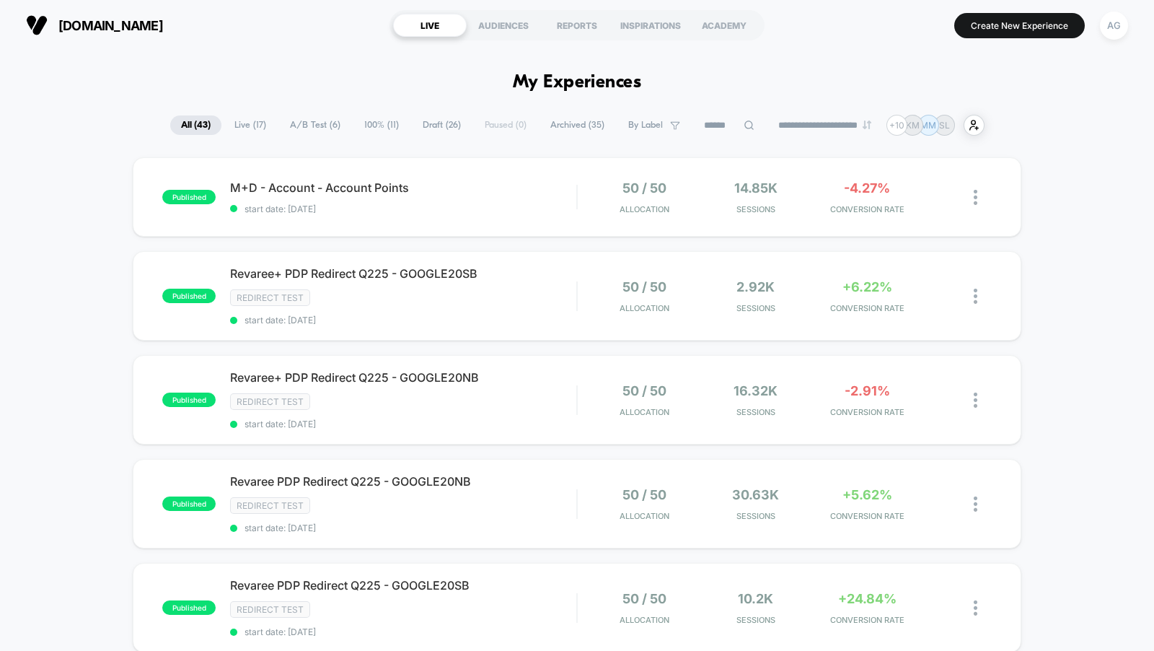
click at [1127, 35] on button "AG" at bounding box center [1114, 26] width 37 height 30
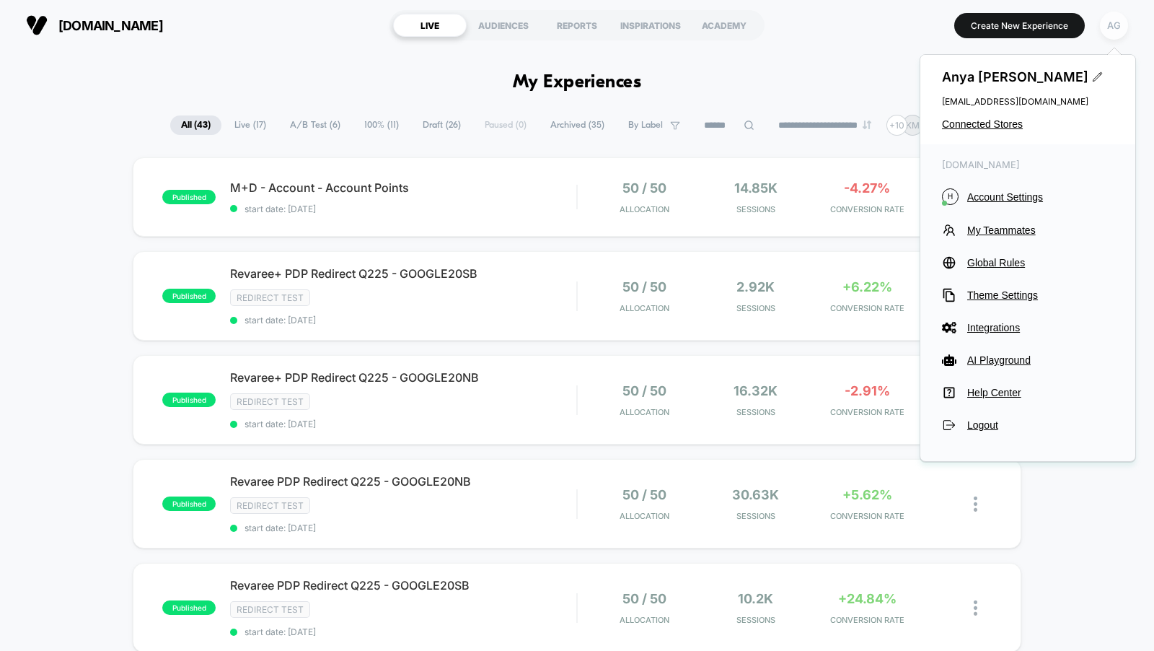
click at [1123, 32] on div "AG" at bounding box center [1114, 26] width 28 height 28
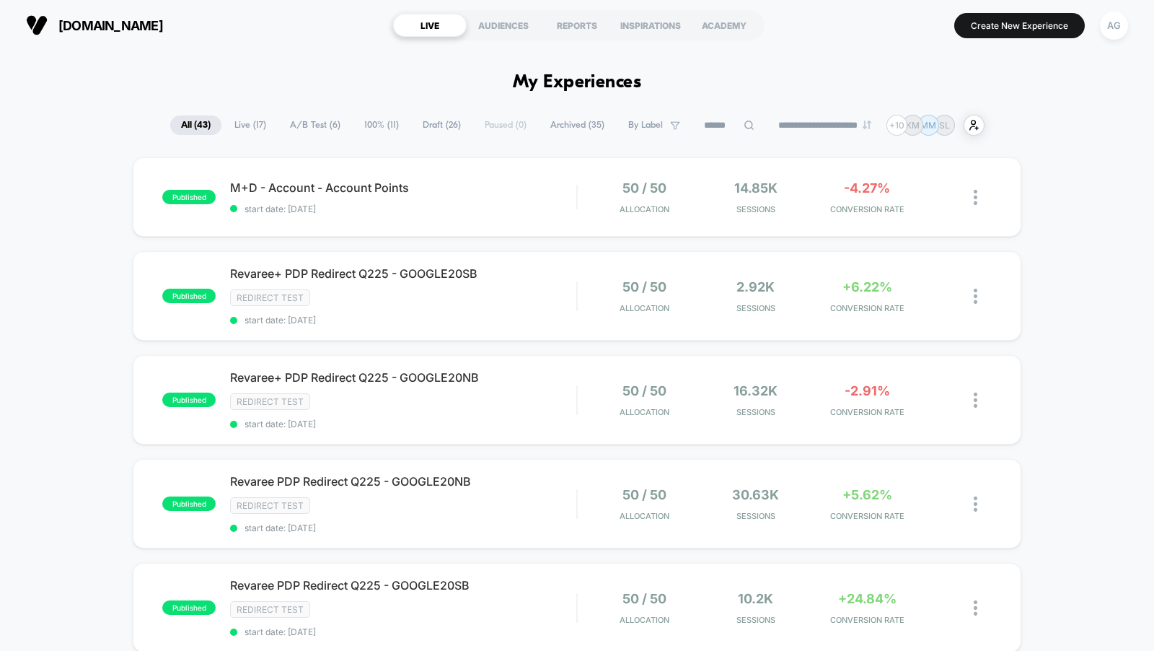
click at [1094, 43] on div "hellobonafide.com LIVE AUDIENCES REPORTS INSPIRATIONS ACADEMY Create New Experi…" at bounding box center [577, 25] width 1154 height 50
click at [1109, 39] on button "AG" at bounding box center [1114, 26] width 37 height 30
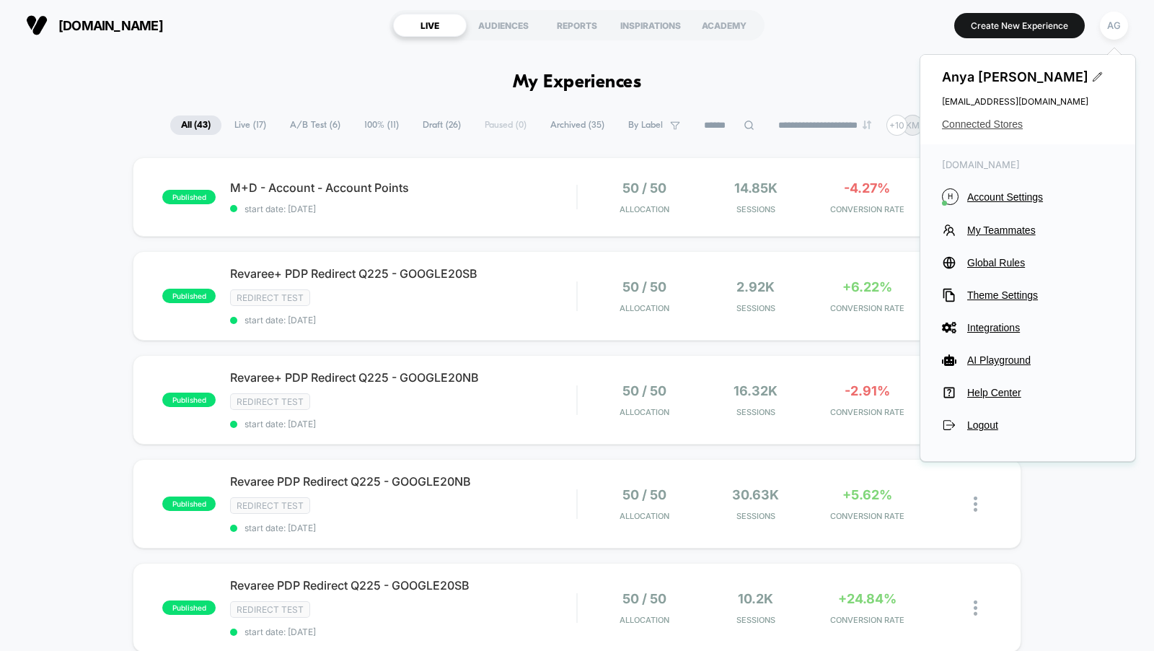
click at [1001, 119] on span "Connected Stores" at bounding box center [1028, 124] width 172 height 12
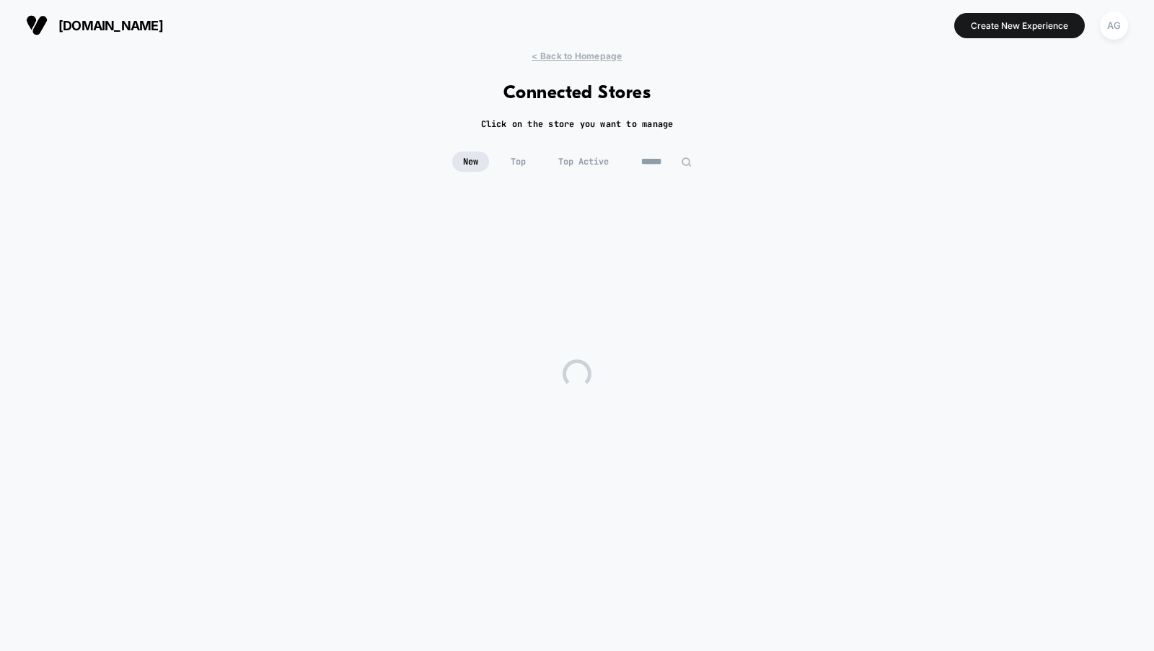
click at [653, 167] on input at bounding box center [667, 161] width 72 height 20
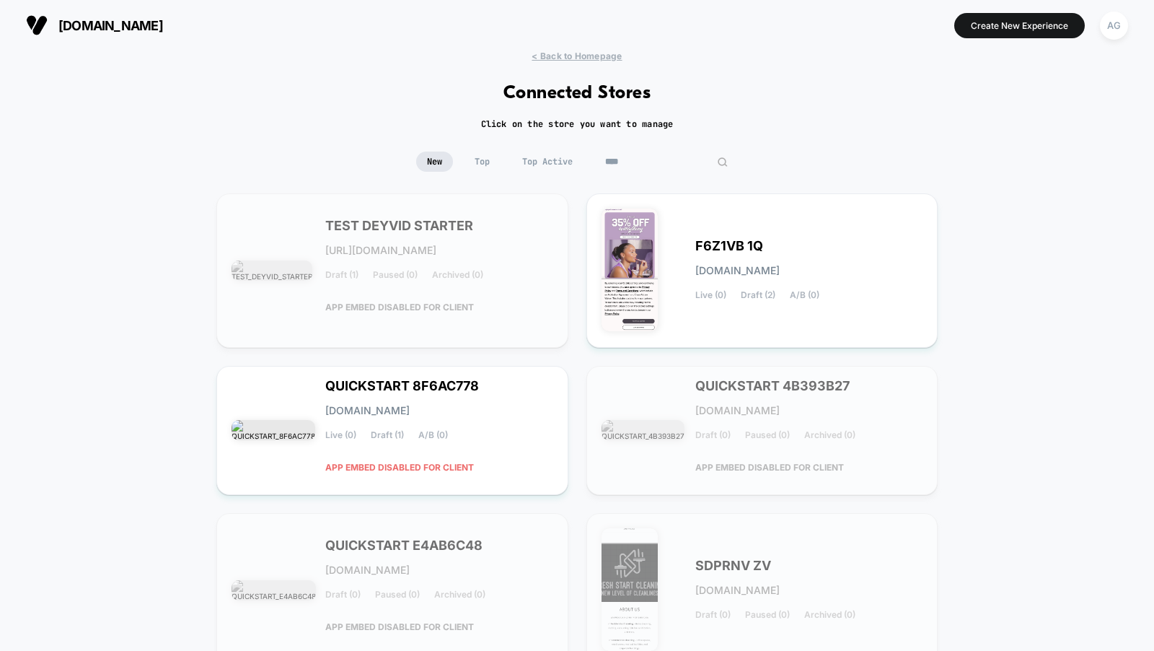
type input "****"
click at [558, 169] on span "Top Active" at bounding box center [584, 161] width 72 height 20
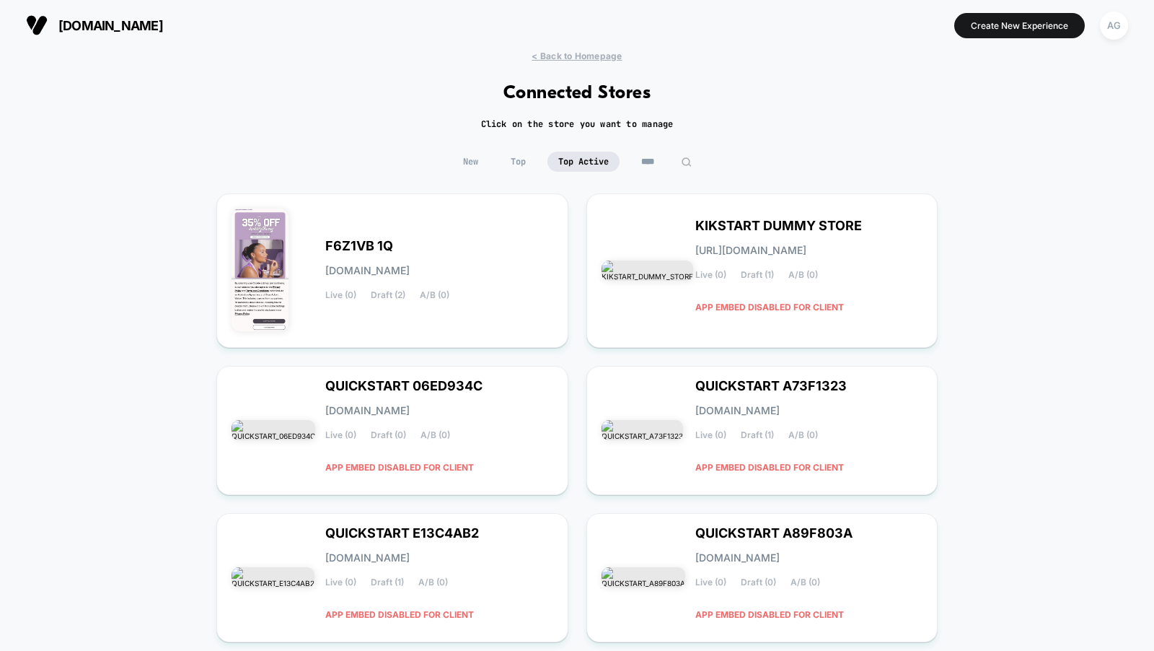
click at [654, 167] on input "****" at bounding box center [667, 161] width 72 height 20
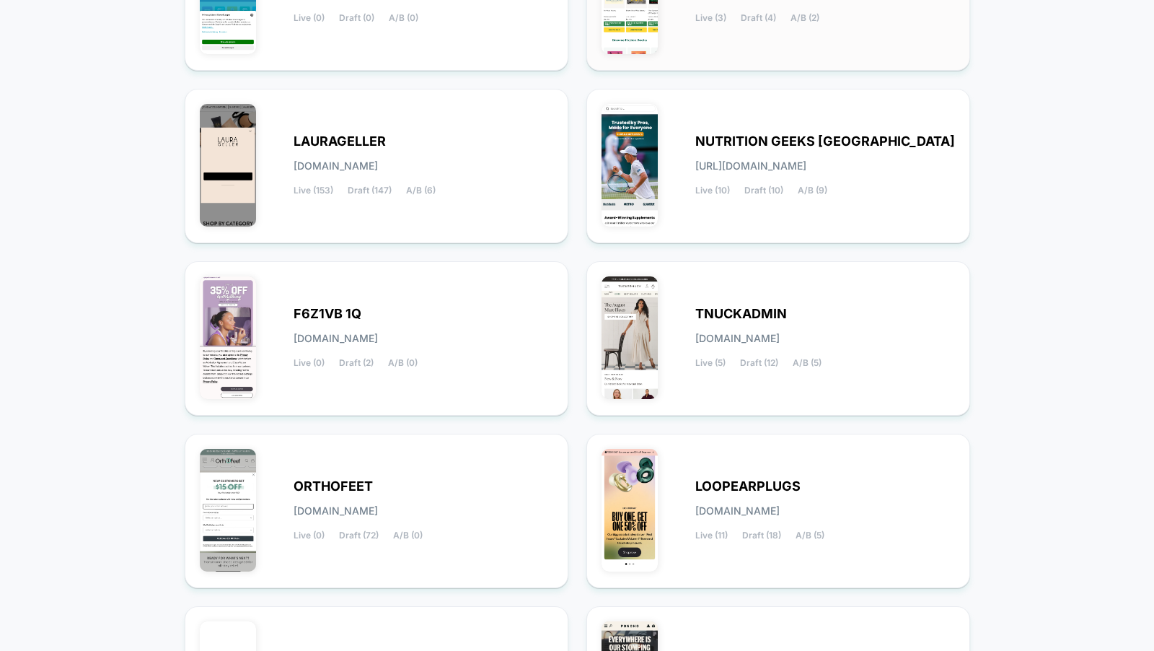
scroll to position [300, 0]
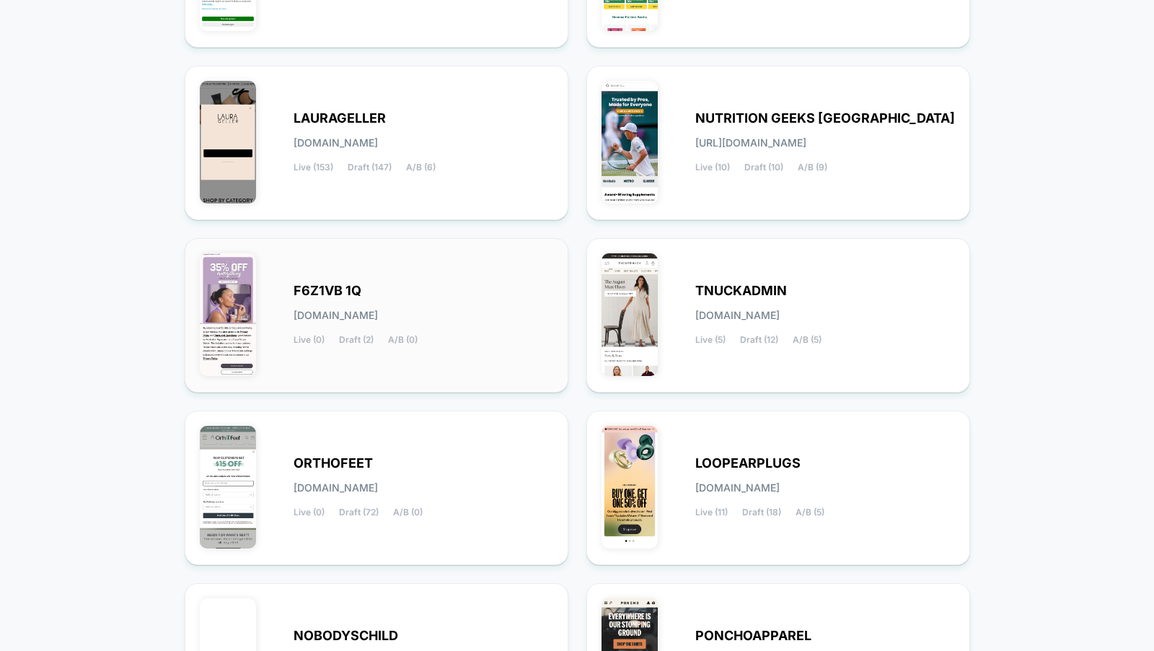
click at [475, 307] on div "F6Z1VB 1Q f6z1vb-1q.myshopify.com Live (0) Draft (2) A/B (0)" at bounding box center [424, 315] width 260 height 59
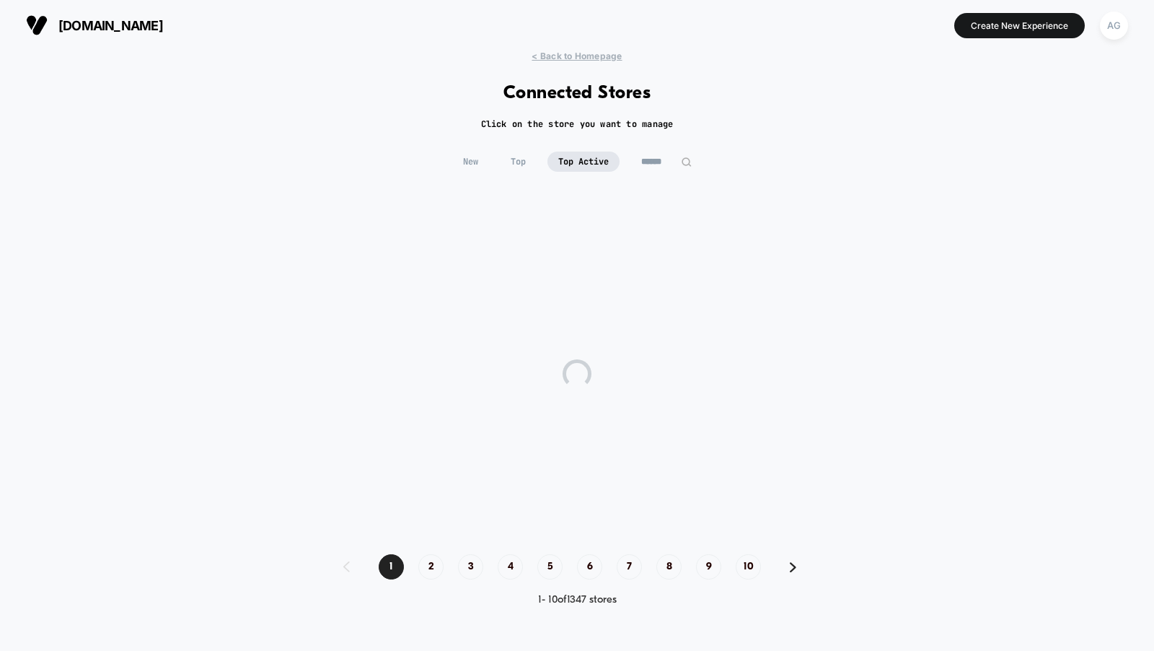
scroll to position [0, 0]
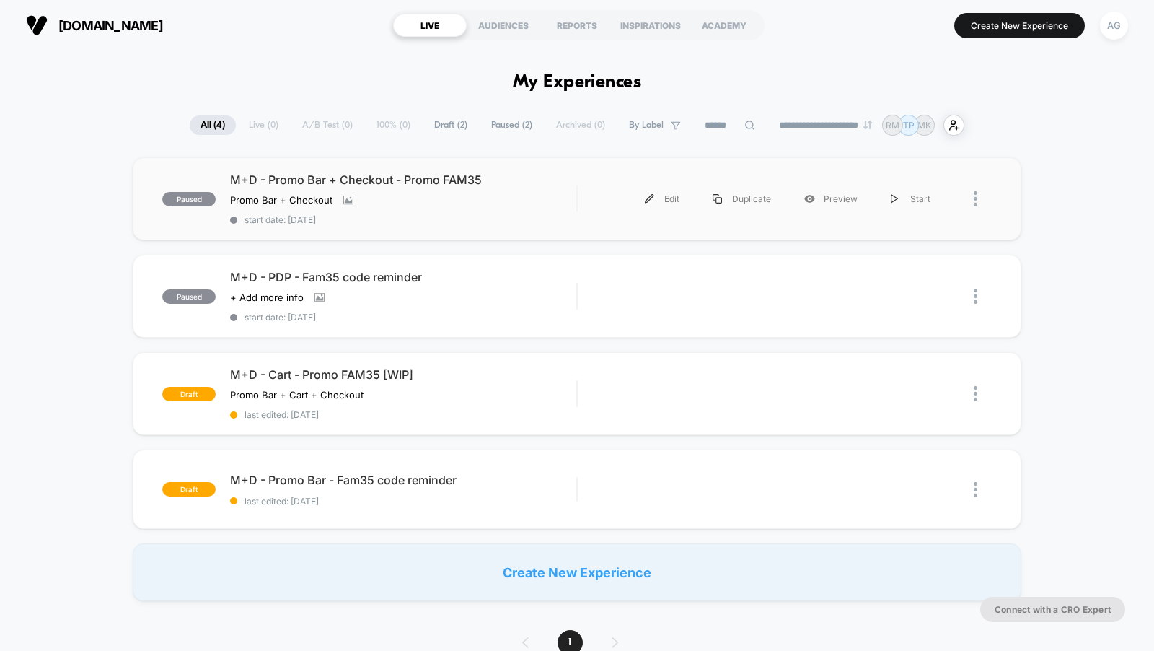
click at [474, 228] on div "paused M+D - Promo Bar + Checkout - Promo FAM35 Promo Bar + Checkout Click to v…" at bounding box center [577, 198] width 889 height 83
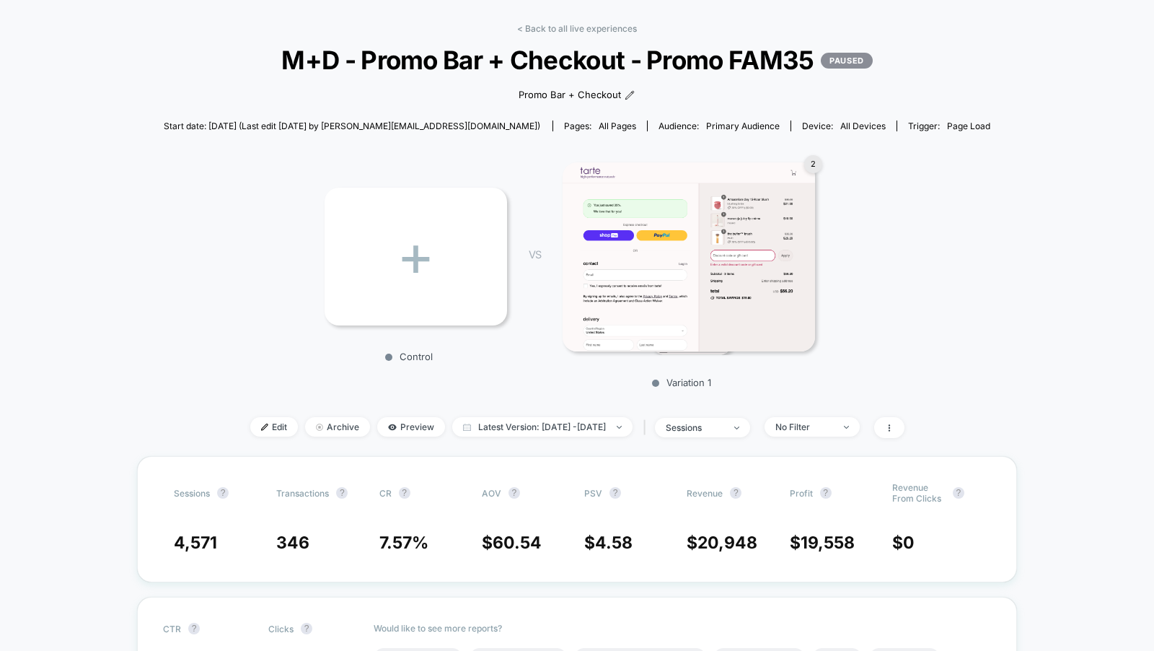
scroll to position [113, 0]
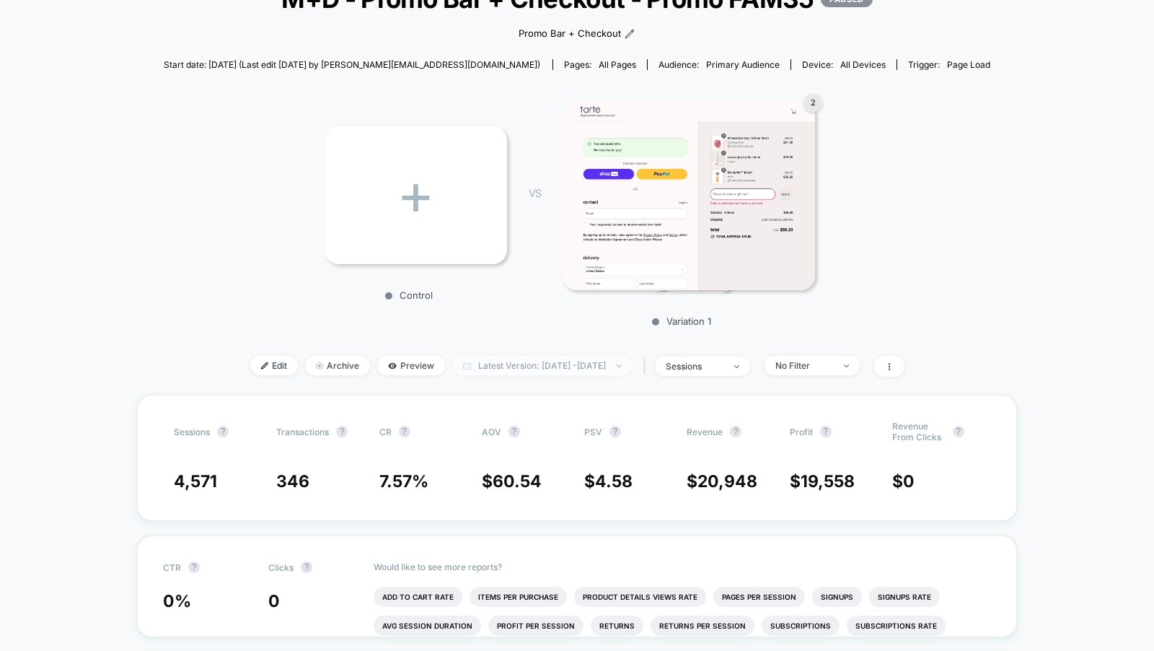
click at [522, 365] on span "Latest Version: Aug 8, 2025 - Aug 10, 2025" at bounding box center [542, 365] width 180 height 19
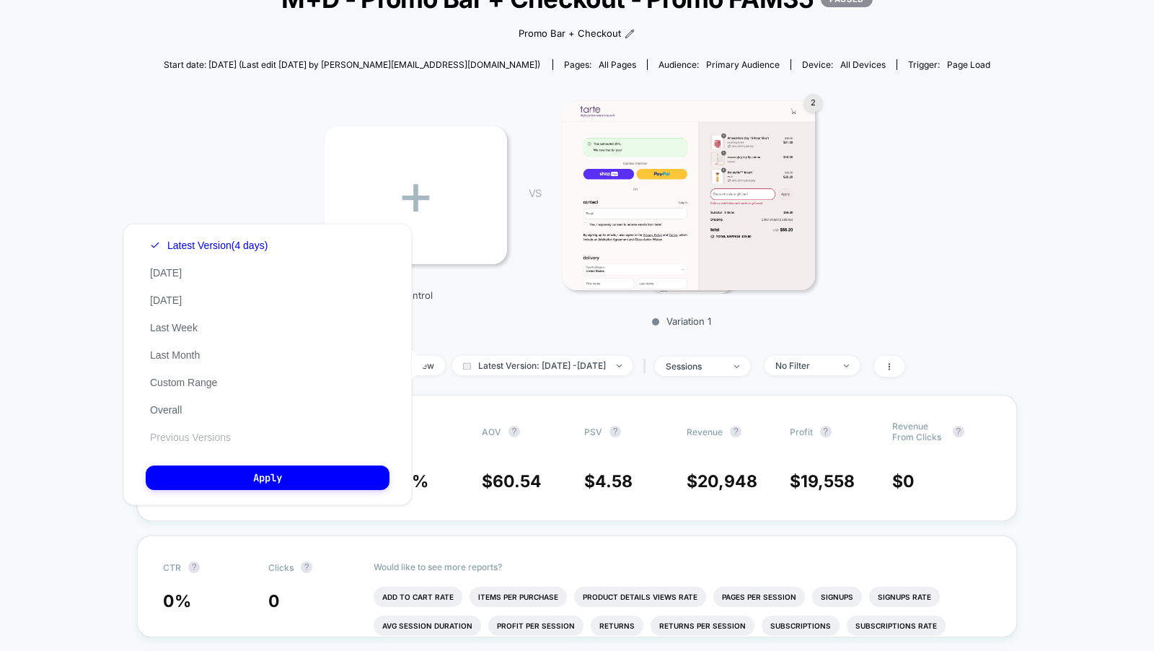
click at [208, 440] on button "Previous Versions" at bounding box center [190, 437] width 89 height 13
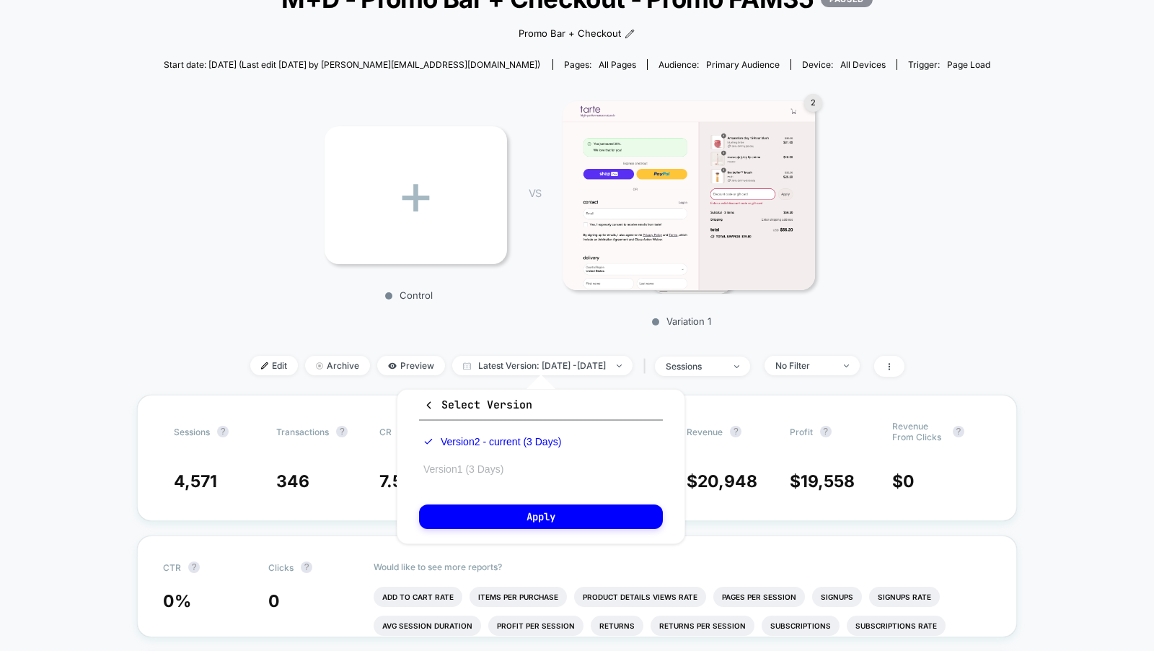
click at [466, 465] on button "Version 1 (3 Days)" at bounding box center [463, 468] width 89 height 13
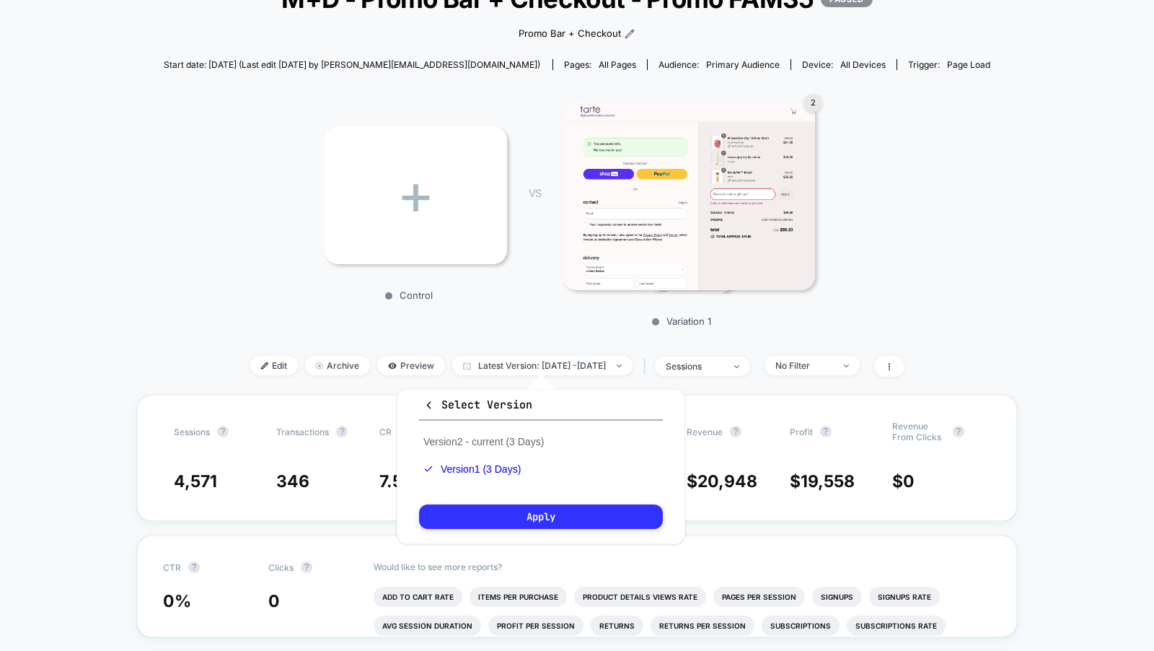
click at [483, 525] on button "Apply" at bounding box center [541, 516] width 244 height 25
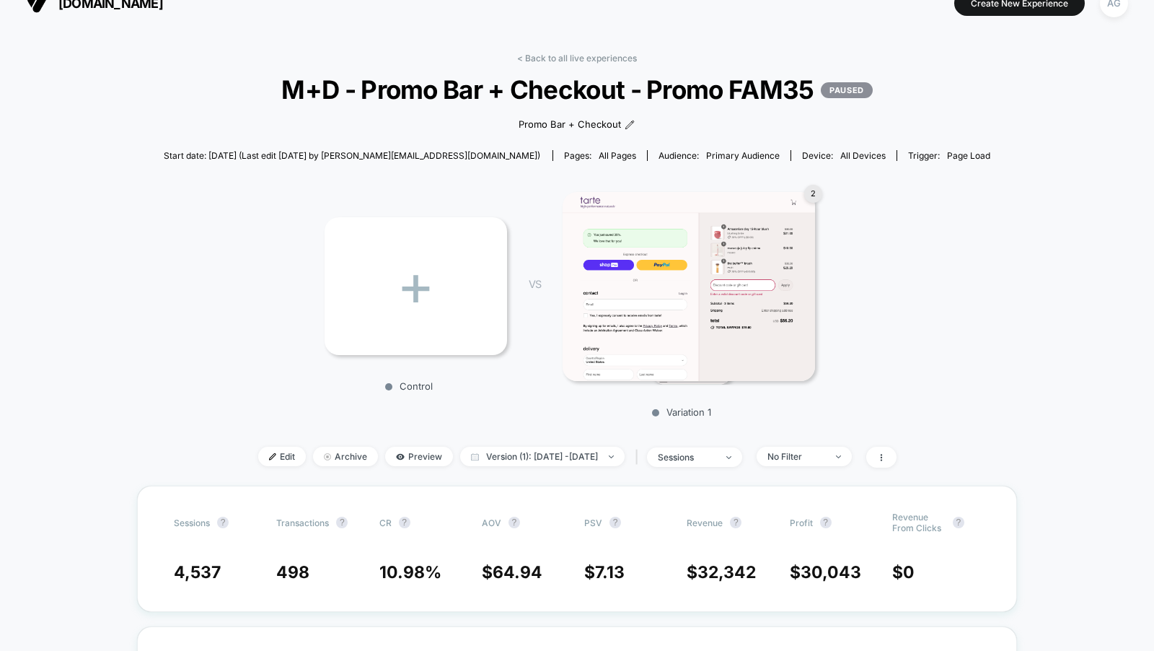
scroll to position [31, 0]
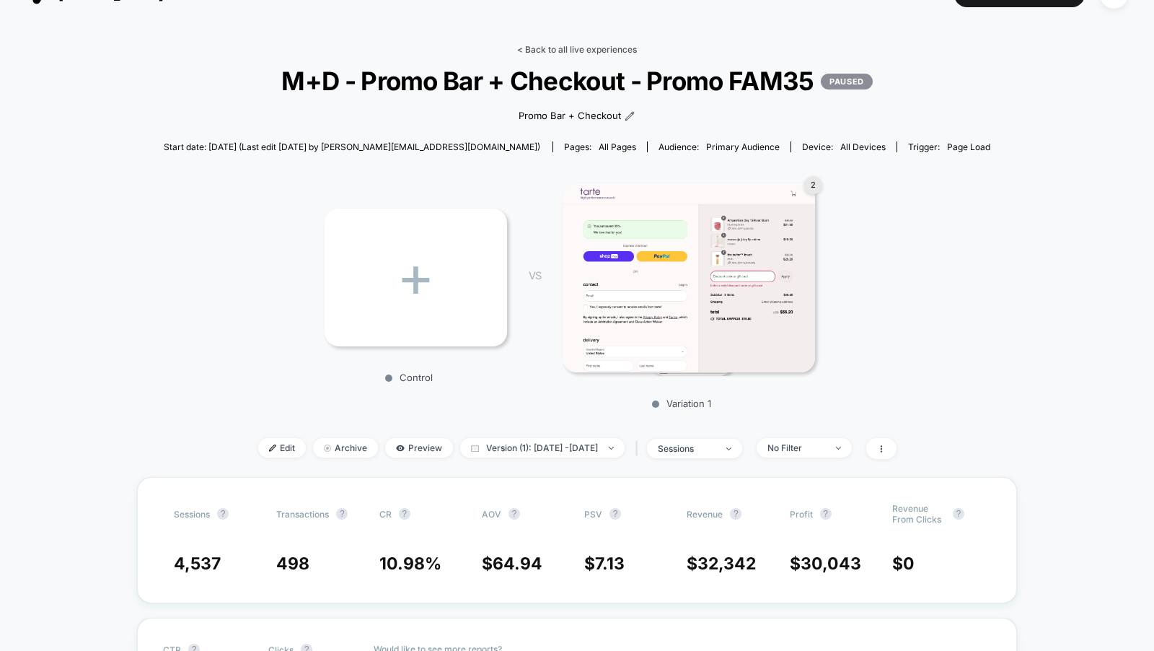
click at [554, 53] on link "< Back to all live experiences" at bounding box center [577, 49] width 120 height 11
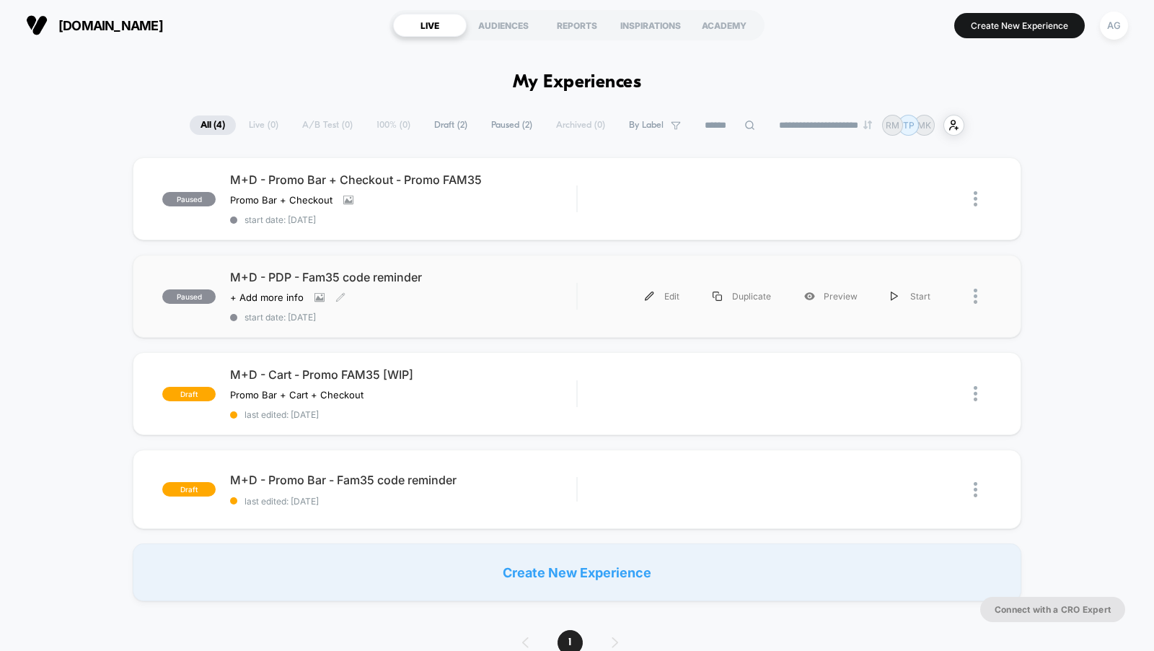
click at [454, 286] on div "M+D - PDP - Fam35 code reminder Click to view images Click to edit experience d…" at bounding box center [403, 296] width 346 height 53
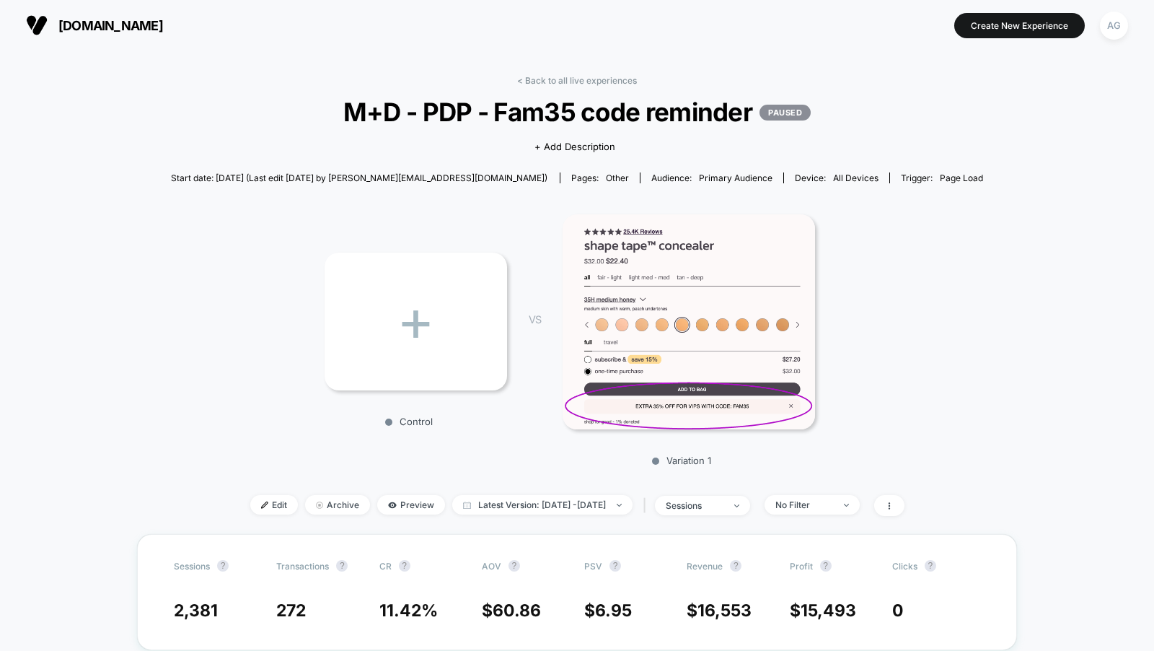
click at [568, 76] on link "< Back to all live experiences" at bounding box center [577, 80] width 120 height 11
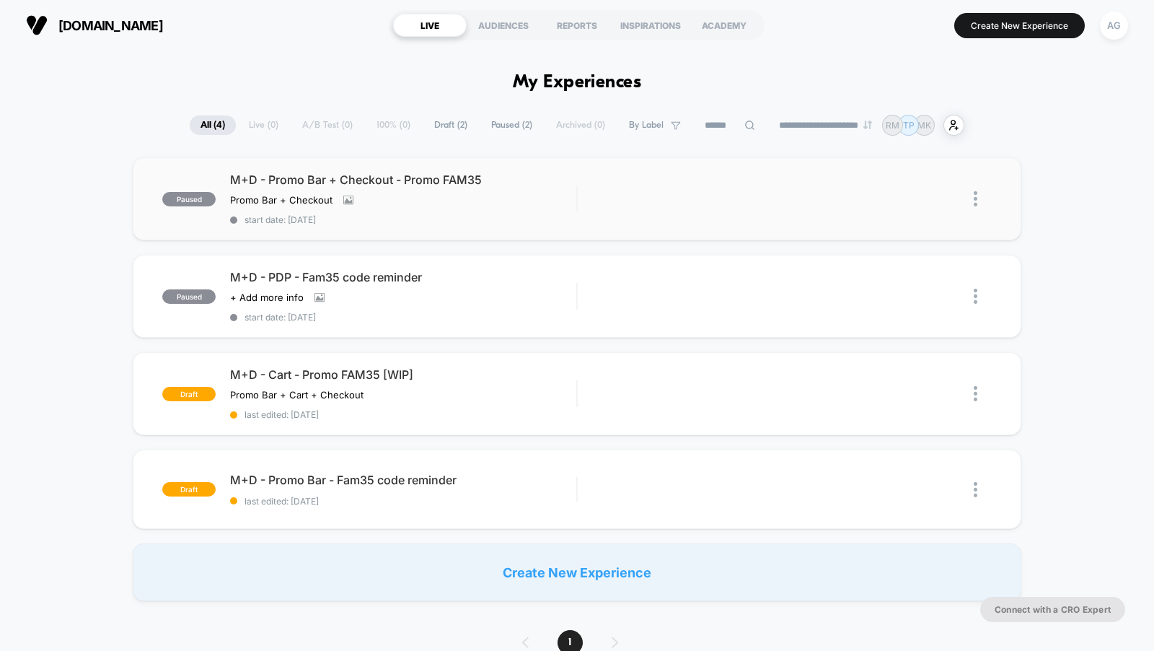
click at [517, 221] on span "start date: 8/8/2025" at bounding box center [403, 219] width 346 height 11
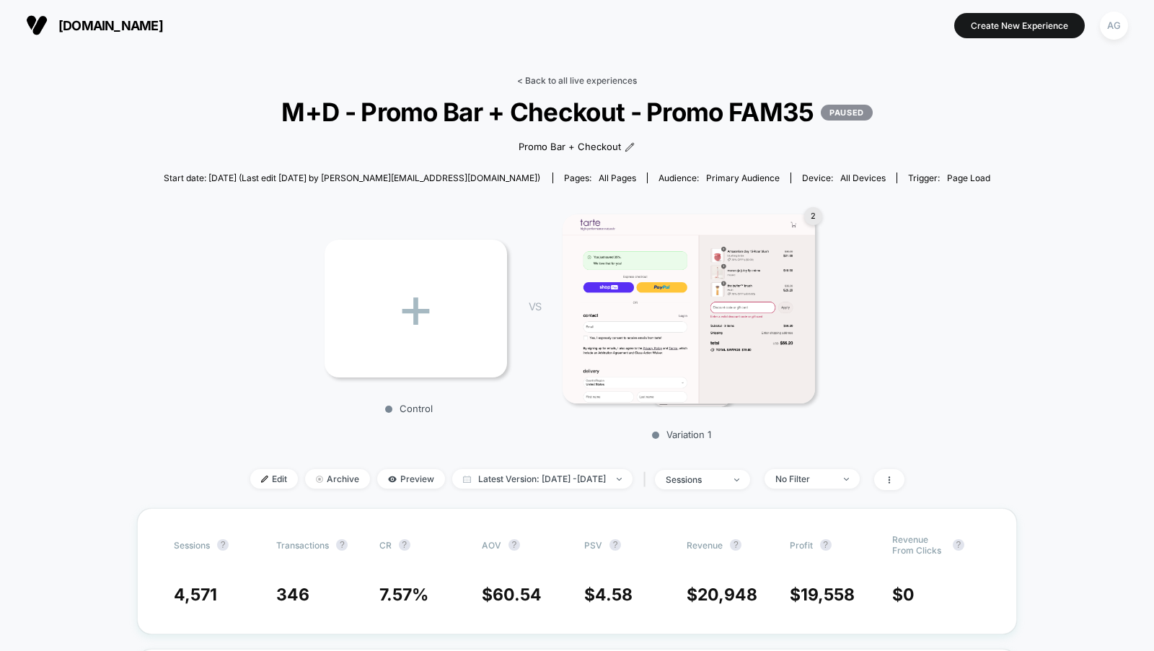
click at [558, 81] on link "< Back to all live experiences" at bounding box center [577, 80] width 120 height 11
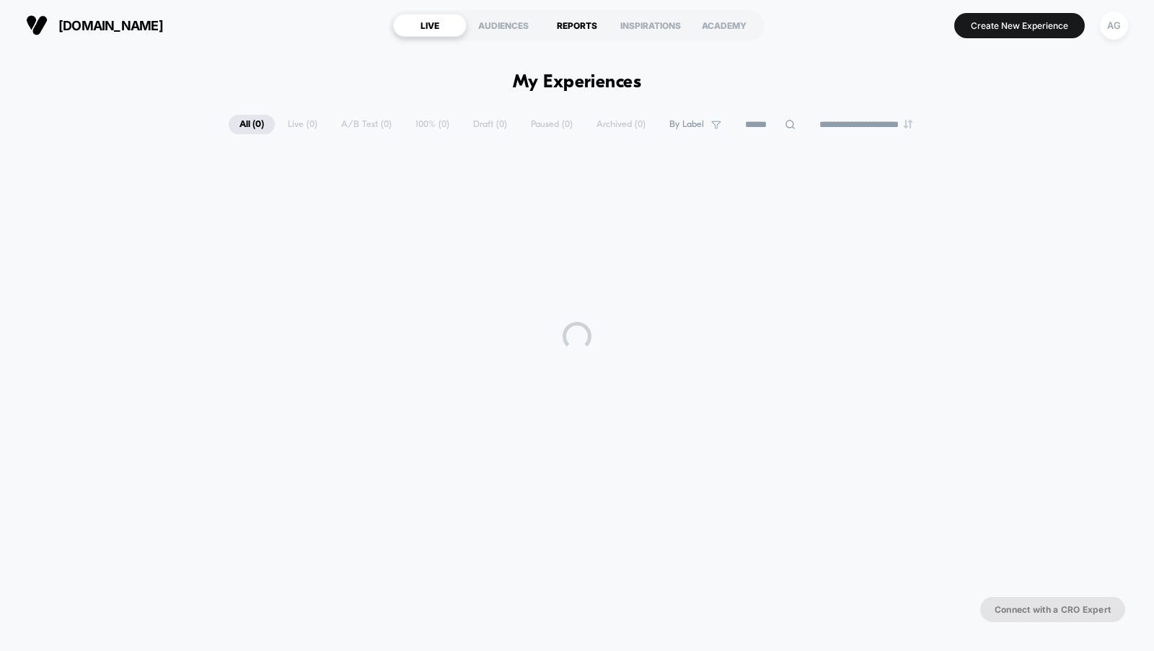
click at [572, 23] on div "REPORTS" at bounding box center [577, 25] width 74 height 23
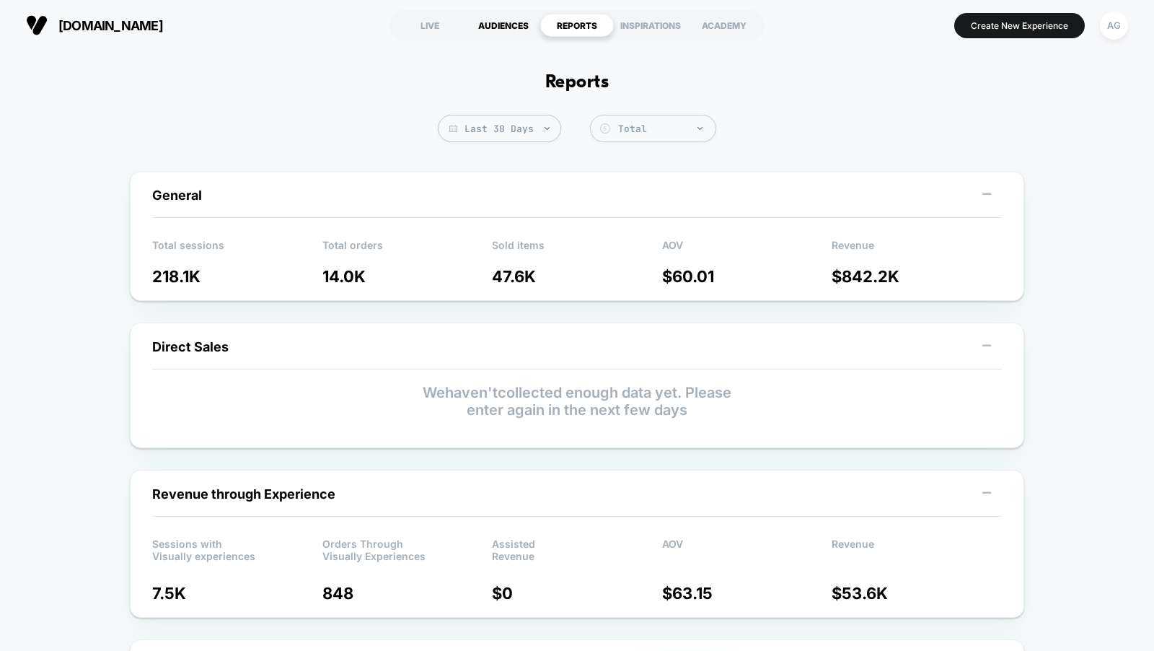
click at [524, 30] on div "AUDIENCES" at bounding box center [504, 25] width 74 height 23
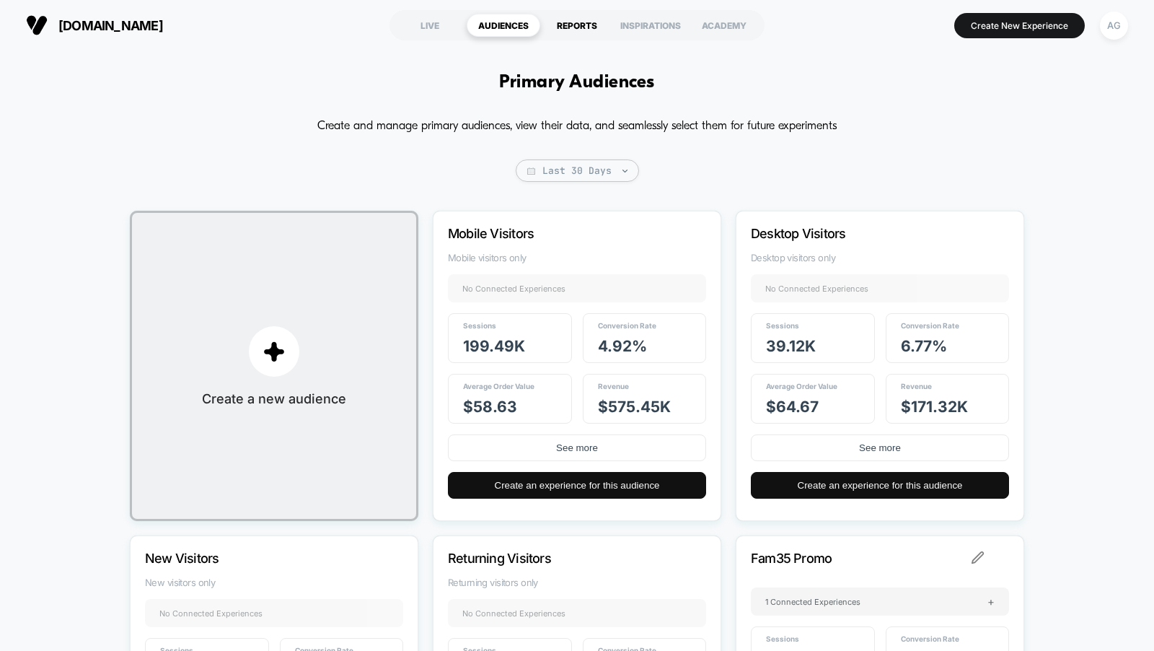
click at [564, 29] on div "REPORTS" at bounding box center [577, 25] width 74 height 23
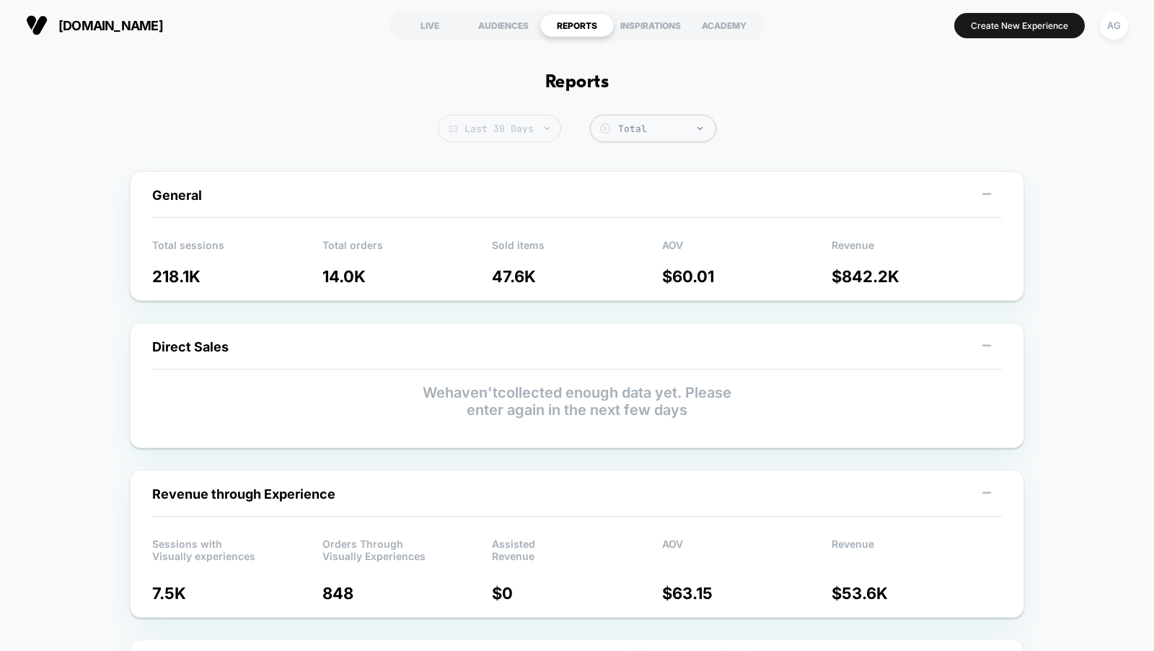
click at [531, 133] on span "Last 30 Days" at bounding box center [499, 128] width 123 height 27
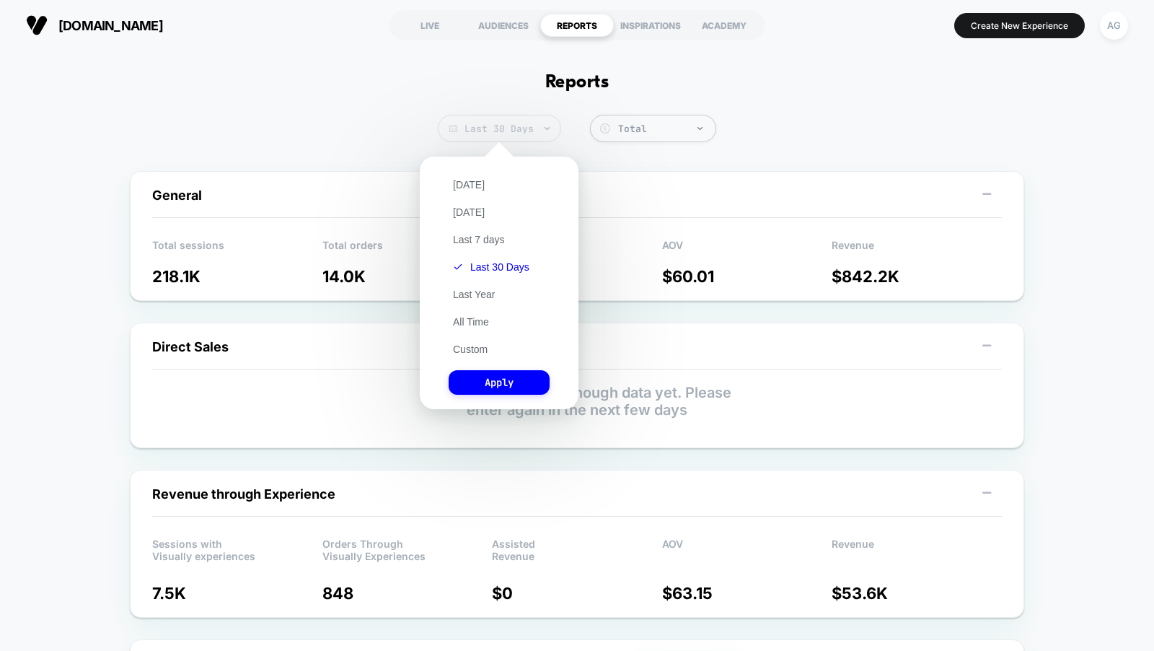
click at [532, 133] on span "Last 30 Days" at bounding box center [499, 128] width 123 height 27
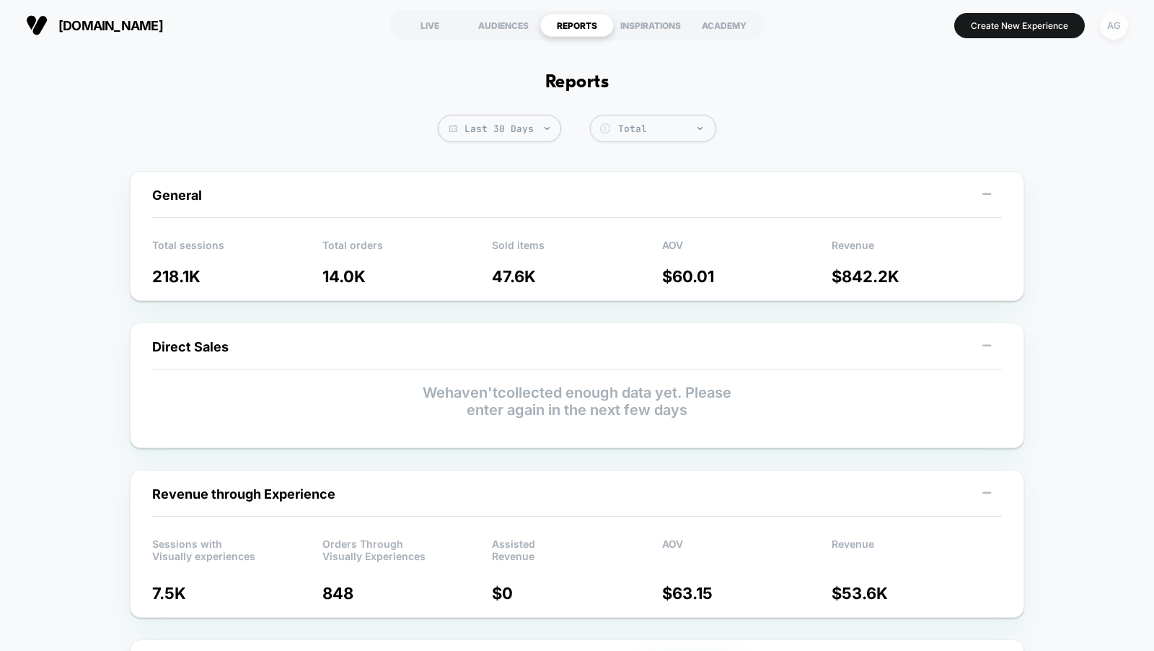
click at [1110, 29] on div "AG" at bounding box center [1114, 26] width 28 height 28
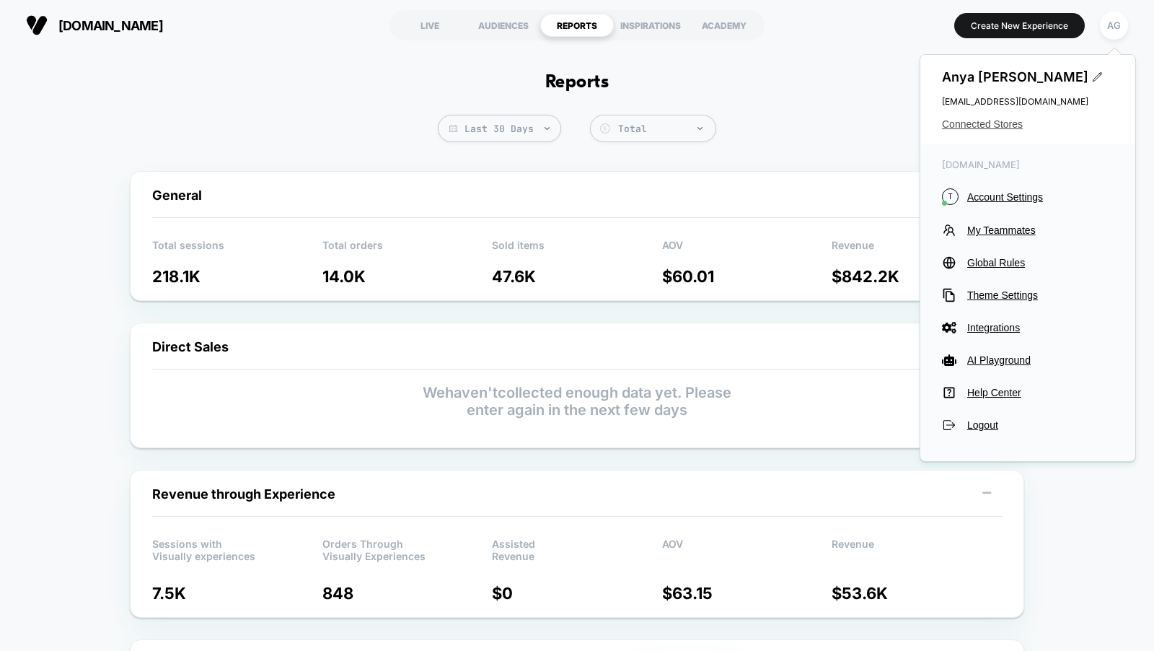
click at [978, 124] on span "Connected Stores" at bounding box center [1028, 124] width 172 height 12
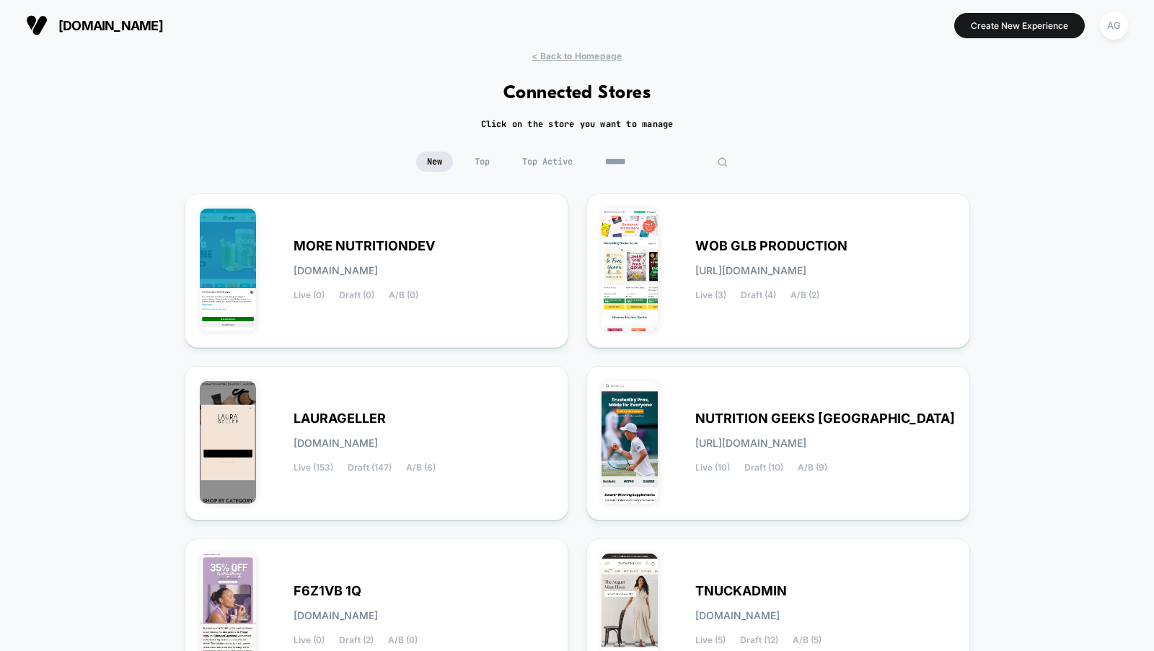
click at [656, 164] on input at bounding box center [666, 161] width 144 height 20
type input "***"
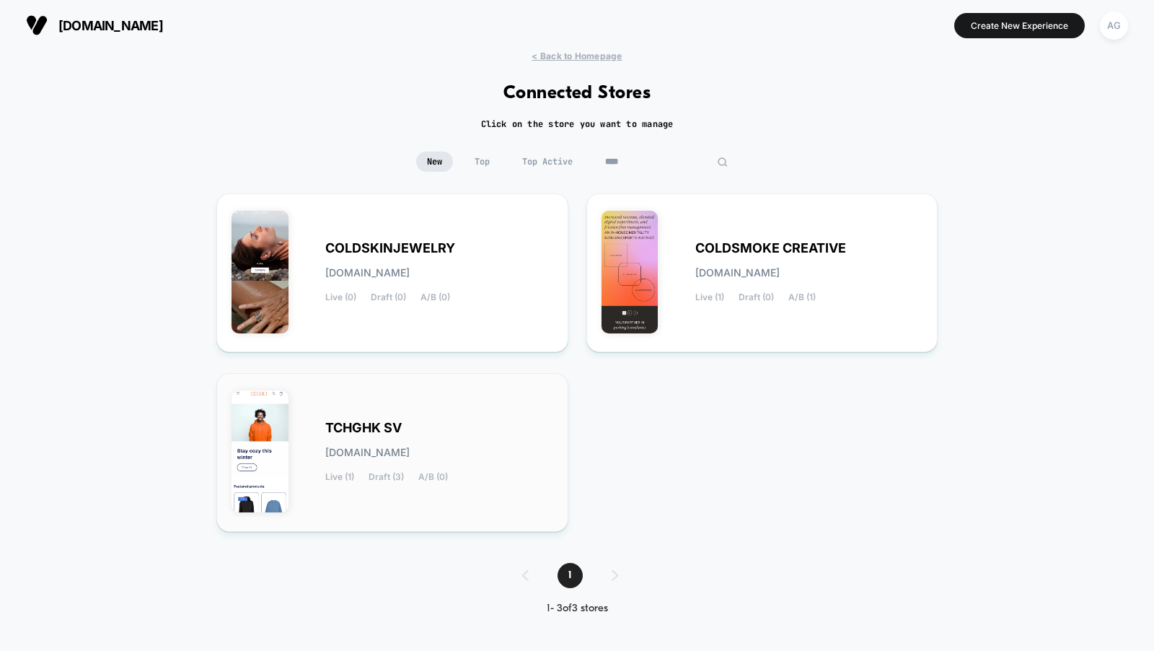
type input "****"
click at [460, 447] on div "TCHGHK SV tchghk-sv.myshopify.com Live (1) Draft (3) A/B (0)" at bounding box center [439, 452] width 228 height 59
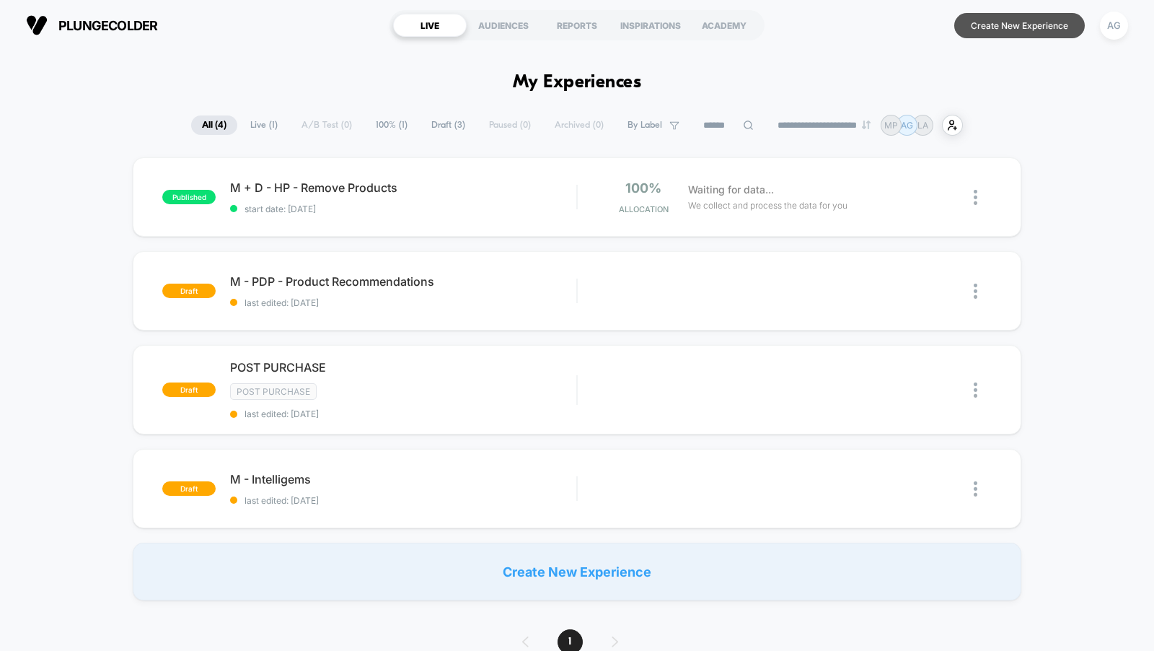
click at [999, 27] on button "Create New Experience" at bounding box center [1019, 25] width 131 height 25
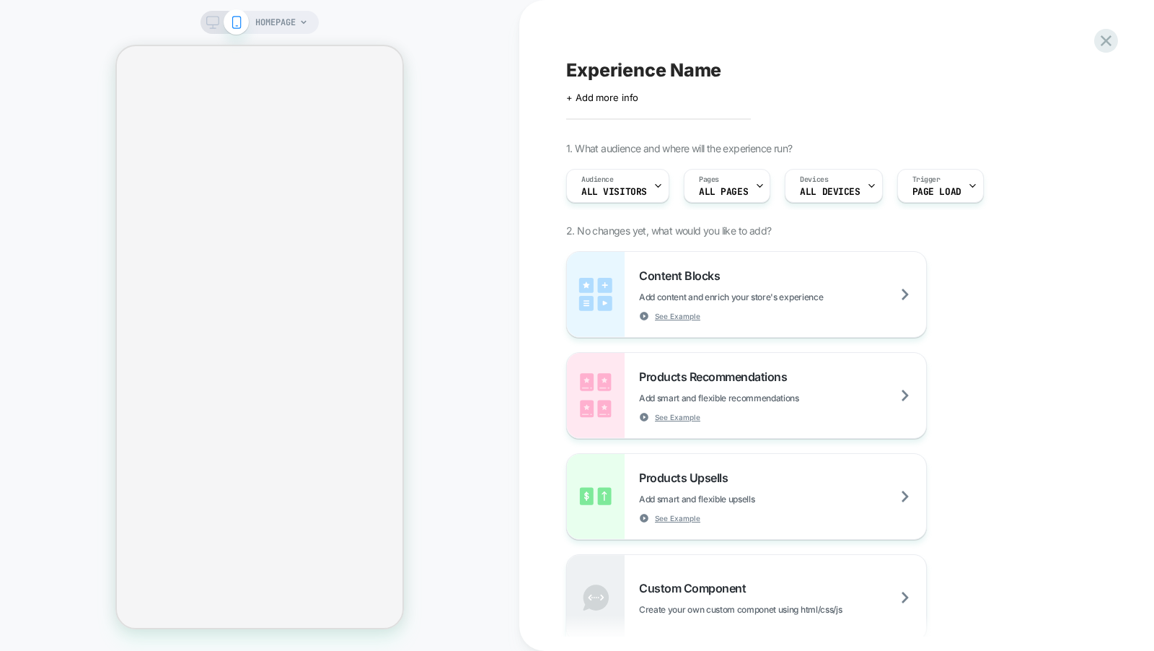
click at [273, 27] on span "HOMEPAGE" at bounding box center [275, 22] width 40 height 23
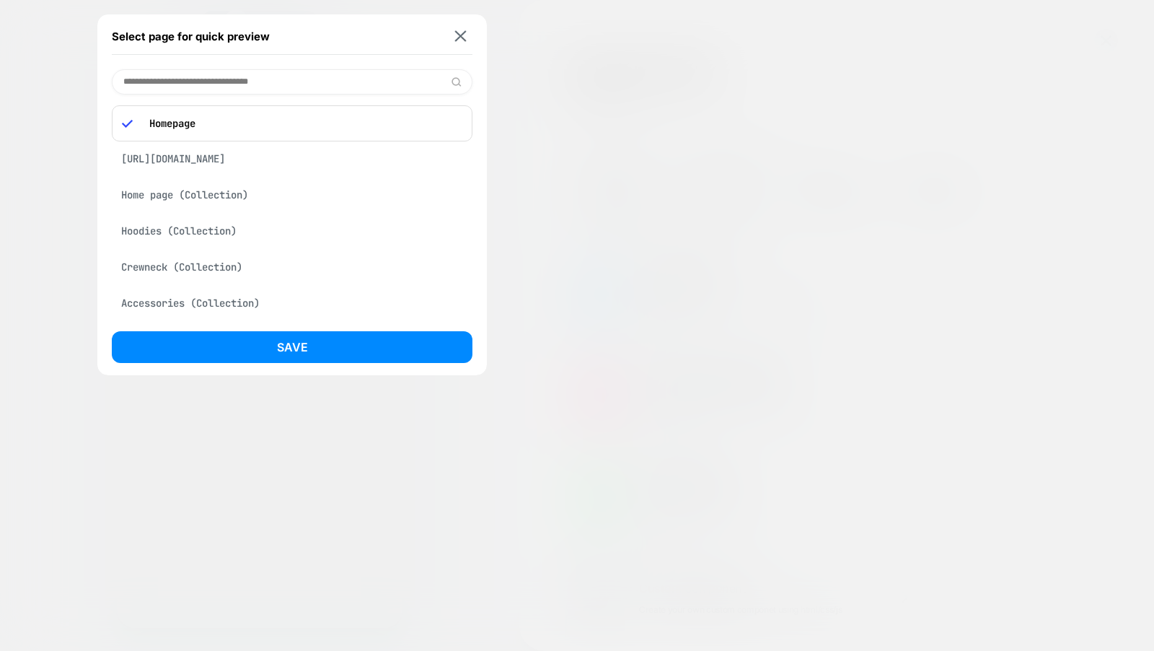
click at [283, 75] on input at bounding box center [292, 81] width 361 height 25
paste input "**********"
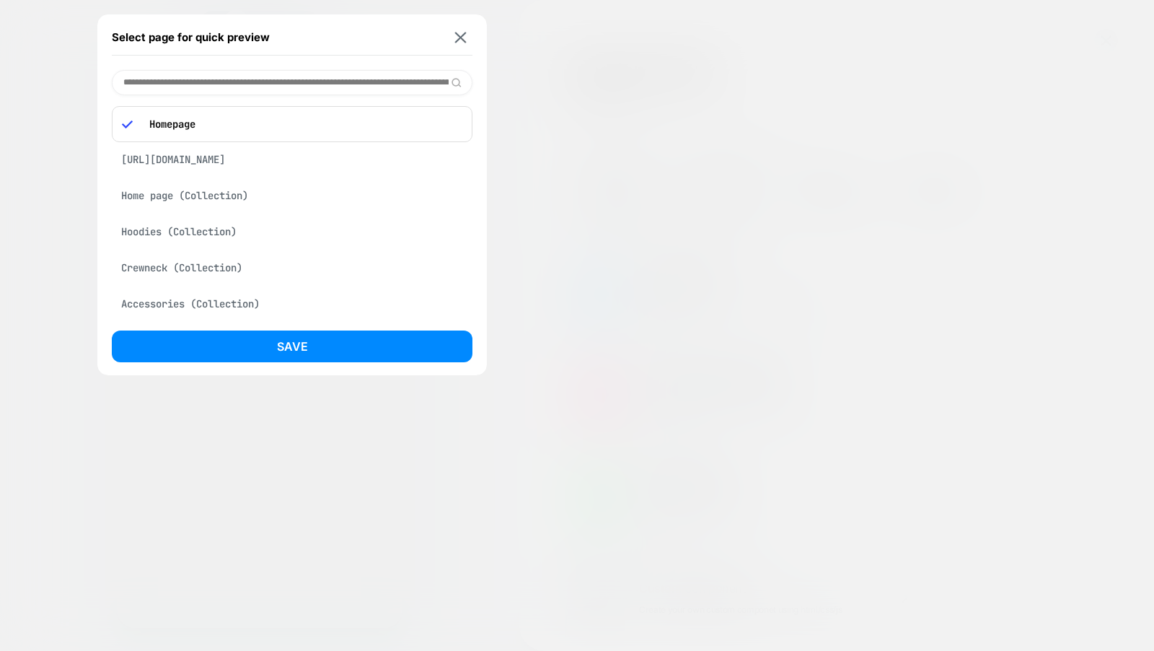
scroll to position [0, 172]
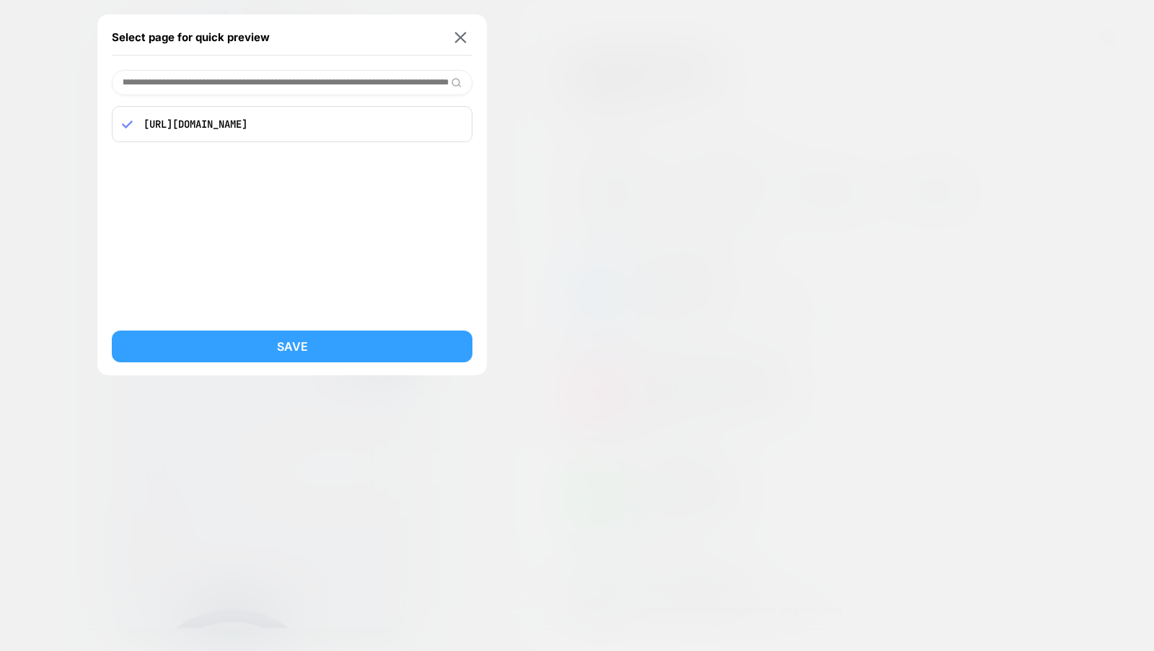
type input "**********"
click at [309, 338] on div "**********" at bounding box center [577, 325] width 1154 height 651
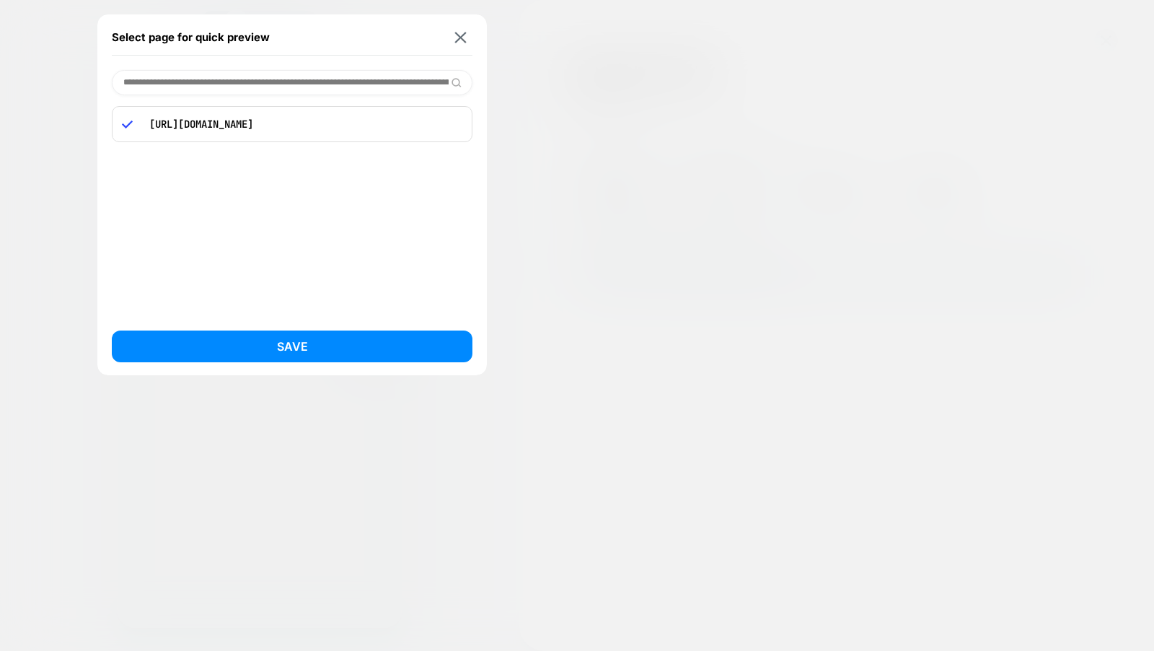
click at [392, 341] on div "**********" at bounding box center [577, 325] width 1154 height 651
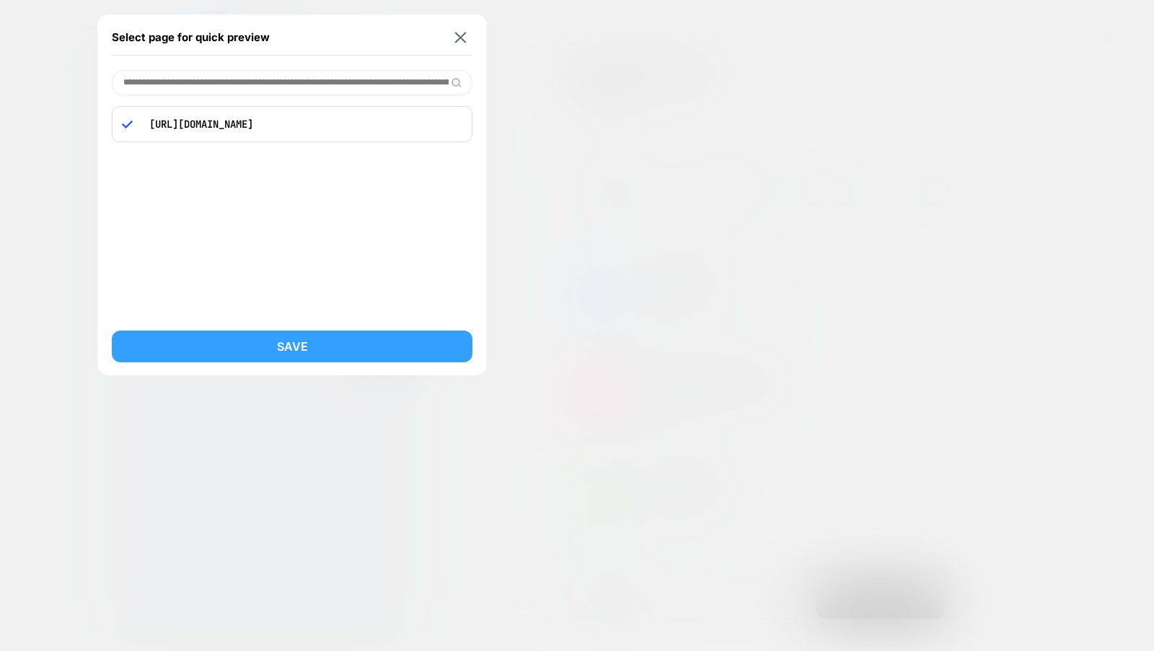
click at [369, 346] on button "Save" at bounding box center [292, 346] width 361 height 32
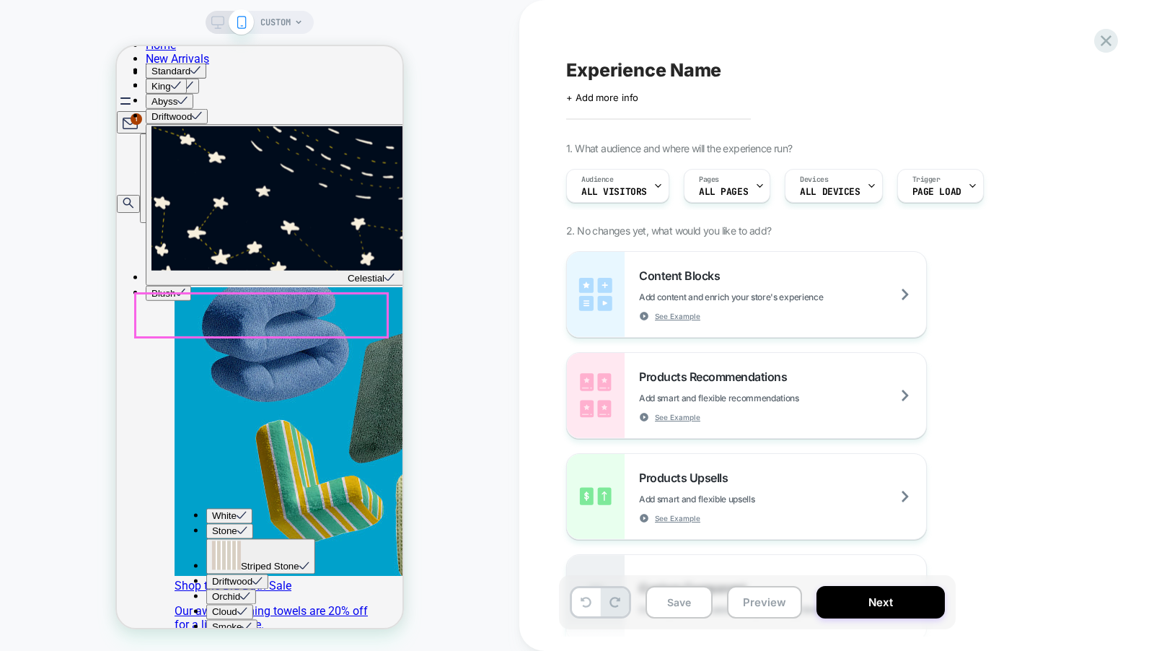
scroll to position [617, 0]
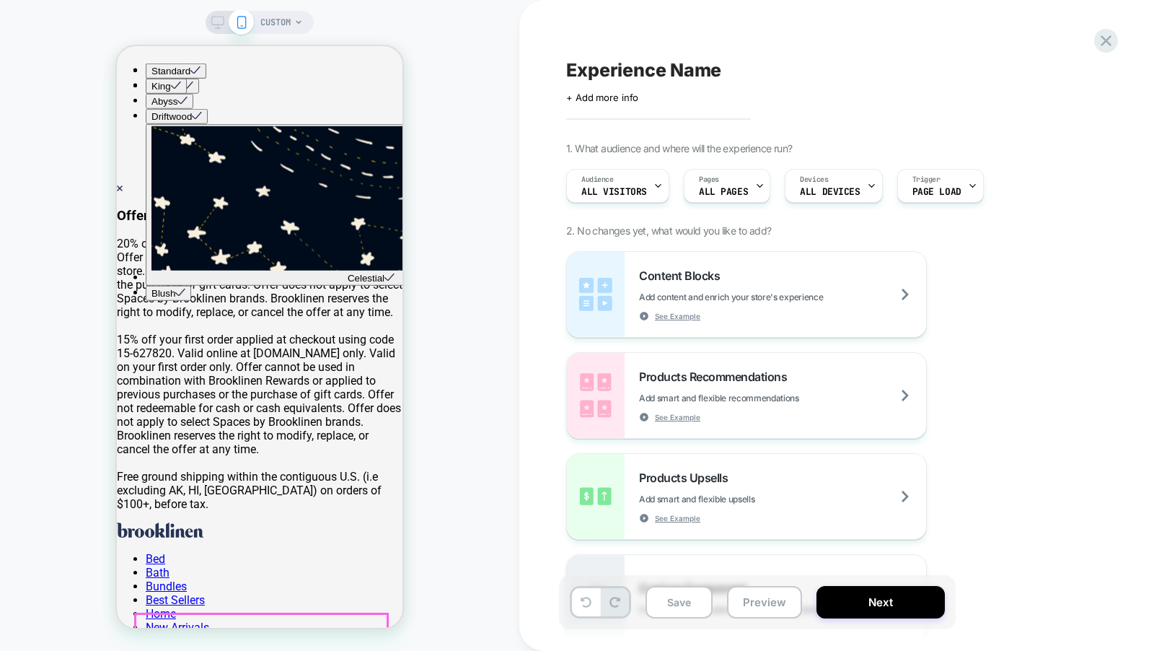
scroll to position [535, 0]
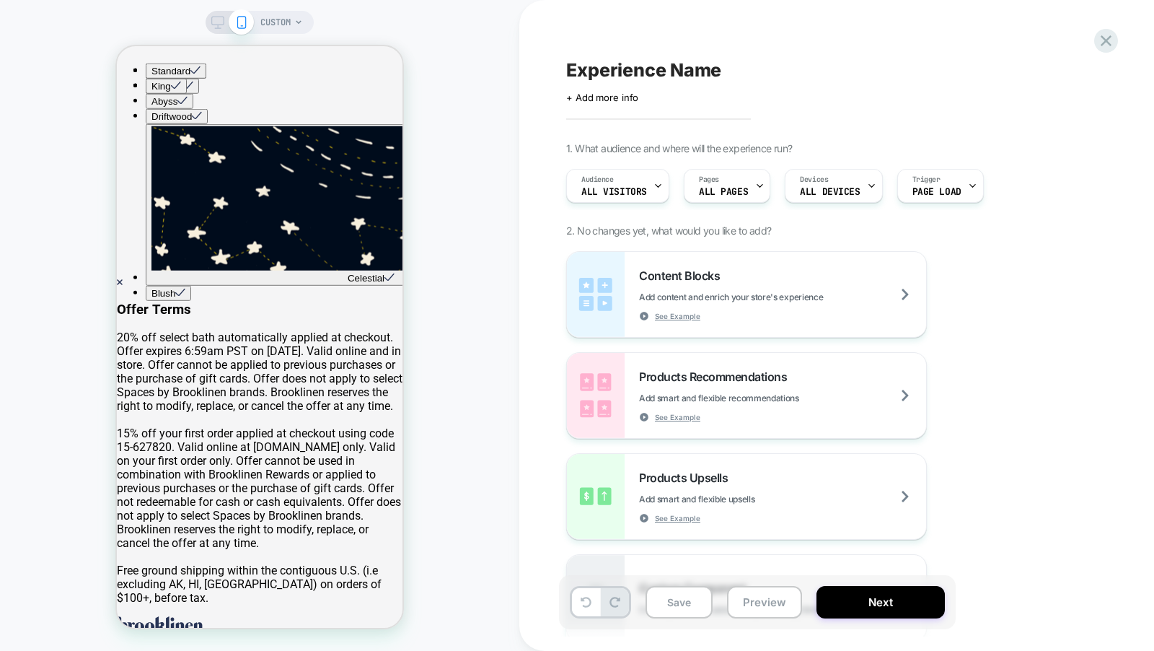
scroll to position [0, 0]
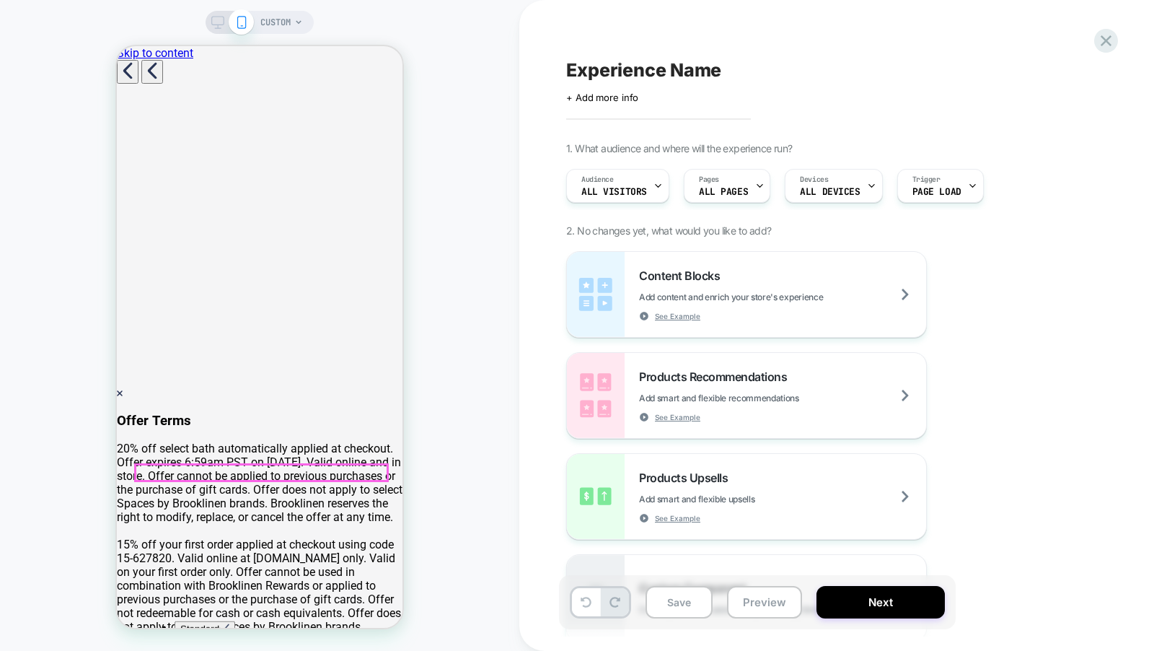
scroll to position [252, 0]
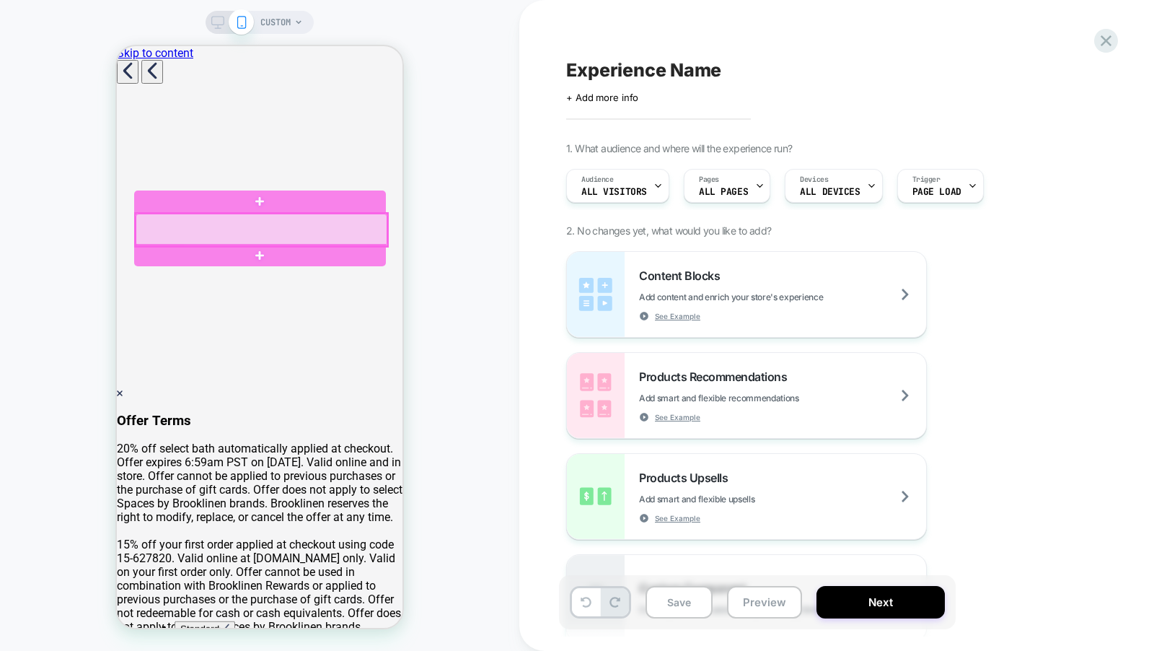
click at [240, 216] on div at bounding box center [262, 230] width 252 height 32
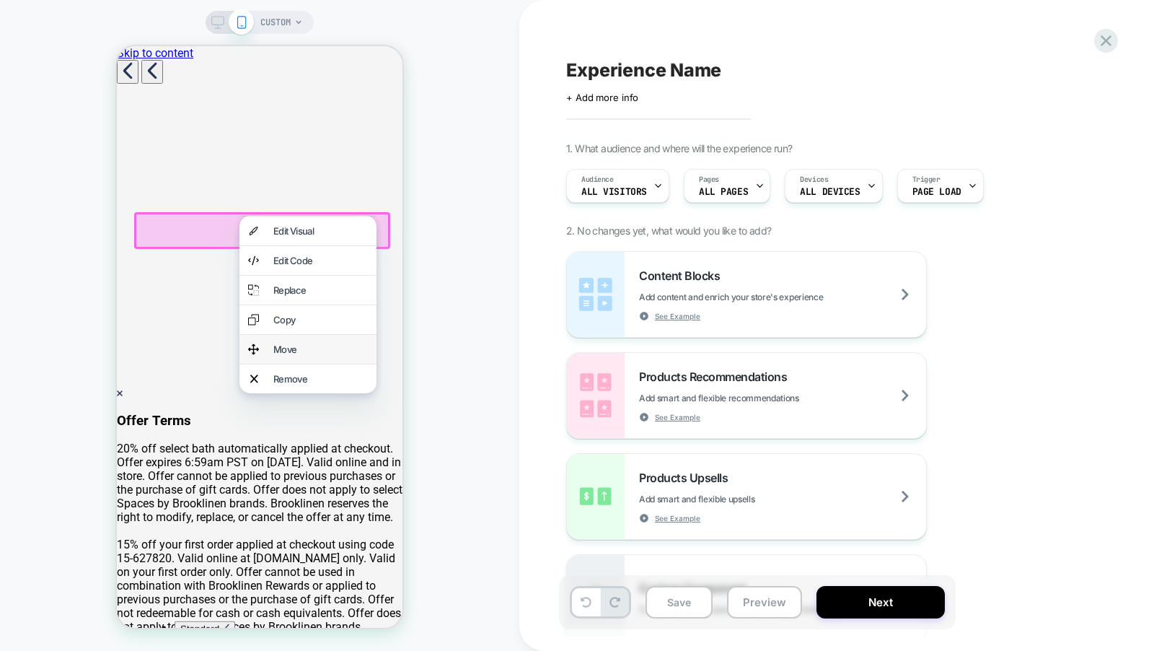
click at [309, 352] on div "Move" at bounding box center [320, 349] width 95 height 12
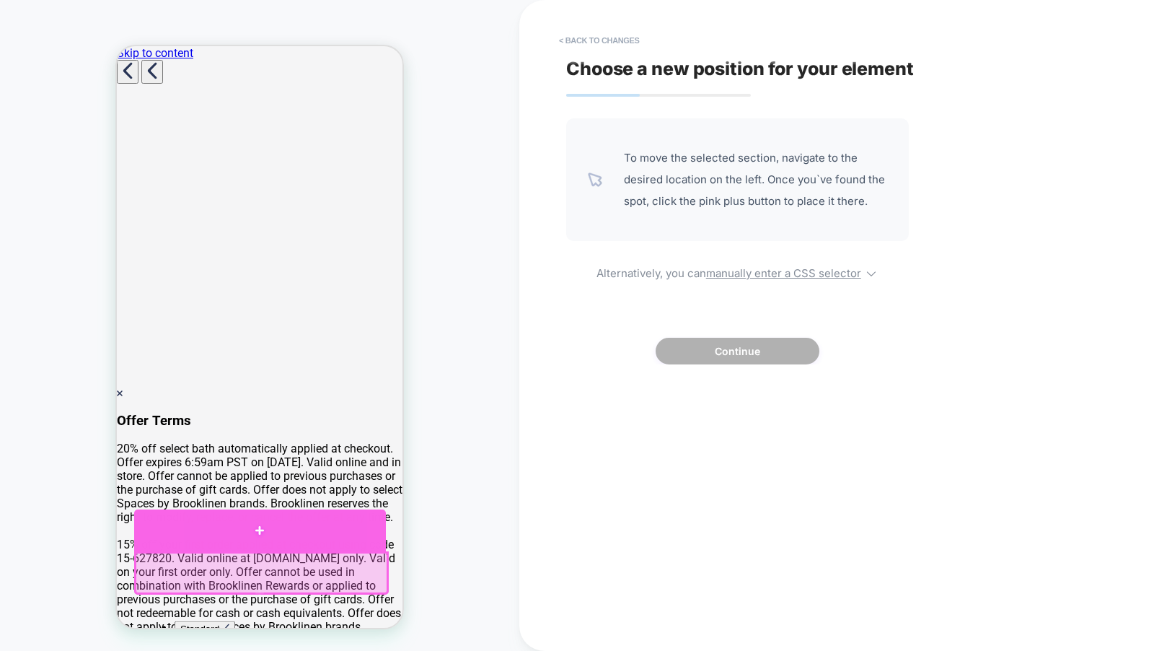
click at [316, 540] on div at bounding box center [260, 530] width 252 height 42
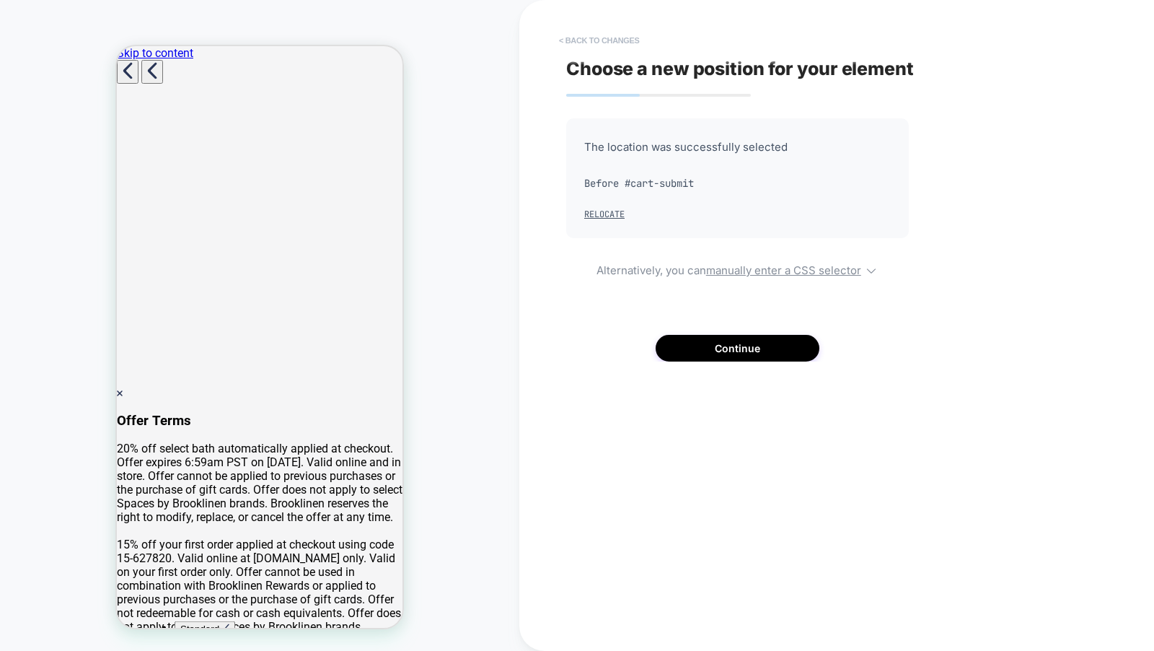
click at [609, 38] on button "< Back to changes" at bounding box center [599, 40] width 95 height 23
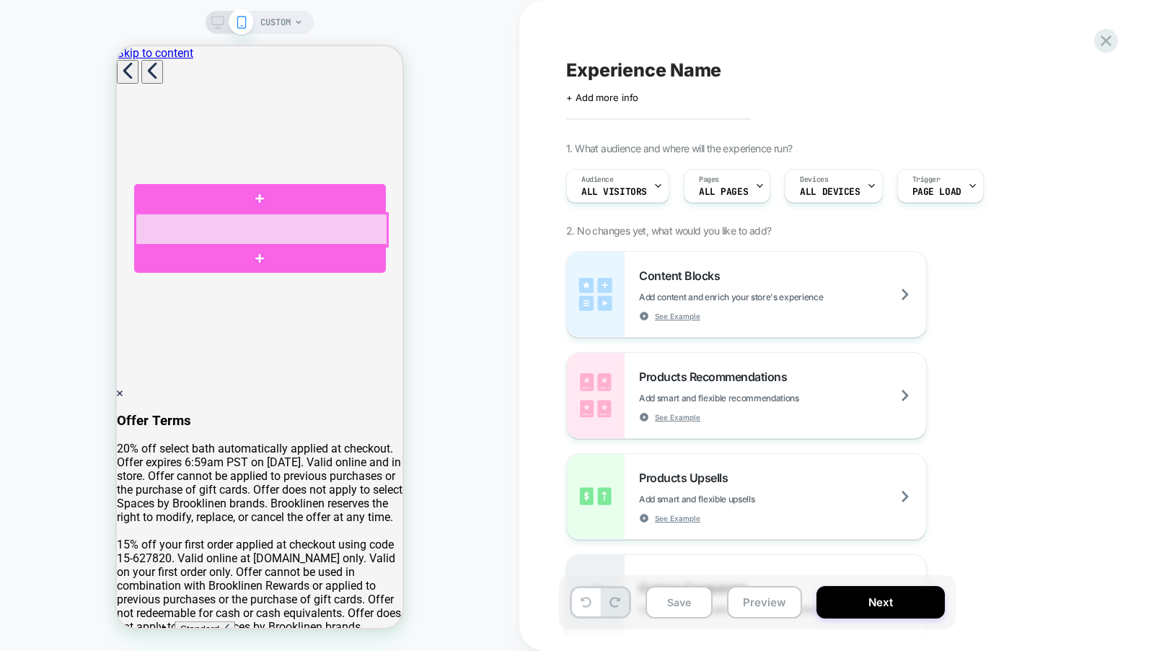
click at [180, 227] on div at bounding box center [262, 230] width 252 height 32
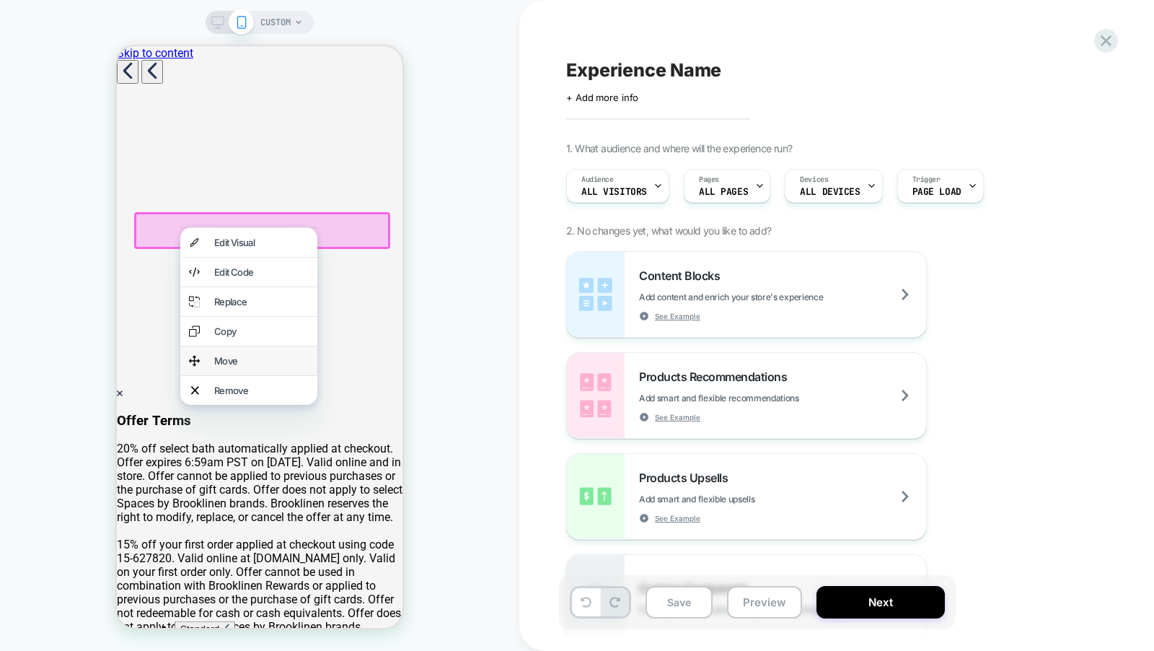
click at [223, 355] on div "Move" at bounding box center [261, 361] width 95 height 12
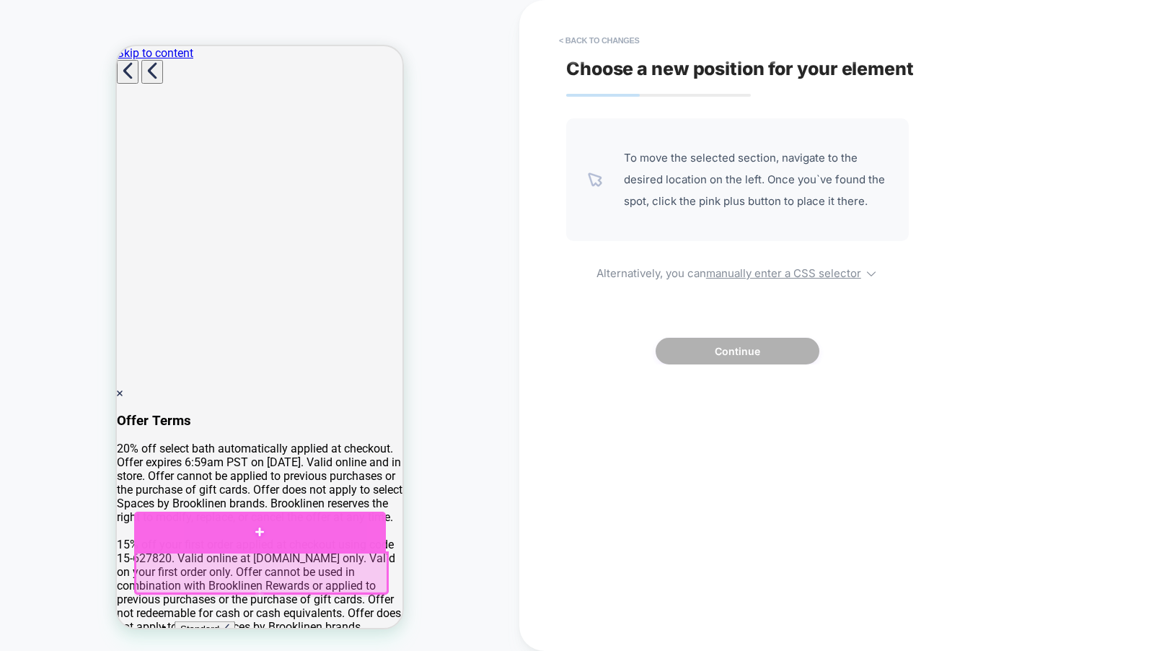
click at [316, 530] on div at bounding box center [260, 531] width 252 height 40
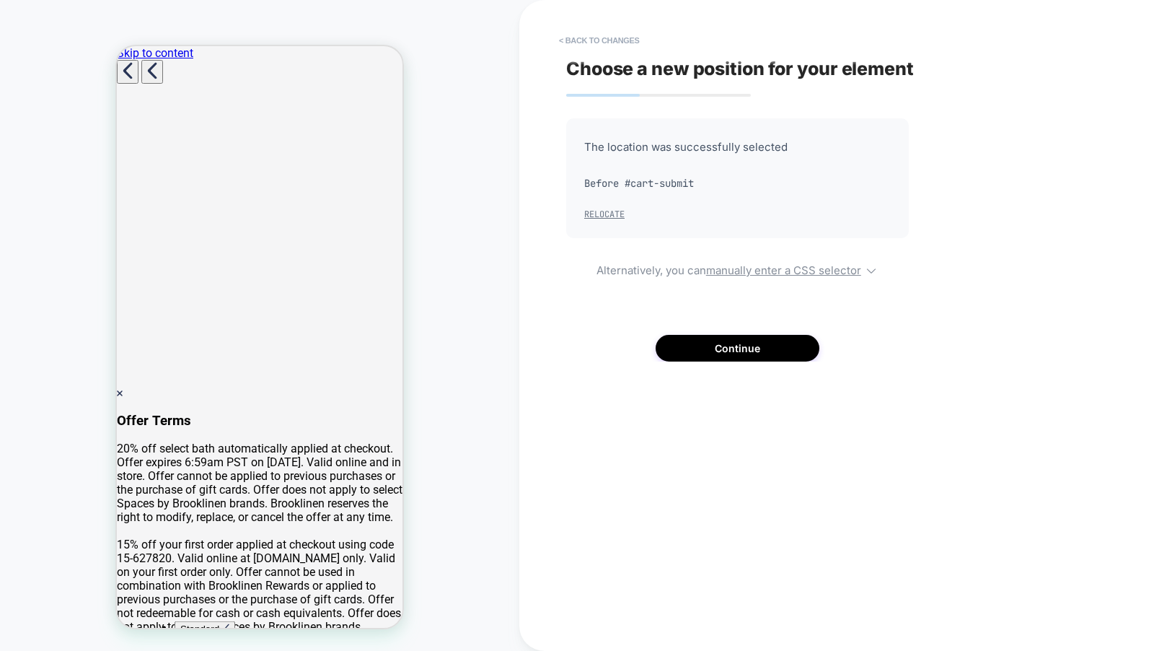
click at [607, 213] on button "Relocate" at bounding box center [604, 214] width 40 height 12
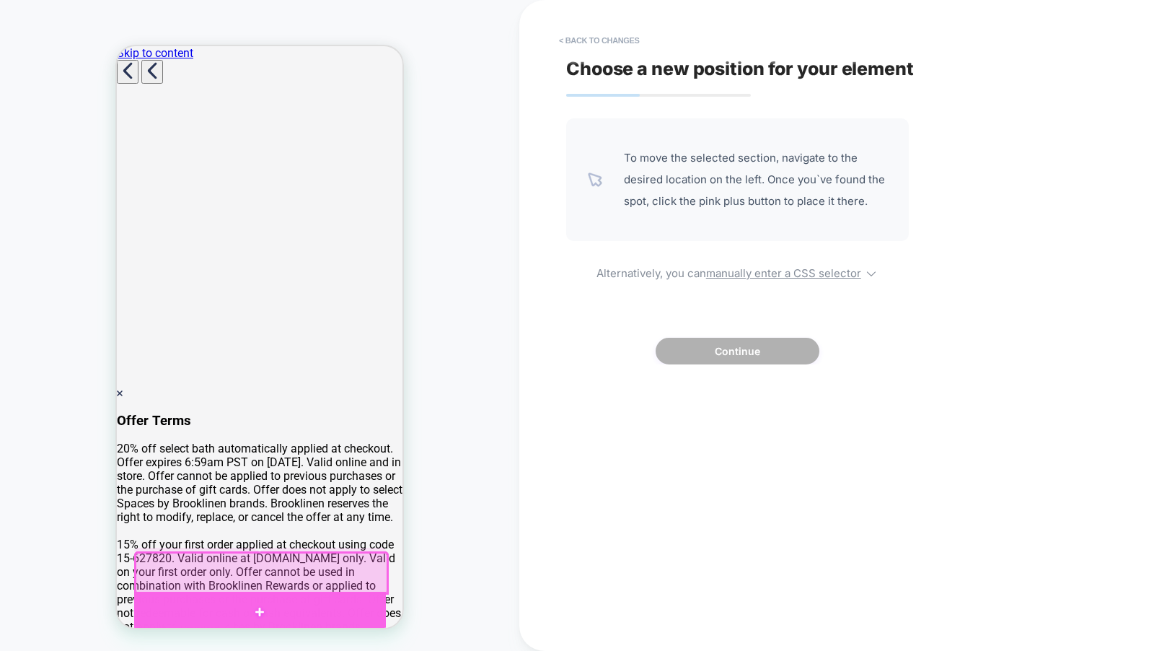
click at [302, 597] on div at bounding box center [260, 612] width 252 height 41
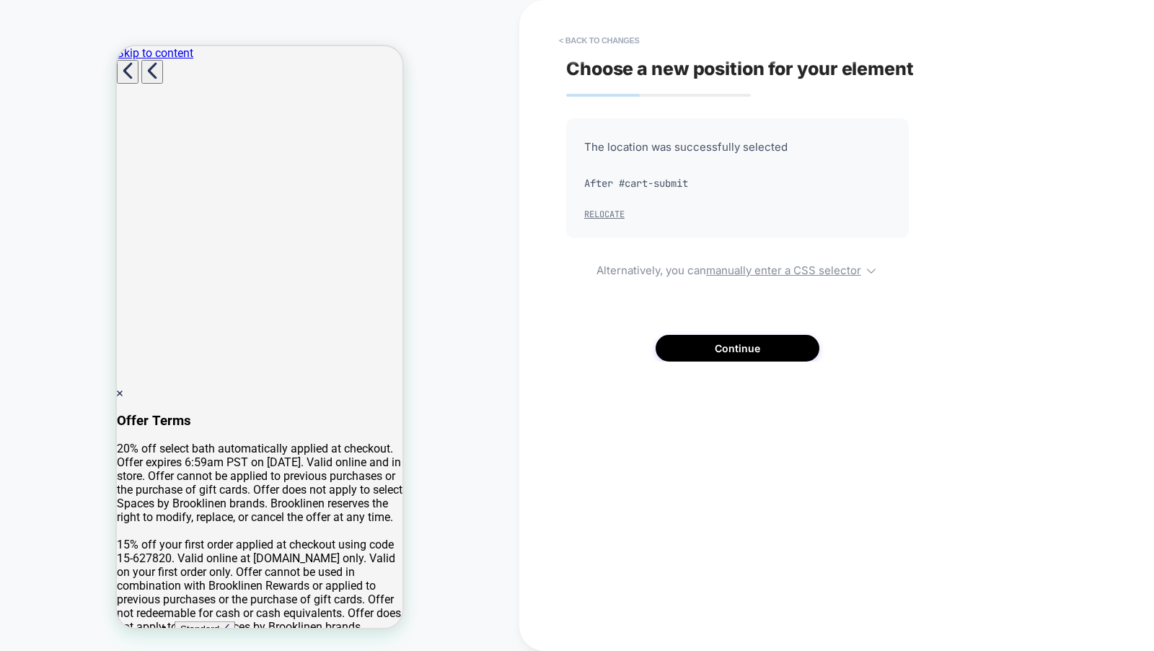
click at [612, 218] on button "Relocate" at bounding box center [604, 214] width 40 height 12
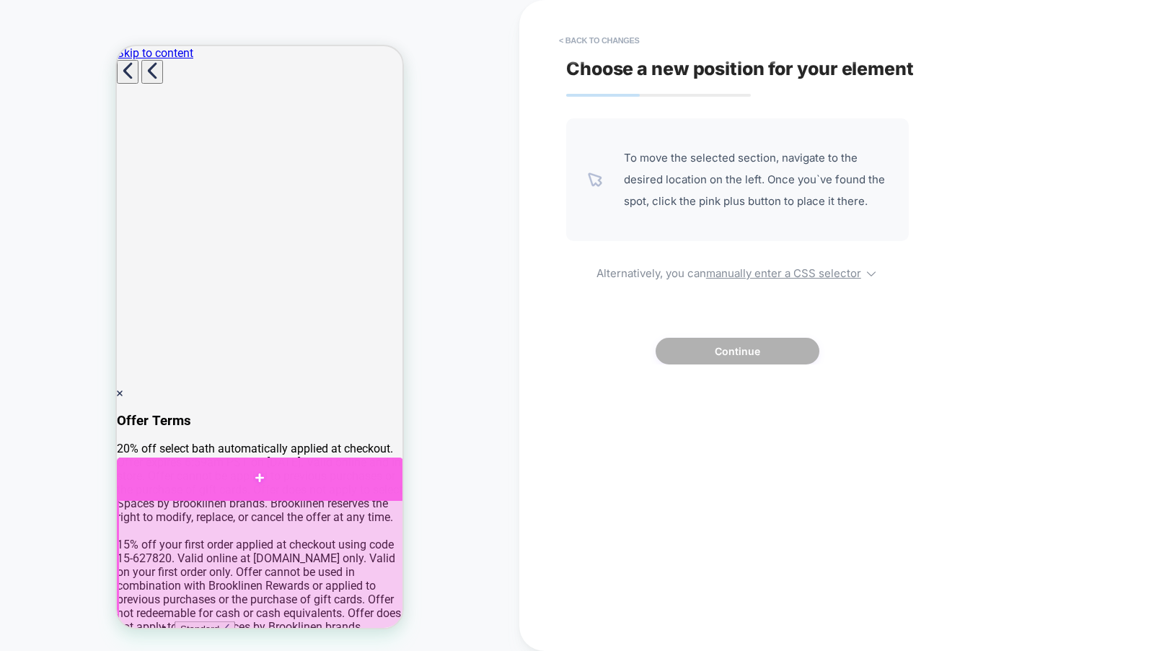
click at [285, 476] on div at bounding box center [260, 477] width 286 height 41
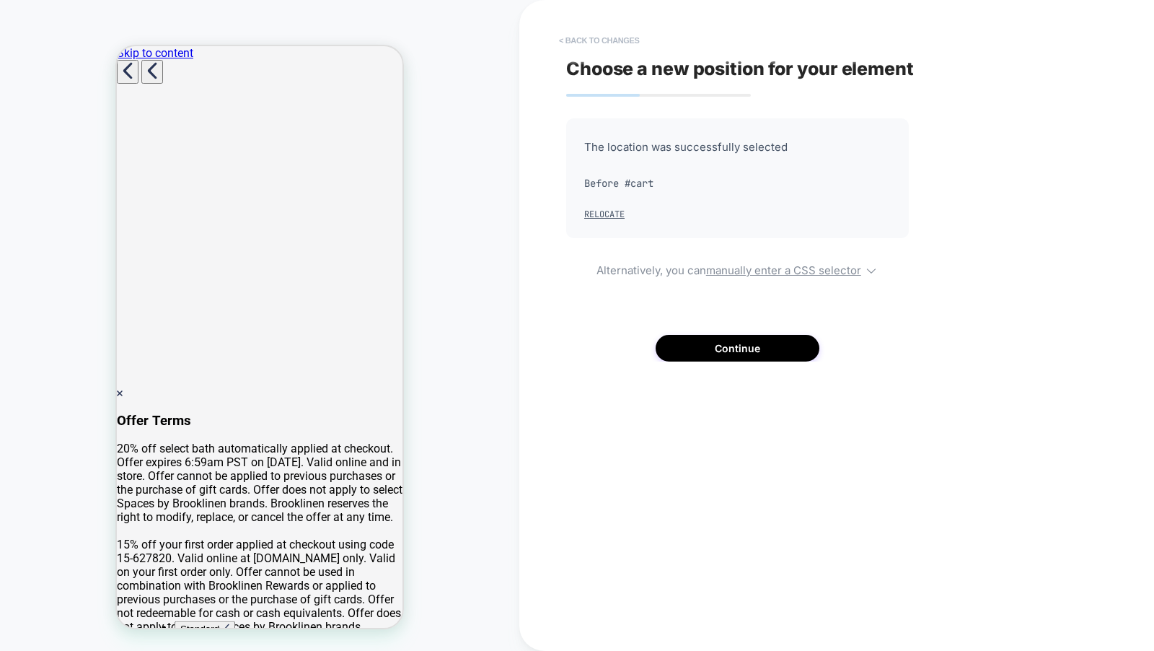
click at [620, 38] on button "< Back to changes" at bounding box center [599, 40] width 95 height 23
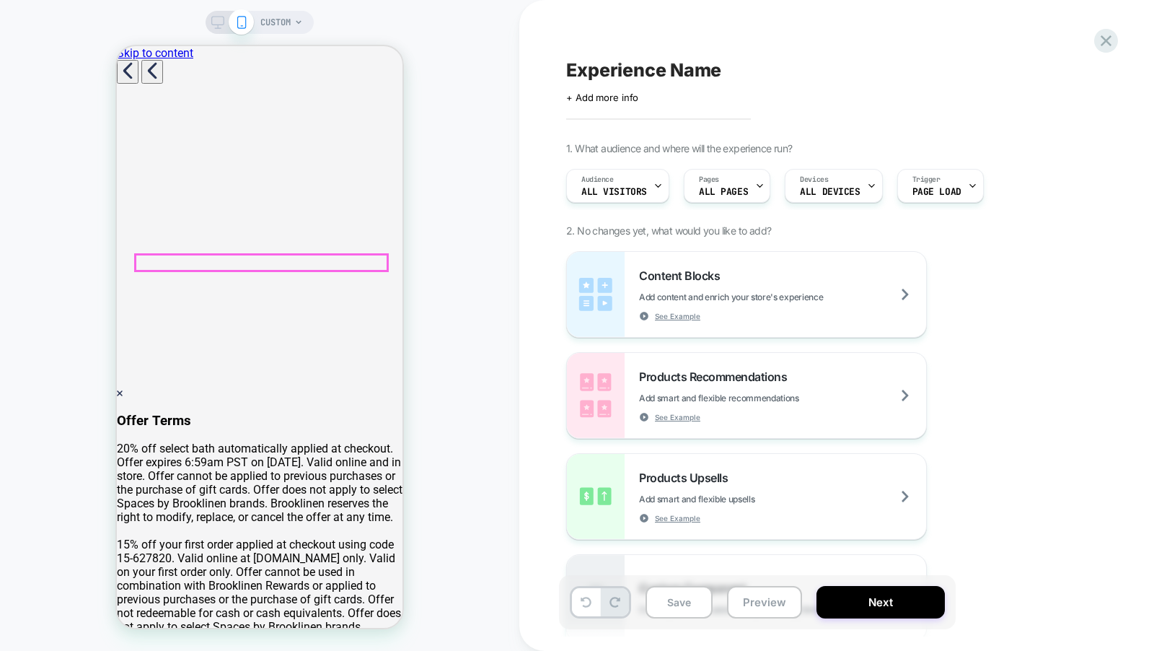
scroll to position [0, 0]
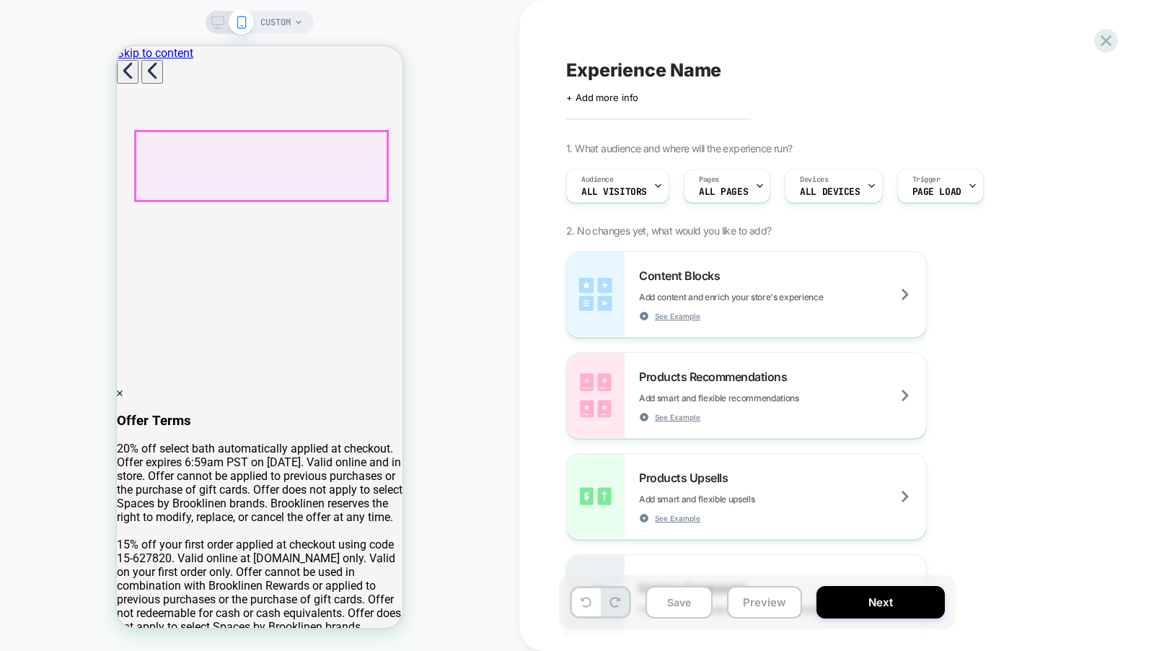
click div "Free Shipping Free Tote You're just $16.00 away from Free Shipping!"
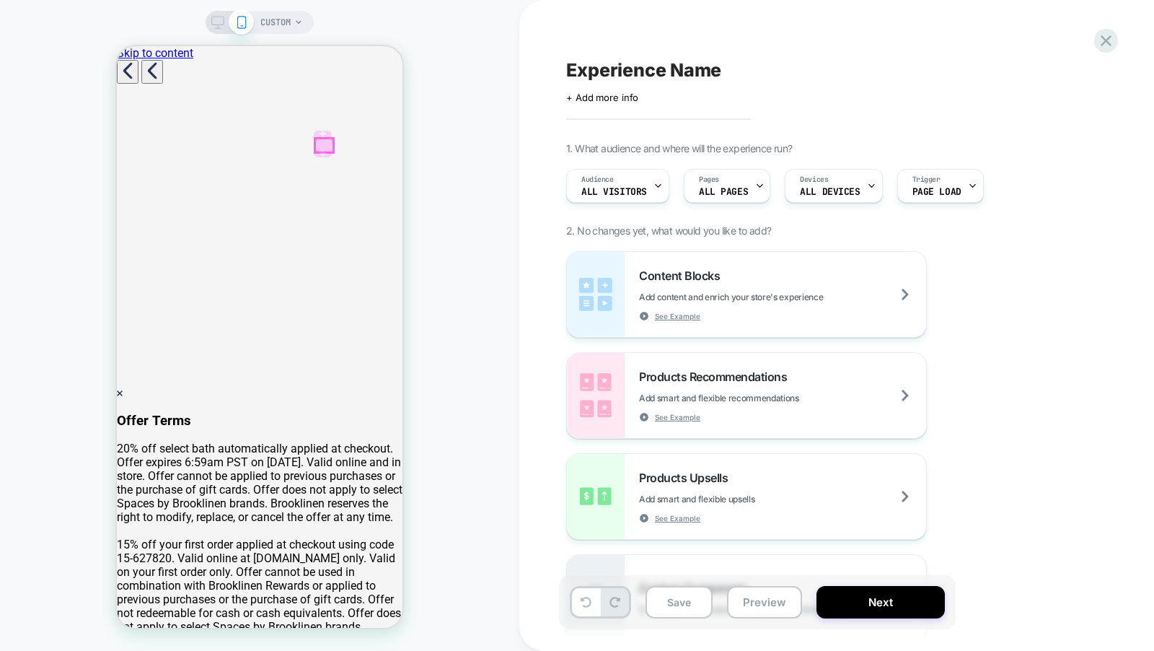
click at [323, 142] on div at bounding box center [324, 146] width 19 height 14
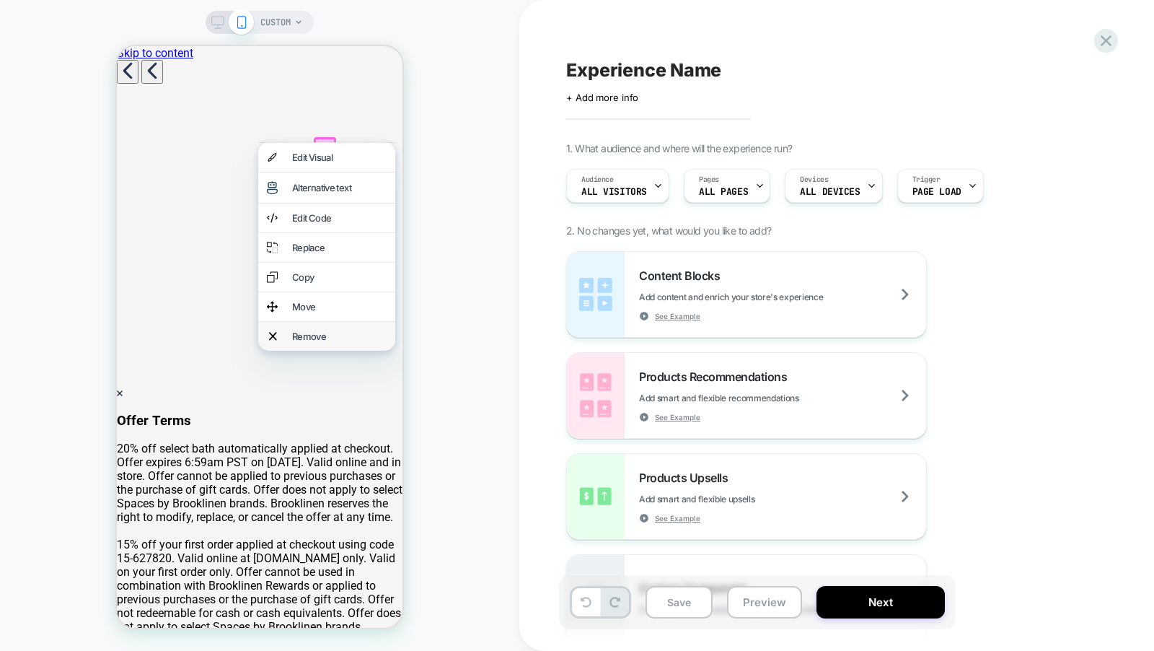
click at [335, 335] on div "Remove" at bounding box center [339, 336] width 95 height 12
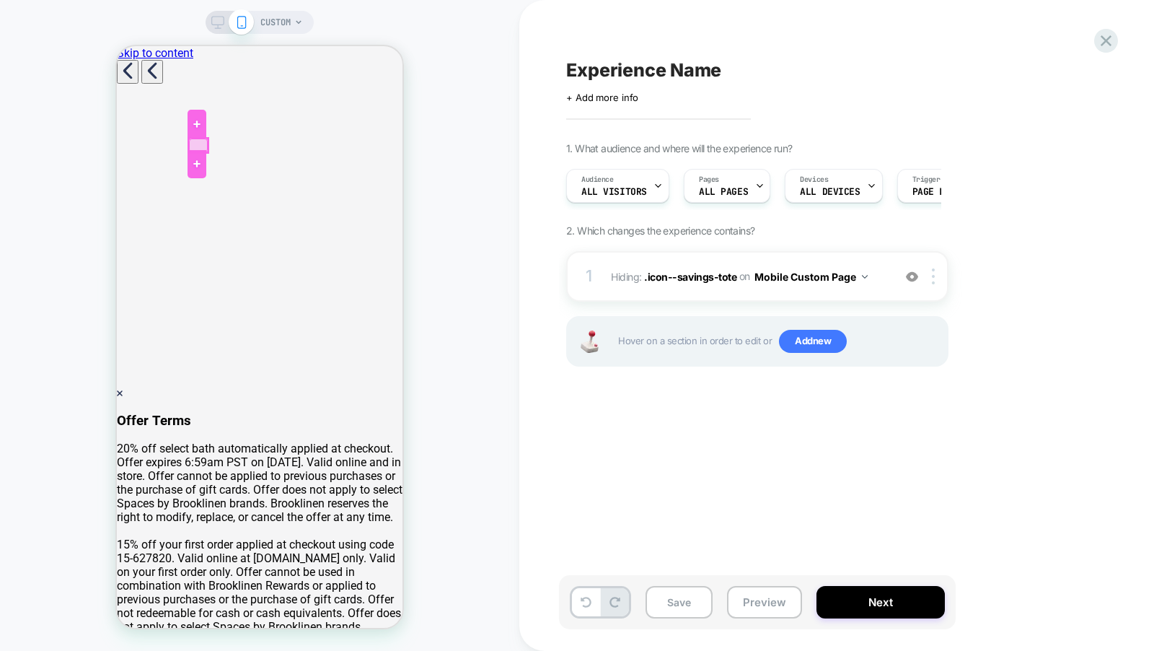
click at [196, 144] on div at bounding box center [198, 146] width 19 height 14
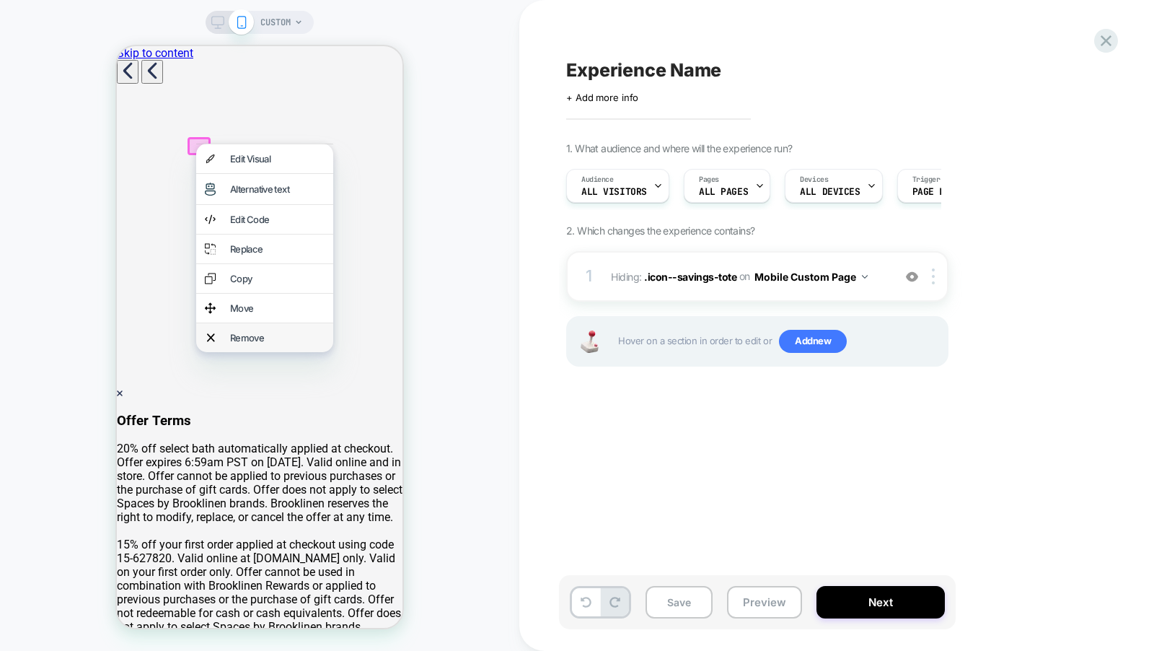
click at [245, 338] on div "Remove" at bounding box center [277, 338] width 95 height 12
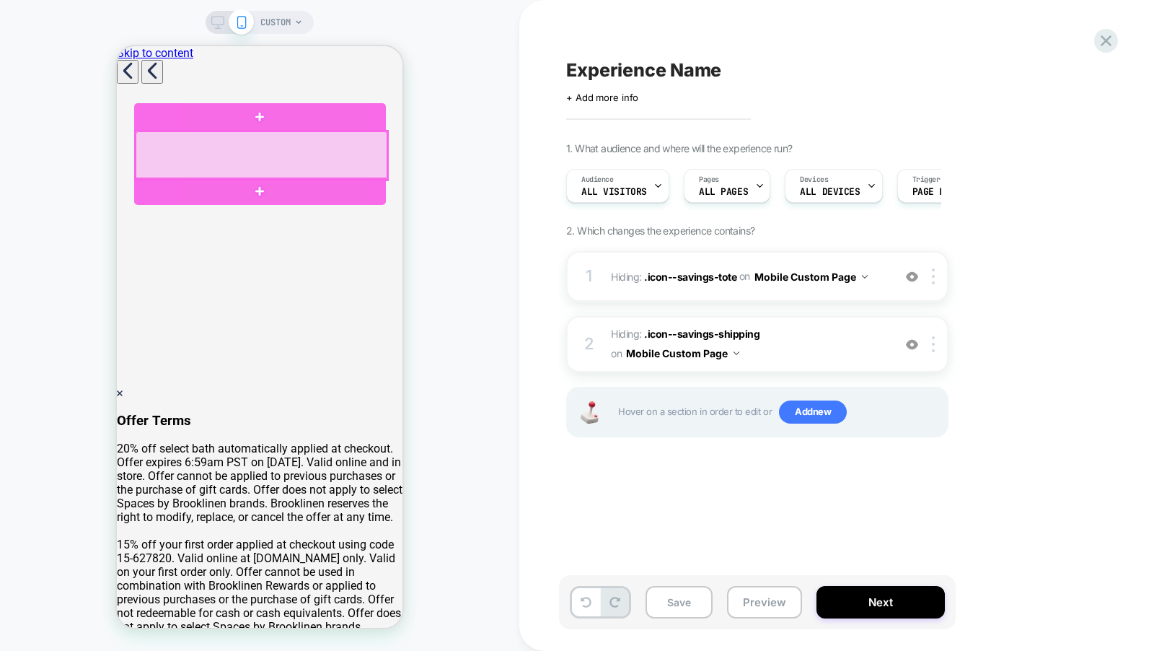
click at [350, 161] on div at bounding box center [262, 155] width 252 height 48
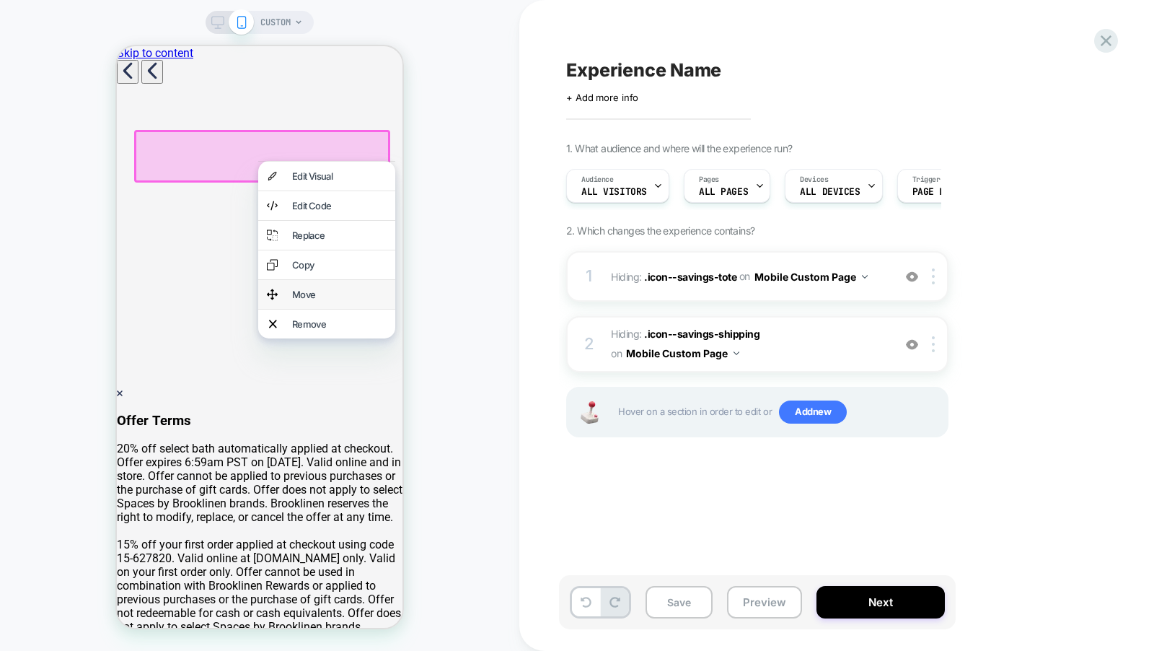
click at [355, 286] on div "Move" at bounding box center [326, 294] width 137 height 29
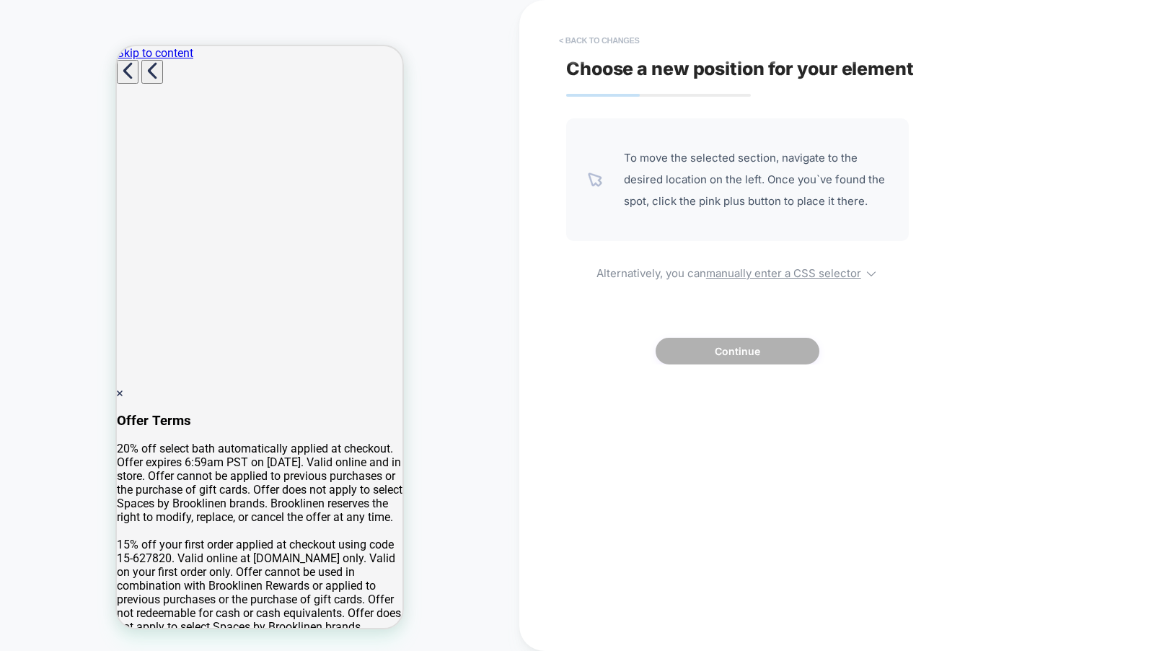
click at [596, 38] on button "< Back to changes" at bounding box center [599, 40] width 95 height 23
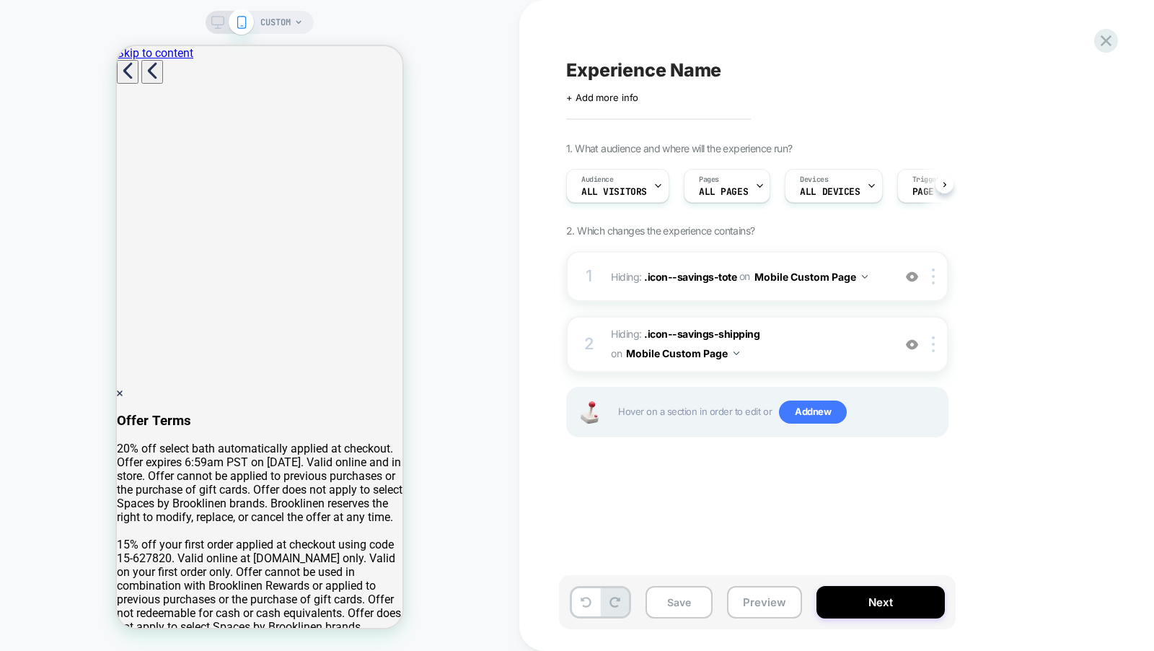
scroll to position [0, 1]
click at [216, 19] on icon at bounding box center [217, 22] width 13 height 13
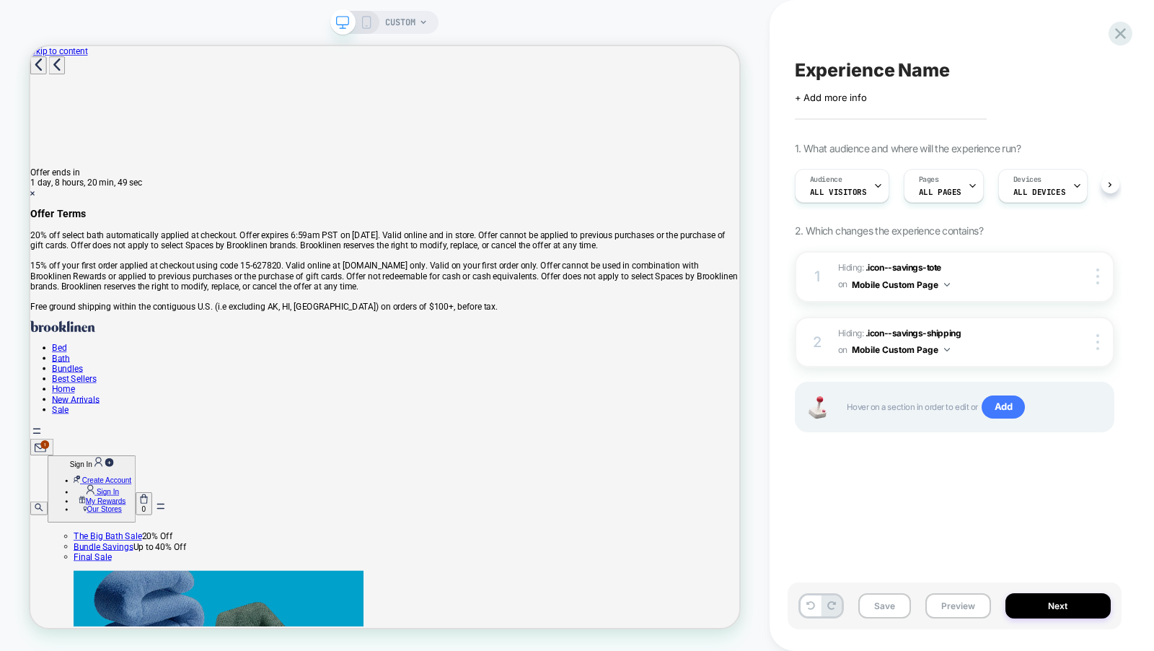
scroll to position [0, 1]
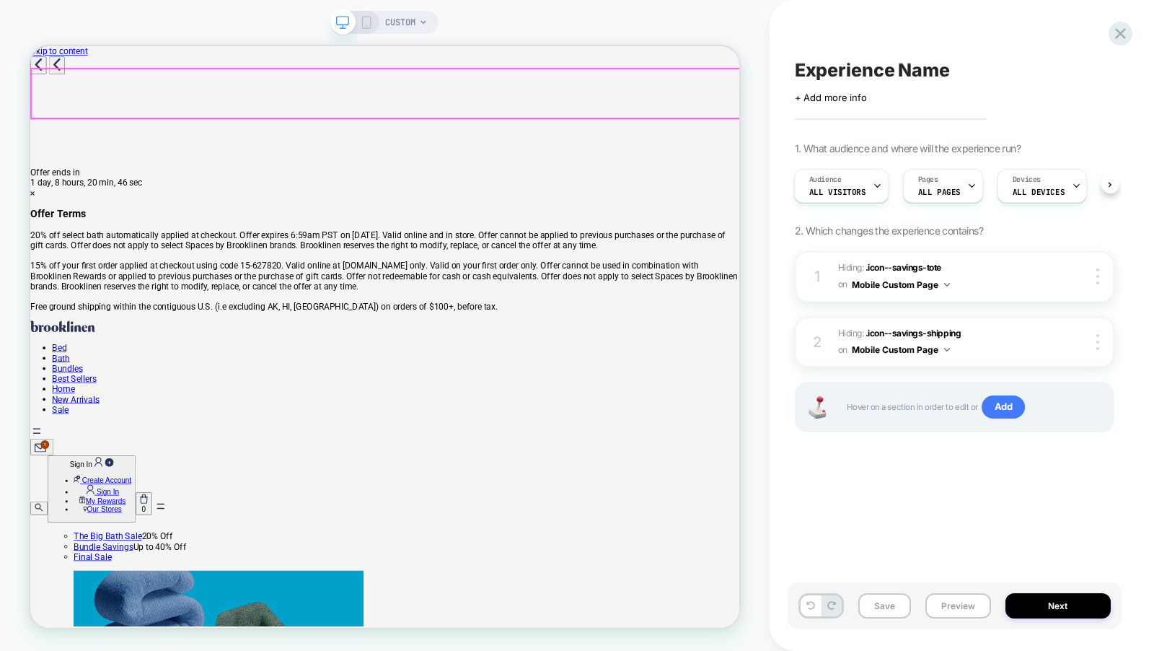
click at [187, 643] on icon "bag" at bounding box center [182, 649] width 10 height 13
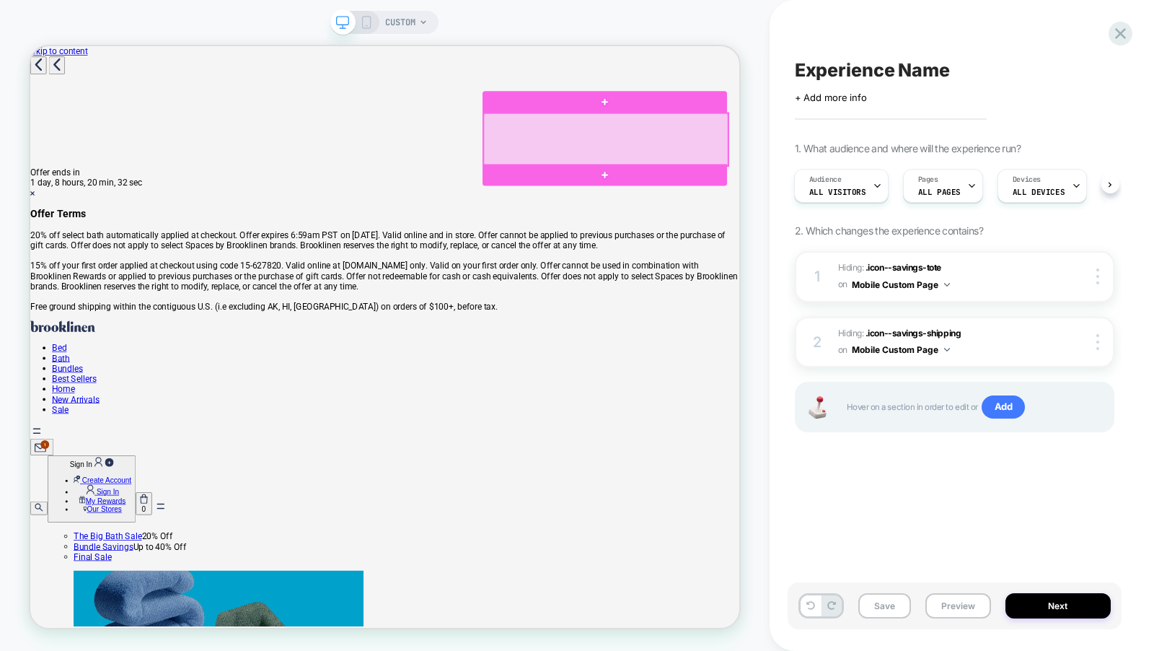
click at [906, 185] on div at bounding box center [798, 170] width 326 height 69
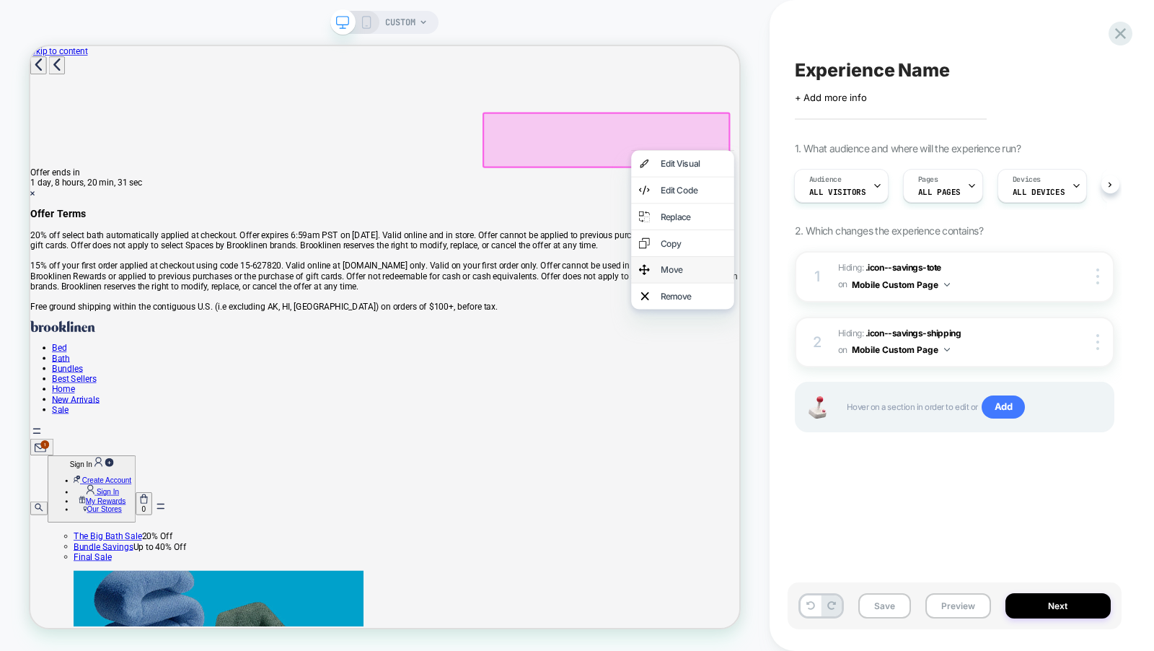
click at [909, 333] on div "Move" at bounding box center [900, 344] width 137 height 35
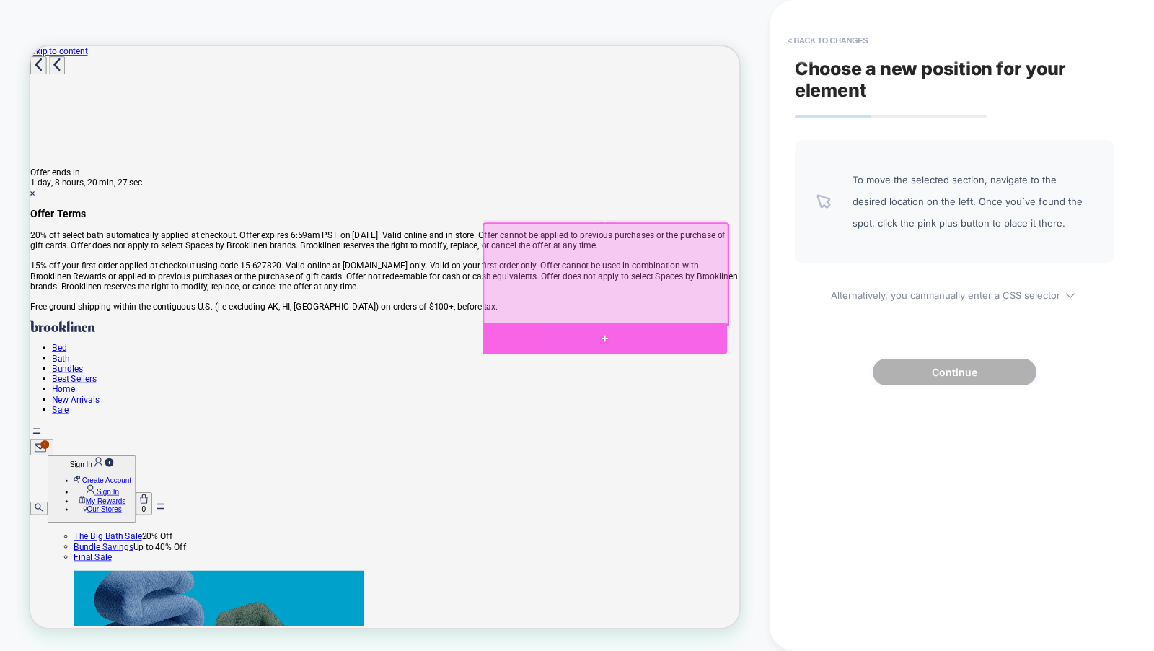
click at [928, 427] on div at bounding box center [796, 436] width 326 height 41
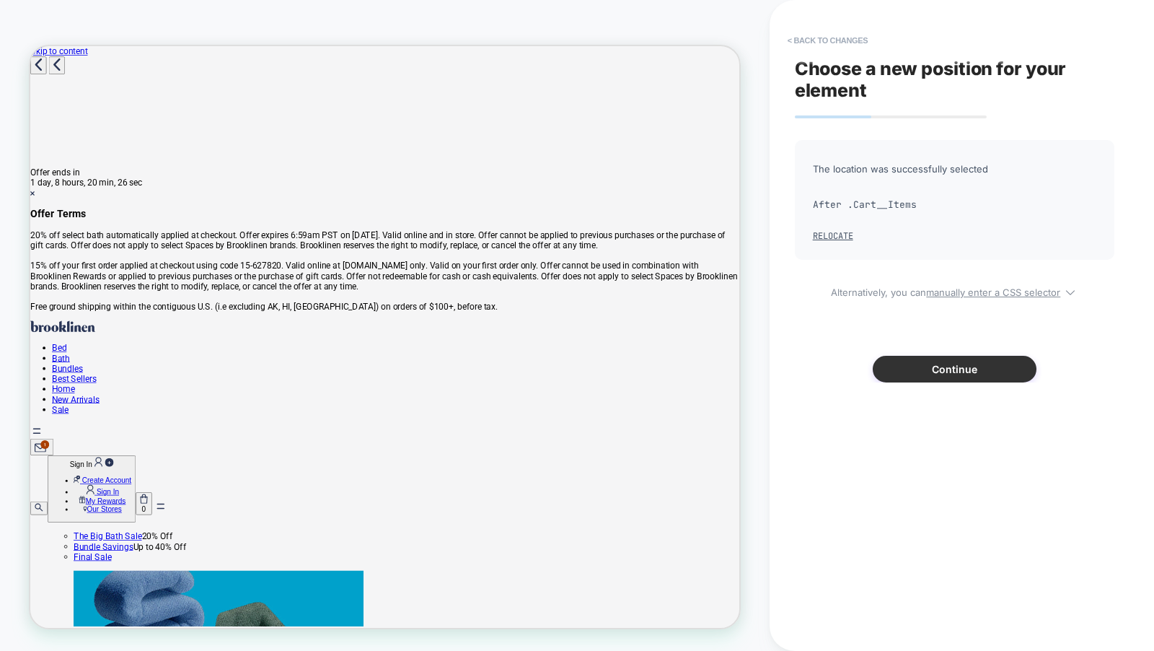
click at [910, 368] on button "Continue" at bounding box center [955, 369] width 164 height 27
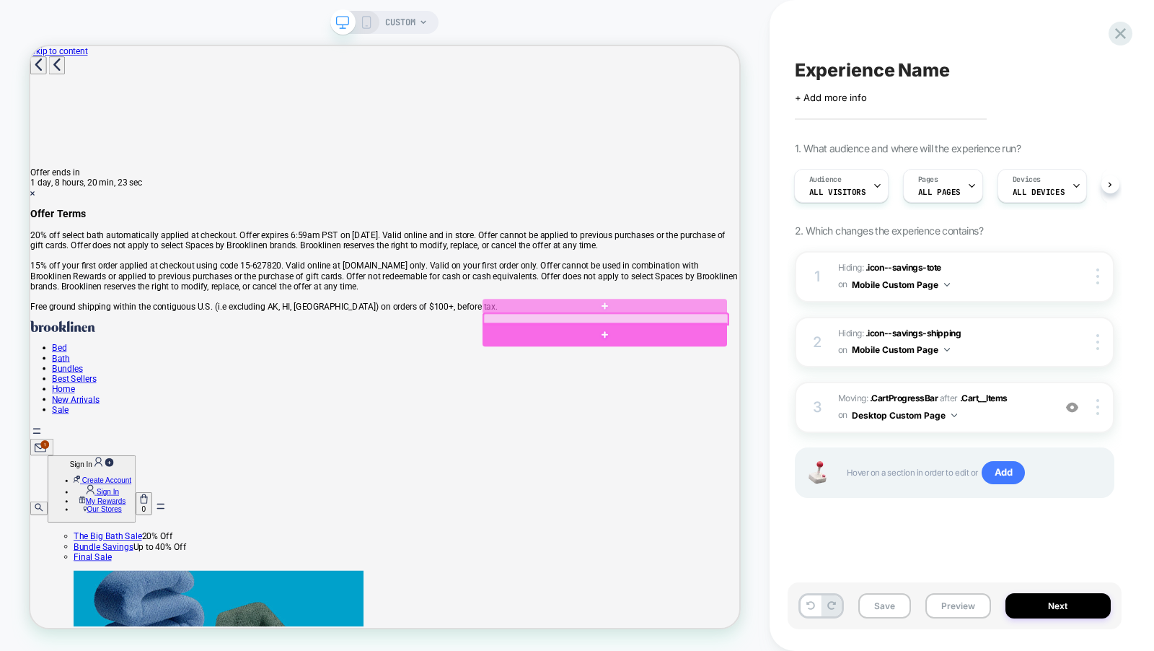
click at [928, 435] on div at bounding box center [796, 431] width 326 height 32
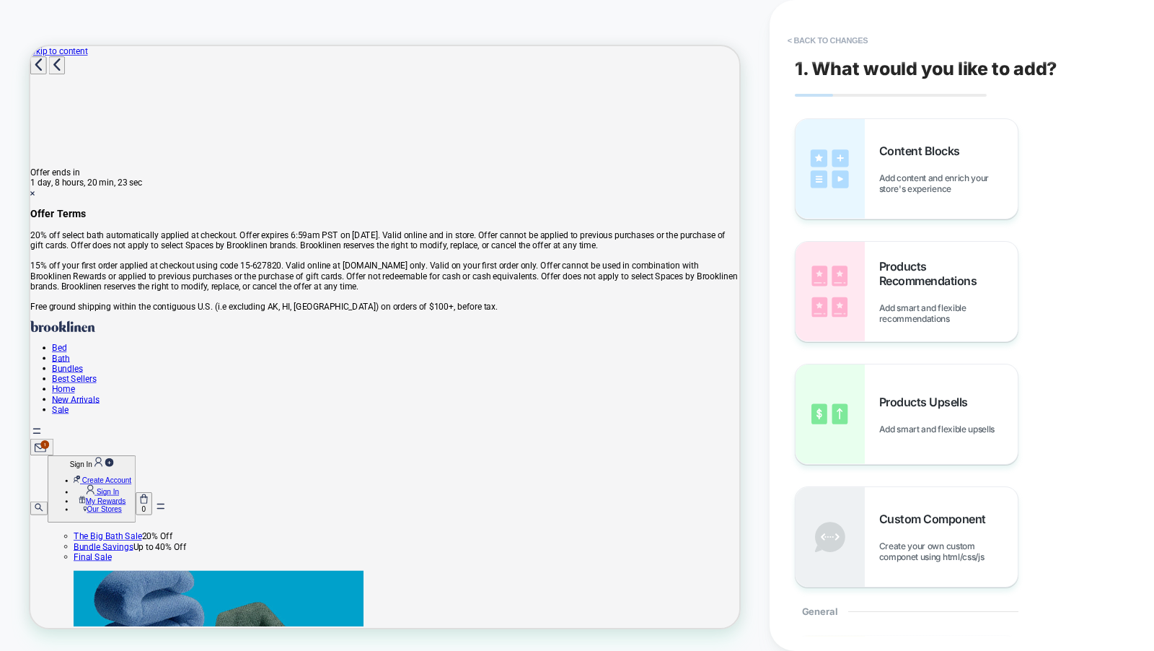
scroll to position [11, 0]
click at [911, 387] on div "Products Upsells Add smart and flexible upsells" at bounding box center [907, 414] width 222 height 100
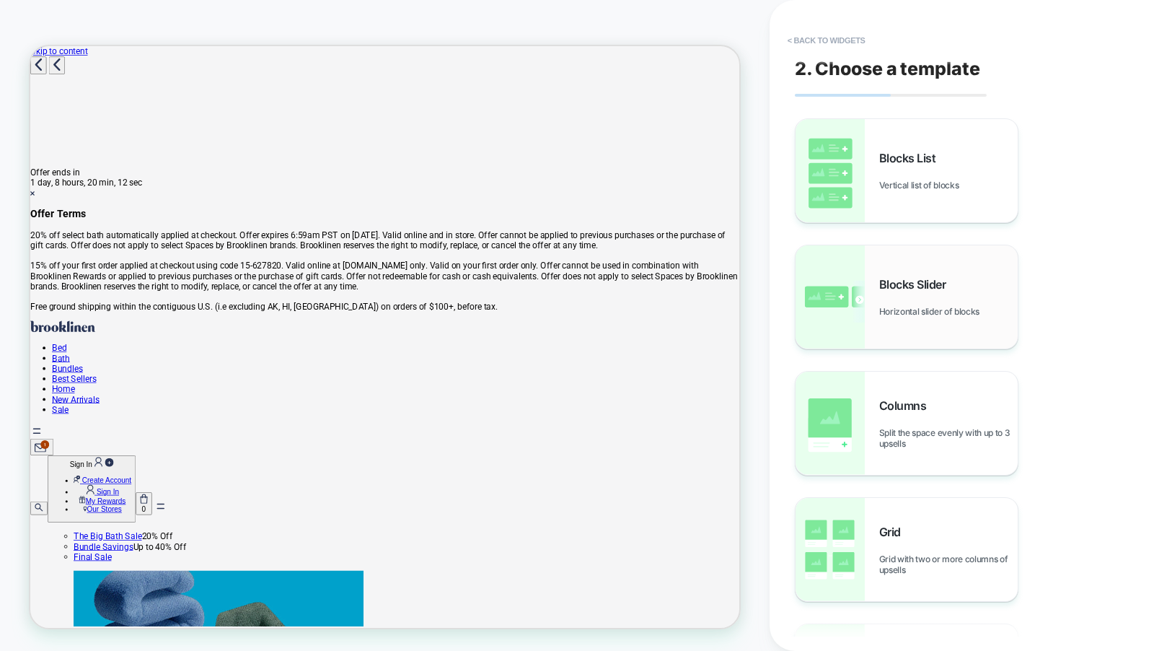
scroll to position [138, 0]
click at [903, 323] on div "Blocks Slider Horizontal slider of blocks" at bounding box center [907, 296] width 222 height 103
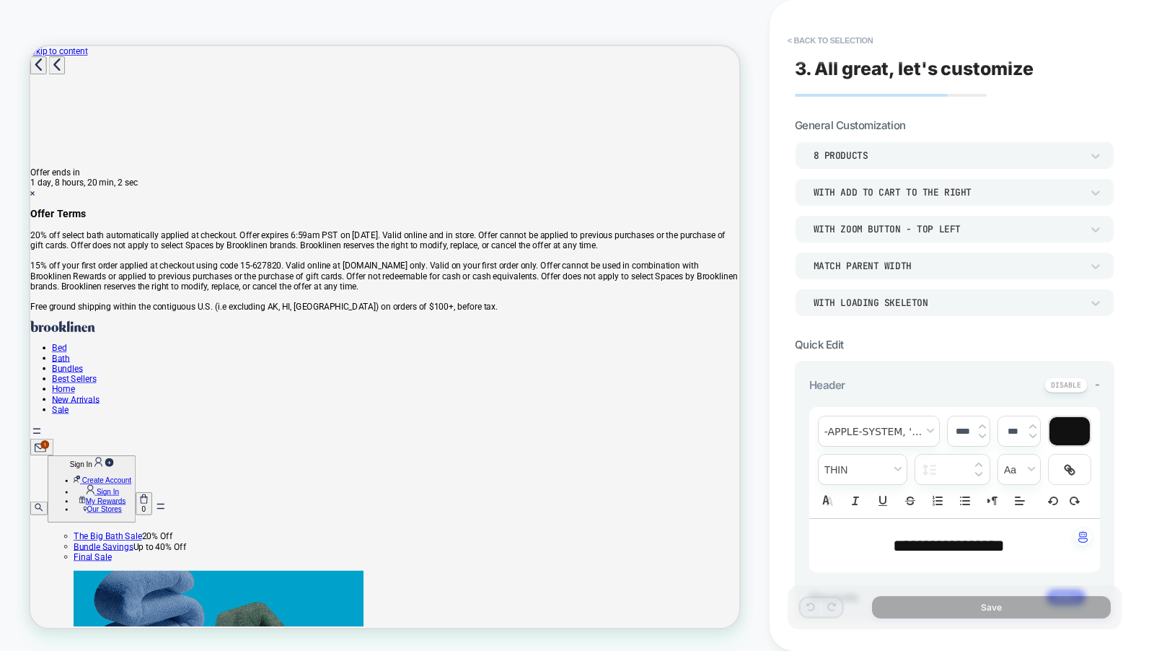
click at [965, 550] on span "**********" at bounding box center [949, 545] width 112 height 17
click at [966, 550] on span "**********" at bounding box center [949, 545] width 112 height 17
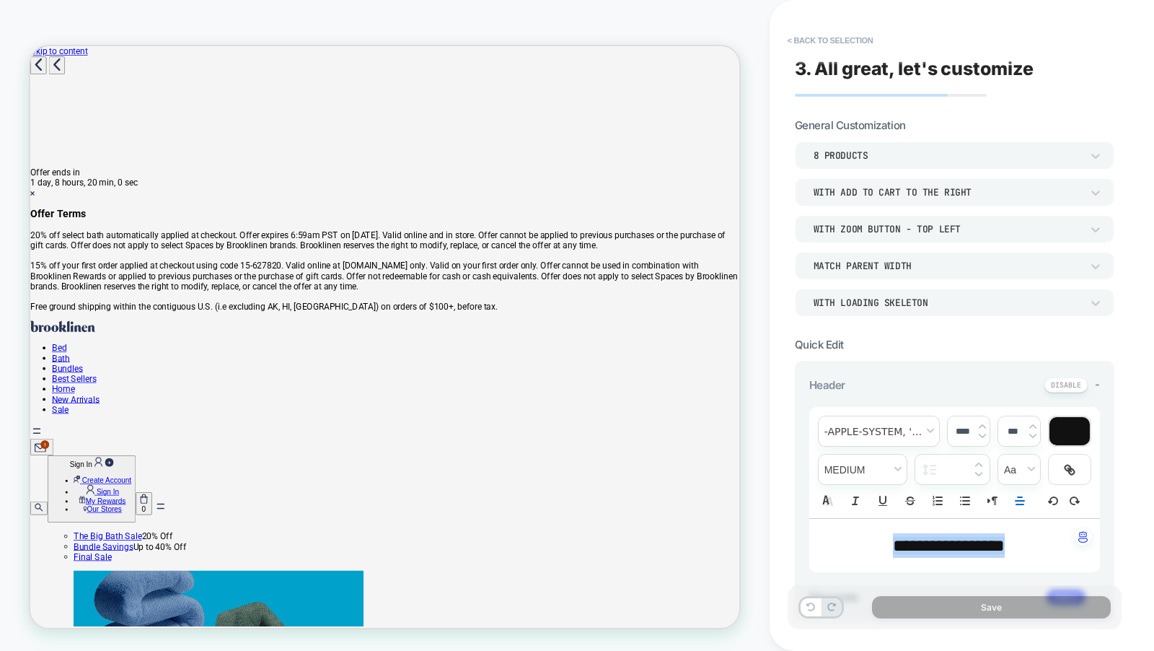
type input "****"
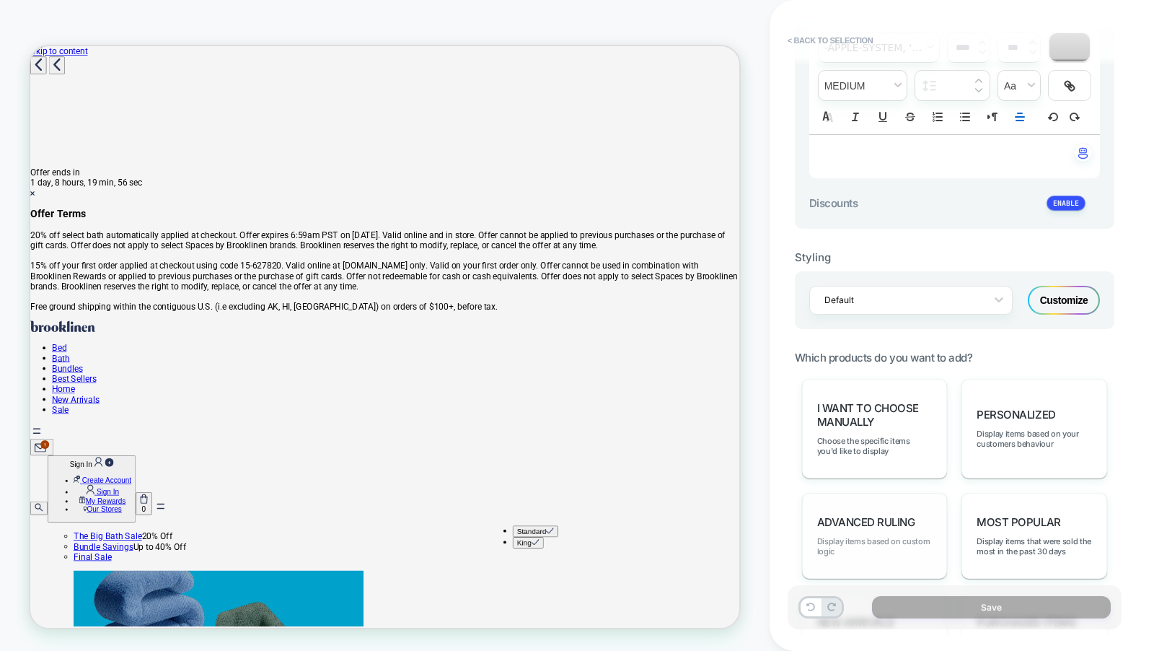
scroll to position [433, 0]
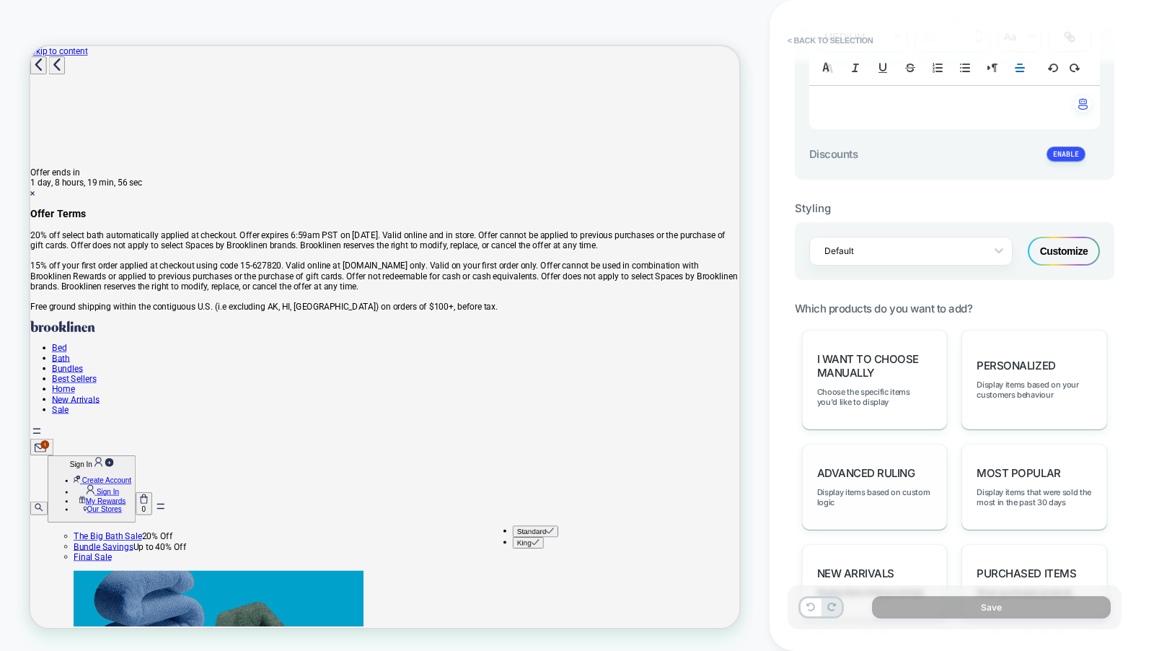
click at [887, 467] on span "Advanced Ruling" at bounding box center [866, 473] width 98 height 14
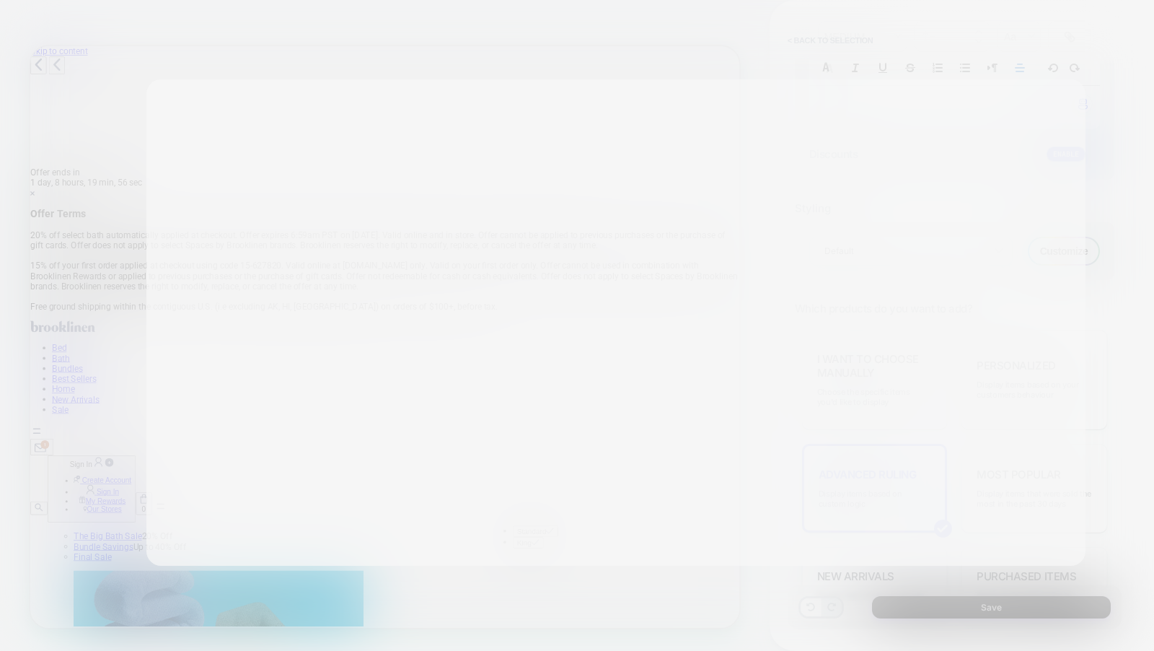
scroll to position [138, 0]
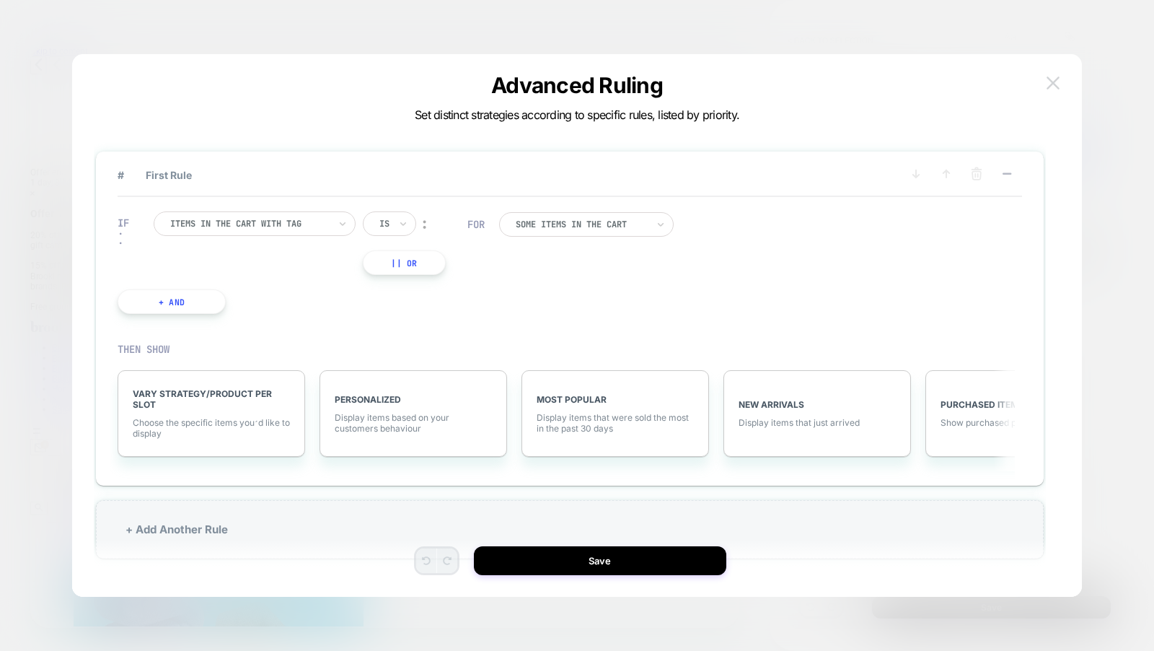
click at [1058, 83] on img at bounding box center [1053, 82] width 13 height 12
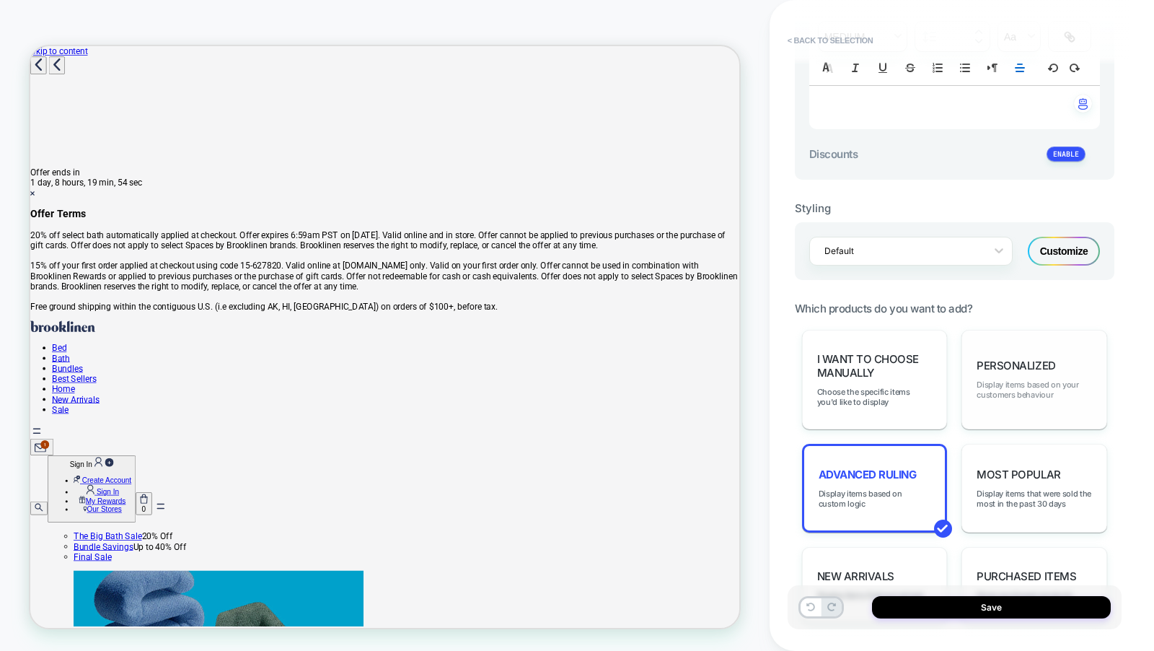
click at [1011, 392] on span "Display items based on your customers behaviour" at bounding box center [1034, 389] width 115 height 20
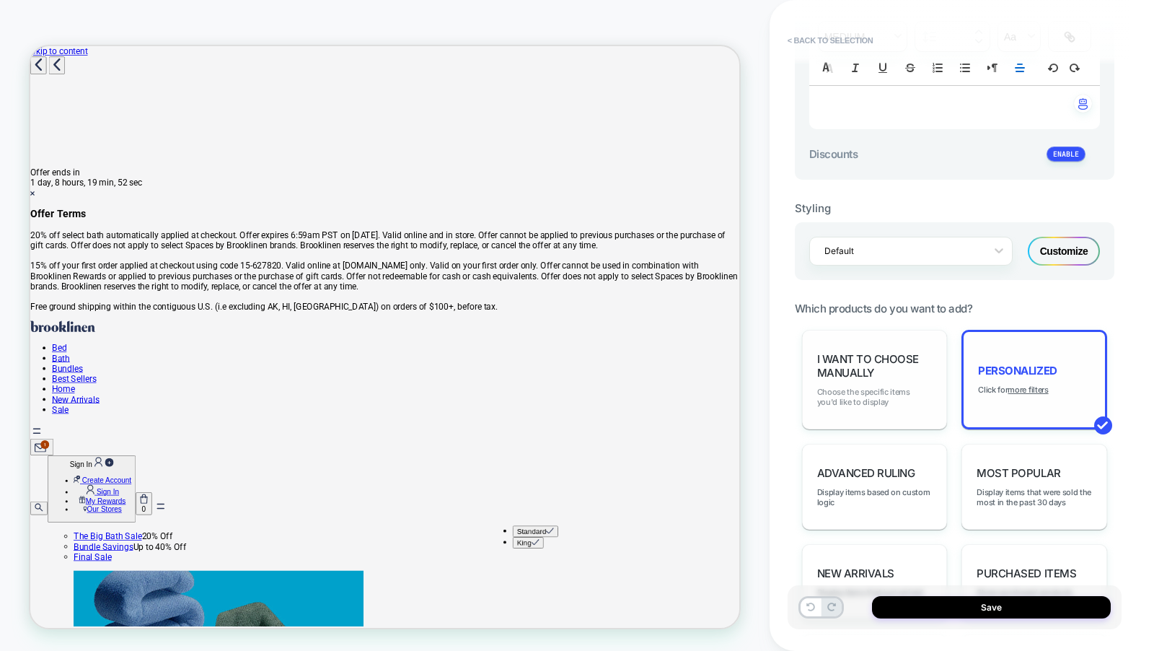
click at [853, 395] on span "Choose the specific items you'd like to display" at bounding box center [874, 397] width 115 height 20
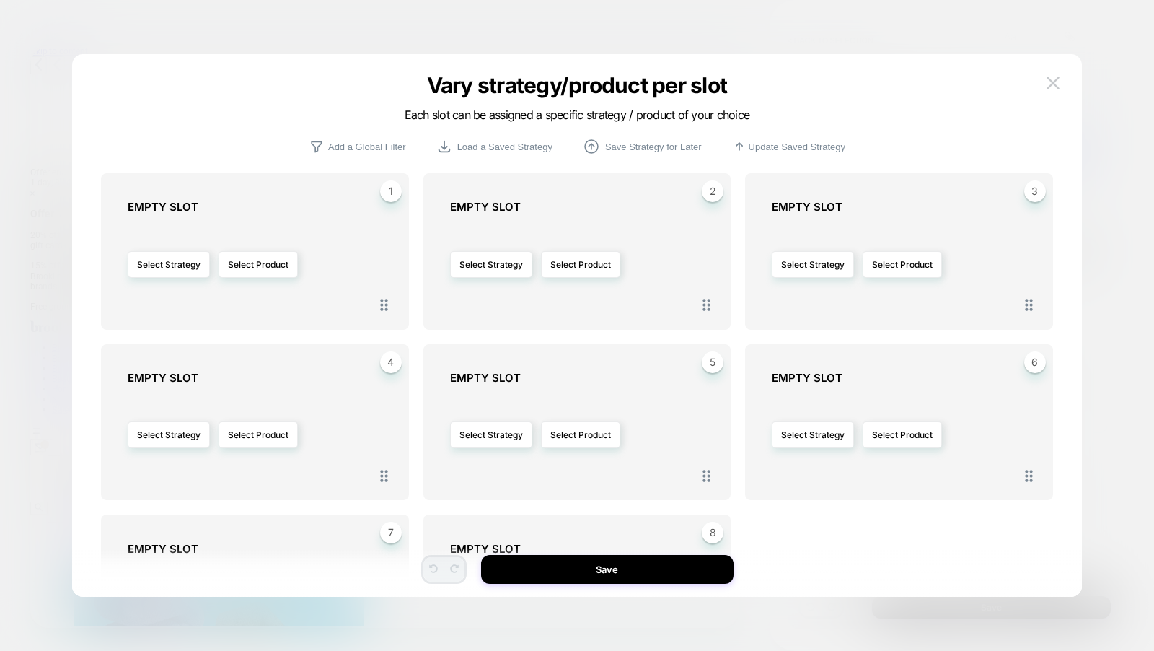
click at [1056, 98] on div "Vary strategy/product per slot Each slot can be assigned a specific strategy / …" at bounding box center [577, 114] width 1010 height 48
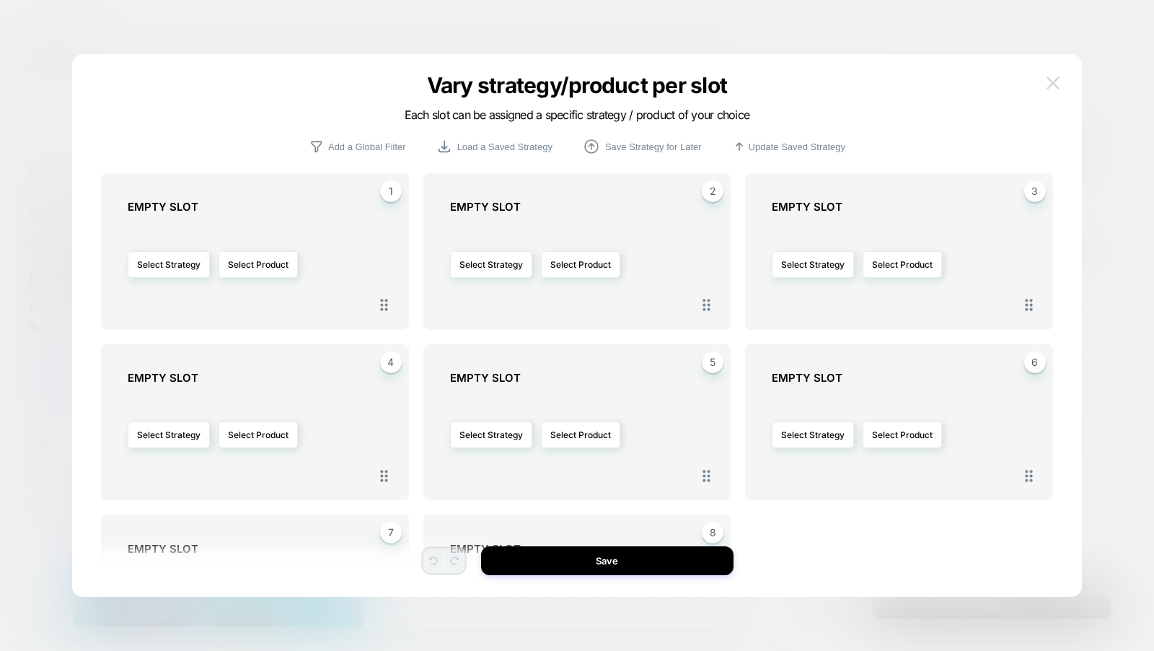
click at [1054, 87] on img at bounding box center [1053, 82] width 13 height 12
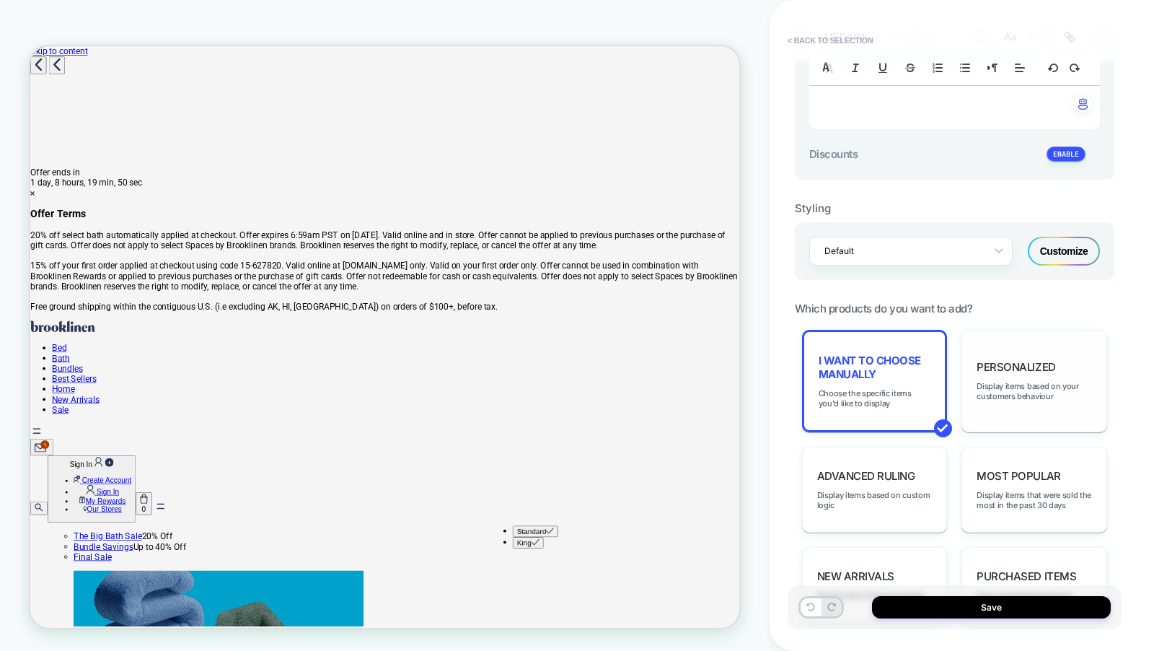
scroll to position [0, 0]
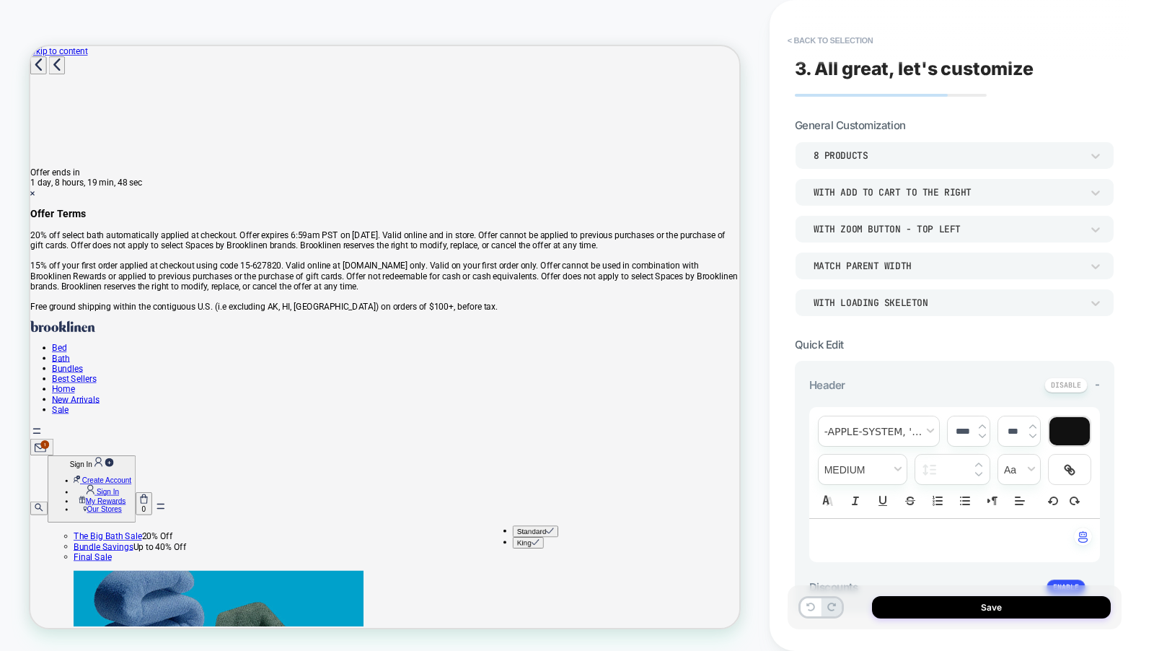
click at [877, 540] on p "﻿" at bounding box center [949, 540] width 251 height 14
click at [903, 607] on button "Save" at bounding box center [991, 607] width 239 height 22
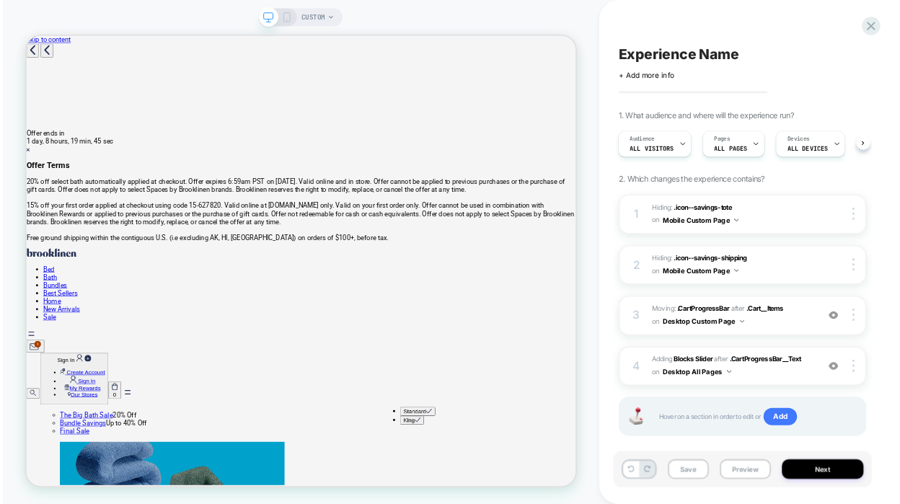
scroll to position [18, 0]
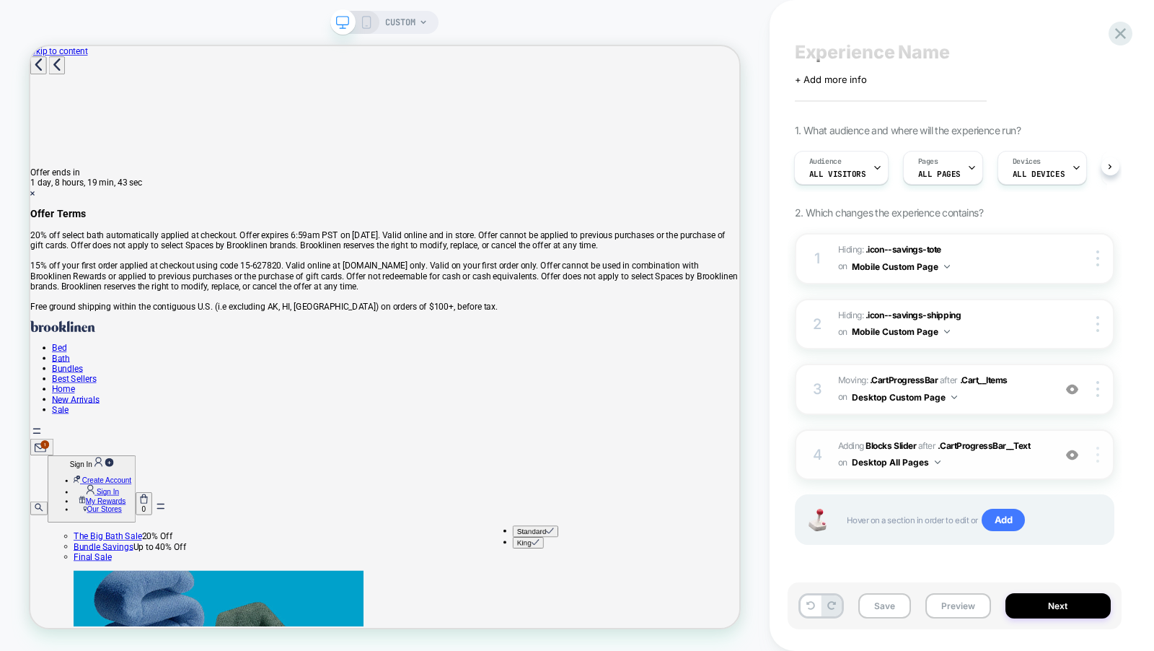
click at [1102, 456] on div at bounding box center [1099, 455] width 27 height 16
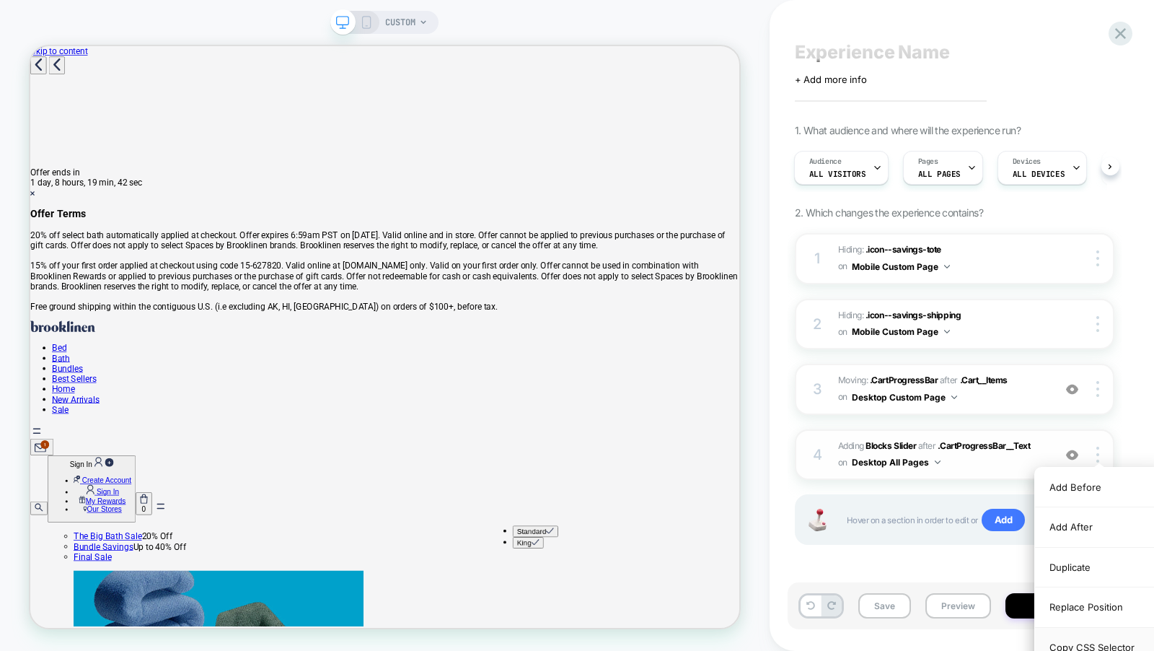
click at [1060, 629] on div "Copy CSS Selector" at bounding box center [1099, 648] width 128 height 40
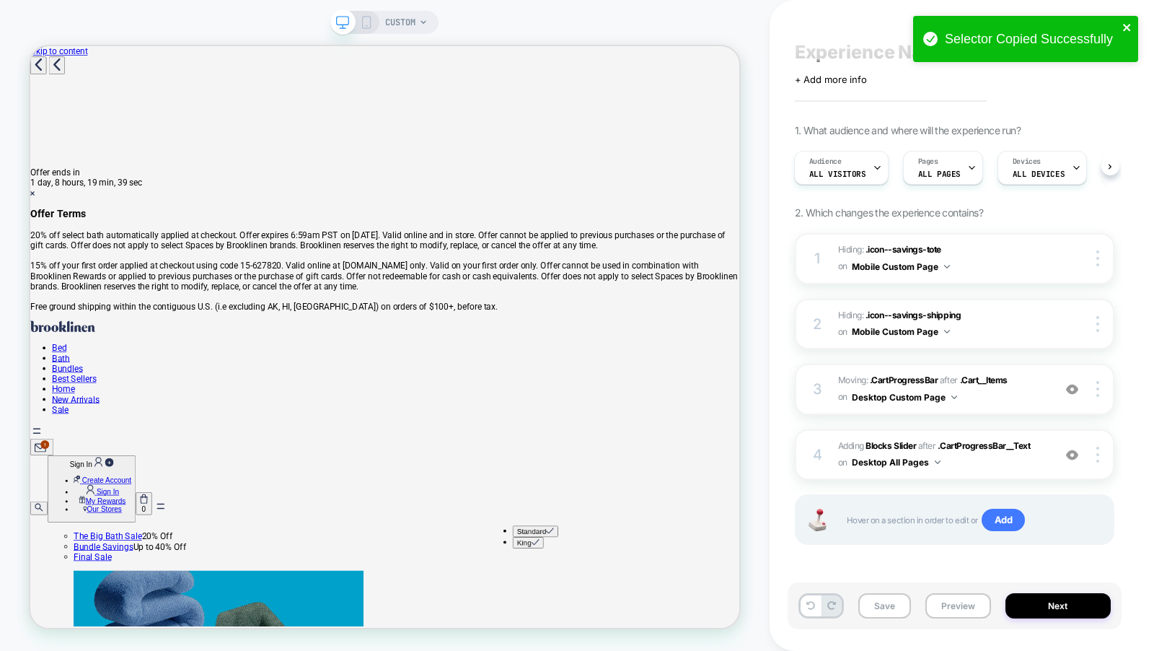
click at [1130, 25] on icon "close" at bounding box center [1126, 27] width 7 height 7
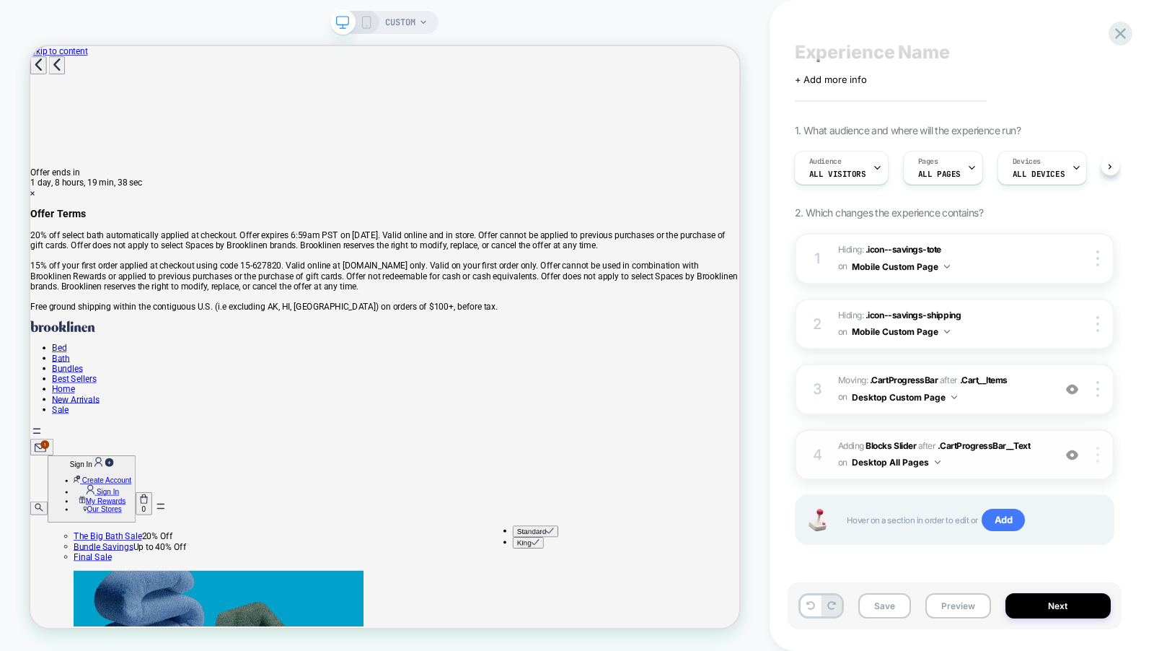
click at [1101, 457] on div at bounding box center [1099, 455] width 27 height 16
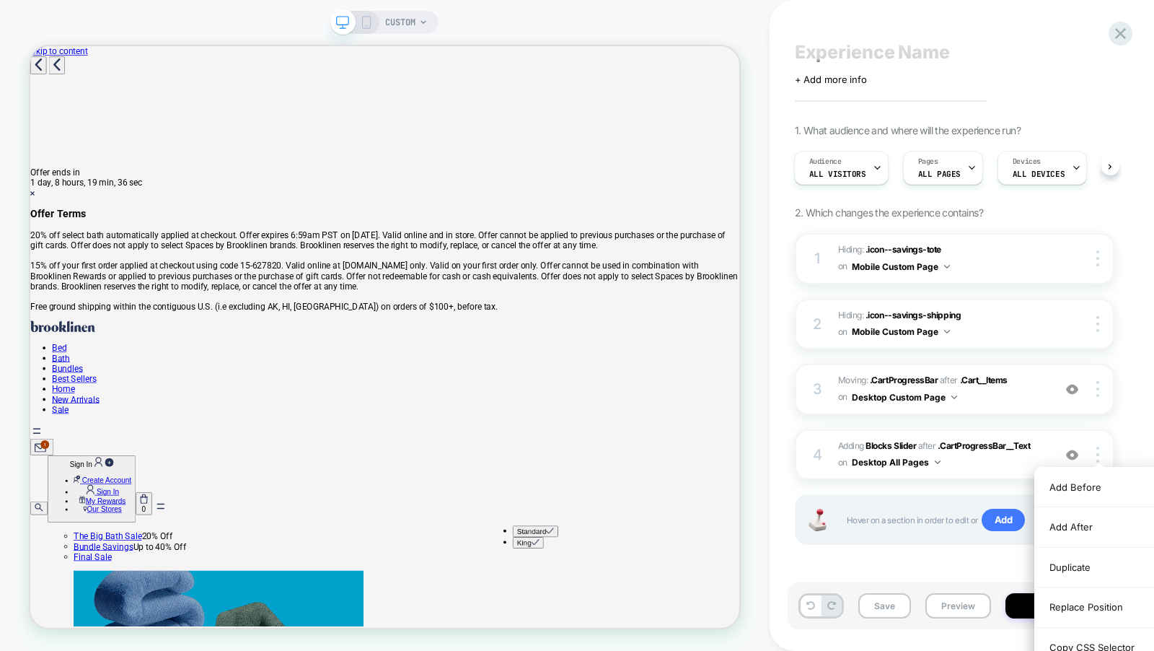
click at [1125, 434] on div "Experience Name Click to edit experience details + Add more info 1. What audien…" at bounding box center [962, 325] width 334 height 651
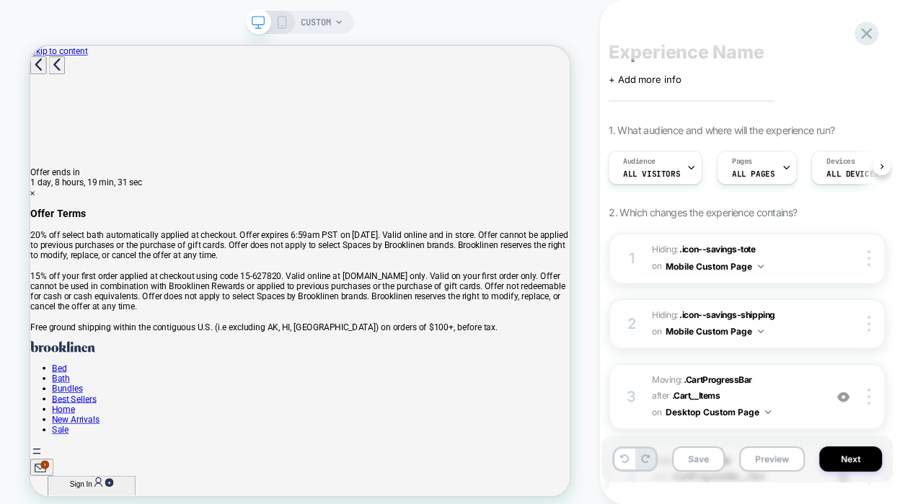
scroll to position [195, 0]
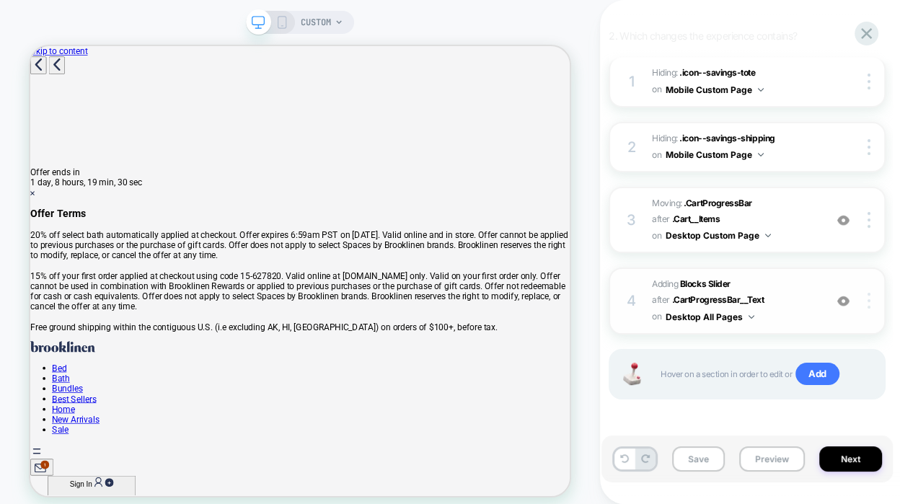
click at [861, 297] on div at bounding box center [871, 301] width 27 height 16
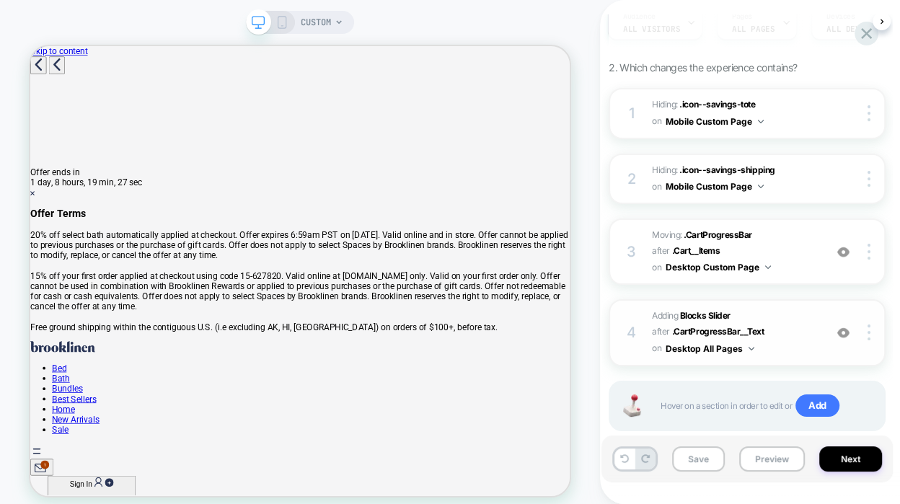
scroll to position [174, 0]
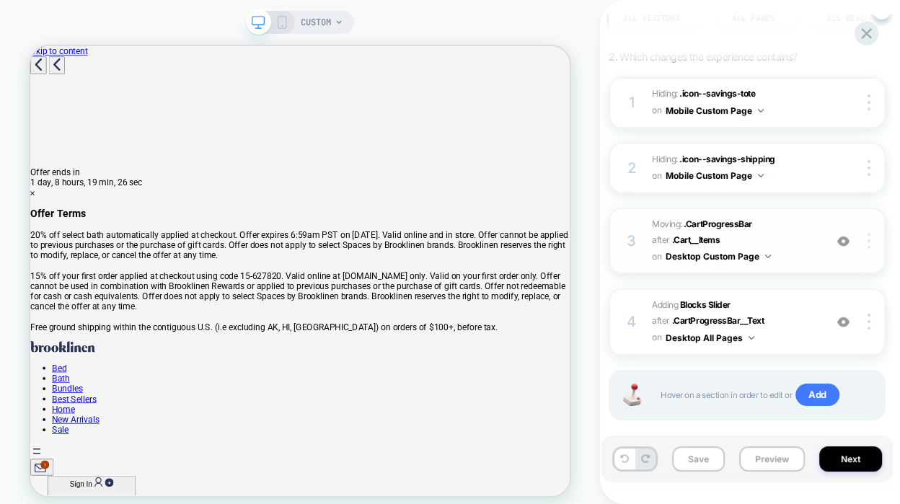
click at [871, 244] on div at bounding box center [871, 241] width 27 height 16
click at [871, 245] on div at bounding box center [871, 241] width 27 height 16
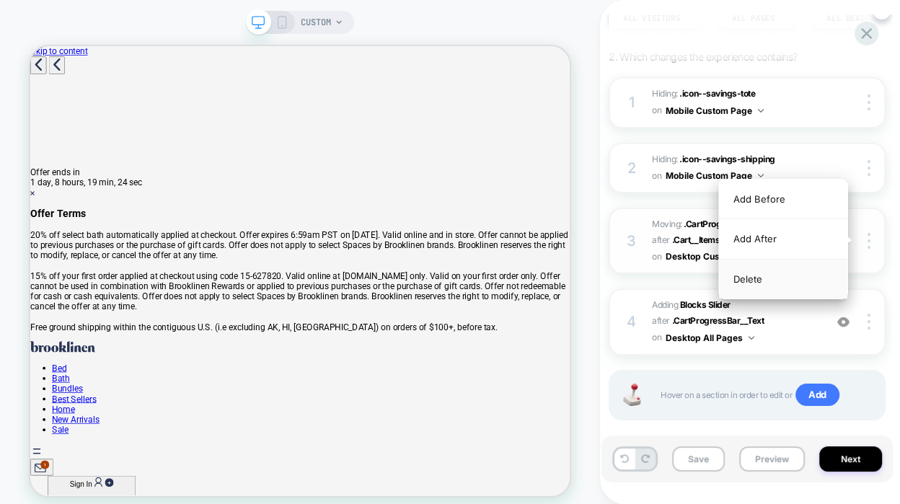
click at [840, 284] on div "Delete" at bounding box center [783, 279] width 128 height 39
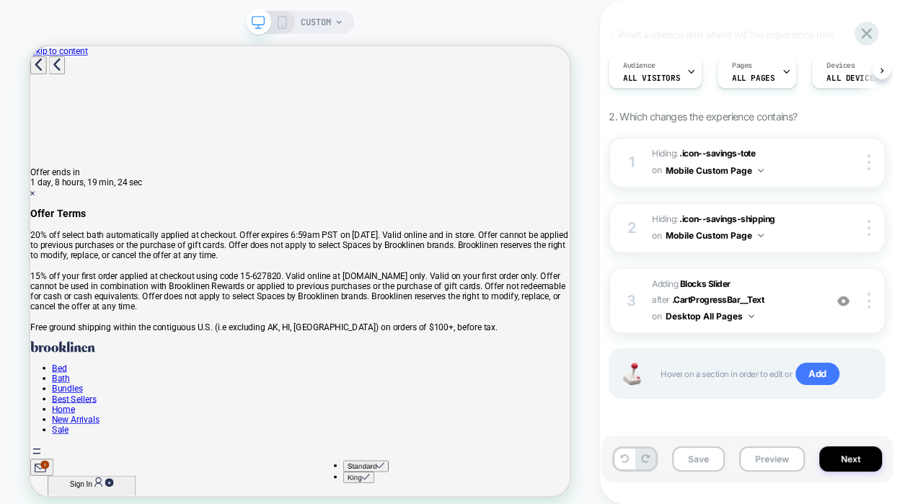
scroll to position [224, 0]
click at [871, 305] on div at bounding box center [871, 301] width 27 height 16
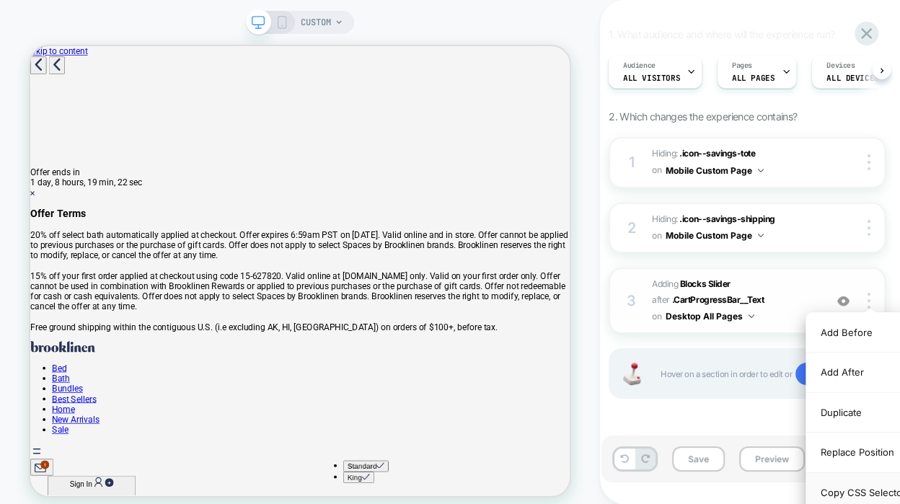
click at [840, 499] on div "Copy CSS Selector" at bounding box center [871, 493] width 128 height 40
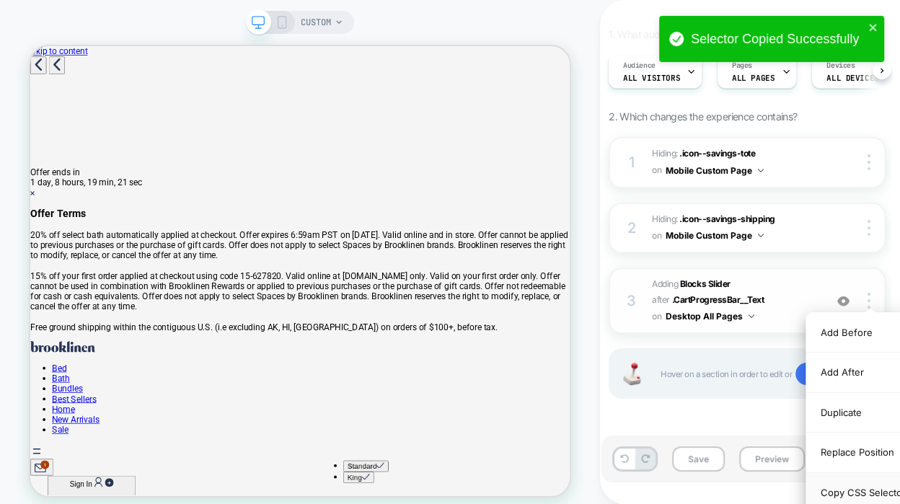
drag, startPoint x: 840, startPoint y: 499, endPoint x: 840, endPoint y: 486, distance: 13.0
click at [840, 493] on div "Copy CSS Selector" at bounding box center [871, 493] width 128 height 40
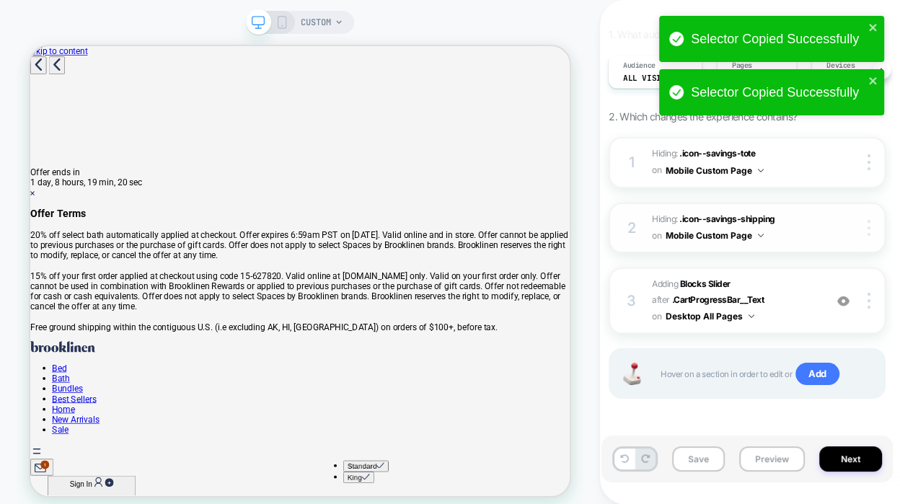
click at [872, 225] on div at bounding box center [871, 228] width 27 height 16
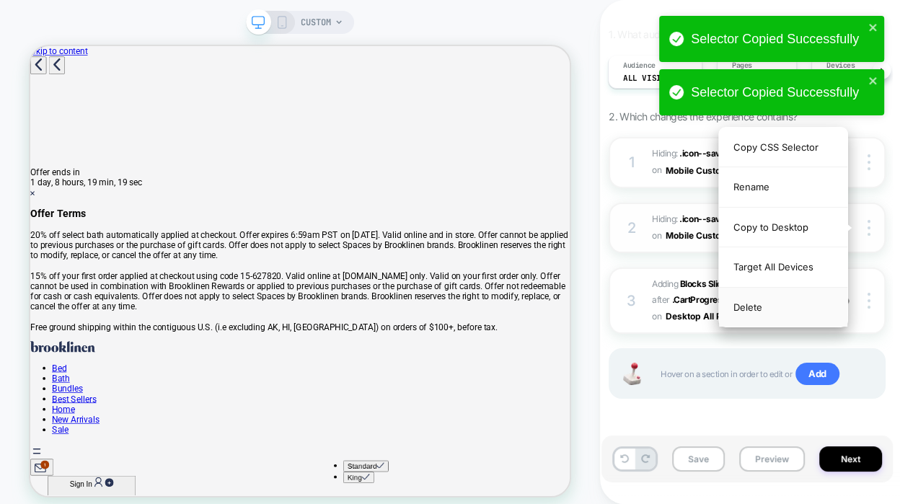
click at [824, 304] on div "Delete" at bounding box center [783, 307] width 128 height 39
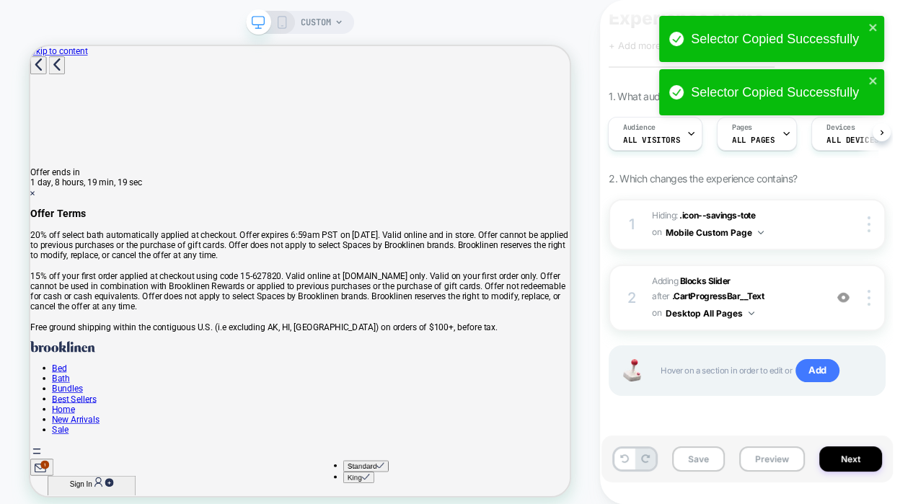
scroll to position [49, 0]
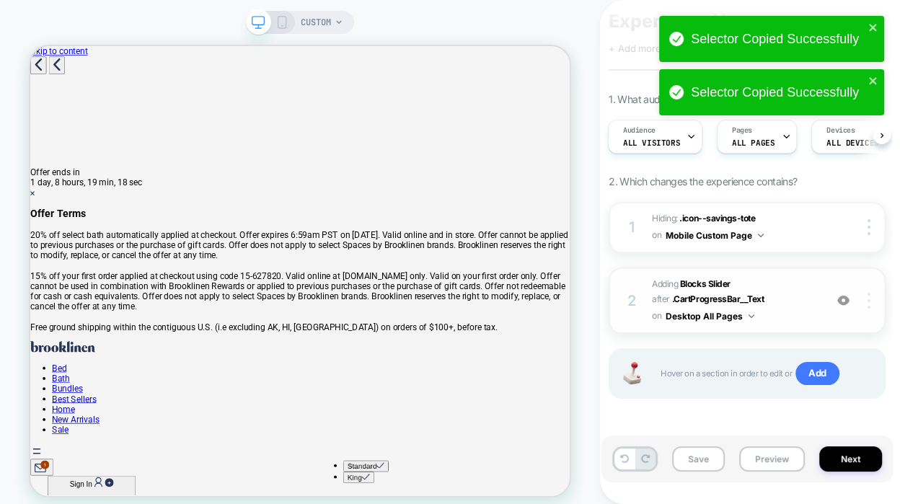
click at [874, 304] on div at bounding box center [871, 301] width 27 height 16
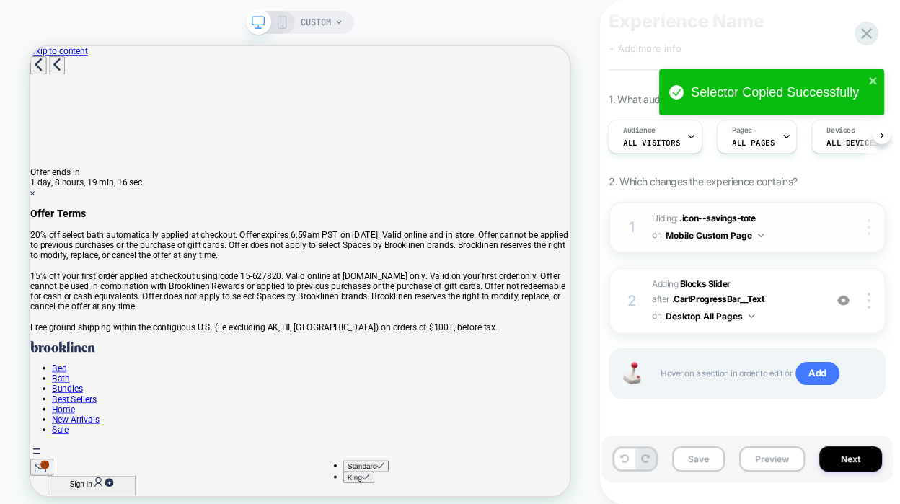
click at [864, 219] on div at bounding box center [871, 227] width 27 height 16
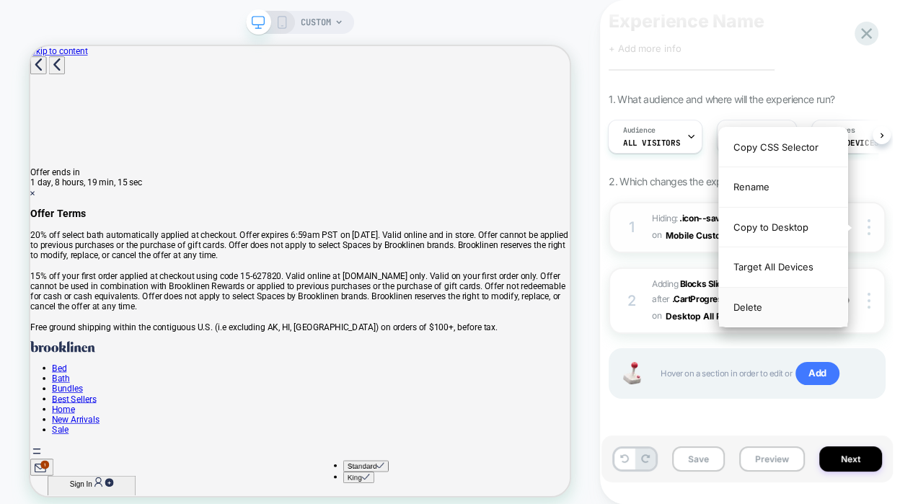
click at [793, 304] on div "Delete" at bounding box center [783, 307] width 128 height 39
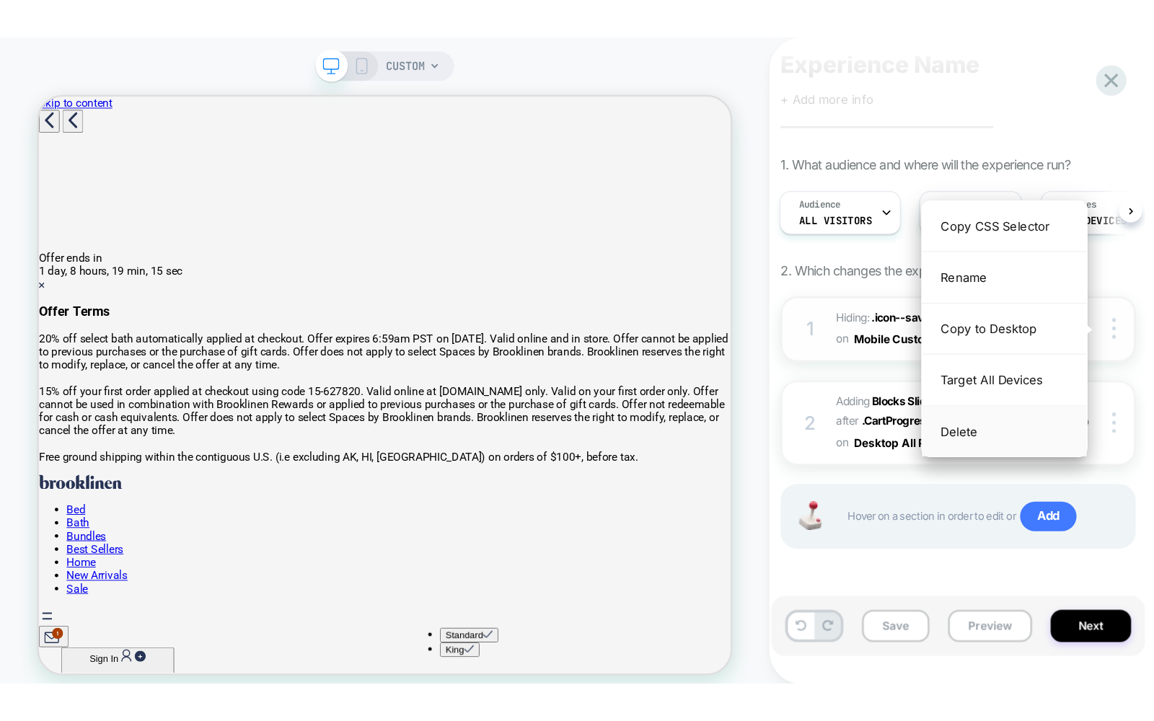
scroll to position [0, 0]
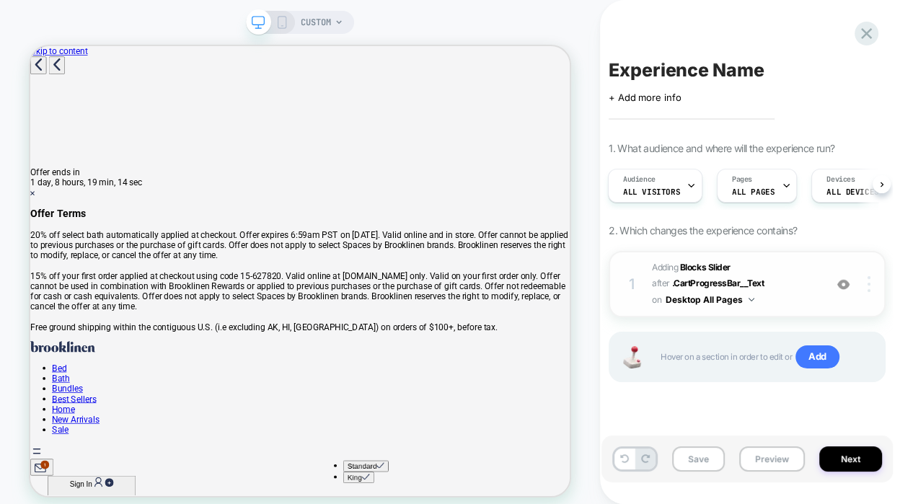
click at [865, 280] on div at bounding box center [871, 284] width 27 height 16
click at [870, 289] on img at bounding box center [869, 284] width 3 height 16
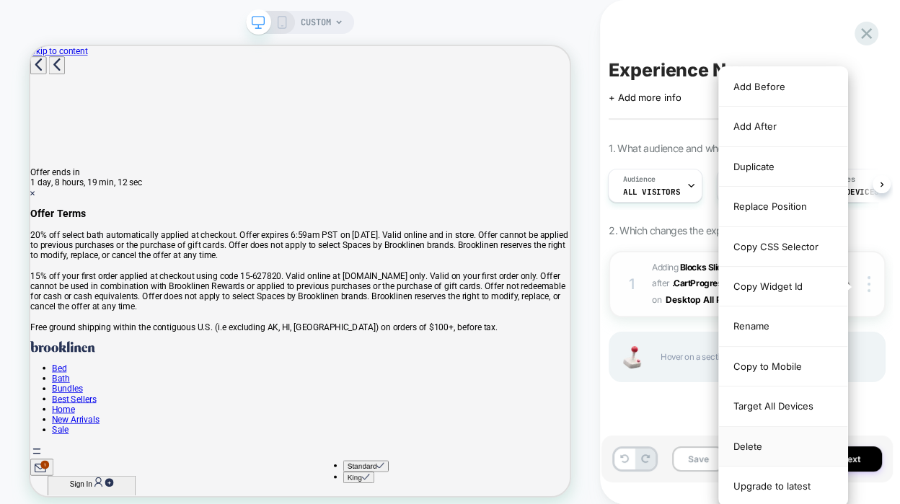
click at [802, 452] on div "Delete" at bounding box center [783, 447] width 128 height 40
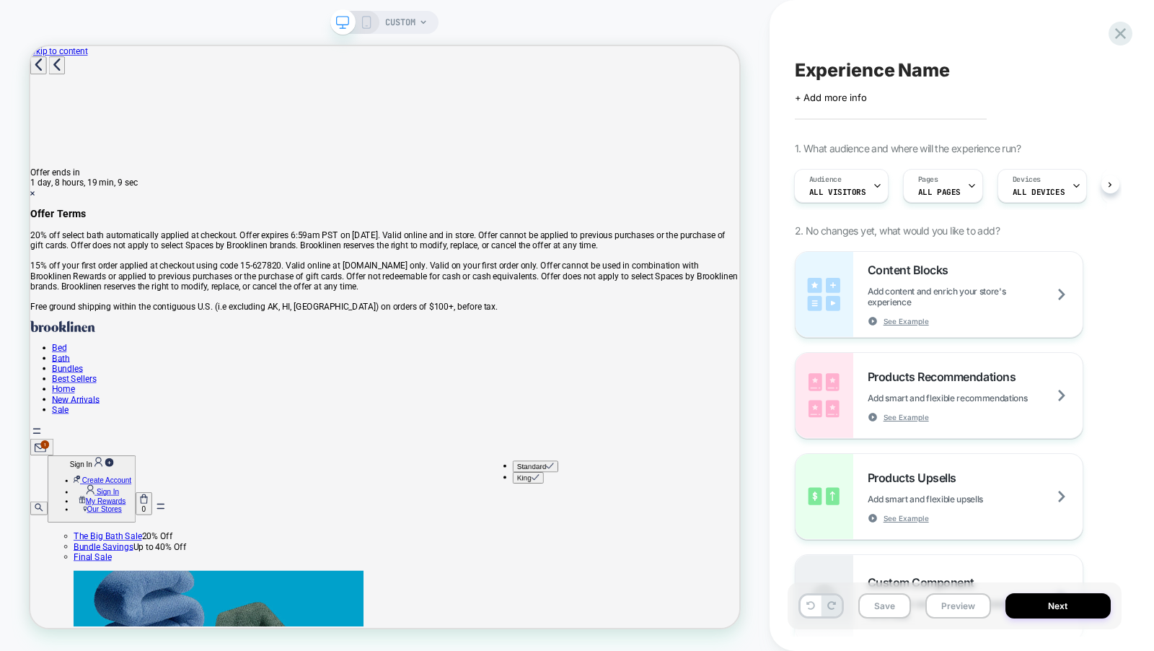
scroll to position [224, 0]
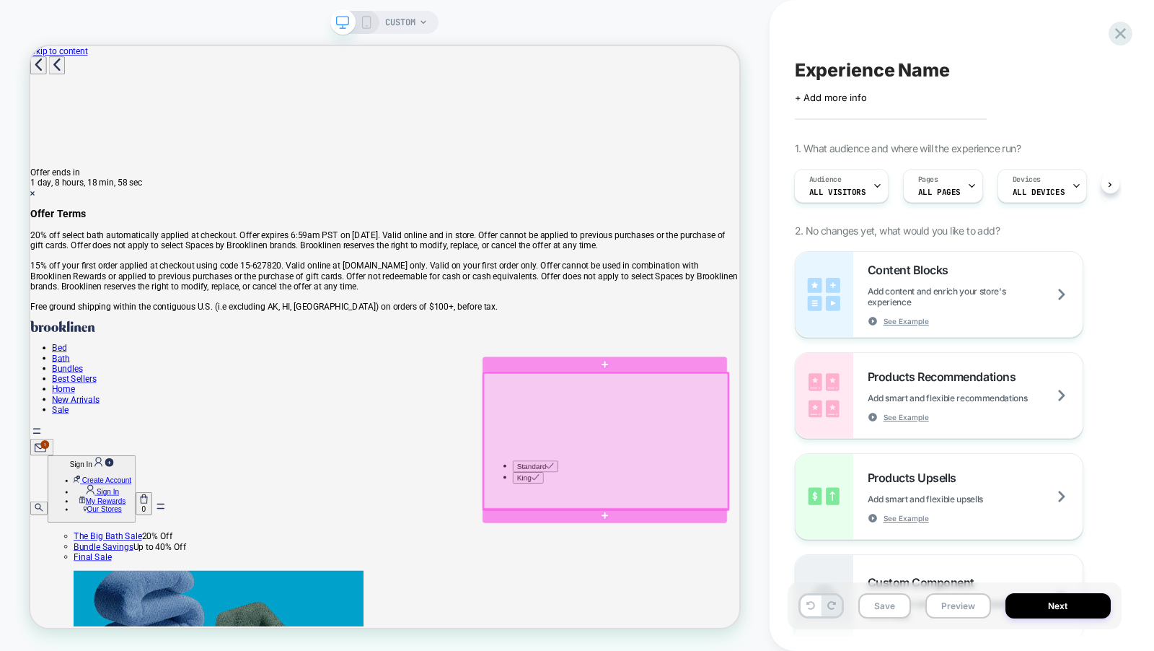
click at [954, 510] on div at bounding box center [798, 573] width 326 height 182
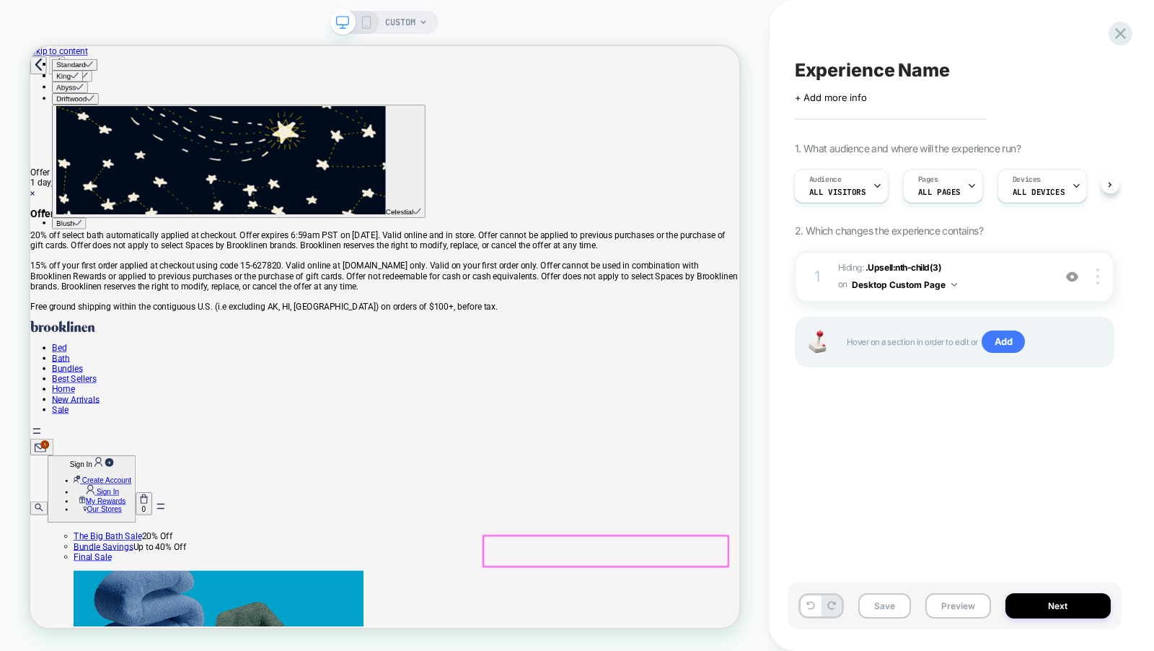
scroll to position [19, 0]
click at [1071, 277] on img at bounding box center [1072, 277] width 12 height 12
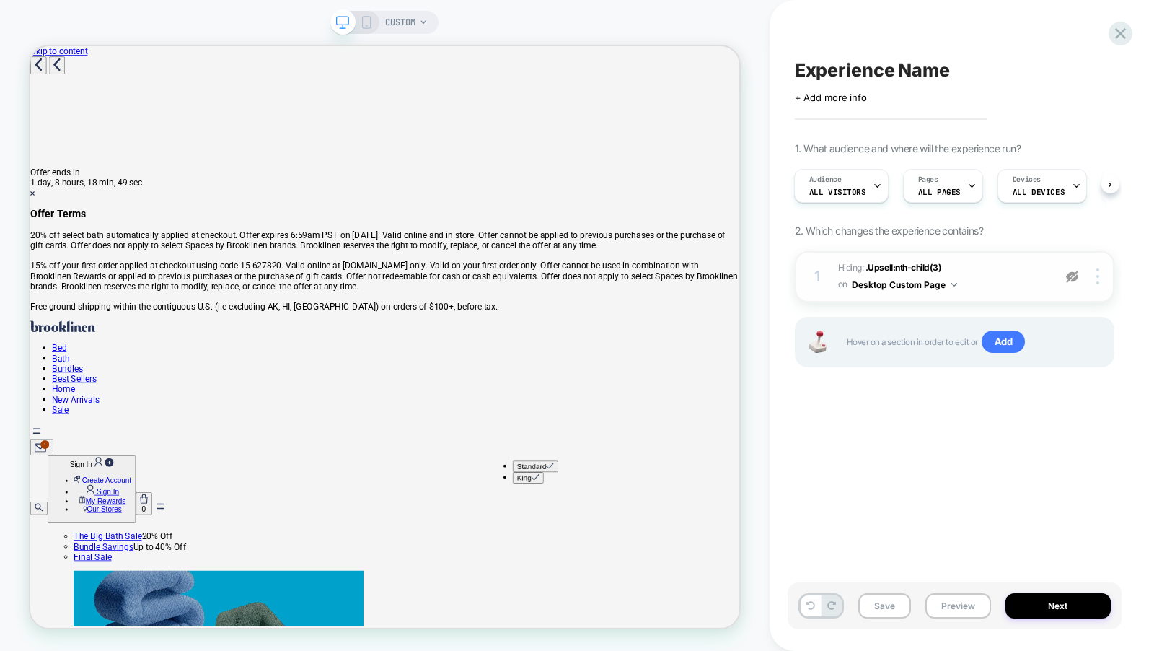
click at [1071, 277] on img at bounding box center [1072, 277] width 12 height 12
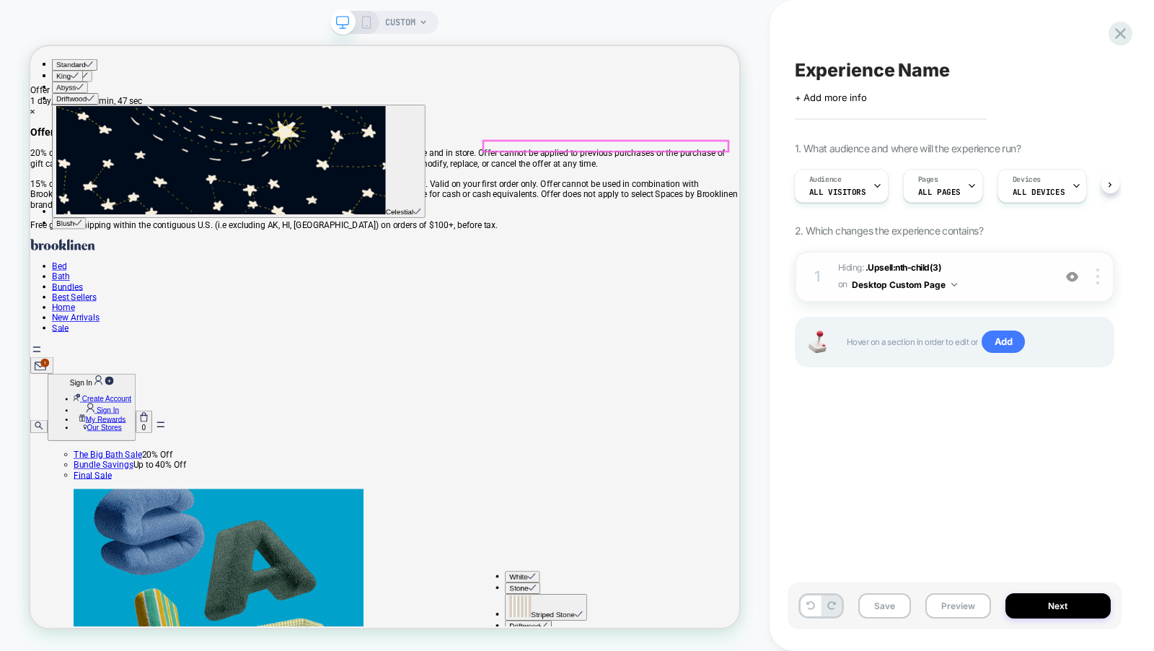
scroll to position [19, 0]
click at [1071, 273] on img at bounding box center [1072, 277] width 12 height 12
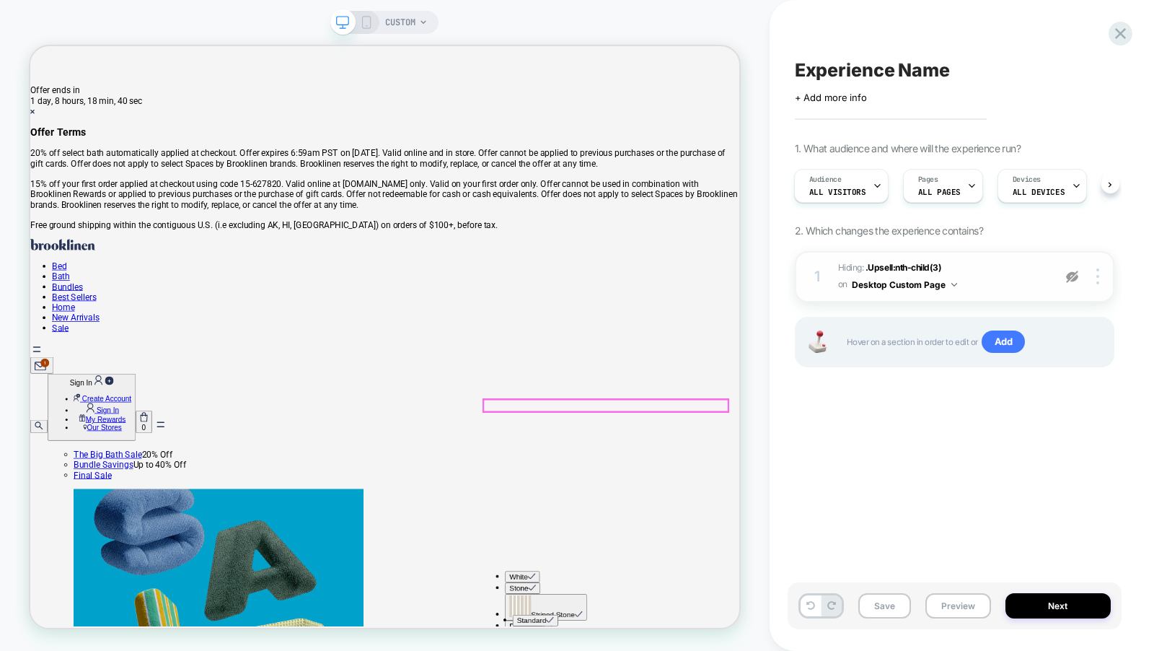
scroll to position [278, 0]
click at [1071, 271] on img at bounding box center [1072, 277] width 12 height 12
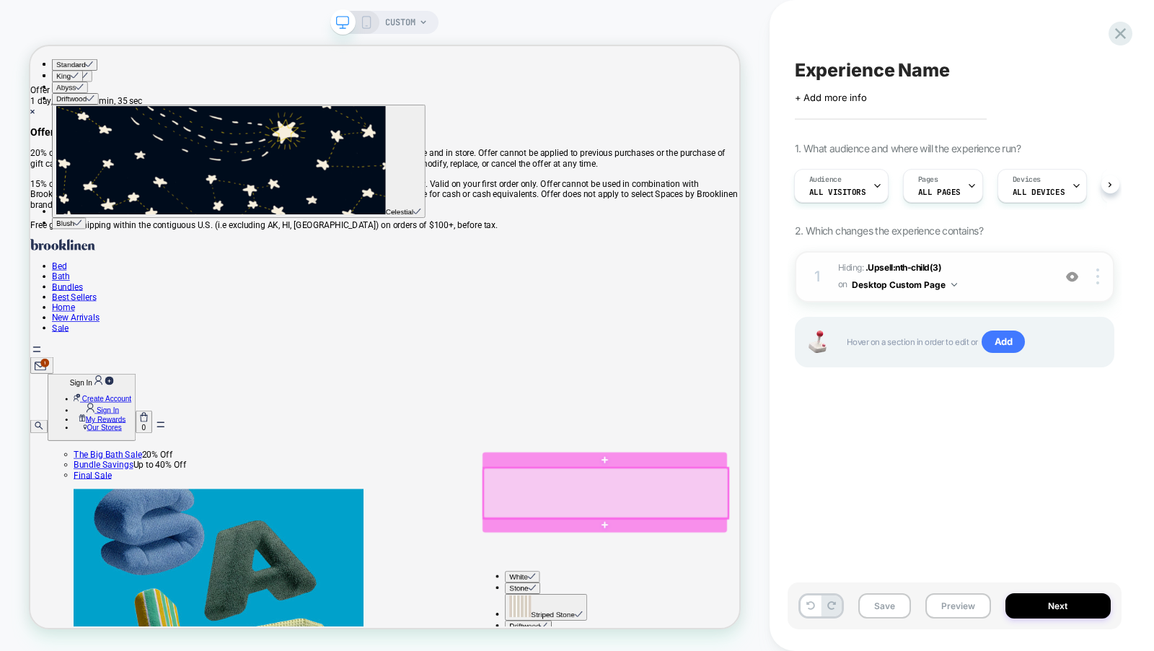
click at [934, 631] on div at bounding box center [798, 641] width 326 height 67
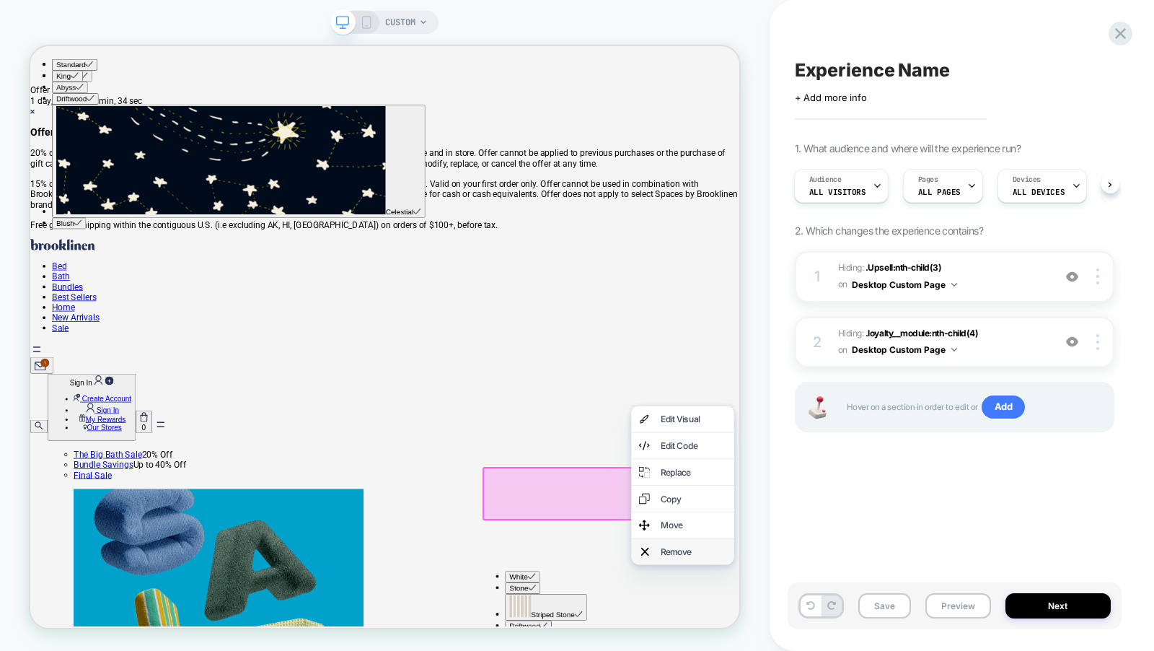
scroll to position [0, 0]
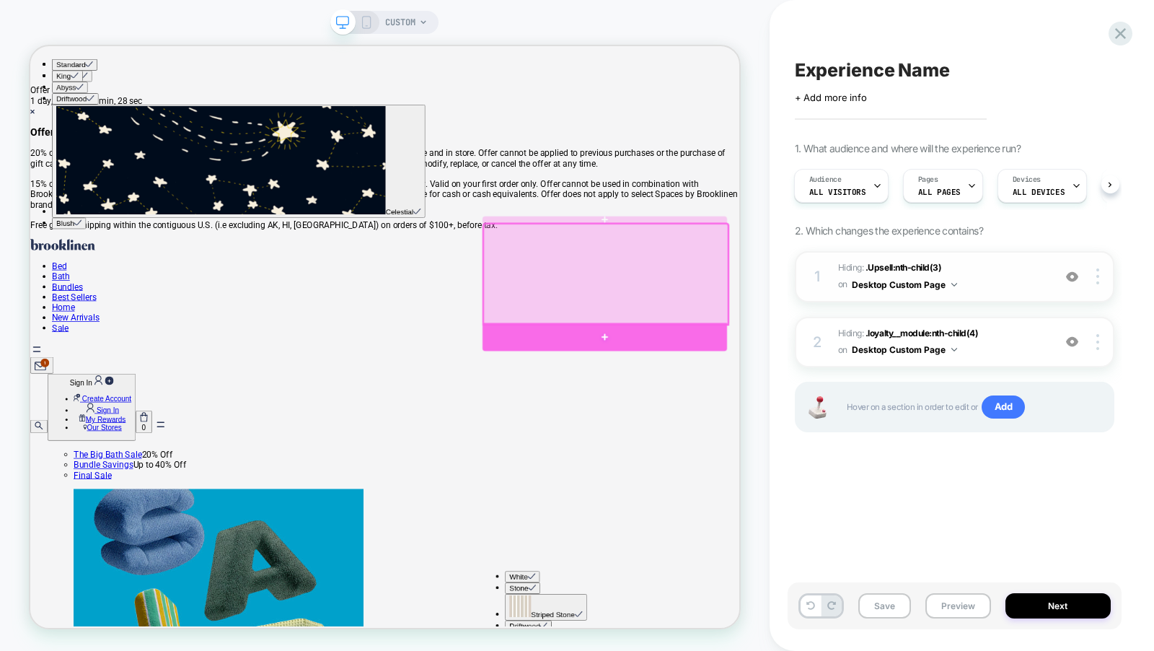
click at [906, 435] on div at bounding box center [796, 433] width 326 height 37
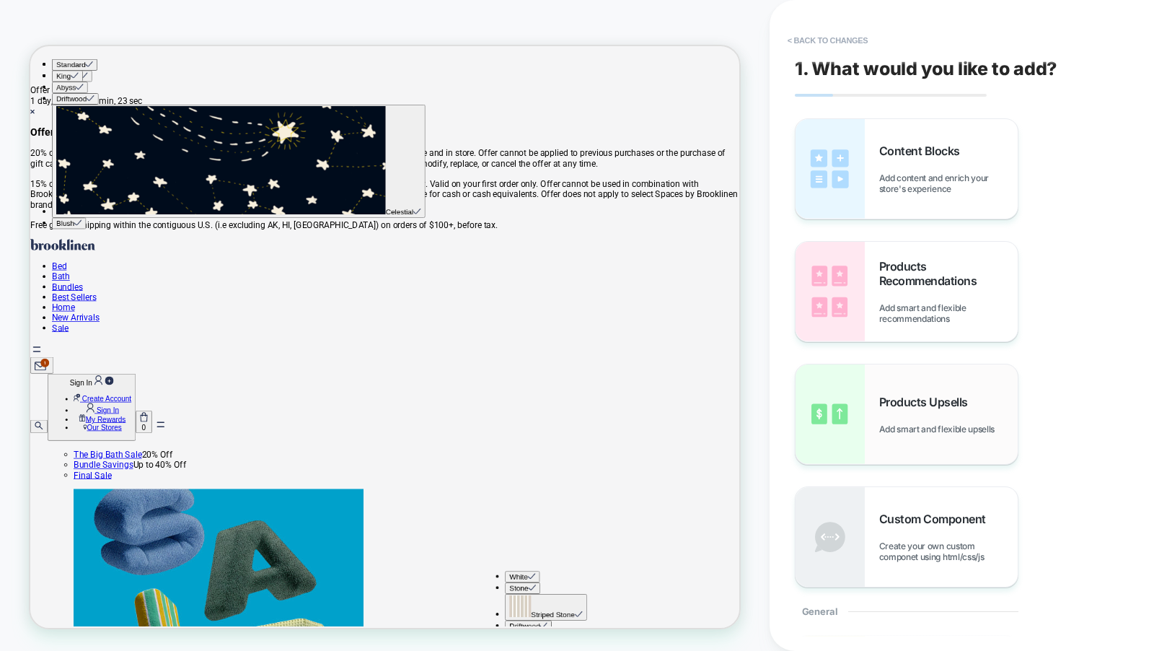
click at [901, 383] on div "Products Upsells Add smart and flexible upsells" at bounding box center [907, 414] width 222 height 100
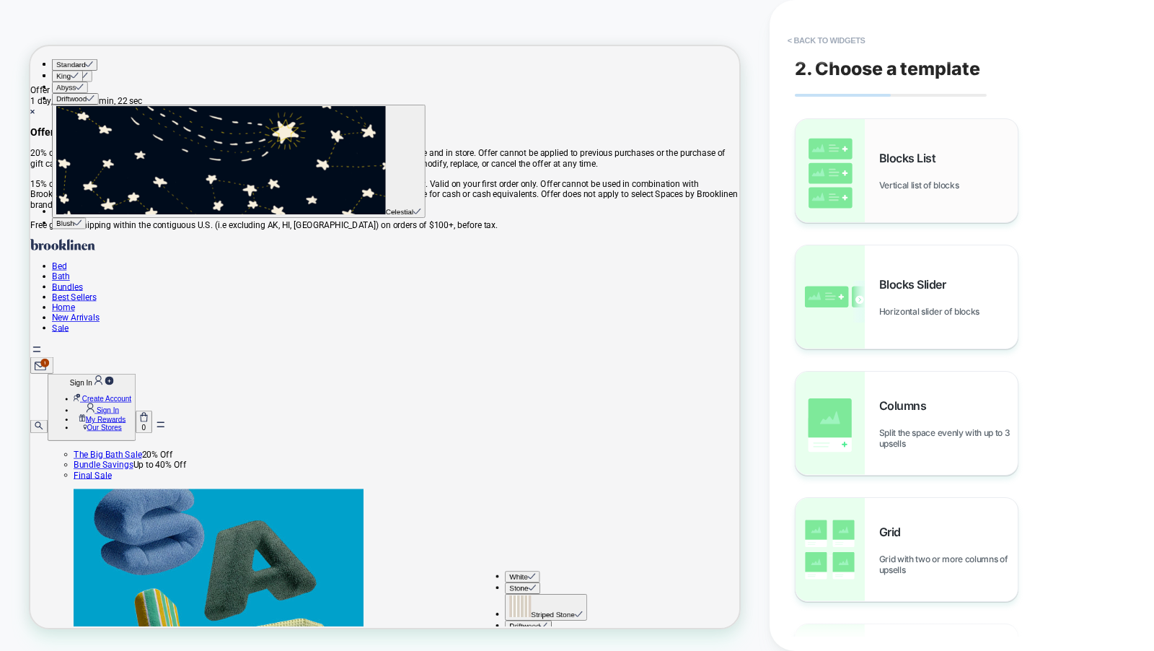
scroll to position [210, 0]
click at [897, 168] on div "Blocks List Vertical list of blocks" at bounding box center [948, 171] width 139 height 40
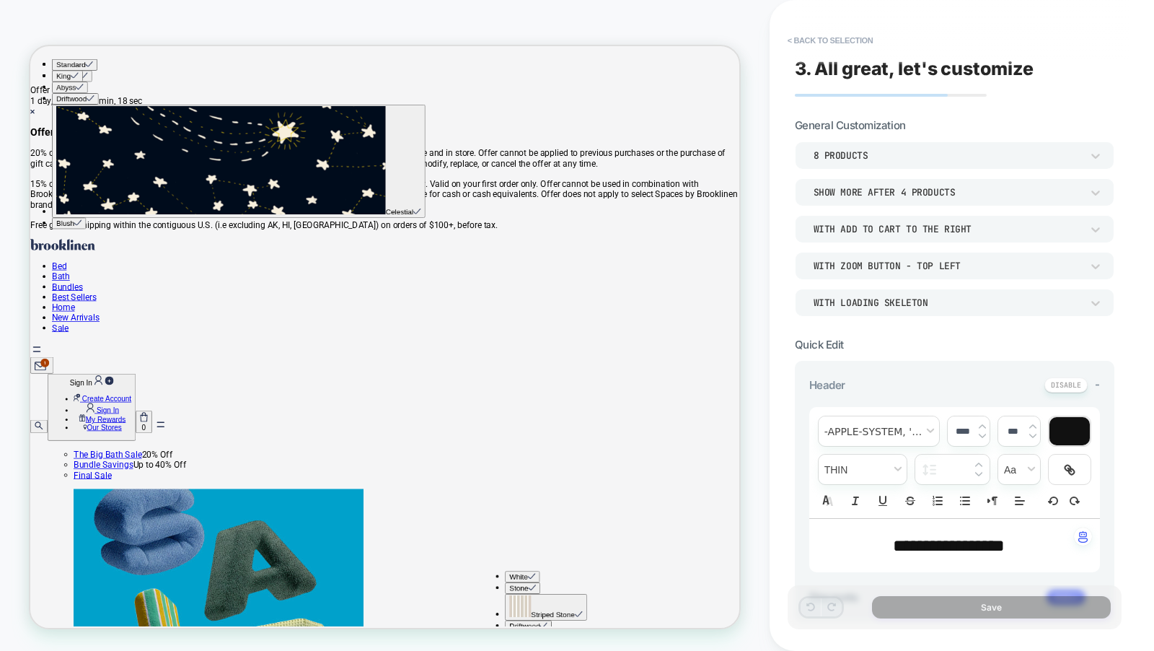
click at [915, 544] on span "**********" at bounding box center [949, 545] width 112 height 17
type input "****"
click at [915, 544] on span "**********" at bounding box center [949, 545] width 112 height 17
click at [827, 32] on button "< Back to selection" at bounding box center [831, 40] width 100 height 23
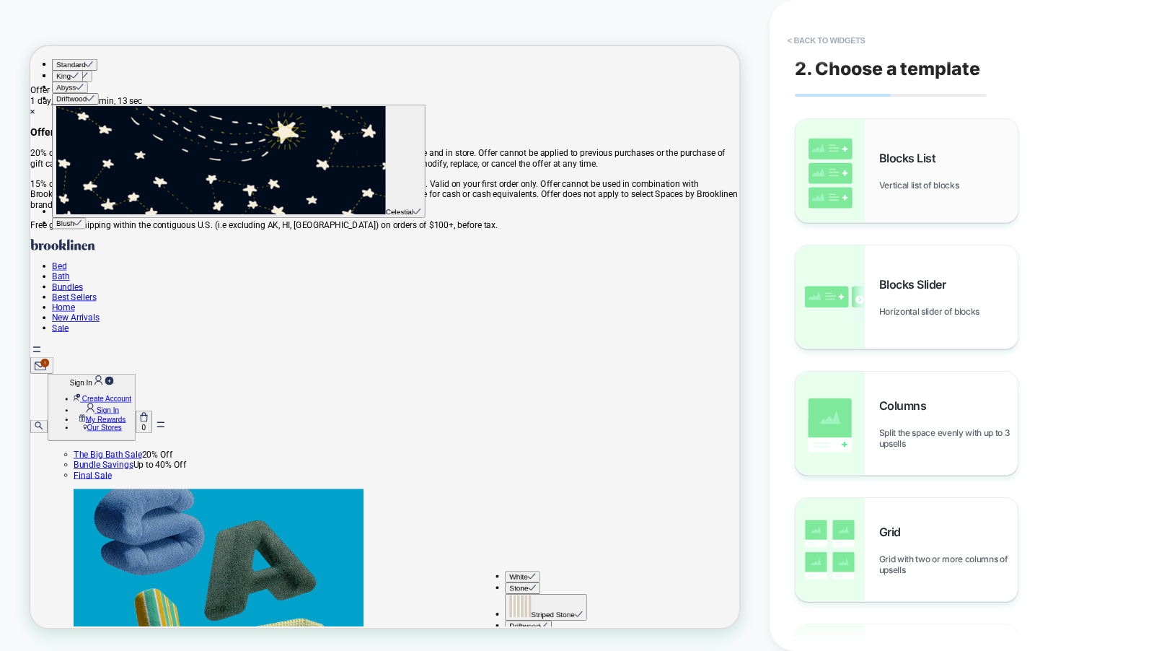
scroll to position [113, 0]
click at [849, 151] on img at bounding box center [830, 170] width 69 height 103
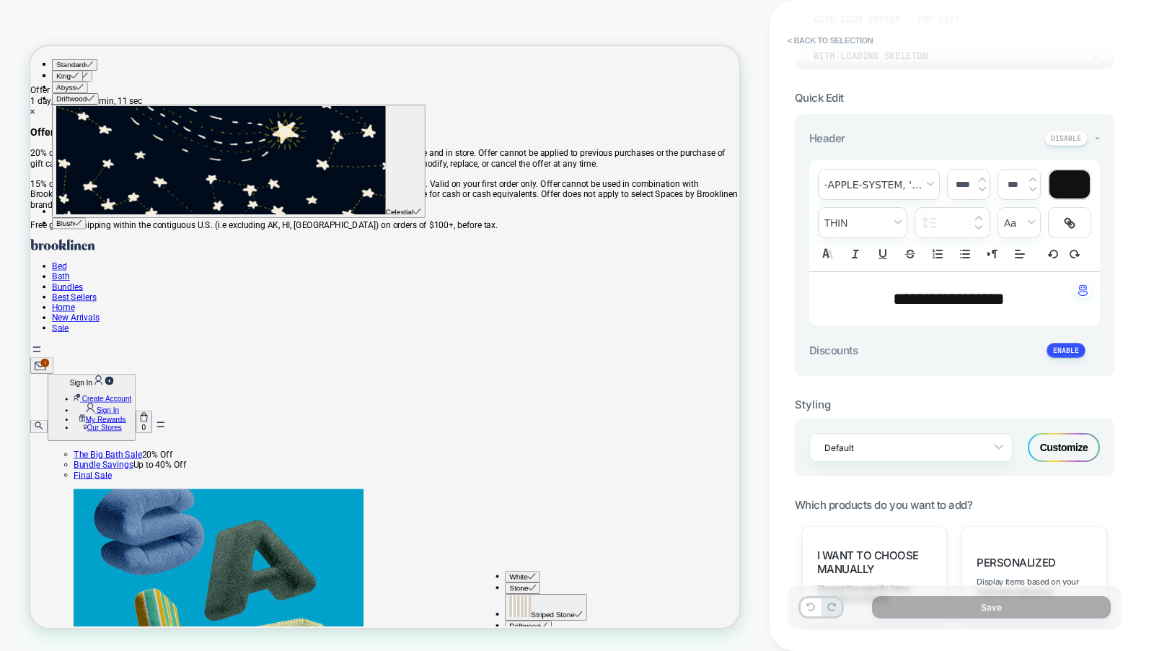
scroll to position [315, 0]
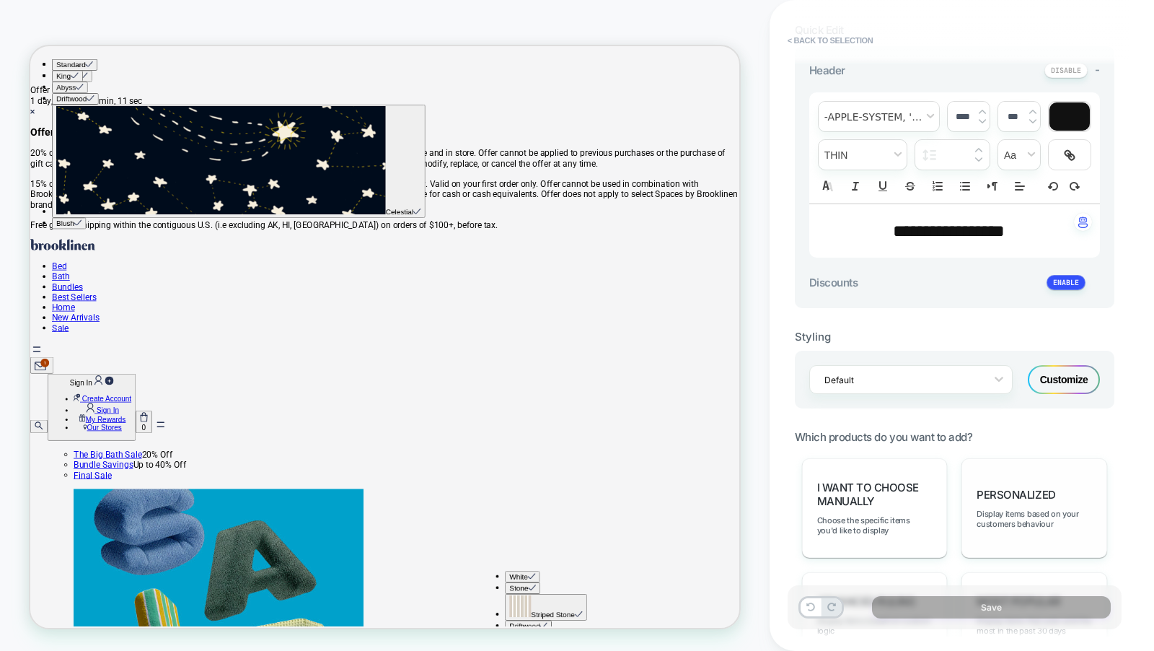
click at [1024, 497] on div "personalized Display items based on your customers behaviour" at bounding box center [1035, 508] width 146 height 100
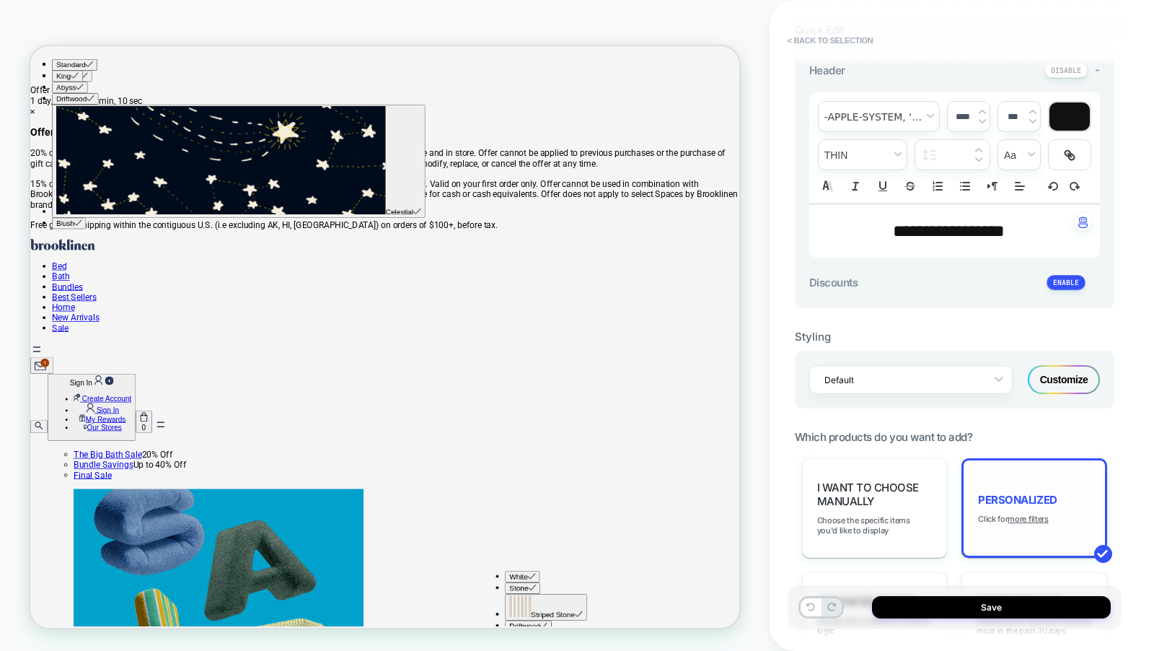
scroll to position [0, 0]
click at [896, 483] on span "I want to choose manually" at bounding box center [874, 493] width 115 height 27
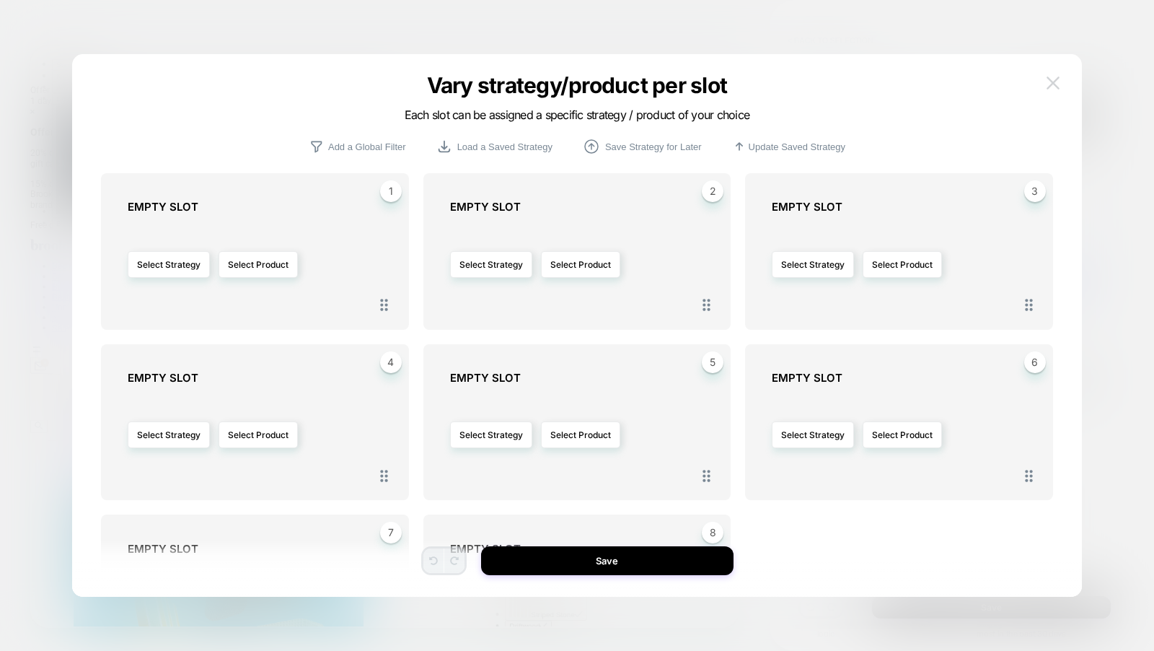
click at [1050, 89] on button at bounding box center [1053, 83] width 22 height 22
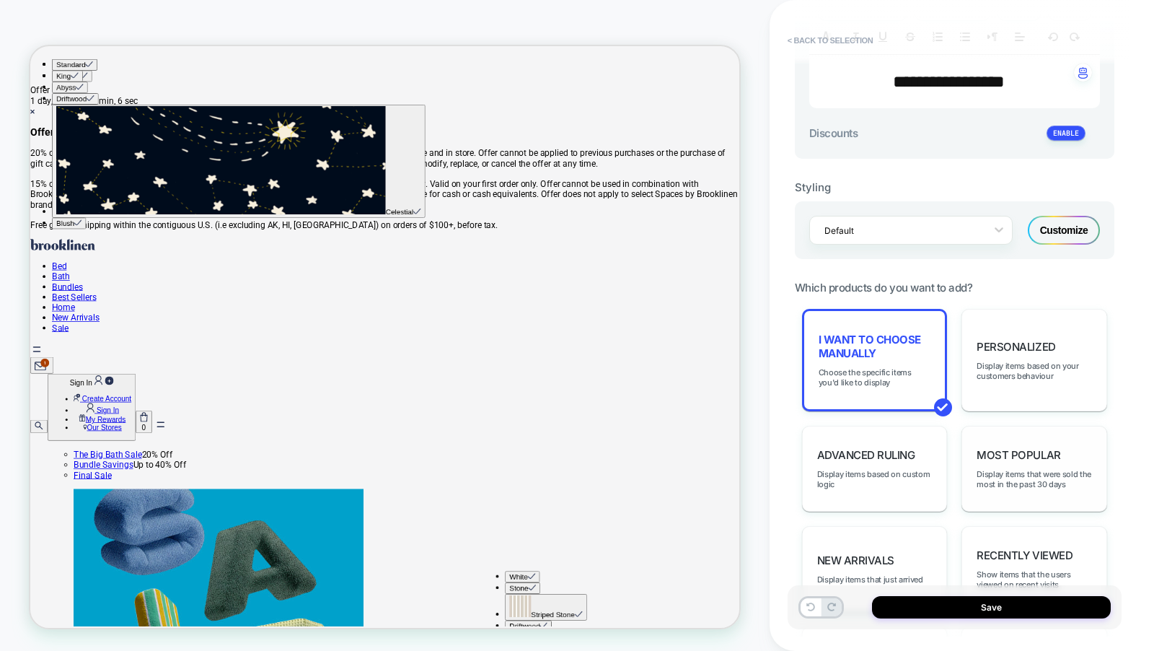
scroll to position [470, 0]
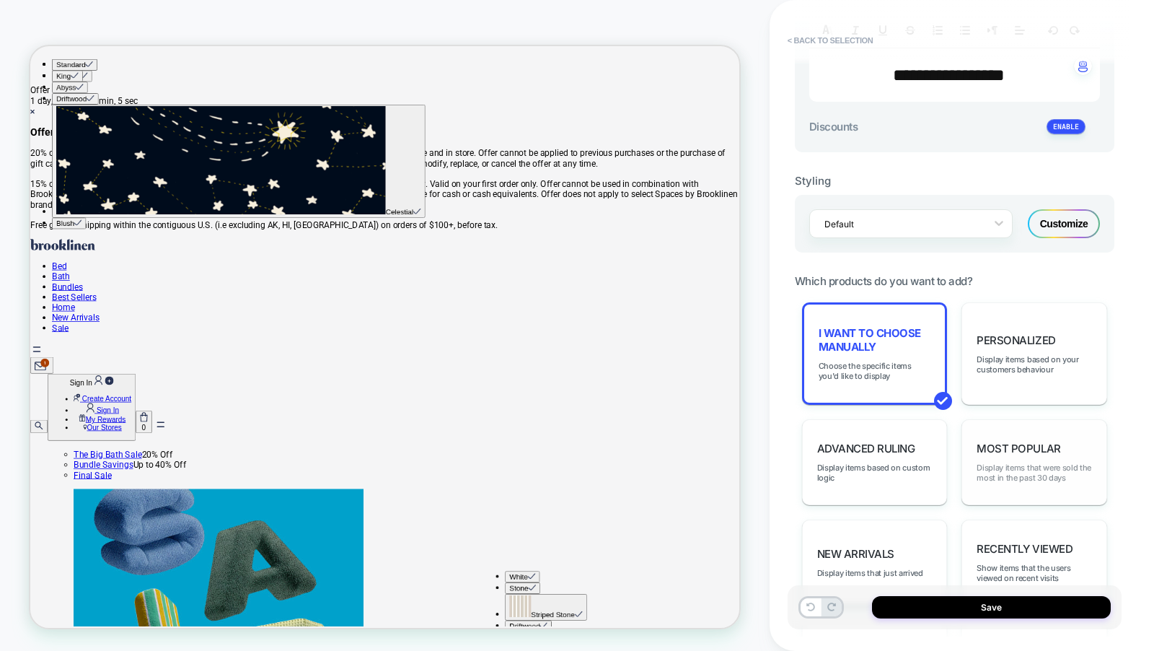
click at [1011, 462] on span "Display items that were sold the most in the past 30 days" at bounding box center [1034, 472] width 115 height 20
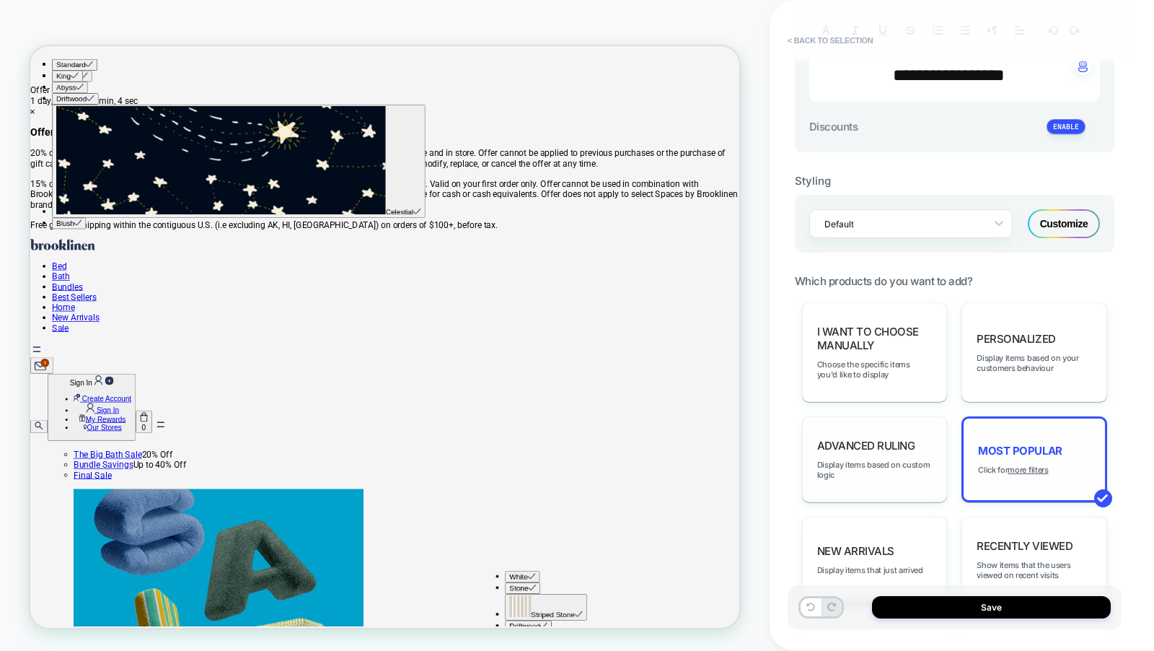
click at [900, 474] on div "Advanced Ruling Display items based on custom logic" at bounding box center [875, 459] width 146 height 86
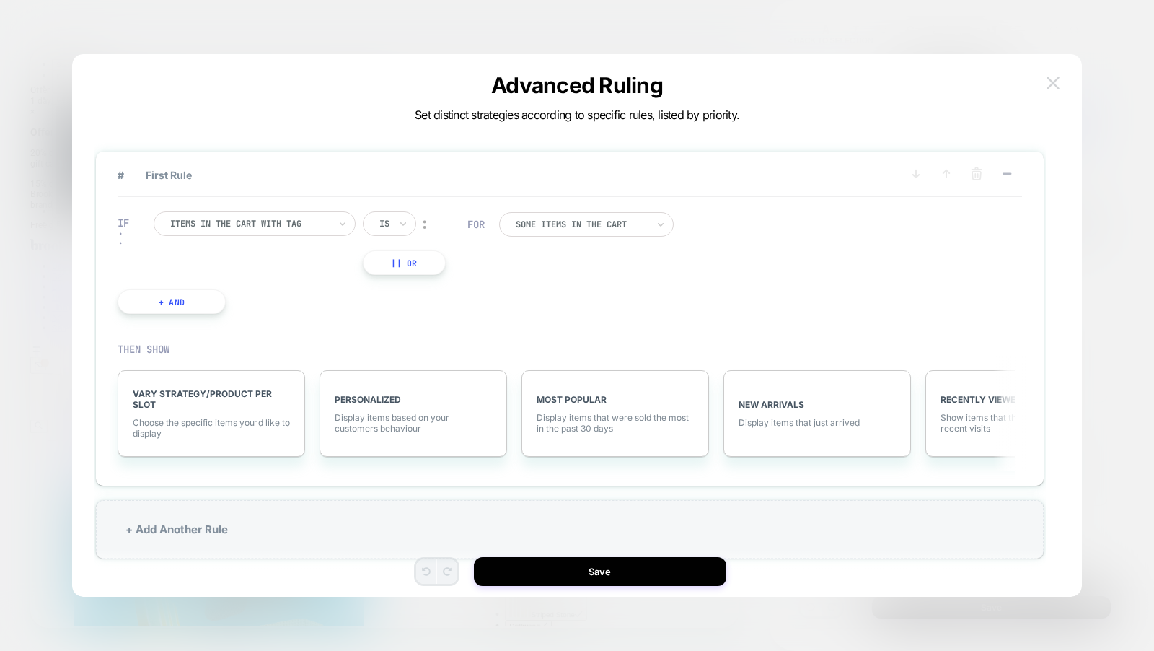
click at [1043, 92] on button at bounding box center [1053, 83] width 22 height 22
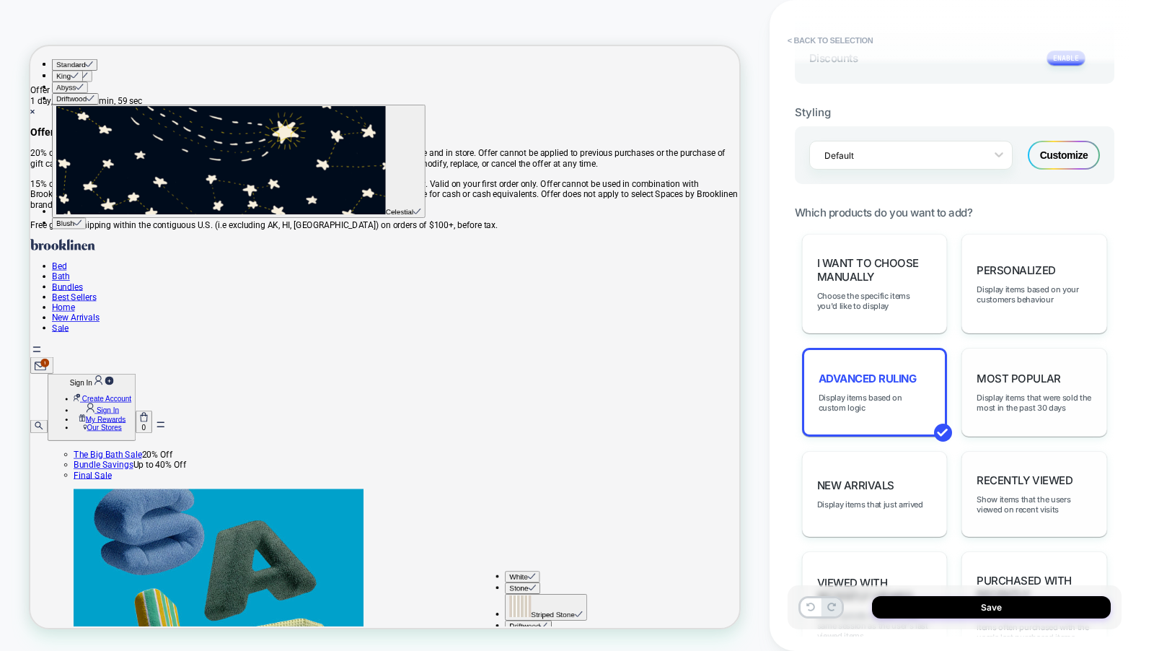
scroll to position [632, 0]
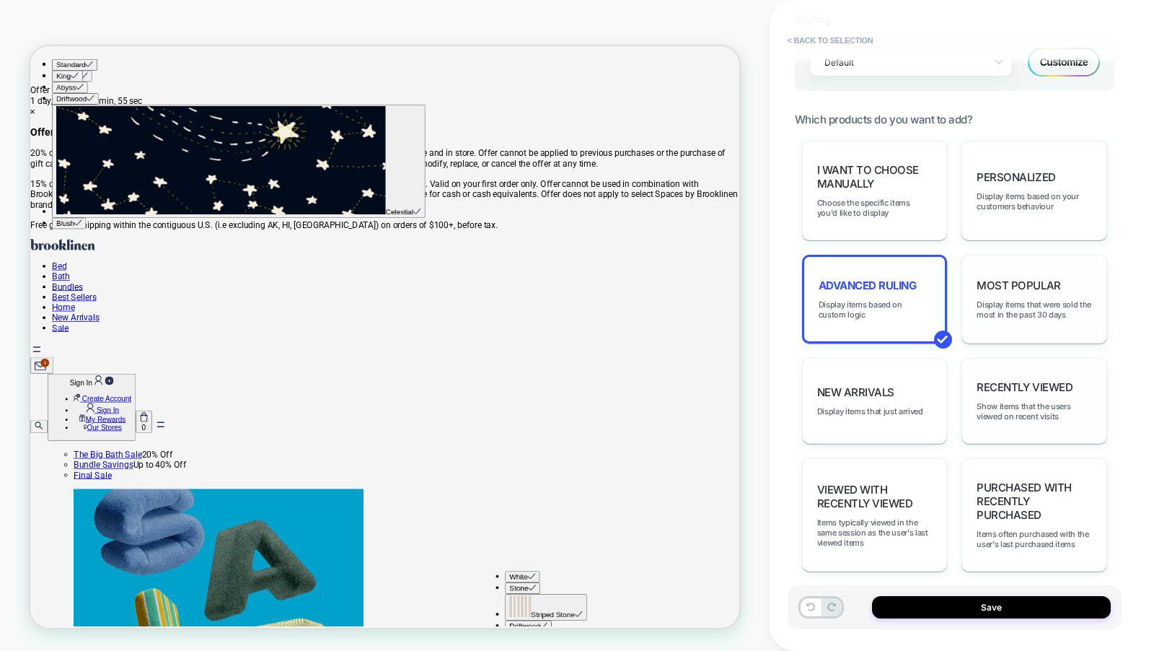
click at [1034, 413] on div "Recently Viewed Show items that the users viewed on recent visits" at bounding box center [1035, 401] width 146 height 86
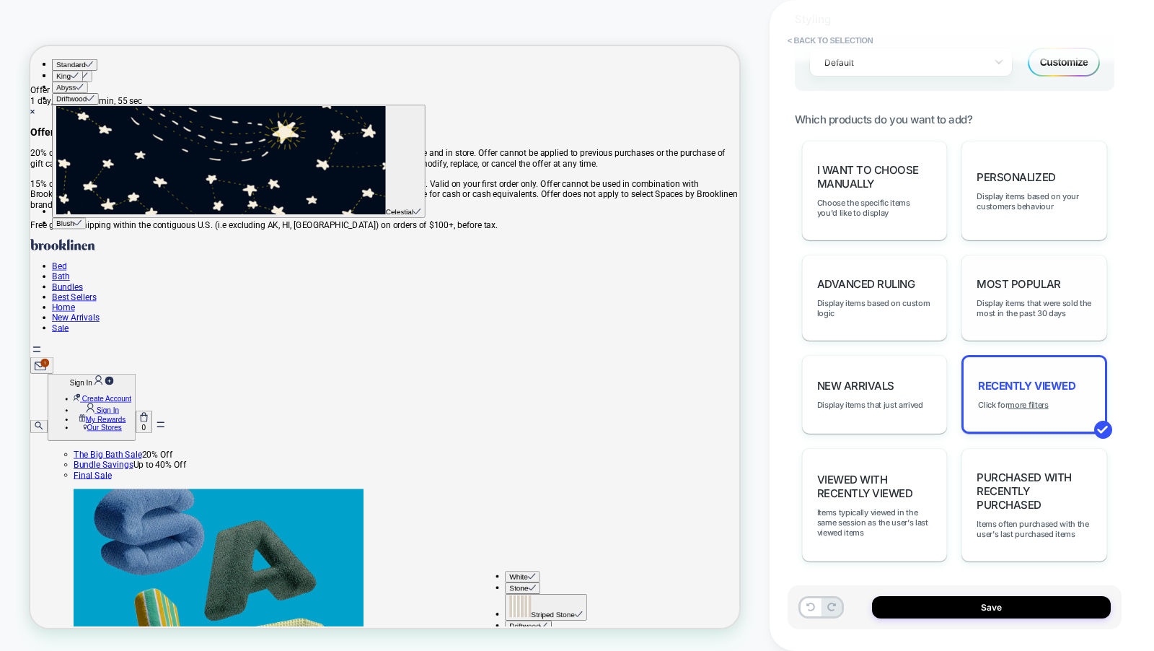
scroll to position [622, 0]
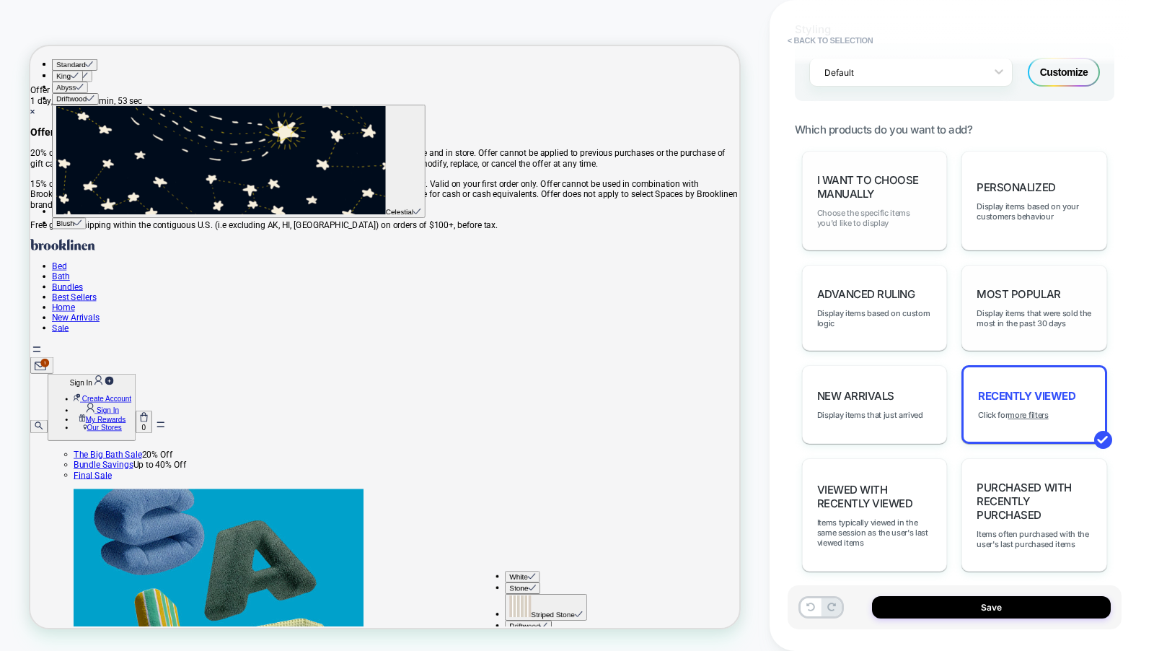
click at [916, 220] on span "Choose the specific items you'd like to display" at bounding box center [874, 218] width 115 height 20
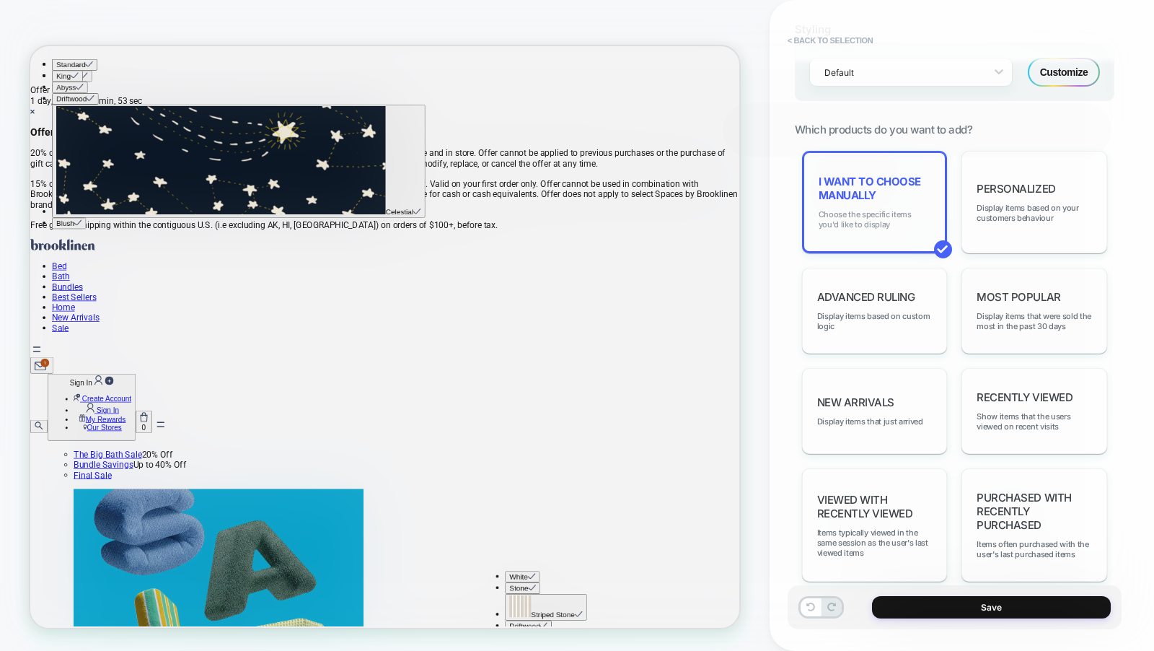
scroll to position [632, 0]
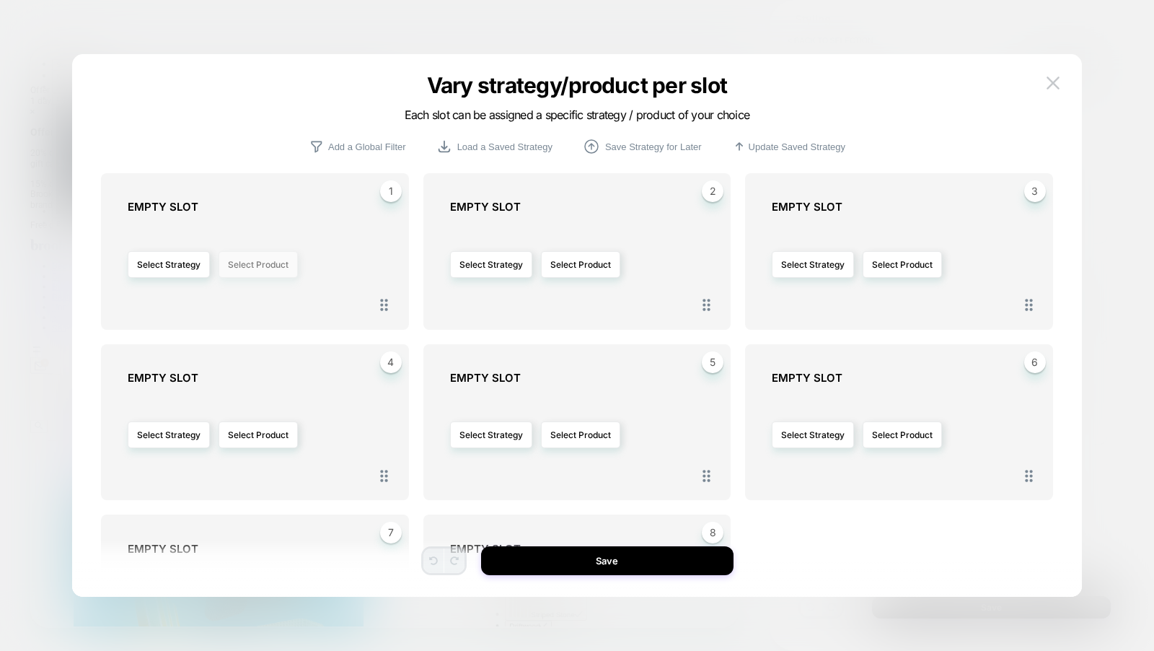
click at [250, 263] on button "Select Product" at bounding box center [258, 264] width 79 height 27
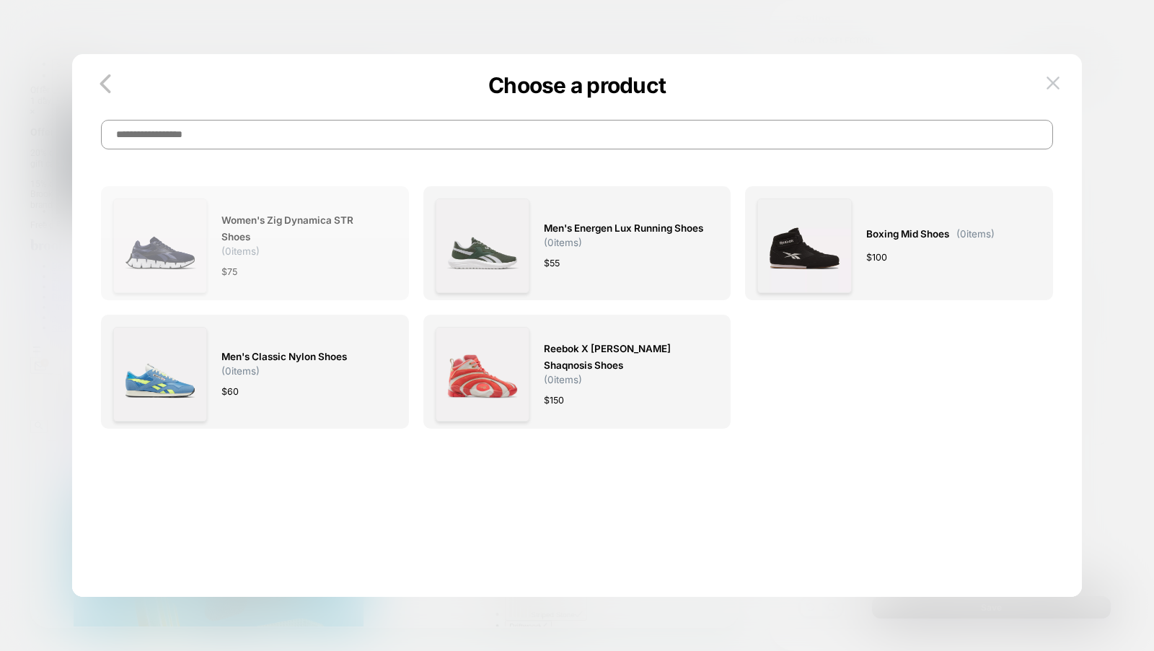
click at [331, 260] on div "Women's Zig Dynamica STR Shoes ( 0 items) $ 75" at bounding box center [301, 245] width 160 height 94
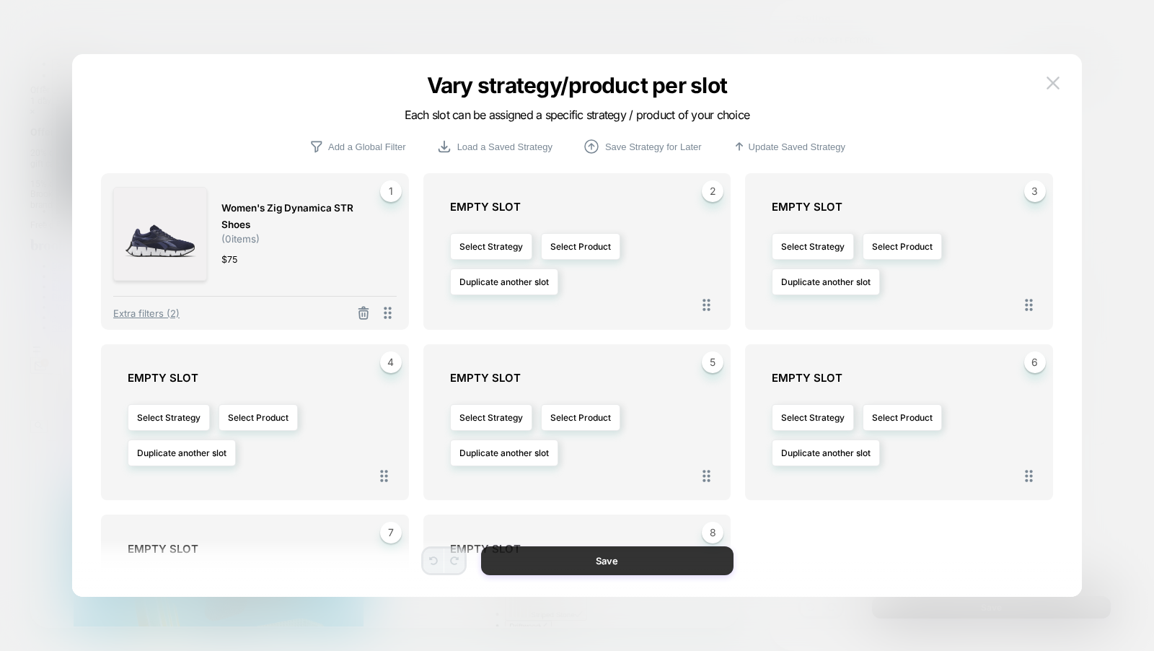
click at [611, 559] on button "Save" at bounding box center [607, 560] width 252 height 29
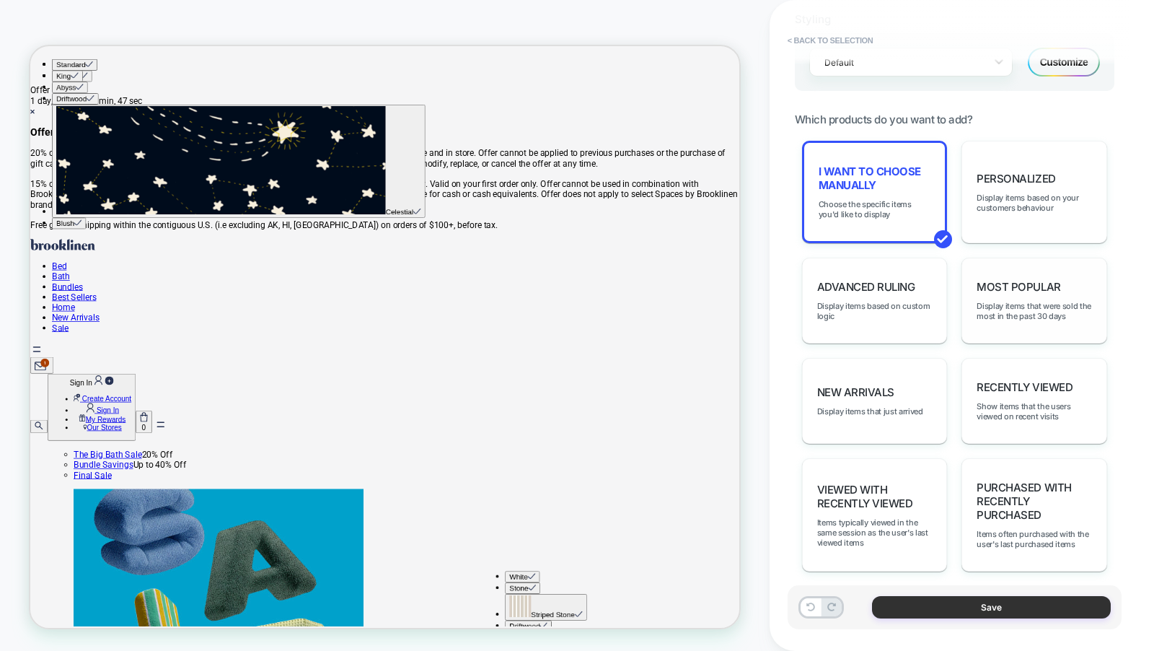
click at [972, 603] on button "Save" at bounding box center [991, 607] width 239 height 22
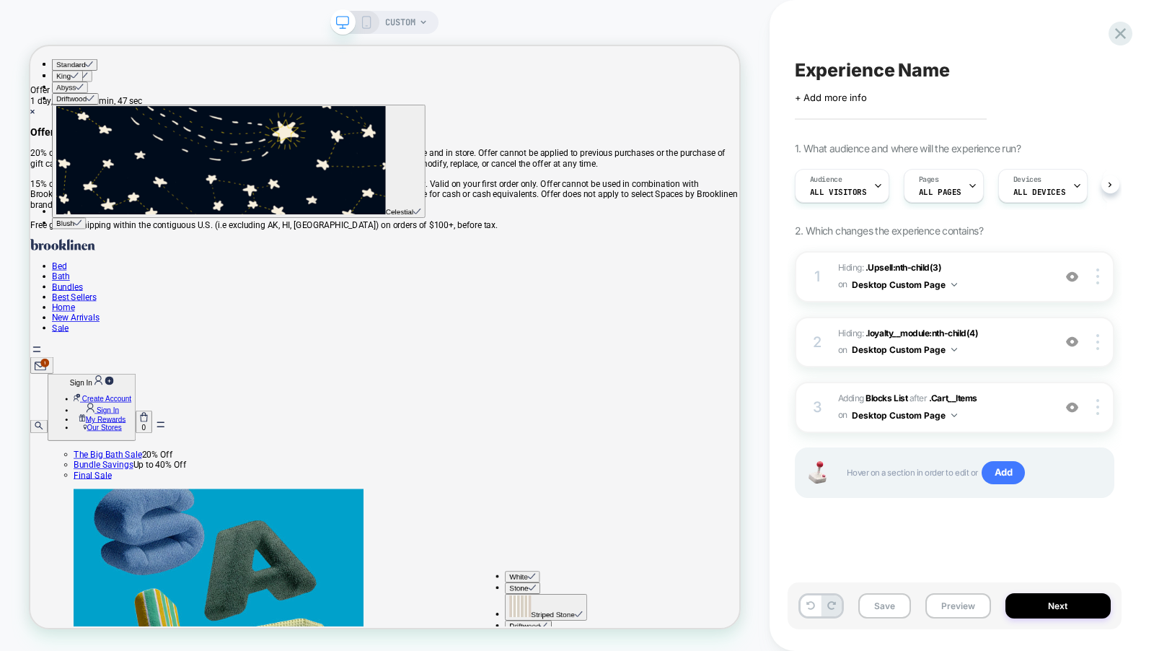
scroll to position [0, 1]
click at [1102, 404] on div at bounding box center [1099, 407] width 27 height 16
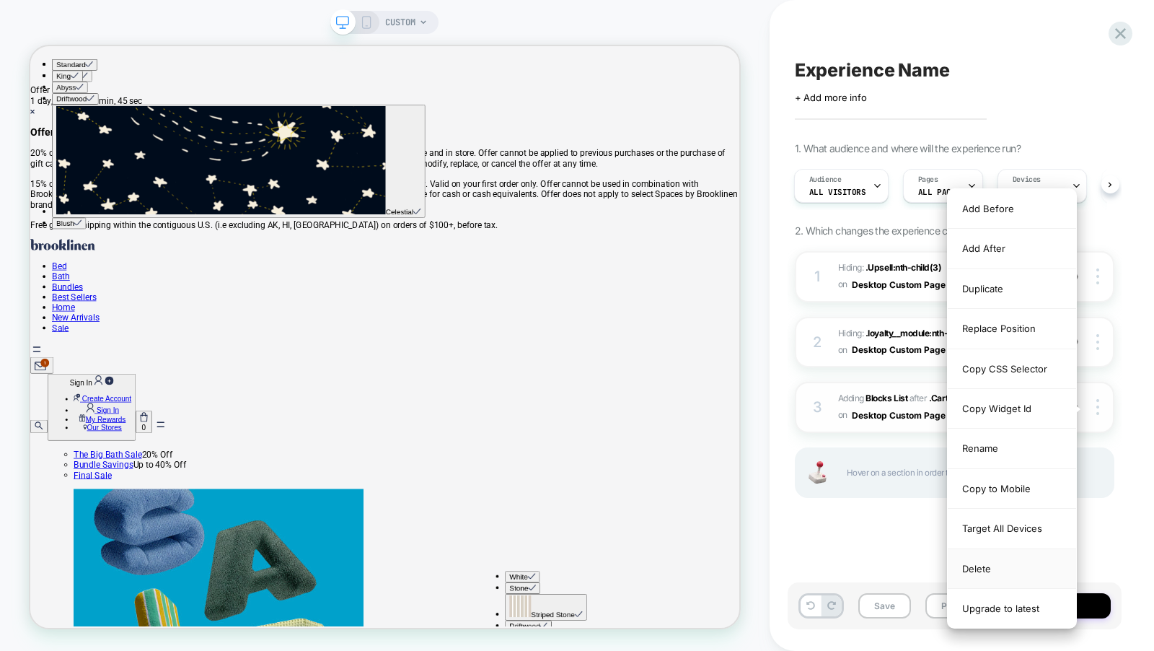
click at [1025, 555] on div "Delete" at bounding box center [1012, 569] width 128 height 40
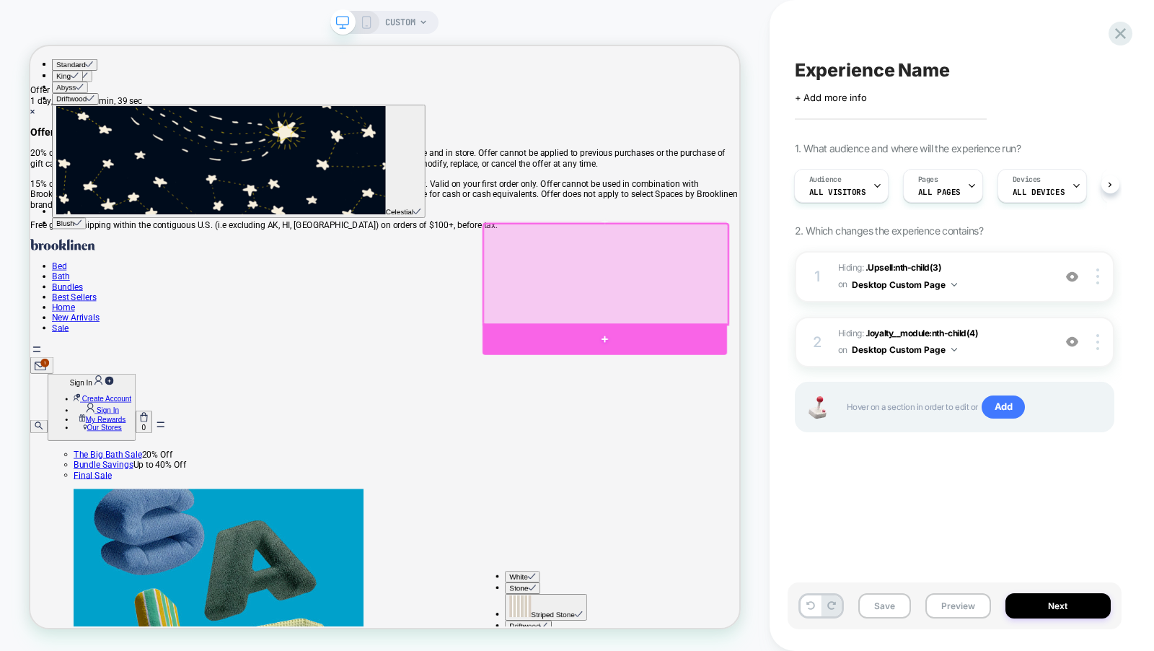
click at [856, 434] on div at bounding box center [796, 437] width 326 height 42
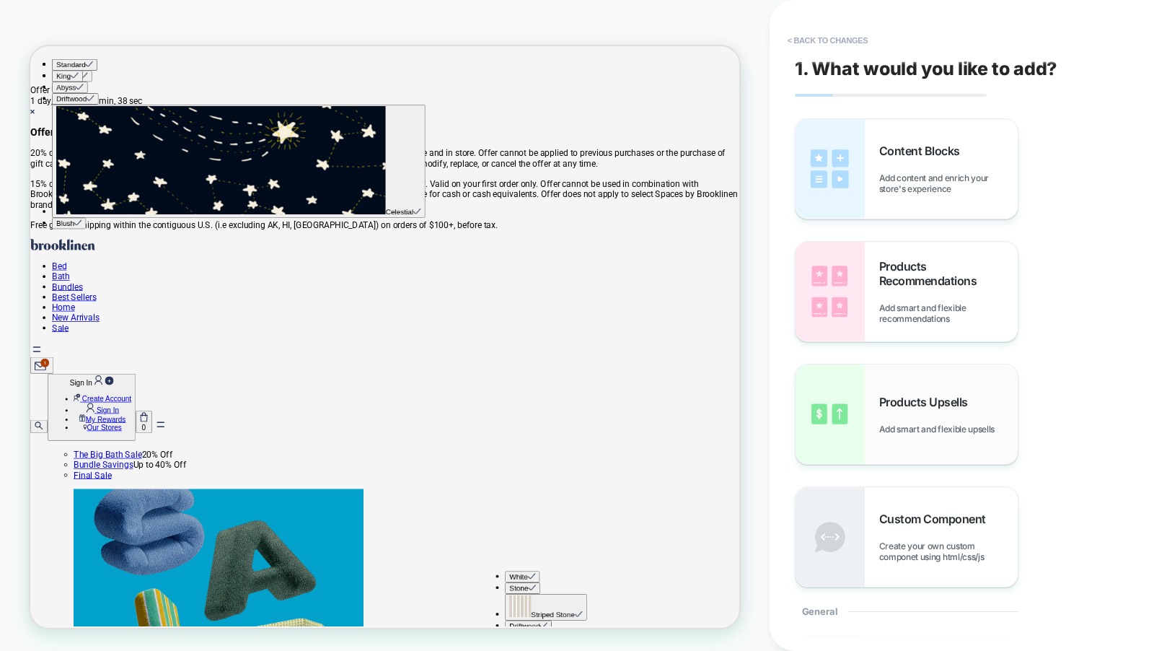
click at [887, 406] on span "Products Upsells" at bounding box center [927, 402] width 96 height 14
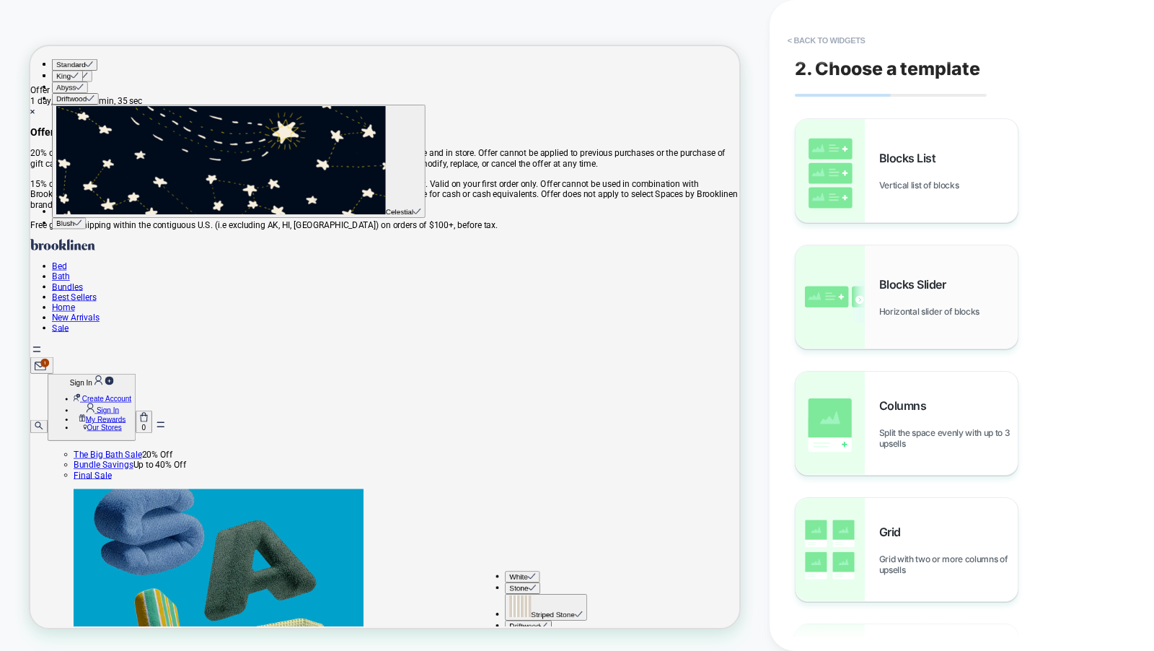
scroll to position [120, 0]
click at [902, 286] on span "Blocks Slider" at bounding box center [916, 284] width 74 height 14
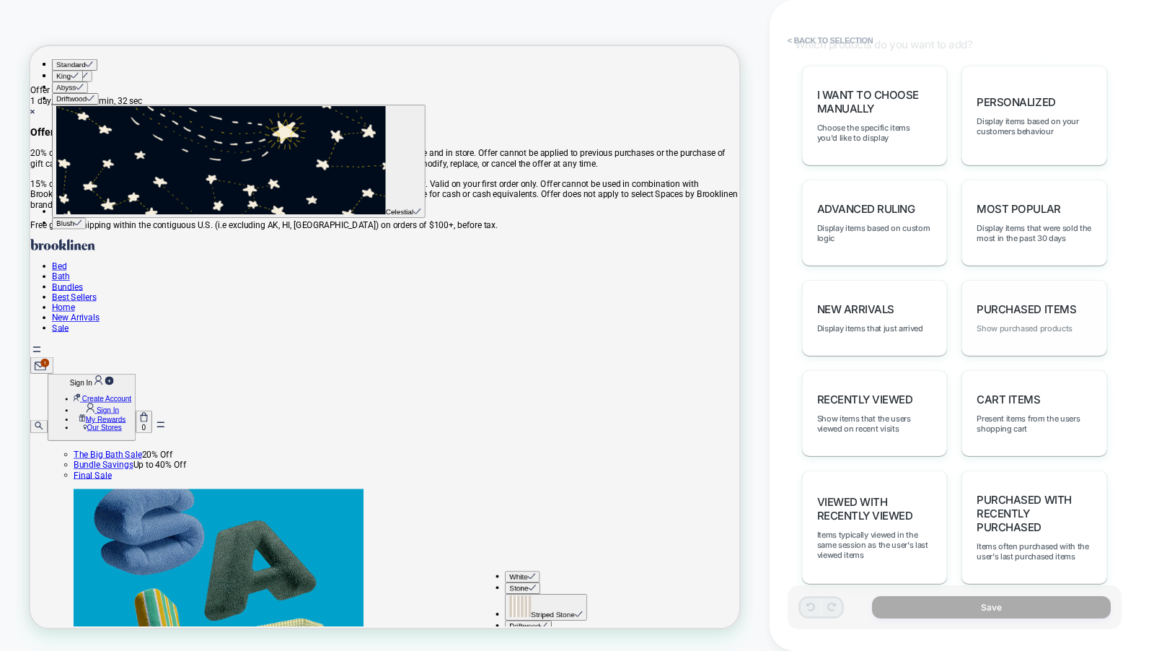
scroll to position [705, 0]
click at [1023, 204] on span "Most Popular" at bounding box center [1019, 211] width 84 height 14
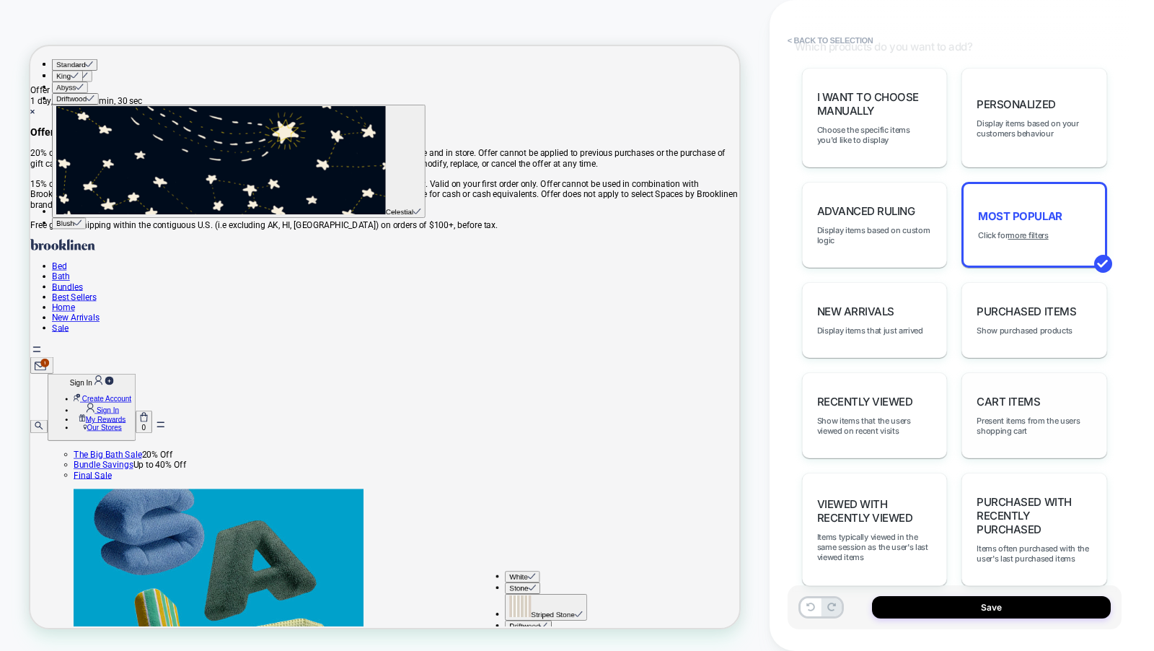
scroll to position [0, 0]
click at [998, 372] on div "Cart Items Present items from the users shopping cart" at bounding box center [1035, 415] width 146 height 86
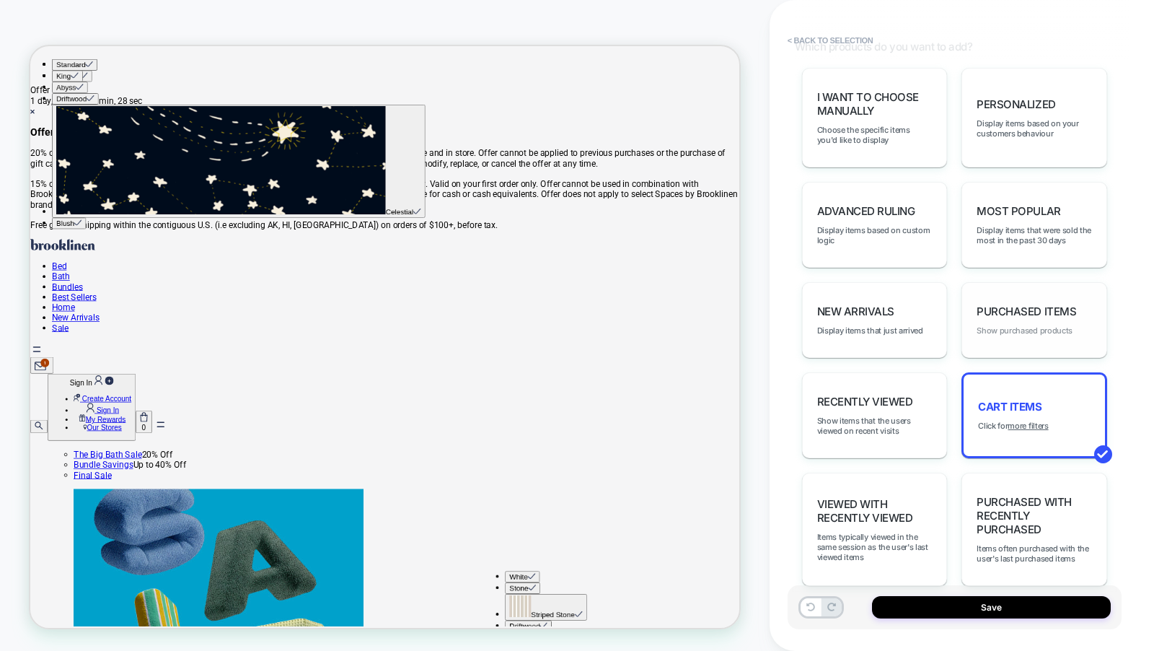
click at [1001, 325] on span "Show purchased products" at bounding box center [1025, 330] width 96 height 10
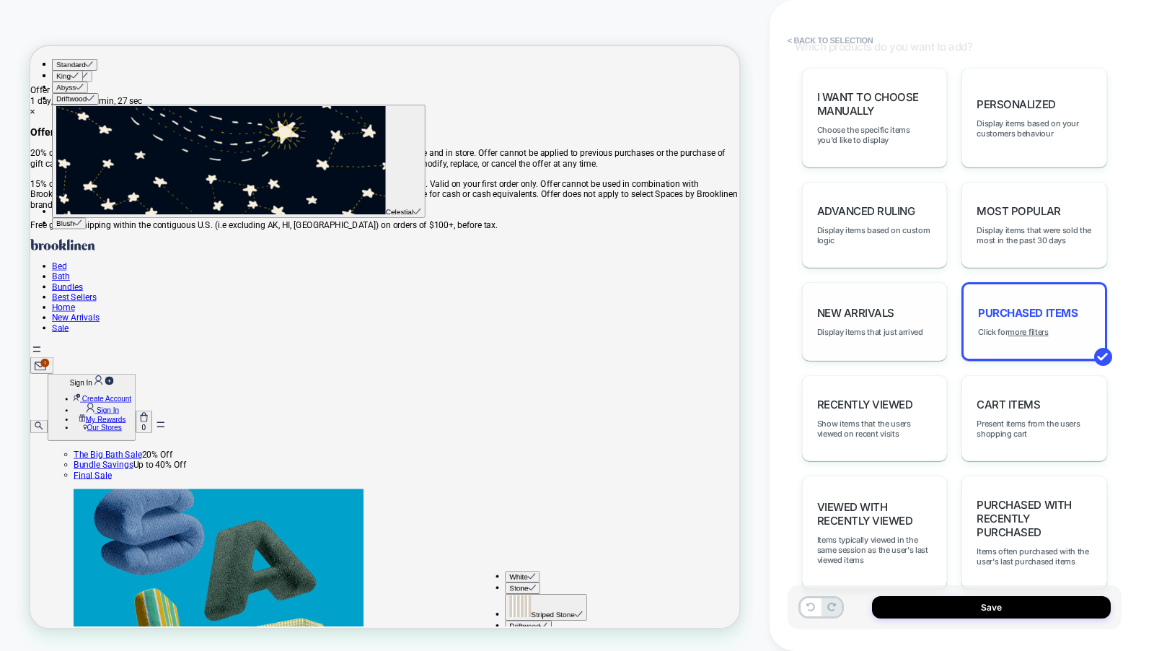
click at [893, 306] on span "New Arrivals" at bounding box center [855, 313] width 77 height 14
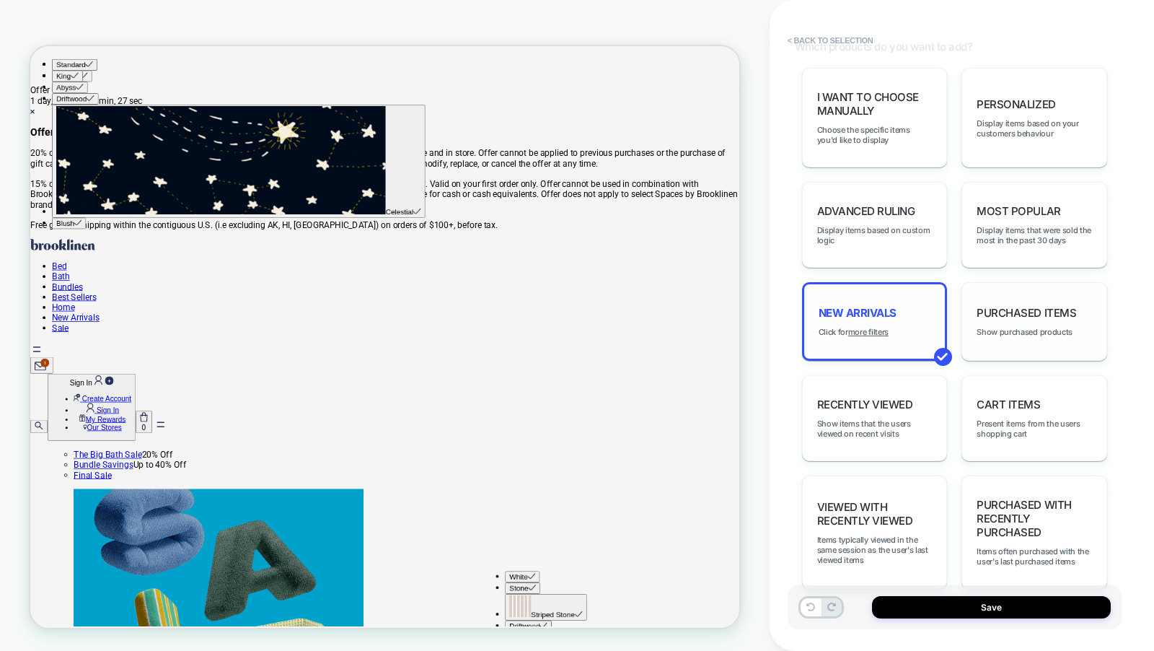
click at [893, 306] on span "New Arrivals" at bounding box center [858, 313] width 78 height 14
click at [877, 206] on span "Advanced Ruling" at bounding box center [866, 211] width 98 height 14
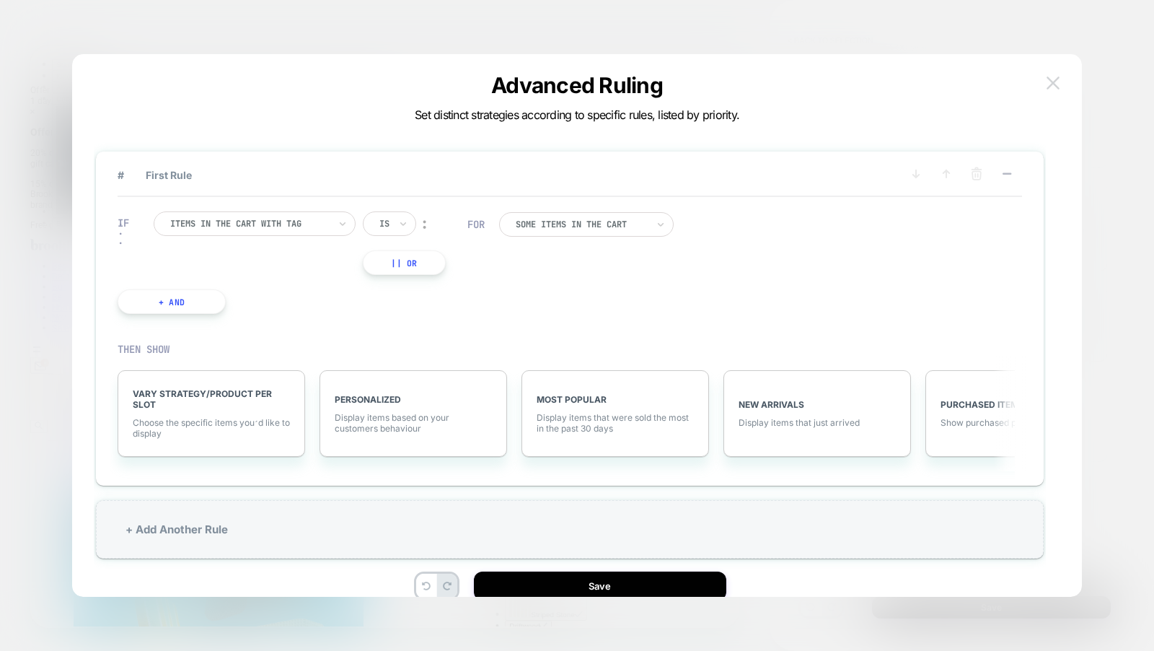
click at [1047, 74] on button at bounding box center [1053, 83] width 22 height 22
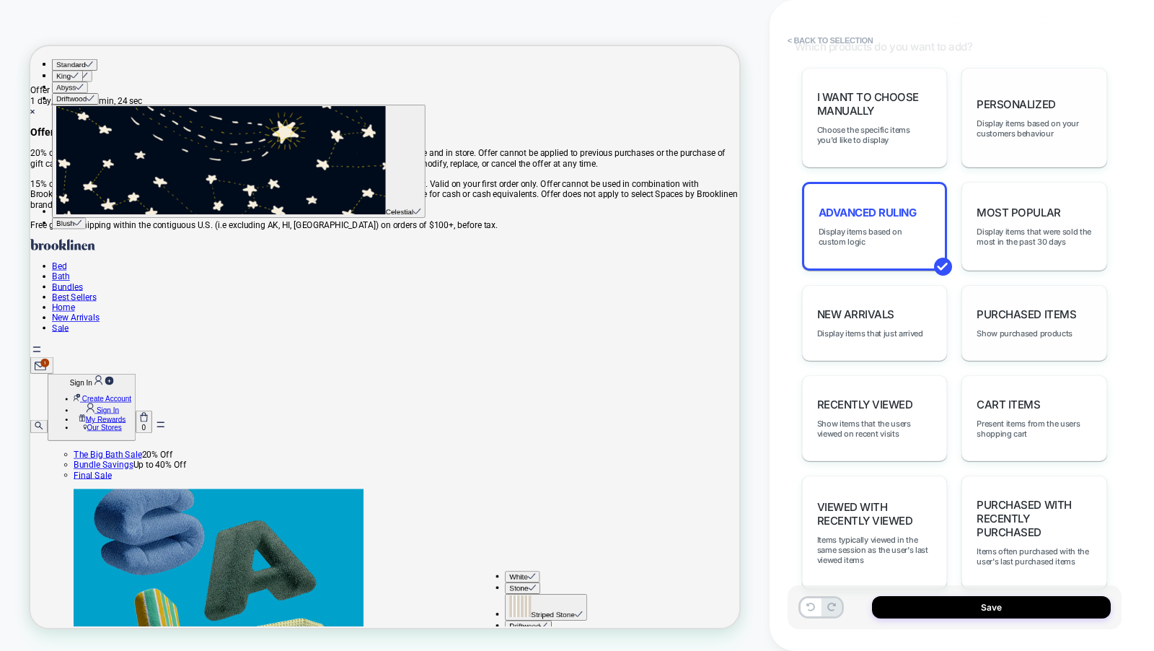
click at [1021, 138] on div "personalized Display items based on your customers behaviour" at bounding box center [1035, 118] width 146 height 100
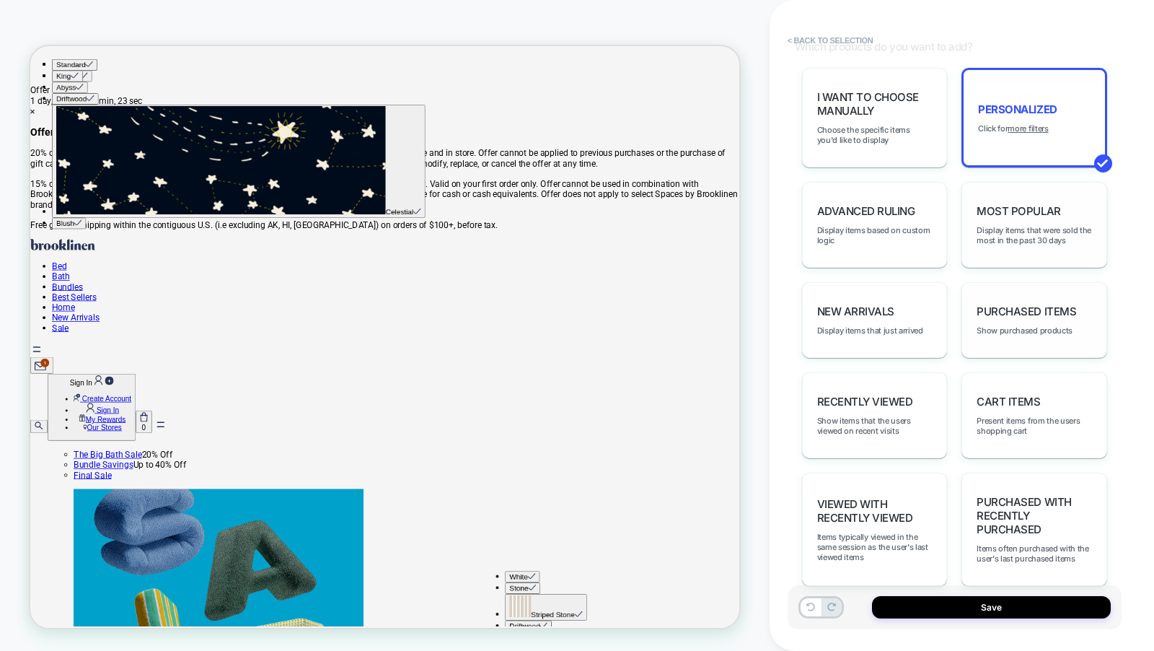
click at [1016, 185] on div "Most Popular Display items that were sold the most in the past 30 days" at bounding box center [1035, 225] width 146 height 86
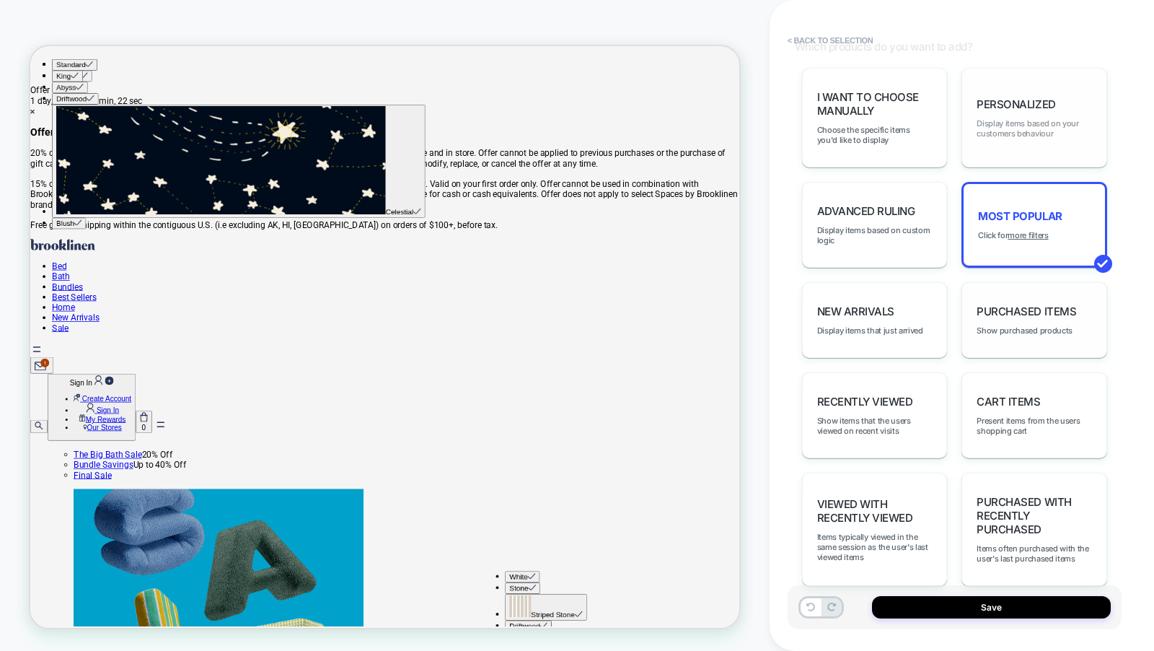
click at [1025, 125] on span "Display items based on your customers behaviour" at bounding box center [1034, 128] width 115 height 20
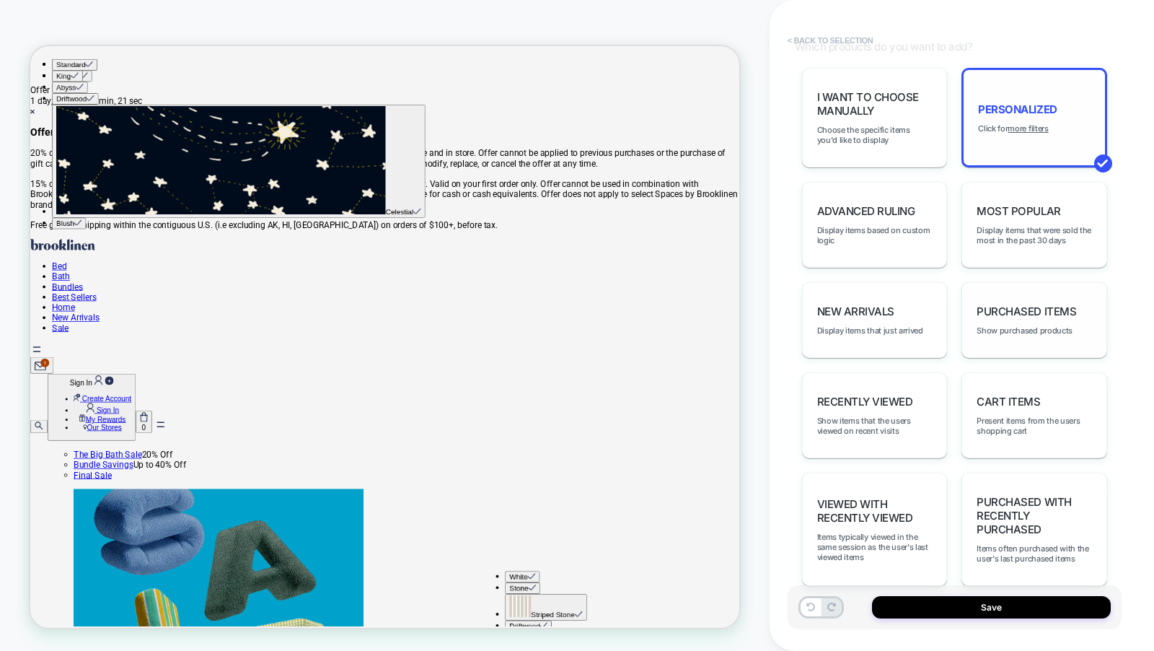
click at [816, 30] on button "< Back to selection" at bounding box center [831, 40] width 100 height 23
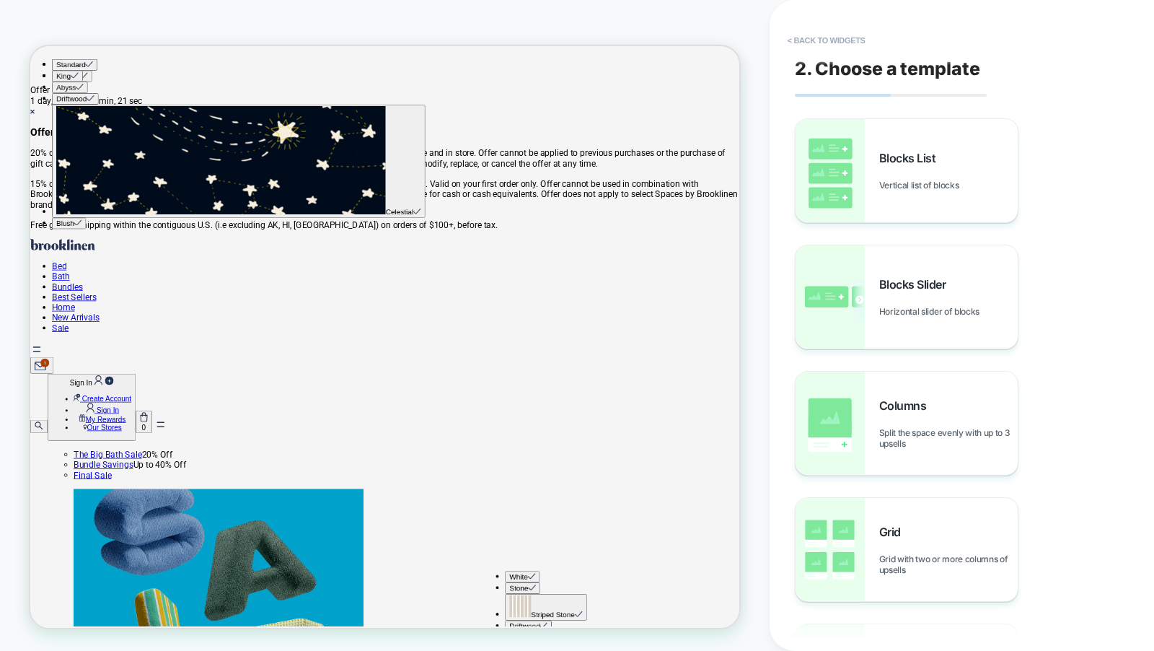
click at [816, 30] on button "< Back to widgets" at bounding box center [827, 40] width 92 height 23
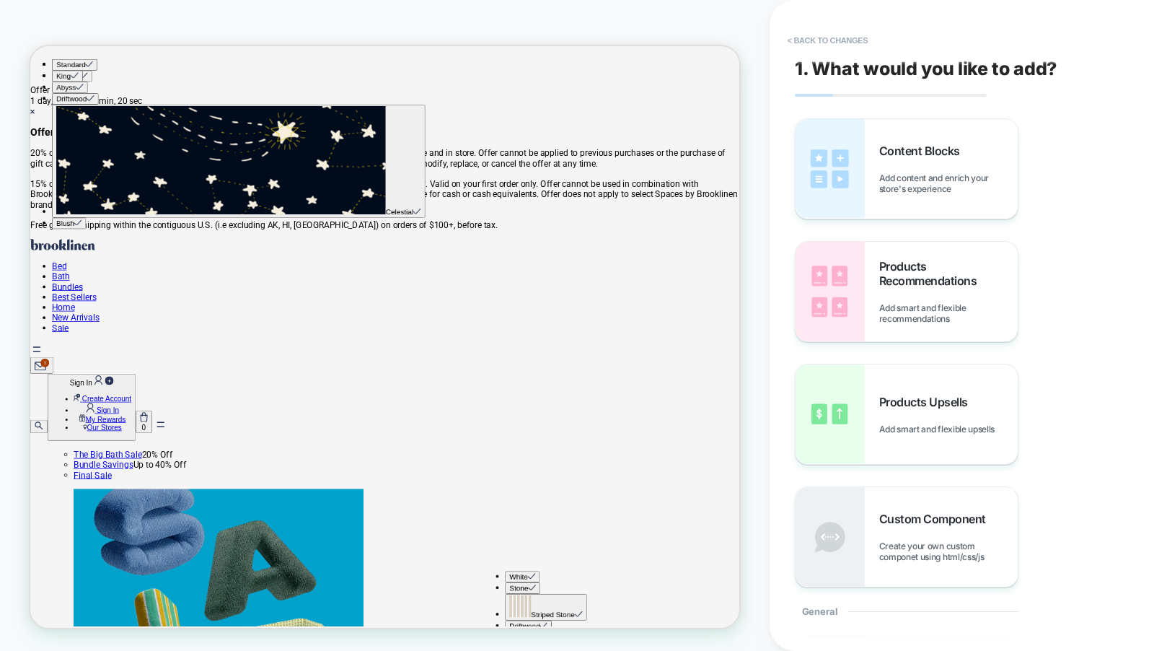
click at [816, 30] on button "< Back to changes" at bounding box center [828, 40] width 95 height 23
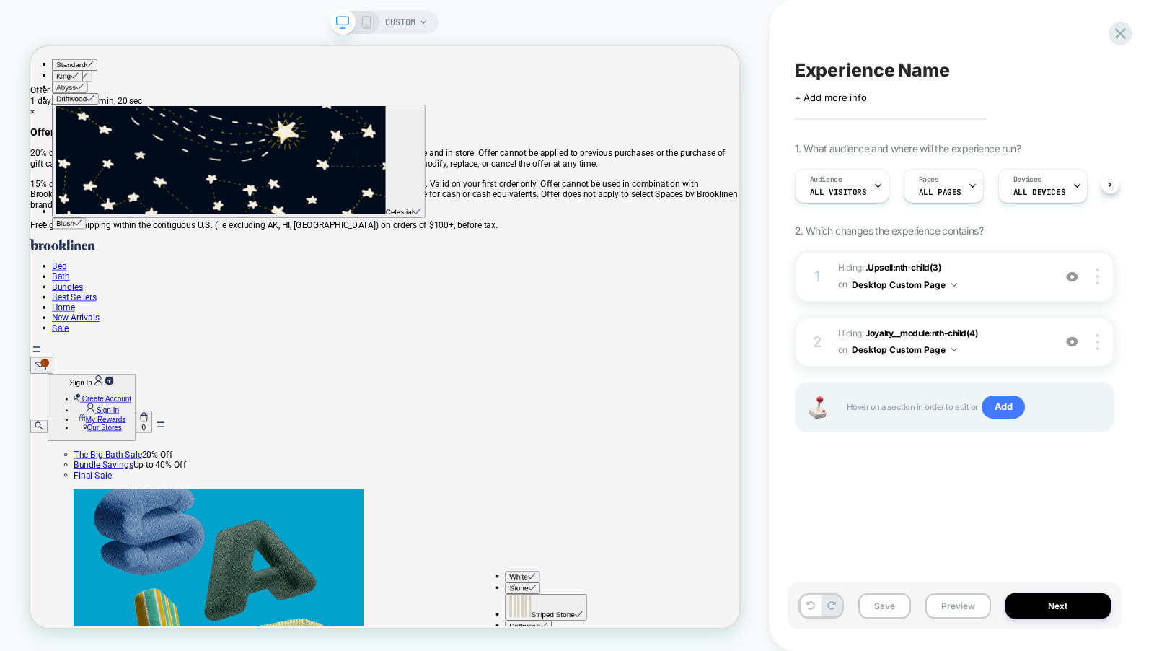
scroll to position [0, 1]
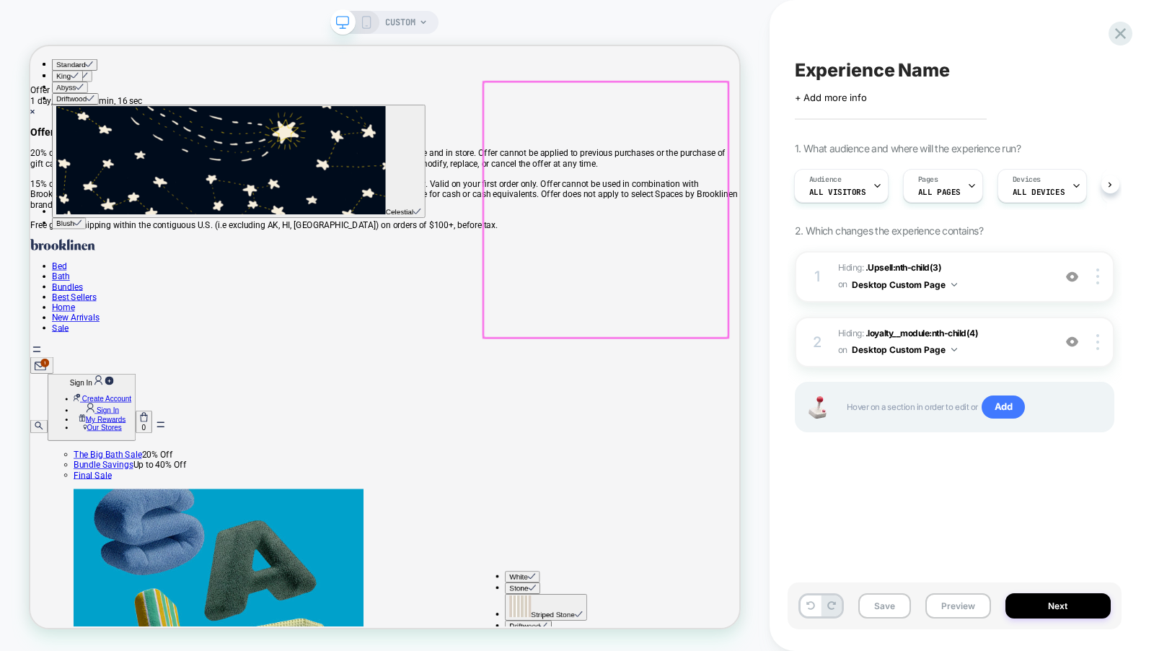
click at [938, 419] on div at bounding box center [798, 264] width 326 height 341
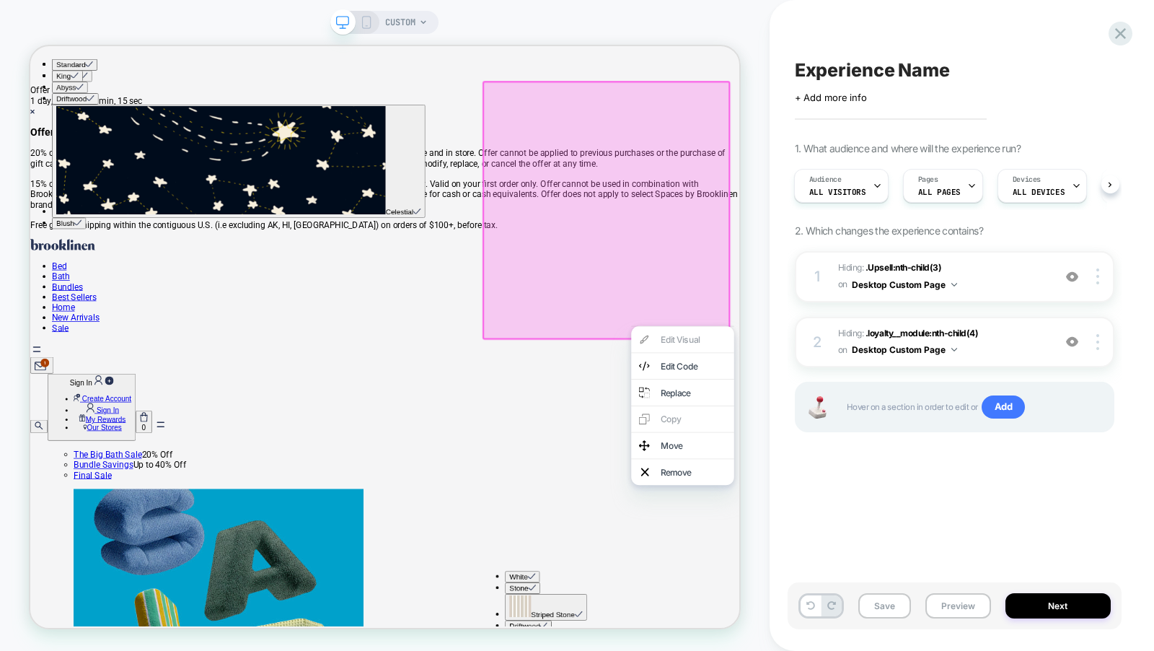
click at [900, 322] on div at bounding box center [798, 264] width 330 height 345
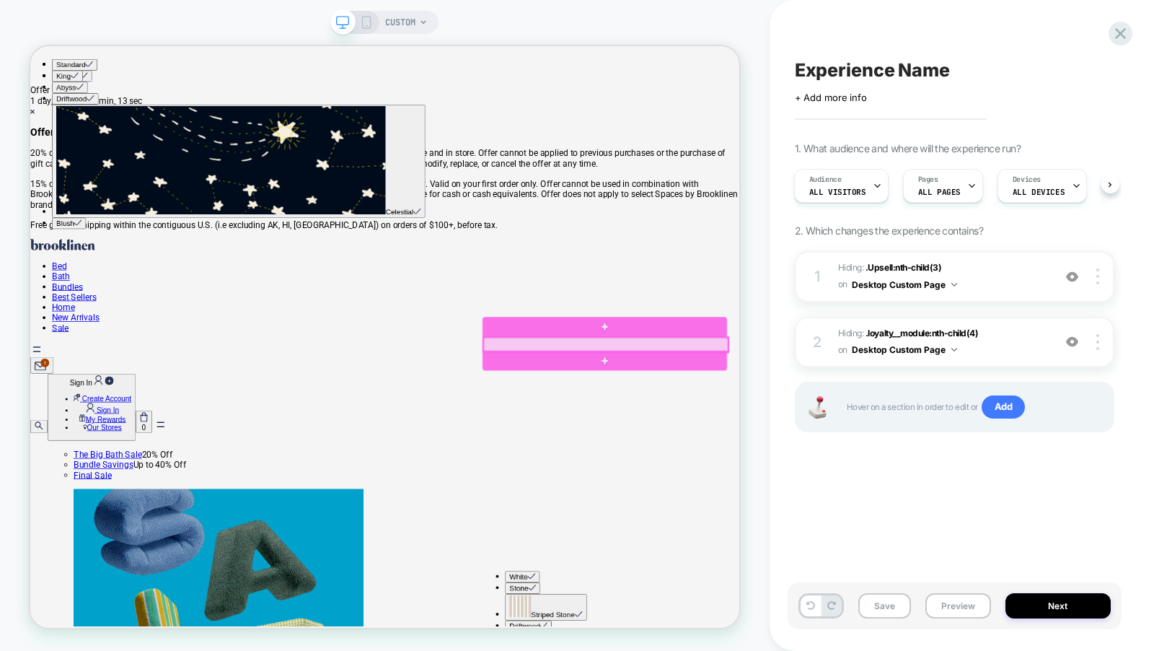
click li "Super-Plush Turkish Cotton Bath Towels Color: Striped Botanical Green US$105 US…"
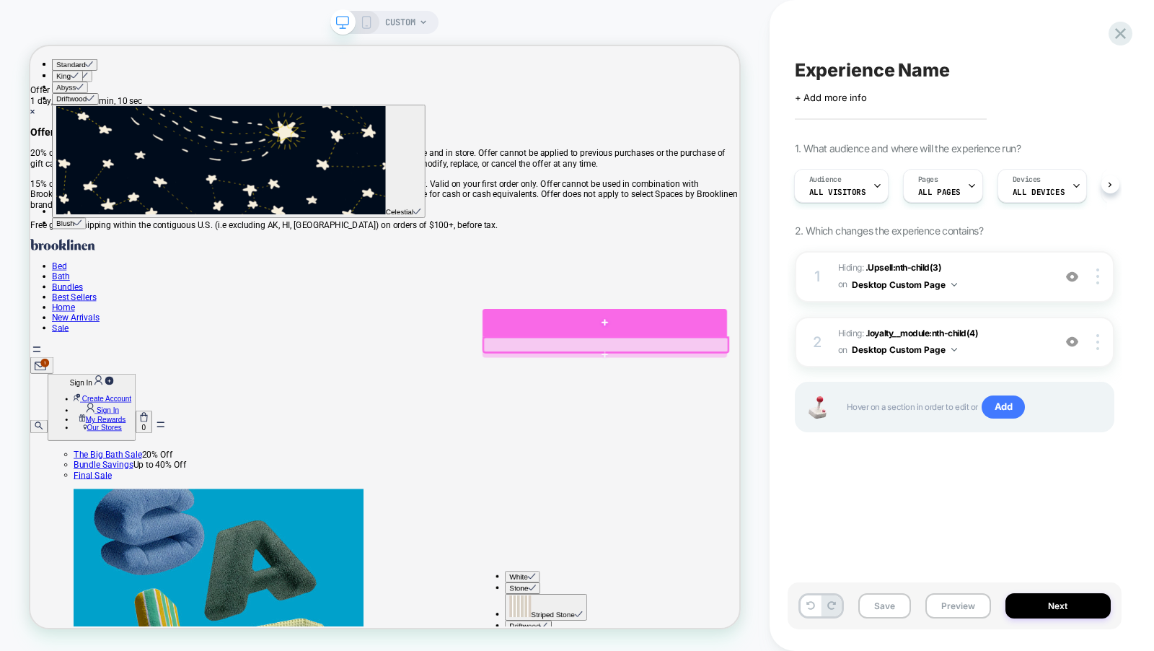
click at [925, 422] on div at bounding box center [796, 415] width 326 height 38
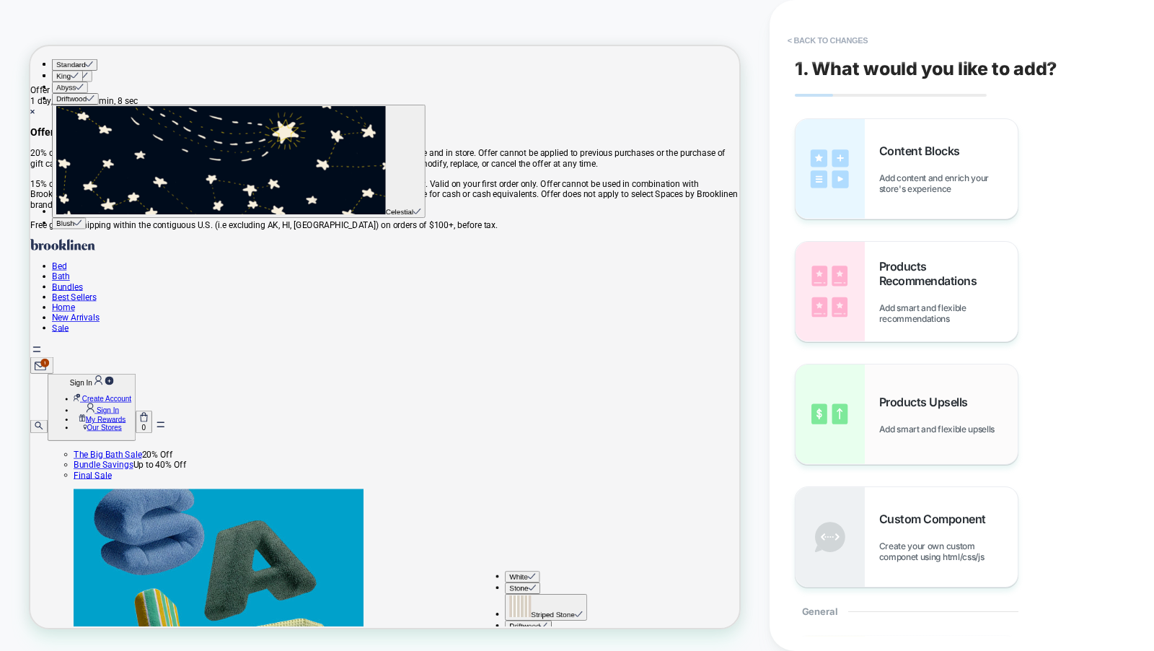
click at [932, 367] on div "Products Upsells Add smart and flexible upsells" at bounding box center [907, 414] width 222 height 100
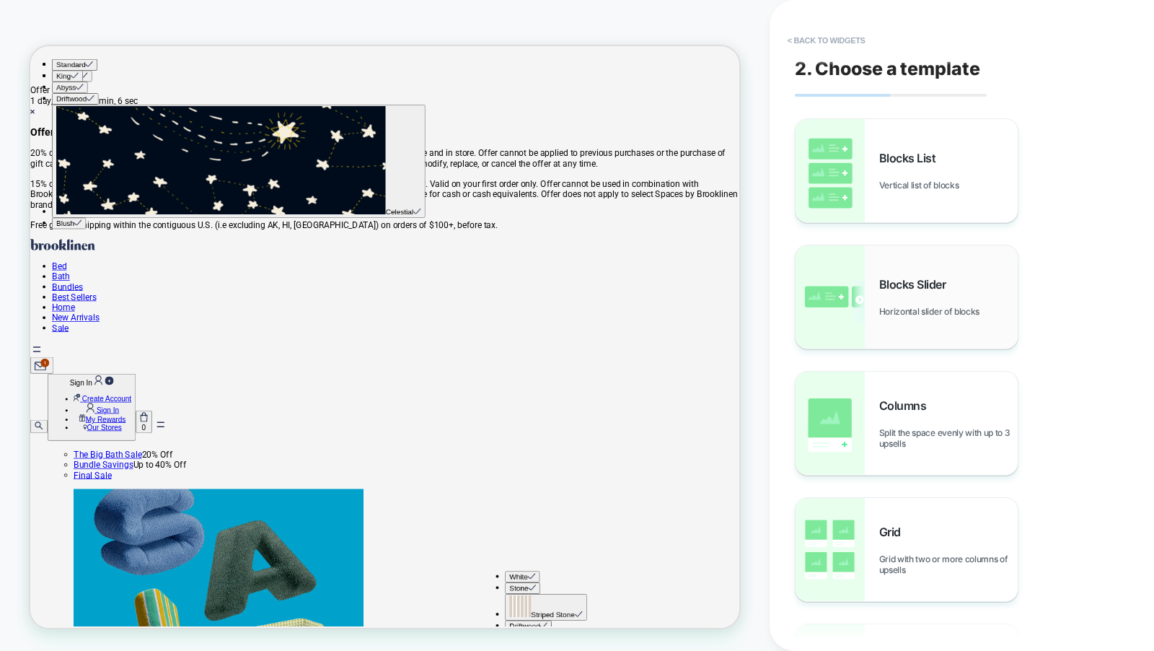
scroll to position [95, 0]
click at [908, 286] on span "Blocks Slider" at bounding box center [916, 284] width 74 height 14
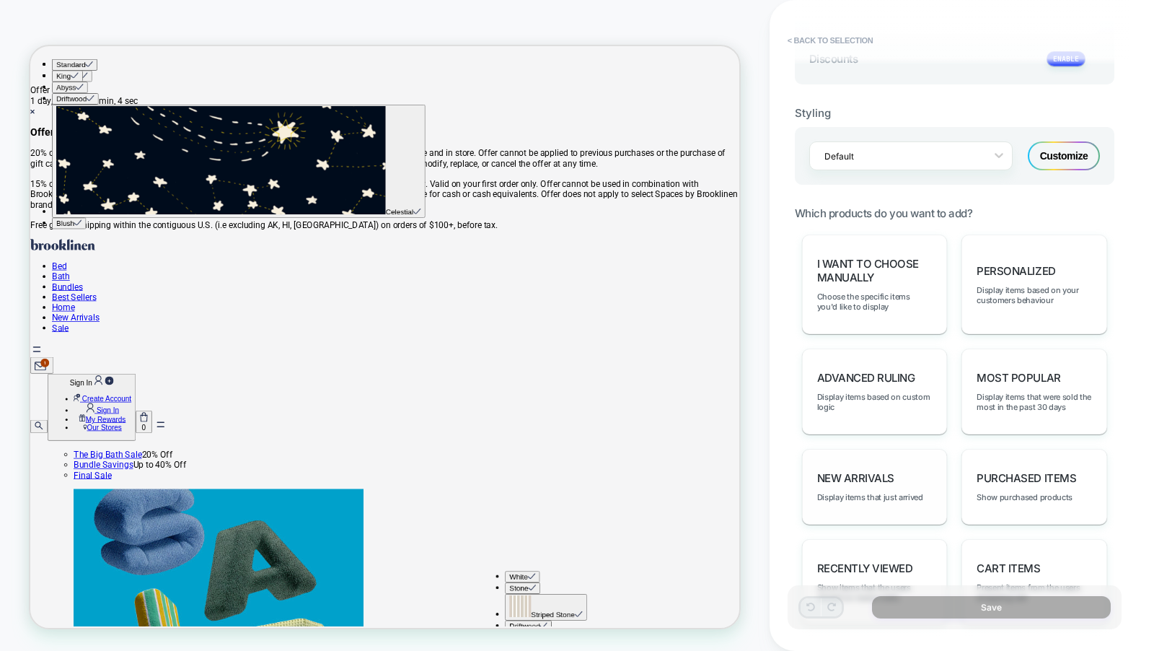
scroll to position [607, 0]
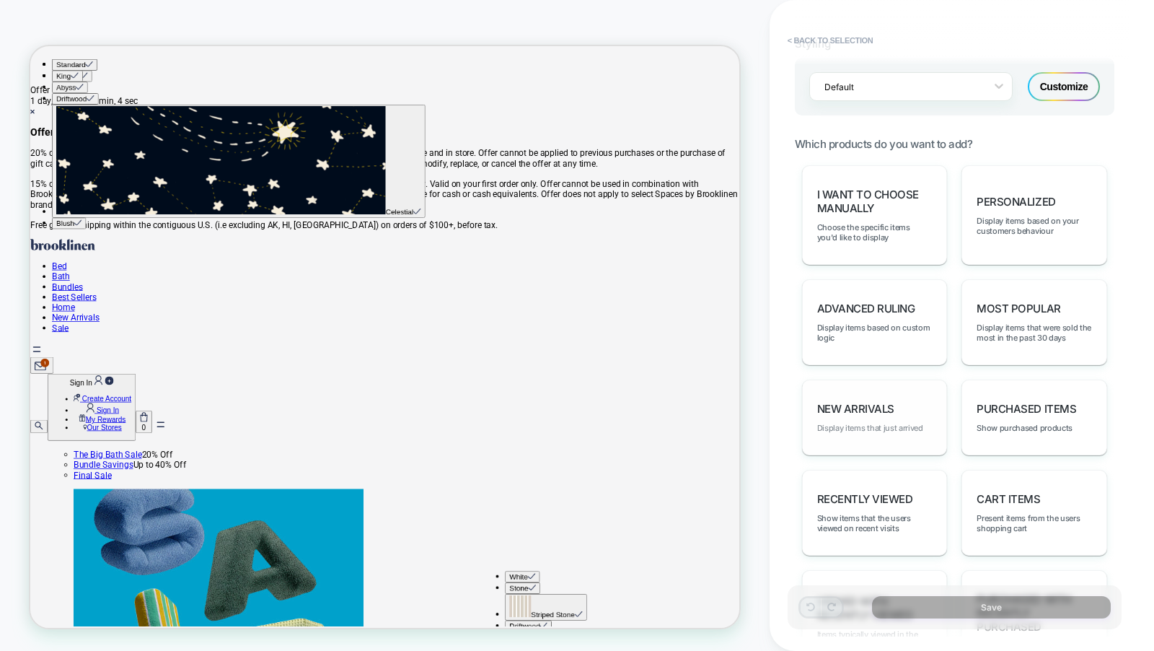
click at [887, 423] on span "Display items that just arrived" at bounding box center [870, 428] width 106 height 10
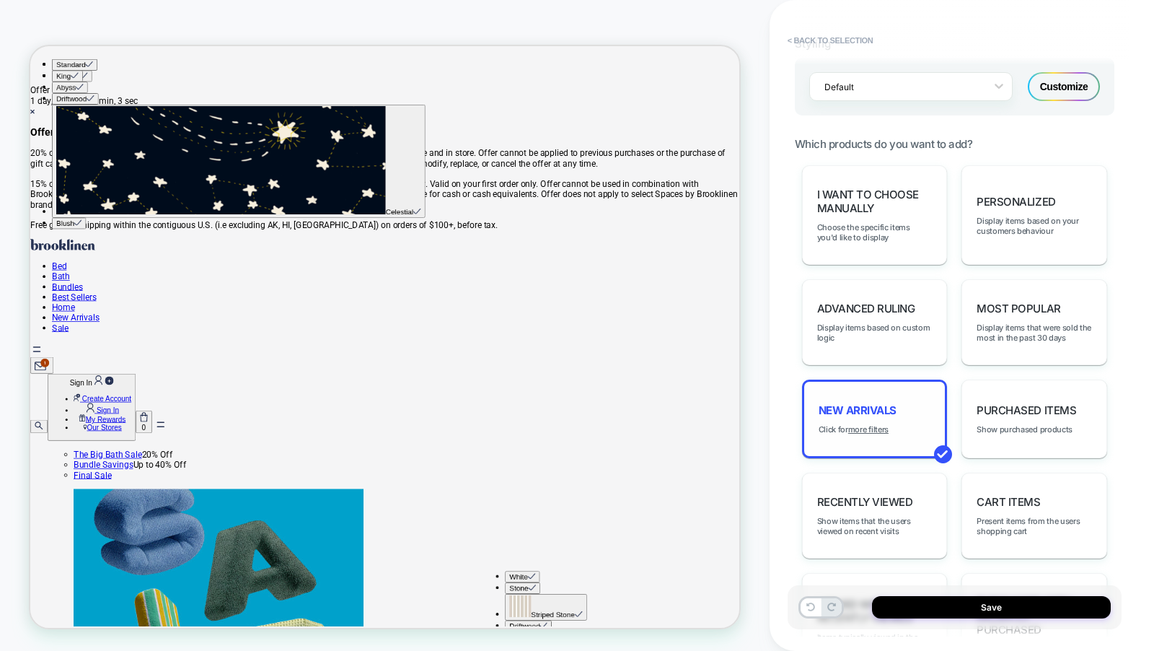
scroll to position [0, 0]
click at [1013, 482] on div "Cart Items Present items from the users shopping cart" at bounding box center [1035, 516] width 146 height 86
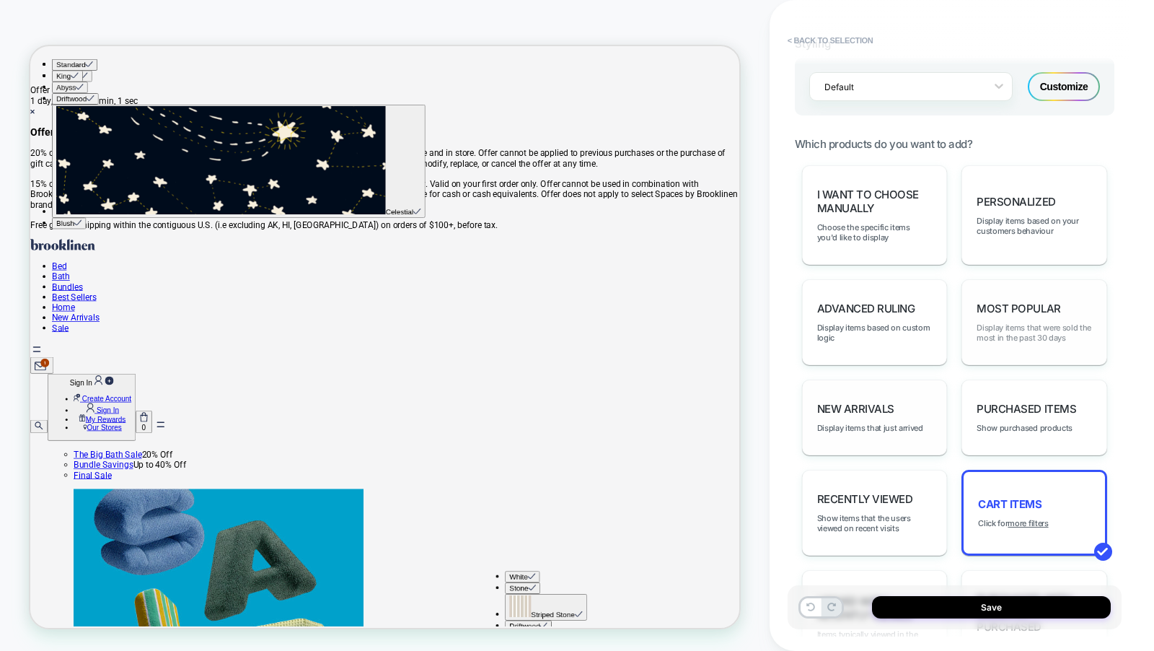
click at [1040, 331] on span "Display items that were sold the most in the past 30 days" at bounding box center [1034, 332] width 115 height 20
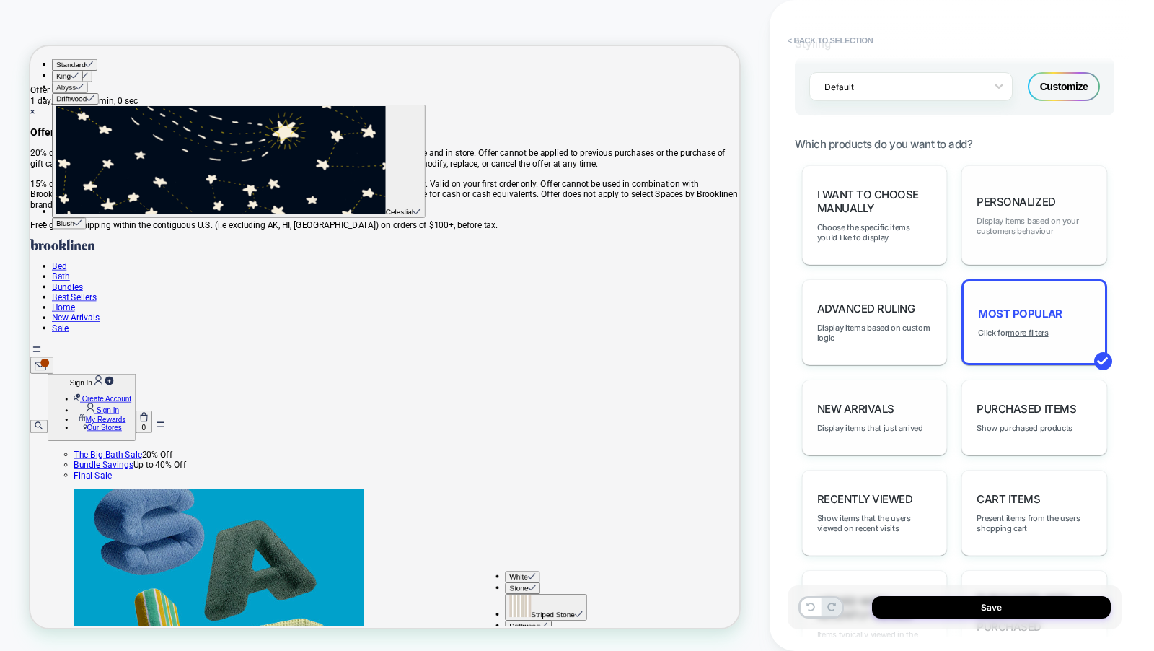
click at [1014, 226] on span "Display items based on your customers behaviour" at bounding box center [1034, 226] width 115 height 20
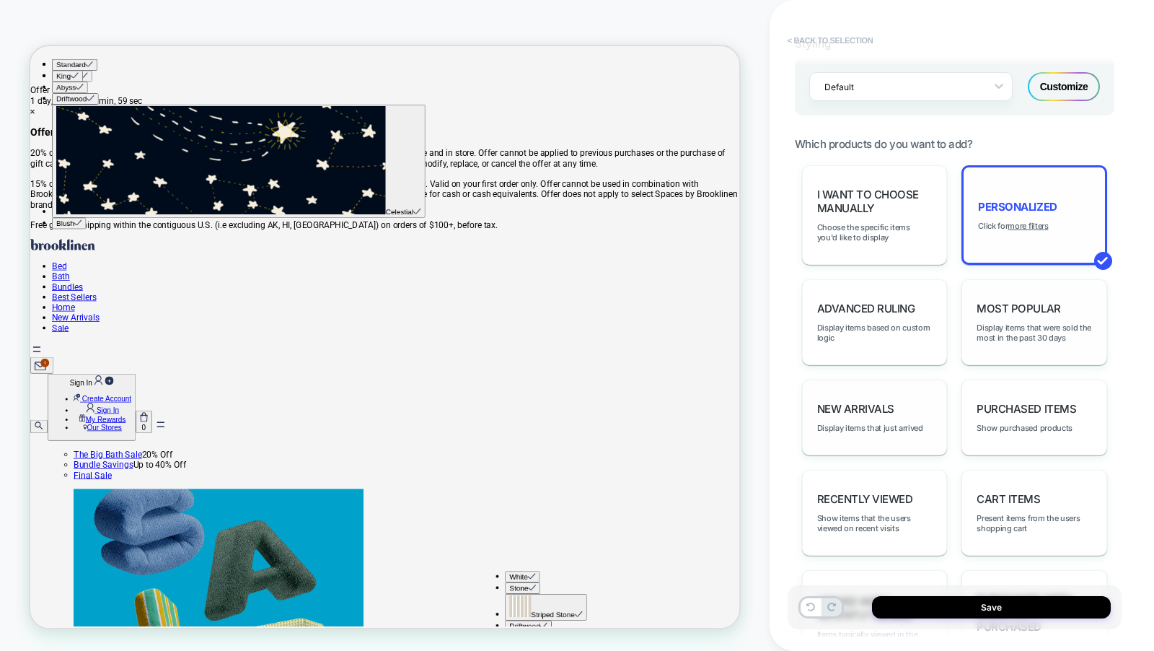
click at [806, 43] on button "< Back to selection" at bounding box center [831, 40] width 100 height 23
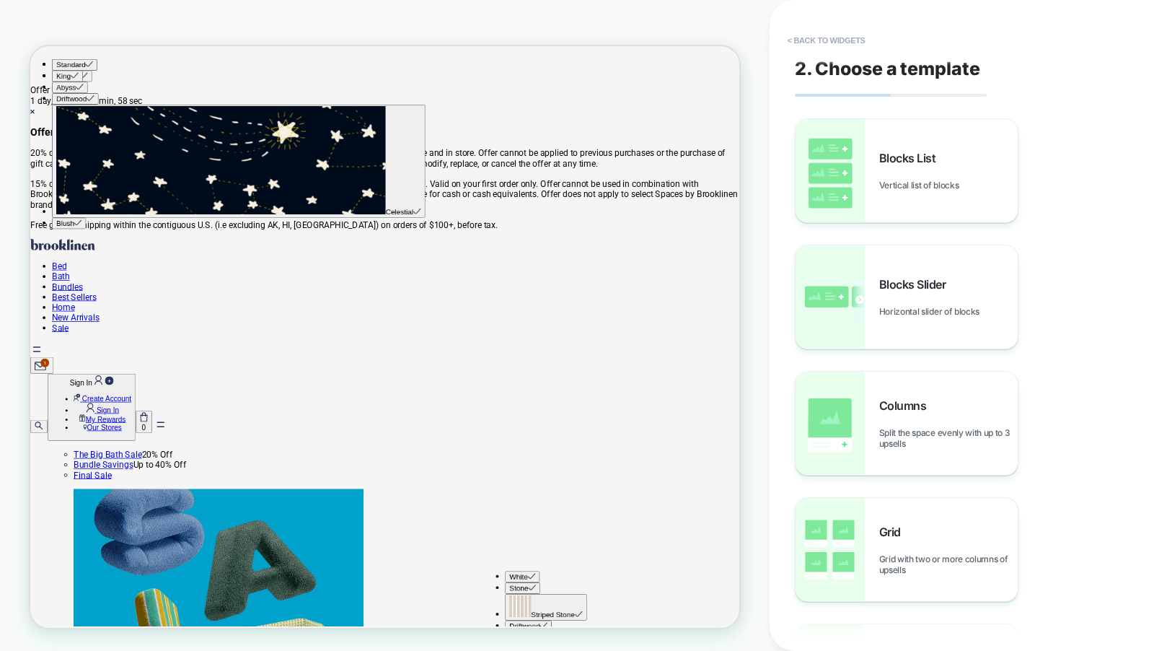
click at [806, 43] on button "< Back to widgets" at bounding box center [827, 40] width 92 height 23
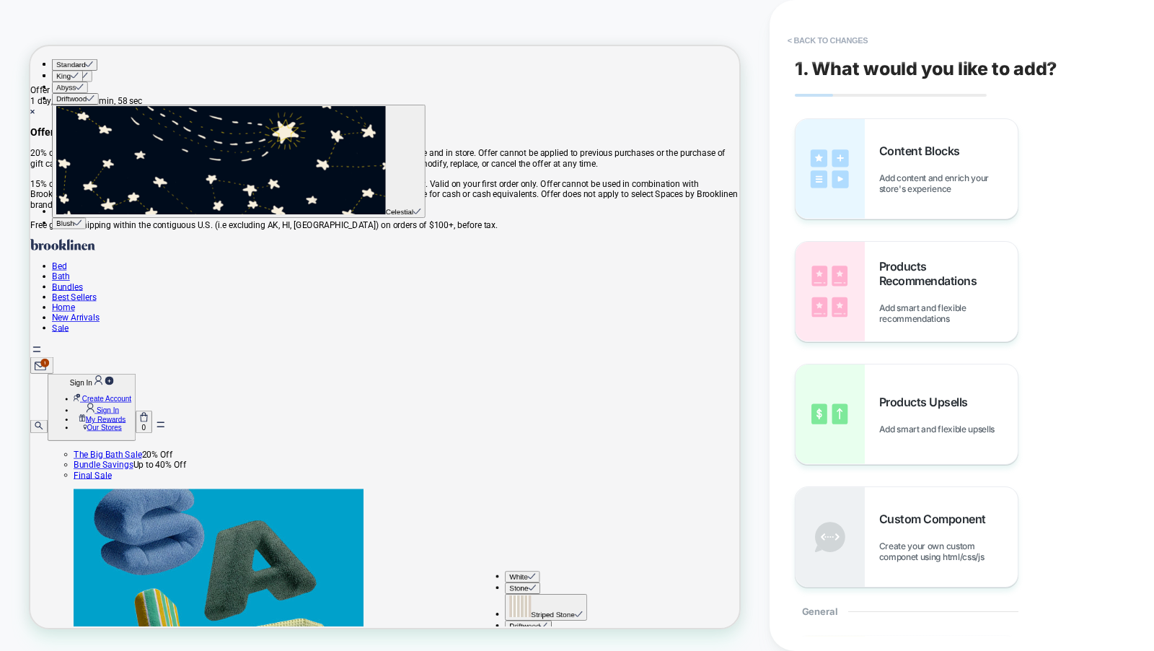
click at [806, 43] on button "< Back to changes" at bounding box center [828, 40] width 95 height 23
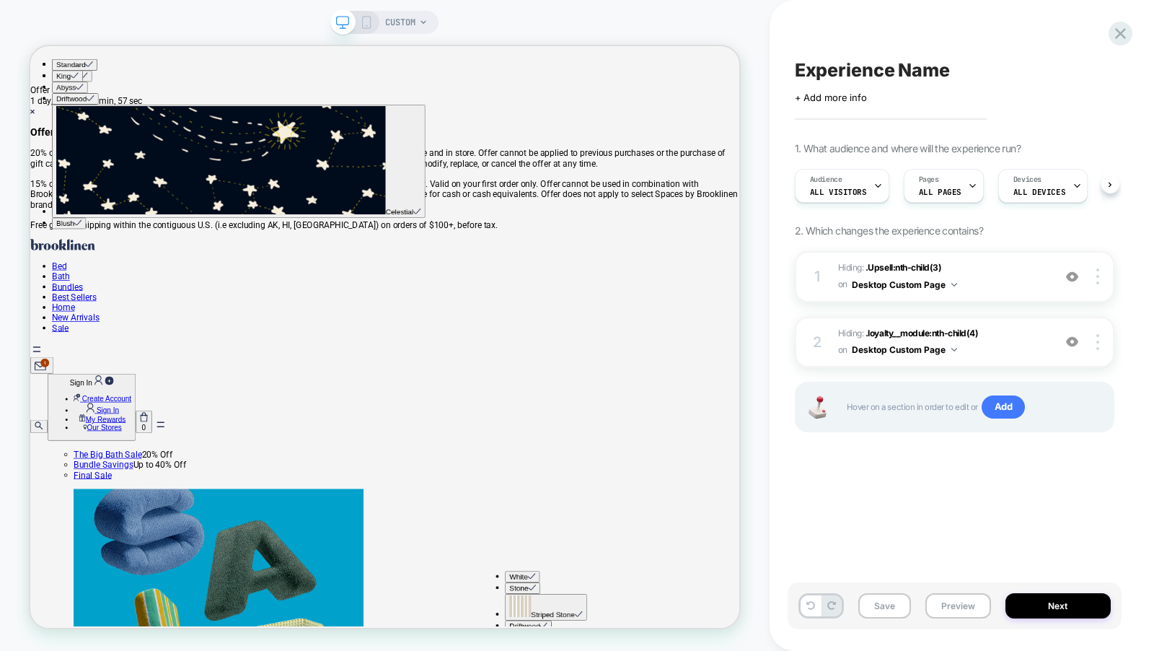
scroll to position [0, 1]
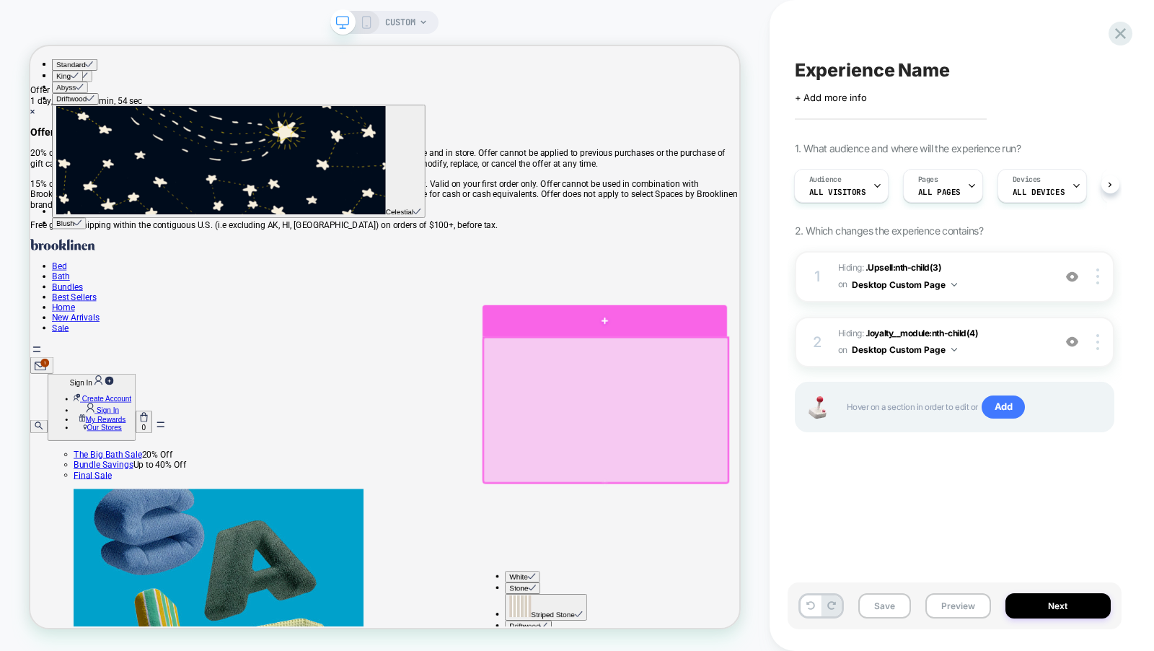
click at [918, 419] on div at bounding box center [796, 412] width 326 height 42
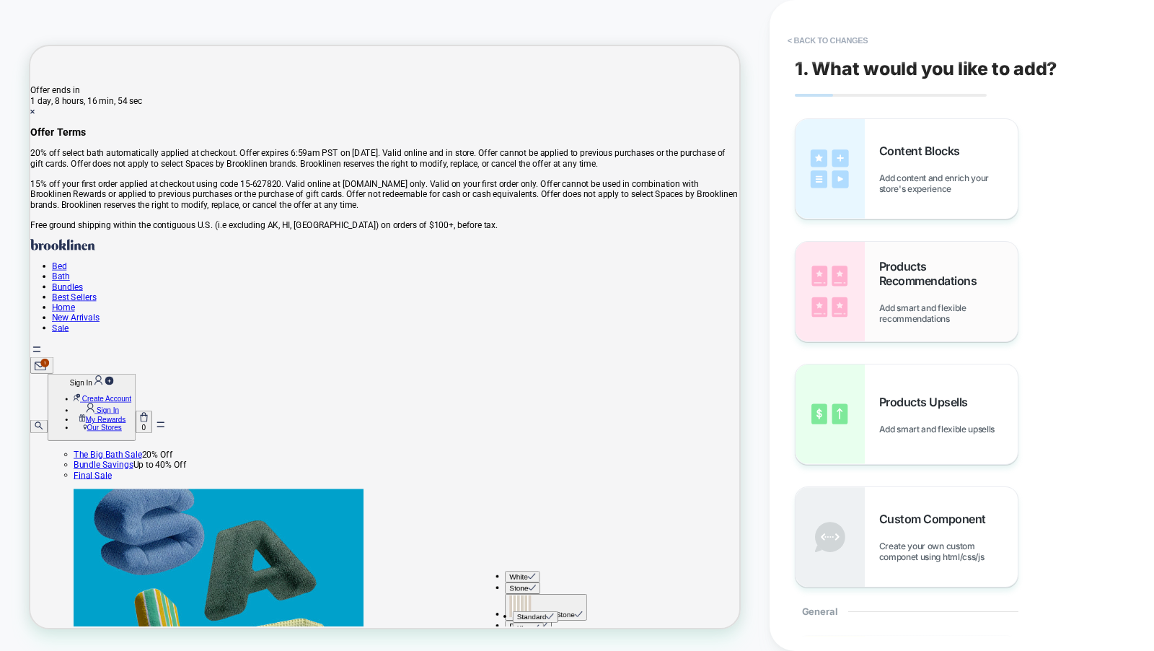
scroll to position [28, 0]
click at [900, 401] on span "Products Upsells" at bounding box center [927, 402] width 96 height 14
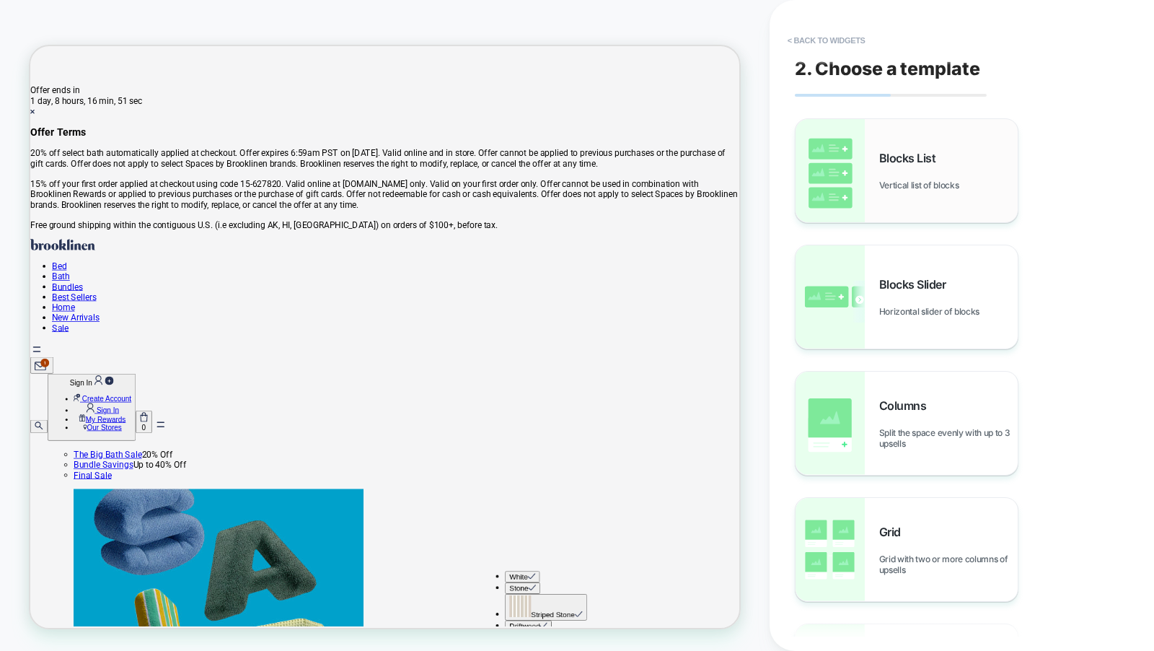
click at [921, 214] on div "Blocks List Vertical list of blocks" at bounding box center [907, 170] width 222 height 103
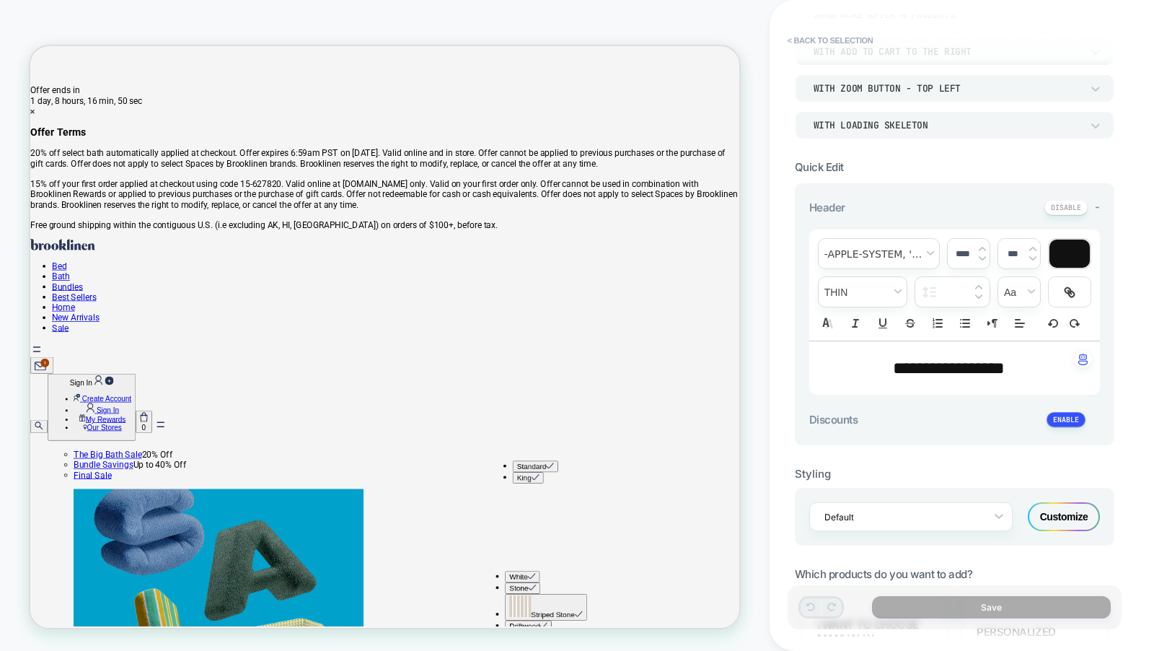
scroll to position [260, 0]
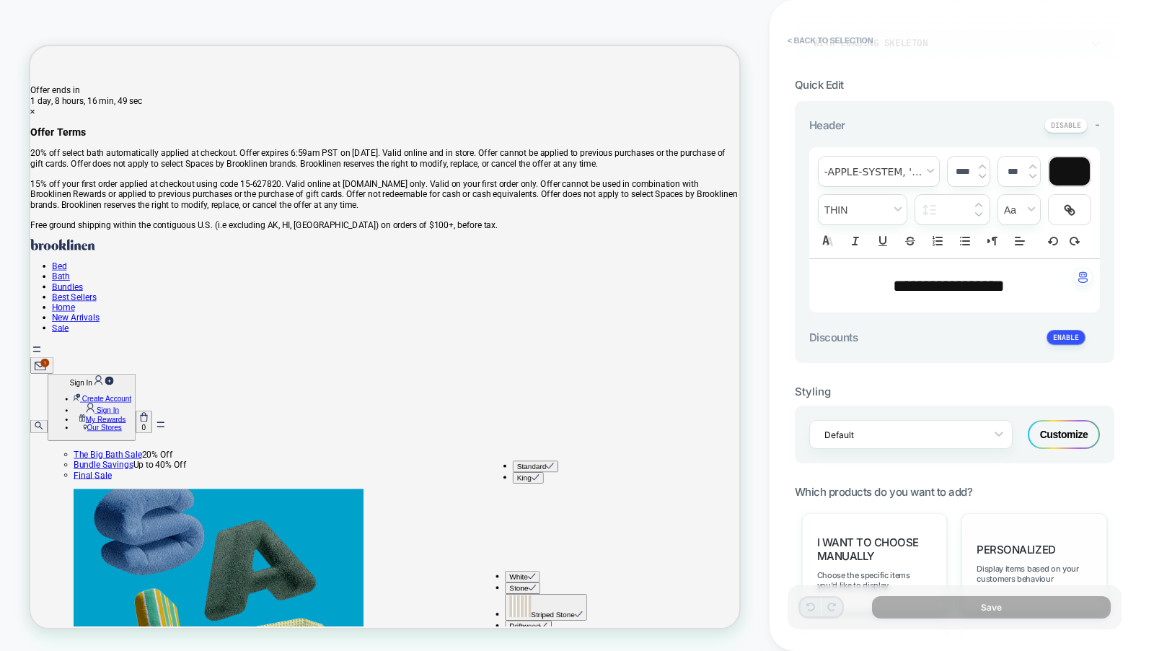
click at [1016, 556] on div "personalized Display items based on your customers behaviour" at bounding box center [1035, 563] width 146 height 100
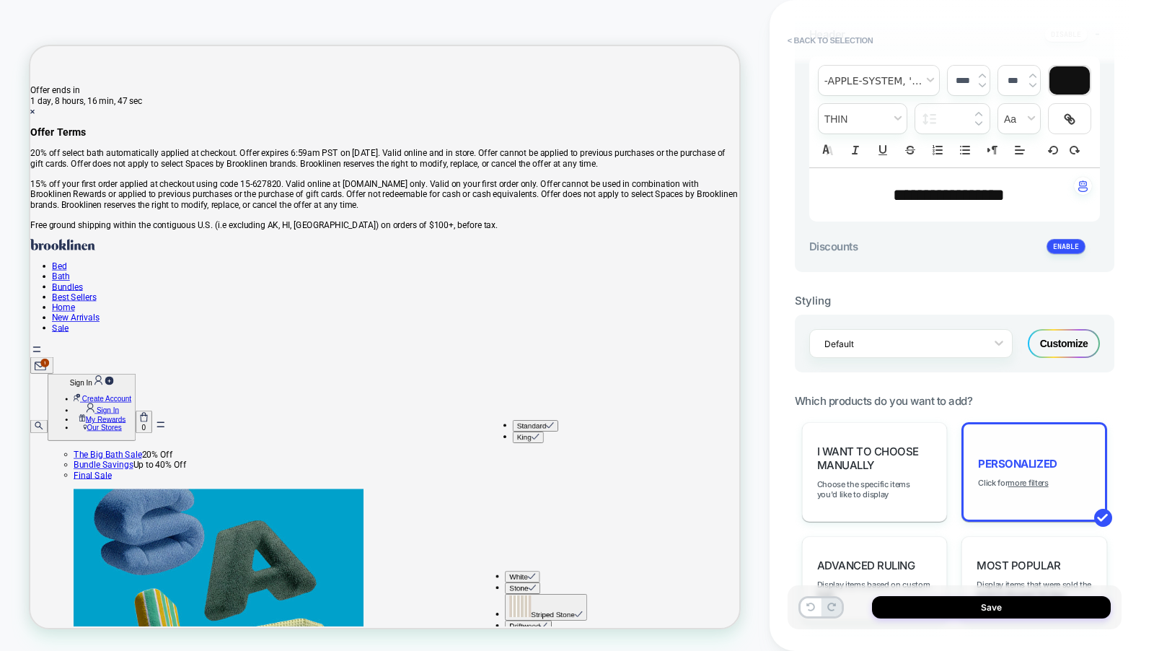
scroll to position [593, 0]
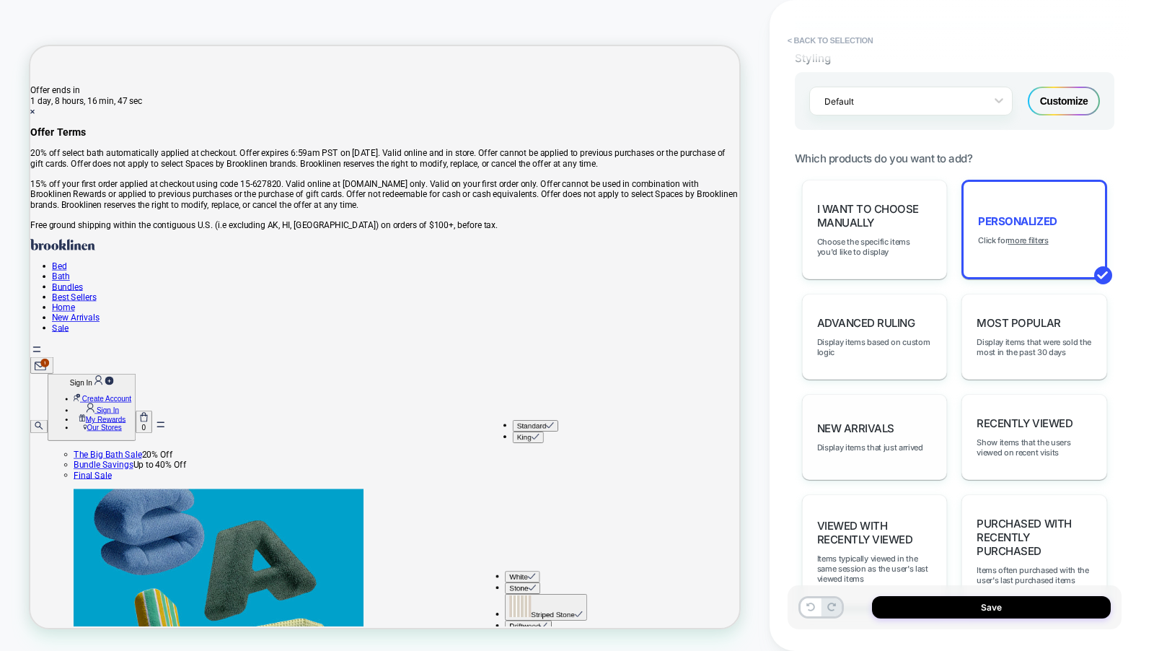
click at [914, 456] on div "New Arrivals Display items that just arrived" at bounding box center [875, 437] width 146 height 86
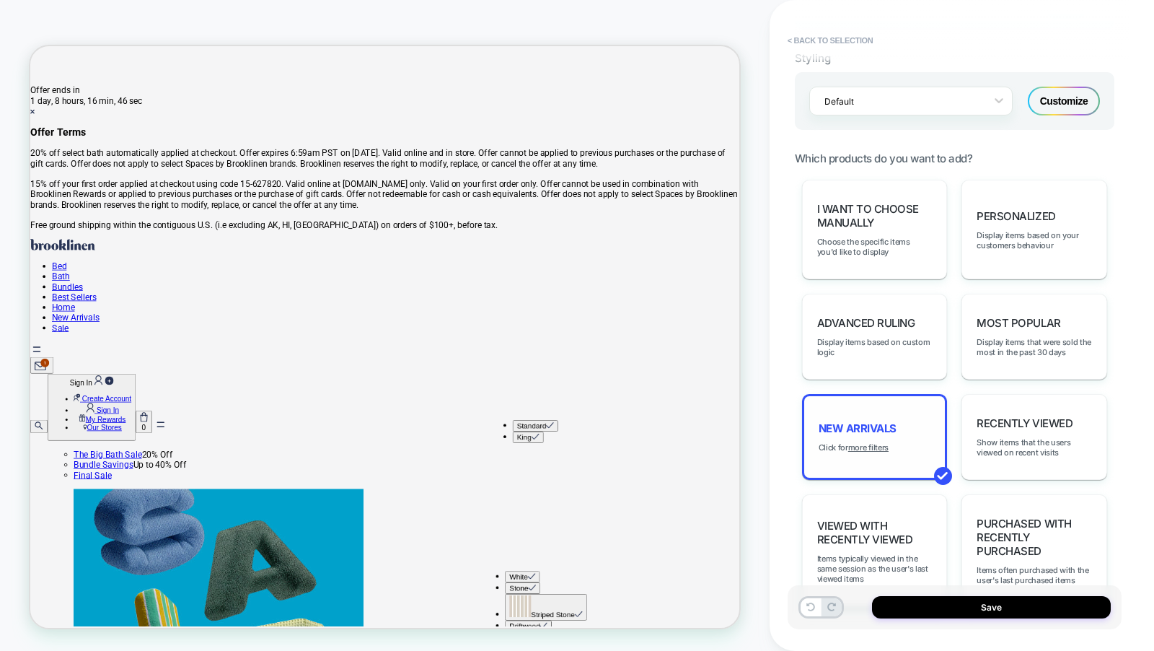
scroll to position [200, 0]
click at [1063, 449] on div "Recently Viewed Show items that the users viewed on recent visits" at bounding box center [1035, 437] width 146 height 86
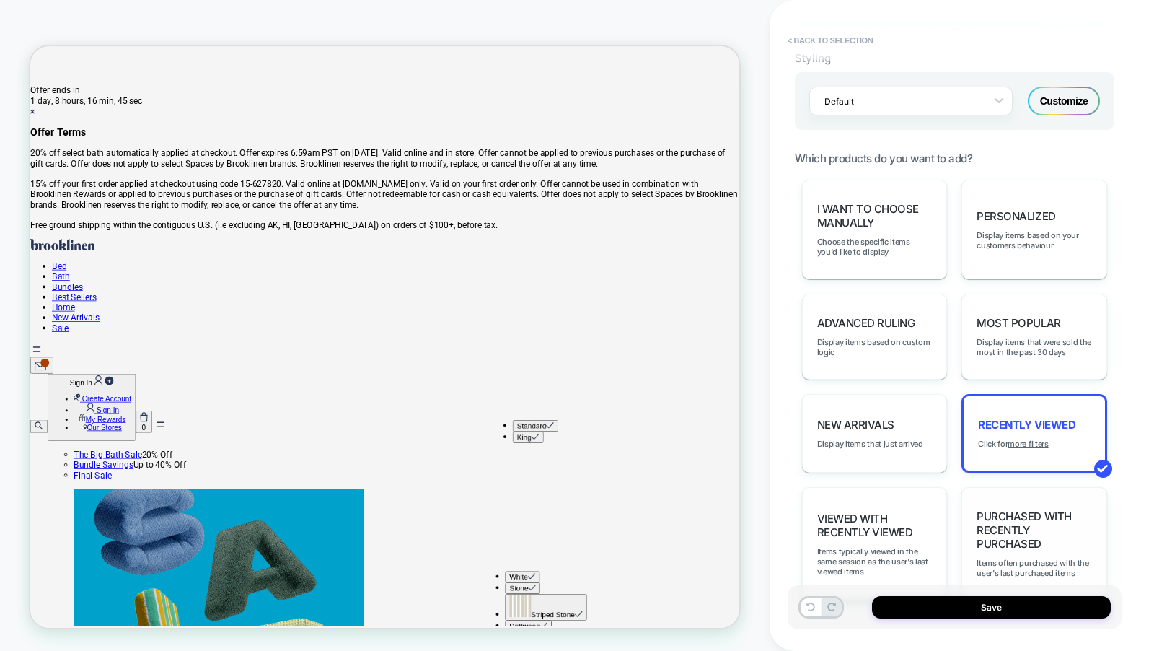
click at [1023, 527] on span "Purchased with Recently Purchased" at bounding box center [1034, 529] width 115 height 41
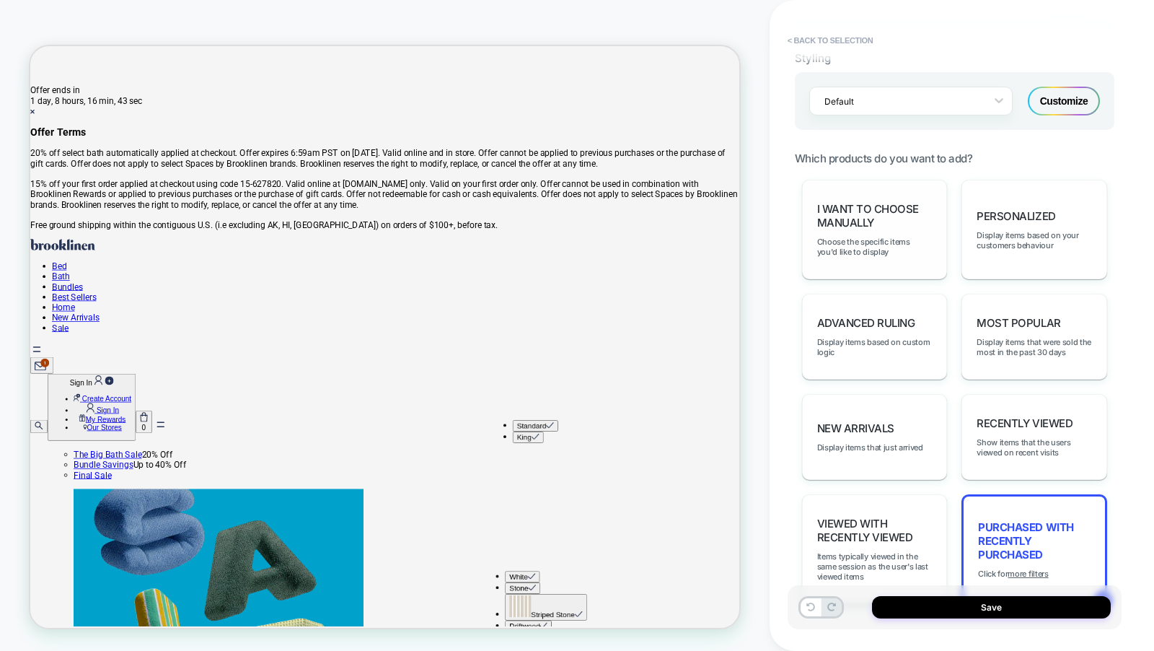
scroll to position [180, 0]
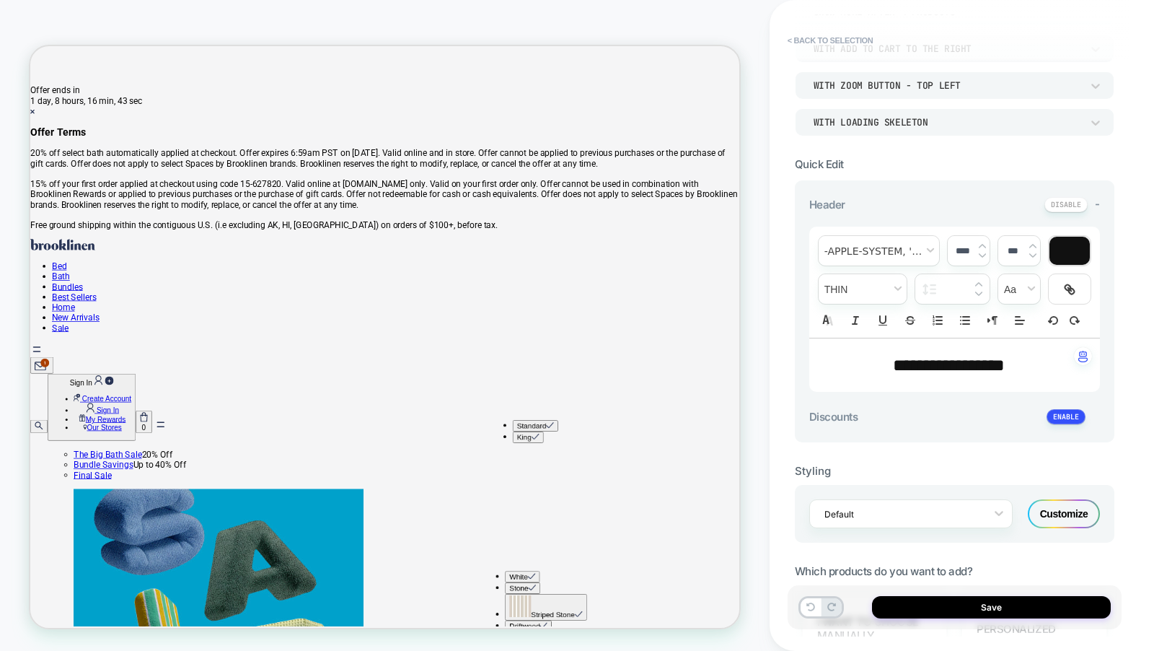
click at [820, 25] on div "8 Products Show more after 4 Products With add to cart to the right With Zoom B…" at bounding box center [955, 48] width 320 height 175
click at [820, 43] on button "< Back to selection" at bounding box center [831, 40] width 100 height 23
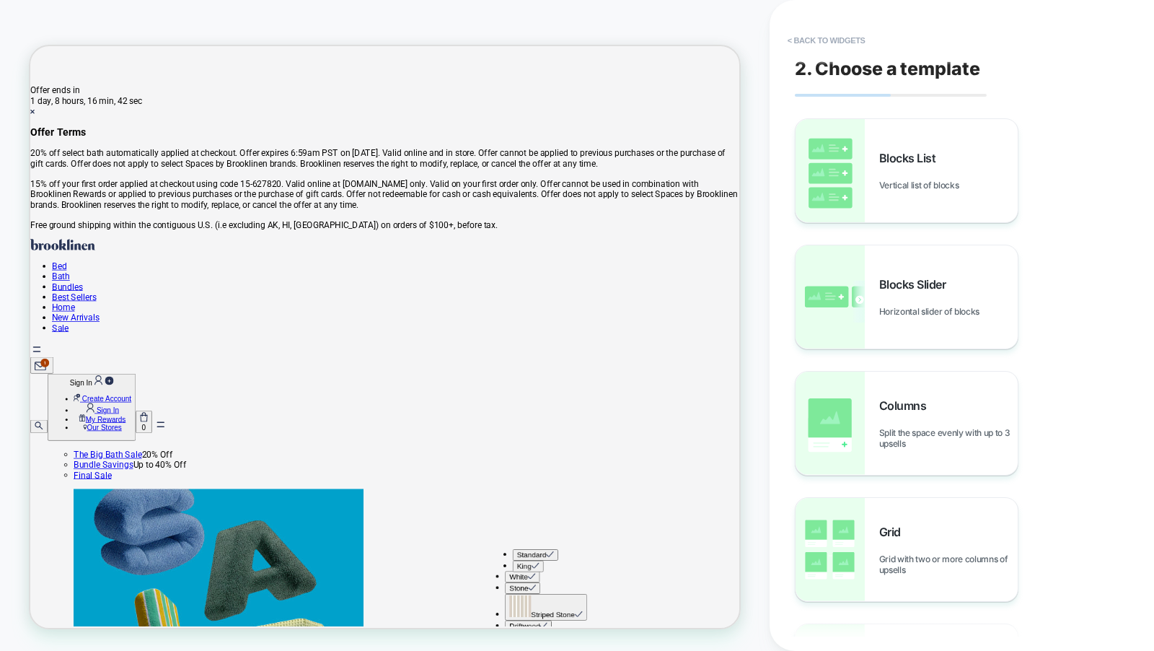
click at [820, 43] on button "< Back to widgets" at bounding box center [827, 40] width 92 height 23
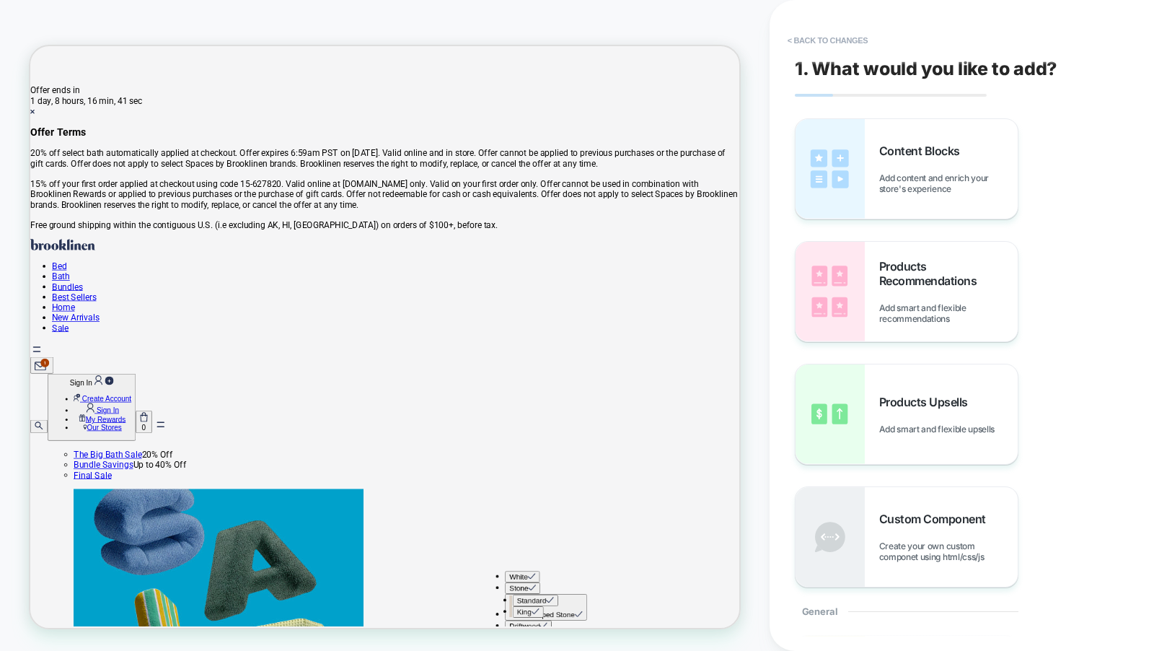
scroll to position [30, 0]
click at [820, 43] on button "< Back to changes" at bounding box center [828, 40] width 95 height 23
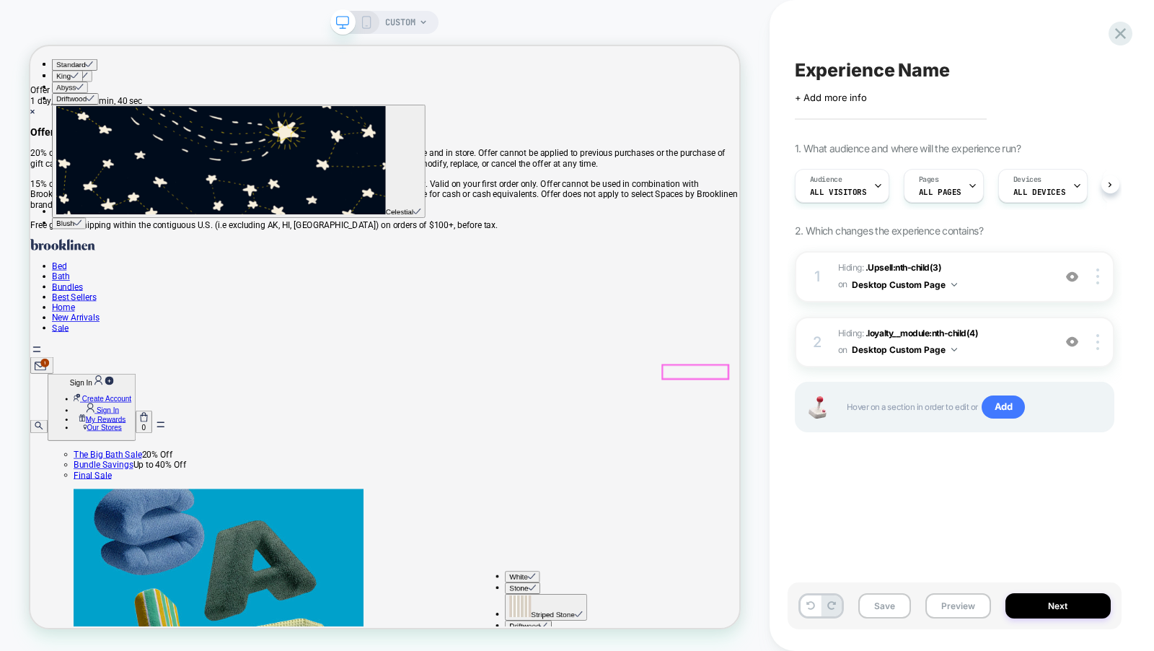
scroll to position [0, 1]
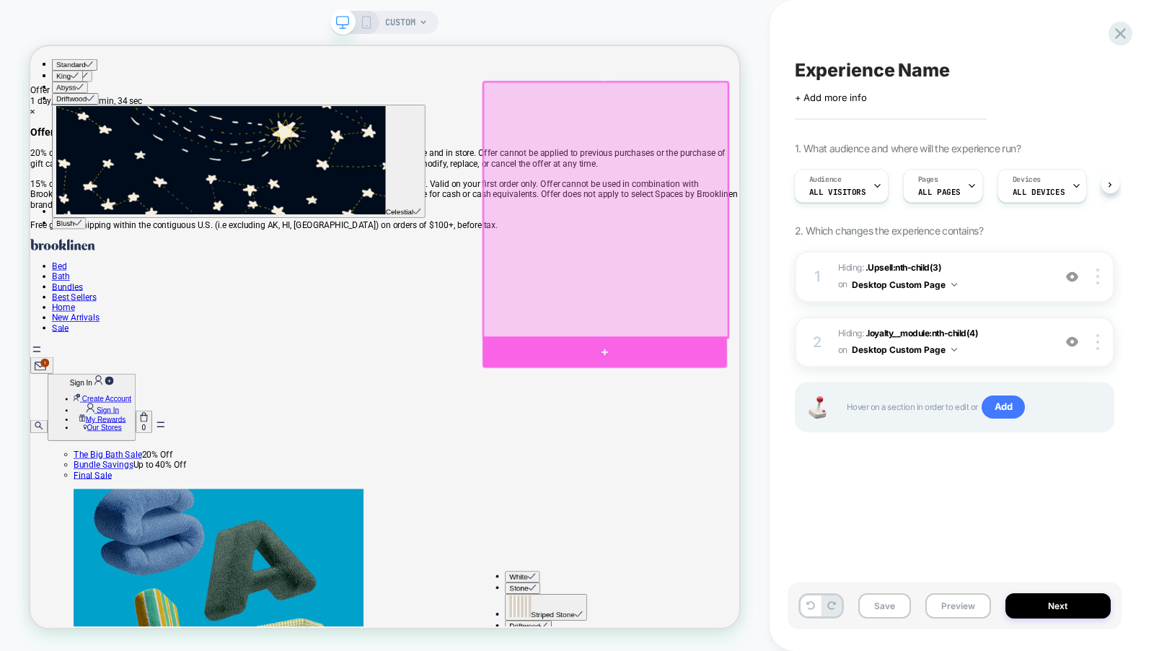
click at [879, 445] on div at bounding box center [796, 454] width 326 height 42
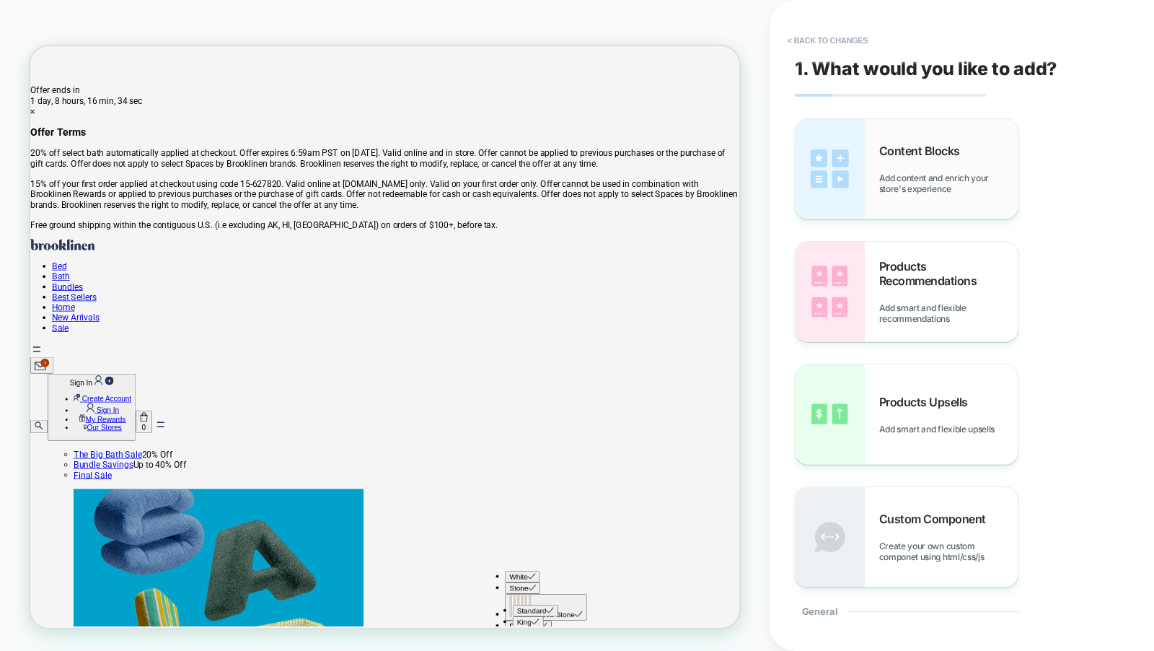
scroll to position [28, 0]
click at [895, 385] on div "Products Upsells Add smart and flexible upsells" at bounding box center [907, 414] width 222 height 100
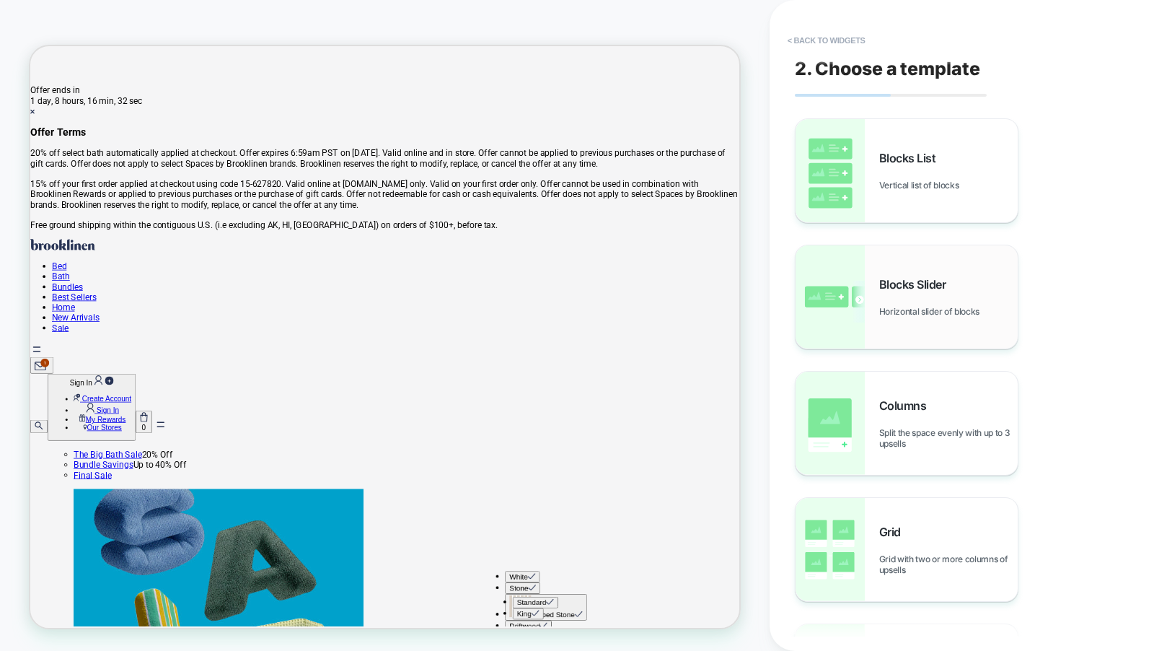
click at [913, 329] on div "Blocks Slider Horizontal slider of blocks" at bounding box center [907, 296] width 222 height 103
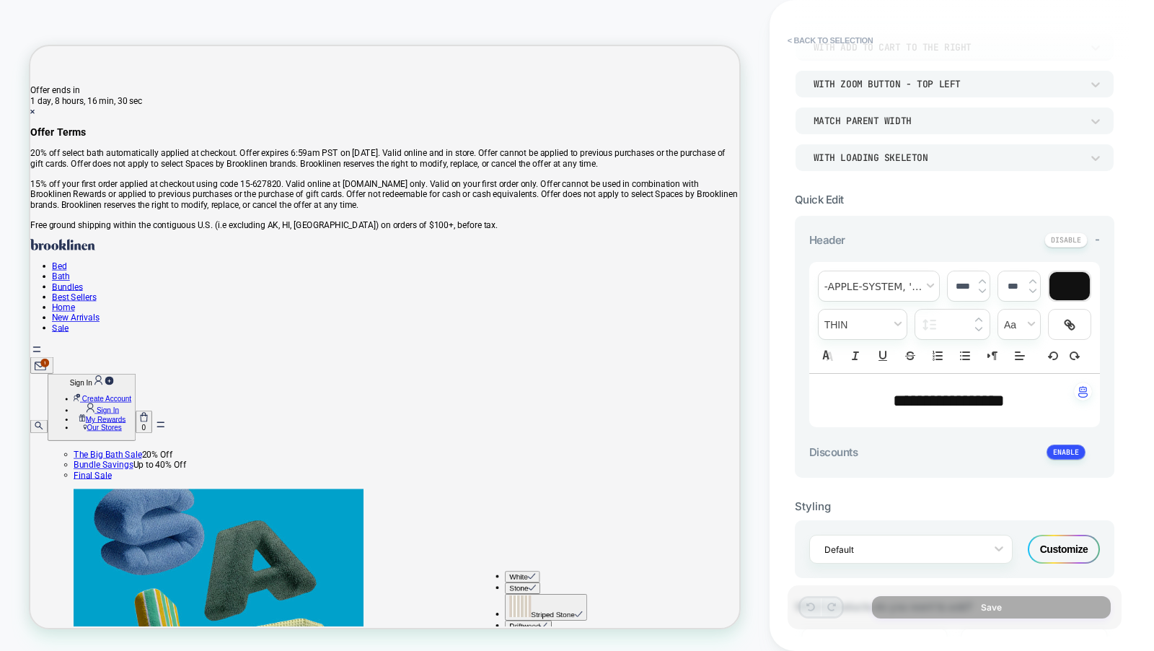
scroll to position [291, 0]
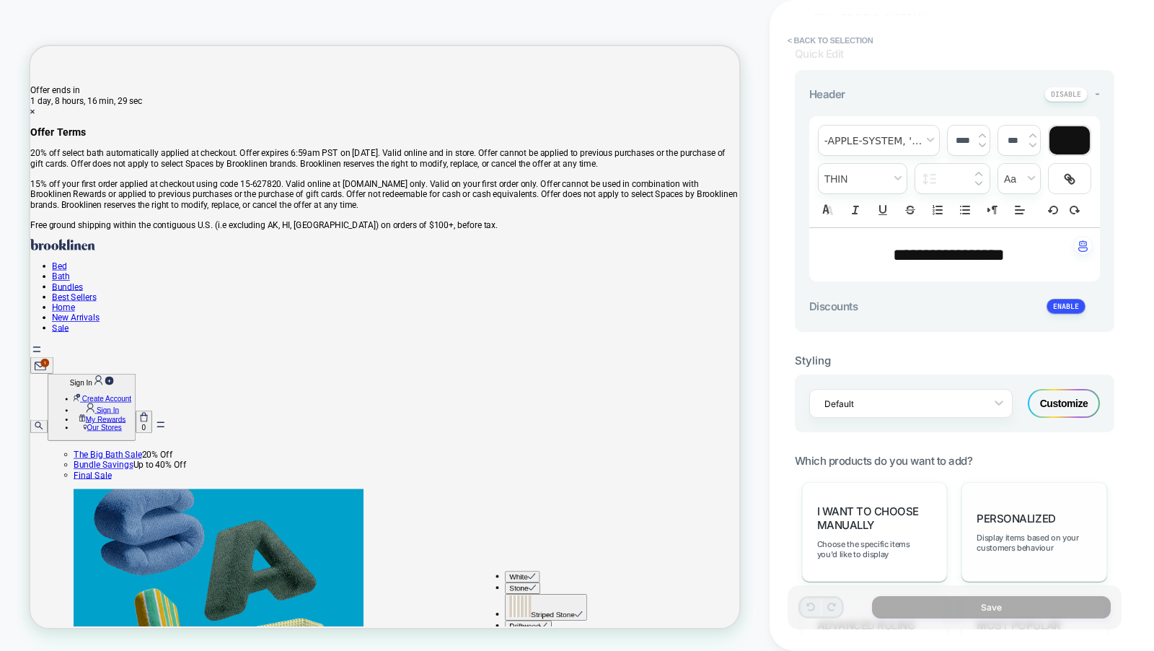
click at [1006, 519] on div "personalized Display items based on your customers behaviour" at bounding box center [1035, 532] width 146 height 100
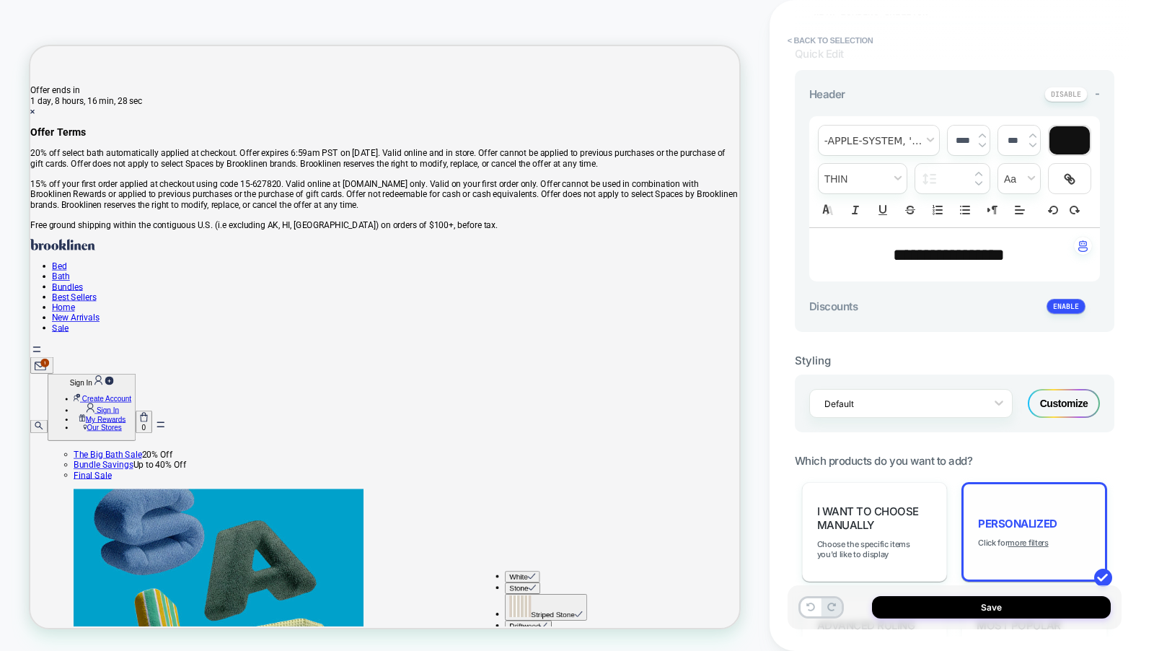
click at [1006, 519] on span "personalized" at bounding box center [1017, 524] width 79 height 14
click at [877, 523] on span "I want to choose manually" at bounding box center [874, 517] width 115 height 27
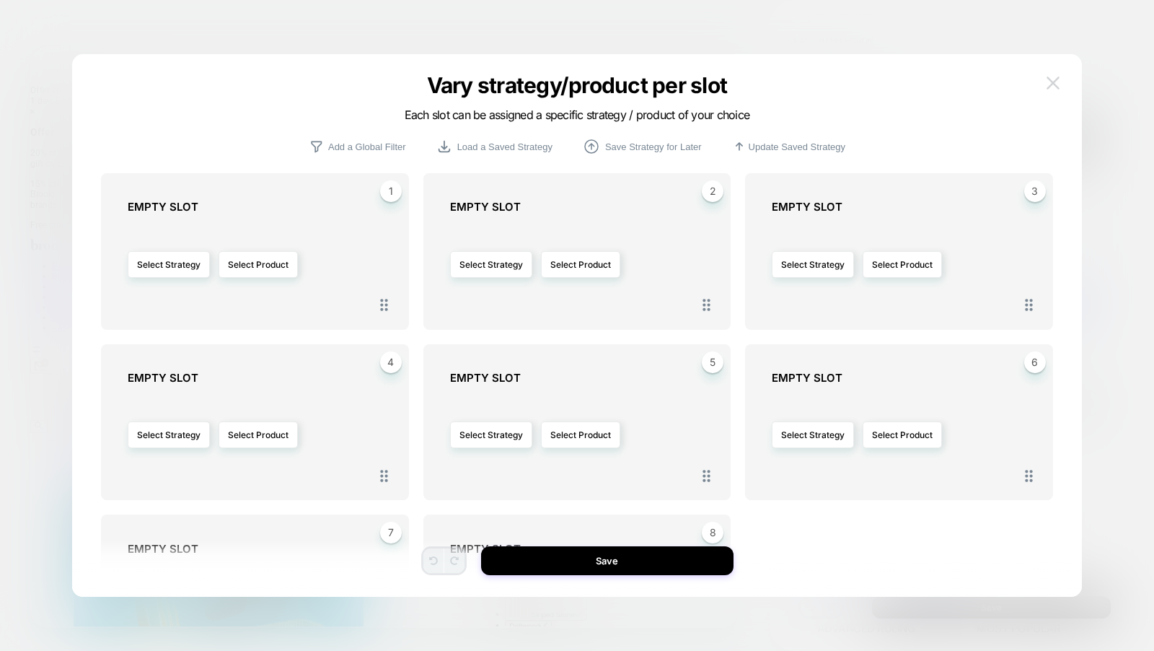
click at [1060, 82] on button at bounding box center [1053, 83] width 22 height 22
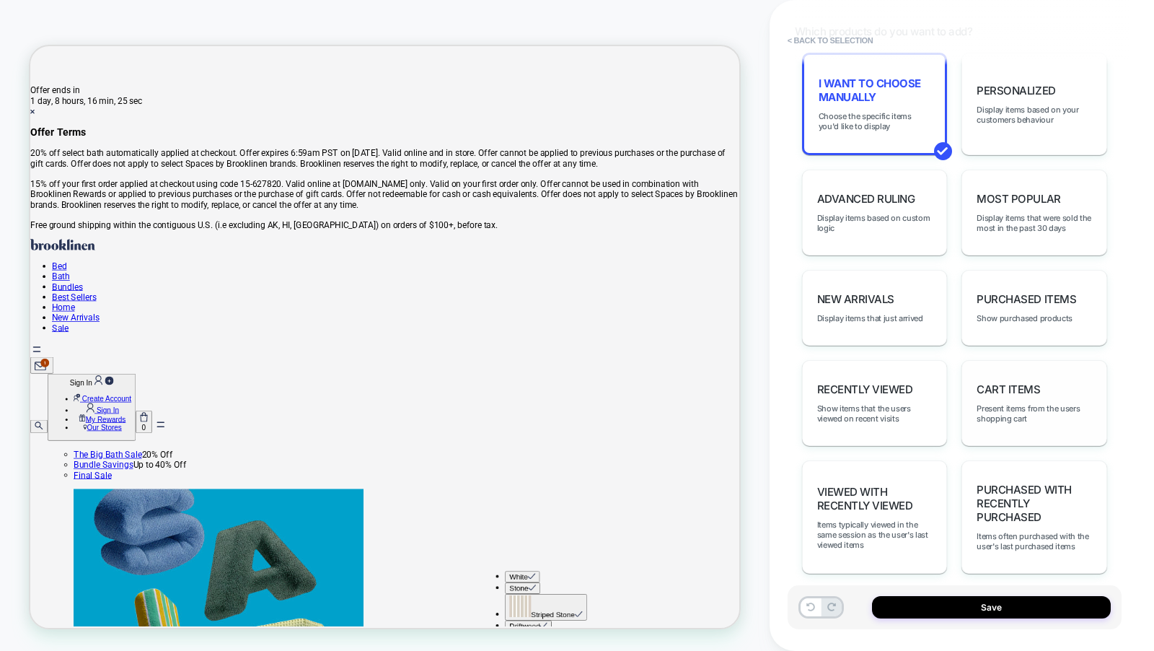
click at [1027, 420] on div "Cart Items Present items from the users shopping cart" at bounding box center [1035, 403] width 146 height 86
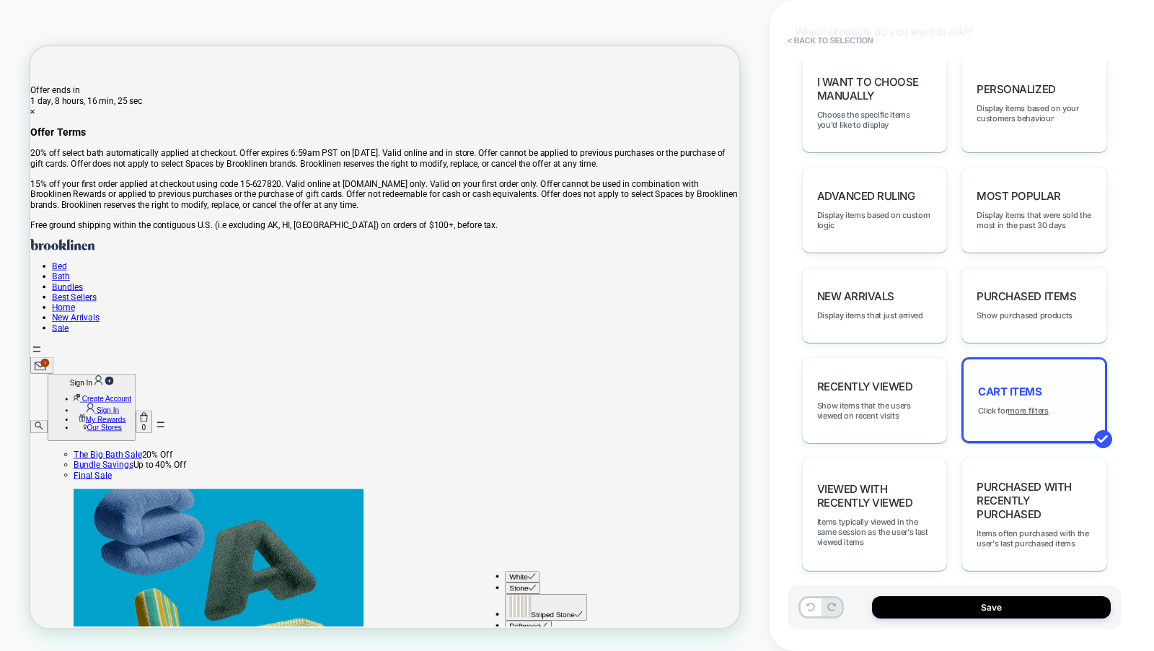
scroll to position [717, 0]
click at [963, 483] on div "Purchased with Recently Purchased Items often purchased with the user's last pu…" at bounding box center [1035, 516] width 146 height 113
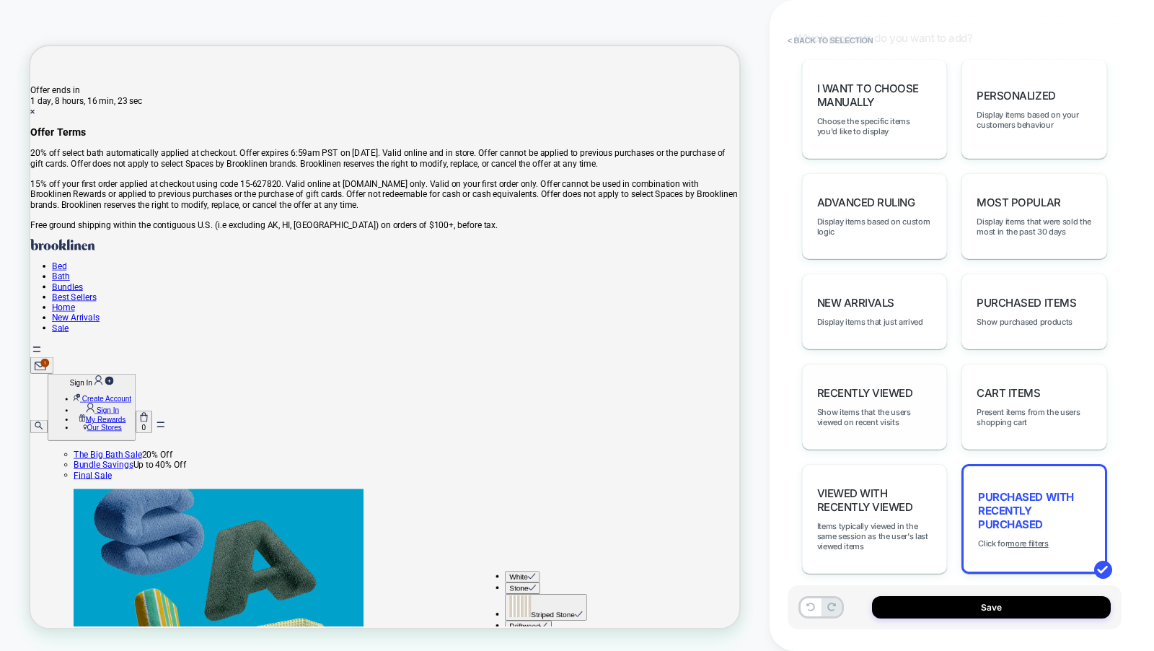
click at [915, 422] on div "Recently Viewed Show items that the users viewed on recent visits" at bounding box center [875, 407] width 146 height 86
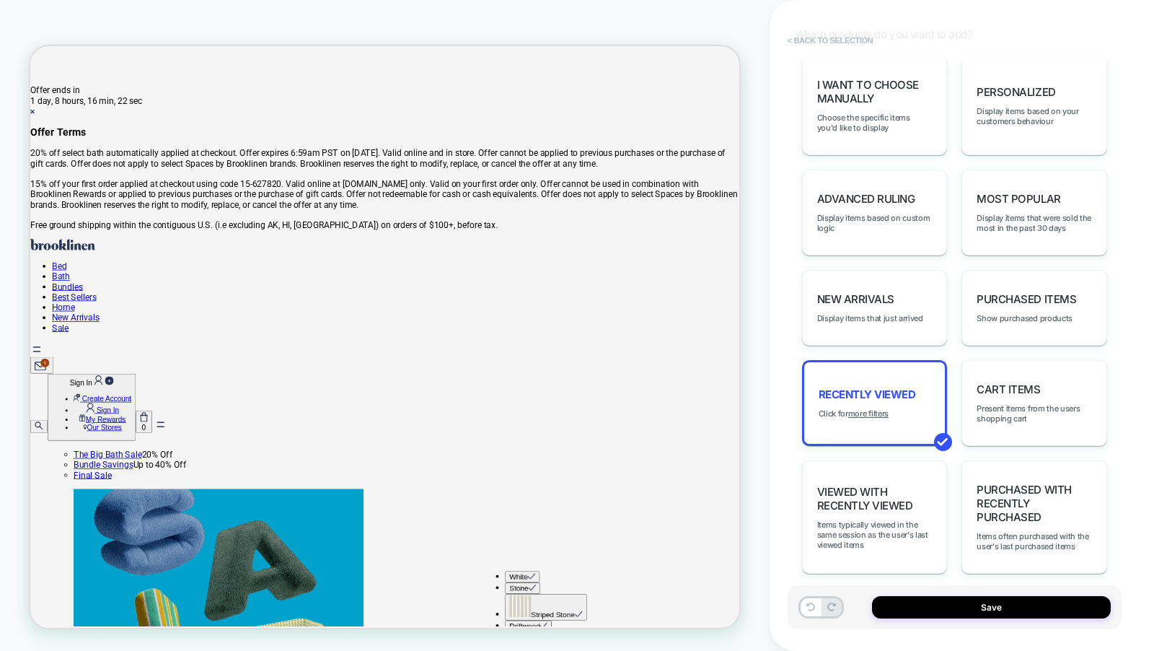
click at [853, 45] on button "< Back to selection" at bounding box center [831, 40] width 100 height 23
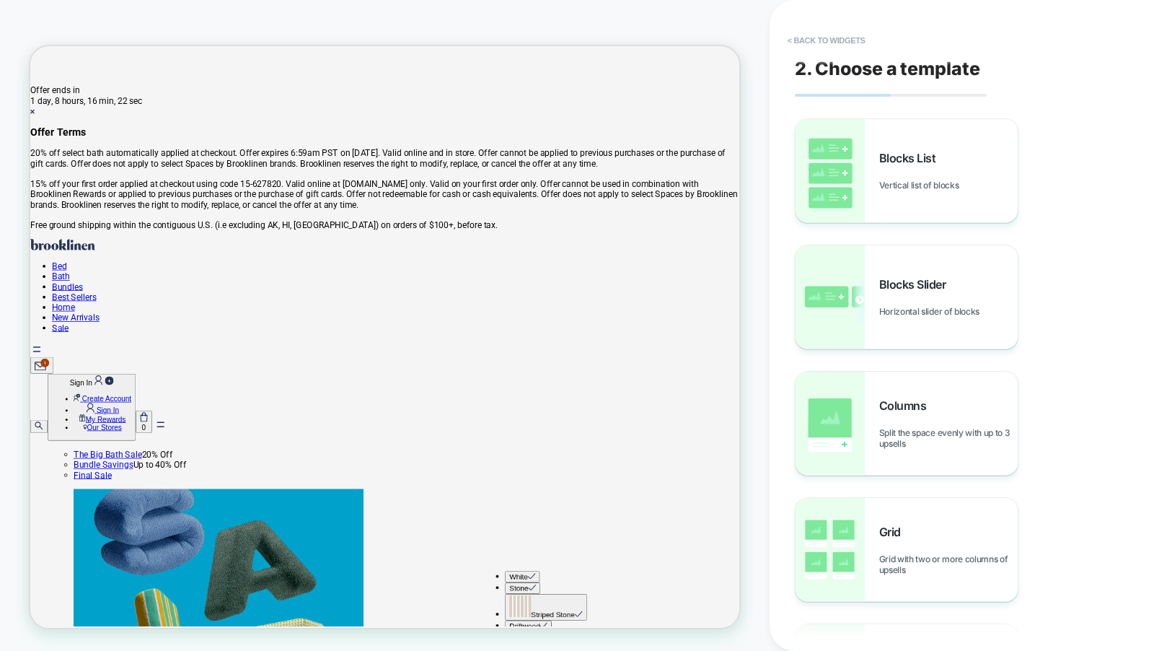
click at [853, 40] on button "< Back to widgets" at bounding box center [827, 40] width 92 height 23
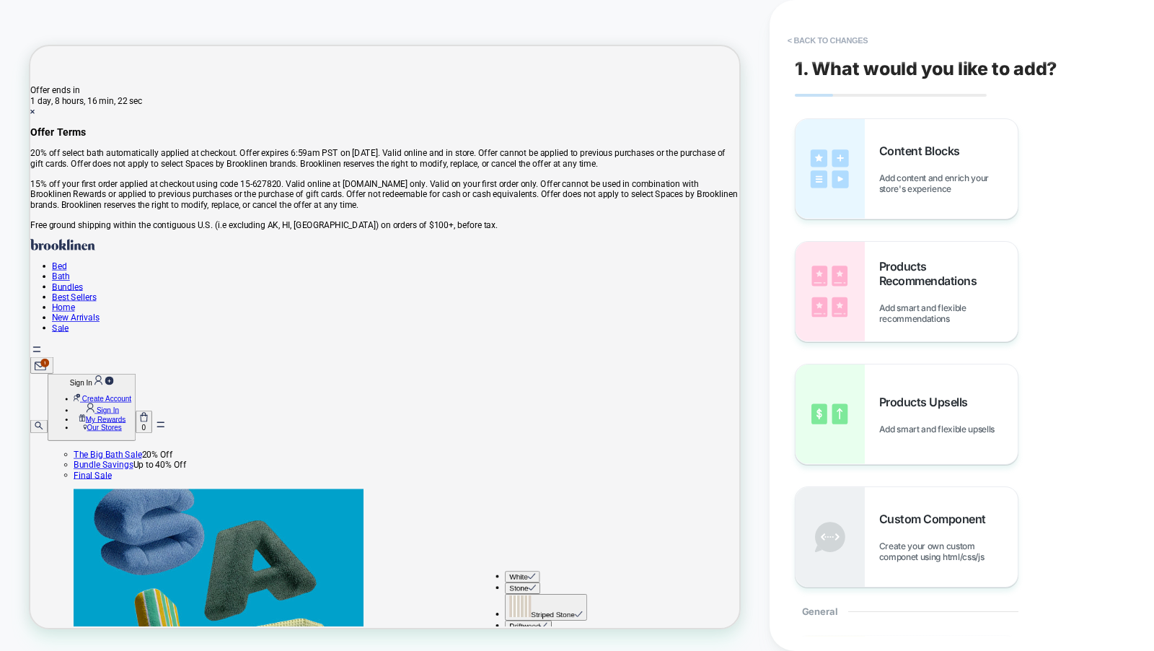
click at [853, 40] on button "< Back to changes" at bounding box center [828, 40] width 95 height 23
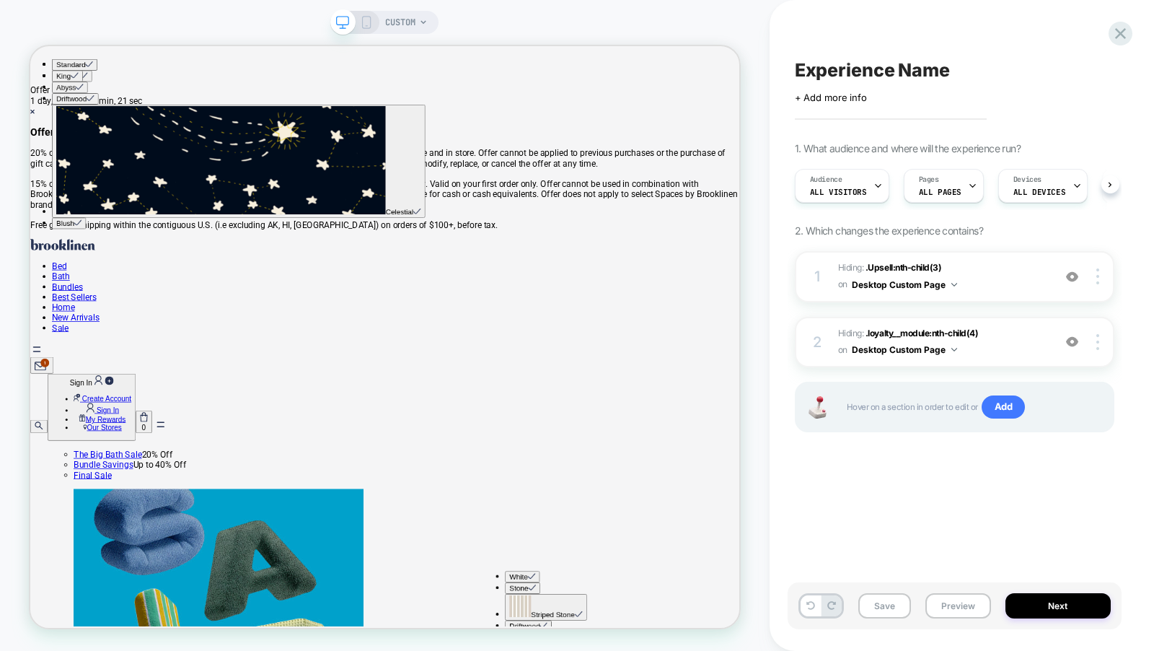
scroll to position [0, 1]
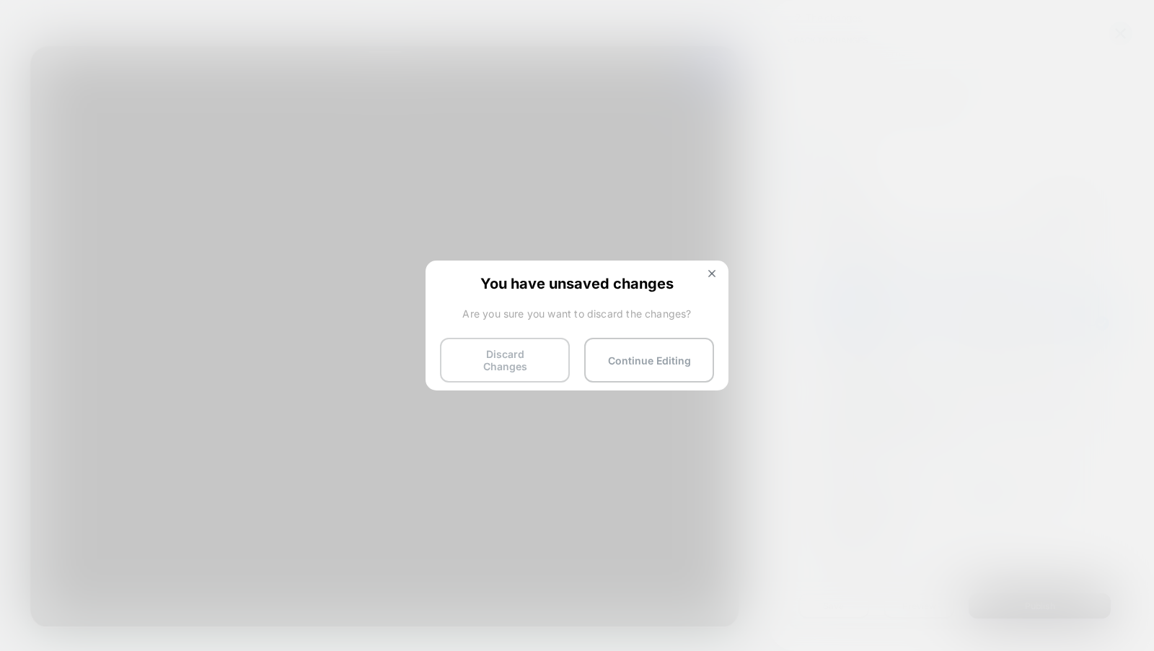
click at [513, 358] on button "Discard Changes" at bounding box center [505, 360] width 130 height 45
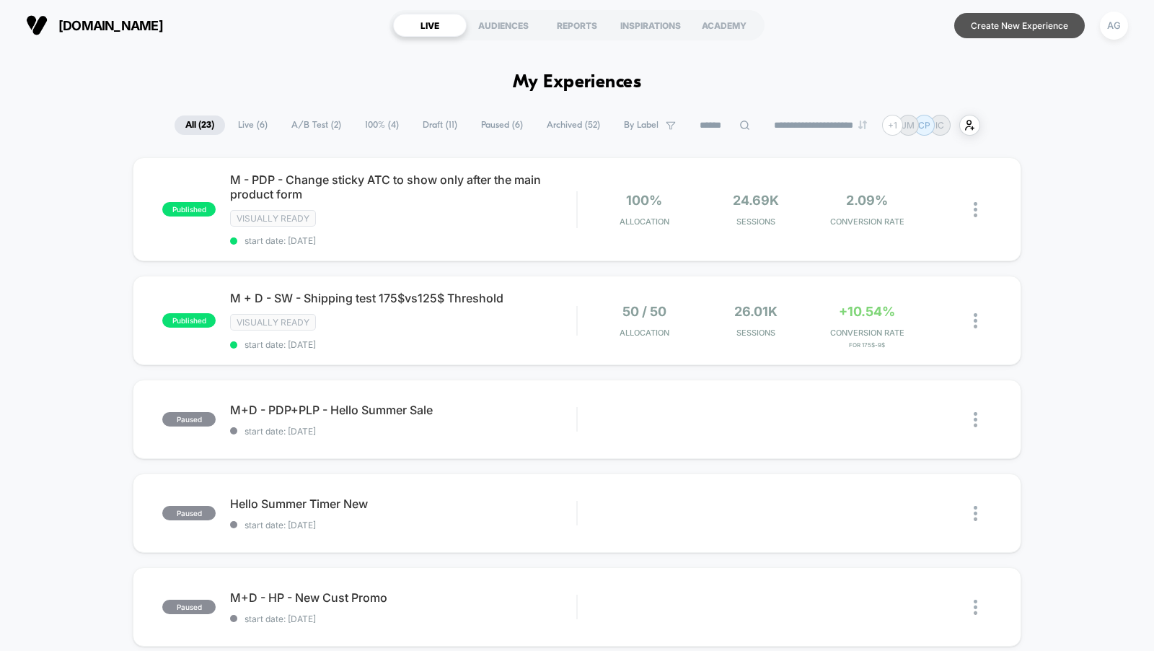
click at [976, 32] on button "Create New Experience" at bounding box center [1019, 25] width 131 height 25
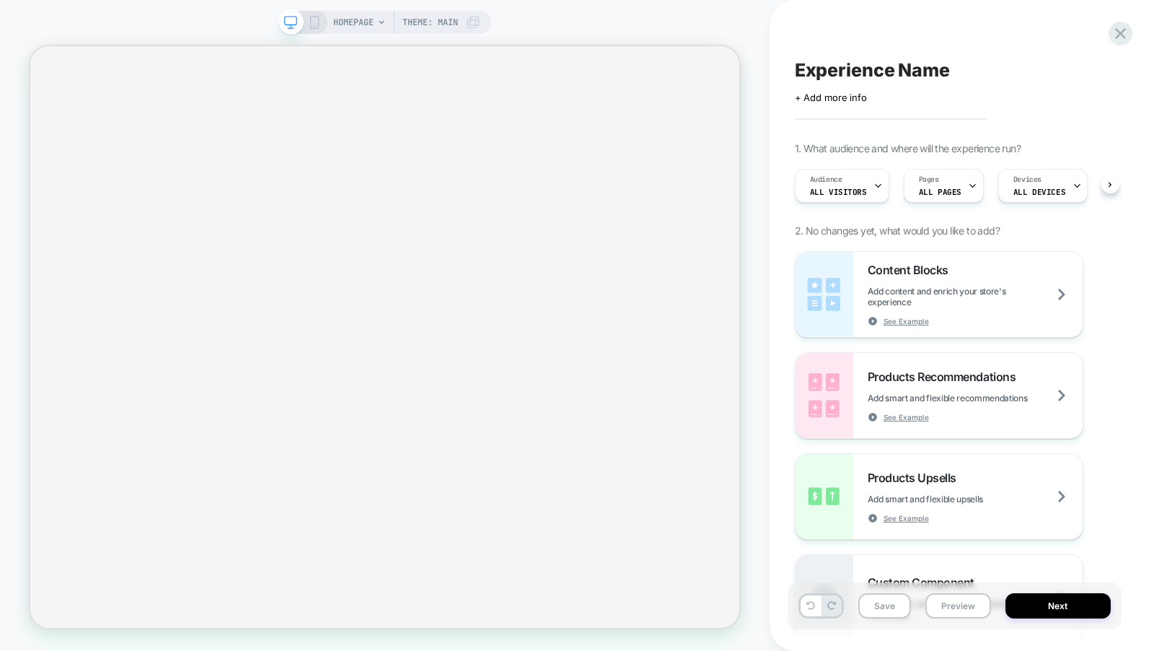
scroll to position [0, 1]
click at [367, 17] on span "HOMEPAGE" at bounding box center [353, 22] width 40 height 23
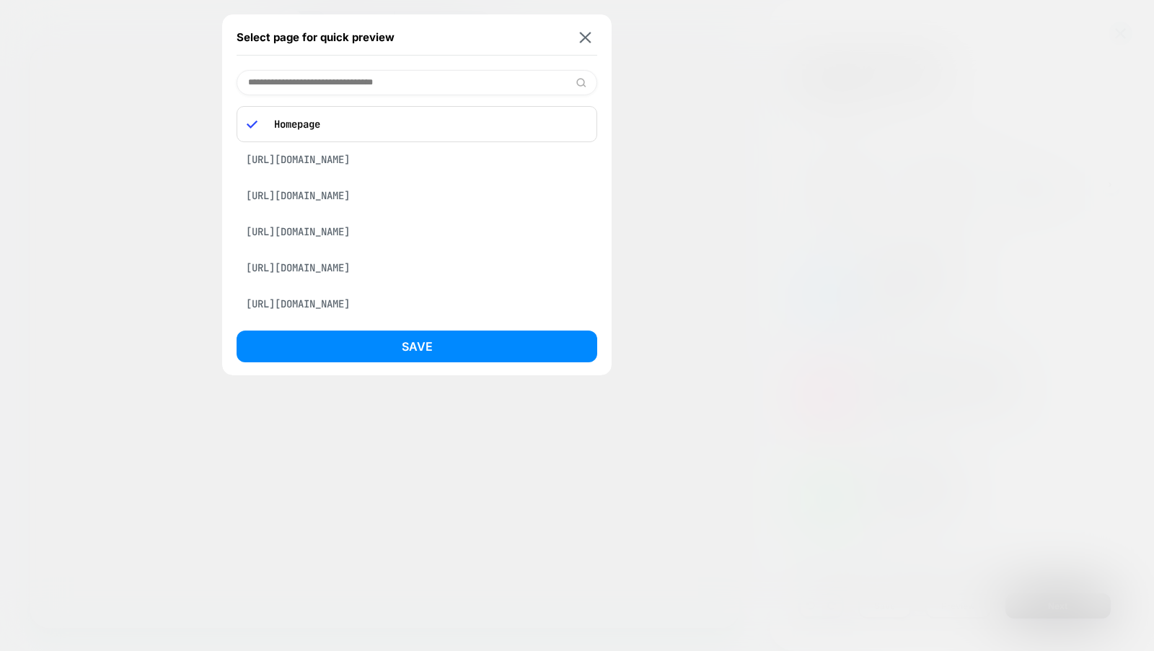
click at [319, 80] on input at bounding box center [417, 82] width 361 height 25
paste input "**********"
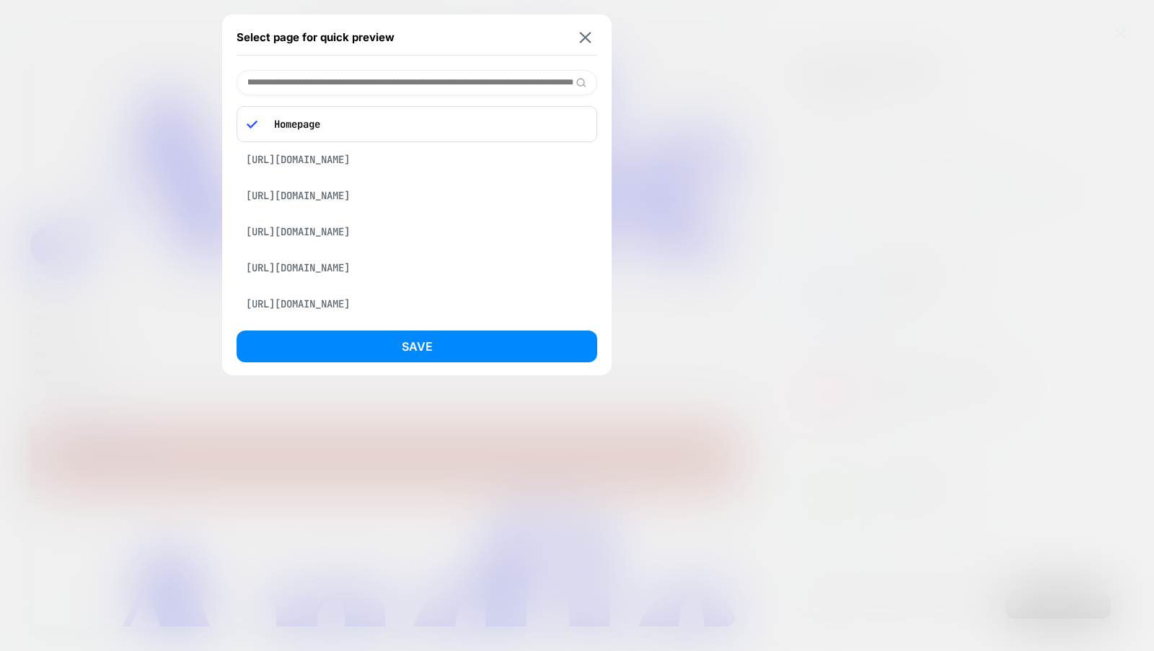
scroll to position [0, 0]
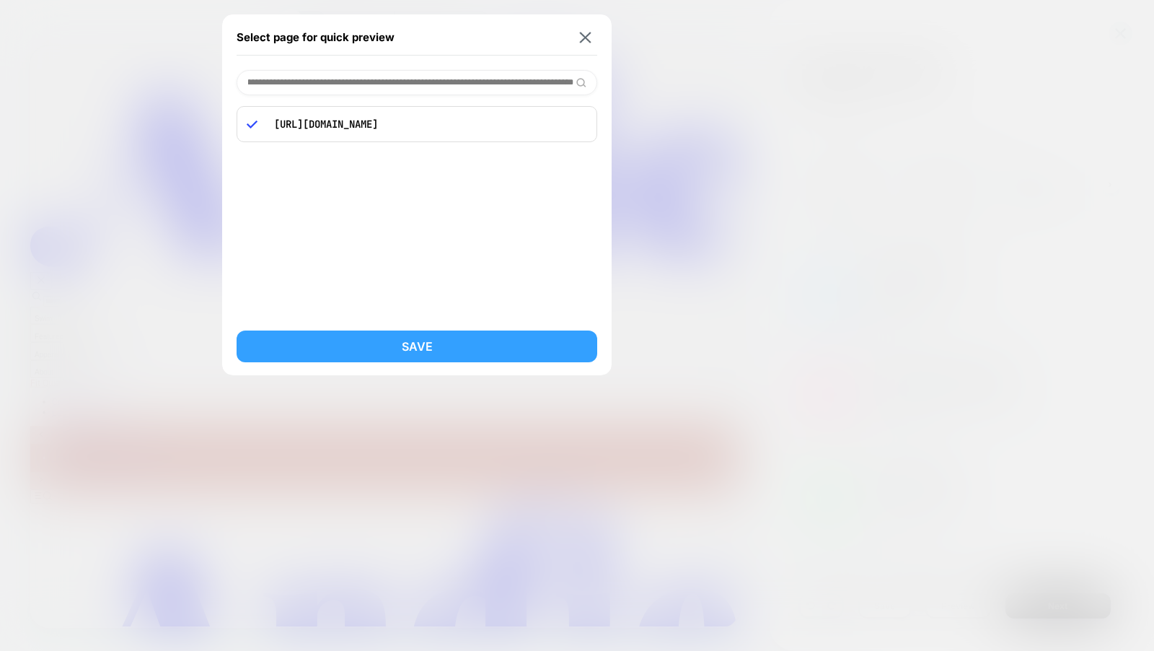
type input "**********"
click at [431, 341] on button "Save" at bounding box center [417, 346] width 361 height 32
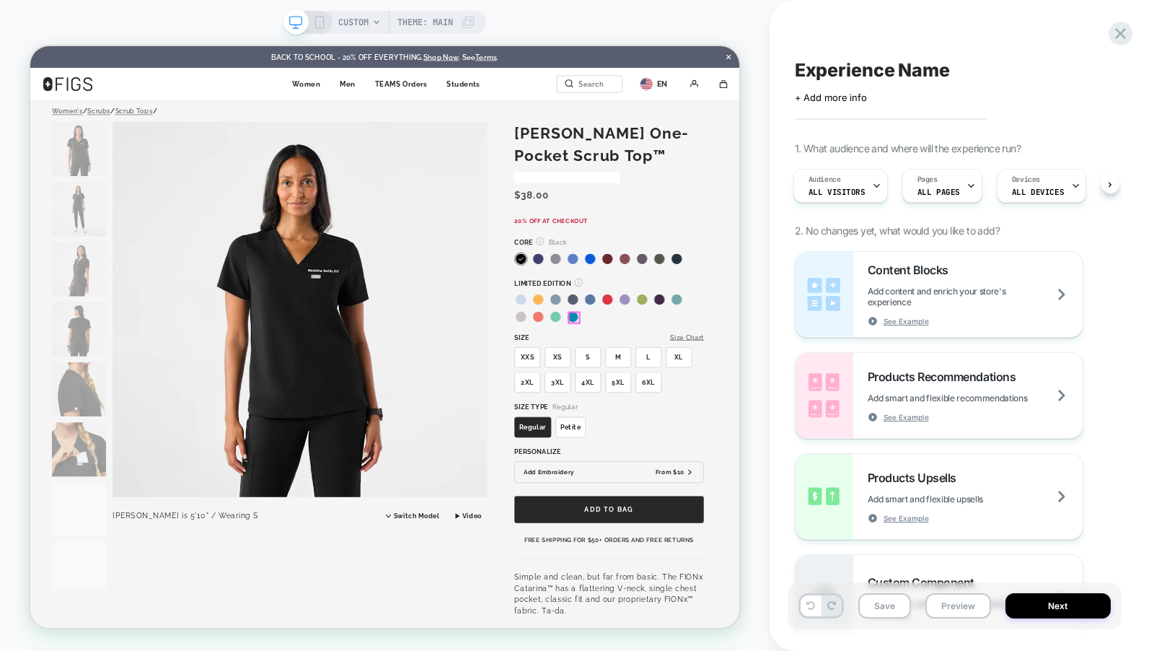
click at [751, 403] on div "Teal" at bounding box center [754, 403] width 14 height 7
click at [755, 409] on div "Teal" at bounding box center [754, 410] width 14 height 7
click at [770, 457] on button "S" at bounding box center [774, 460] width 35 height 27
click at [774, 467] on button "S" at bounding box center [774, 460] width 35 height 27
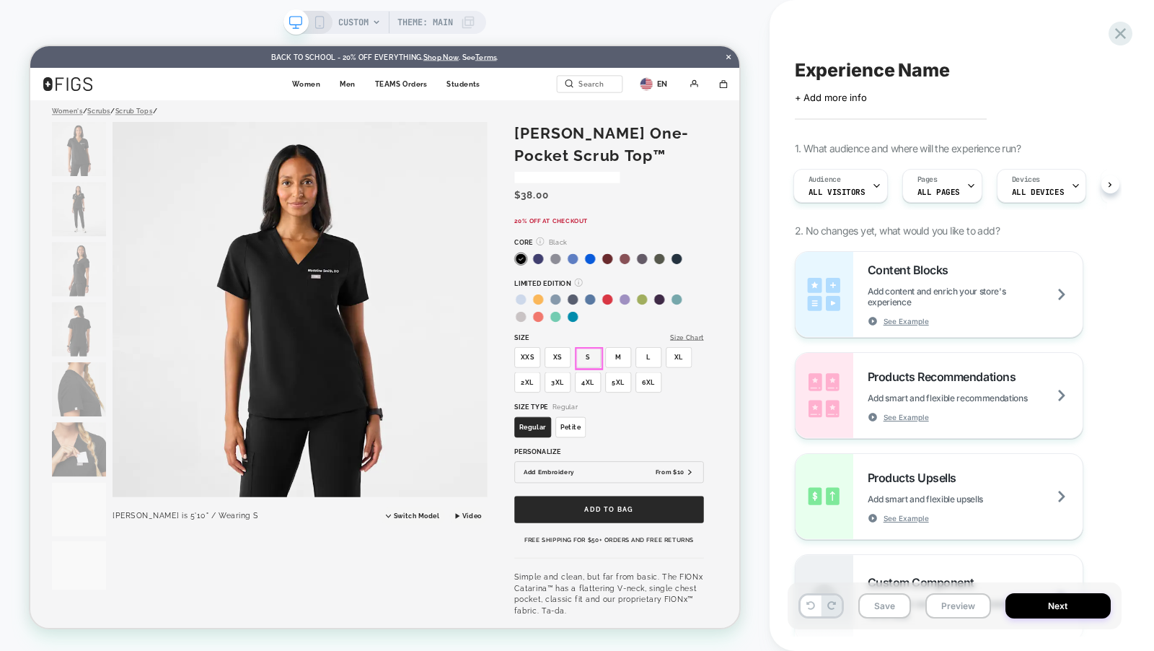
click at [774, 467] on button "S" at bounding box center [774, 460] width 35 height 27
click at [798, 650] on button "add to bag" at bounding box center [802, 664] width 252 height 36
click at [753, 550] on button "petite" at bounding box center [751, 553] width 40 height 27
click at [320, 25] on icon at bounding box center [319, 22] width 13 height 13
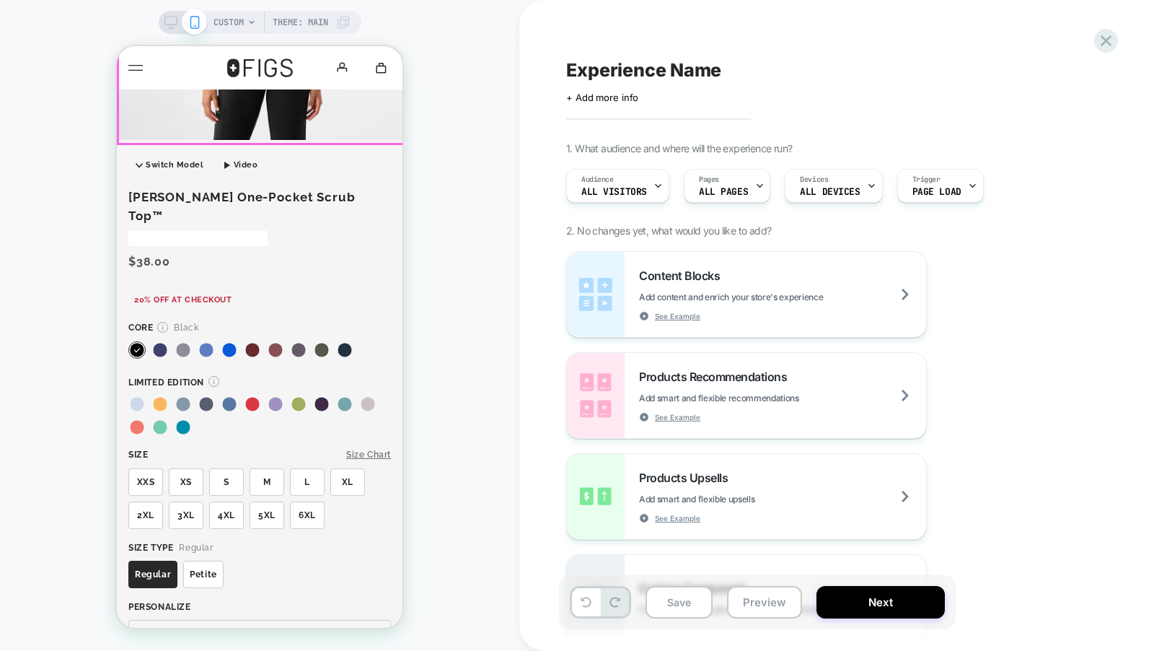
scroll to position [379, 0]
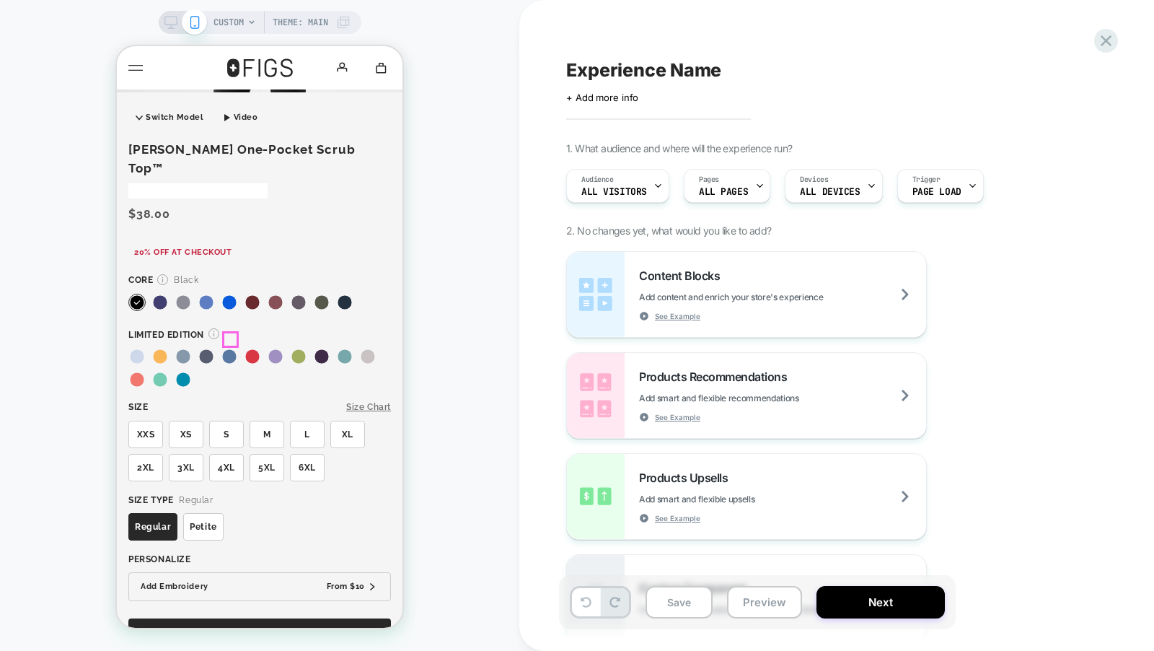
click at [230, 350] on div "Heather Indigo" at bounding box center [230, 353] width 14 height 7
click at [264, 348] on div "Lavender Dew" at bounding box center [275, 356] width 23 height 17
click at [257, 350] on div "Hibiscus" at bounding box center [253, 353] width 14 height 7
click at [260, 421] on button "M" at bounding box center [267, 434] width 35 height 27
click at [257, 618] on button "add to bag" at bounding box center [259, 636] width 263 height 36
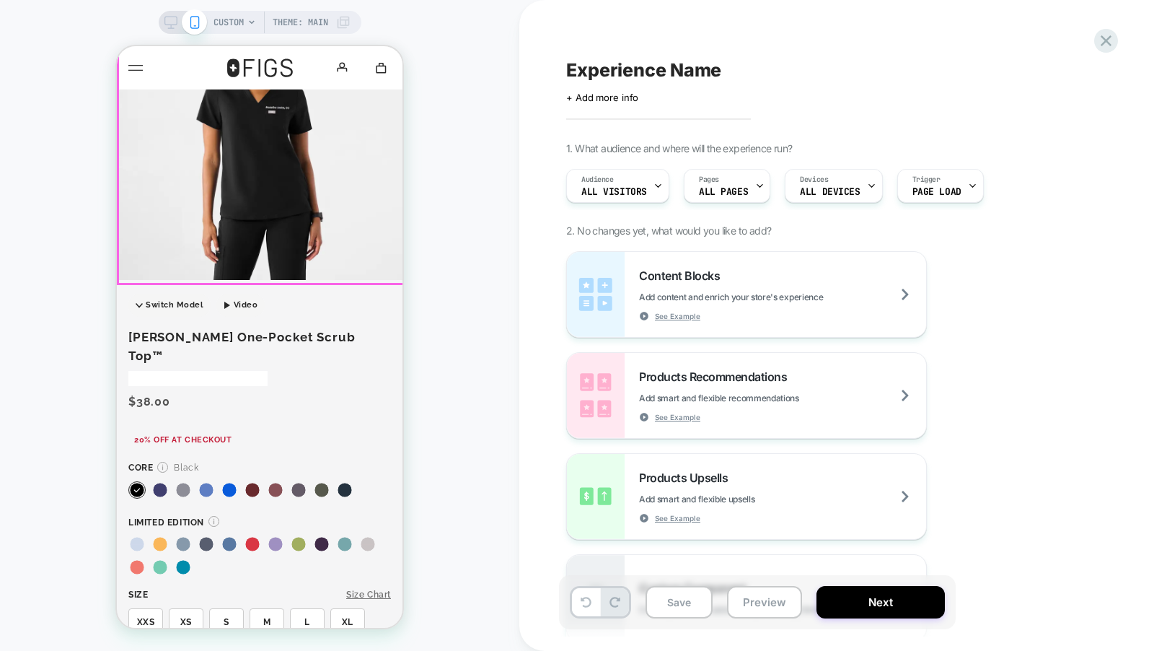
scroll to position [226, 0]
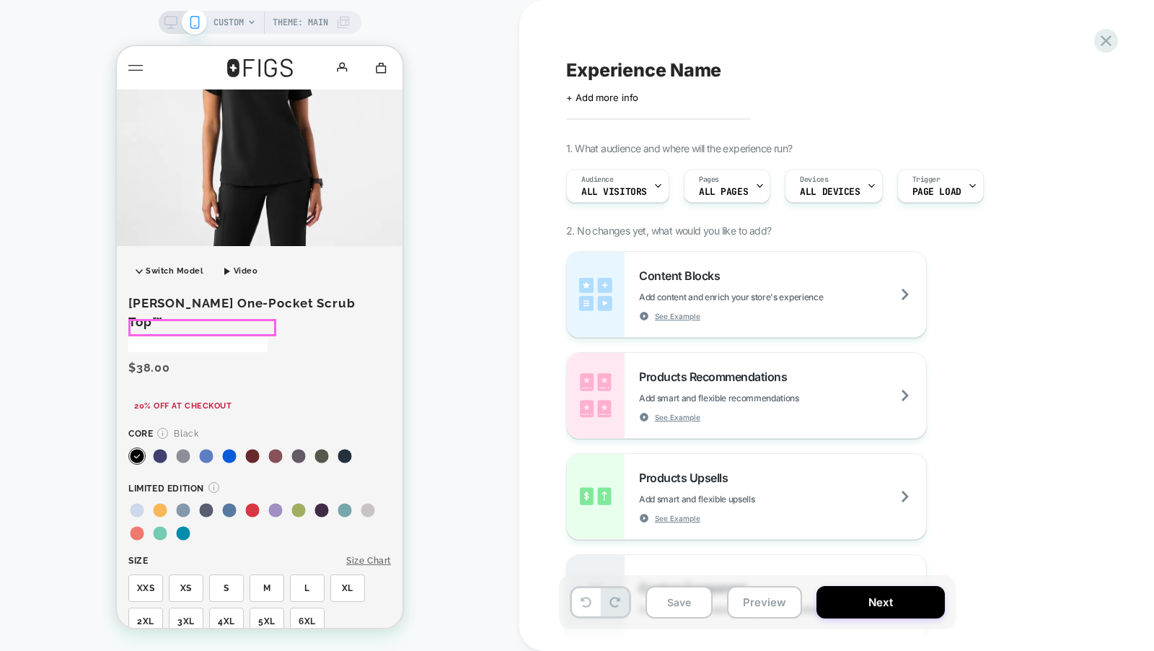
click at [239, 351] on div at bounding box center [197, 344] width 139 height 14
click at [228, 449] on div "Royal Blue" at bounding box center [230, 452] width 14 height 7
click at [1122, 40] on div "Experience Name Click to edit experience details + Add more info 1. What audien…" at bounding box center [836, 325] width 635 height 651
click at [1112, 40] on icon at bounding box center [1106, 40] width 19 height 19
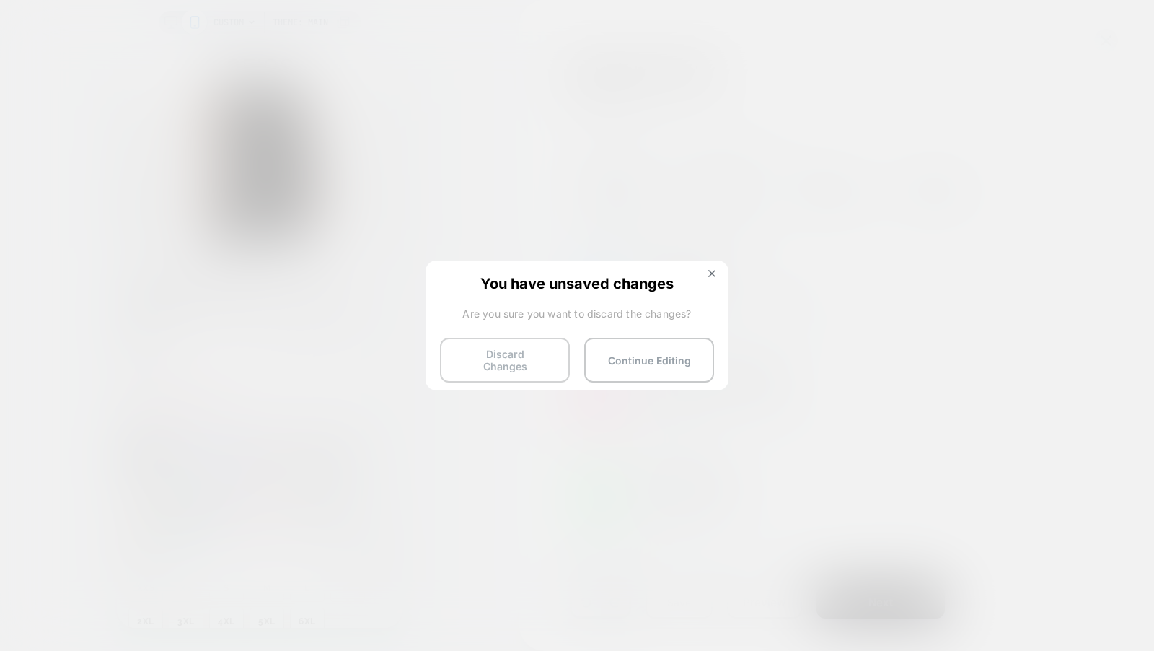
click at [511, 357] on button "Discard Changes" at bounding box center [505, 360] width 130 height 45
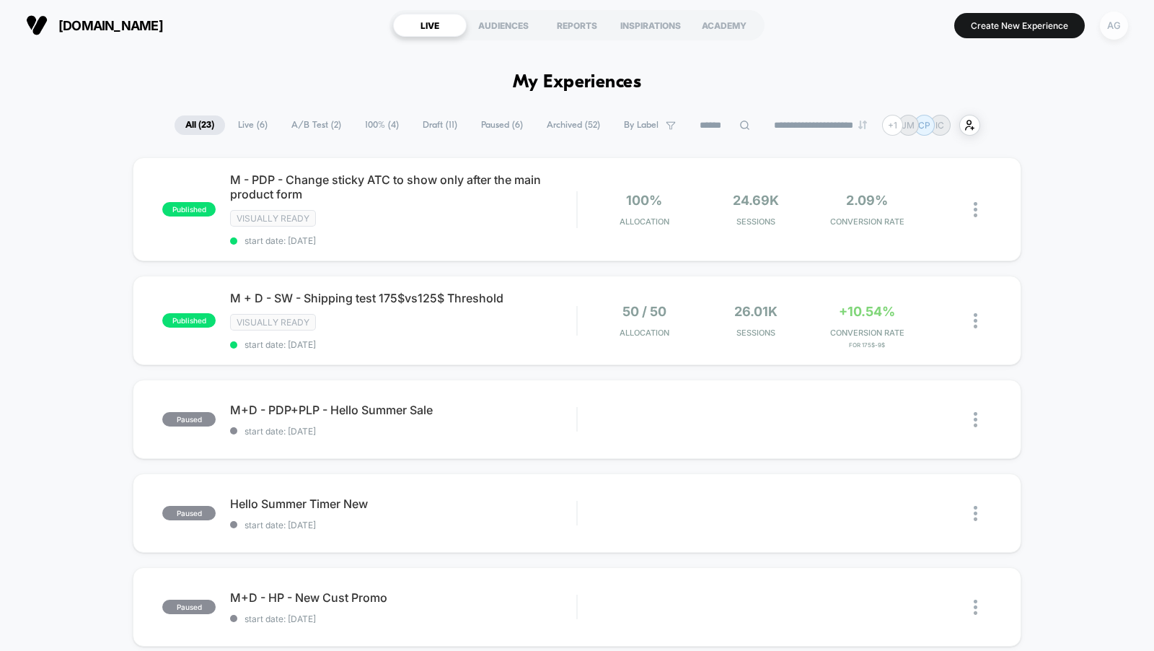
click at [1111, 23] on div "AG" at bounding box center [1114, 26] width 28 height 28
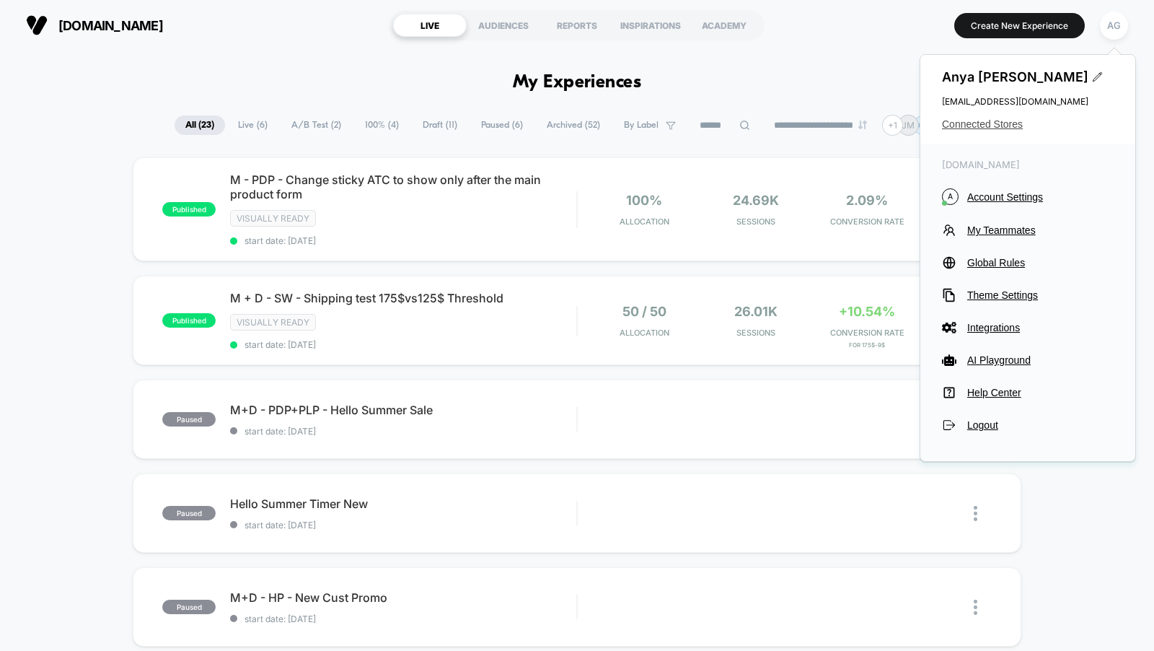
click at [1000, 128] on span "Connected Stores" at bounding box center [1028, 124] width 172 height 12
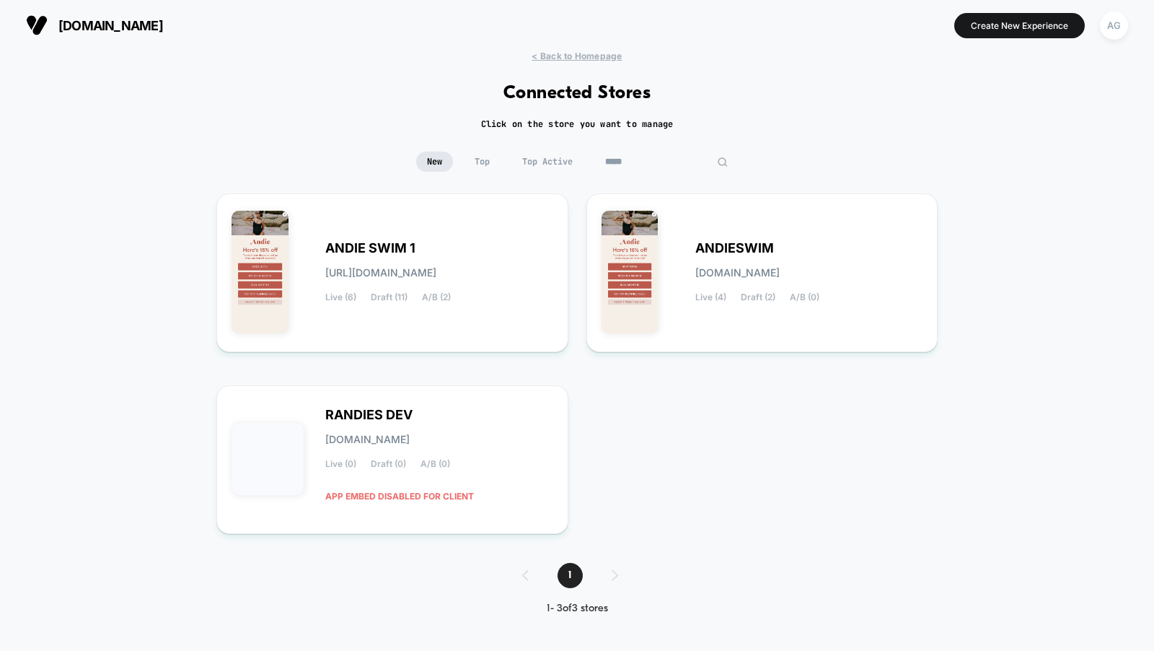
click at [641, 160] on input "*****" at bounding box center [666, 161] width 144 height 20
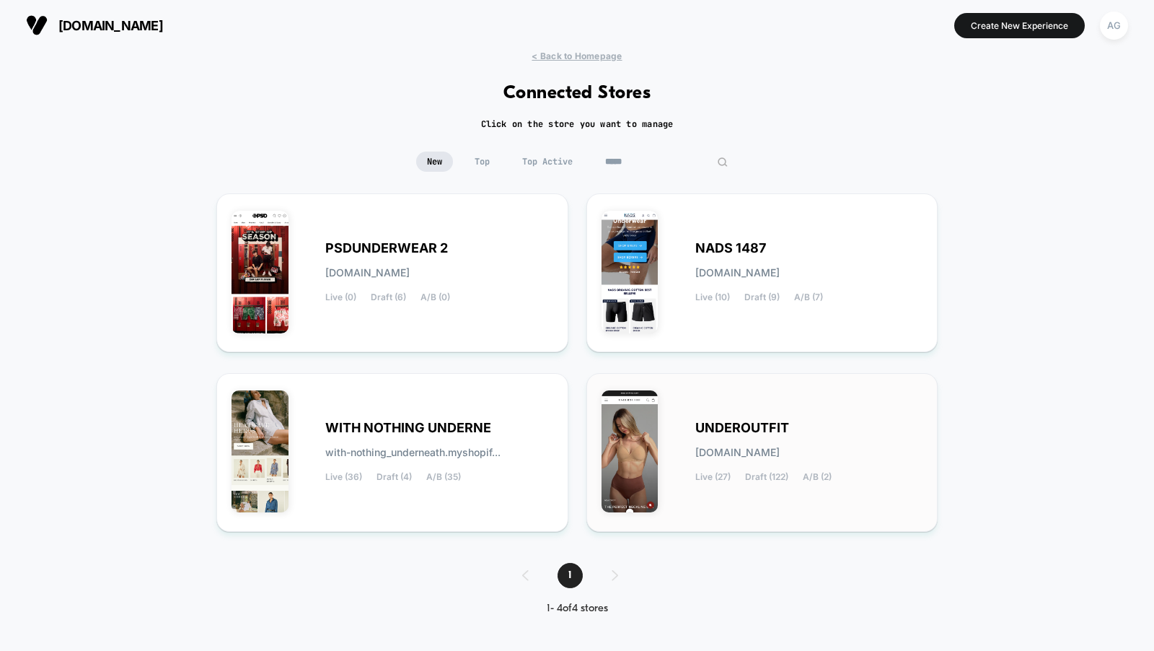
type input "*****"
click at [659, 405] on div "UNDEROUTFIT underoutfit.myshopify.com Live (27) Draft (122) A/B (2)" at bounding box center [763, 452] width 322 height 128
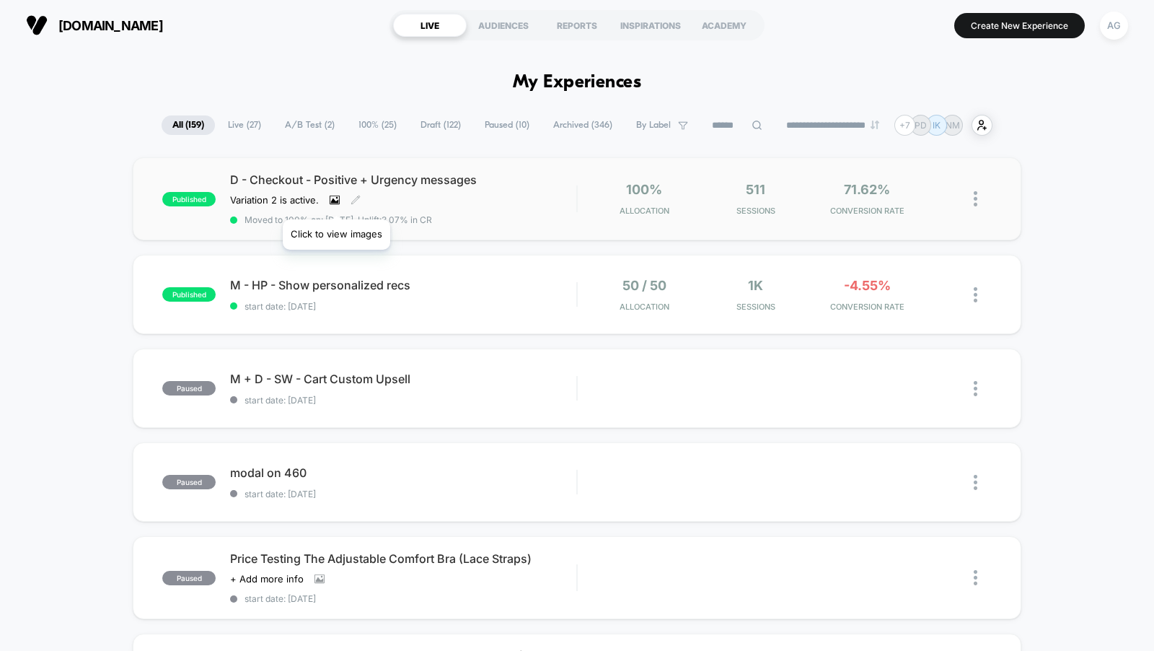
click at [335, 201] on icon at bounding box center [335, 200] width 8 height 5
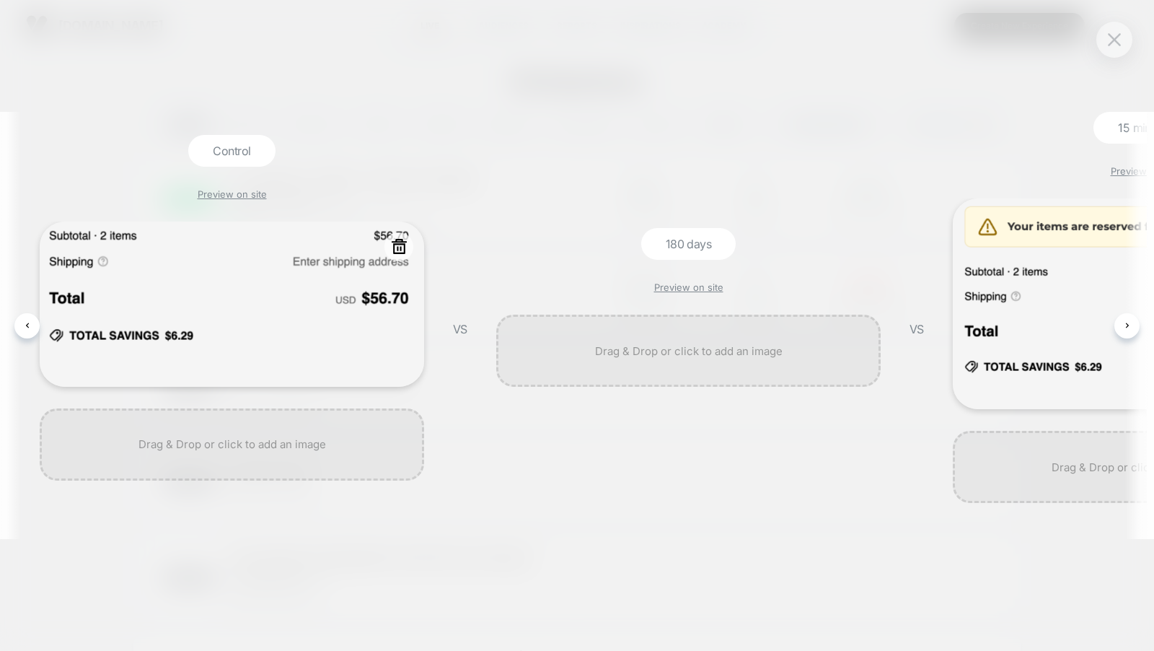
scroll to position [0, 251]
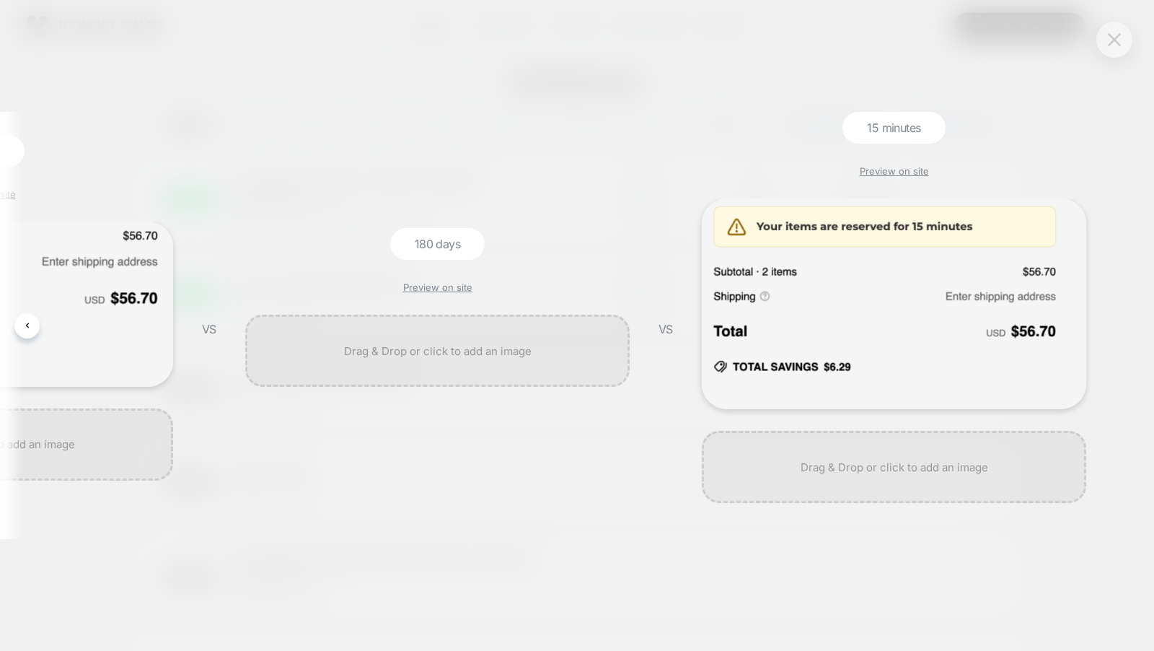
click at [1109, 44] on img at bounding box center [1114, 39] width 13 height 12
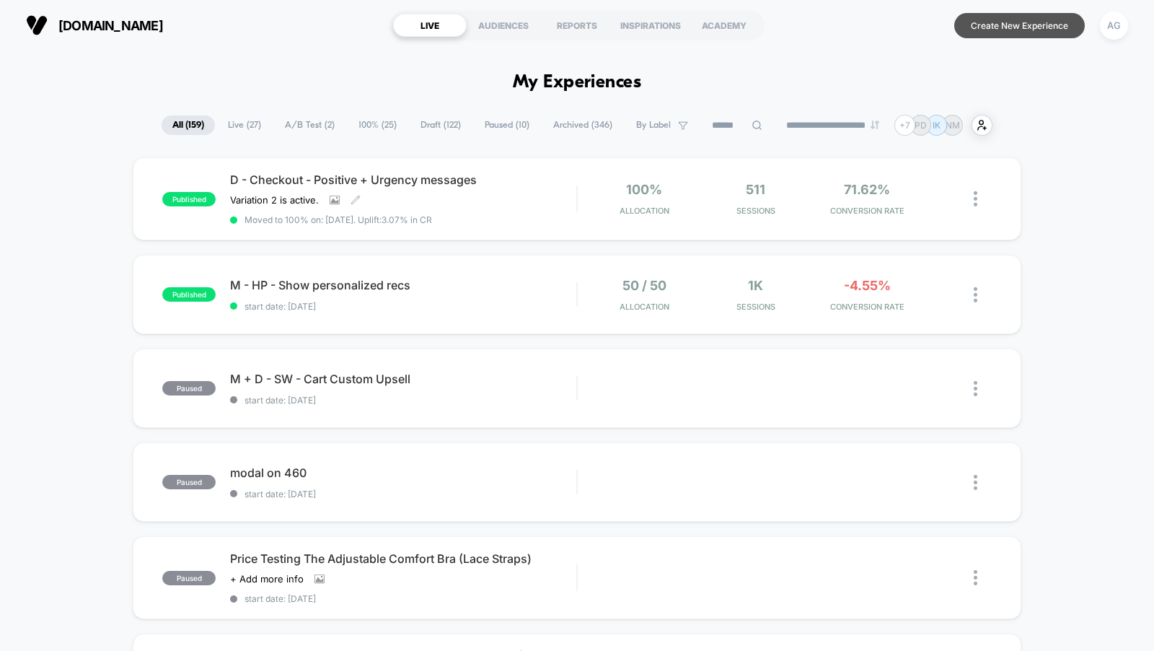
click at [1024, 31] on button "Create New Experience" at bounding box center [1019, 25] width 131 height 25
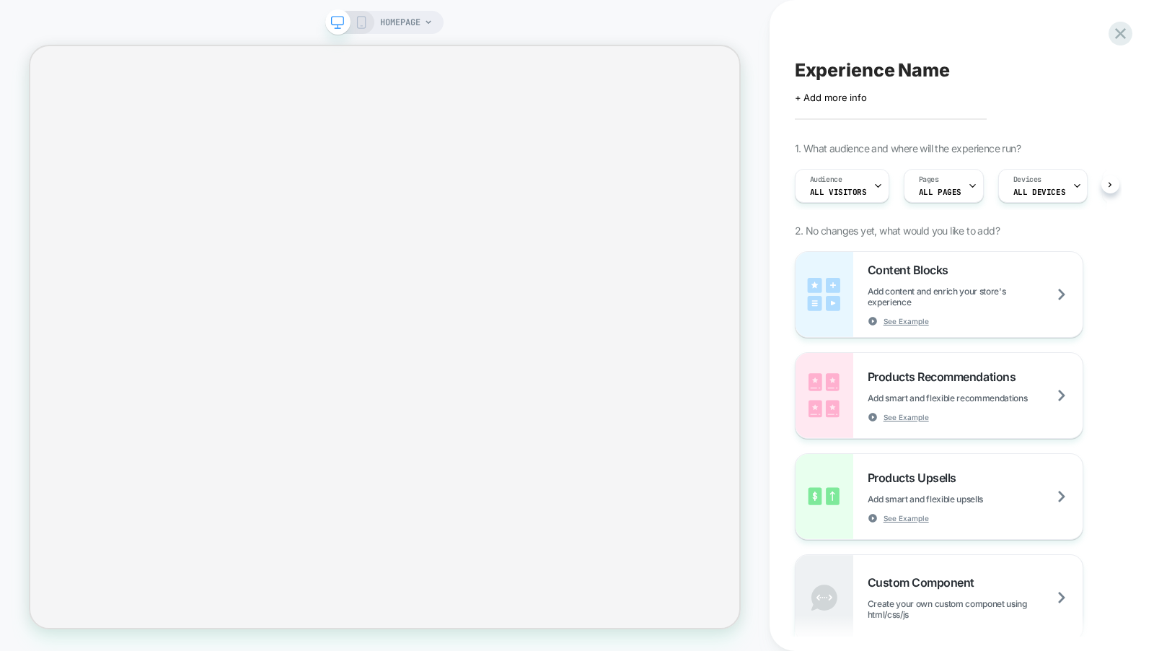
scroll to position [0, 1]
click at [365, 22] on icon at bounding box center [361, 22] width 13 height 13
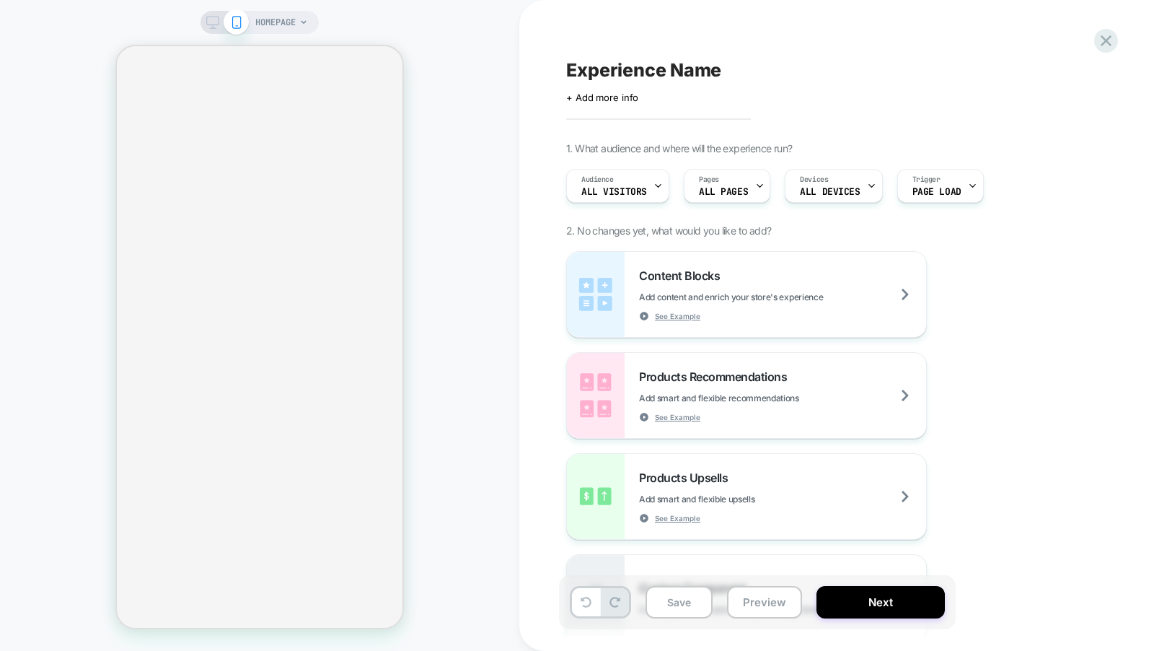
click at [211, 21] on icon at bounding box center [212, 22] width 13 height 13
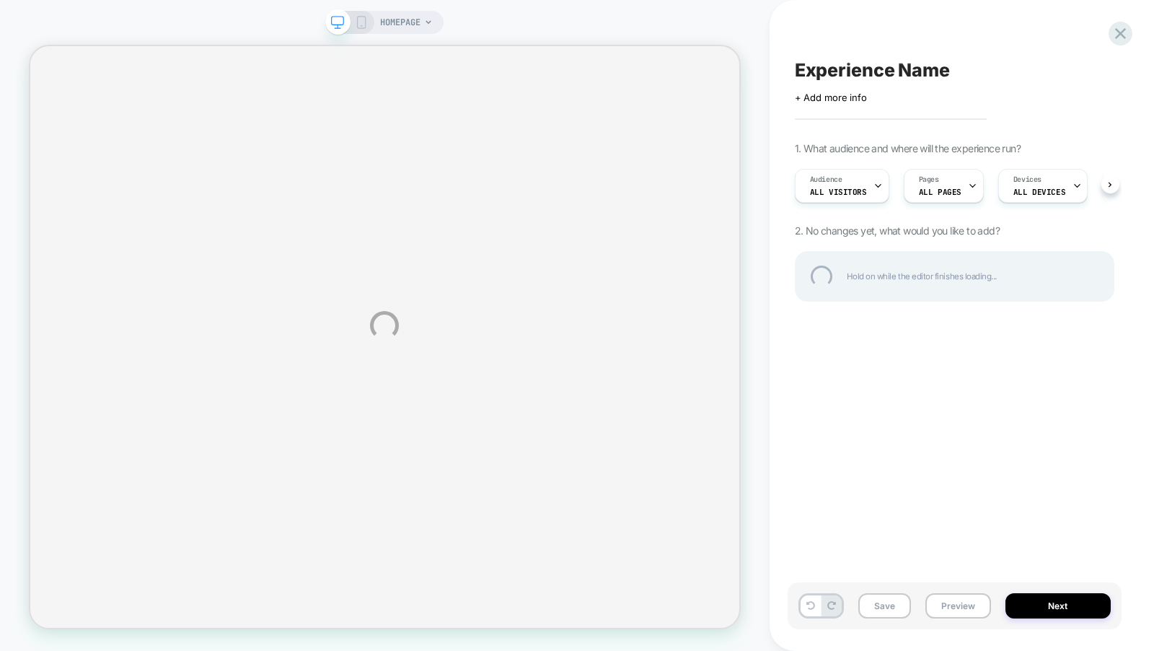
click at [423, 29] on div "HOMEPAGE Experience Name Click to edit experience details + Add more info 1. Wh…" at bounding box center [577, 325] width 1154 height 651
click at [421, 25] on div "HOMEPAGE Experience Name Click to edit experience details + Add more info 1. Wh…" at bounding box center [577, 325] width 1154 height 651
click at [418, 23] on div "HOMEPAGE Experience Name Click to edit experience details + Add more info 1. Wh…" at bounding box center [577, 325] width 1154 height 651
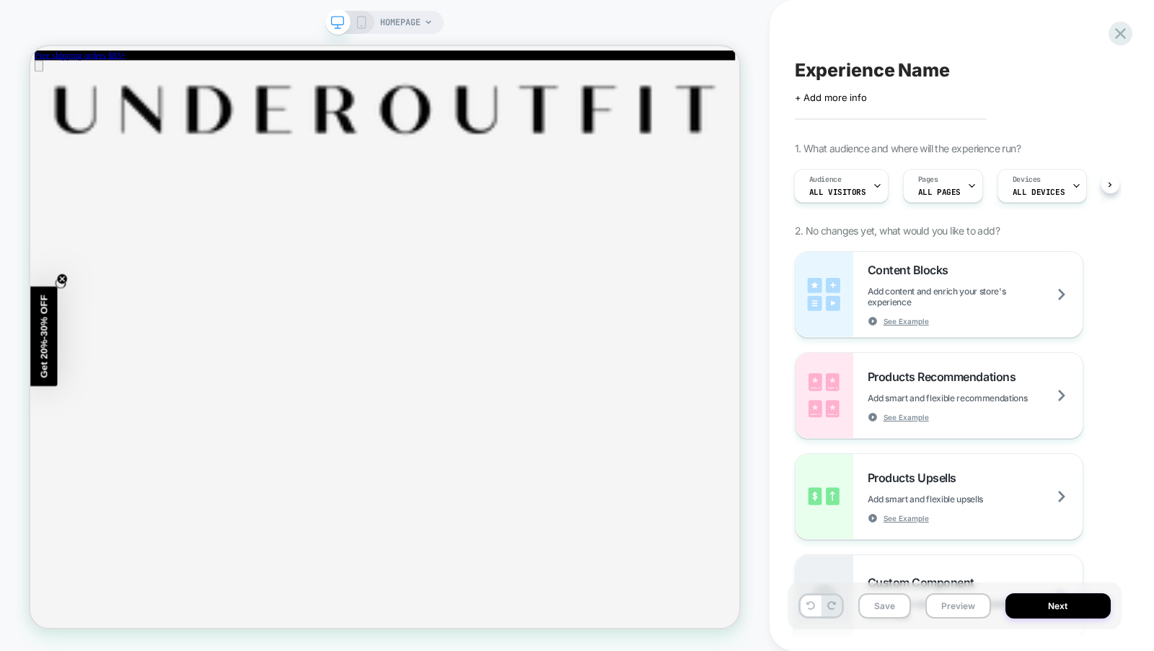
click at [359, 21] on icon at bounding box center [361, 22] width 13 height 13
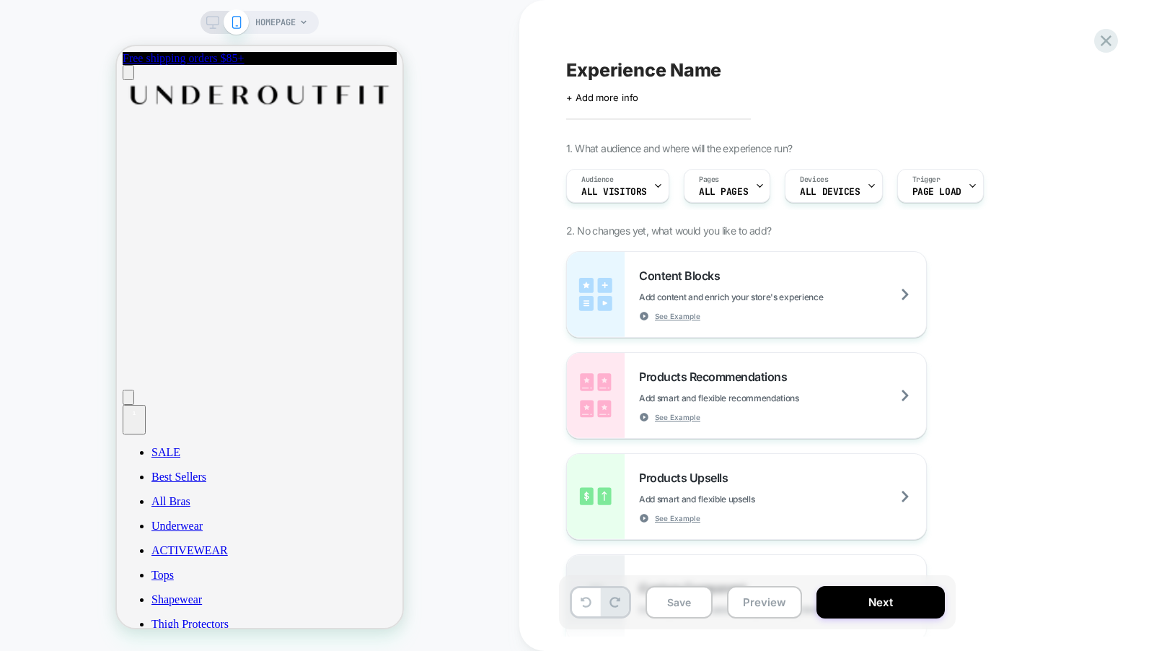
click at [271, 20] on span "HOMEPAGE" at bounding box center [275, 22] width 40 height 23
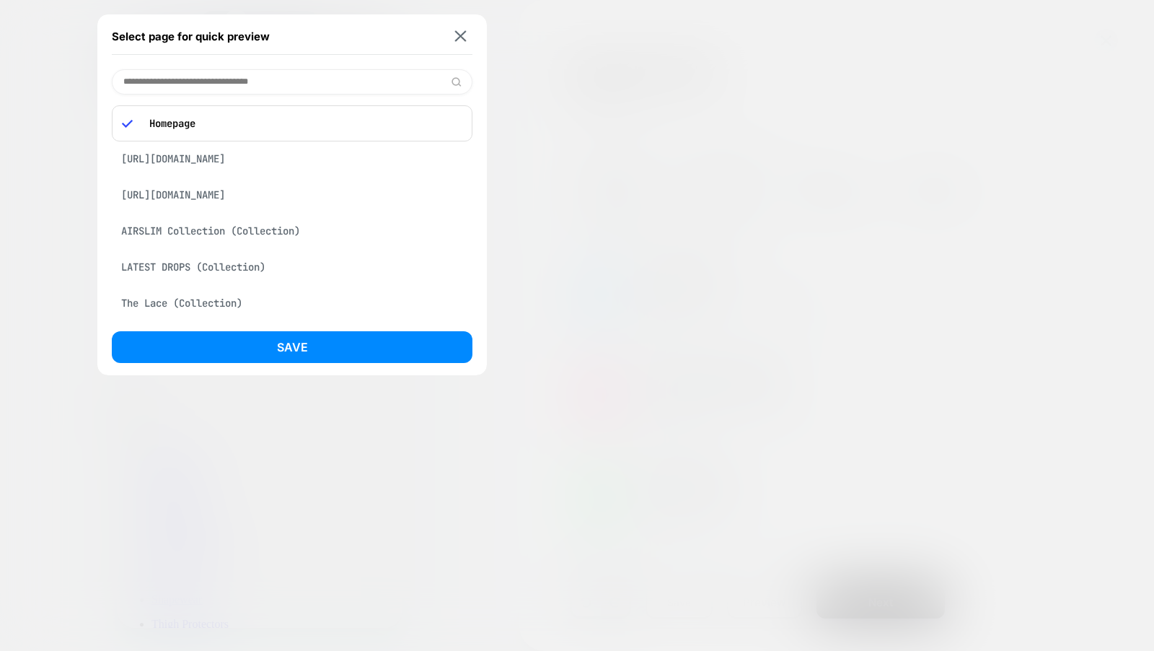
click at [249, 76] on input at bounding box center [292, 81] width 361 height 25
paste input "**********"
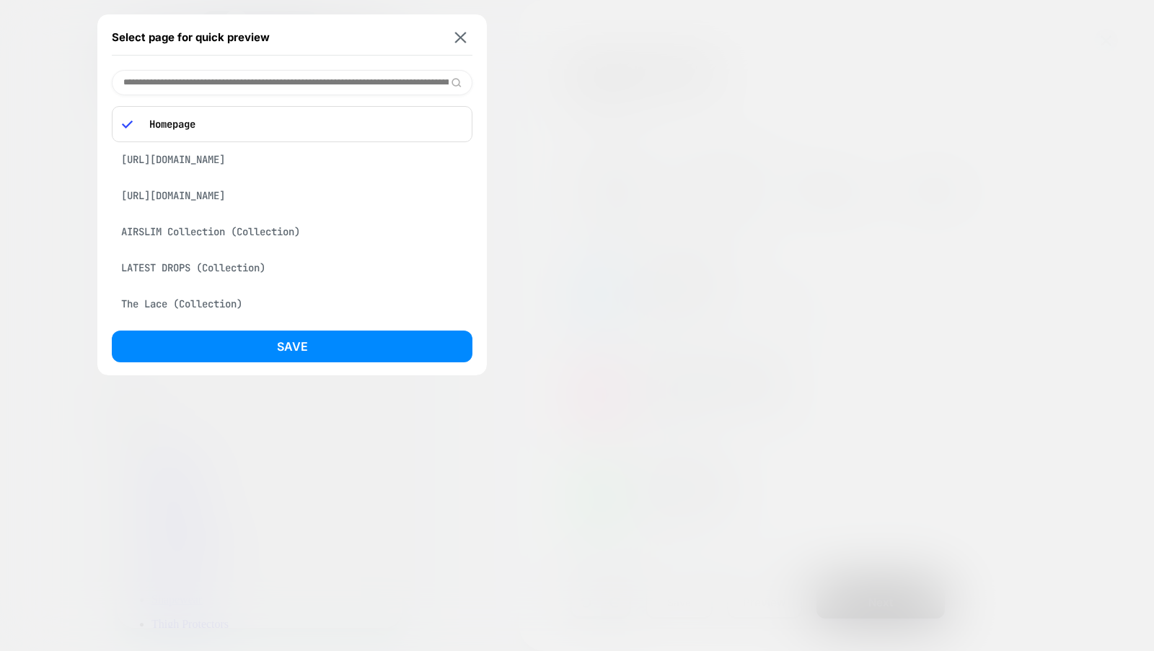
scroll to position [0, 208]
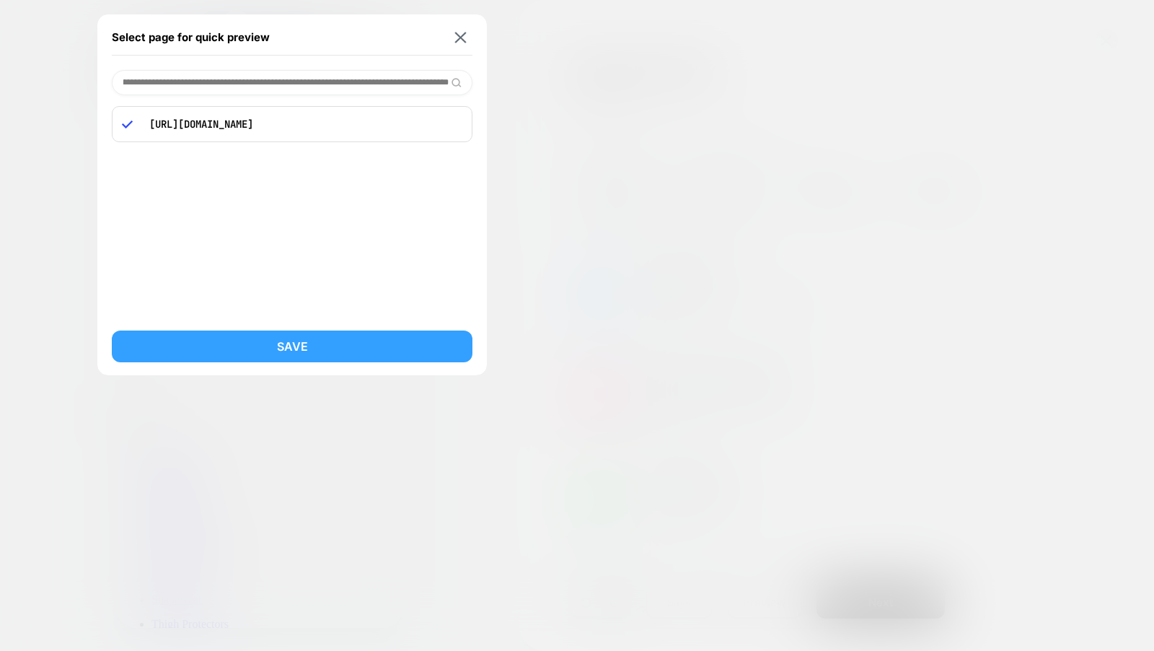
type input "**********"
click at [297, 350] on button "Save" at bounding box center [292, 346] width 361 height 32
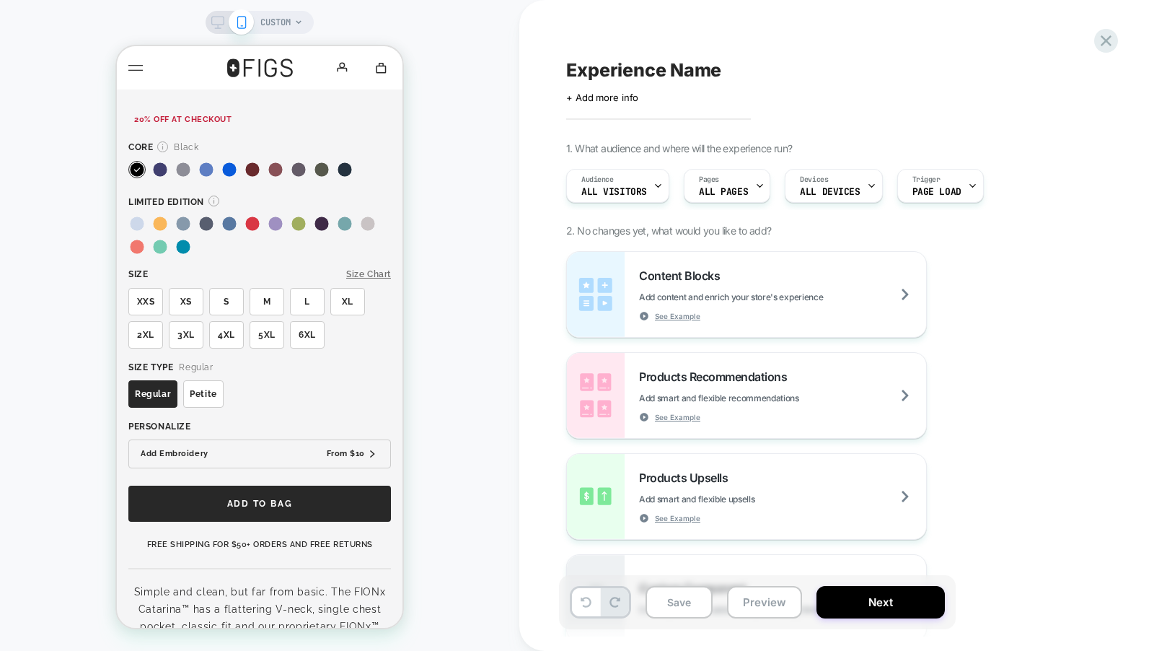
scroll to position [514, 0]
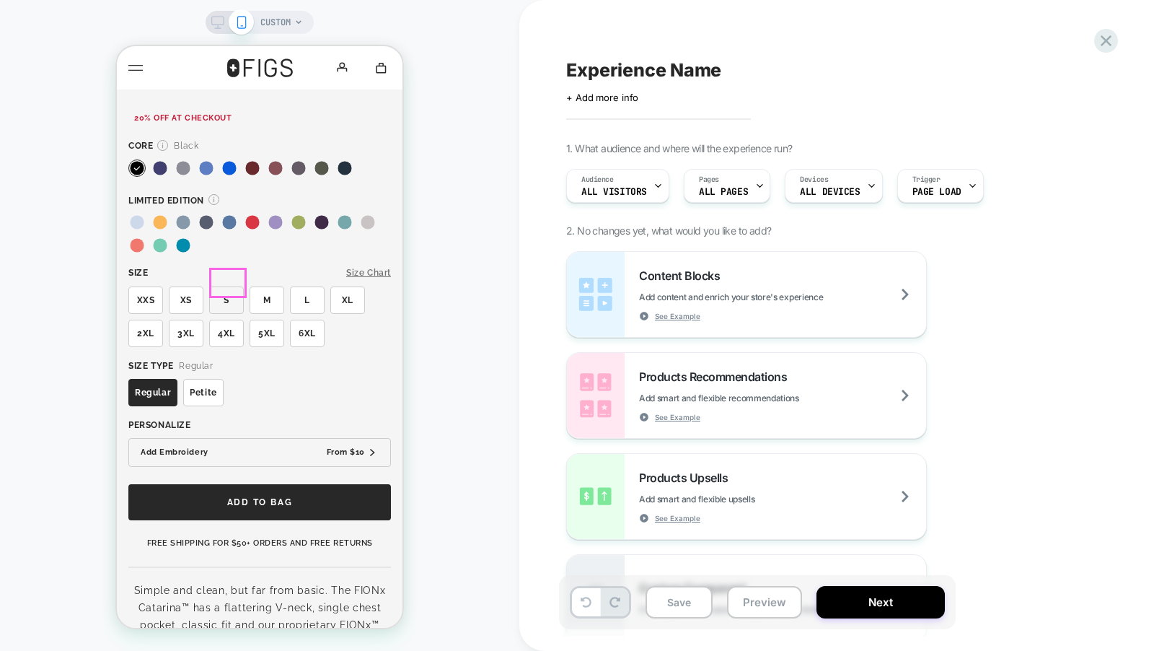
click at [239, 286] on button "S" at bounding box center [226, 299] width 35 height 27
click at [230, 216] on div "Heather Indigo" at bounding box center [230, 219] width 14 height 7
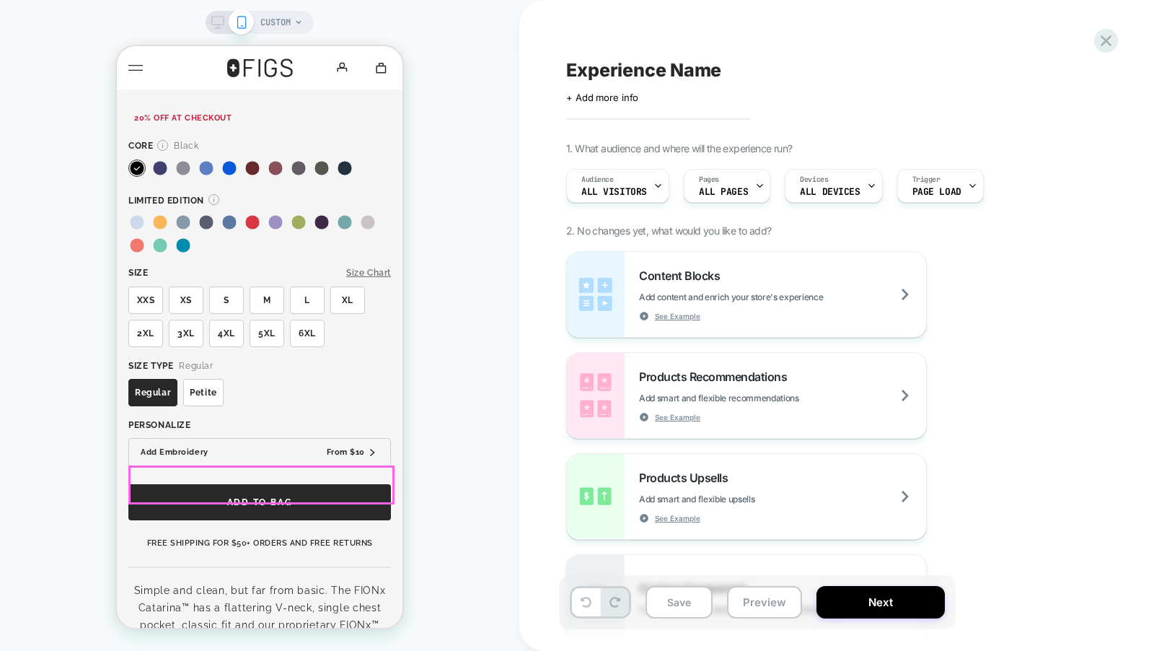
click at [263, 497] on button "add to bag" at bounding box center [259, 502] width 263 height 36
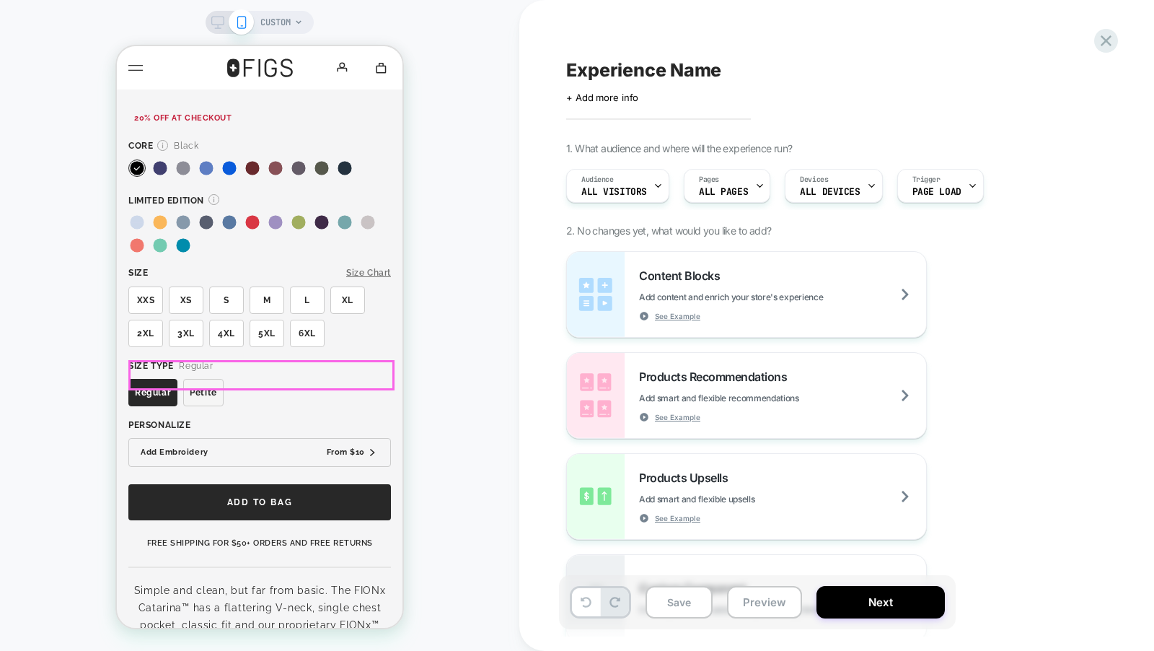
click at [195, 379] on button "petite" at bounding box center [203, 392] width 40 height 27
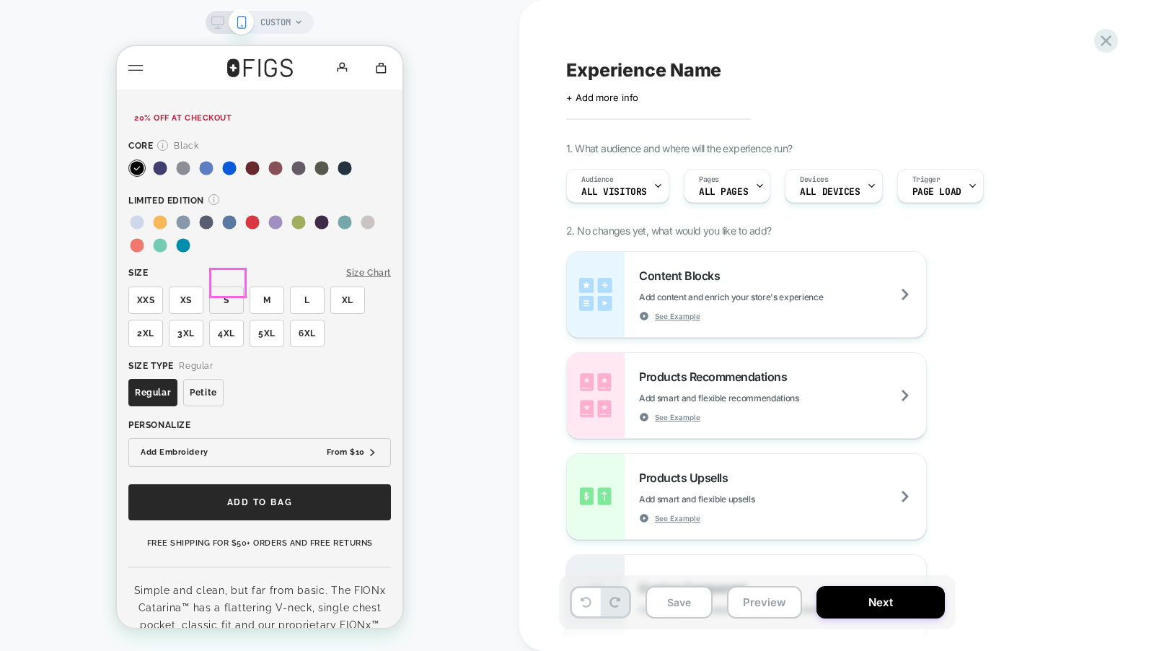
scroll to position [304, 0]
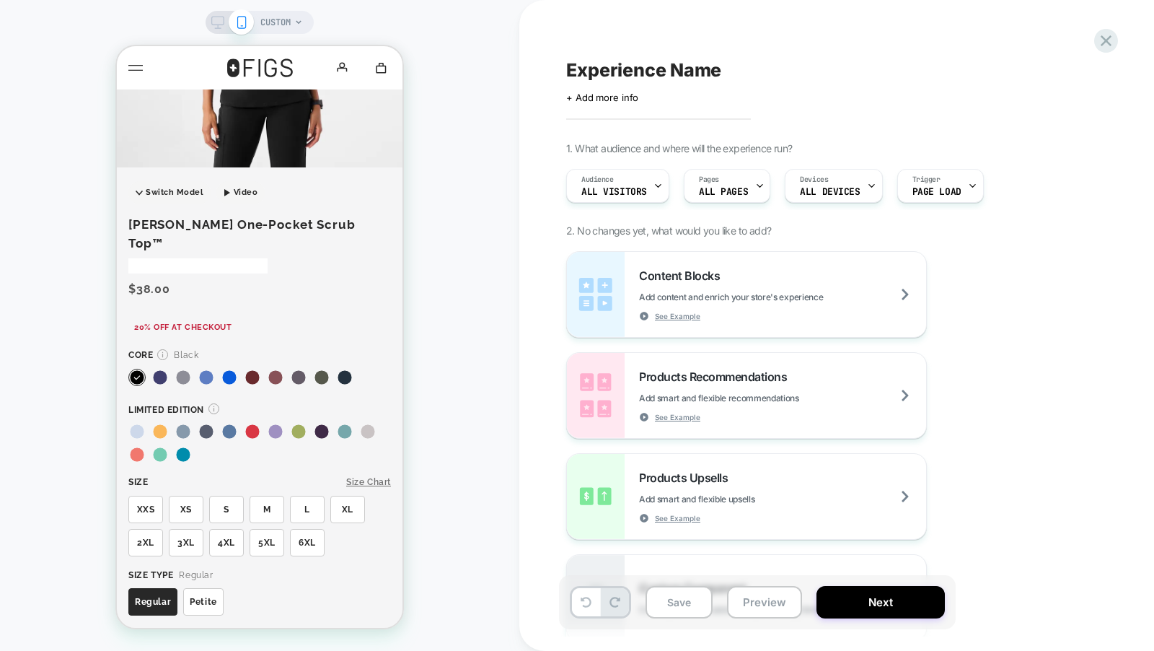
click at [218, 20] on icon at bounding box center [217, 22] width 13 height 13
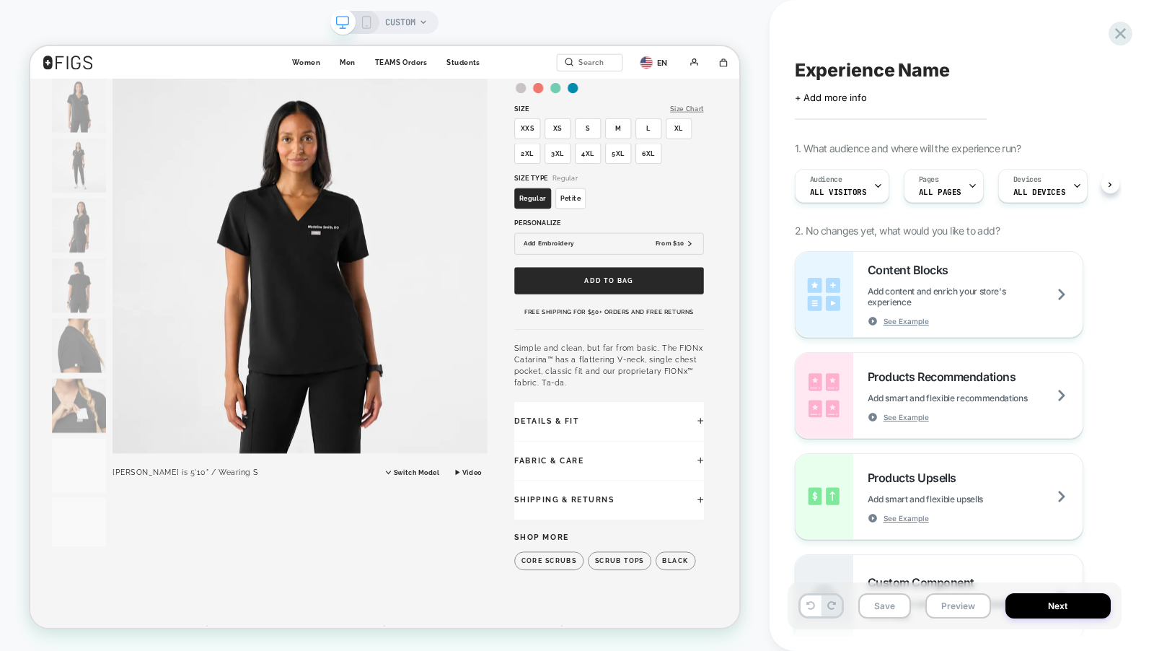
scroll to position [0, 1]
click at [781, 354] on button "add to bag" at bounding box center [802, 359] width 252 height 36
click at [763, 195] on button "4XL" at bounding box center [774, 189] width 35 height 27
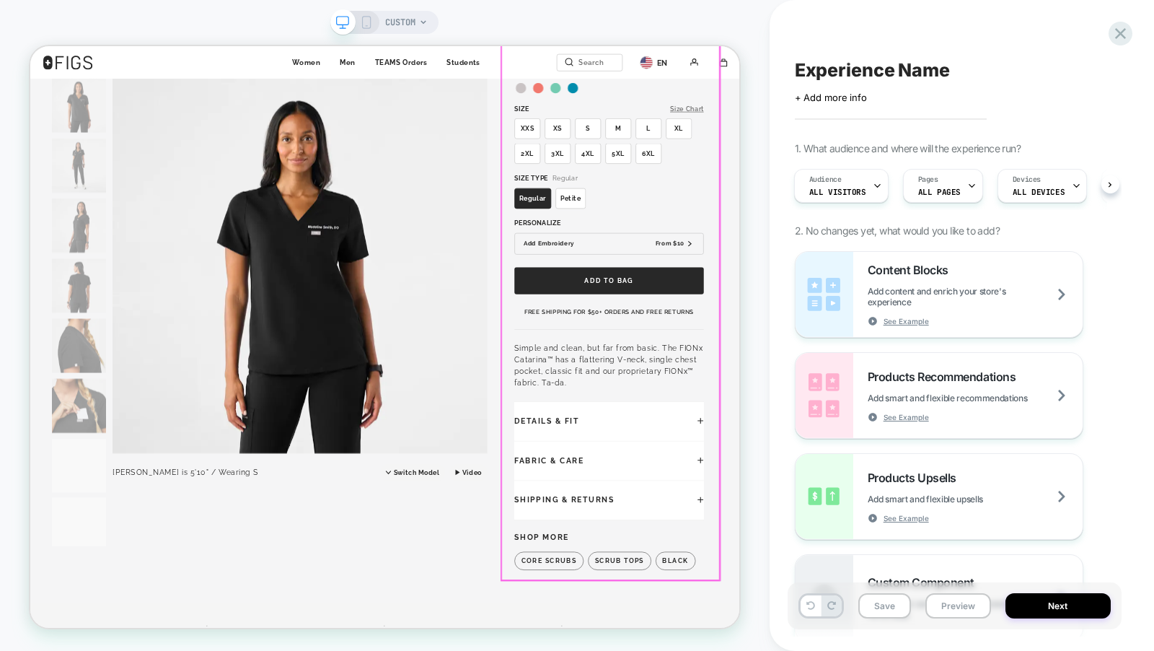
click at [787, 368] on button "add to bag" at bounding box center [802, 359] width 252 height 36
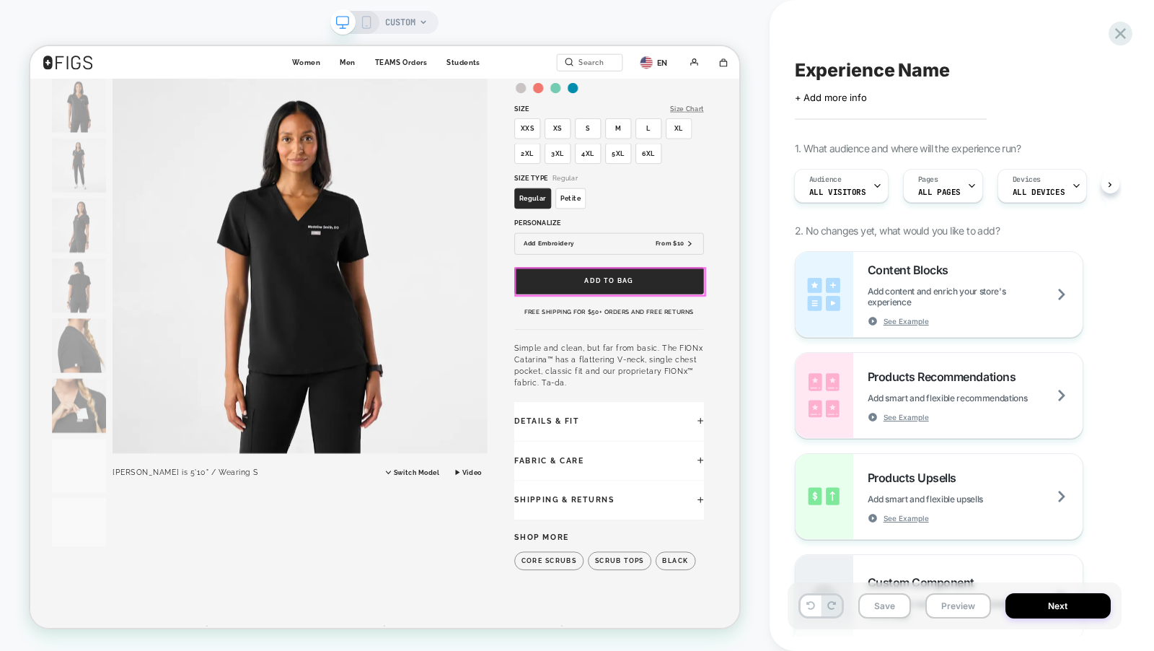
scroll to position [0, 0]
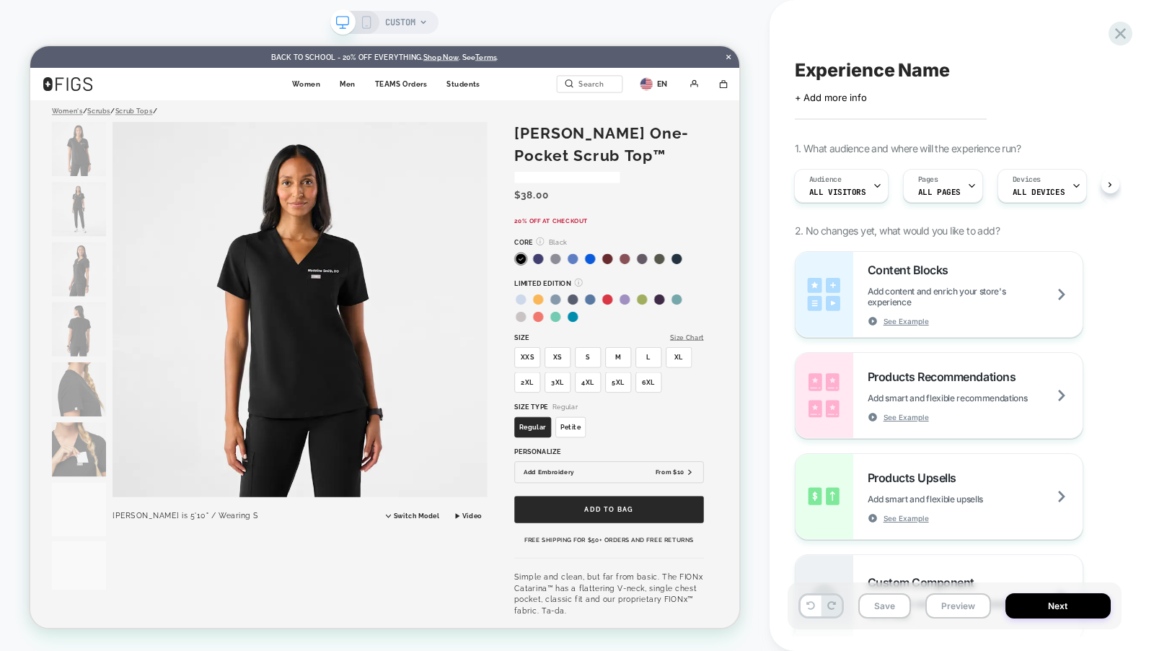
click at [414, 23] on span "CUSTOM" at bounding box center [400, 22] width 30 height 23
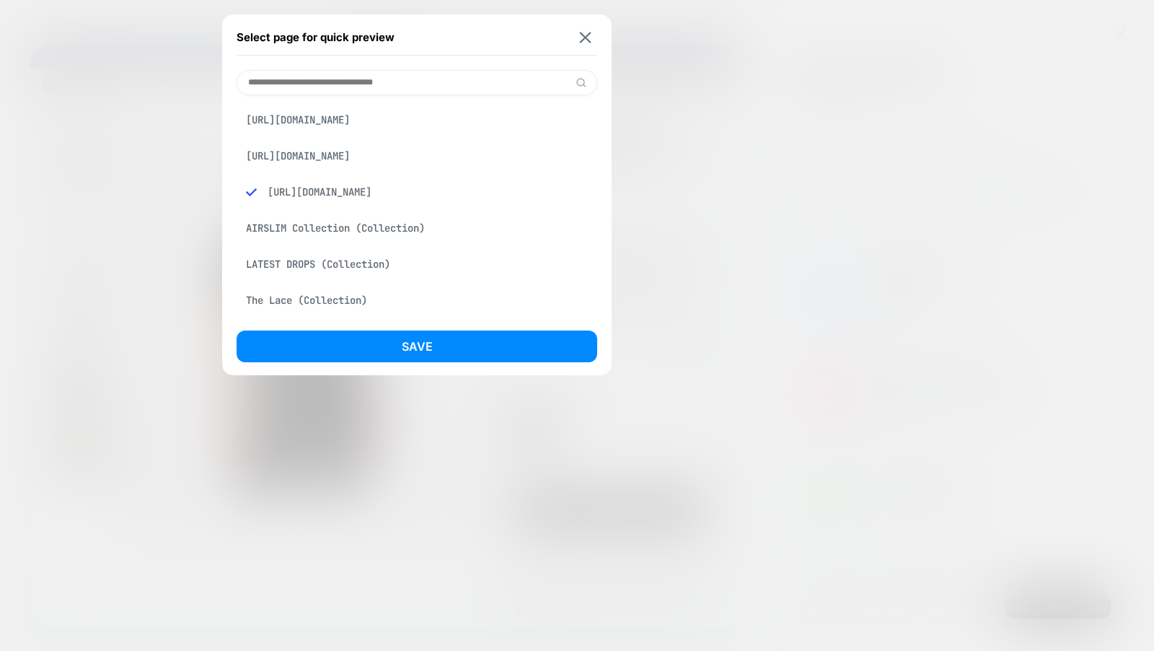
click at [379, 84] on input at bounding box center [417, 82] width 361 height 25
paste input "**********"
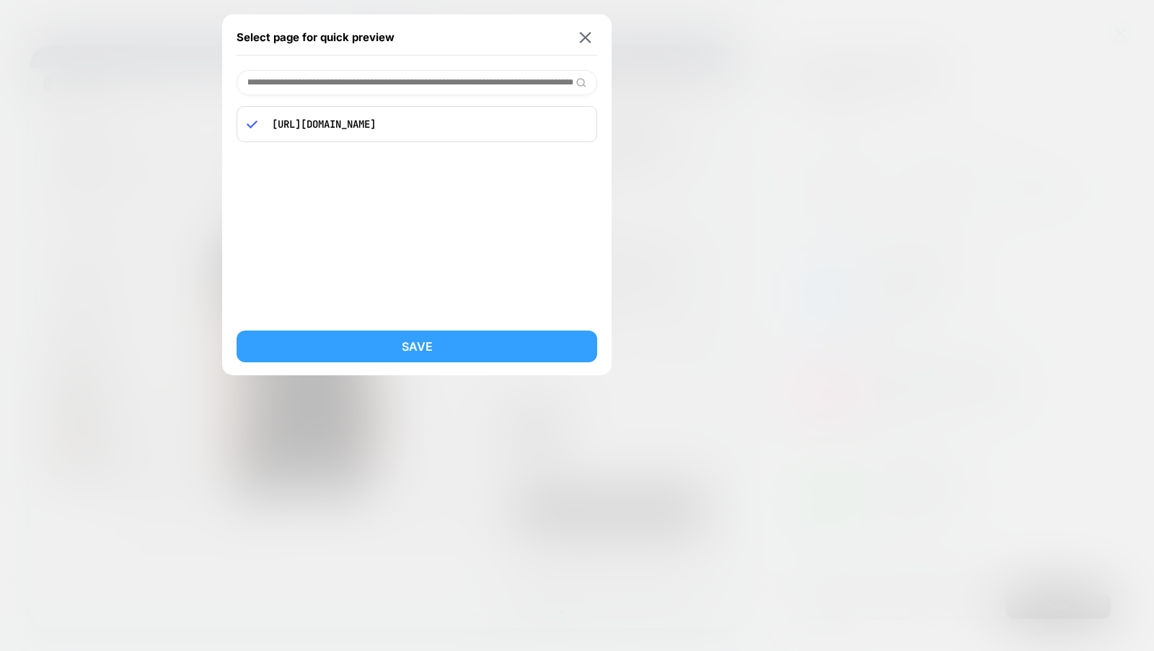
type input "**********"
click at [444, 352] on button "Save" at bounding box center [417, 346] width 361 height 32
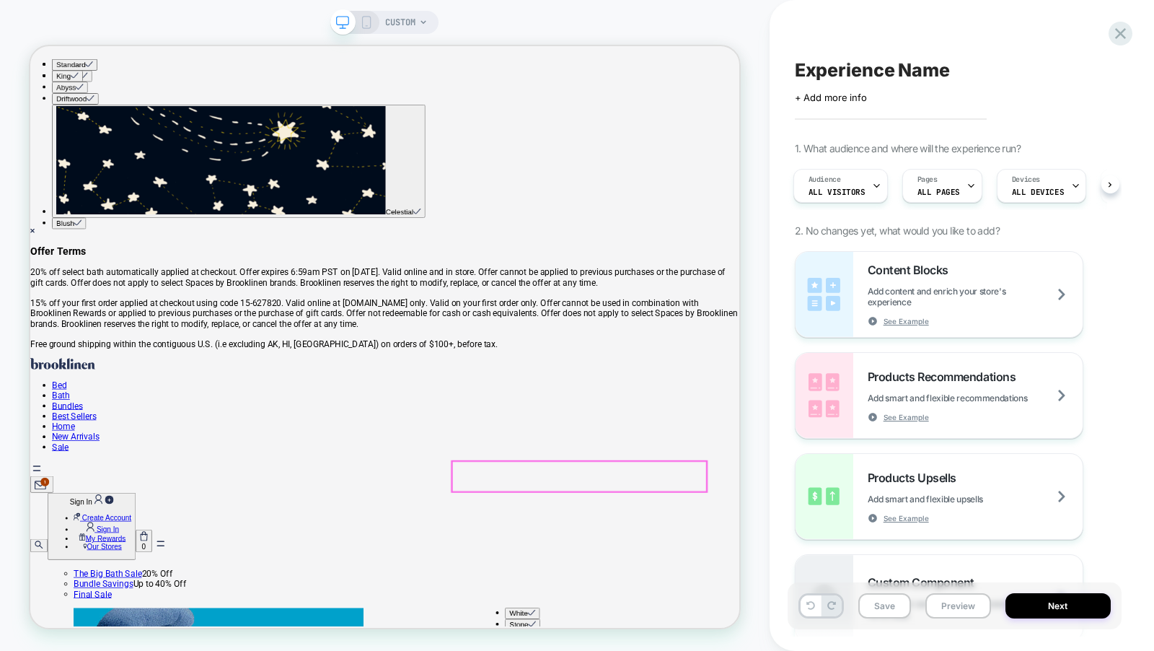
scroll to position [0, 0]
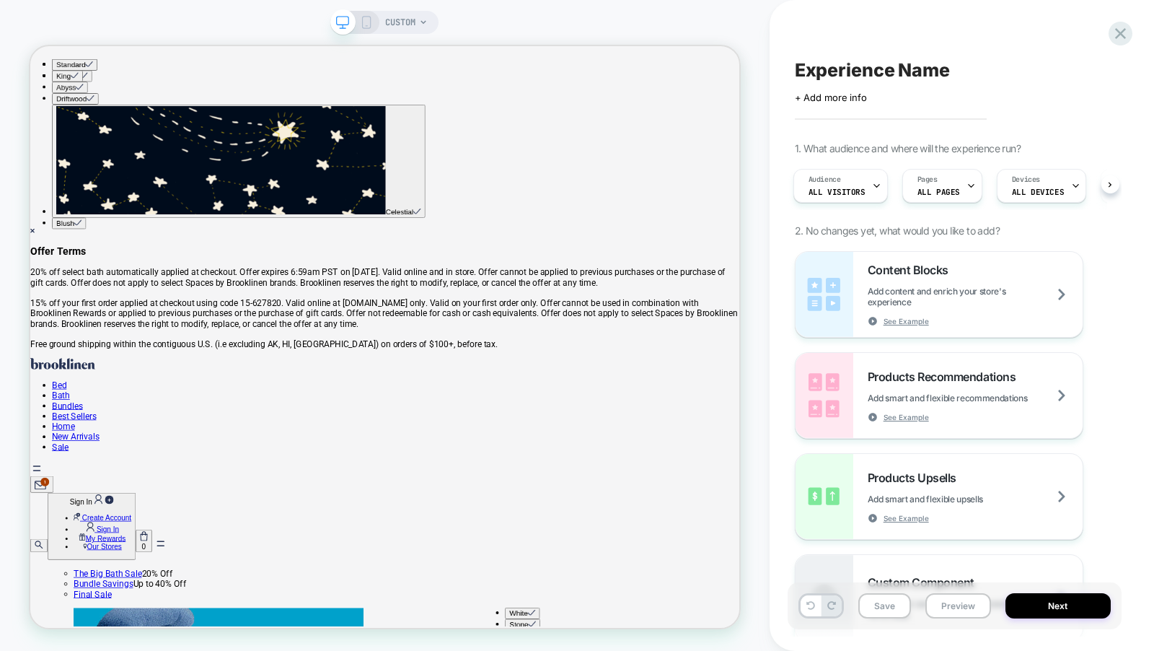
click at [364, 17] on icon at bounding box center [366, 22] width 13 height 13
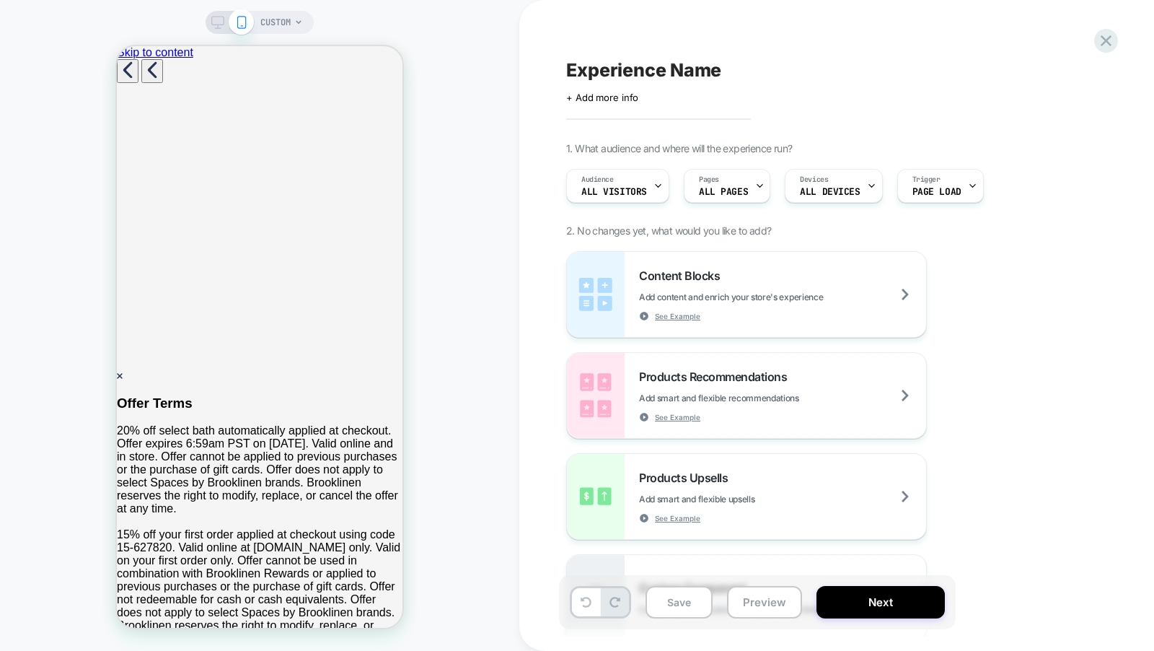
select select "*"
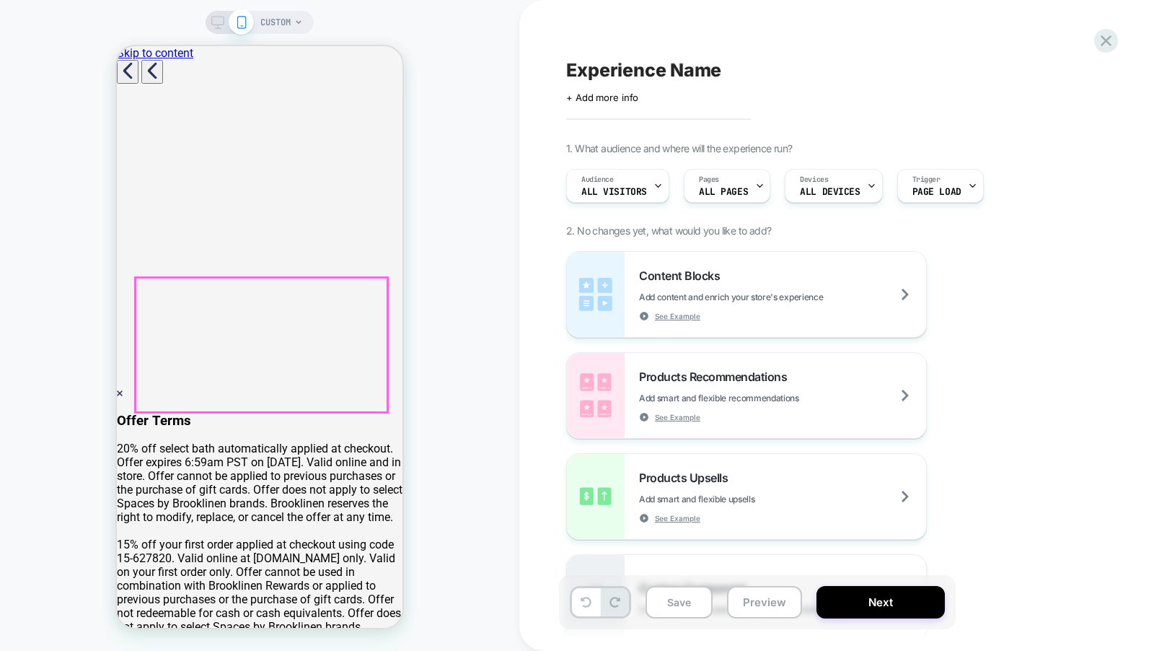
scroll to position [63, 0]
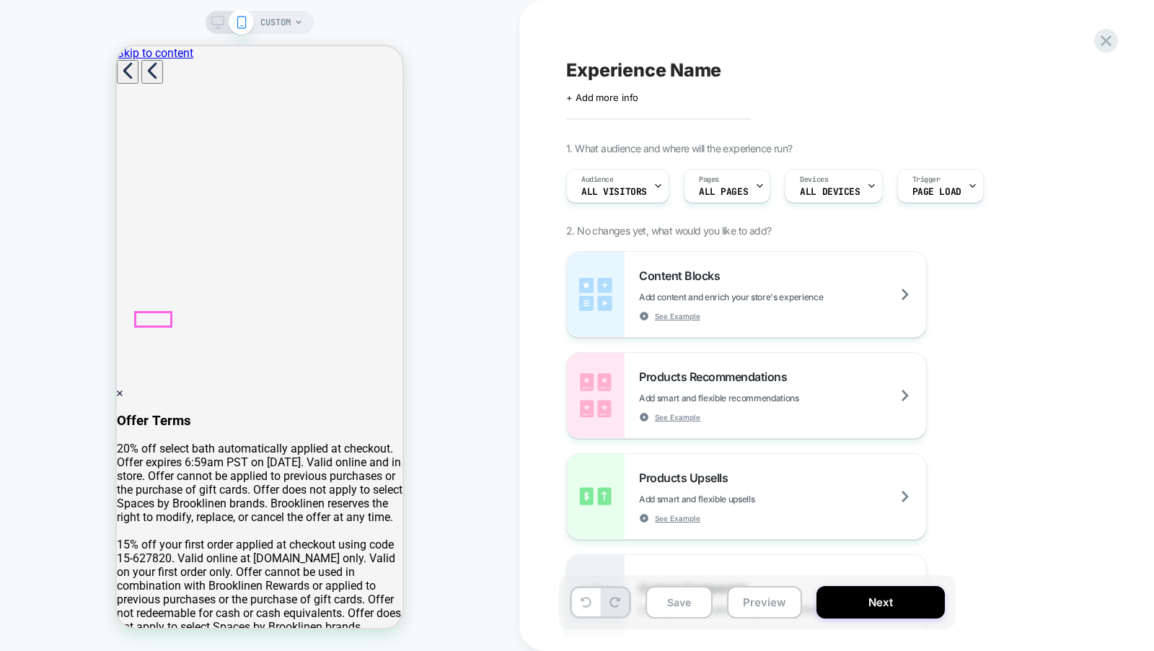
select select "*"
drag, startPoint x: 215, startPoint y: 28, endPoint x: 345, endPoint y: 75, distance: 138.1
click at [215, 28] on rect at bounding box center [218, 28] width 6 height 1
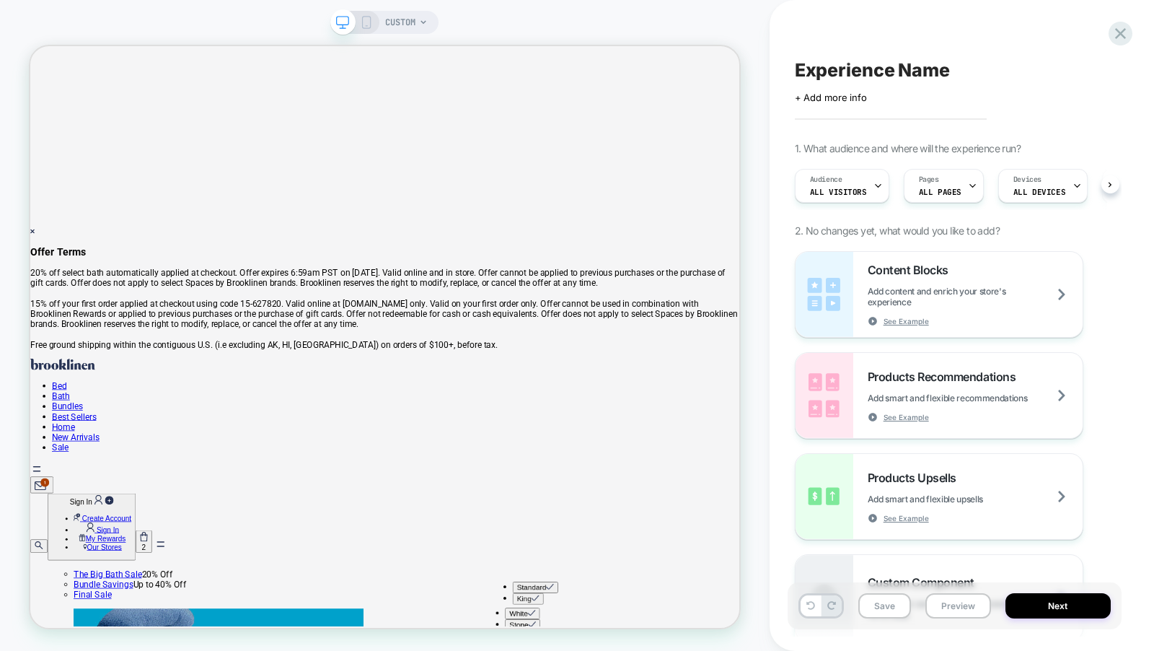
scroll to position [0, 1]
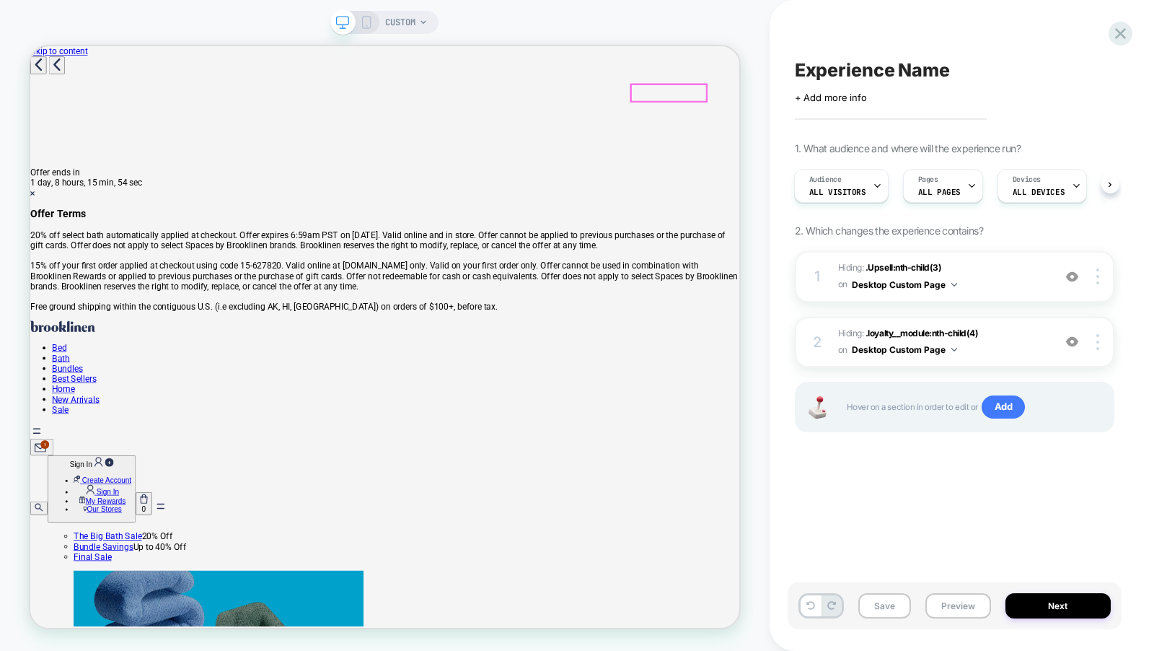
click at [186, 647] on icon "bag" at bounding box center [181, 651] width 9 height 9
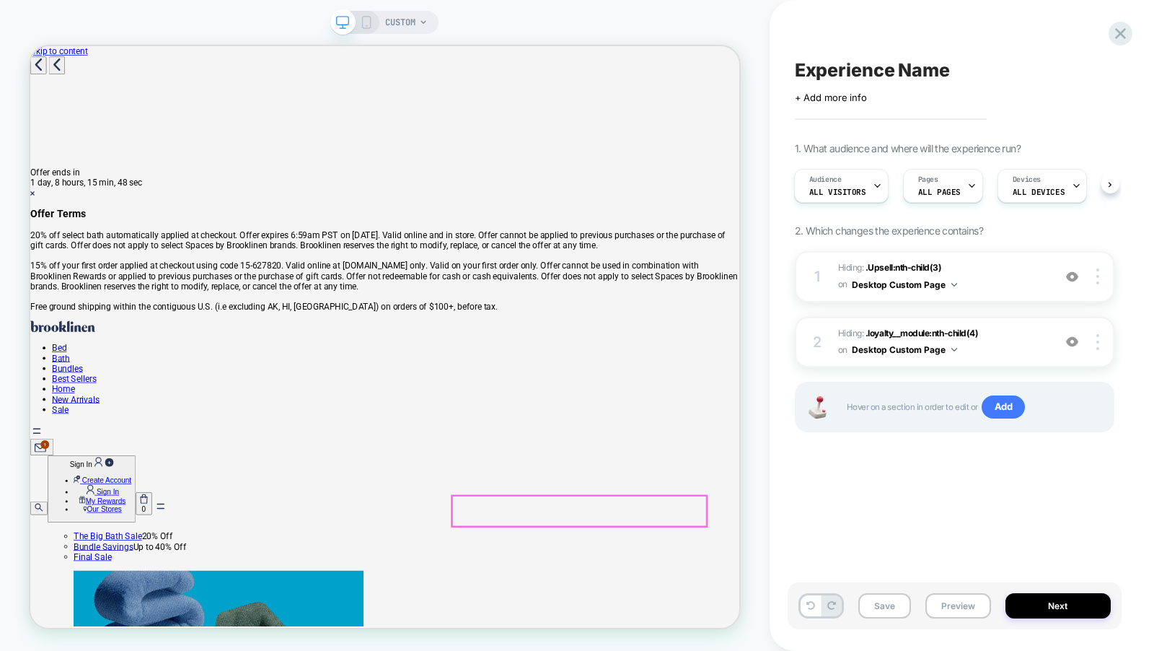
click at [791, 543] on div at bounding box center [797, 537] width 26 height 26
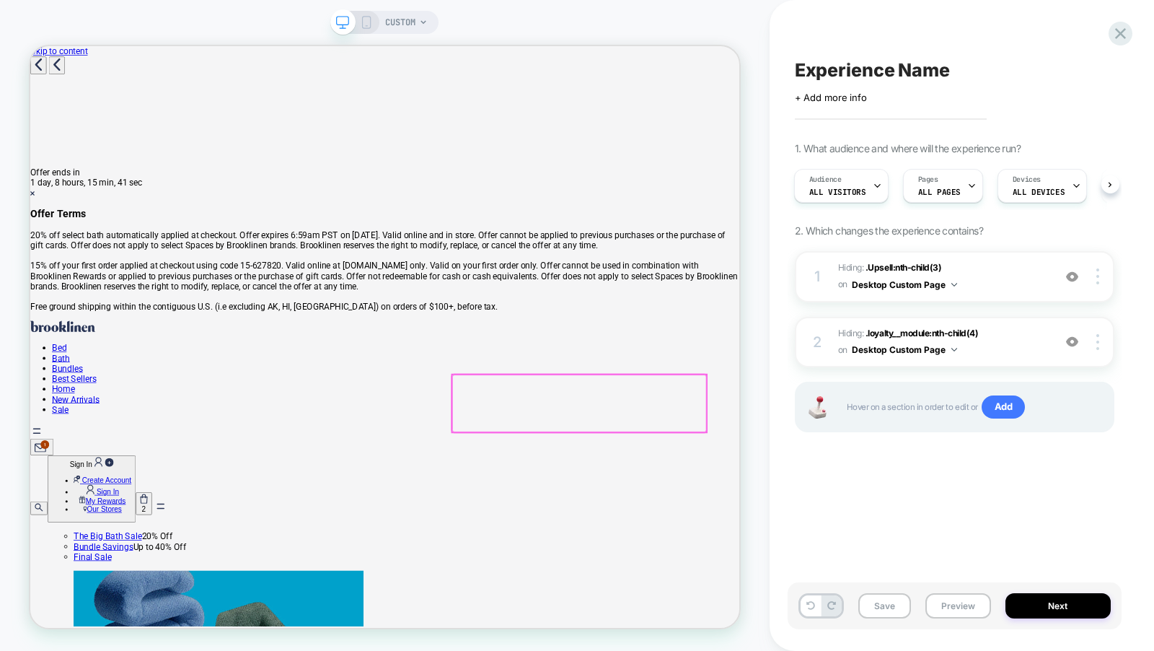
click at [730, 532] on div at bounding box center [762, 522] width 339 height 76
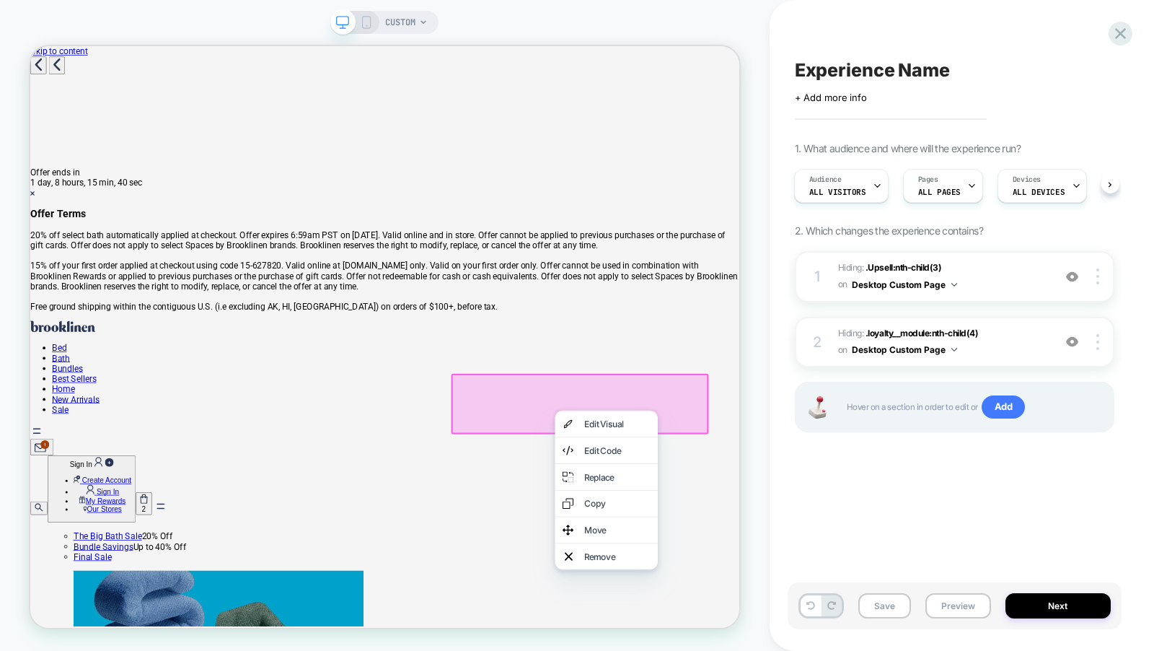
select select "*"
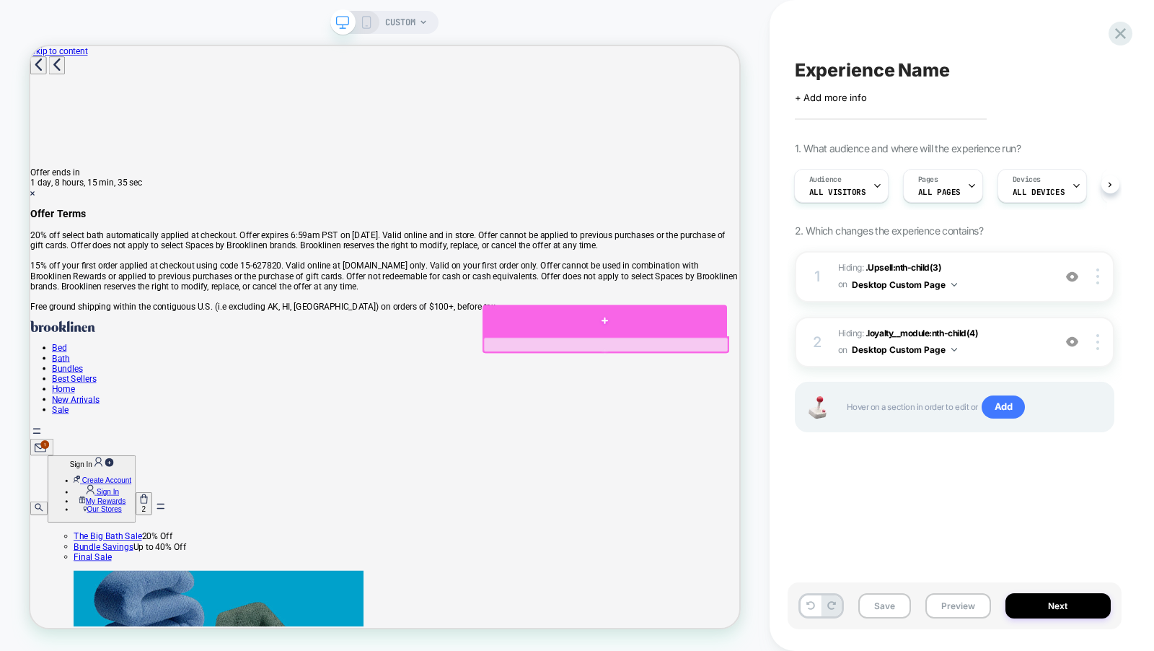
click at [858, 419] on div at bounding box center [796, 412] width 326 height 42
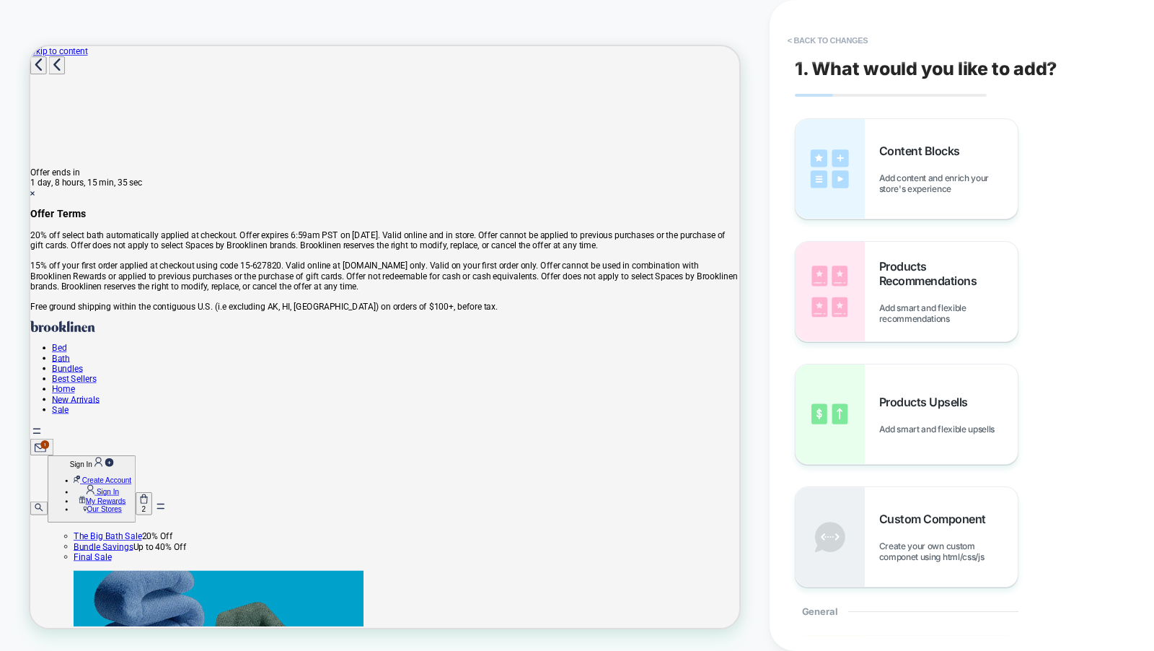
scroll to position [4, 0]
click at [867, 420] on div "Products Upsells Add smart and flexible upsells" at bounding box center [907, 414] width 222 height 100
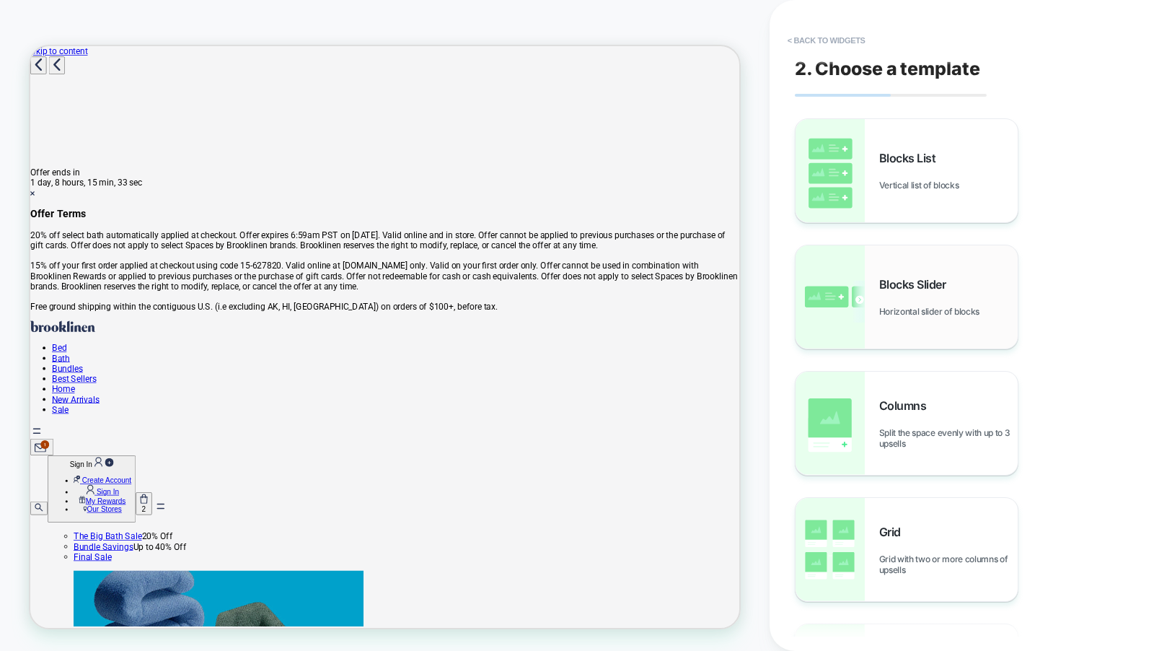
select select "*"
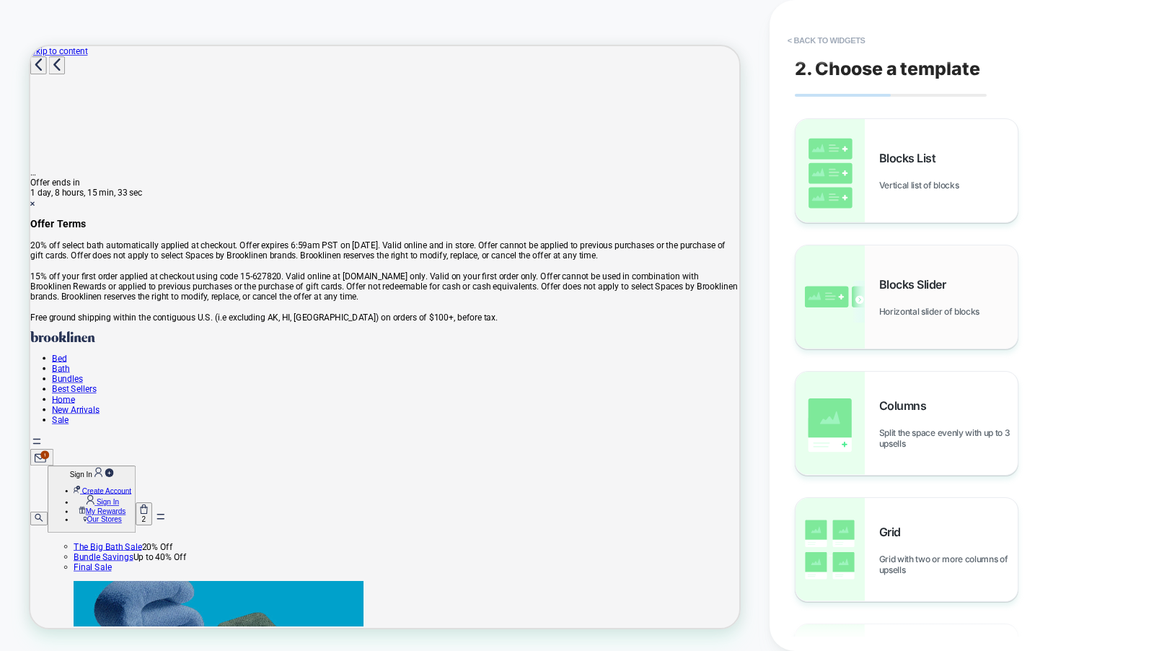
click at [885, 317] on div "Blocks Slider Horizontal slider of blocks" at bounding box center [907, 296] width 222 height 103
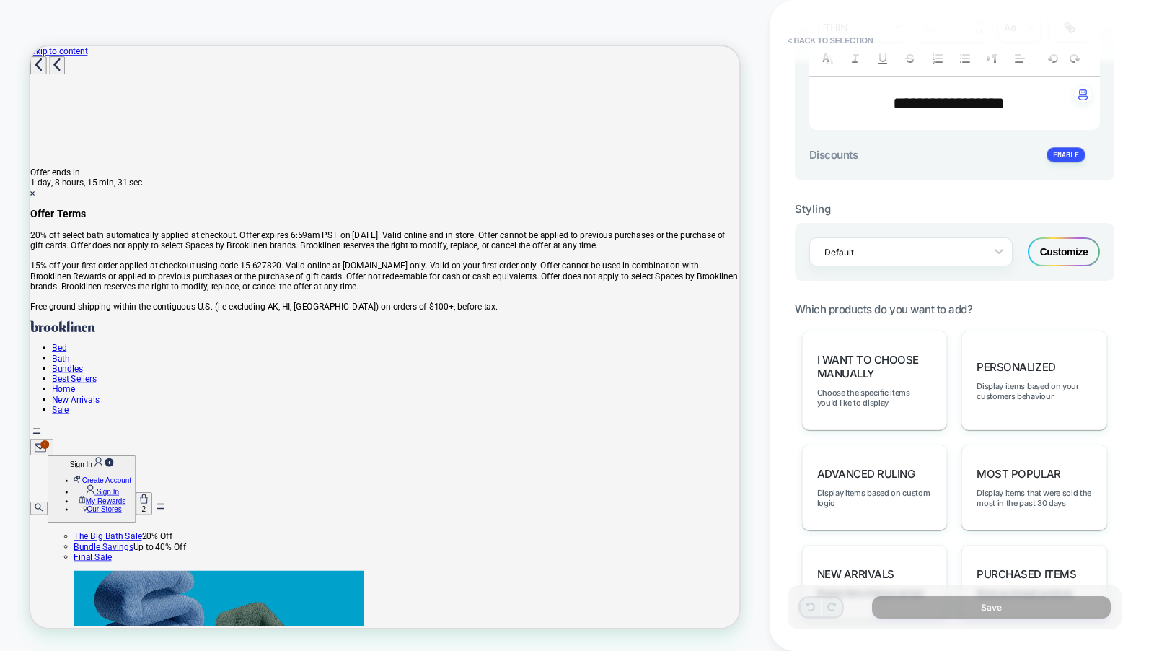
scroll to position [688, 0]
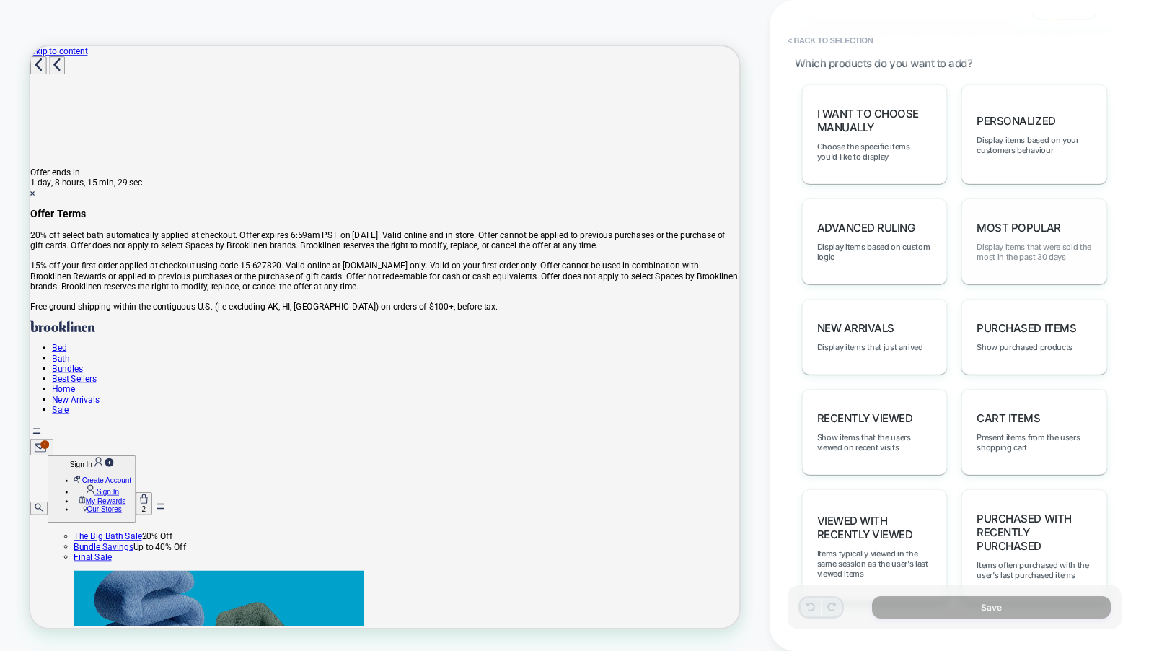
click at [1019, 247] on span "Display items that were sold the most in the past 30 days" at bounding box center [1034, 252] width 115 height 20
type textarea "*"
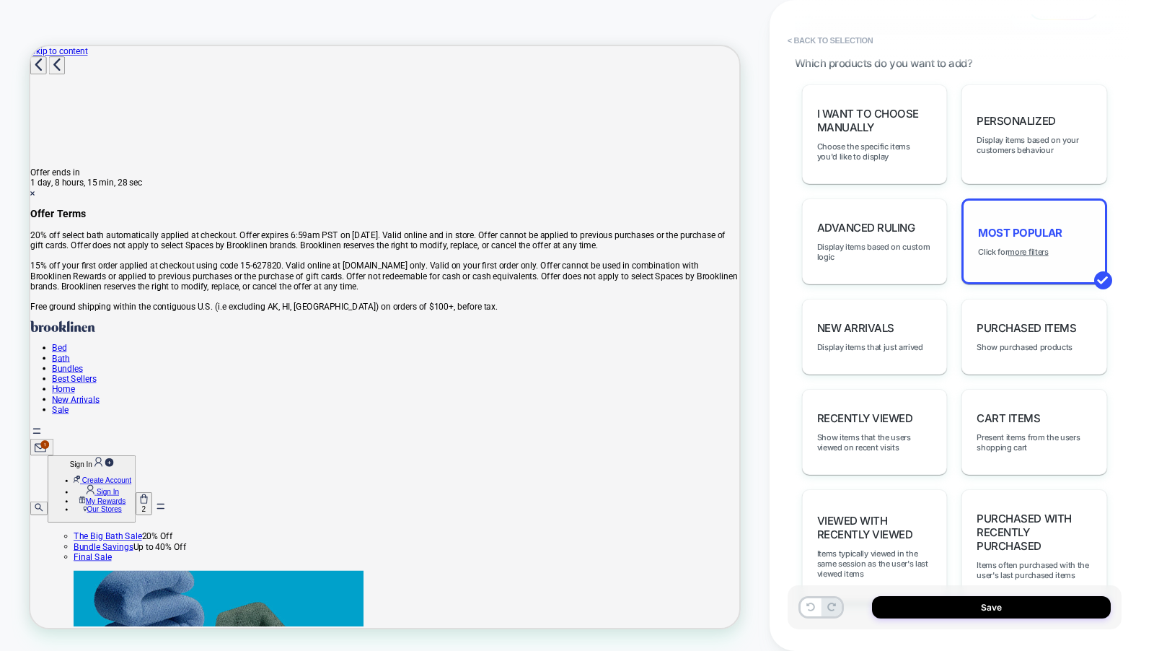
scroll to position [0, 0]
select select "*"
click at [848, 38] on button "< Back to selection" at bounding box center [831, 40] width 100 height 23
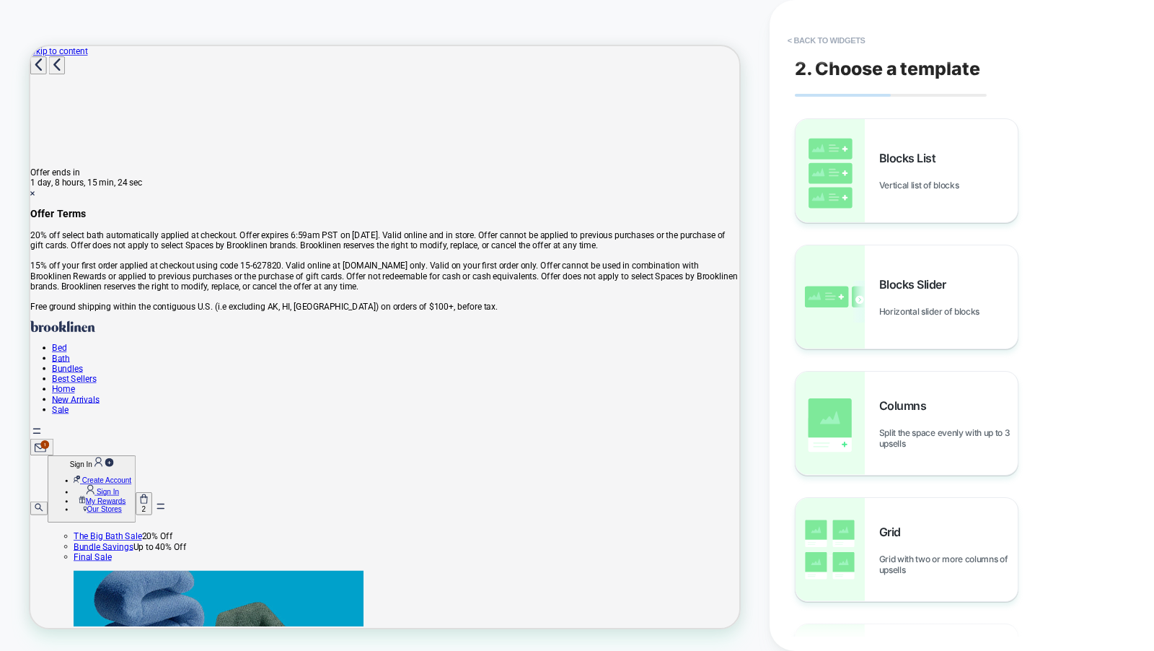
click at [848, 38] on button "< Back to widgets" at bounding box center [827, 40] width 92 height 23
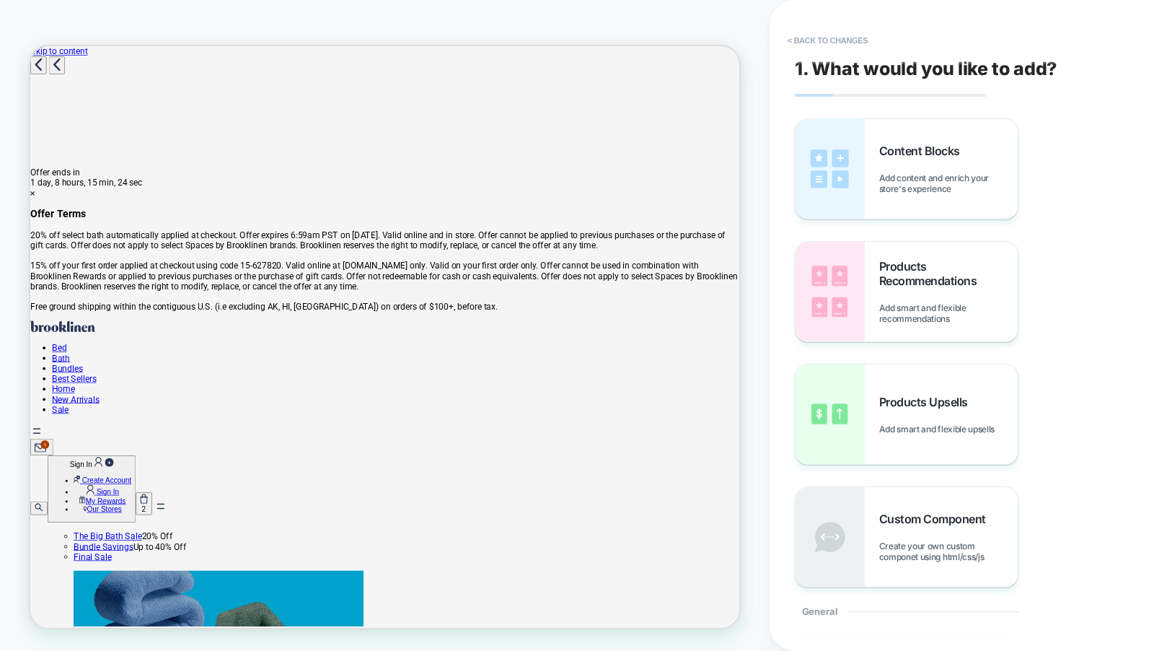
click at [848, 38] on button "< Back to changes" at bounding box center [828, 40] width 95 height 23
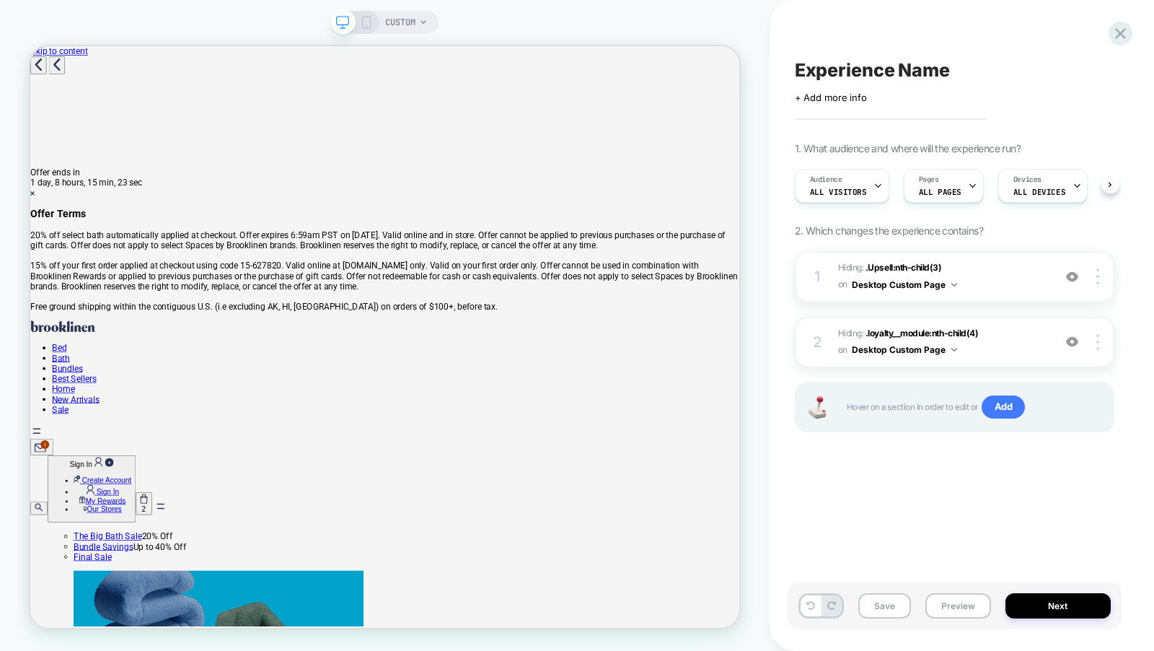
scroll to position [0, 1]
click at [366, 17] on icon at bounding box center [366, 22] width 13 height 13
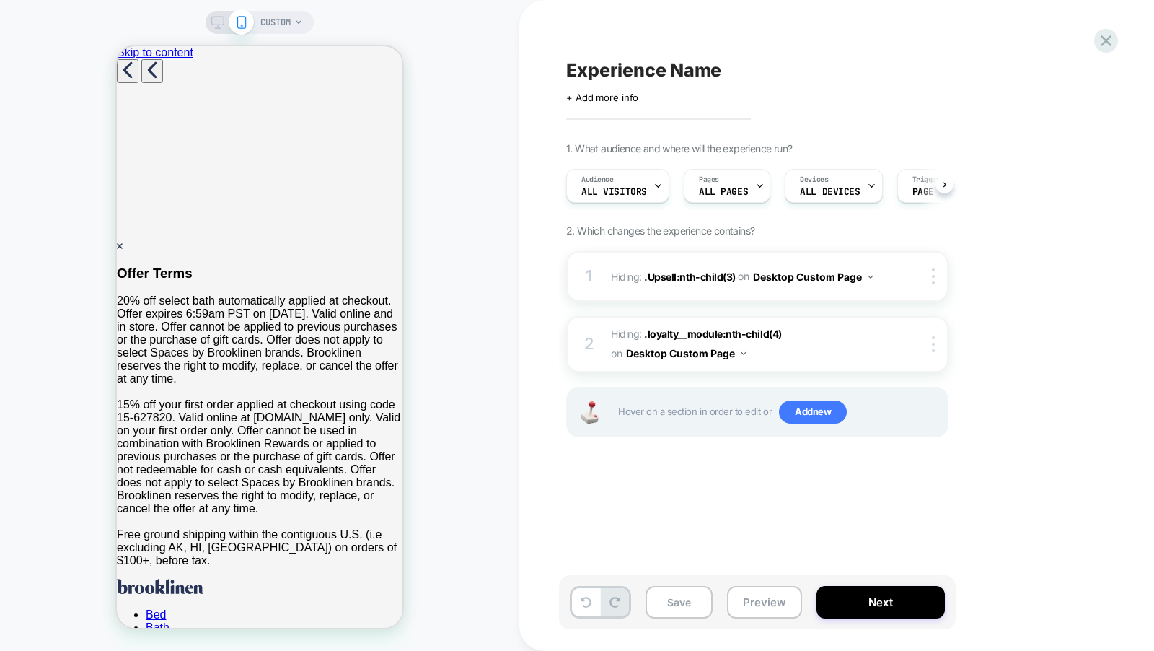
select select "*"
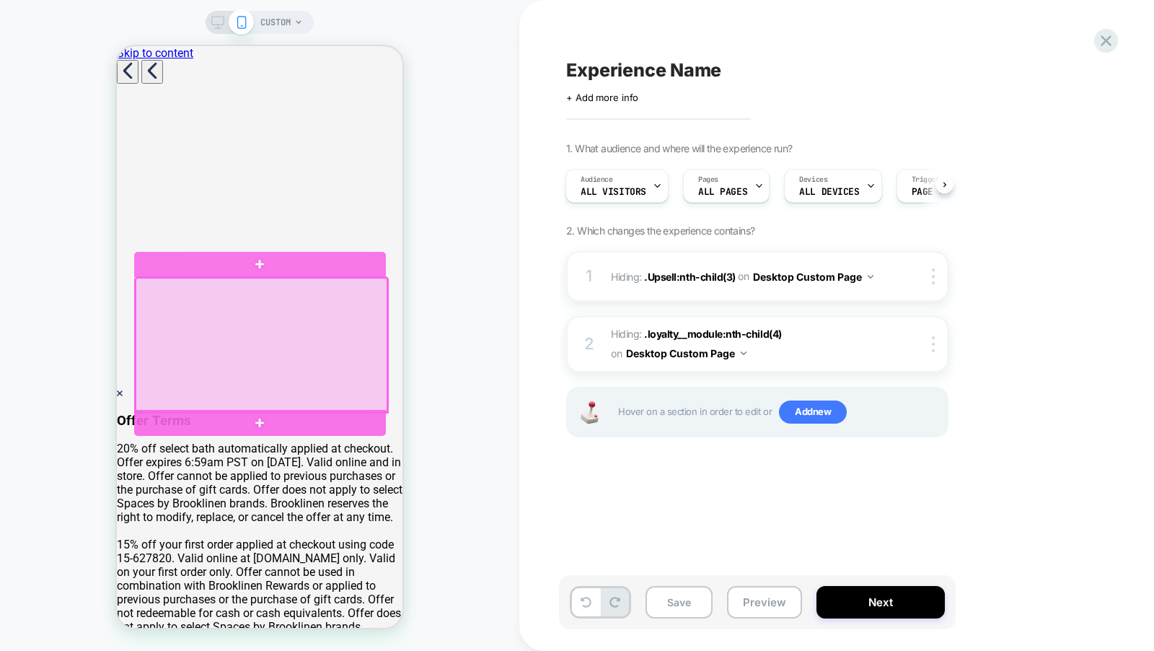
click at [361, 423] on div at bounding box center [260, 423] width 252 height 27
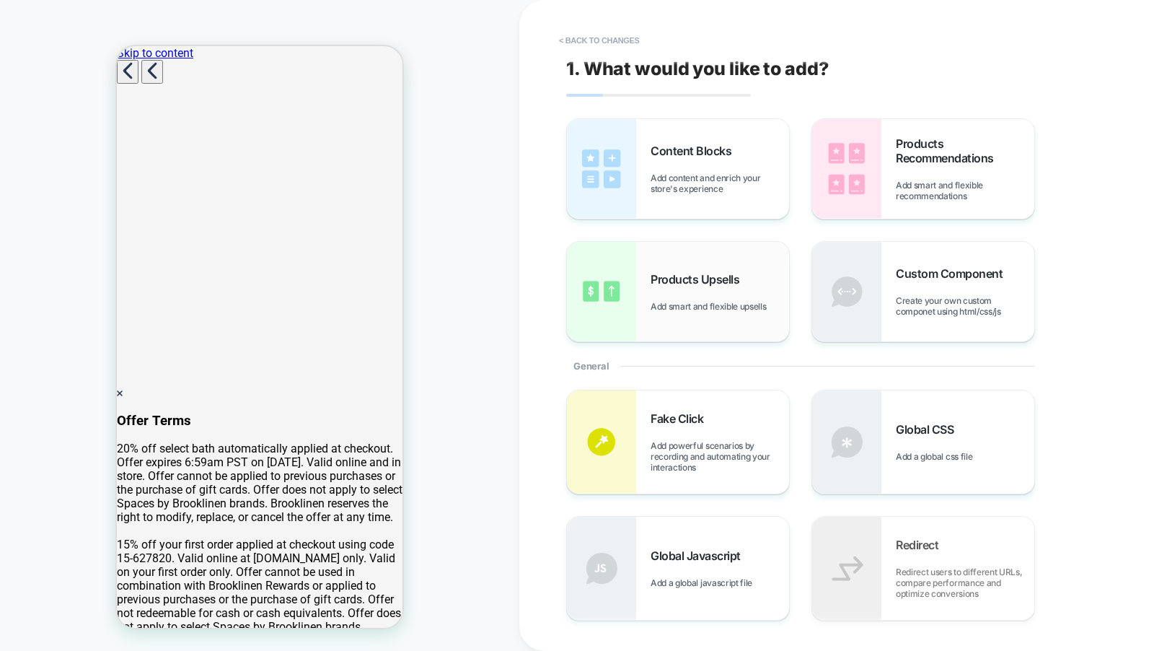
scroll to position [108, 0]
click at [733, 297] on div "Products Upsells Add smart and flexible upsells" at bounding box center [720, 292] width 139 height 40
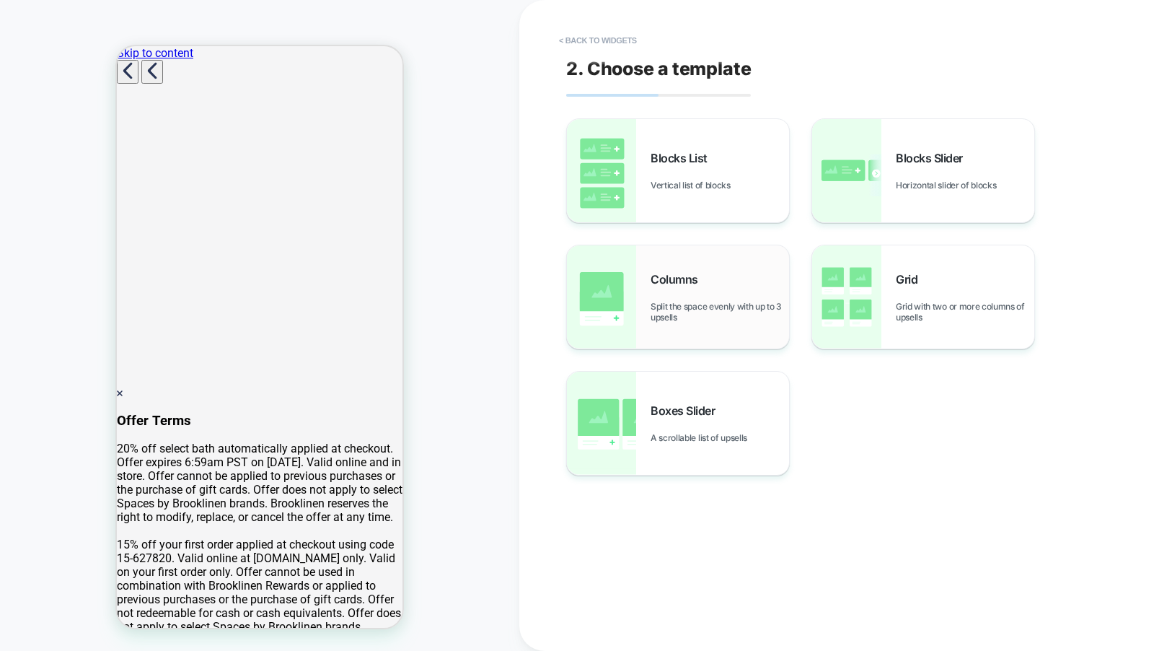
scroll to position [177, 0]
click at [739, 284] on div "Columns Split the space evenly with up to 3 upsells" at bounding box center [720, 297] width 139 height 50
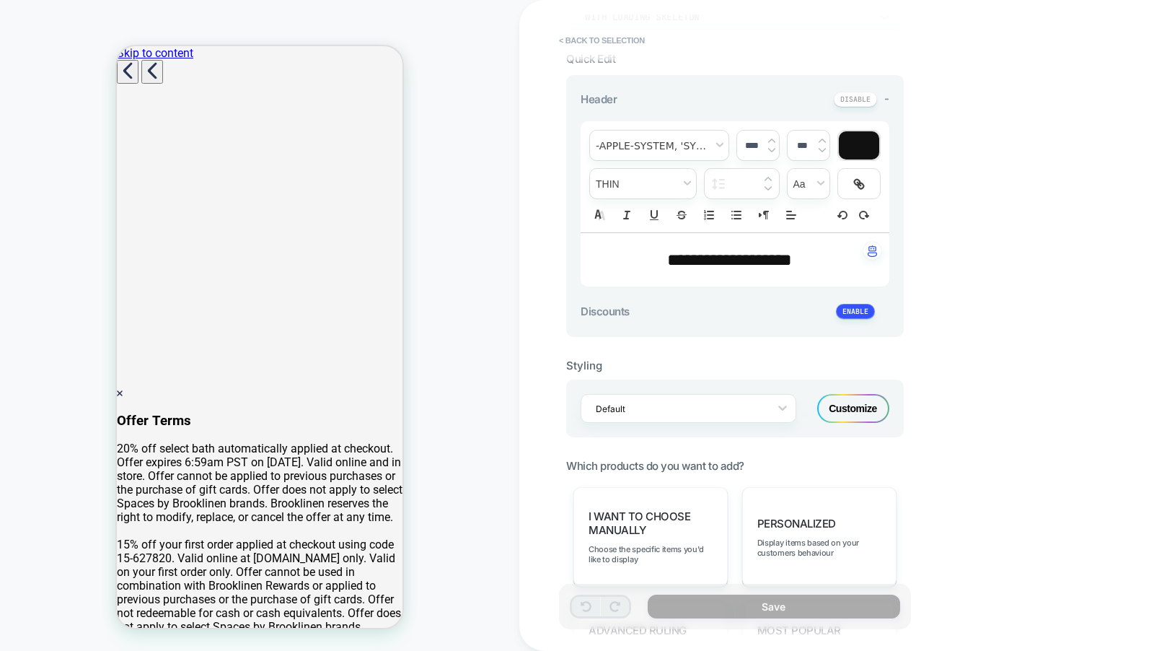
scroll to position [435, 0]
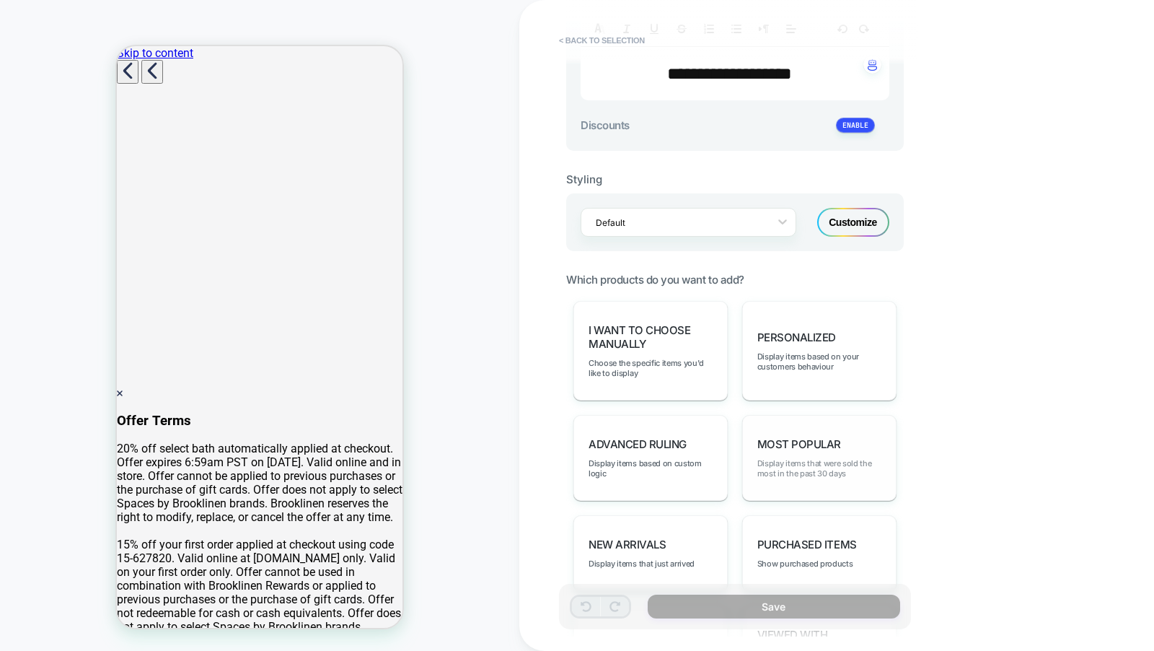
click at [773, 458] on span "Display items that were sold the most in the past 30 days" at bounding box center [819, 468] width 124 height 20
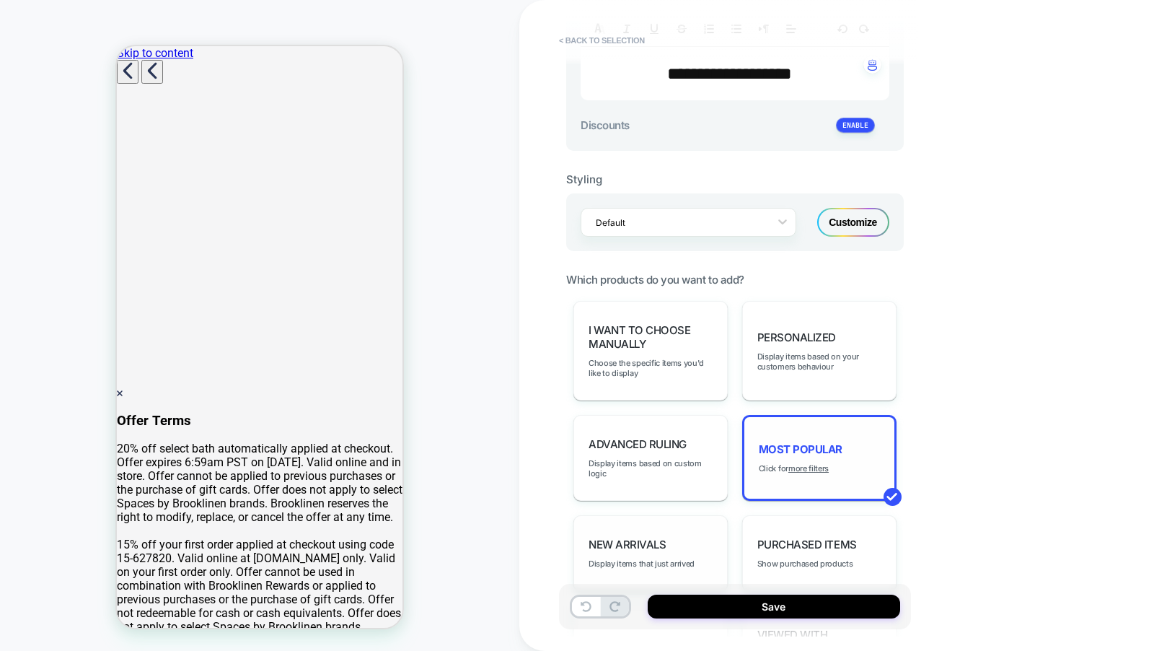
click at [666, 515] on div "New Arrivals Display items that just arrived" at bounding box center [651, 553] width 154 height 76
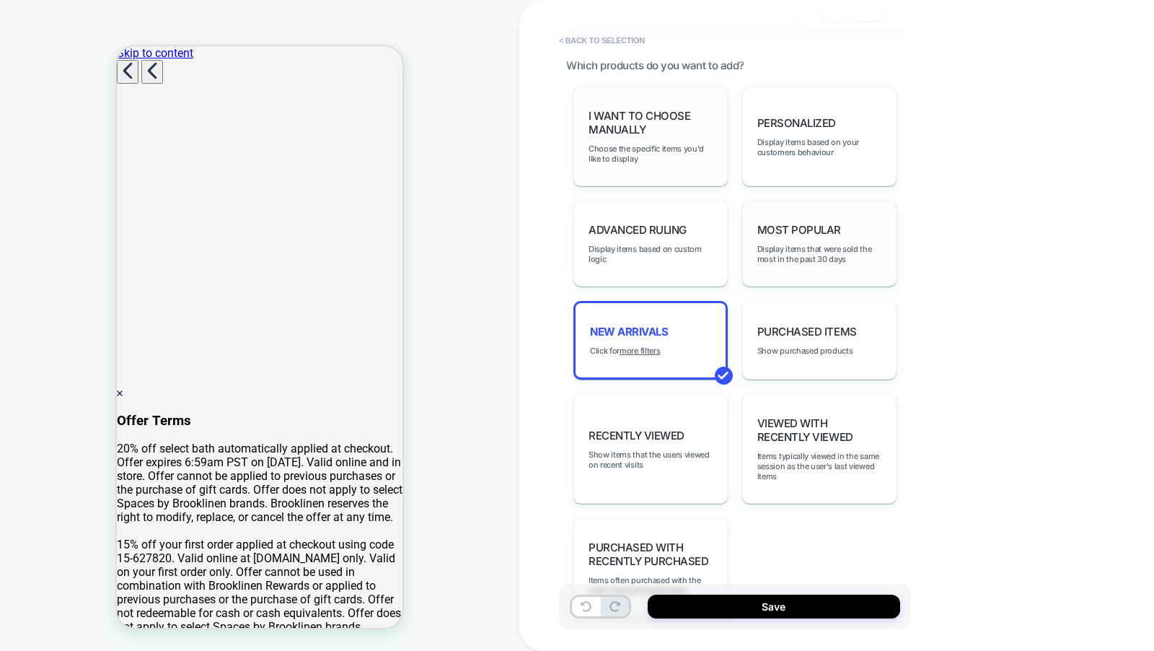
scroll to position [693, 0]
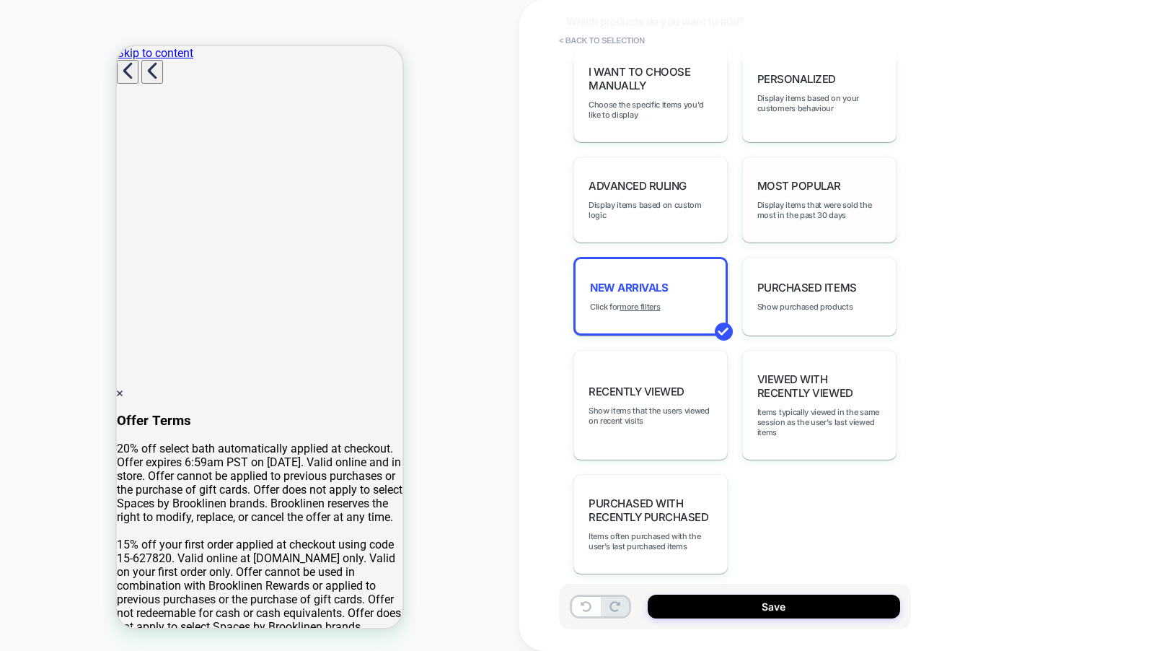
click at [678, 136] on div "I want to choose manually Choose the specific items you'd like to display perso…" at bounding box center [735, 308] width 338 height 531
click at [680, 122] on div "I want to choose manually Choose the specific items you'd like to display" at bounding box center [651, 93] width 154 height 100
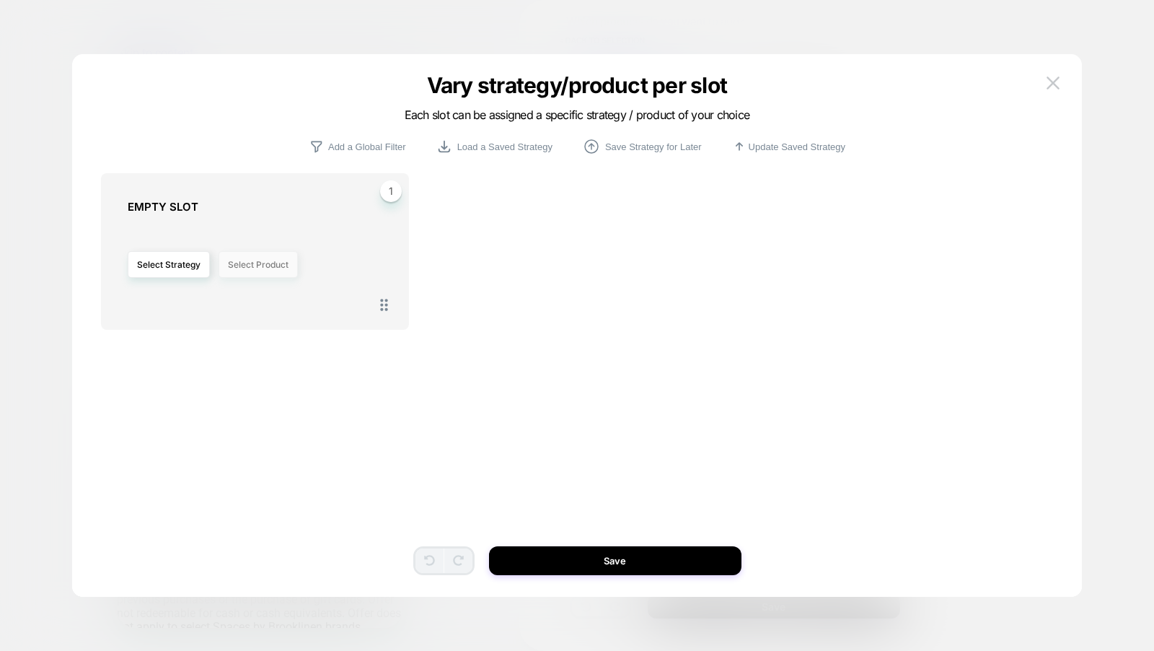
click at [258, 260] on button "Select Product" at bounding box center [258, 264] width 79 height 27
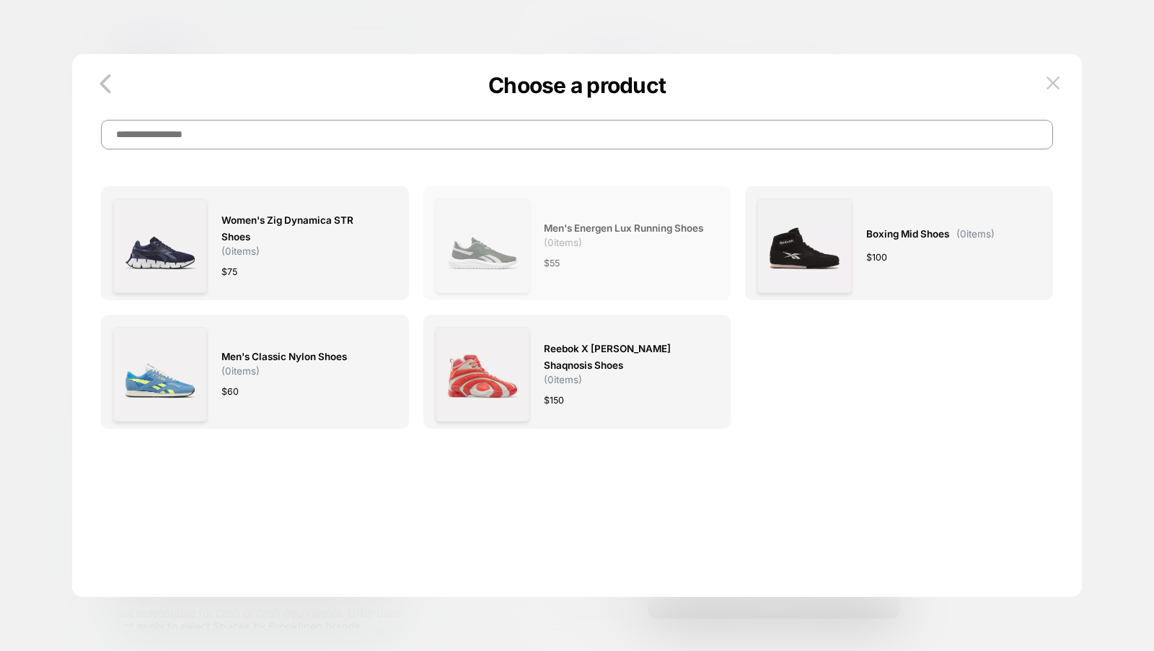
click at [470, 281] on img at bounding box center [483, 245] width 94 height 94
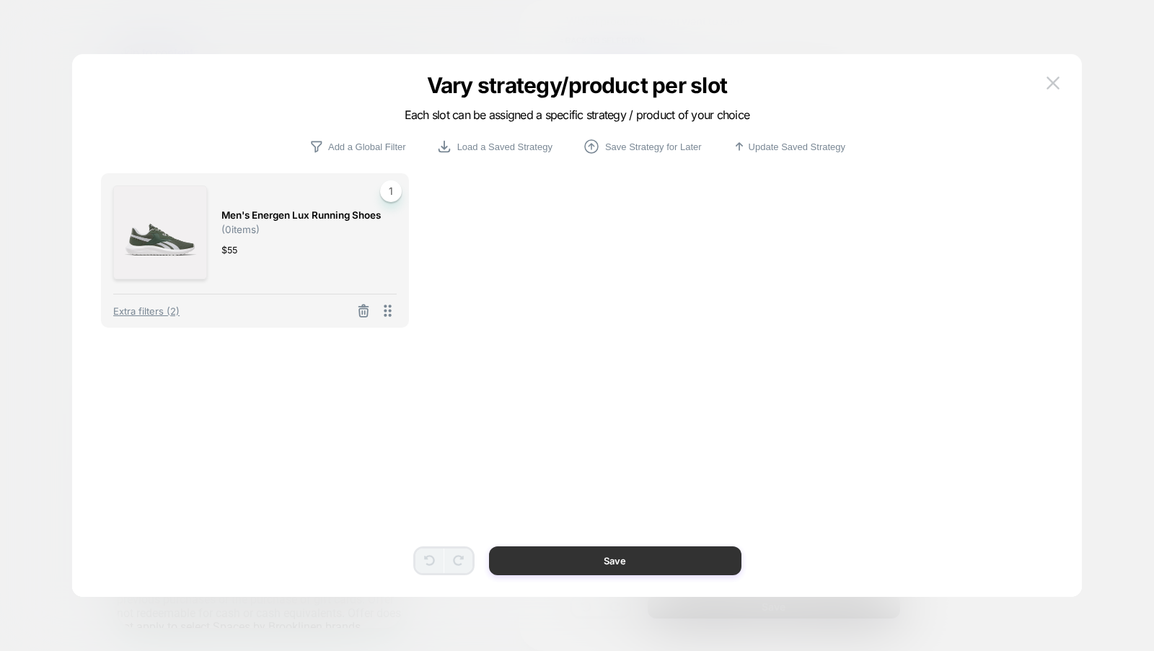
click at [620, 561] on button "Save" at bounding box center [615, 560] width 252 height 29
type textarea "*"
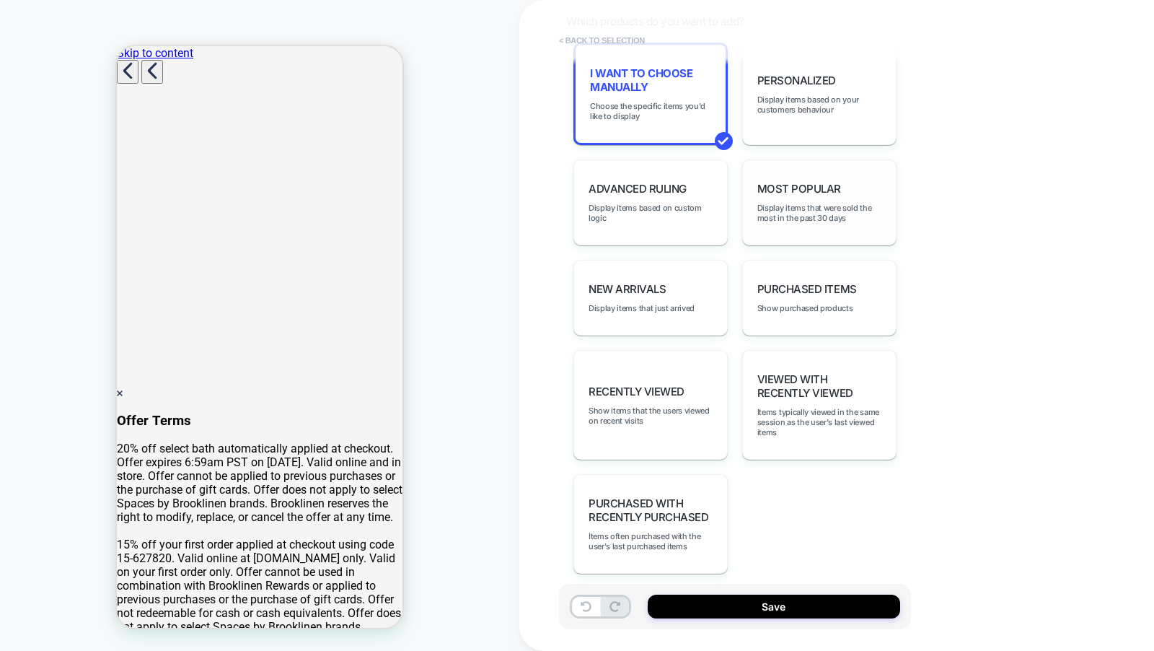
click at [607, 39] on button "< Back to selection" at bounding box center [602, 40] width 100 height 23
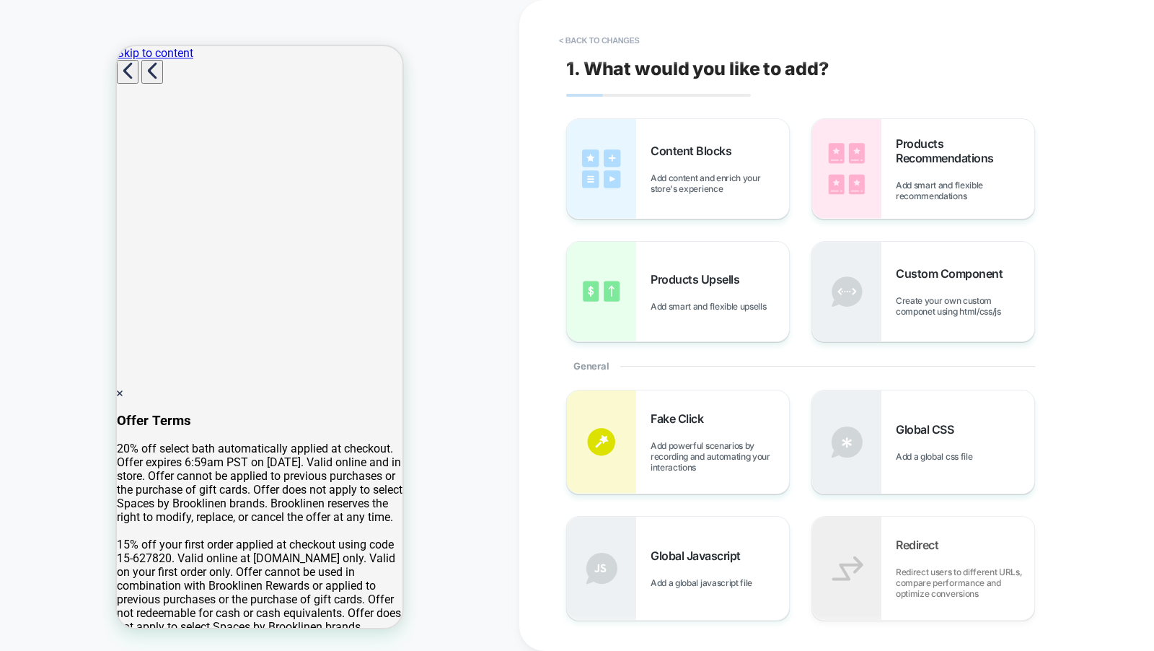
click at [607, 39] on button "< Back to changes" at bounding box center [599, 40] width 95 height 23
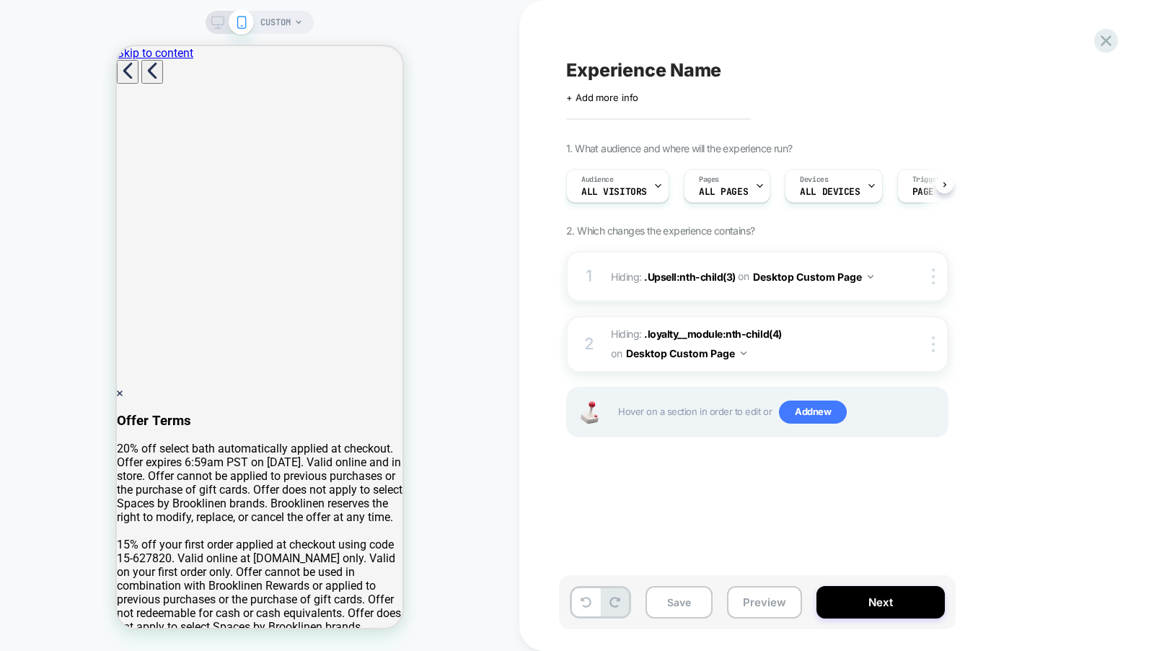
click at [607, 39] on div "Experience Name Click to edit experience details + Add more info 1. What audien…" at bounding box center [829, 325] width 541 height 622
click at [284, 21] on span "CUSTOM" at bounding box center [275, 22] width 30 height 23
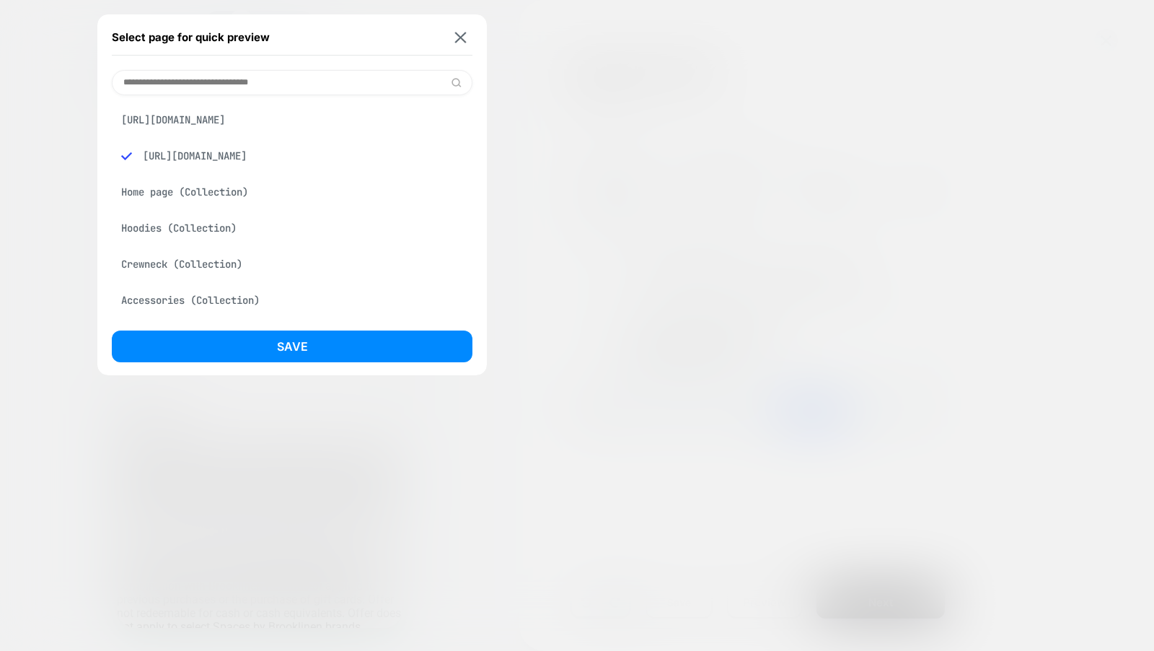
click at [235, 83] on input at bounding box center [292, 82] width 361 height 25
paste input "**********"
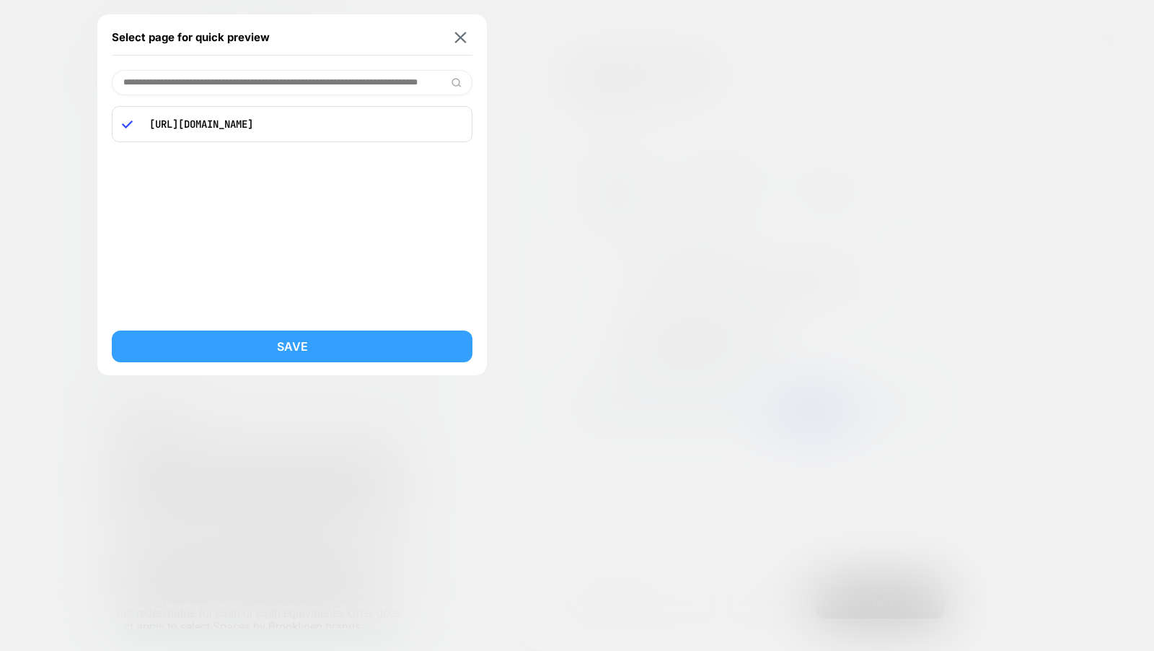
type input "**********"
click at [293, 353] on button "Save" at bounding box center [292, 346] width 361 height 32
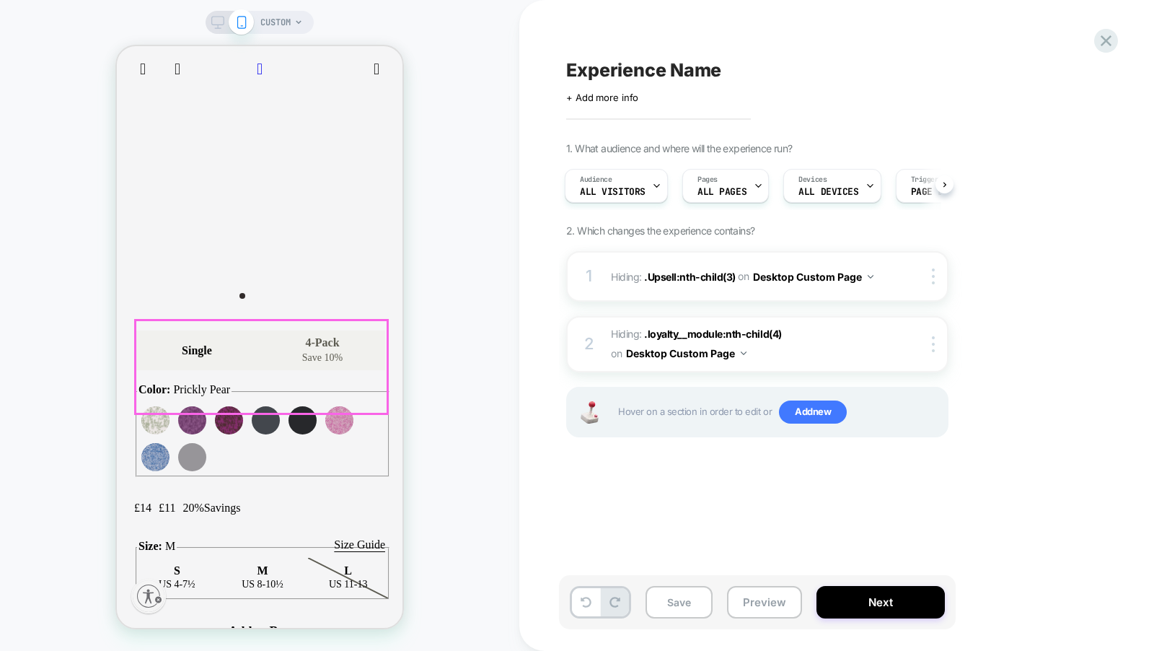
scroll to position [452, 0]
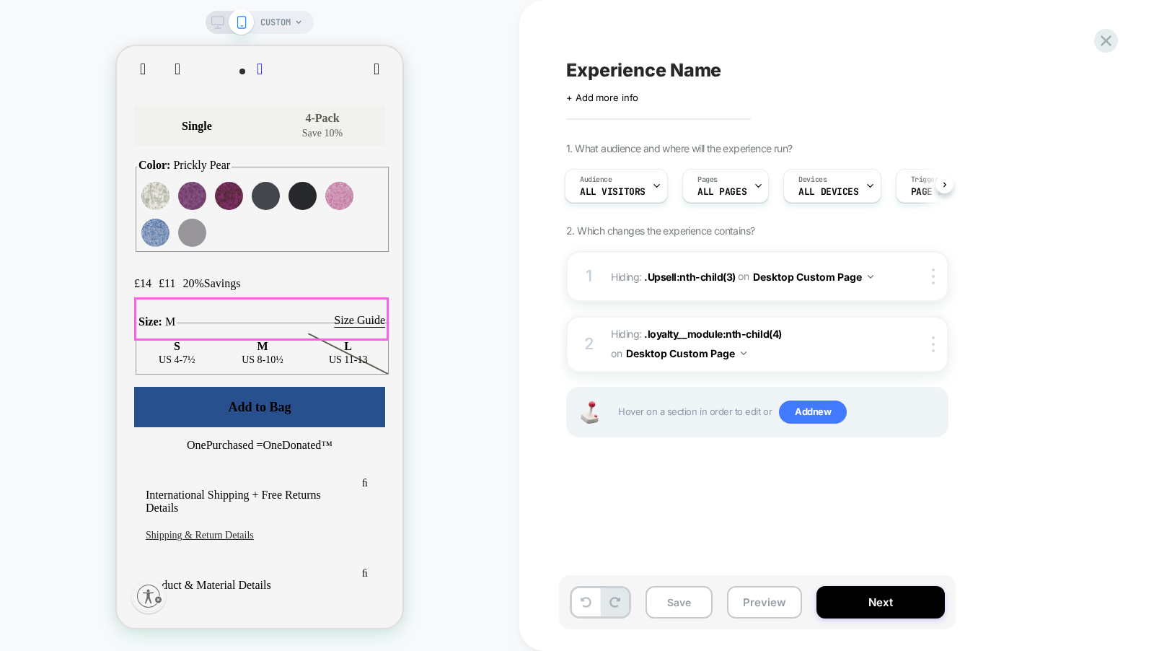
click at [271, 387] on button "Add to Bag" at bounding box center [259, 407] width 251 height 40
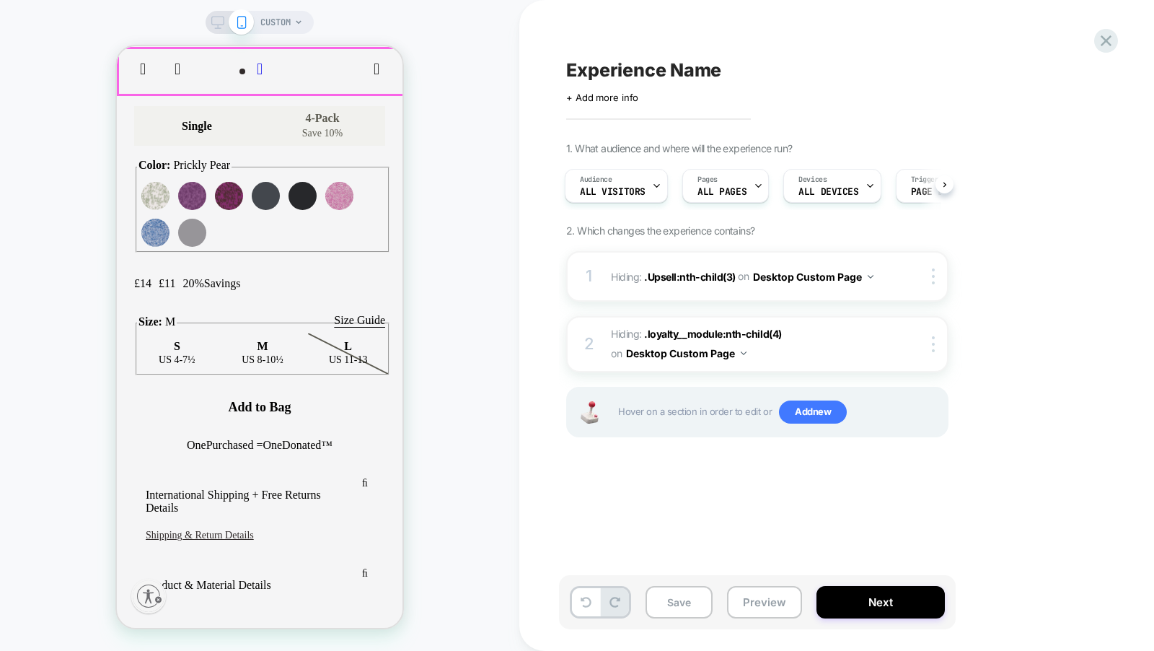
click at [378, 66] on span "Cart" at bounding box center [377, 69] width 6 height 13
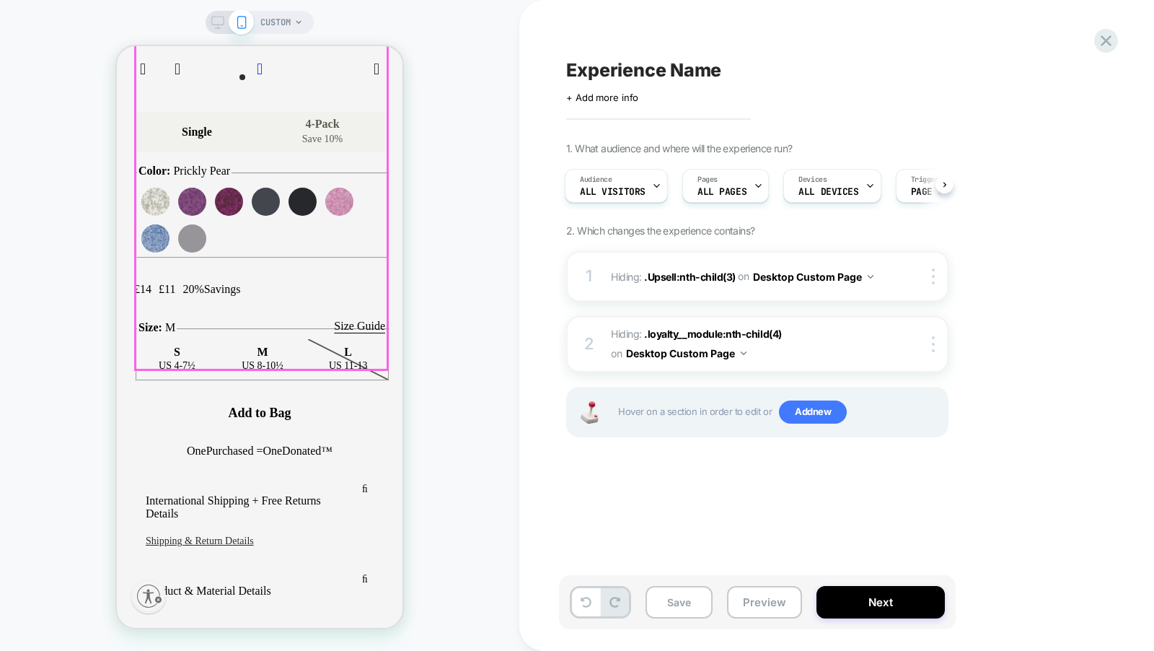
scroll to position [0, 0]
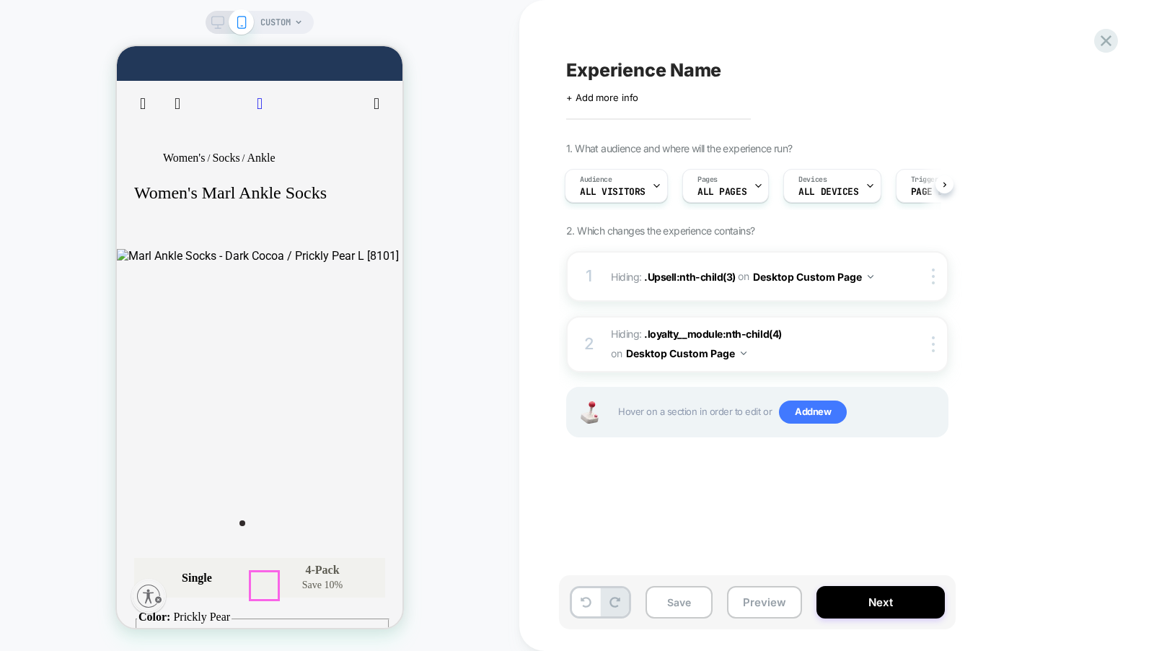
click at [264, 633] on div "dark grey color swatch" at bounding box center [266, 647] width 28 height 28
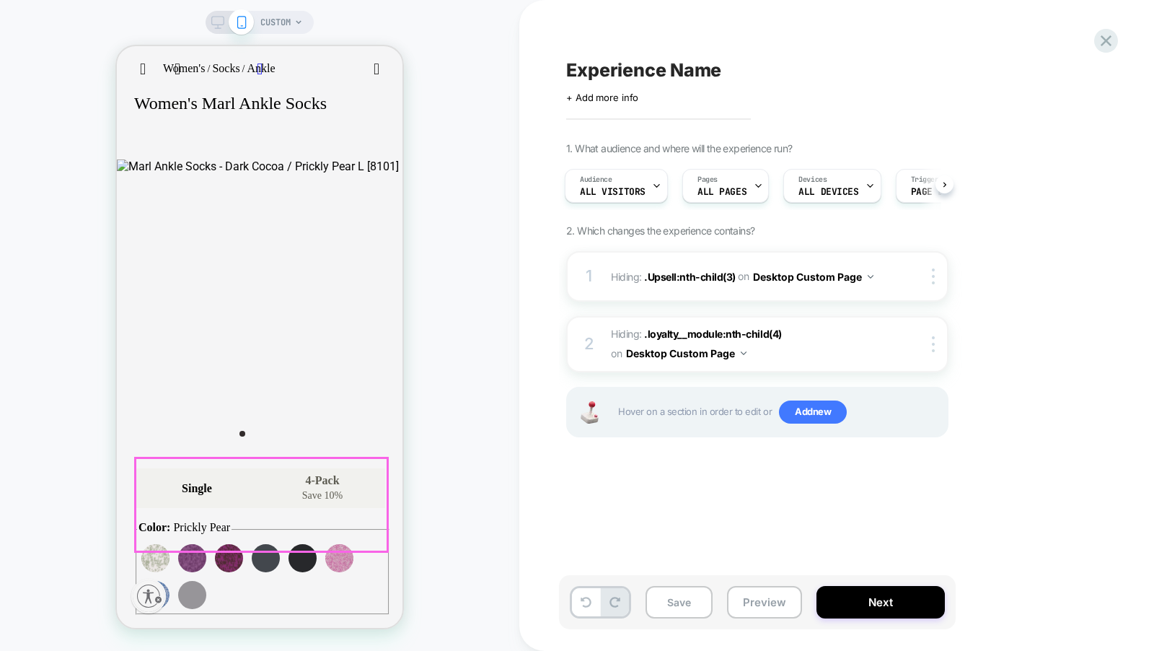
scroll to position [326, 0]
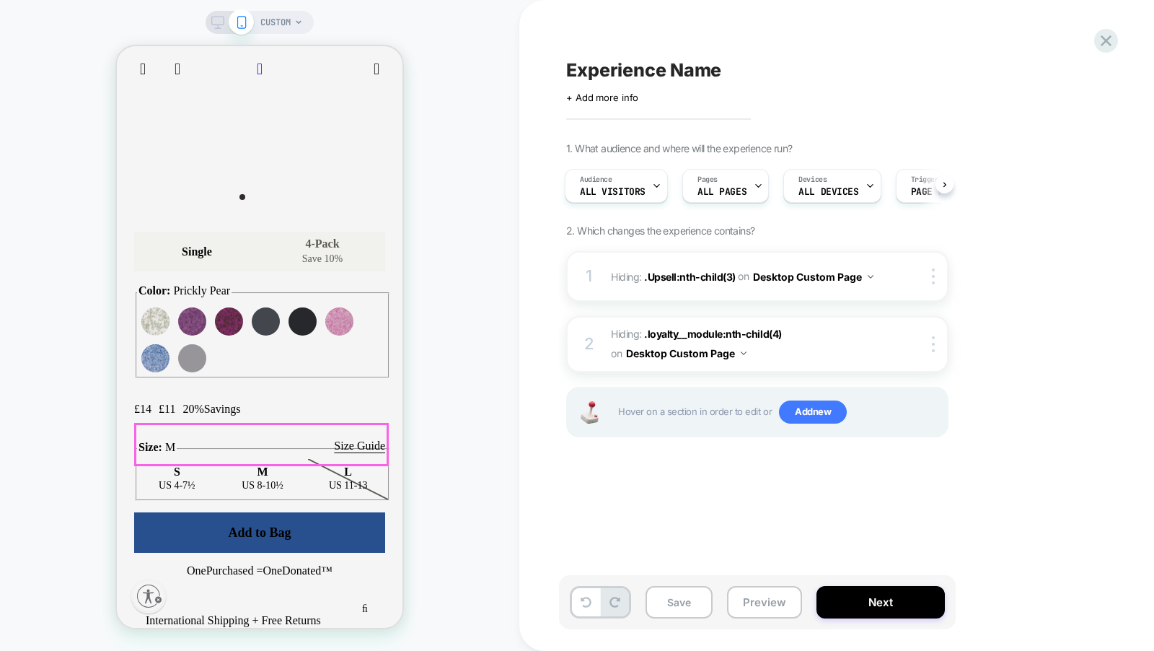
click at [266, 512] on button "Add to Bag" at bounding box center [259, 532] width 251 height 40
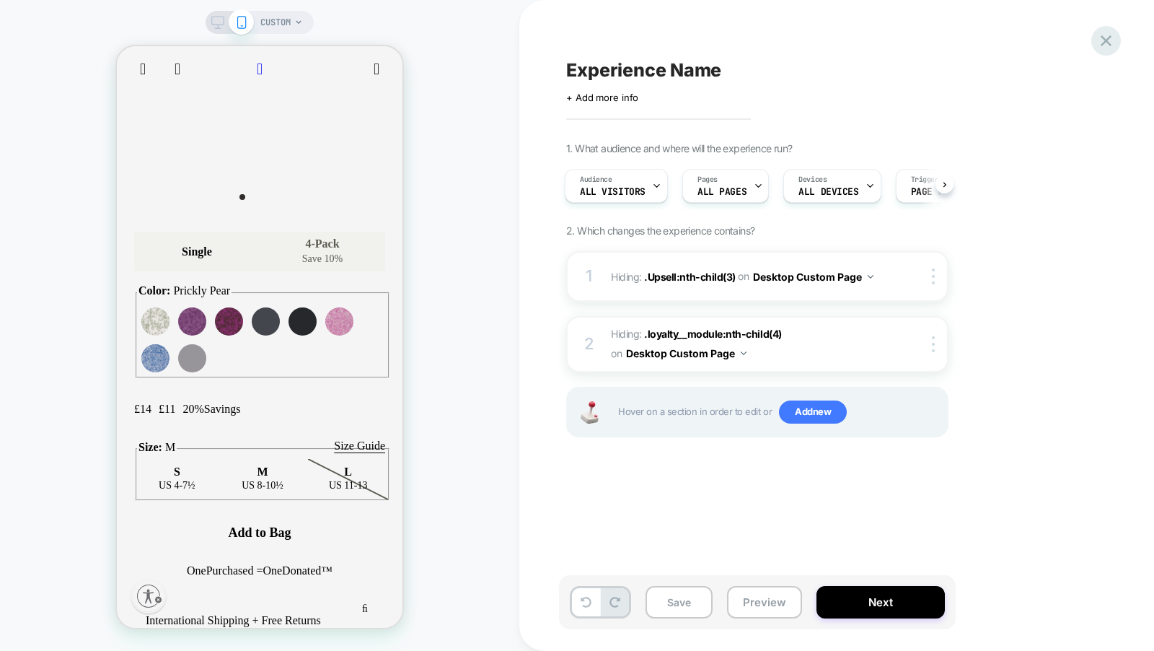
click at [1109, 42] on icon at bounding box center [1106, 40] width 19 height 19
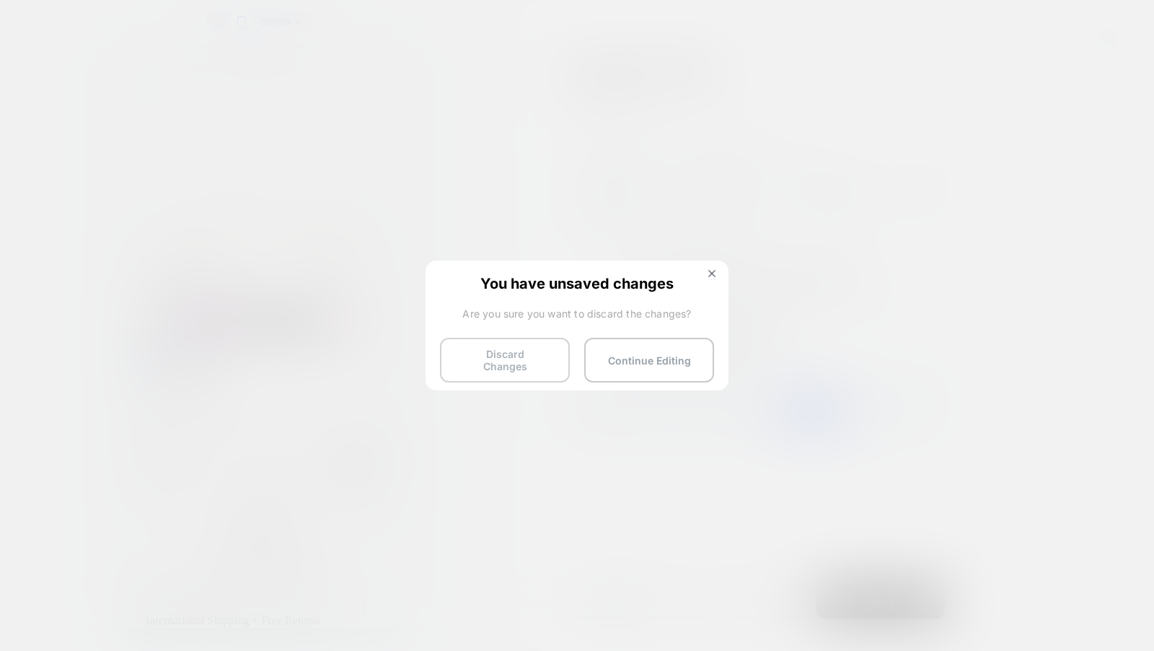
click at [488, 357] on button "Discard Changes" at bounding box center [505, 360] width 130 height 45
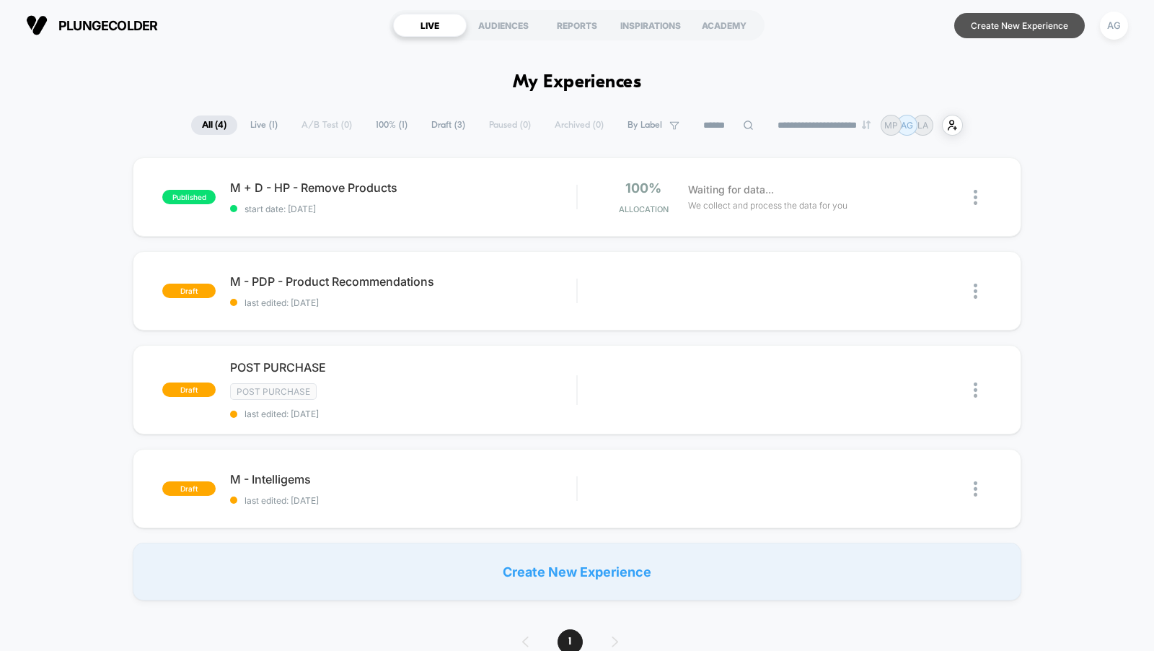
click at [1038, 27] on button "Create New Experience" at bounding box center [1019, 25] width 131 height 25
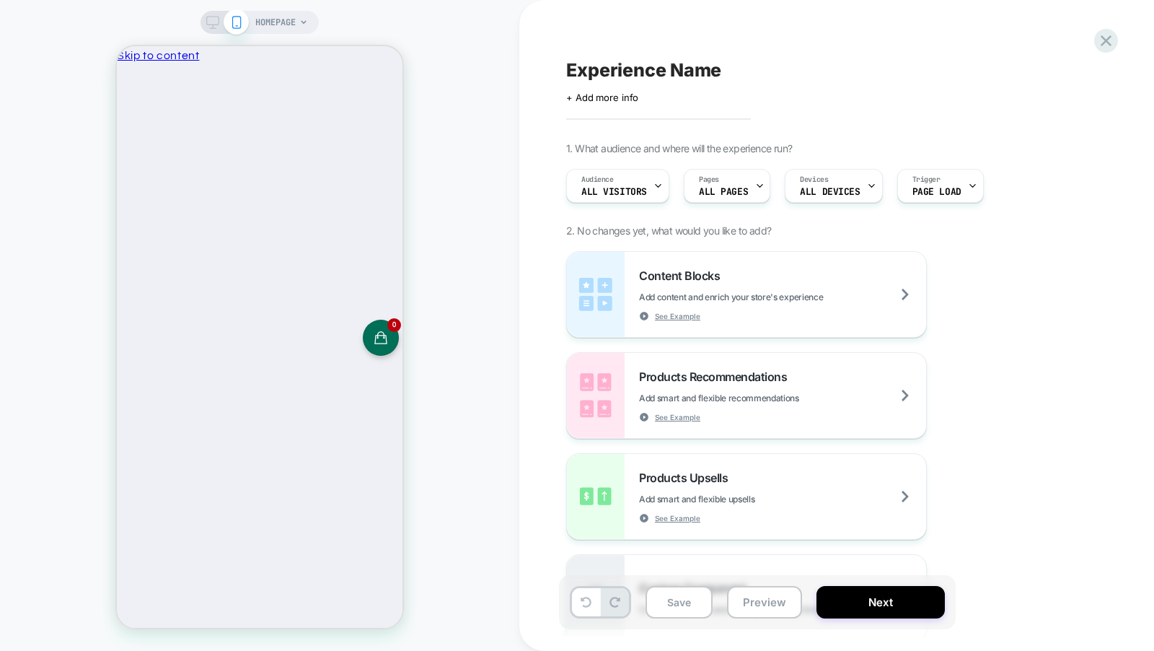
click at [278, 18] on span "HOMEPAGE" at bounding box center [275, 22] width 40 height 23
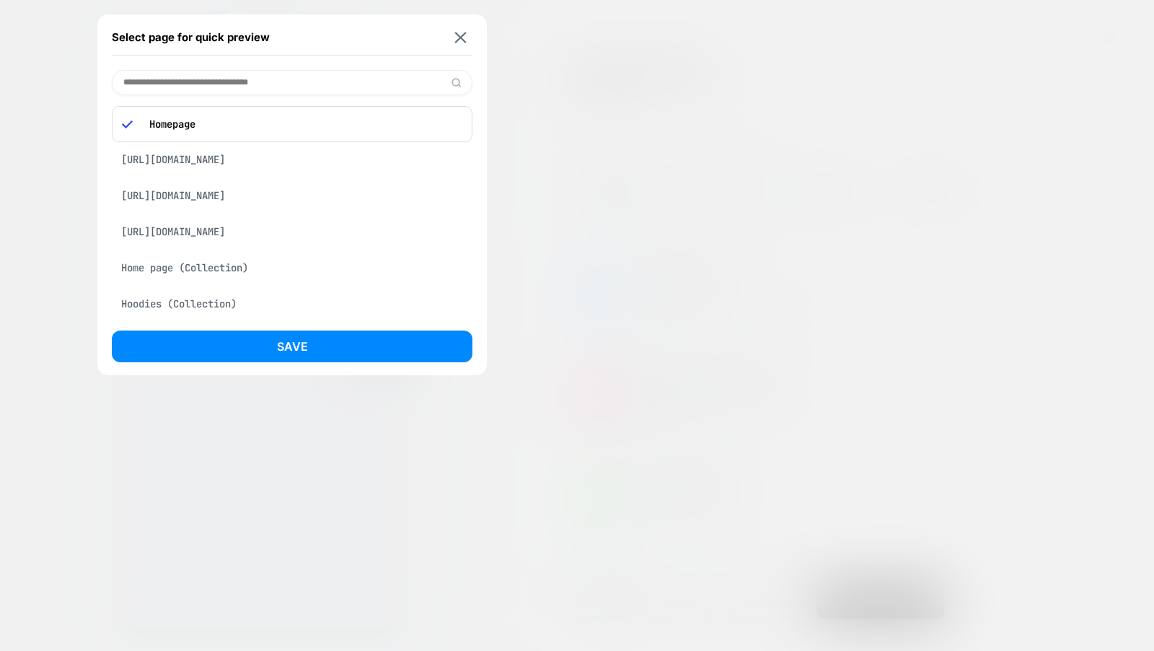
click at [264, 71] on input at bounding box center [292, 82] width 361 height 25
paste input "**********"
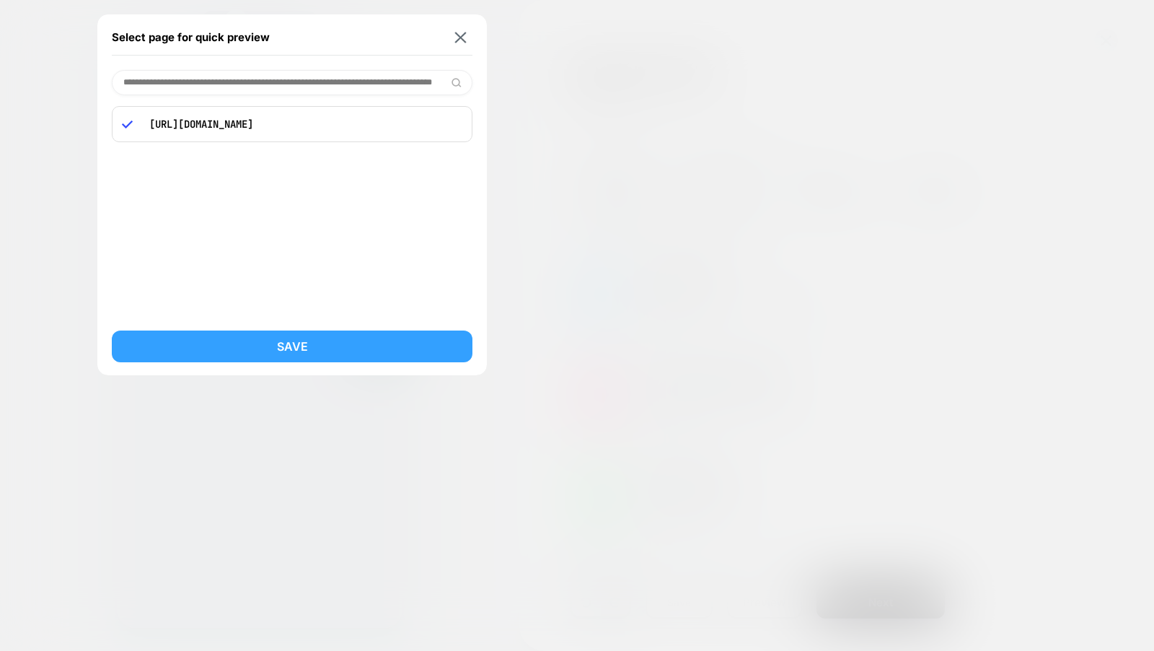
type input "**********"
click at [325, 350] on button "Save" at bounding box center [292, 346] width 361 height 32
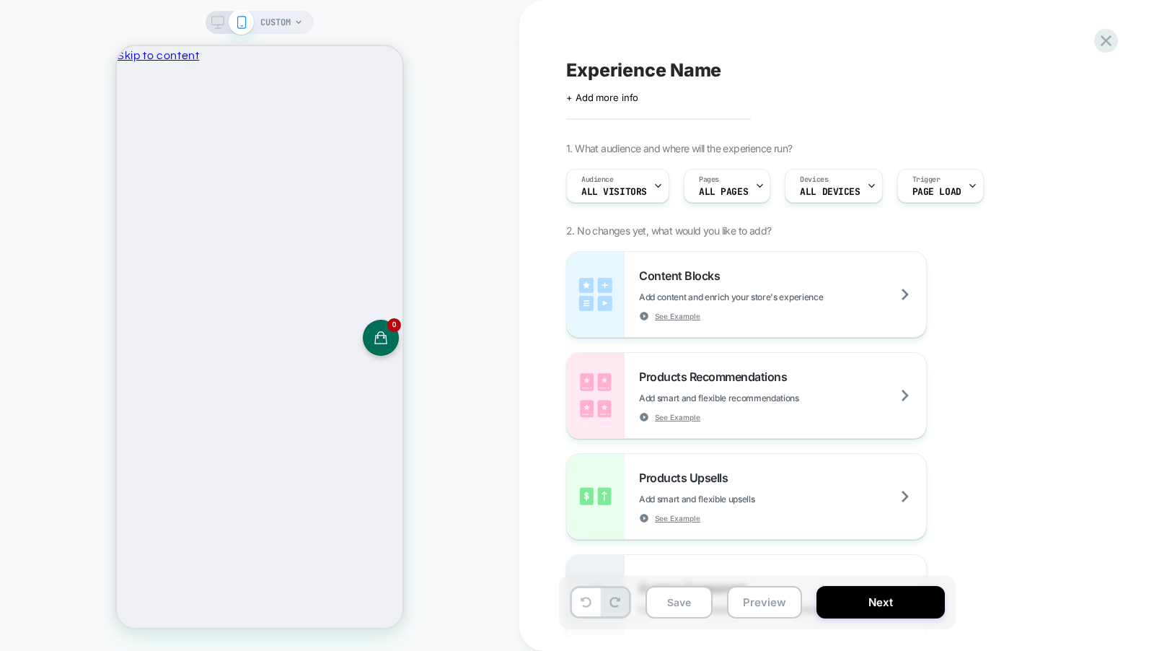
click at [263, 23] on span "CUSTOM" at bounding box center [275, 22] width 30 height 23
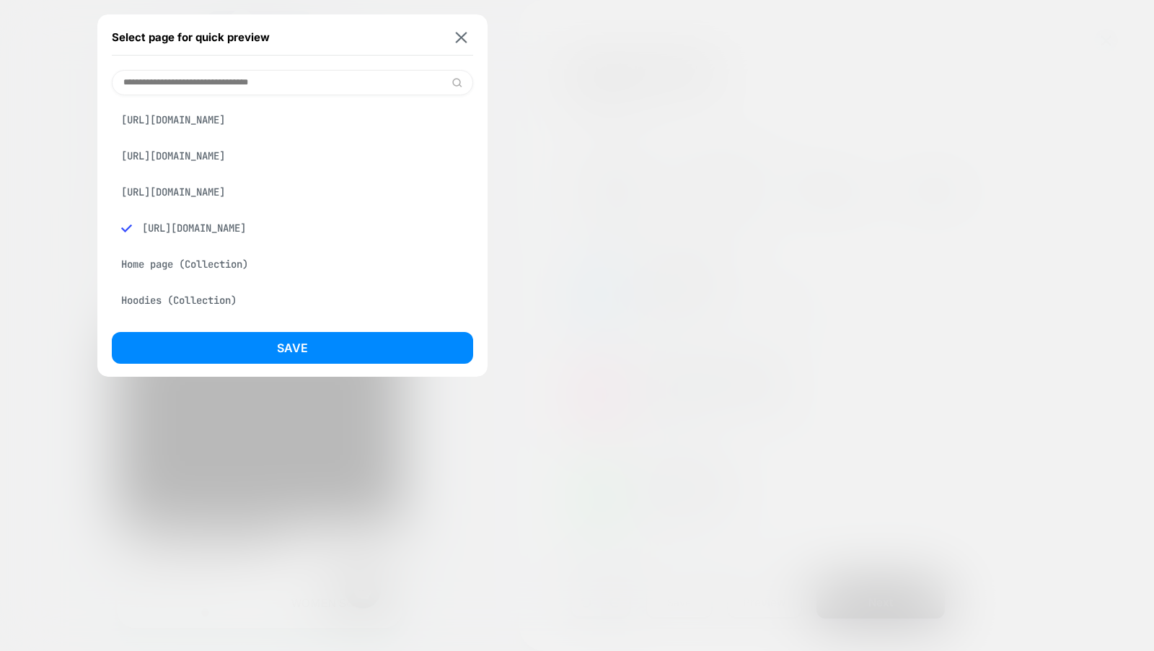
click at [267, 82] on input at bounding box center [292, 82] width 361 height 25
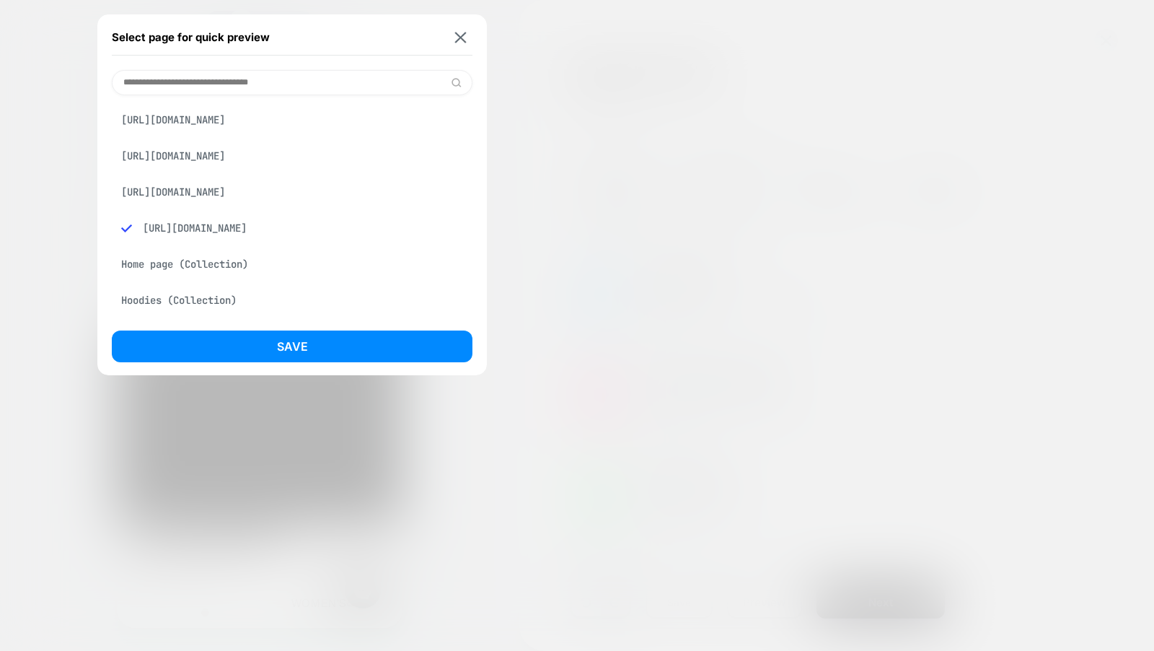
paste input "**********"
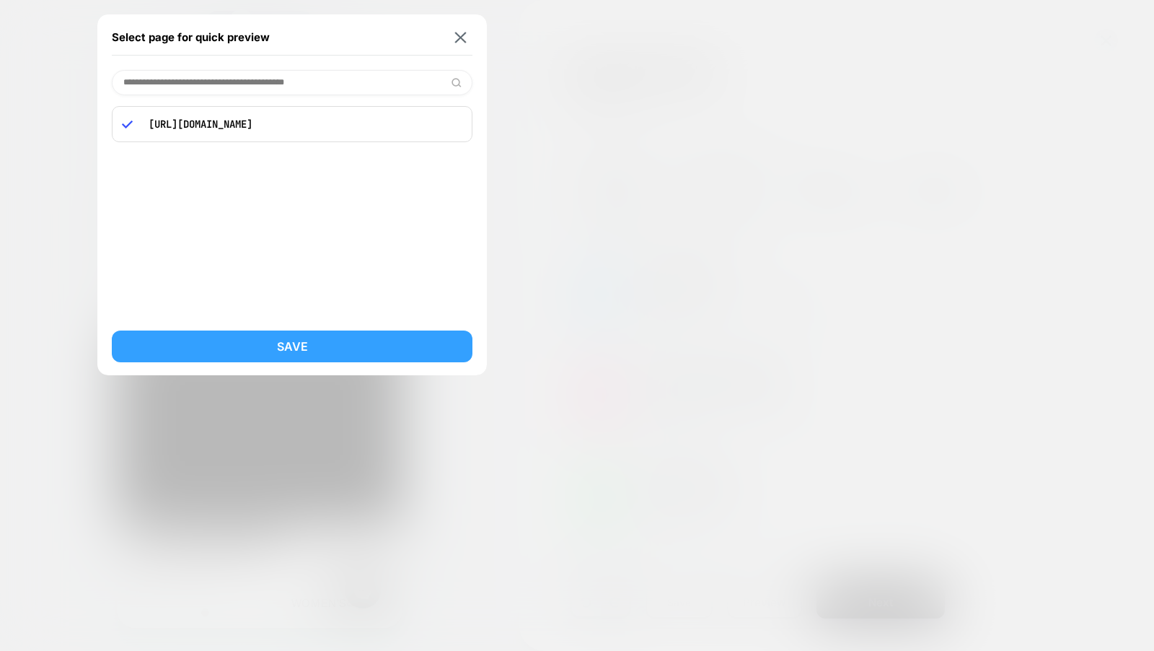
type input "**********"
click at [345, 353] on button "Save" at bounding box center [292, 346] width 361 height 32
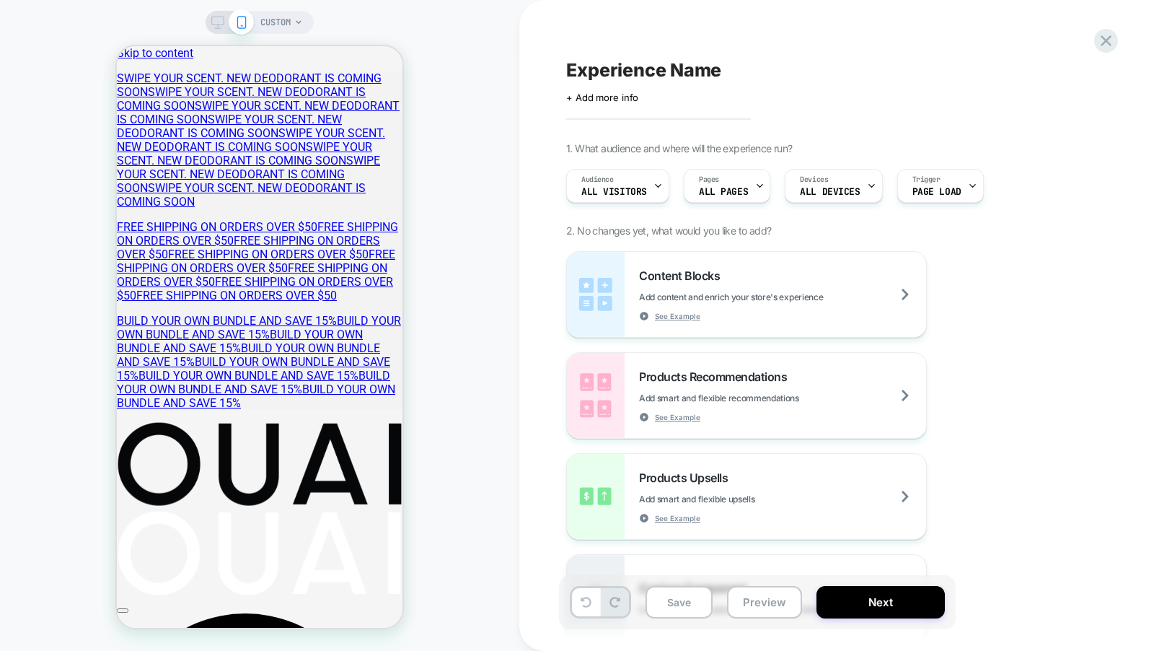
click at [270, 17] on span "CUSTOM" at bounding box center [275, 22] width 30 height 23
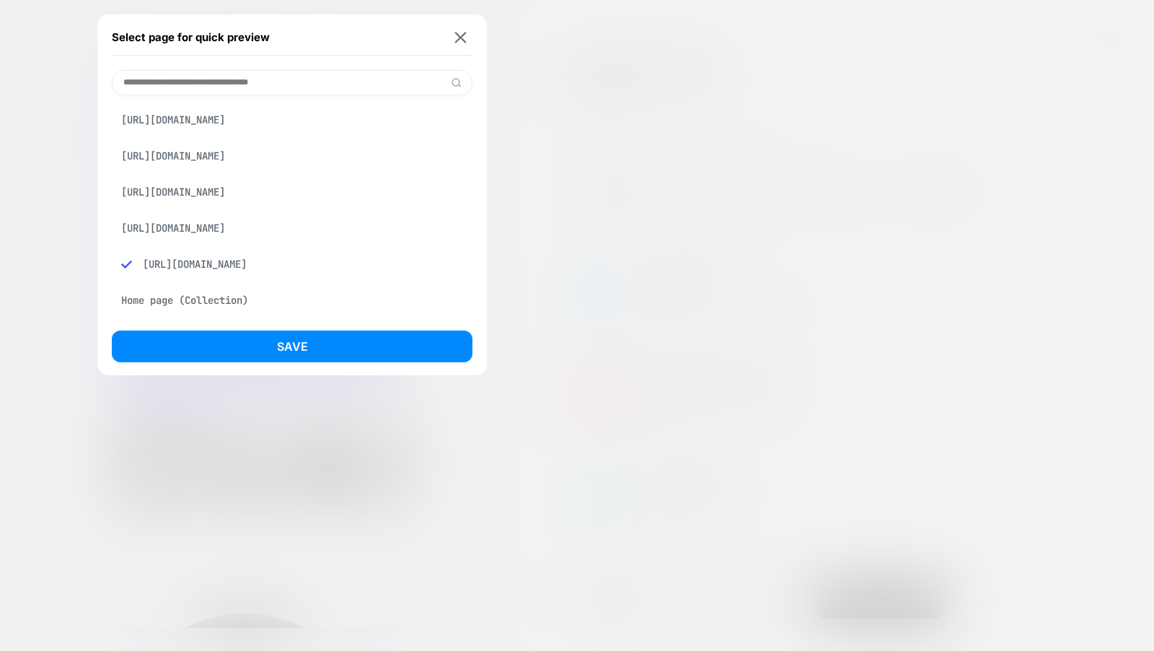
click at [281, 76] on input at bounding box center [292, 82] width 361 height 25
paste input "**********"
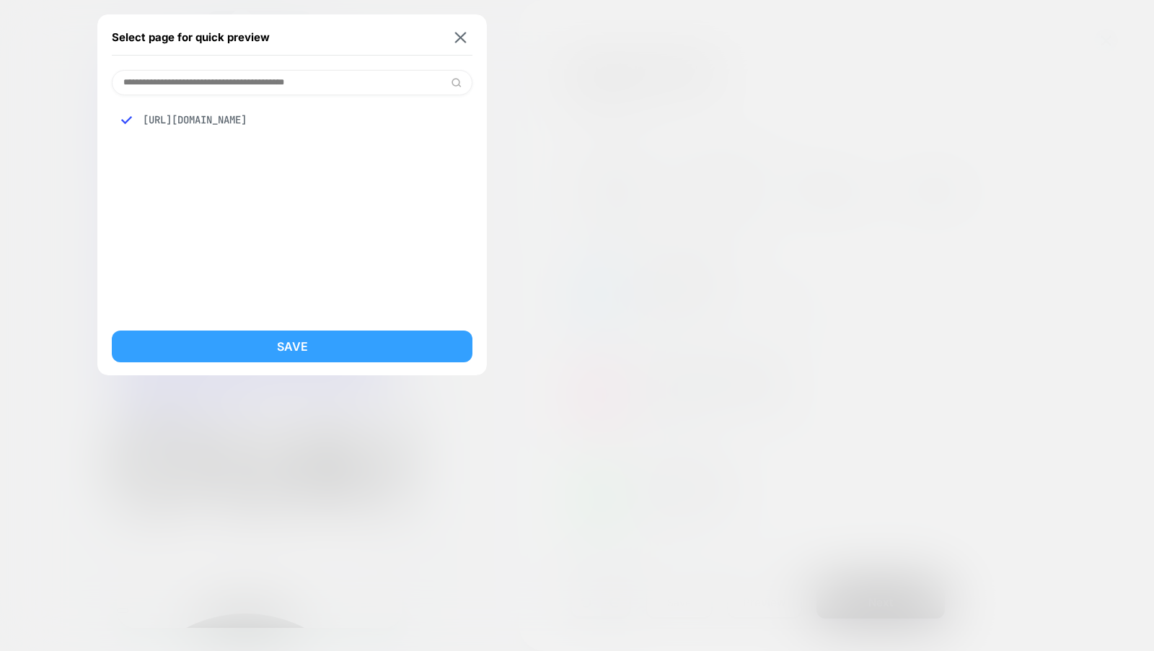
type input "**********"
click at [323, 338] on button "Save" at bounding box center [292, 346] width 361 height 32
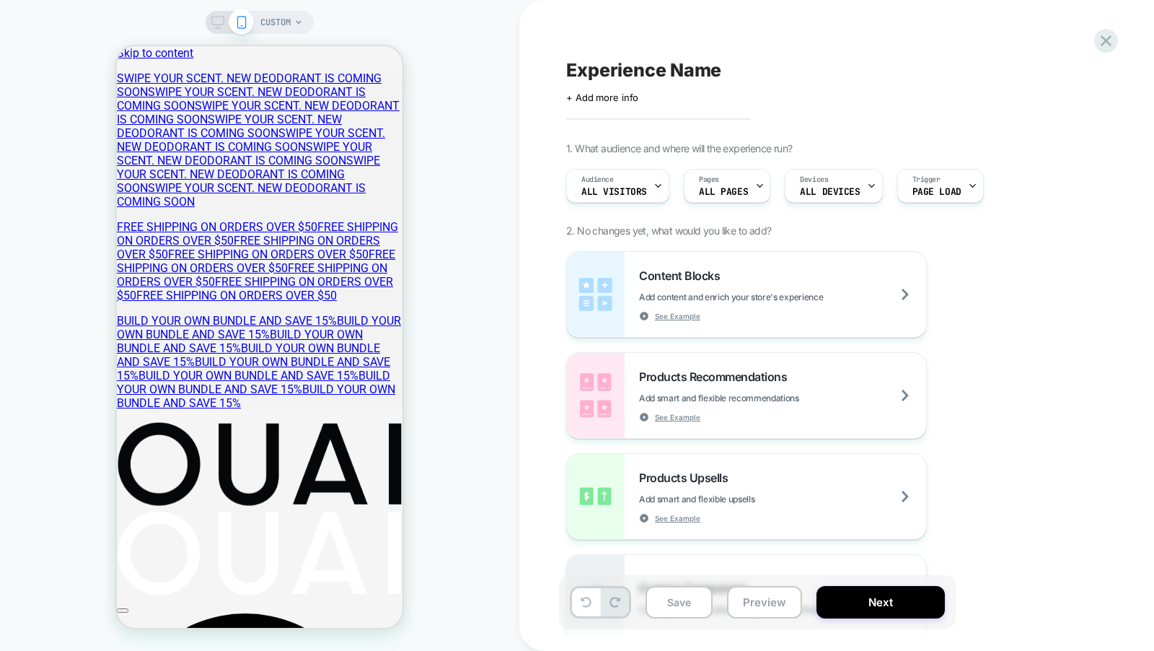
click at [289, 20] on span "CUSTOM" at bounding box center [275, 22] width 30 height 23
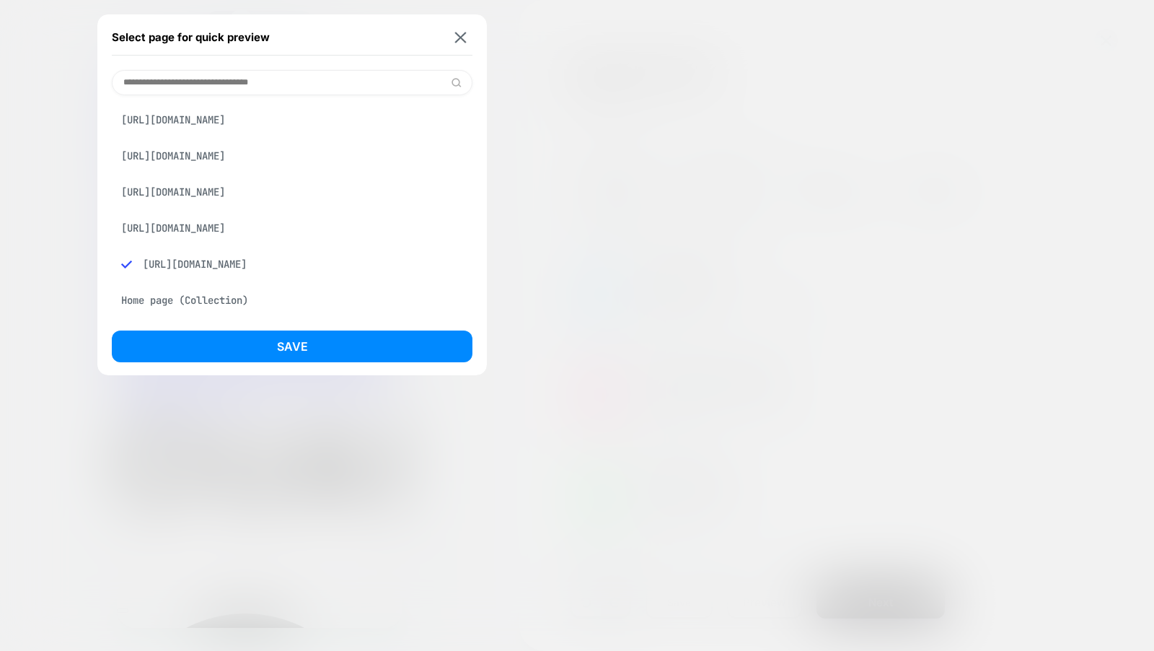
click at [284, 83] on input at bounding box center [292, 82] width 361 height 25
paste input "**********"
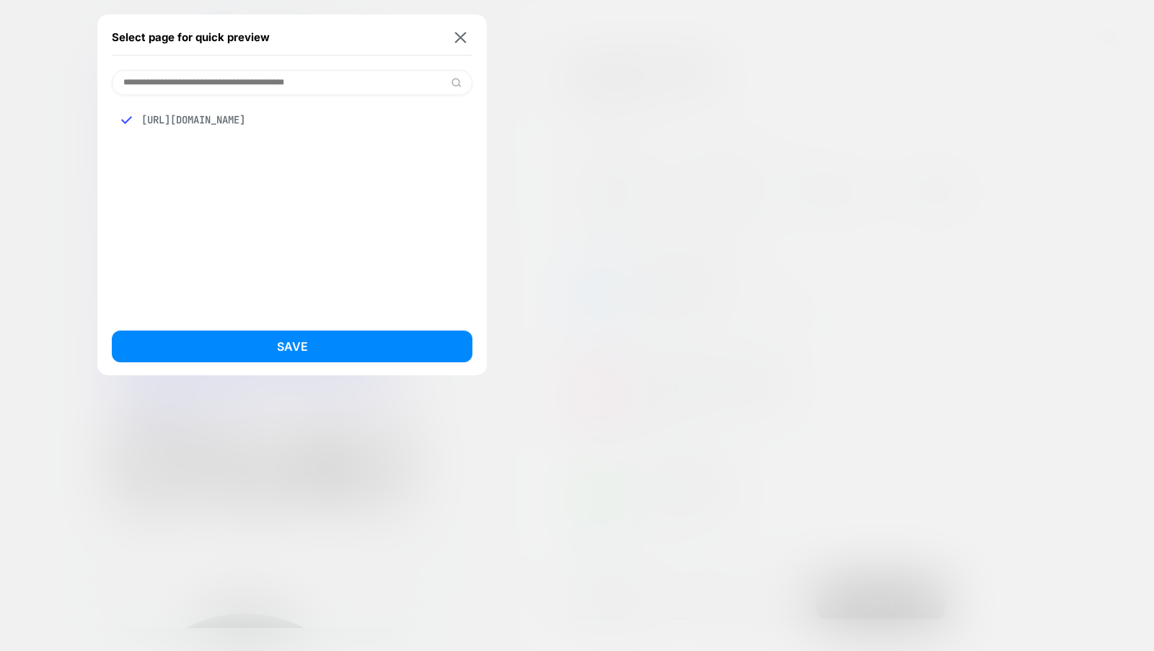
type input "**********"
click at [285, 115] on div "https://theouai.com/collections/body-products" at bounding box center [292, 119] width 361 height 27
click at [460, 45] on div "Select page for quick preview" at bounding box center [292, 37] width 361 height 36
click at [460, 43] on button at bounding box center [461, 37] width 18 height 12
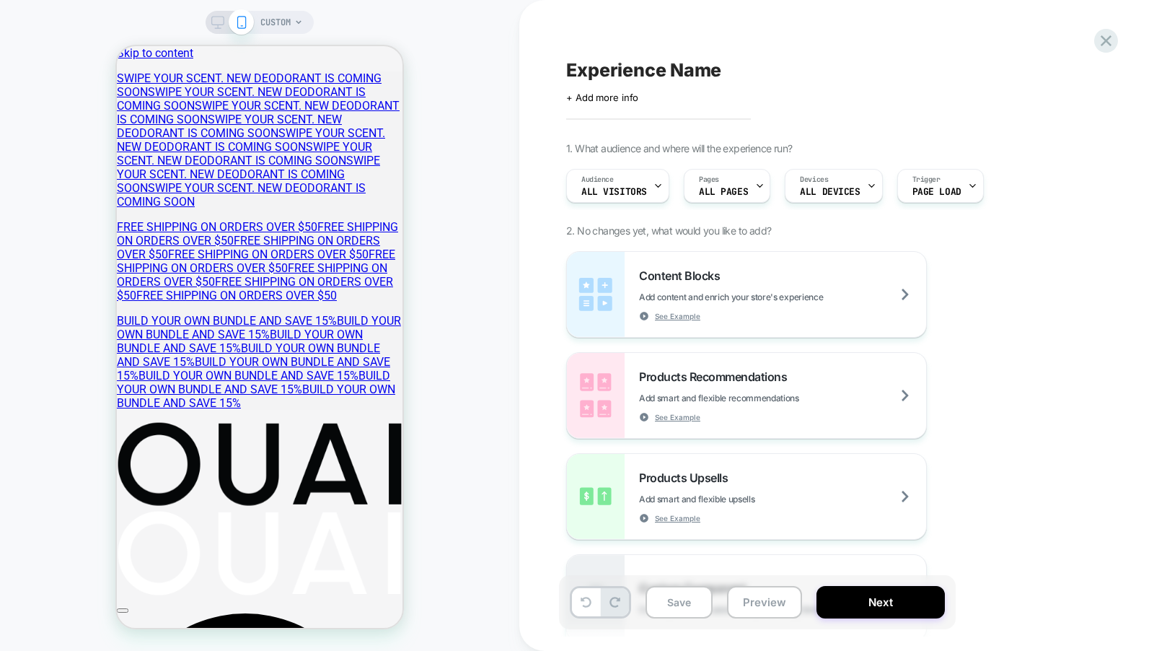
click at [276, 31] on span "CUSTOM" at bounding box center [275, 22] width 30 height 23
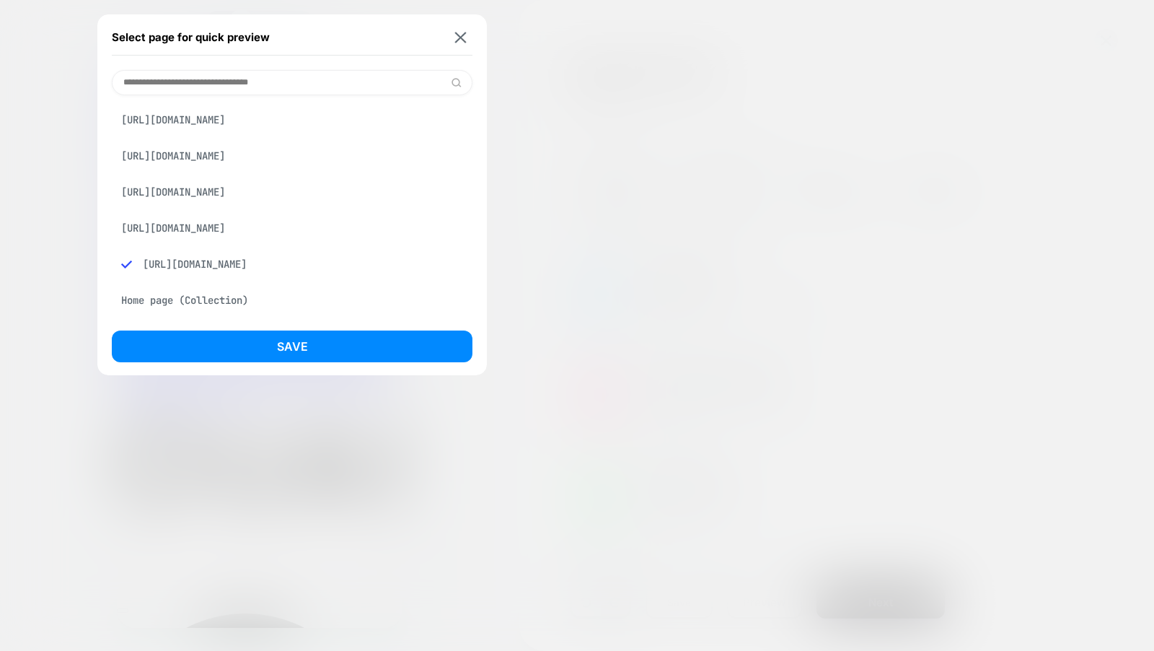
click at [271, 87] on input at bounding box center [292, 82] width 361 height 25
paste input "**********"
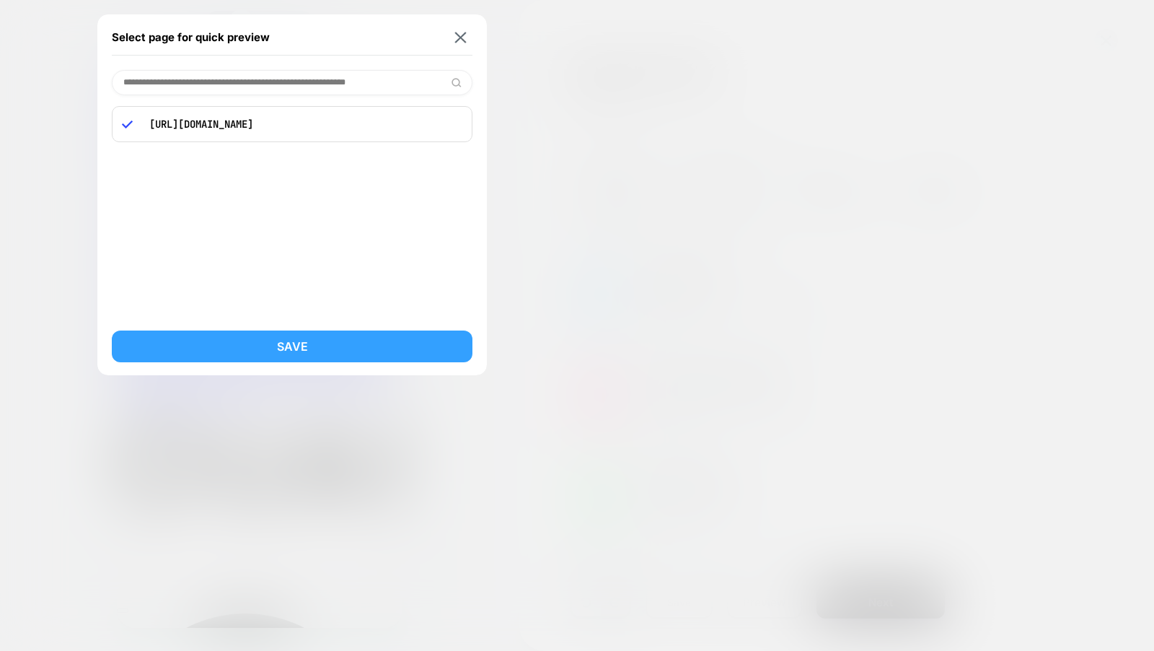
type input "**********"
click at [315, 343] on button "Save" at bounding box center [292, 346] width 361 height 32
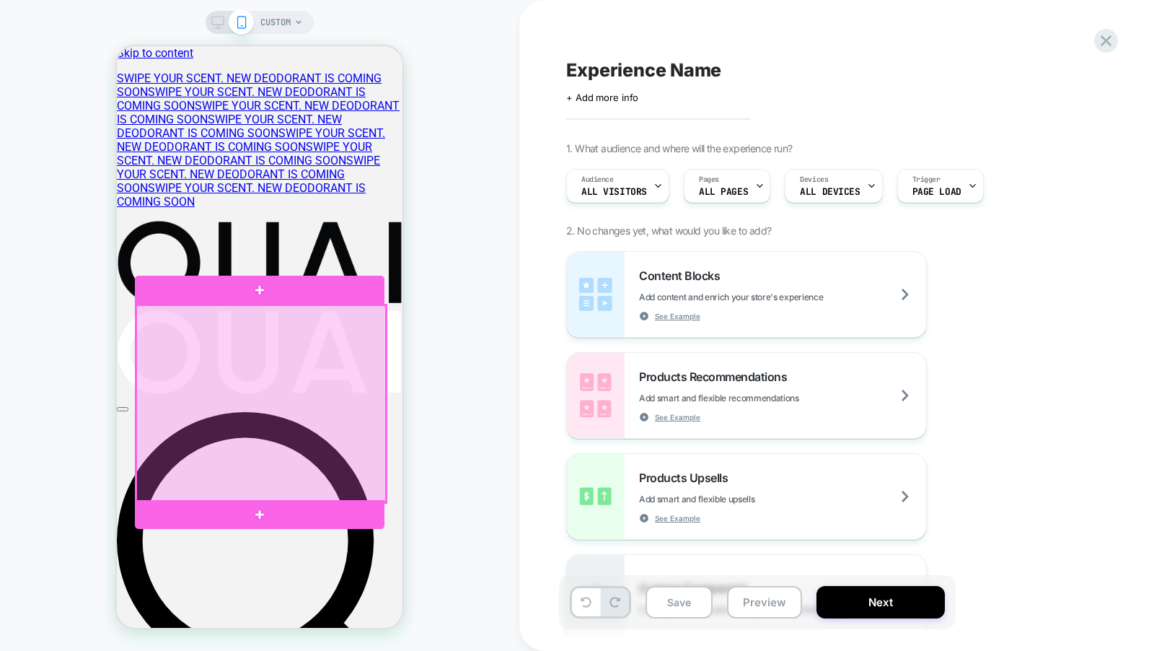
click at [376, 361] on div at bounding box center [261, 403] width 250 height 197
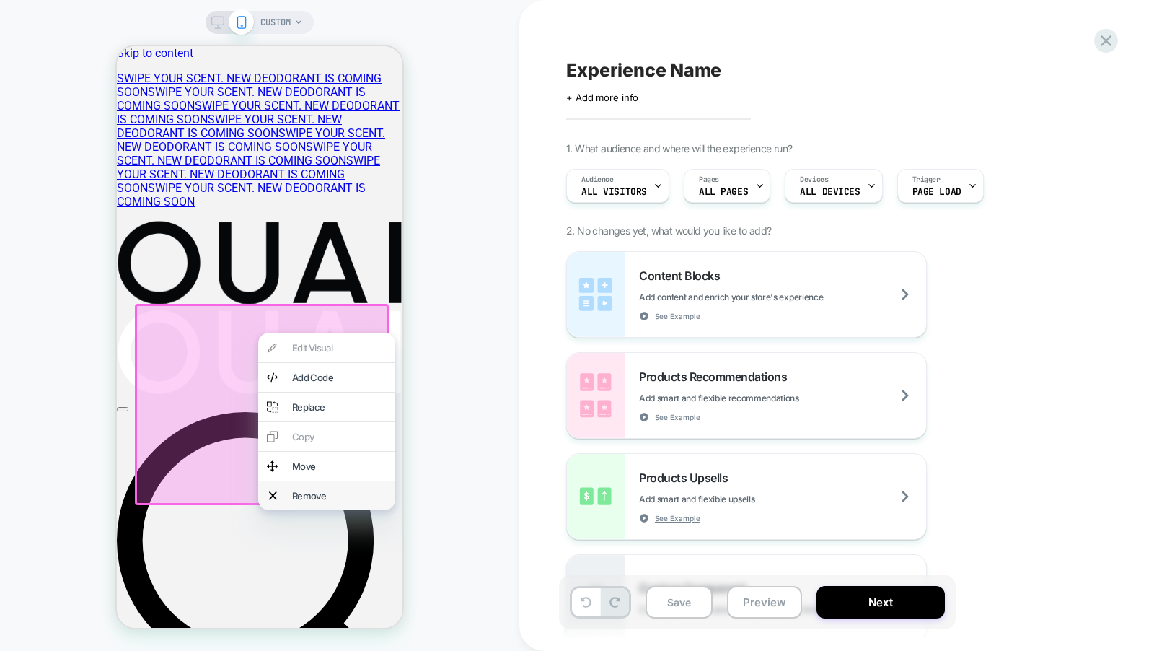
click at [330, 503] on div "Remove" at bounding box center [326, 495] width 137 height 29
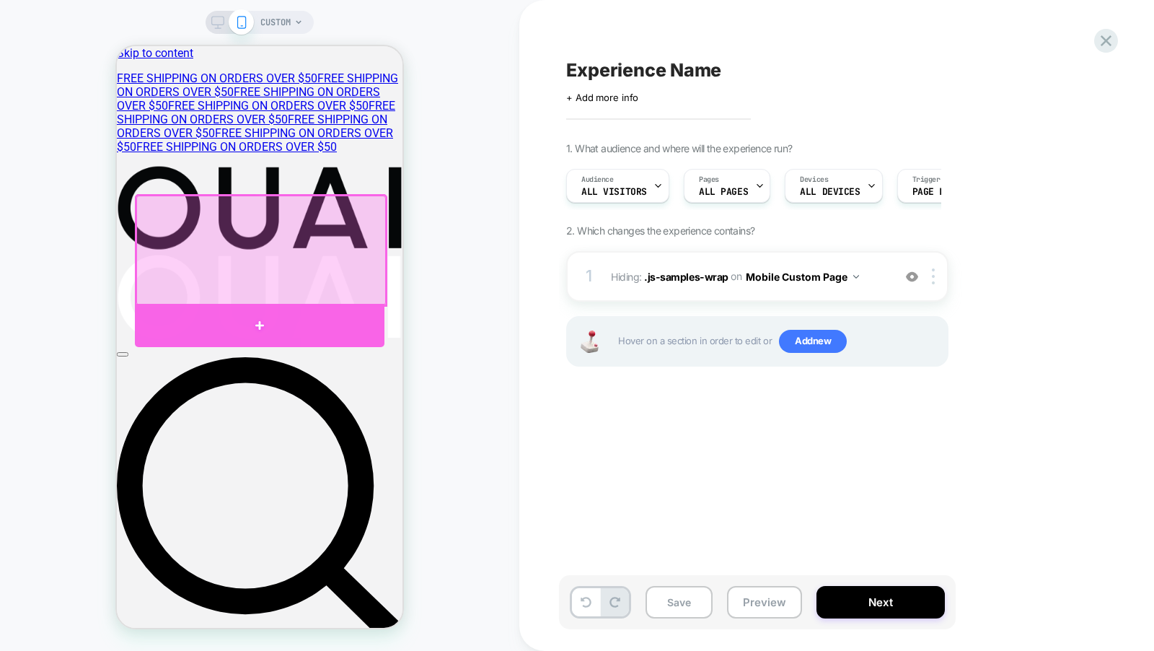
click at [350, 333] on div at bounding box center [260, 325] width 250 height 43
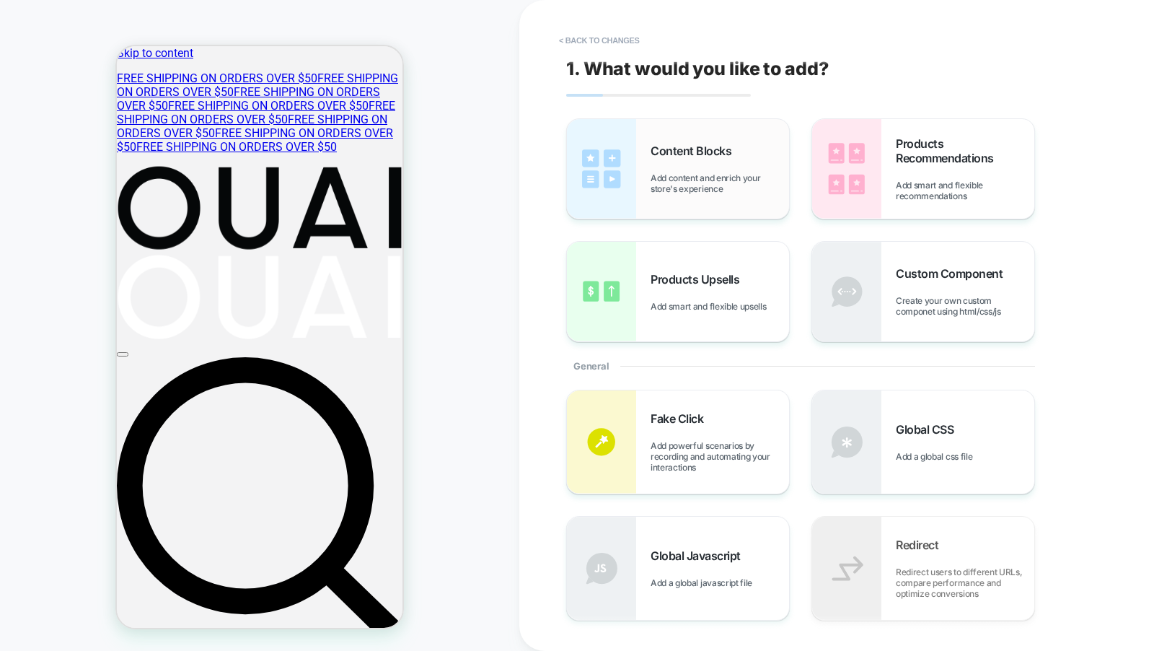
click at [681, 193] on span "Add content and enrich your store's experience" at bounding box center [720, 183] width 139 height 22
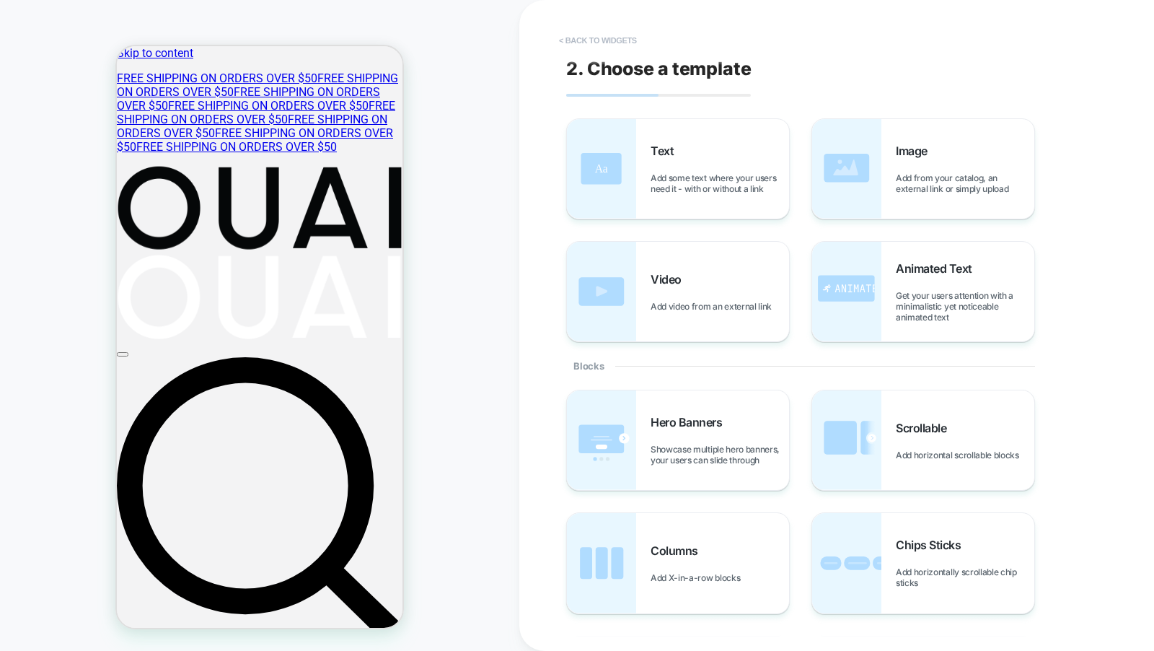
click at [600, 44] on button "< Back to widgets" at bounding box center [598, 40] width 92 height 23
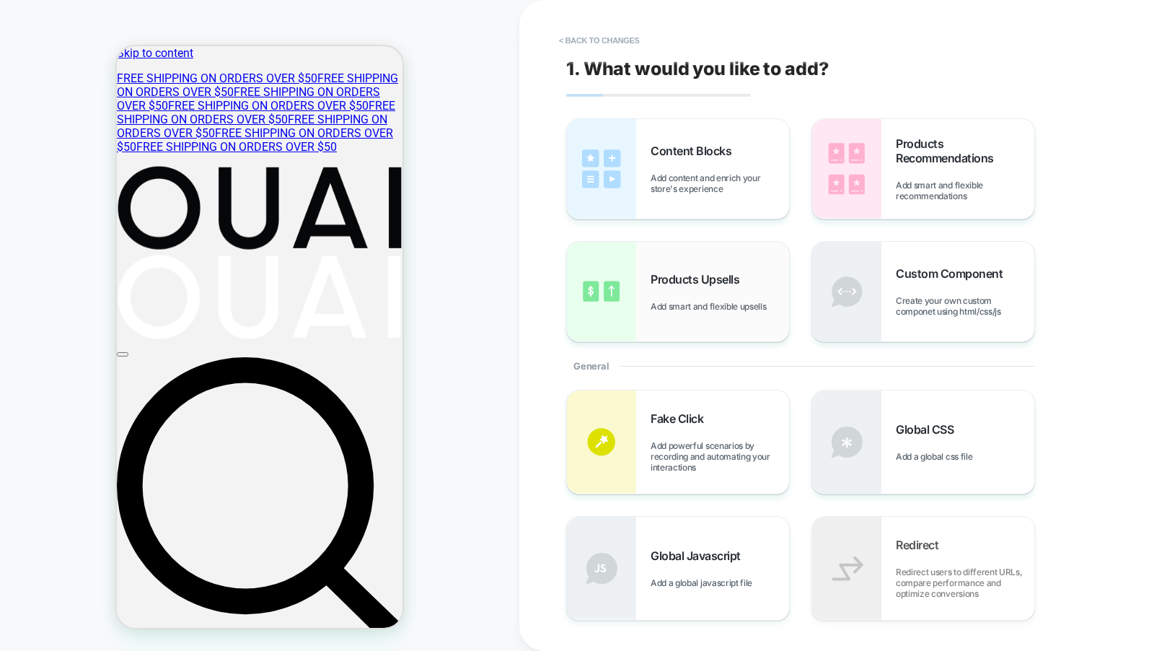
click at [725, 288] on div "Products Upsells Add smart and flexible upsells" at bounding box center [720, 292] width 139 height 40
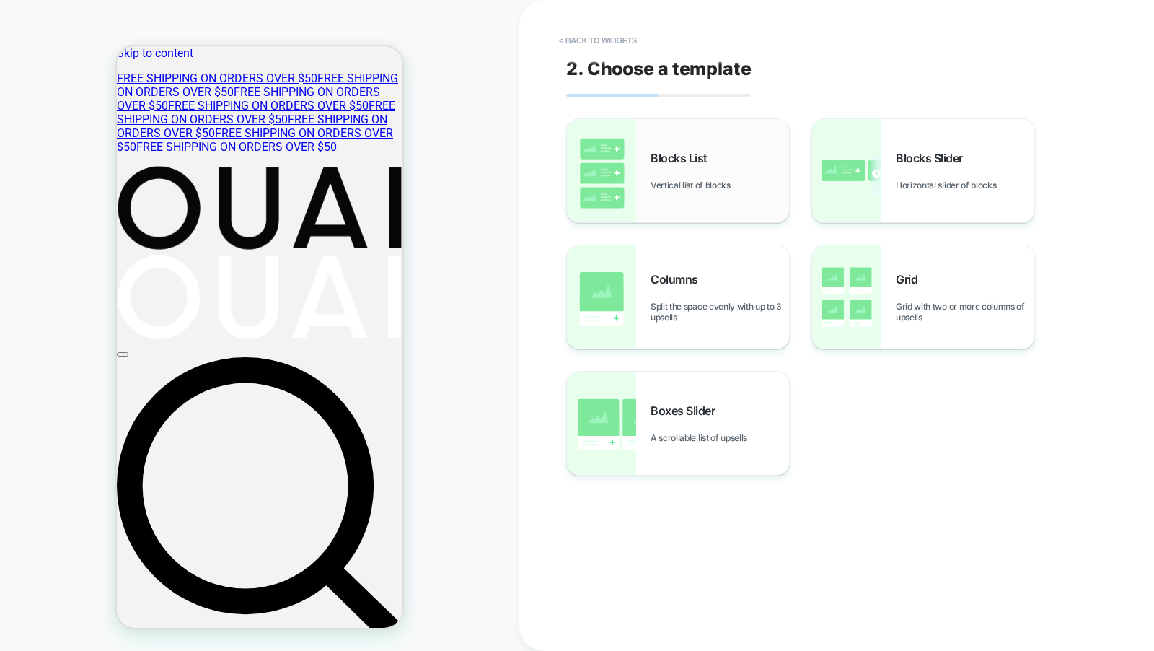
scroll to position [53, 0]
click at [706, 181] on span "Vertical list of blocks" at bounding box center [694, 185] width 87 height 11
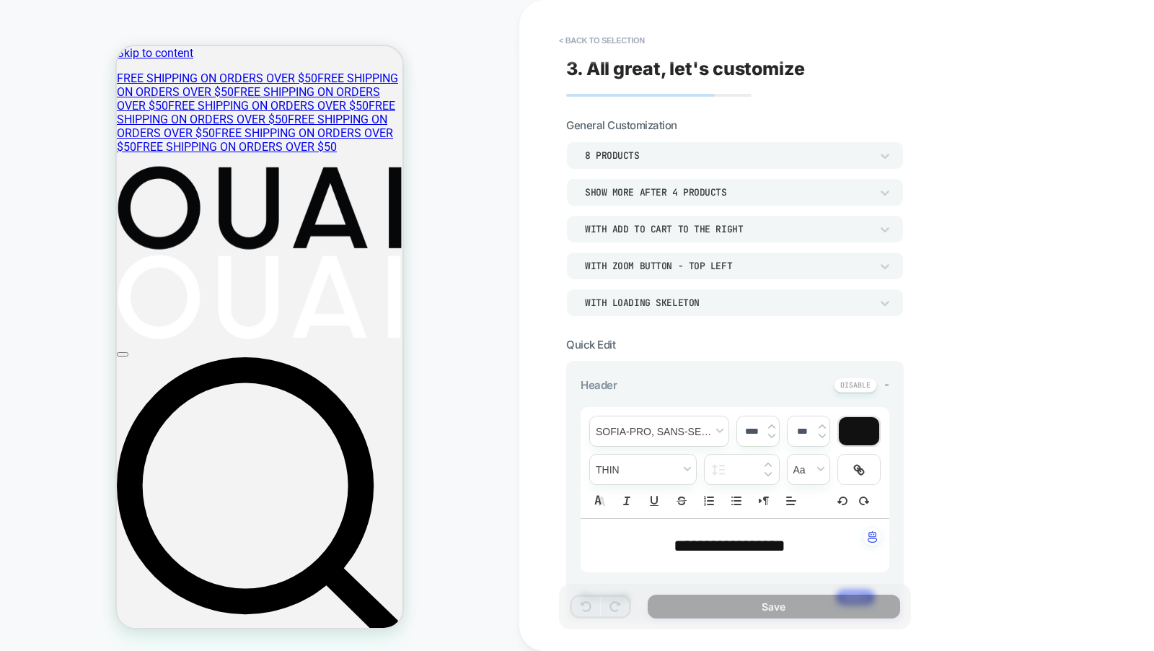
scroll to position [0, 0]
type textarea "*"
click at [603, 38] on button "< Back to selection" at bounding box center [602, 40] width 100 height 23
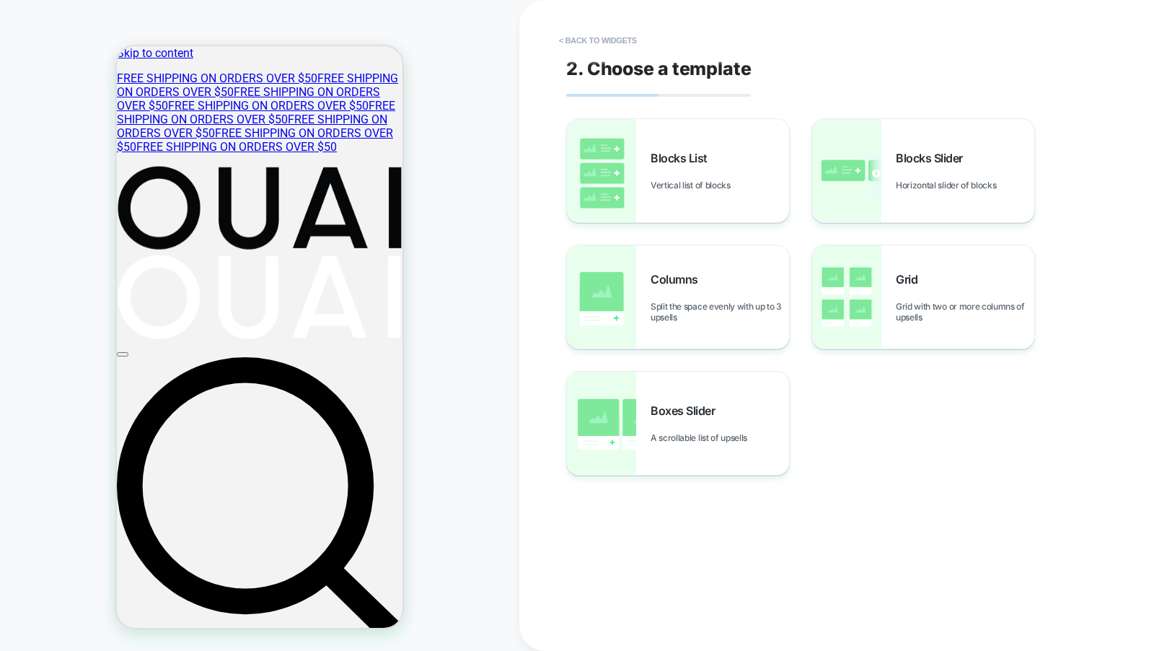
click at [603, 38] on button "< Back to widgets" at bounding box center [598, 40] width 92 height 23
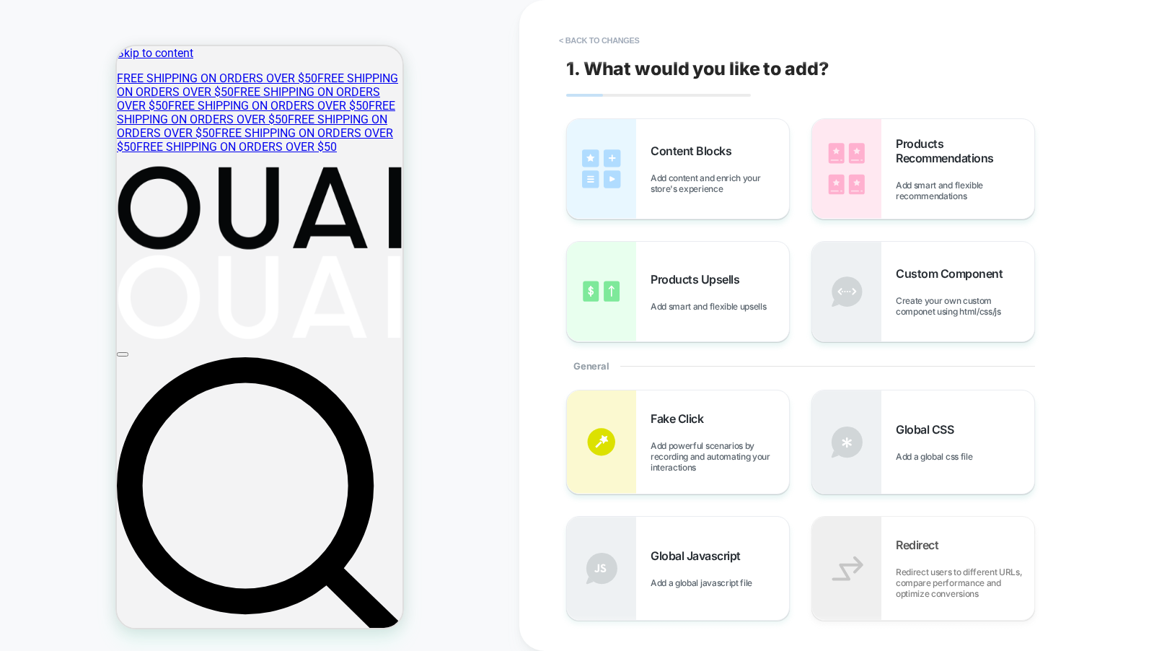
click at [603, 38] on button "< Back to changes" at bounding box center [599, 40] width 95 height 23
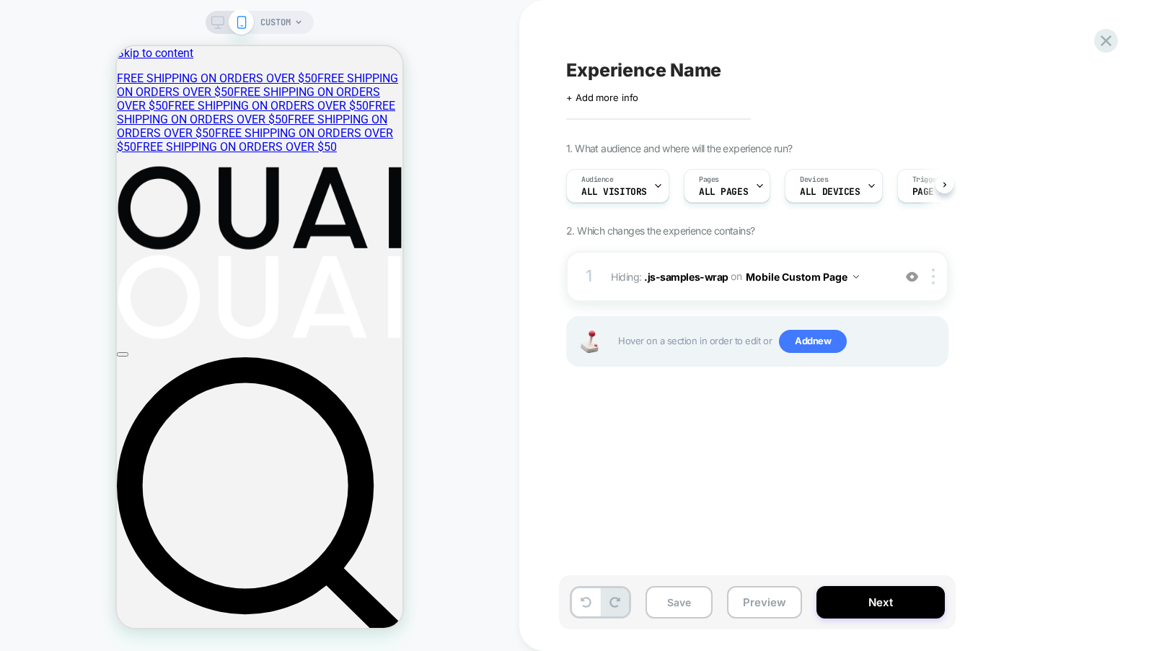
scroll to position [0, 1]
type input "*"
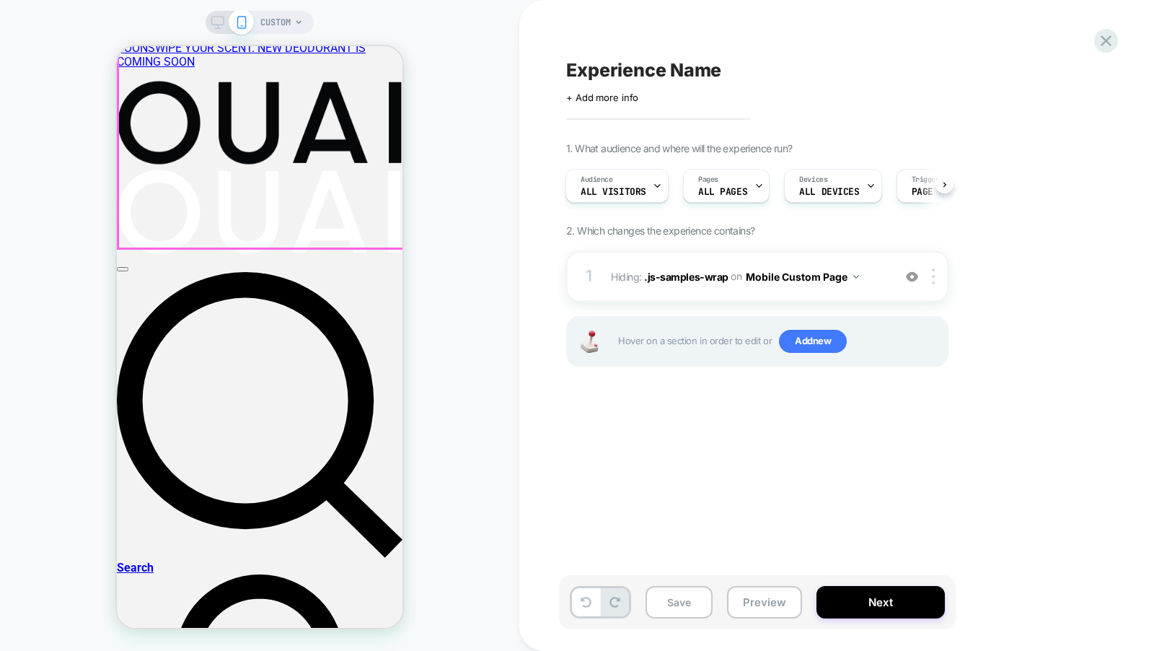
scroll to position [217, 0]
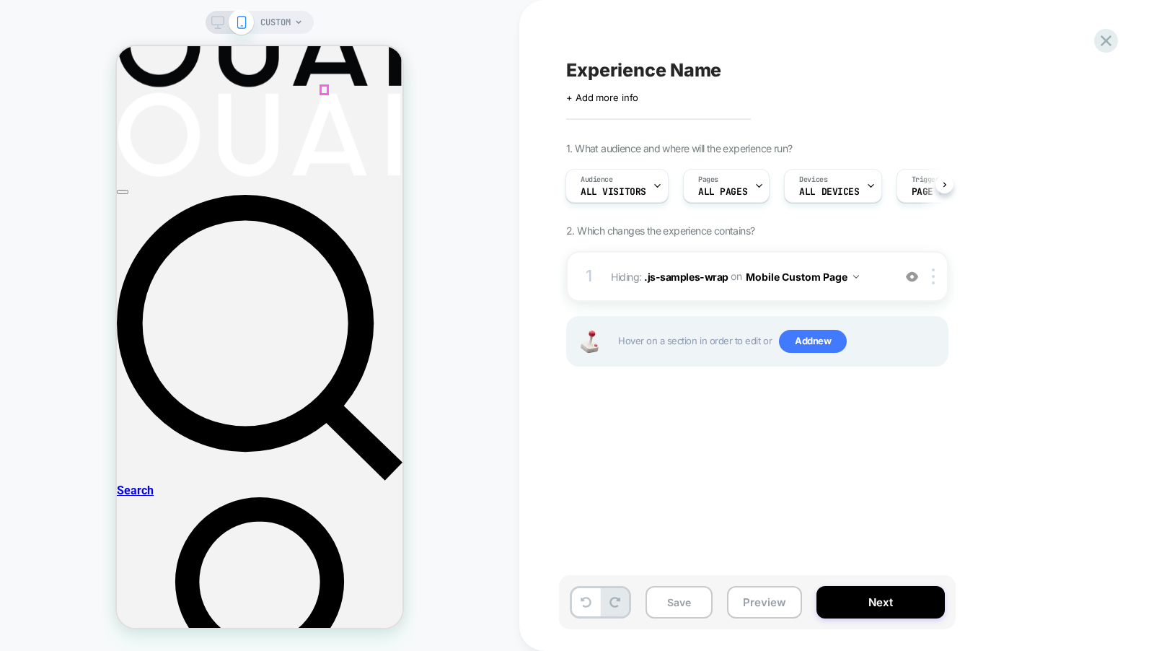
drag, startPoint x: 321, startPoint y: 86, endPoint x: 358, endPoint y: 146, distance: 70.3
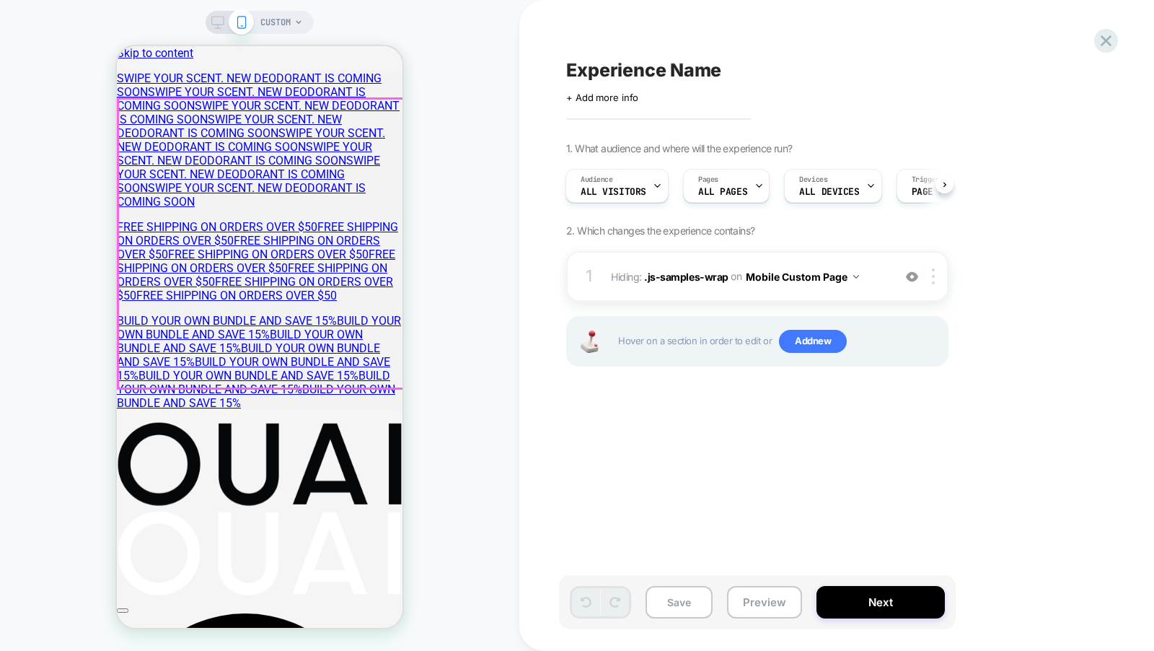
scroll to position [170, 0]
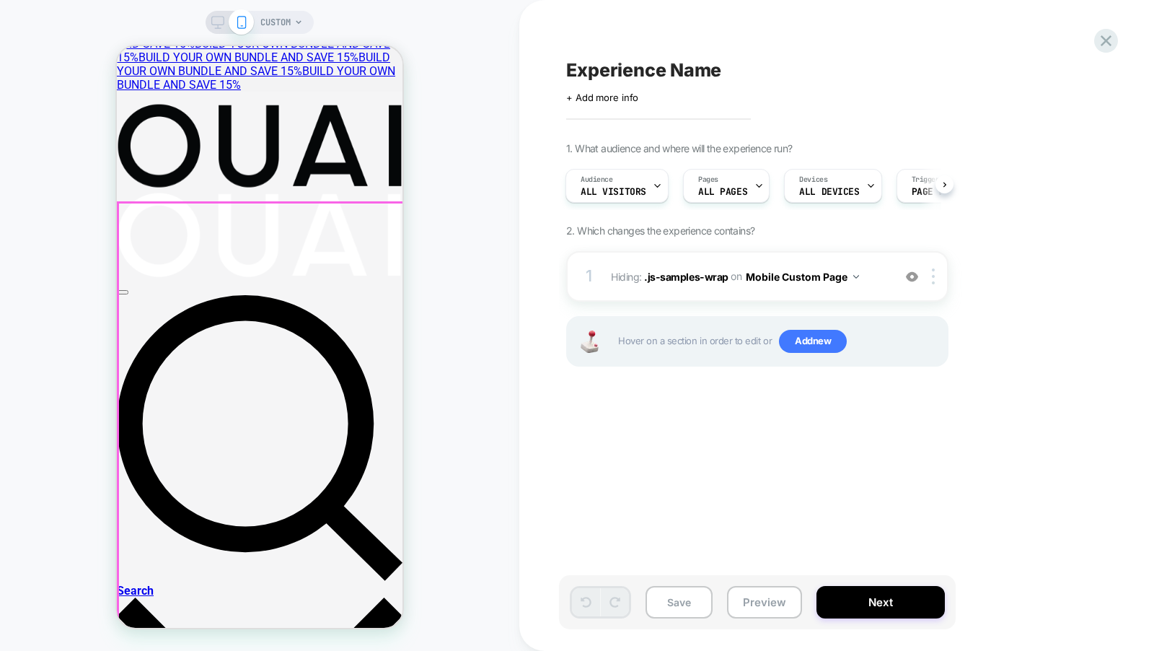
scroll to position [0, 0]
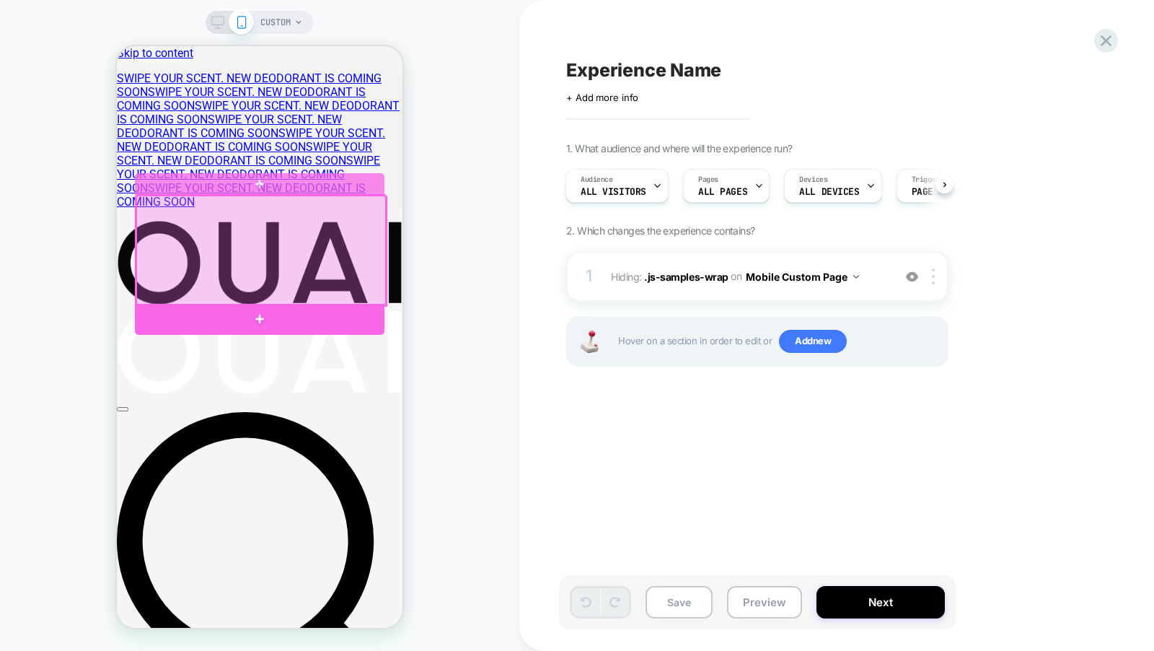
click at [341, 310] on div at bounding box center [260, 319] width 250 height 31
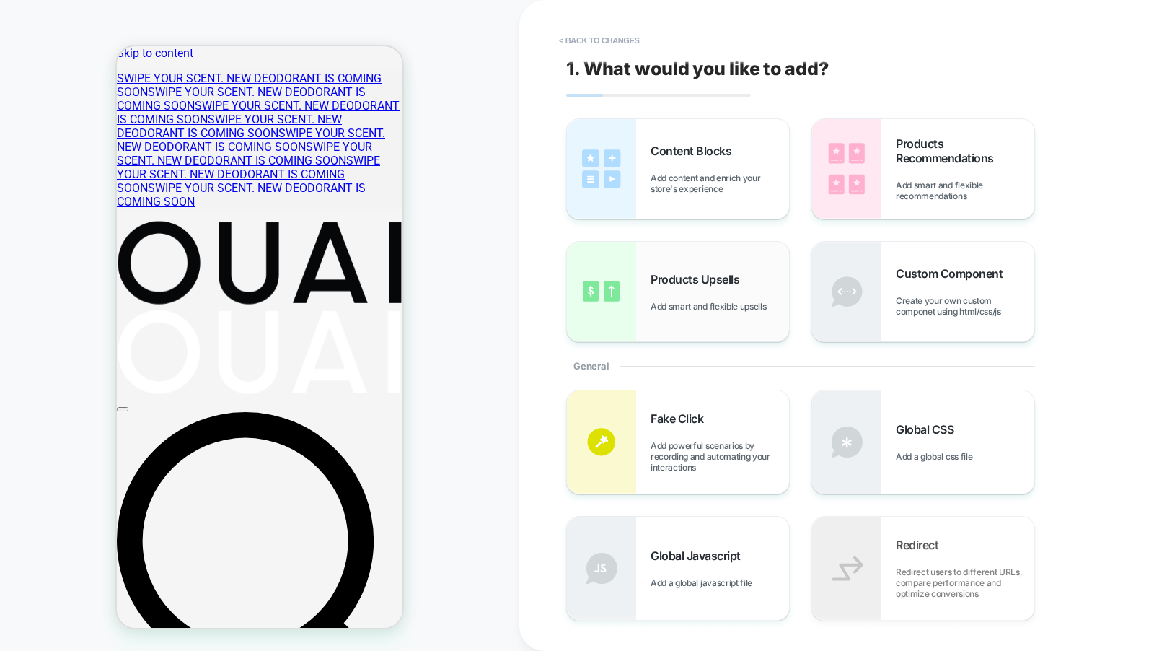
click at [726, 260] on div "Products Upsells Add smart and flexible upsells" at bounding box center [678, 292] width 222 height 100
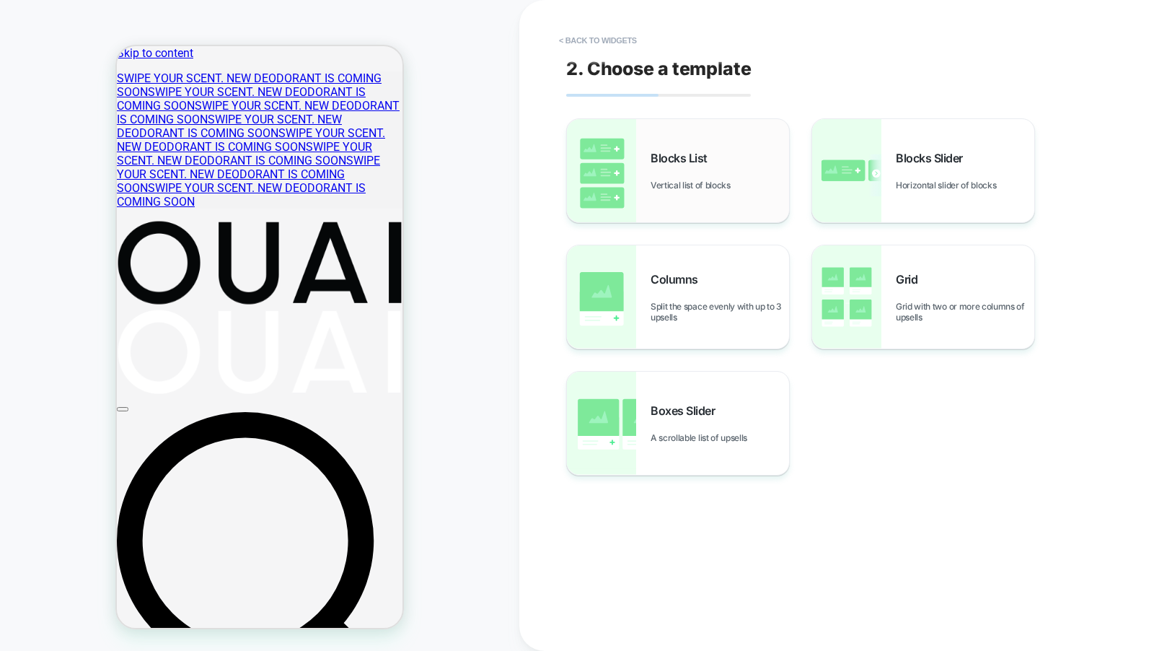
click at [721, 193] on div "Blocks List Vertical list of blocks" at bounding box center [678, 170] width 222 height 103
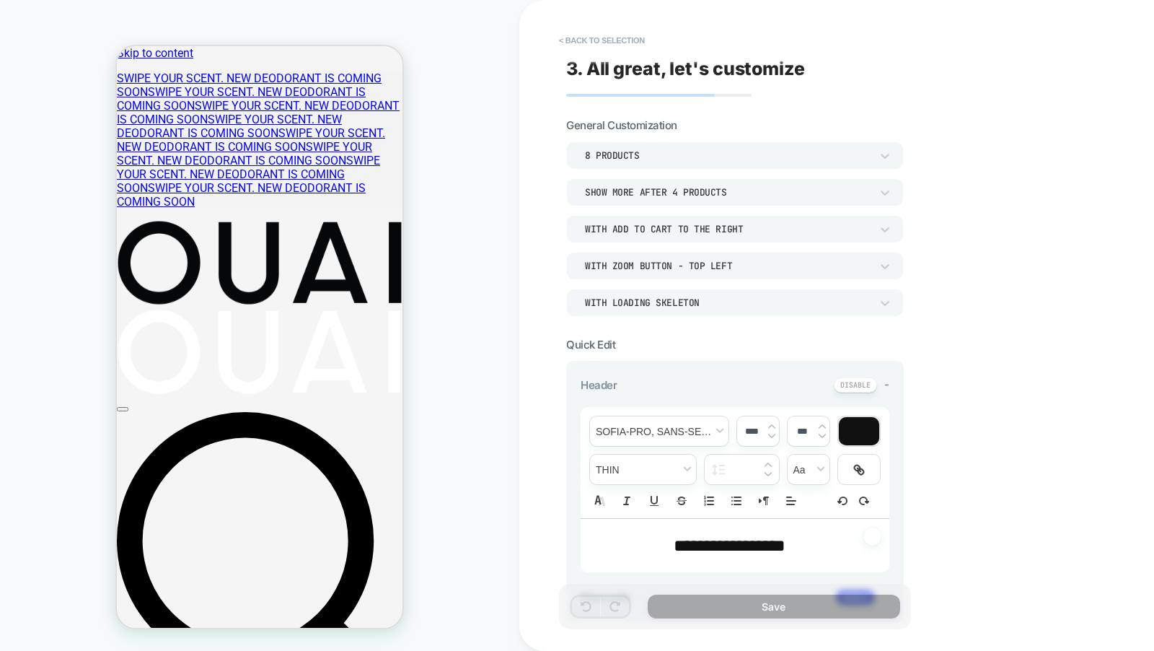
scroll to position [225, 0]
type textarea "*"
click at [592, 37] on button "< Back to selection" at bounding box center [602, 40] width 100 height 23
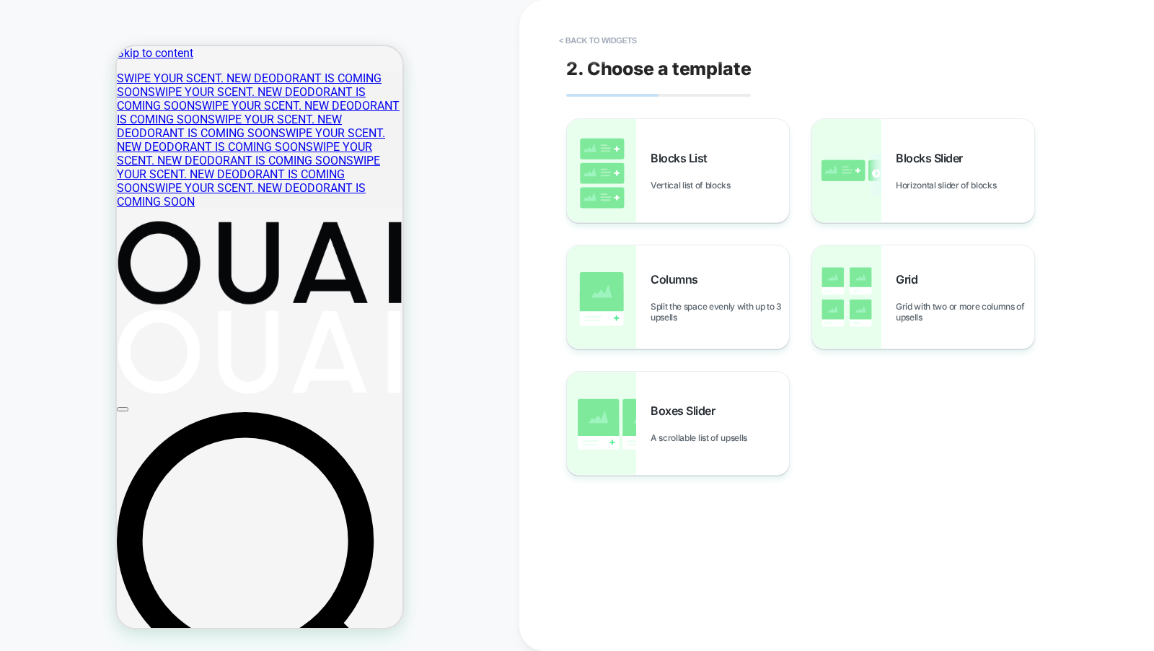
scroll to position [0, 0]
click at [592, 37] on button "< Back to widgets" at bounding box center [598, 40] width 92 height 23
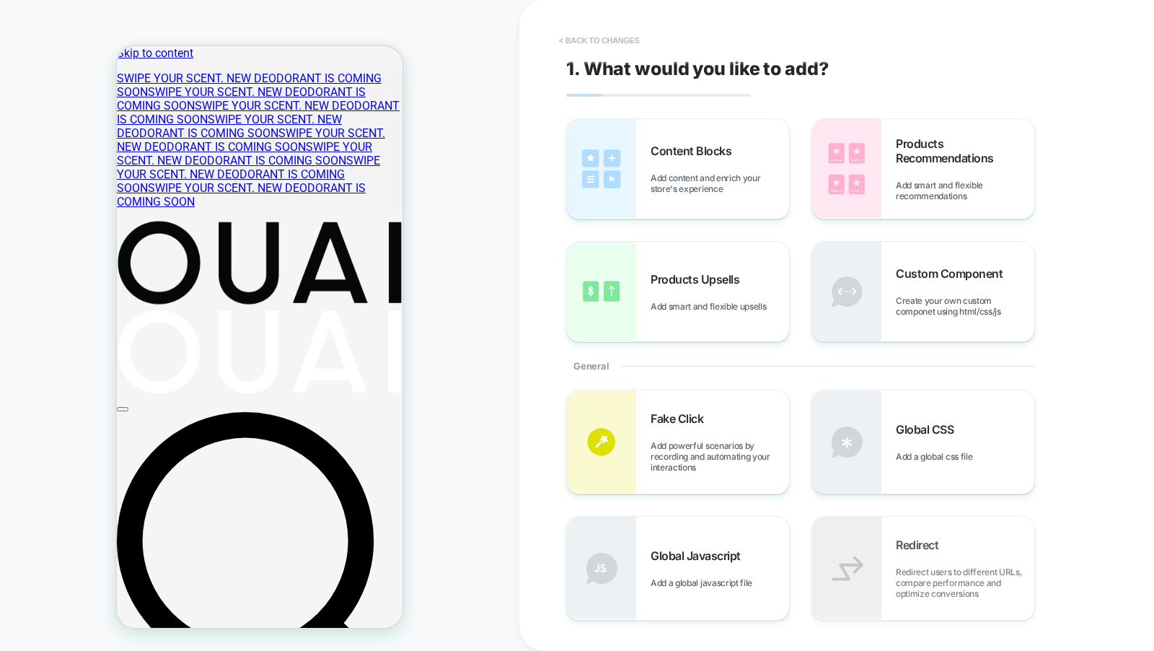
click at [592, 40] on button "< Back to changes" at bounding box center [599, 40] width 95 height 23
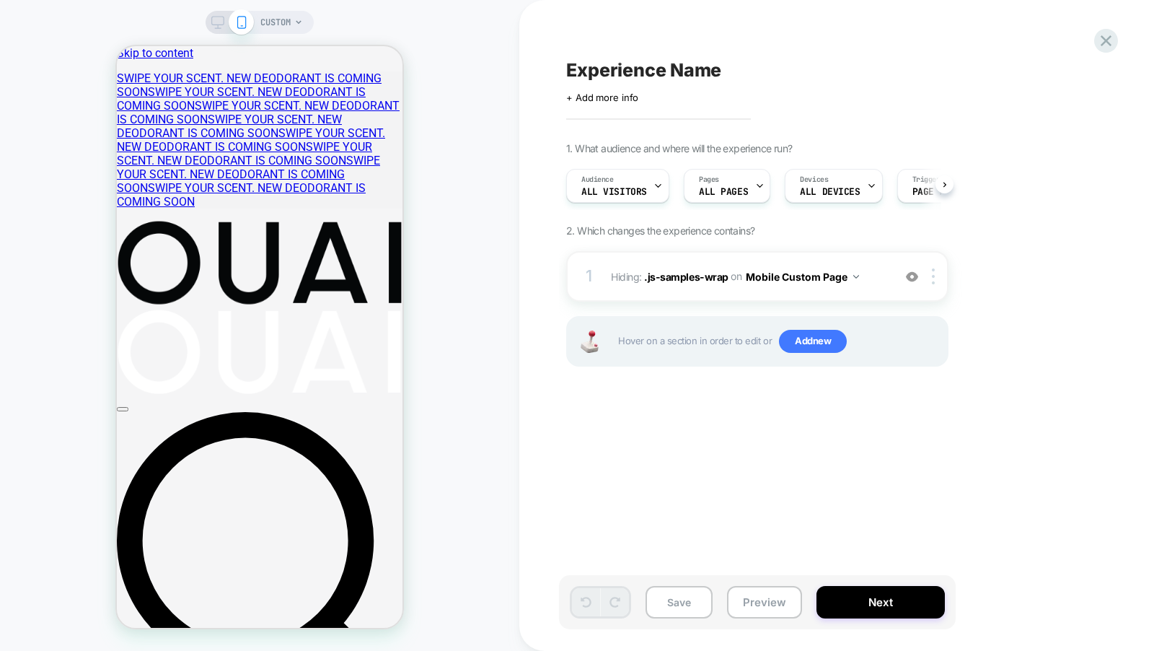
scroll to position [0, 1]
click at [1124, 38] on div "Experience Name Click to edit experience details + Add more info 1. What audien…" at bounding box center [836, 325] width 635 height 651
click at [1110, 38] on icon at bounding box center [1106, 40] width 11 height 11
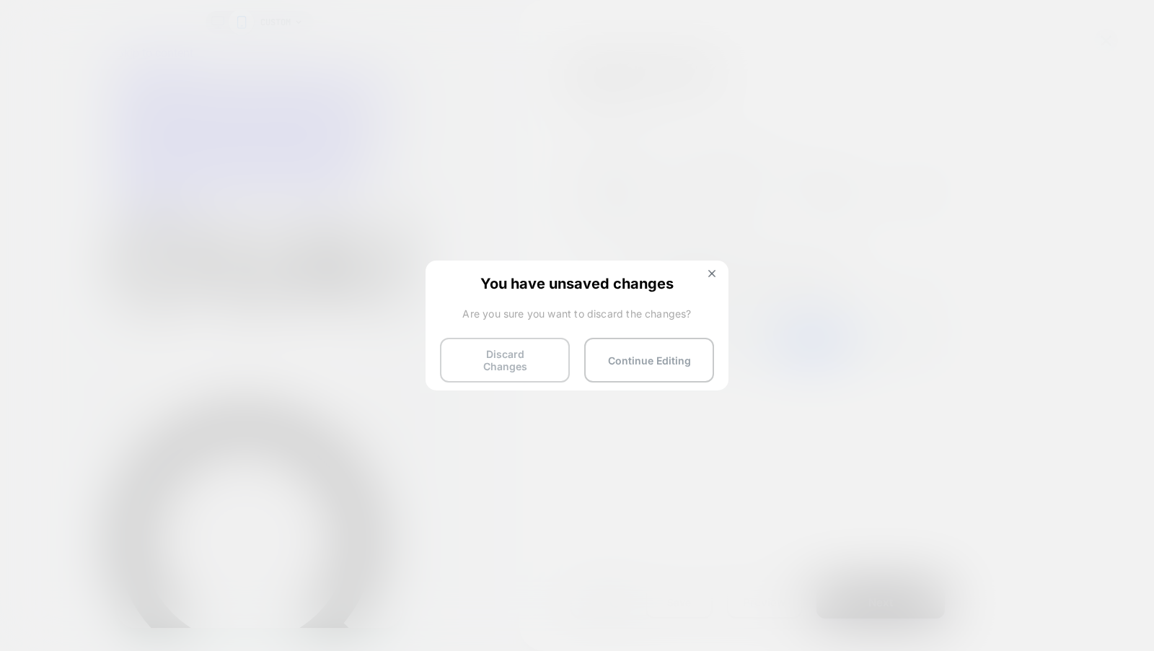
click at [509, 353] on button "Discard Changes" at bounding box center [505, 360] width 130 height 45
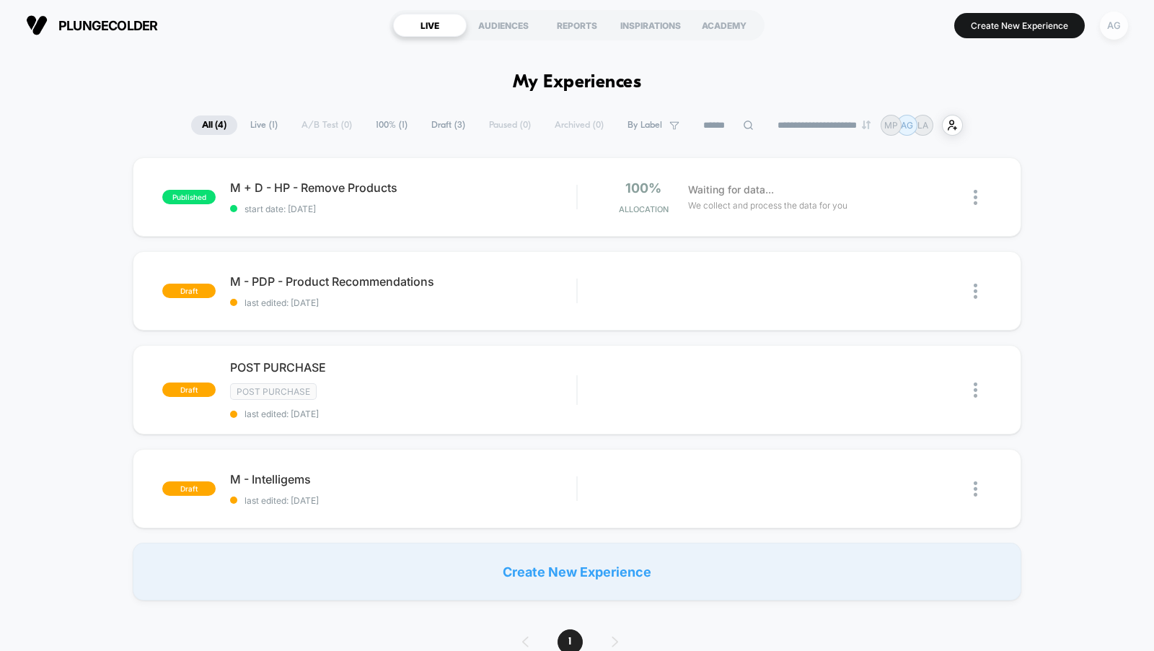
click at [1118, 22] on div "AG" at bounding box center [1114, 26] width 28 height 28
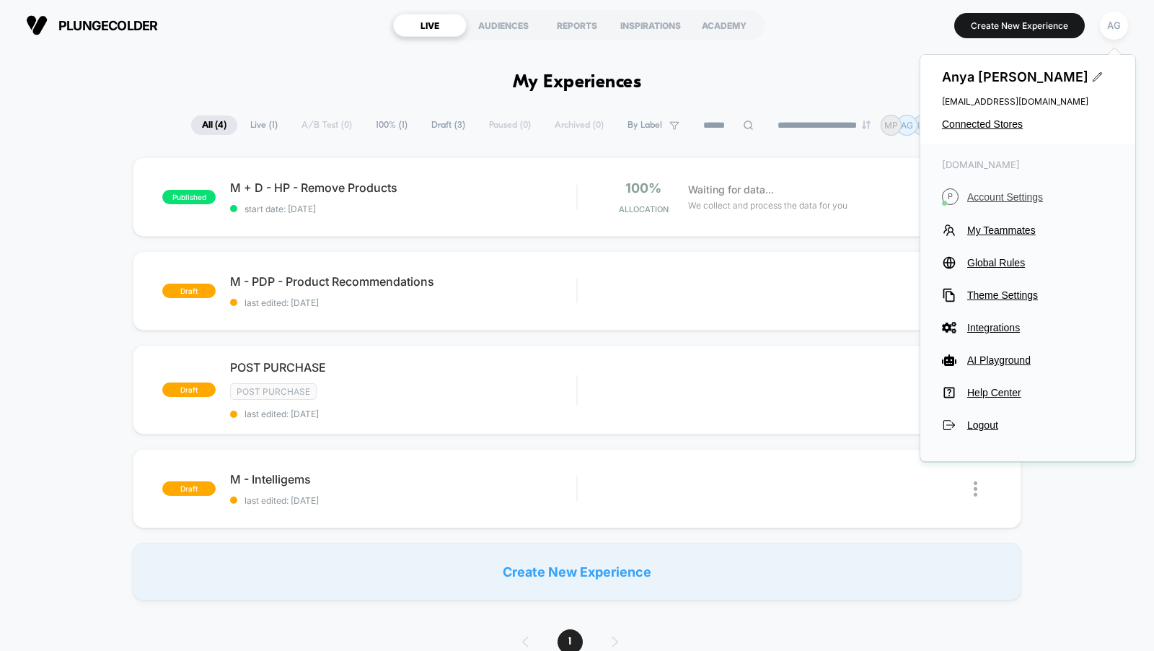
click at [995, 192] on span "Account Settings" at bounding box center [1040, 197] width 146 height 12
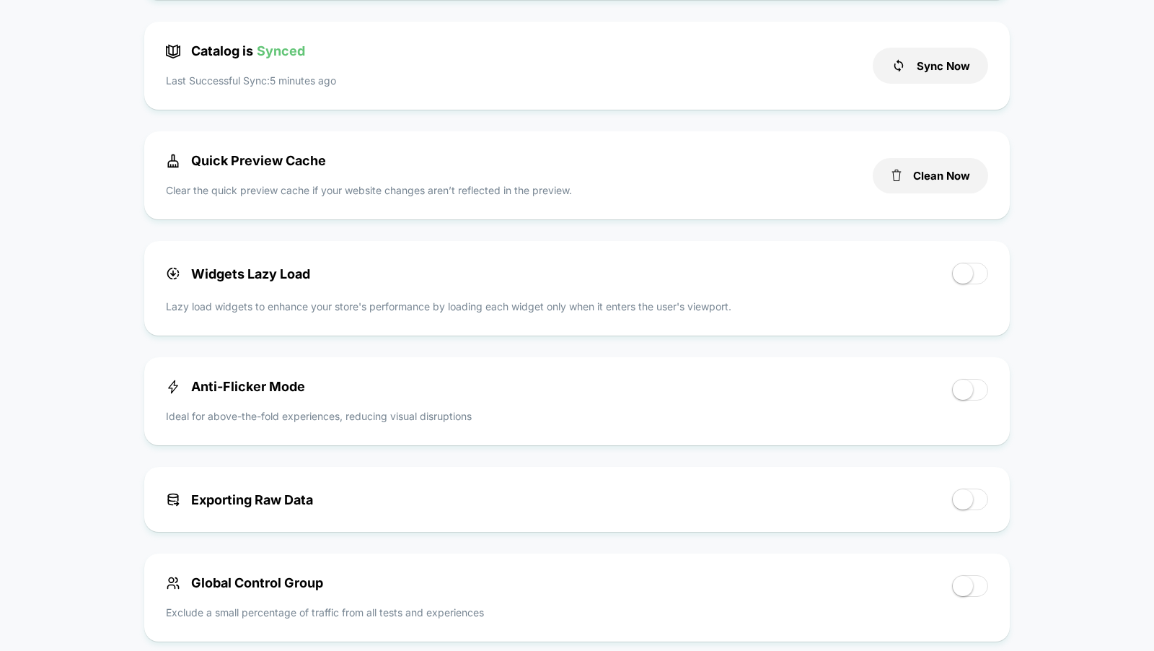
scroll to position [546, 0]
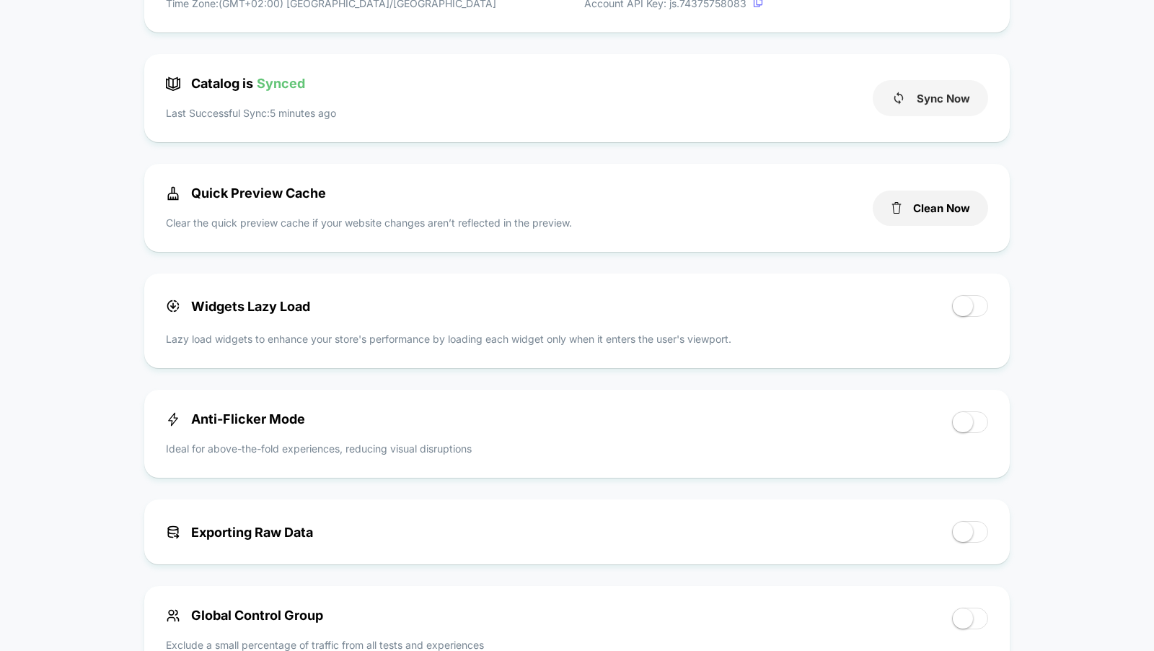
click at [957, 89] on button "Sync Now" at bounding box center [930, 98] width 115 height 36
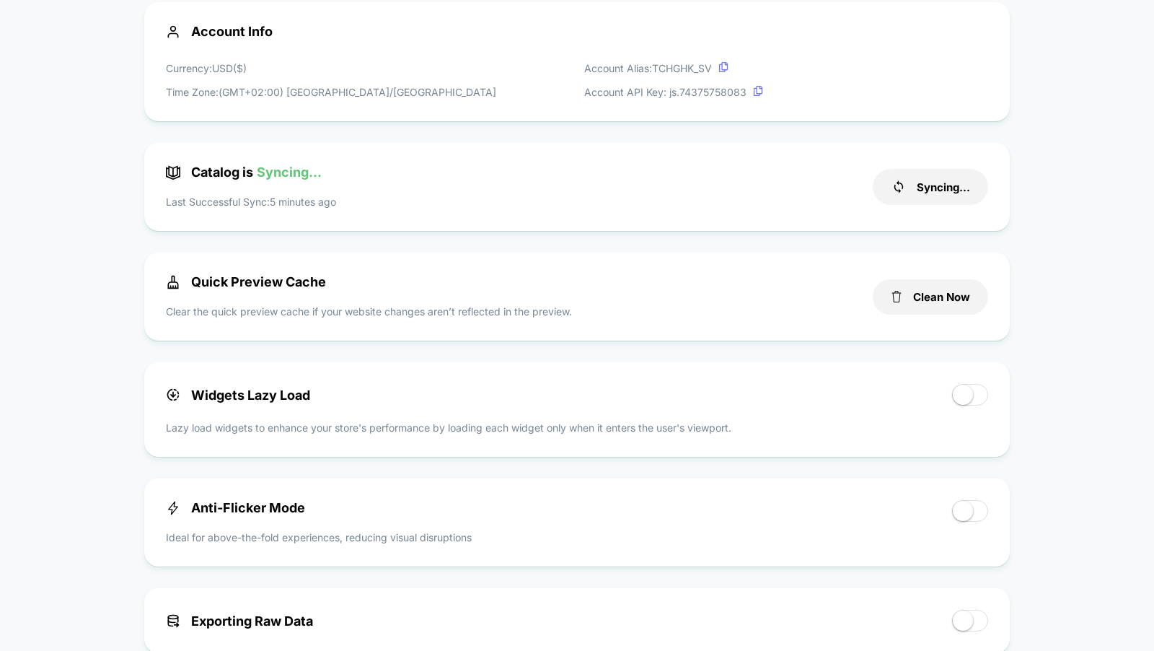
scroll to position [0, 0]
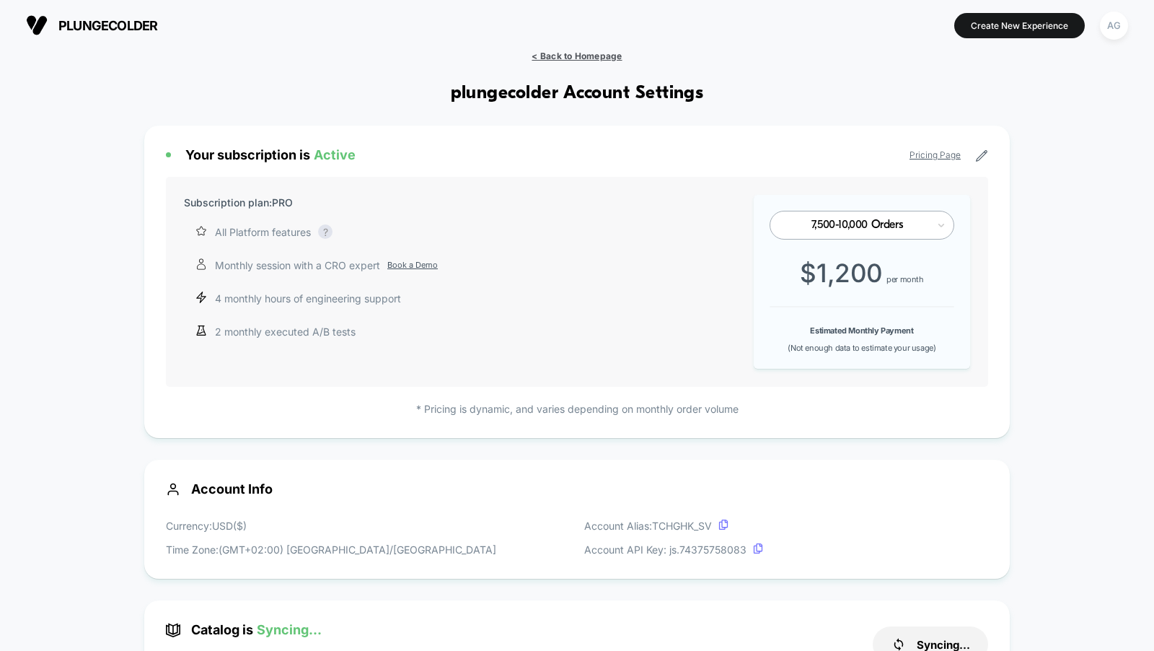
click at [545, 58] on span "< Back to Homepage" at bounding box center [577, 55] width 90 height 11
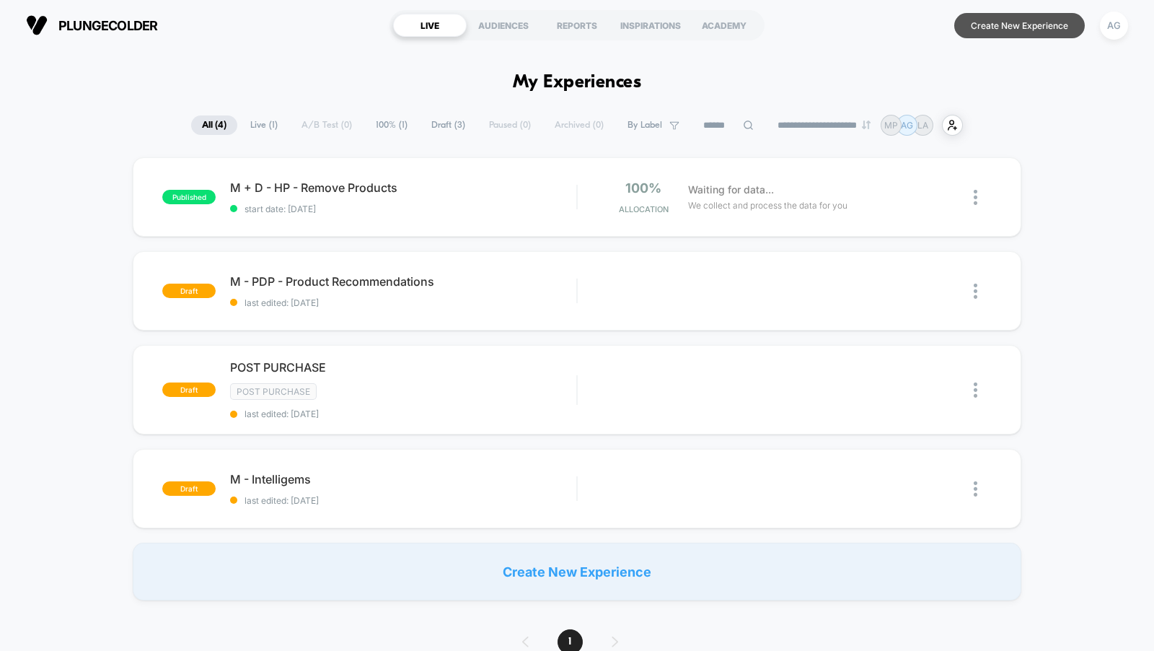
click at [985, 18] on button "Create New Experience" at bounding box center [1019, 25] width 131 height 25
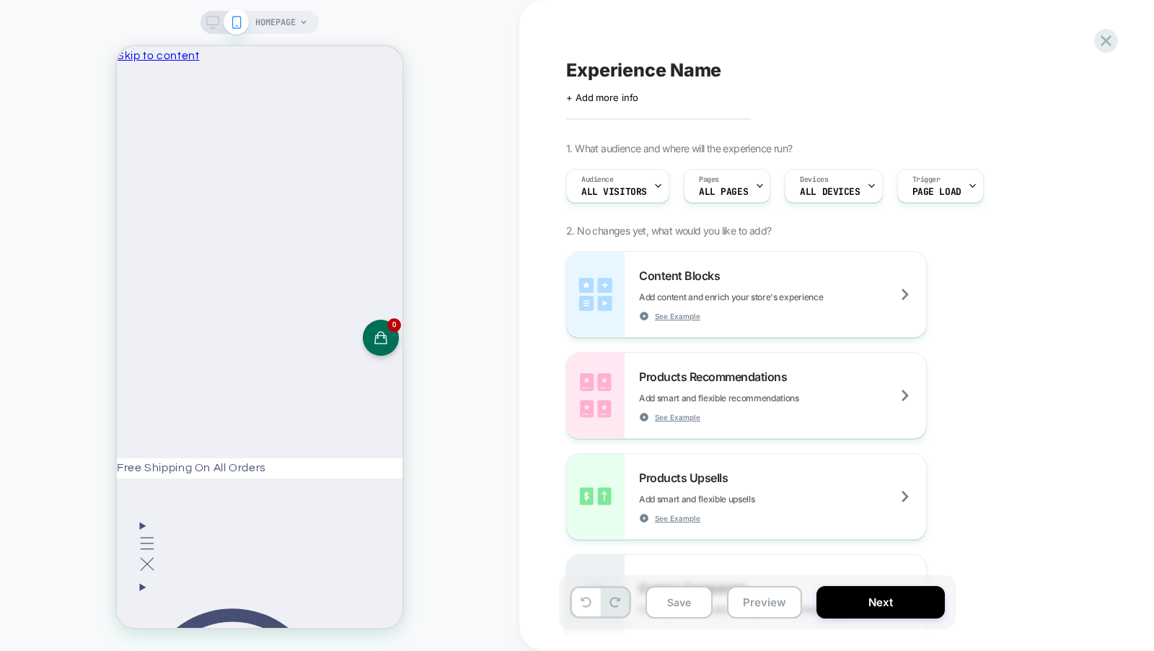
click at [278, 19] on span "HOMEPAGE" at bounding box center [275, 22] width 40 height 23
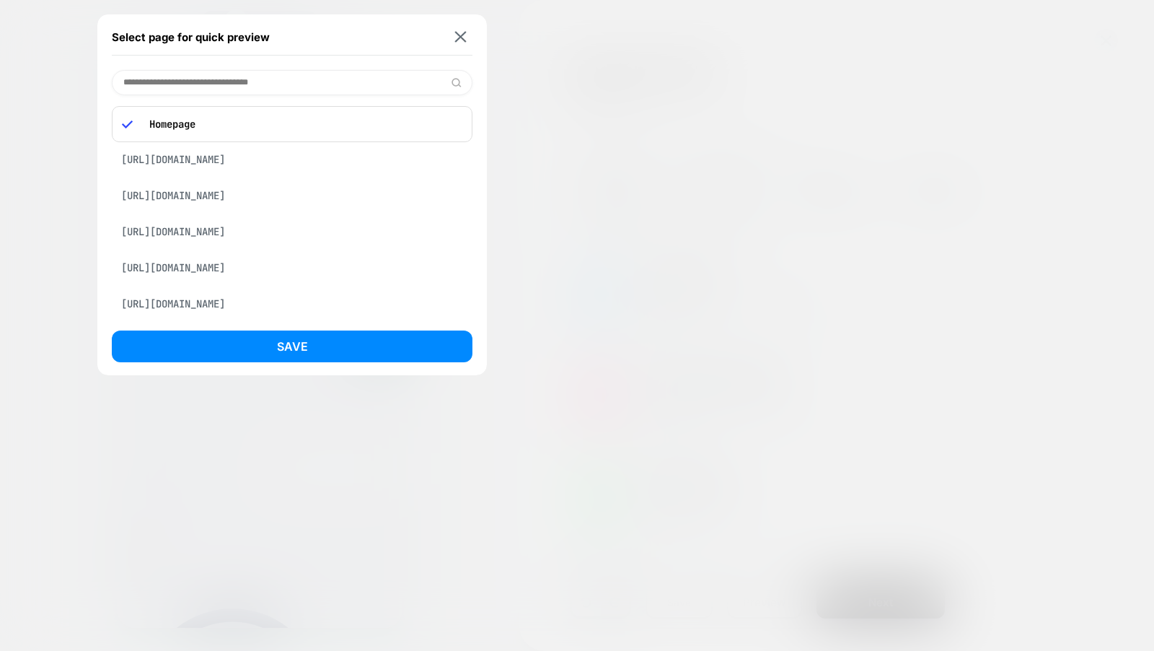
click at [243, 81] on input at bounding box center [292, 82] width 361 height 25
paste input "**********"
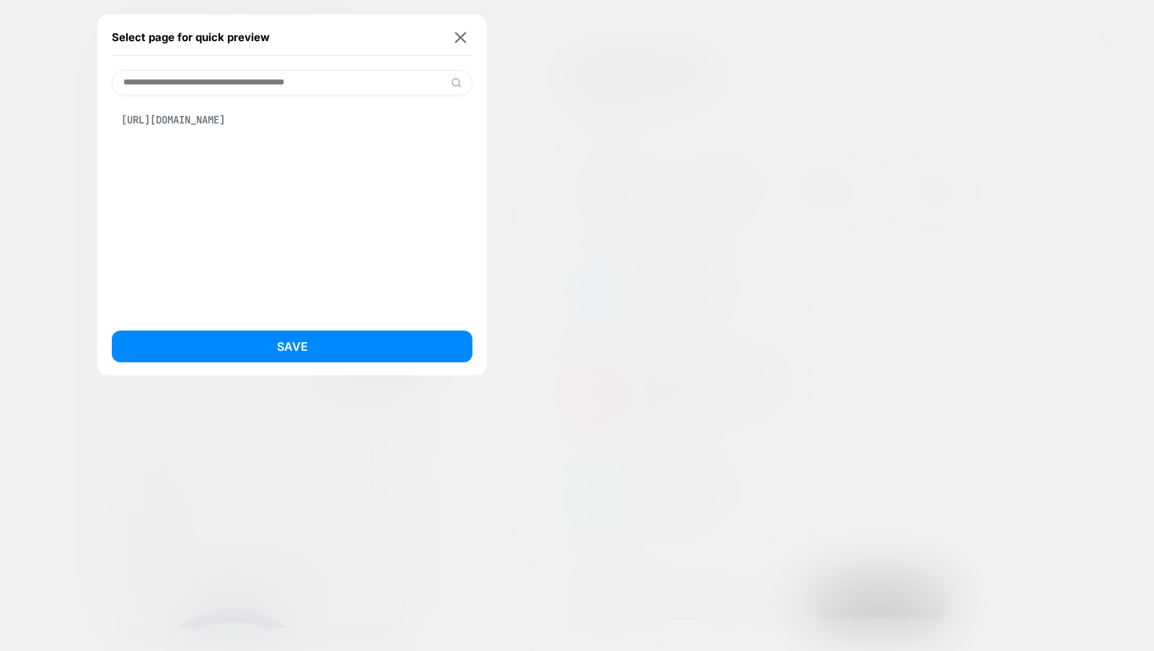
click at [259, 90] on input "**********" at bounding box center [292, 82] width 361 height 25
paste input "*********"
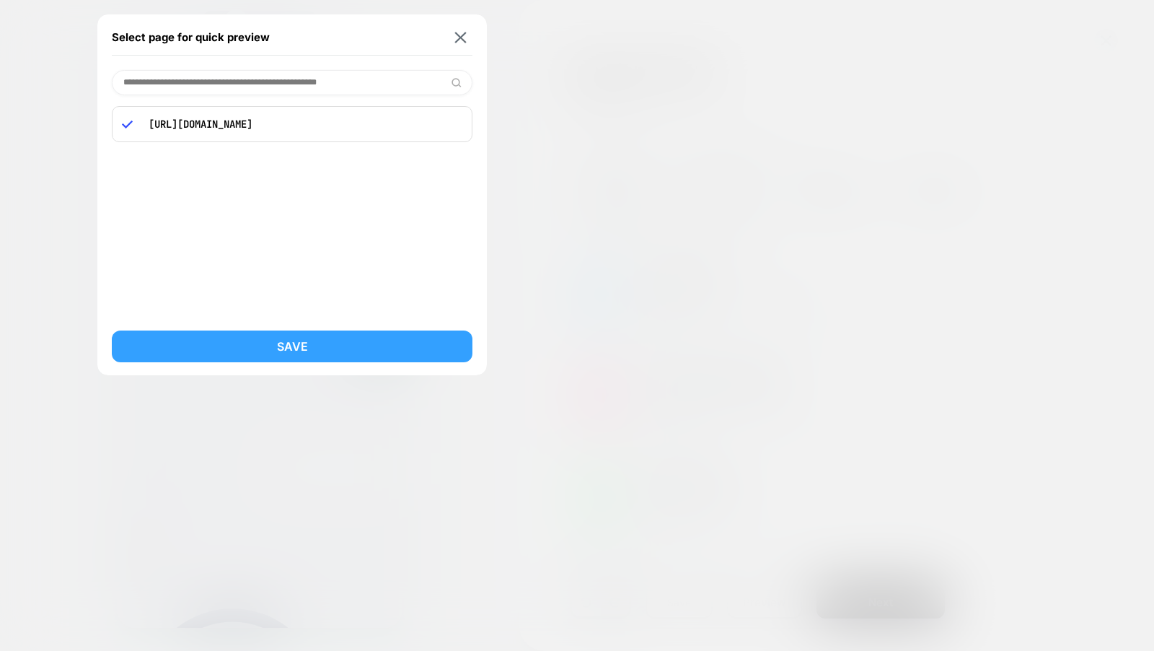
type input "**********"
click at [315, 334] on button "Save" at bounding box center [292, 346] width 361 height 32
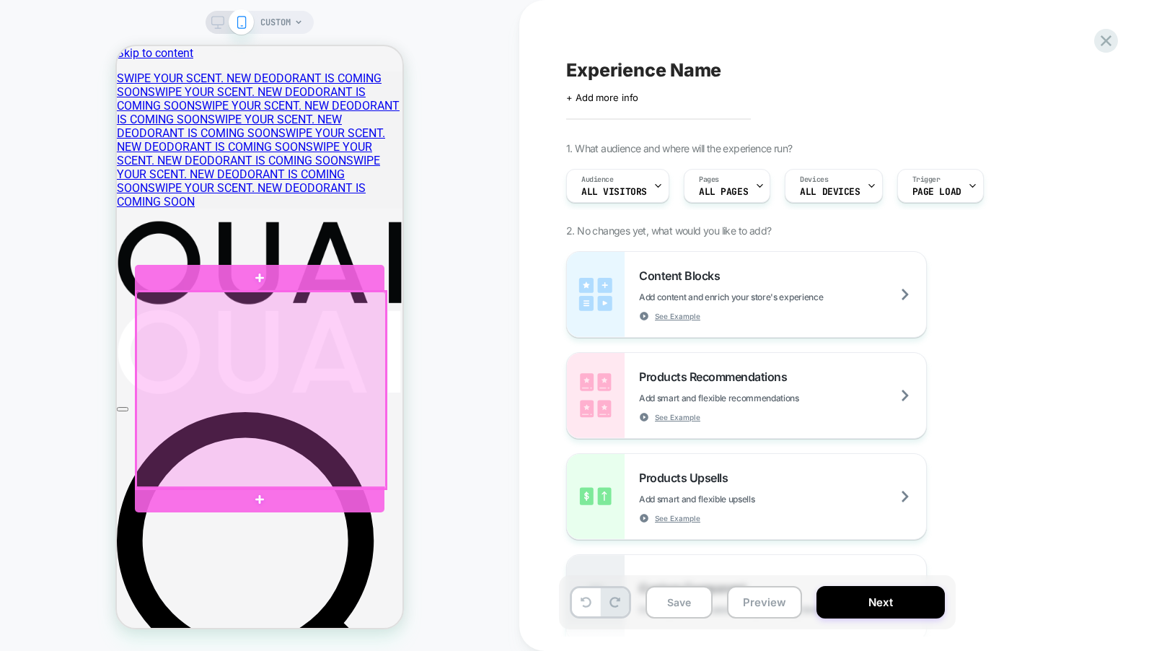
click at [361, 334] on div at bounding box center [261, 389] width 250 height 197
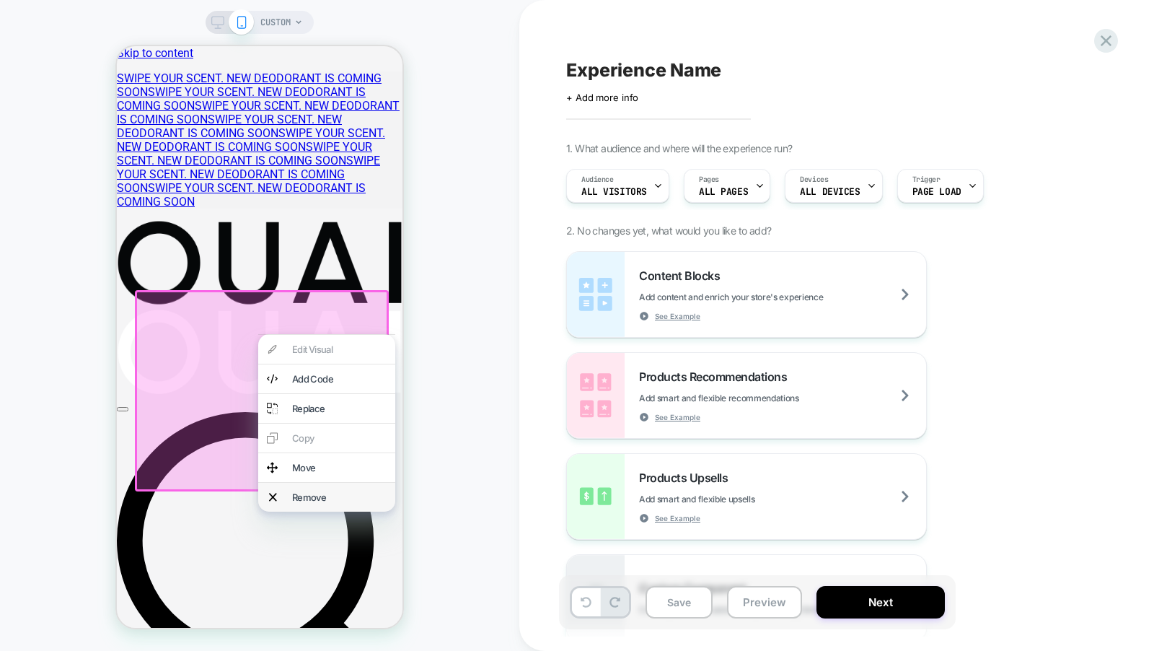
click at [330, 503] on div "Remove" at bounding box center [339, 497] width 95 height 12
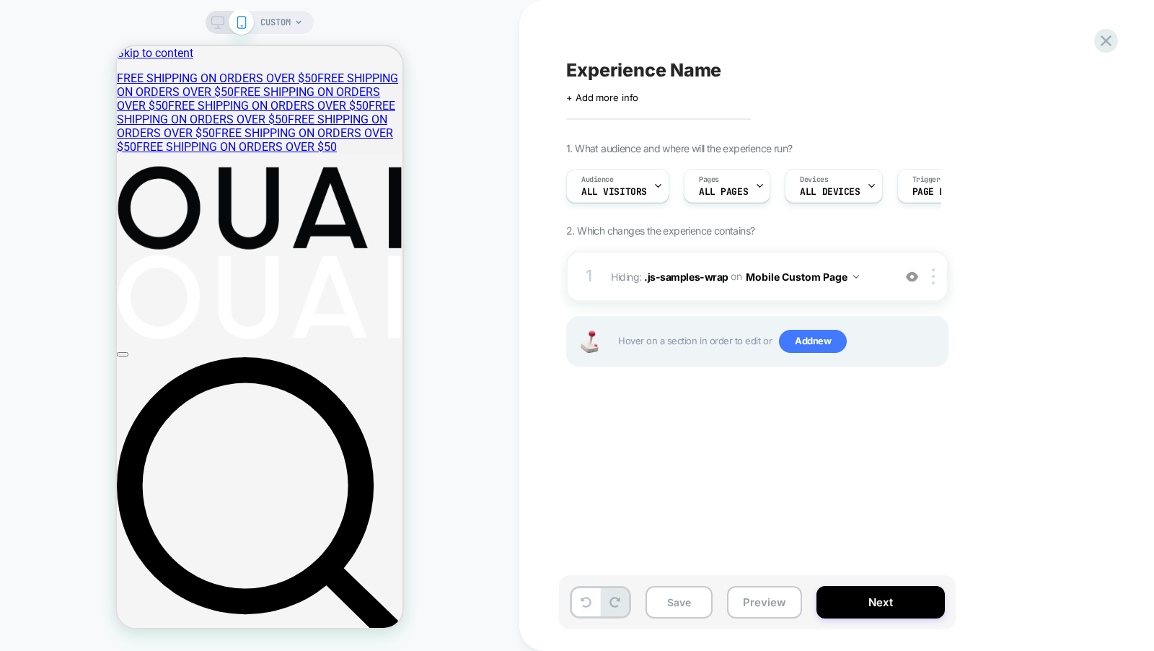
click at [280, 22] on span "CUSTOM" at bounding box center [275, 22] width 30 height 23
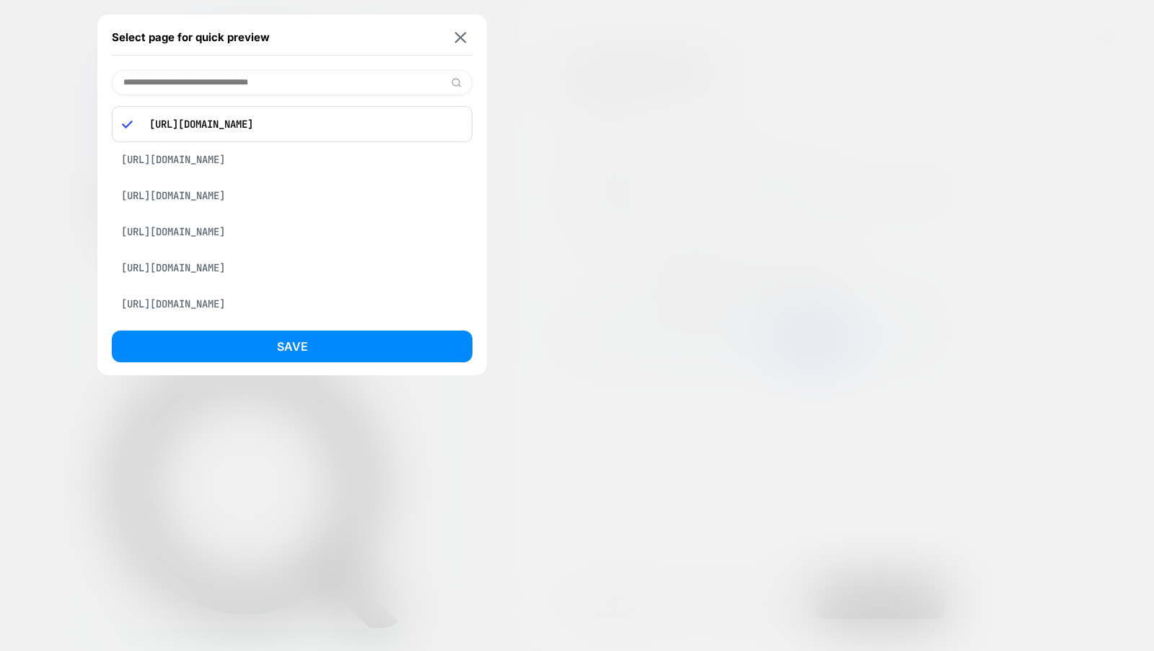
click at [293, 88] on input at bounding box center [292, 82] width 361 height 25
paste input "**********"
type input "**********"
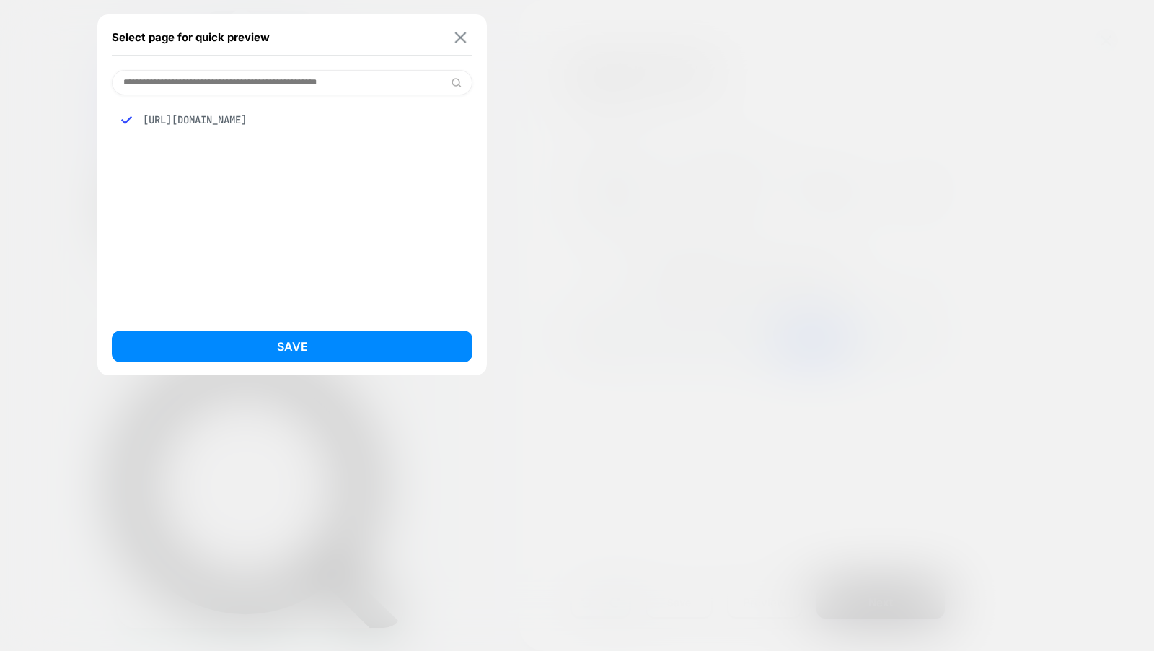
click at [458, 40] on img at bounding box center [461, 37] width 12 height 11
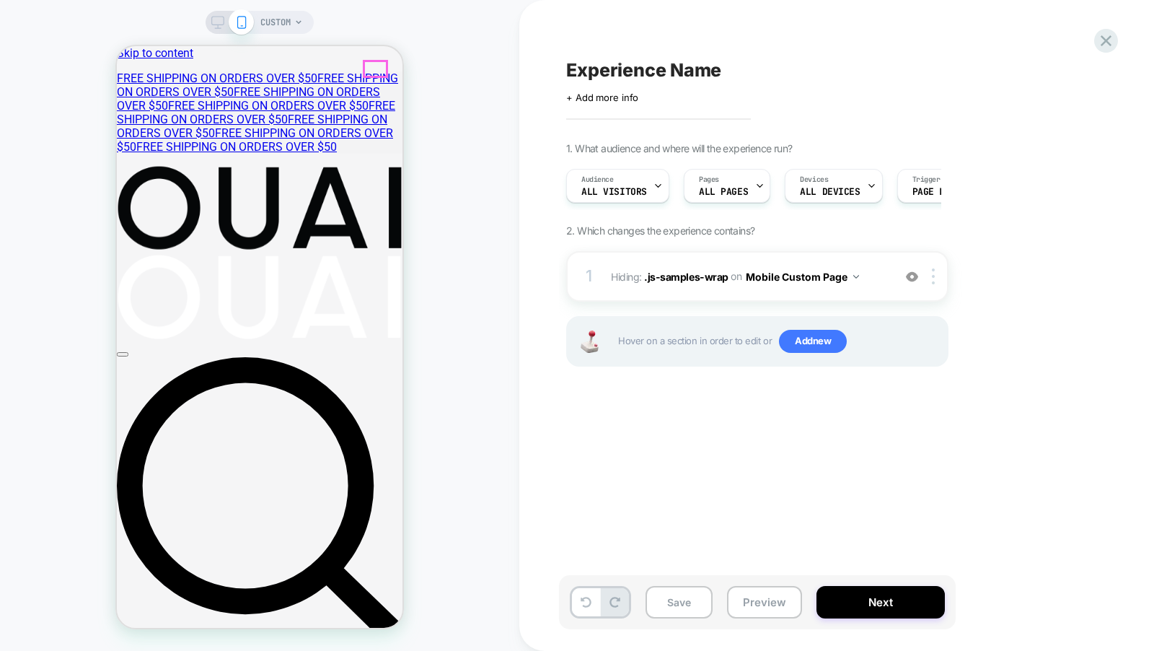
click at [128, 352] on button "Open nav menu" at bounding box center [123, 354] width 12 height 4
click at [123, 354] on span "Open nav menu" at bounding box center [123, 354] width 0 height 0
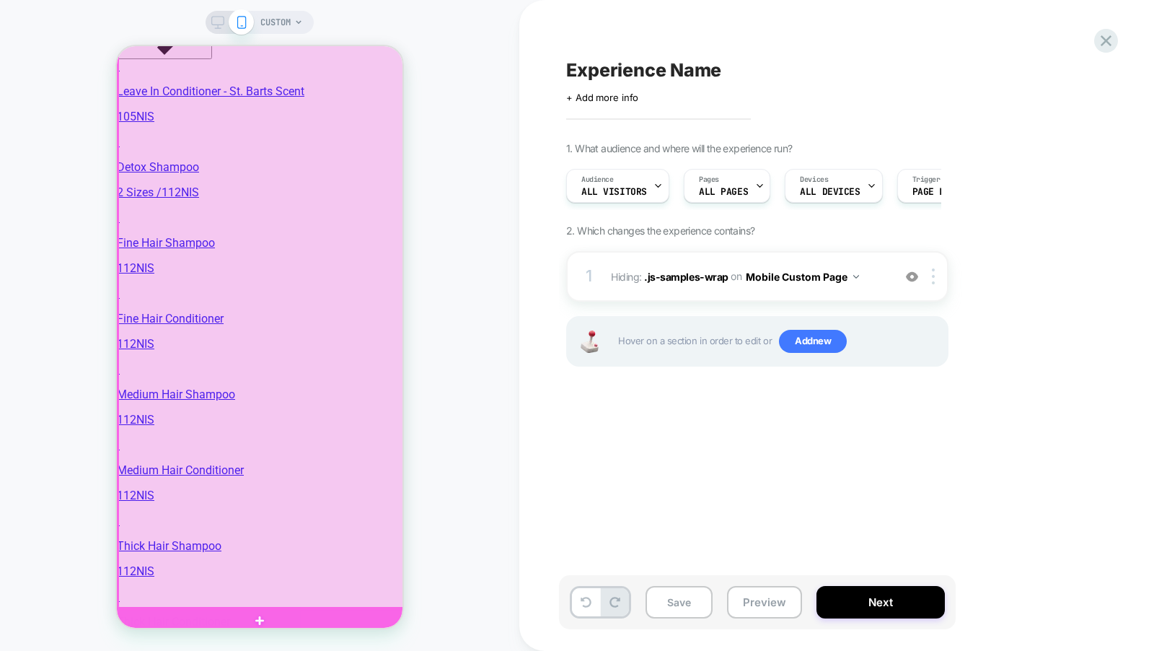
scroll to position [3049, 0]
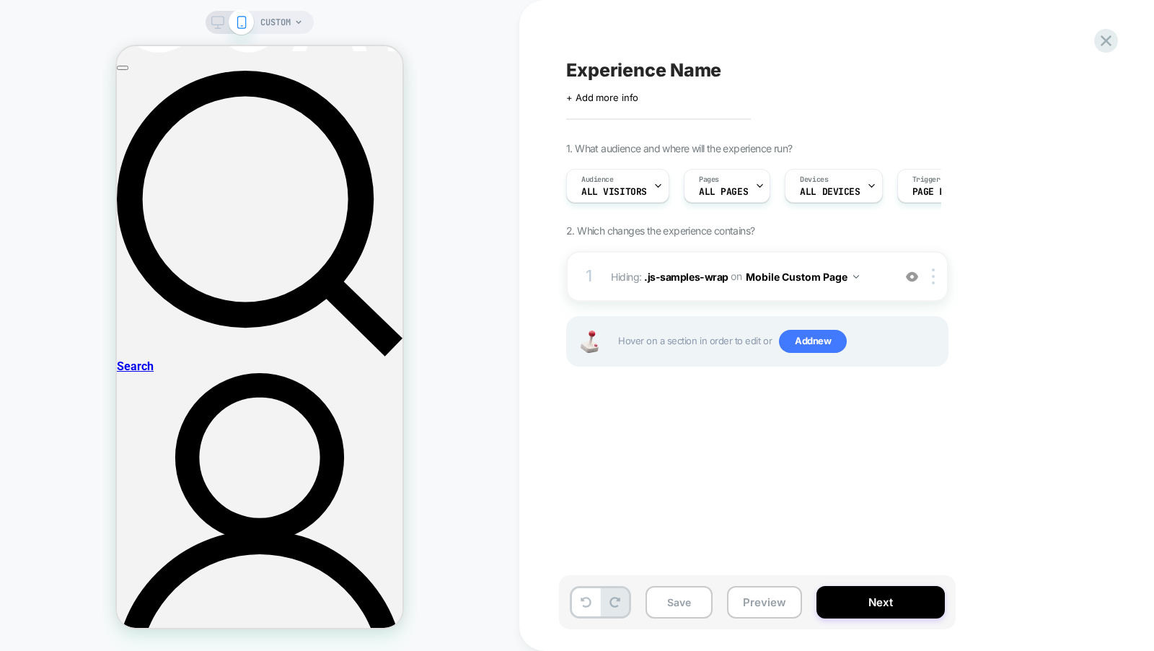
scroll to position [0, 0]
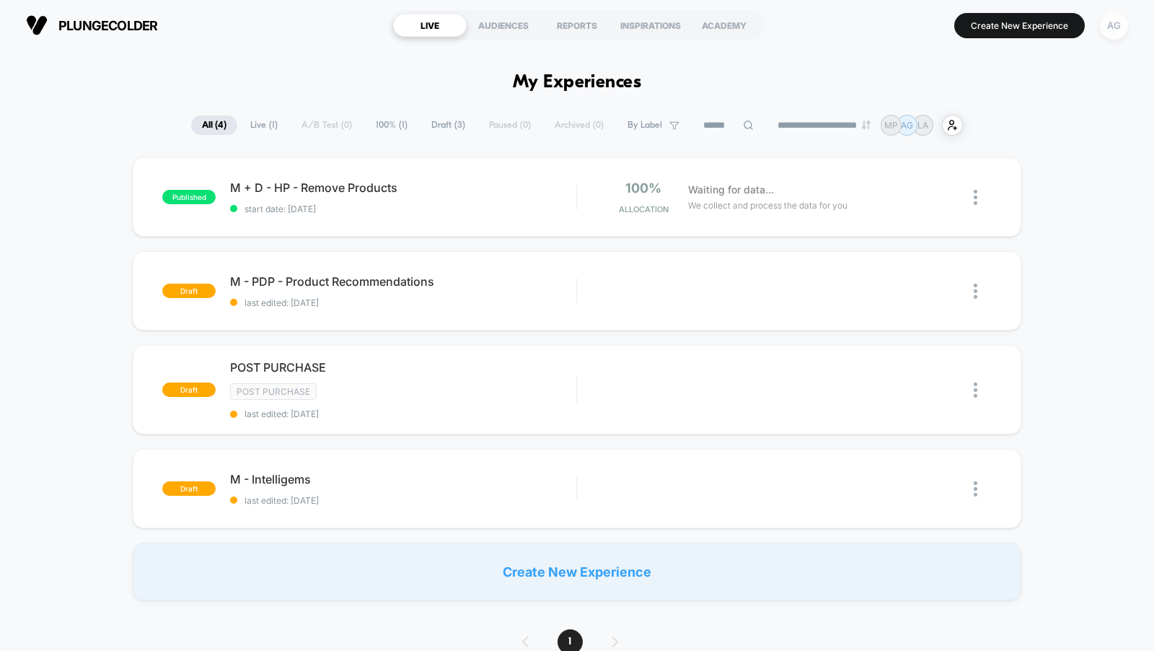
click at [1121, 30] on div "AG" at bounding box center [1114, 26] width 28 height 28
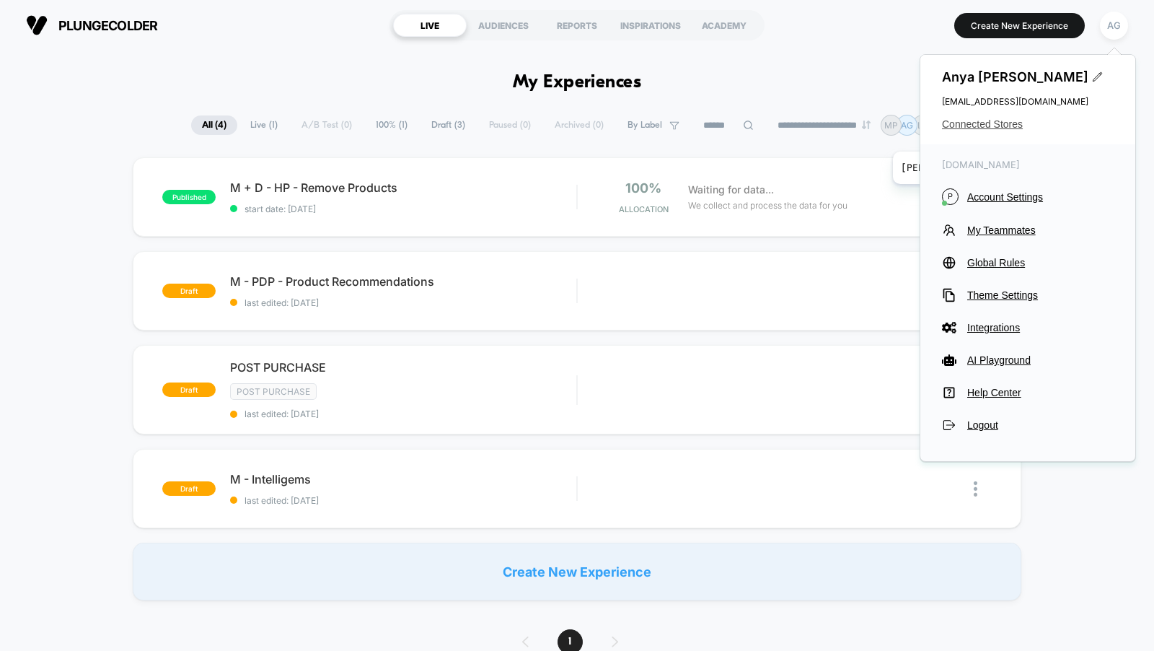
click at [963, 118] on span "Connected Stores" at bounding box center [1028, 124] width 172 height 12
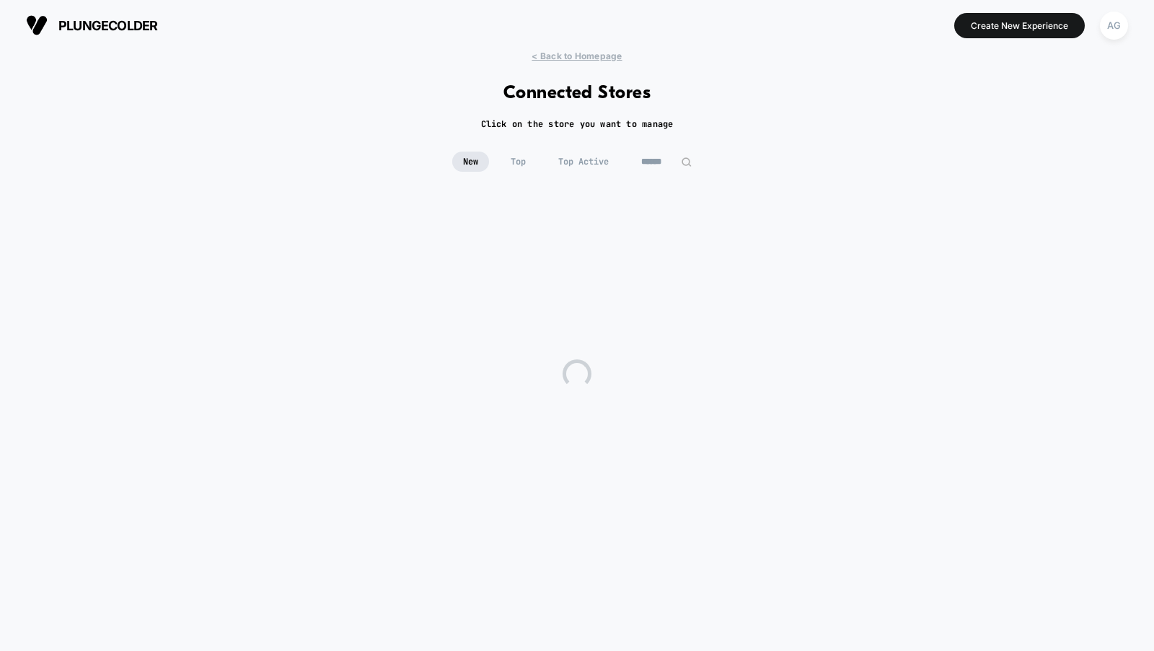
click at [659, 165] on input at bounding box center [667, 161] width 72 height 20
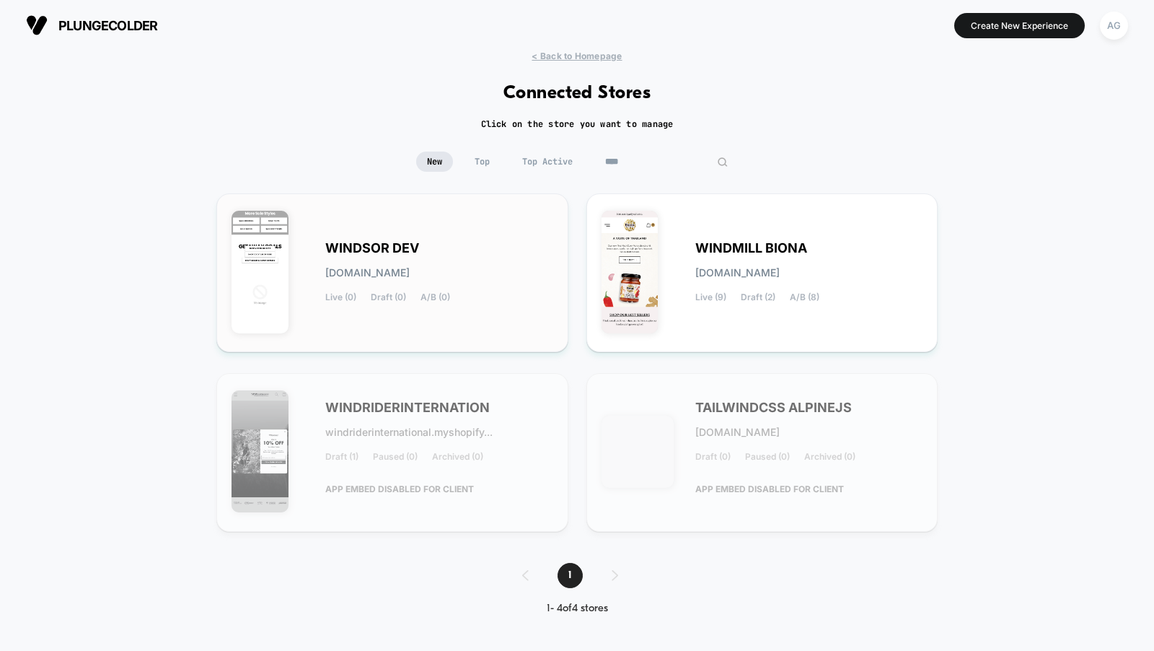
type input "****"
click at [382, 250] on span "WINDSOR DEV" at bounding box center [372, 248] width 94 height 10
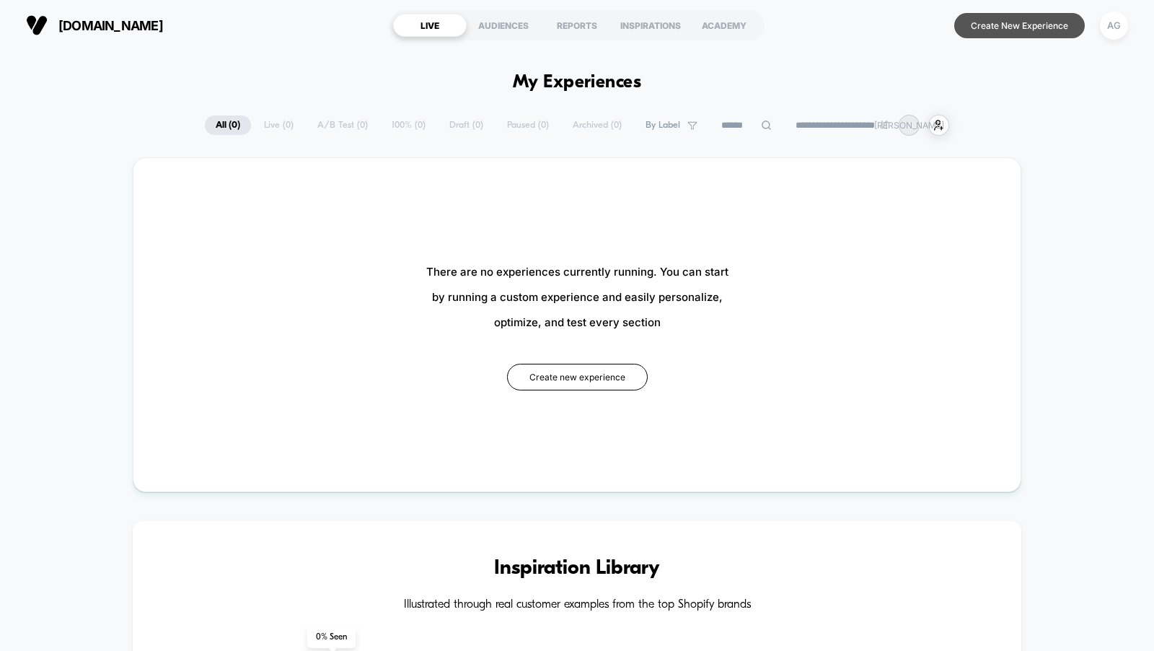
click at [1034, 16] on button "Create New Experience" at bounding box center [1019, 25] width 131 height 25
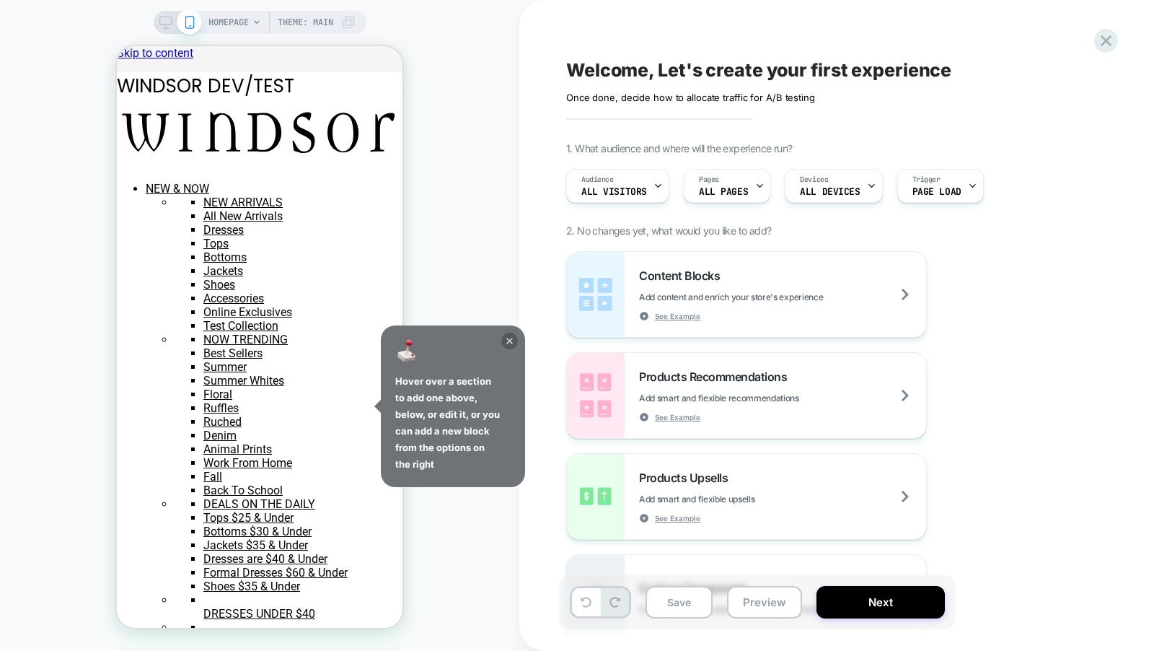
click at [506, 338] on icon at bounding box center [509, 341] width 6 height 6
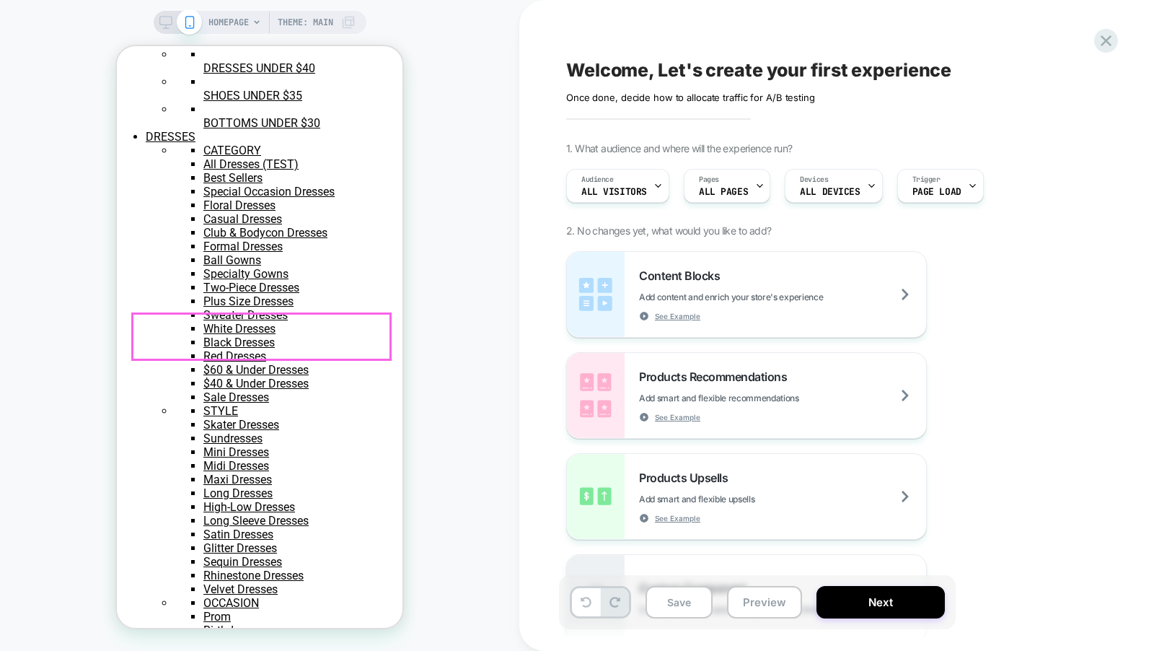
scroll to position [713, 0]
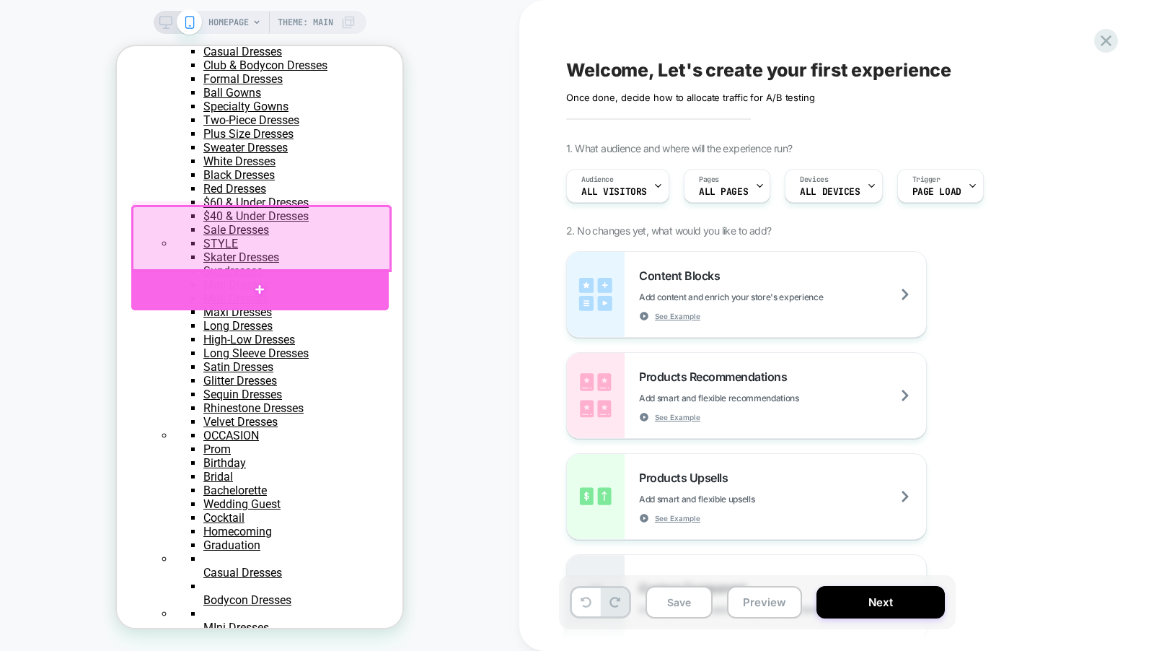
click at [353, 287] on div at bounding box center [260, 289] width 258 height 41
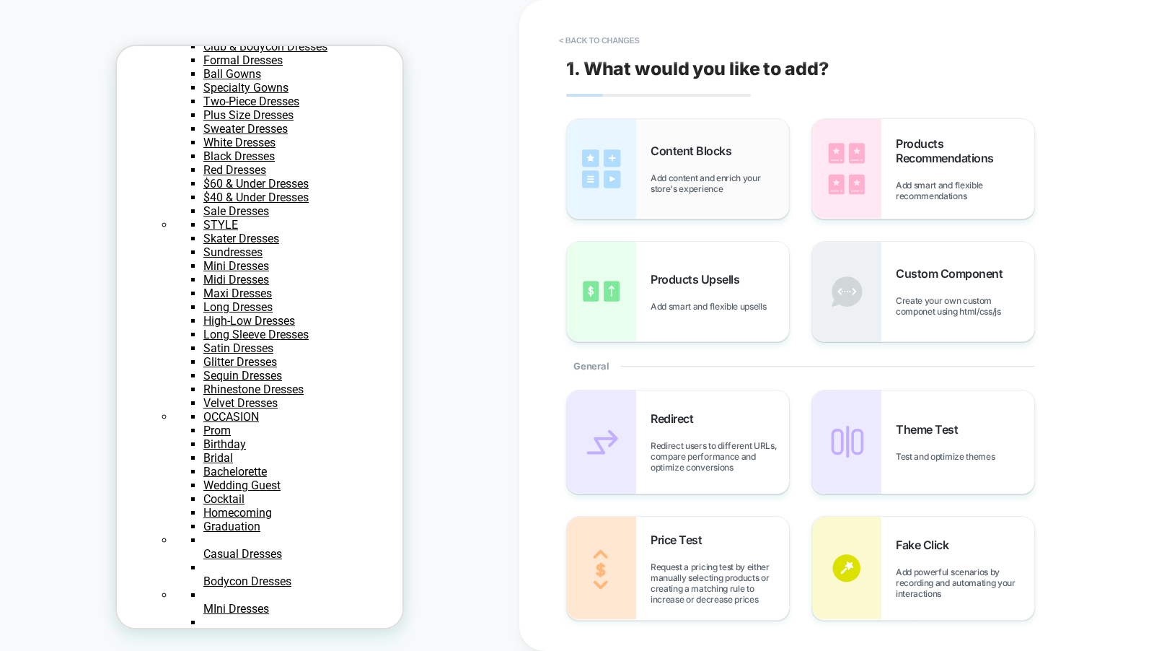
scroll to position [671, 0]
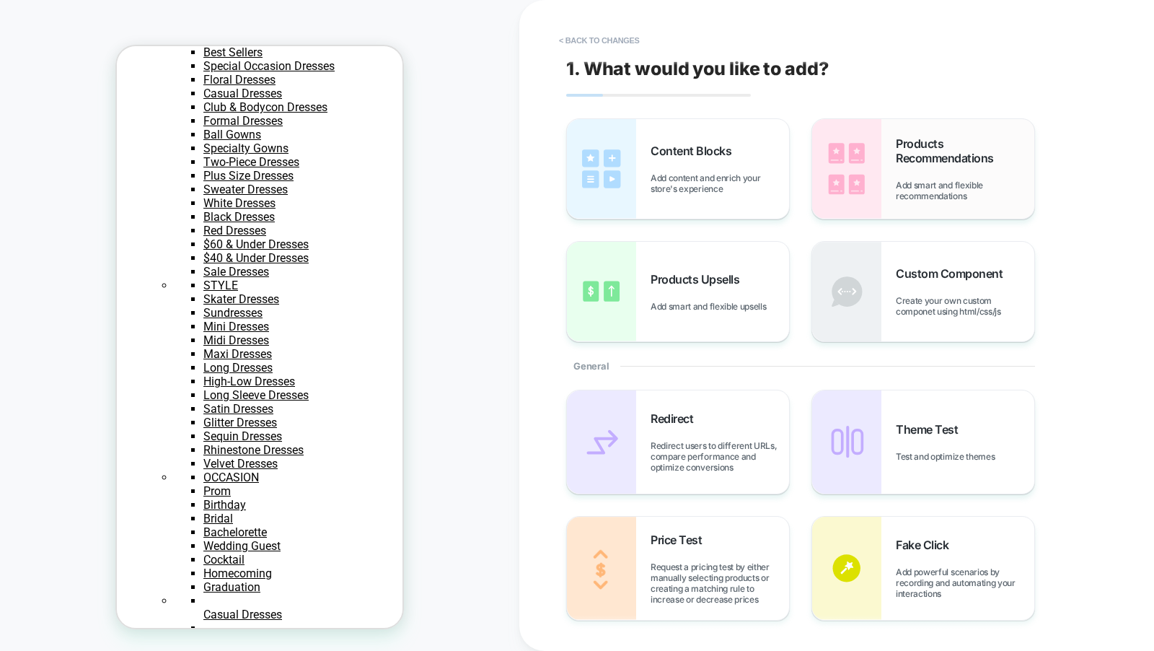
click at [900, 171] on div "Products Recommendations Add smart and flexible recommendations" at bounding box center [965, 168] width 139 height 65
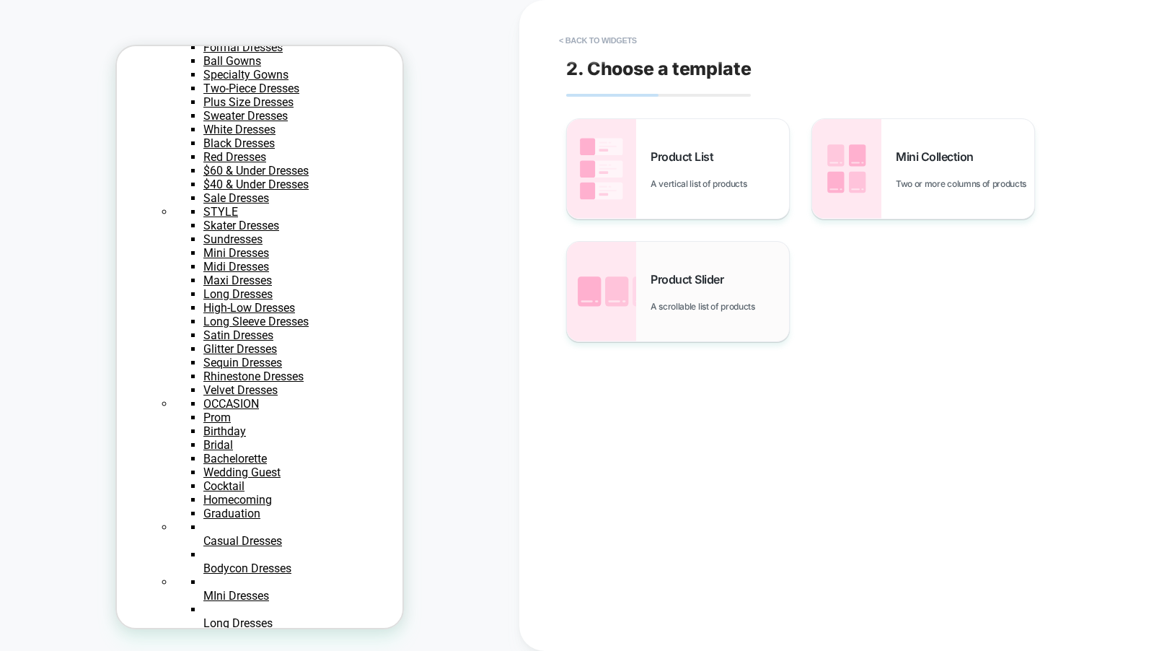
scroll to position [757, 0]
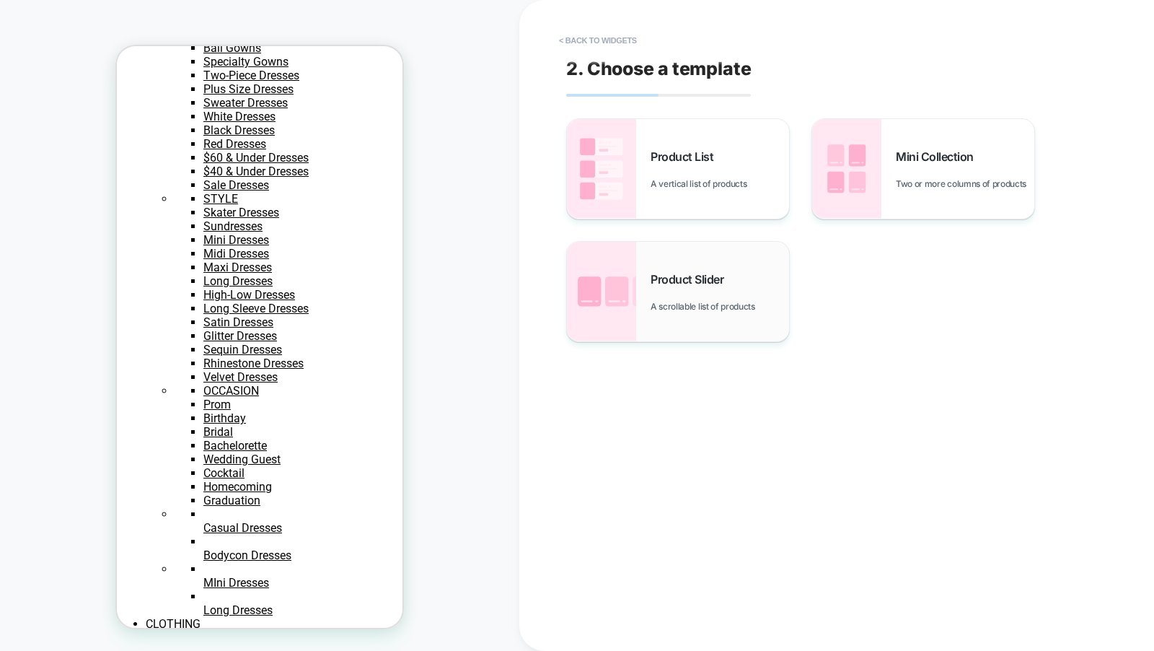
click at [726, 277] on span "Product Slider" at bounding box center [691, 279] width 80 height 14
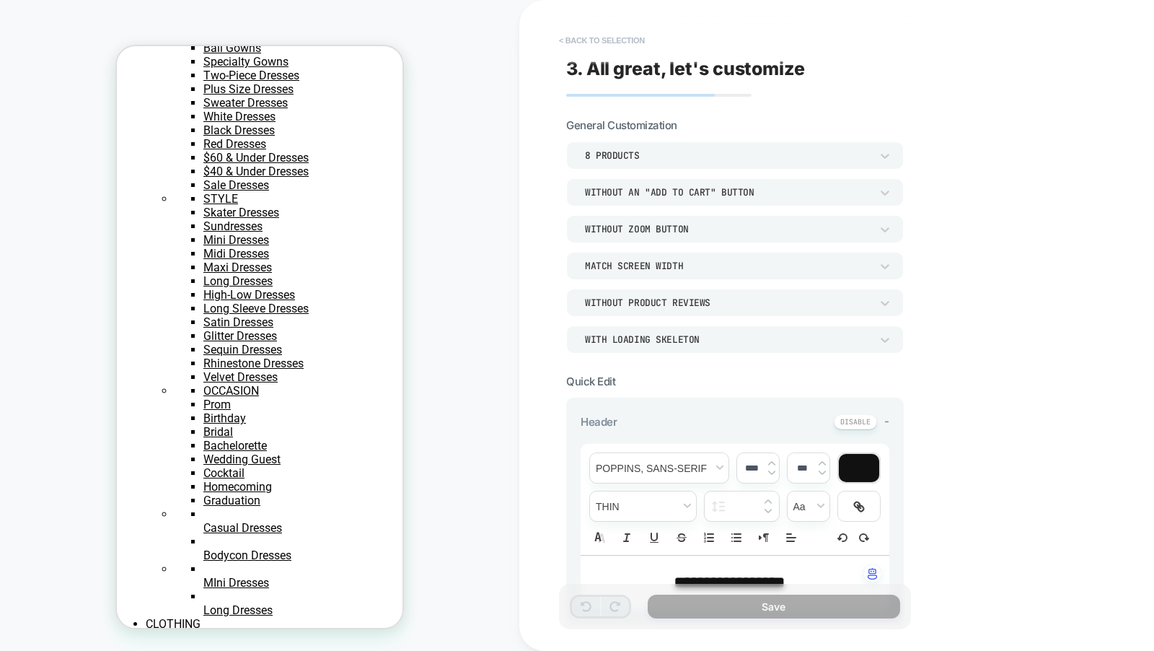
click at [632, 35] on button "< Back to selection" at bounding box center [602, 40] width 100 height 23
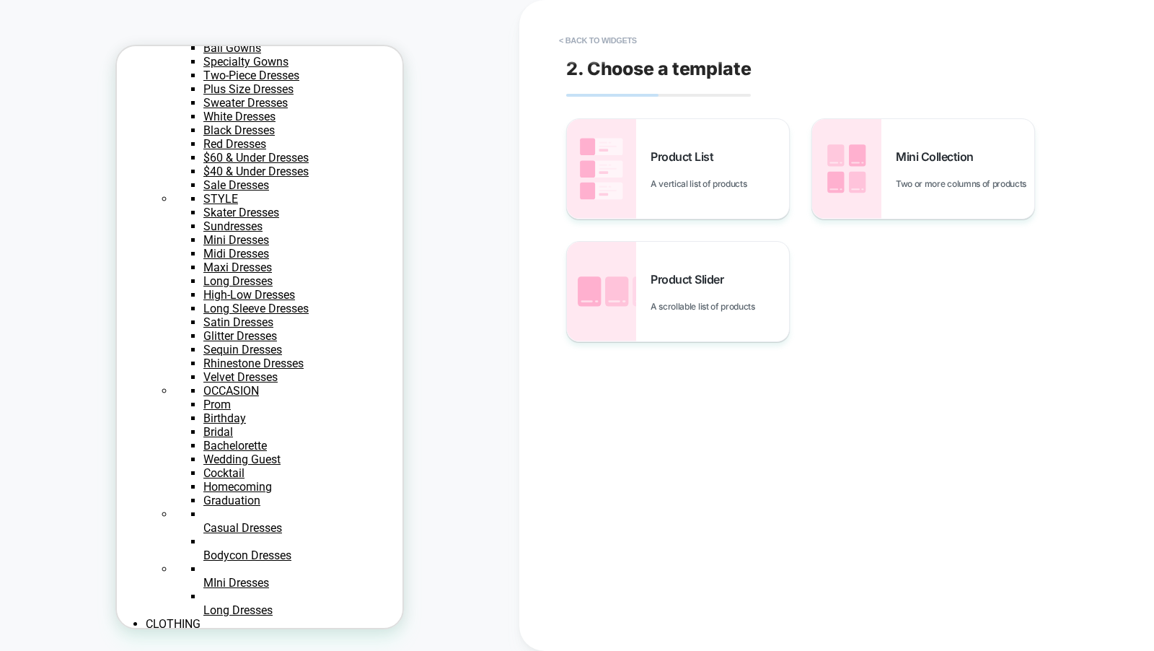
click at [632, 35] on button "< Back to widgets" at bounding box center [598, 40] width 92 height 23
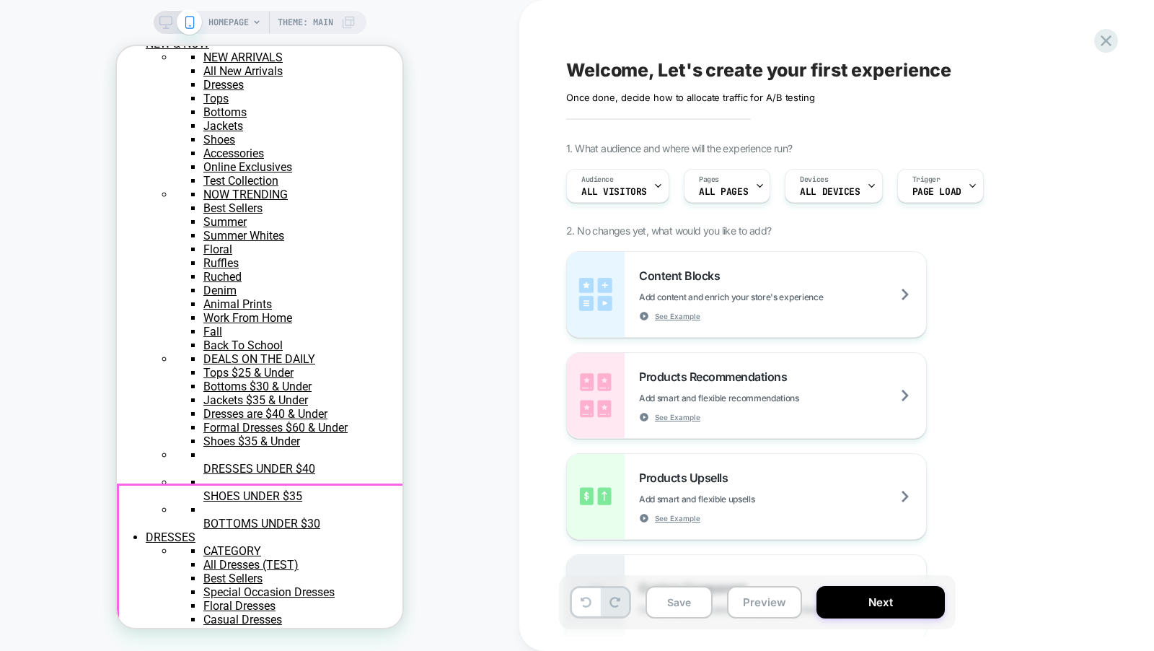
scroll to position [0, 0]
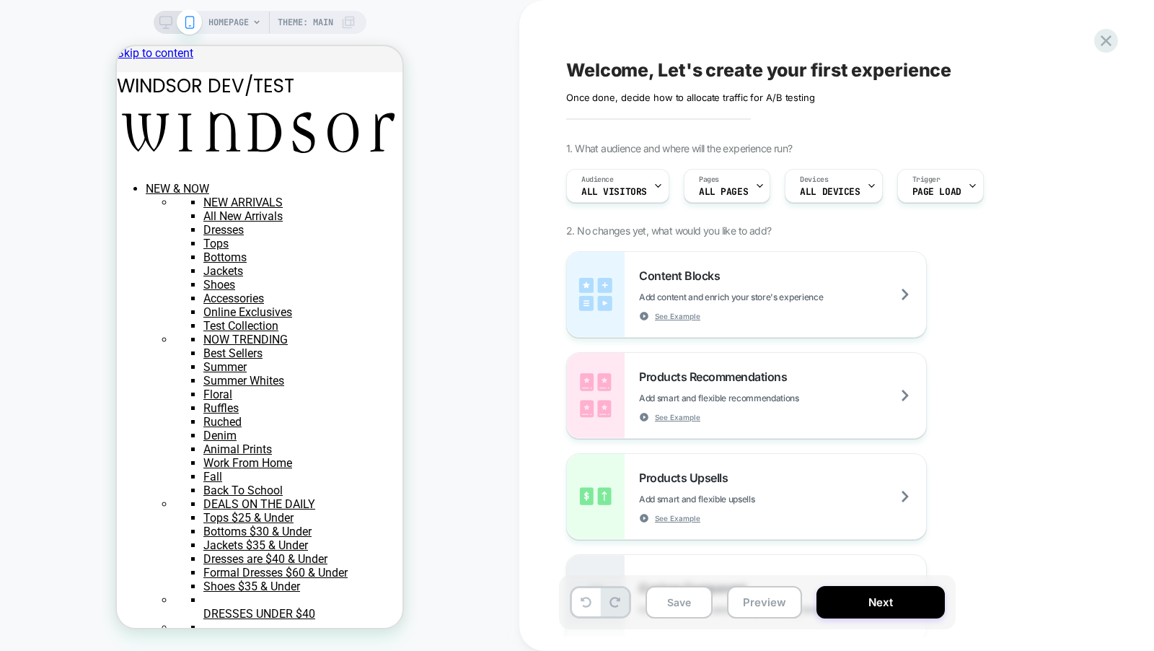
click at [239, 24] on span "HOMEPAGE" at bounding box center [228, 22] width 40 height 23
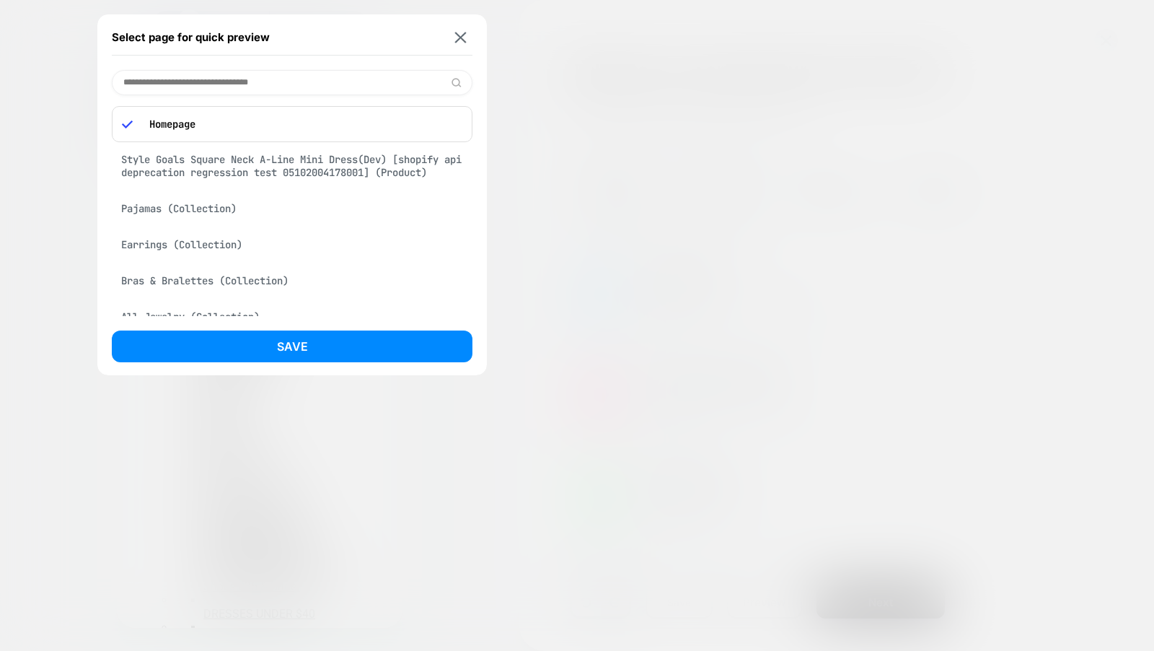
click at [209, 79] on input at bounding box center [292, 82] width 361 height 25
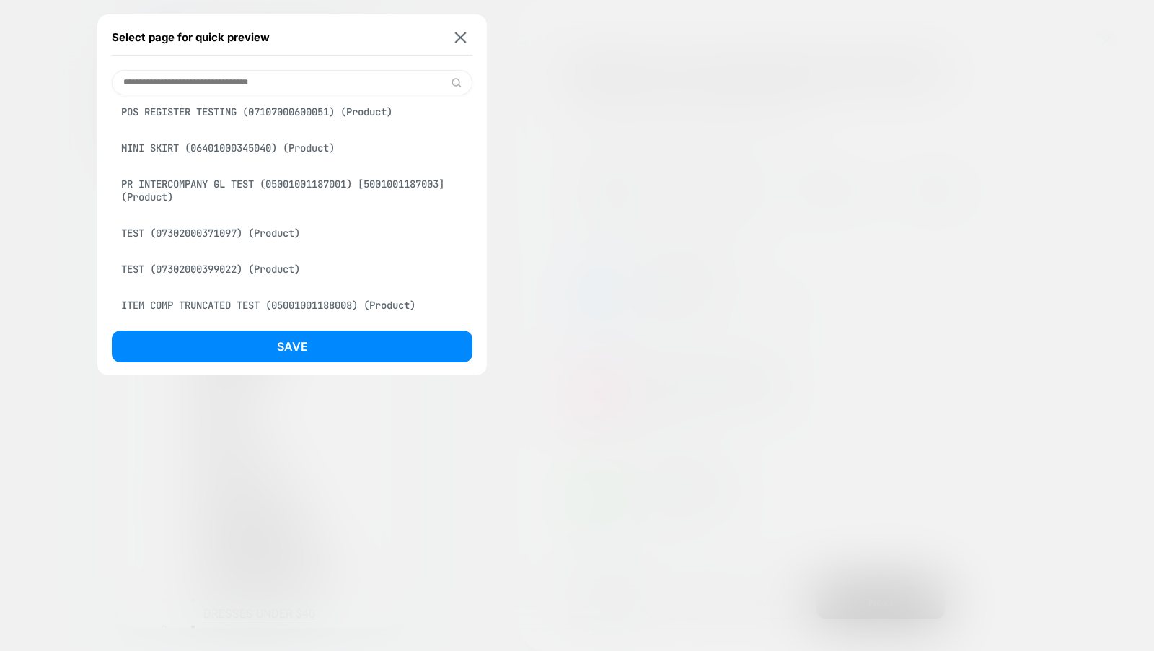
scroll to position [1188, 0]
click at [269, 161] on div "MINI SKIRT (06401000345040) (Product)" at bounding box center [292, 146] width 361 height 27
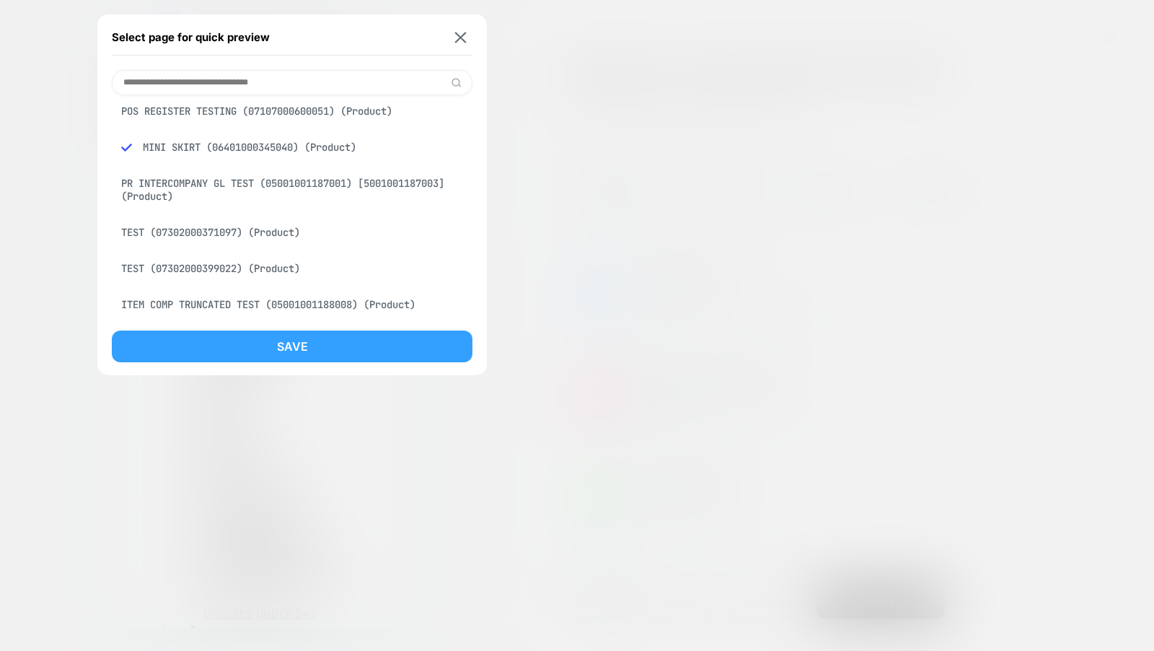
click at [269, 343] on button "Save" at bounding box center [292, 346] width 361 height 32
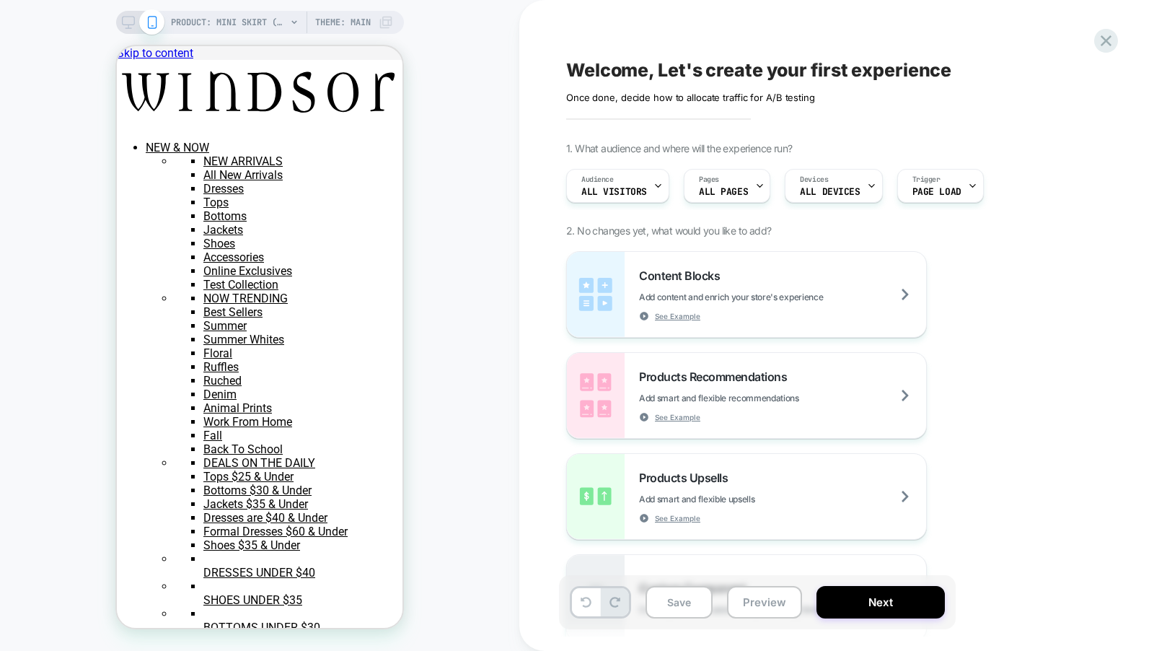
scroll to position [0, 0]
click at [240, 28] on span "PRODUCT: MINI SKIRT (06401000345040)" at bounding box center [228, 22] width 115 height 23
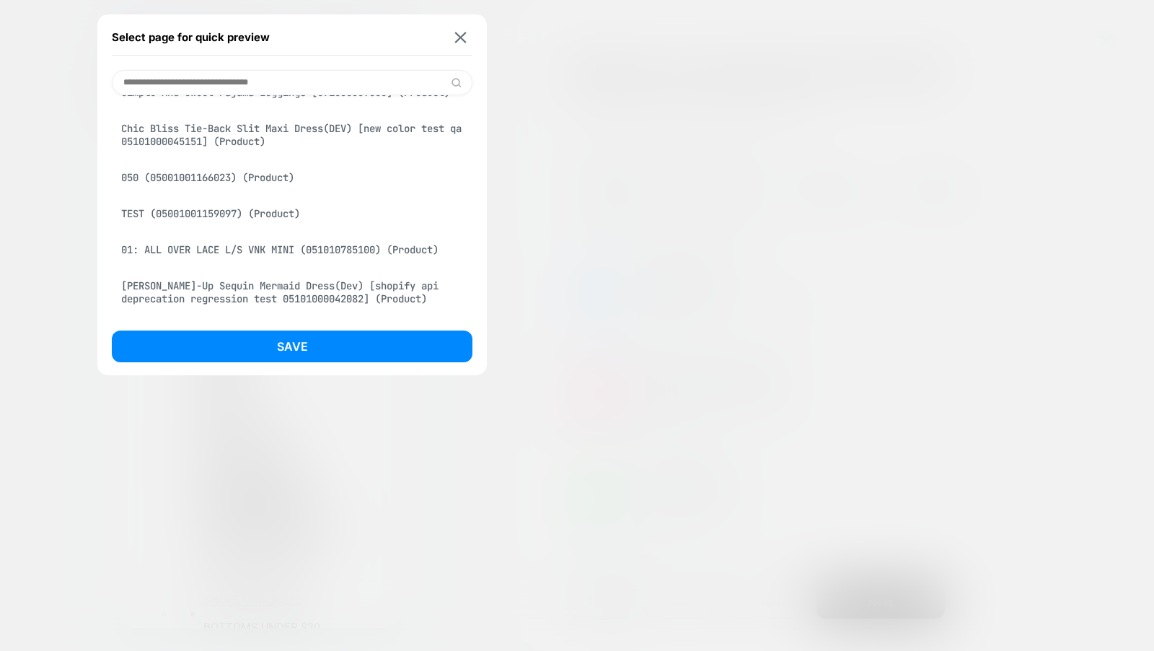
click at [253, 106] on div "Simple And Sweet Pajama Leggings [071030359600] (Product)" at bounding box center [292, 92] width 361 height 27
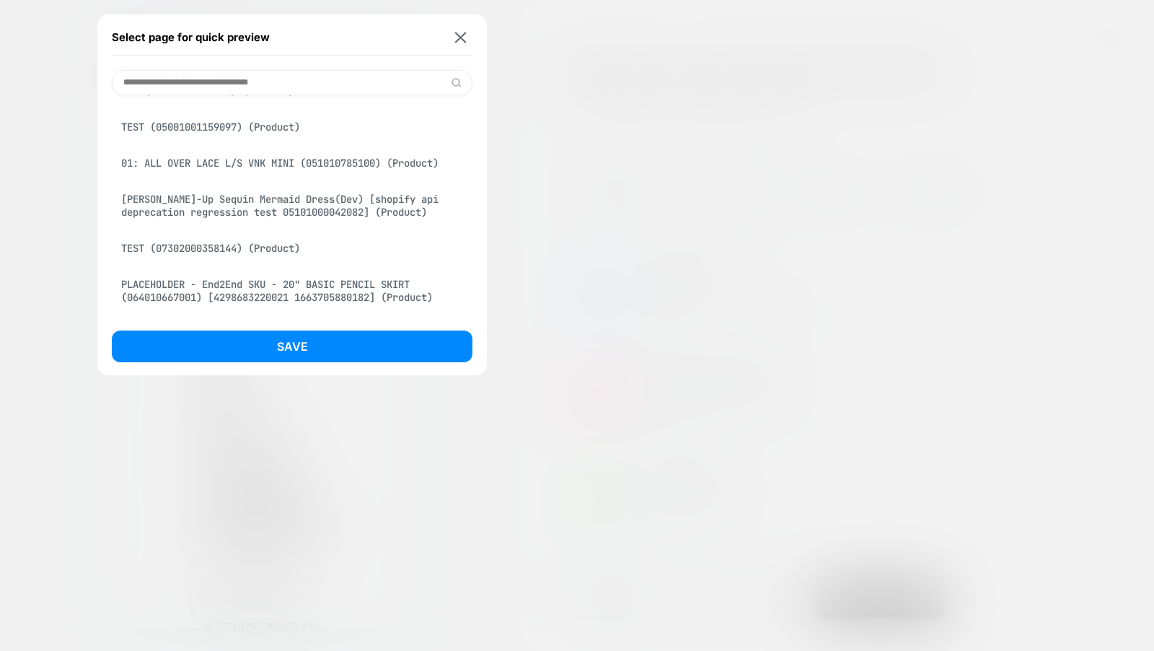
scroll to position [1092, 0]
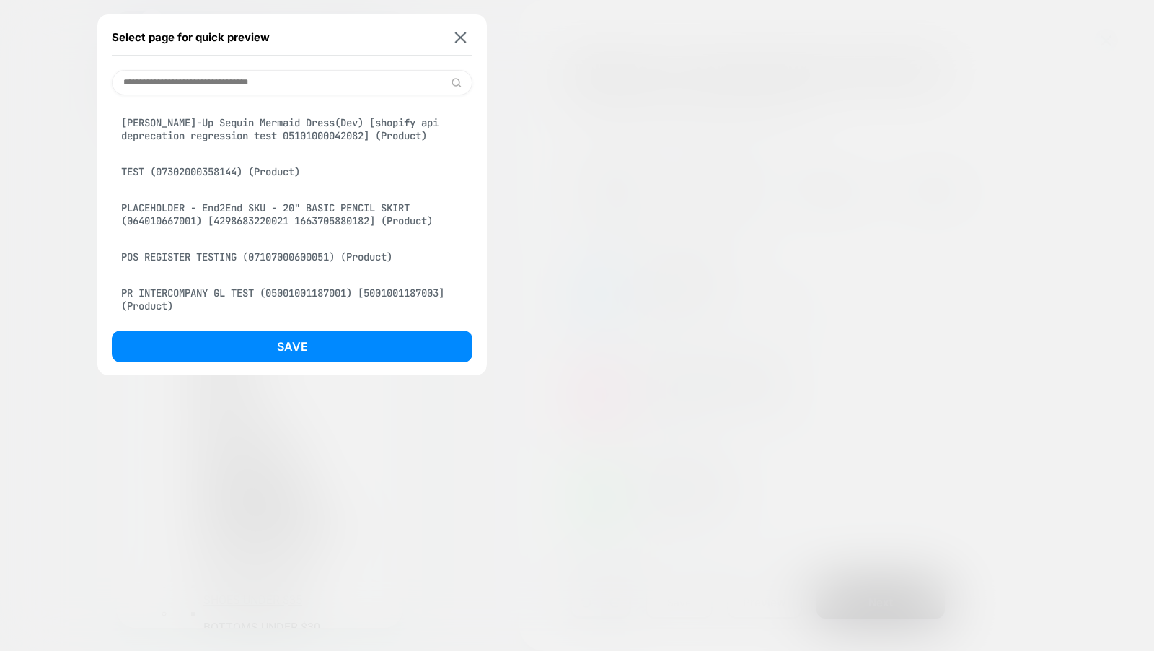
click at [334, 149] on div "[PERSON_NAME]-Up Sequin Mermaid Dress(Dev) [shopify api deprecation regression …" at bounding box center [292, 129] width 361 height 40
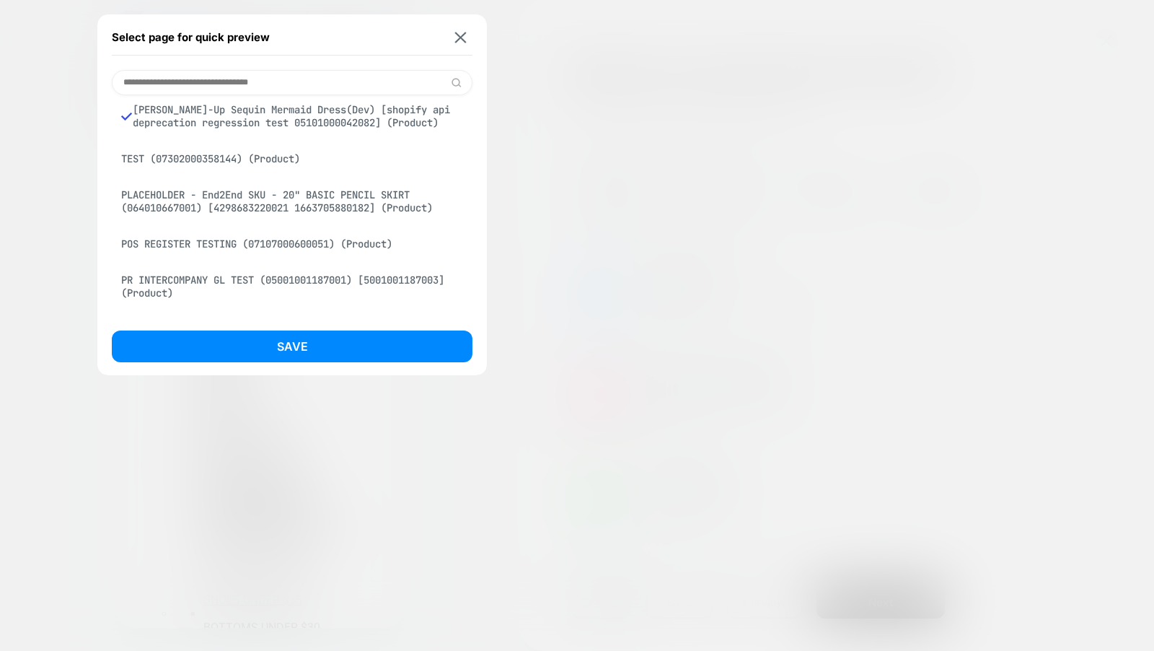
click at [321, 221] on div "PLACEHOLDER - End2End SKU - 20" BASIC PENCIL SKIRT (064010667001) [429868322002…" at bounding box center [292, 201] width 361 height 40
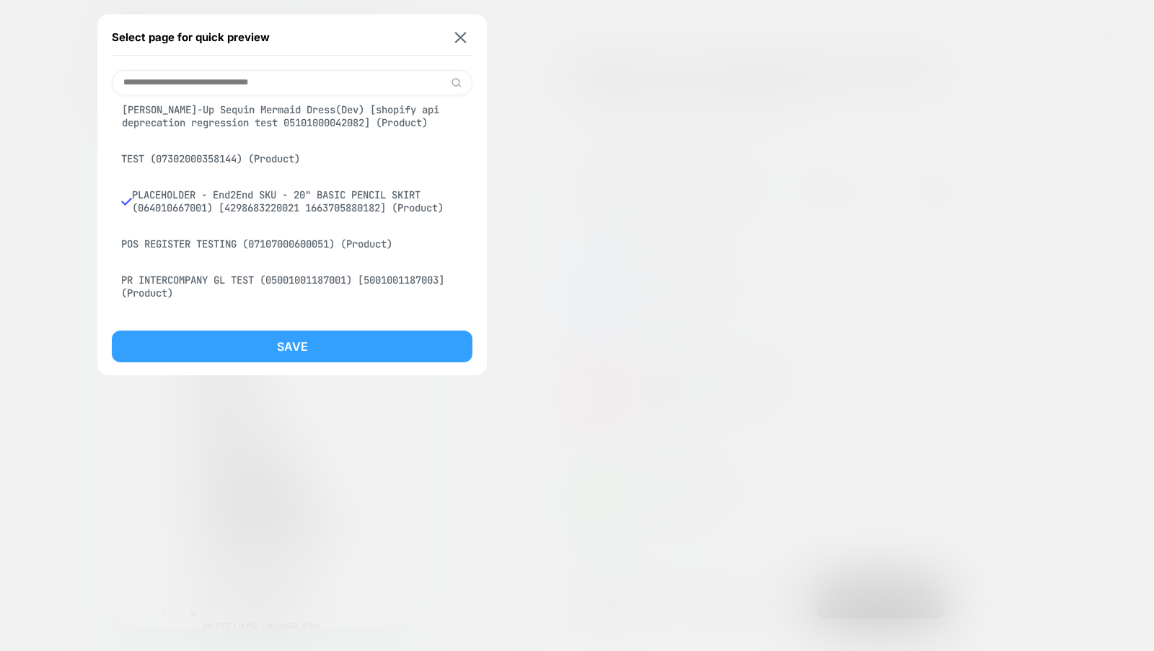
click at [320, 350] on button "Save" at bounding box center [292, 346] width 361 height 32
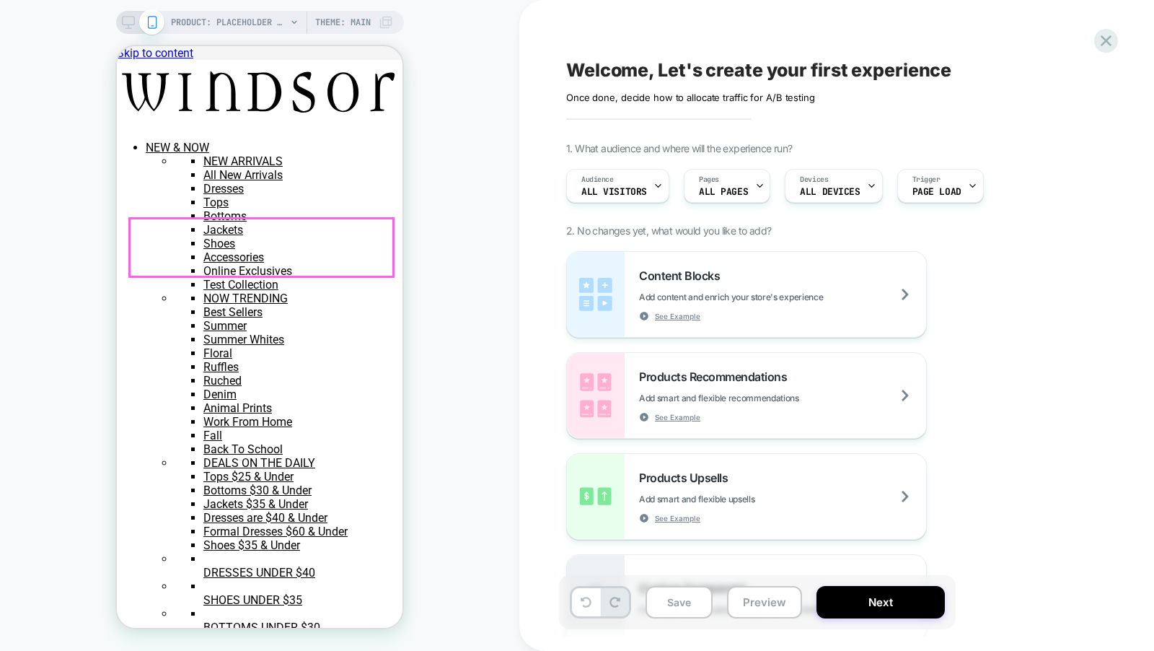
scroll to position [0, 0]
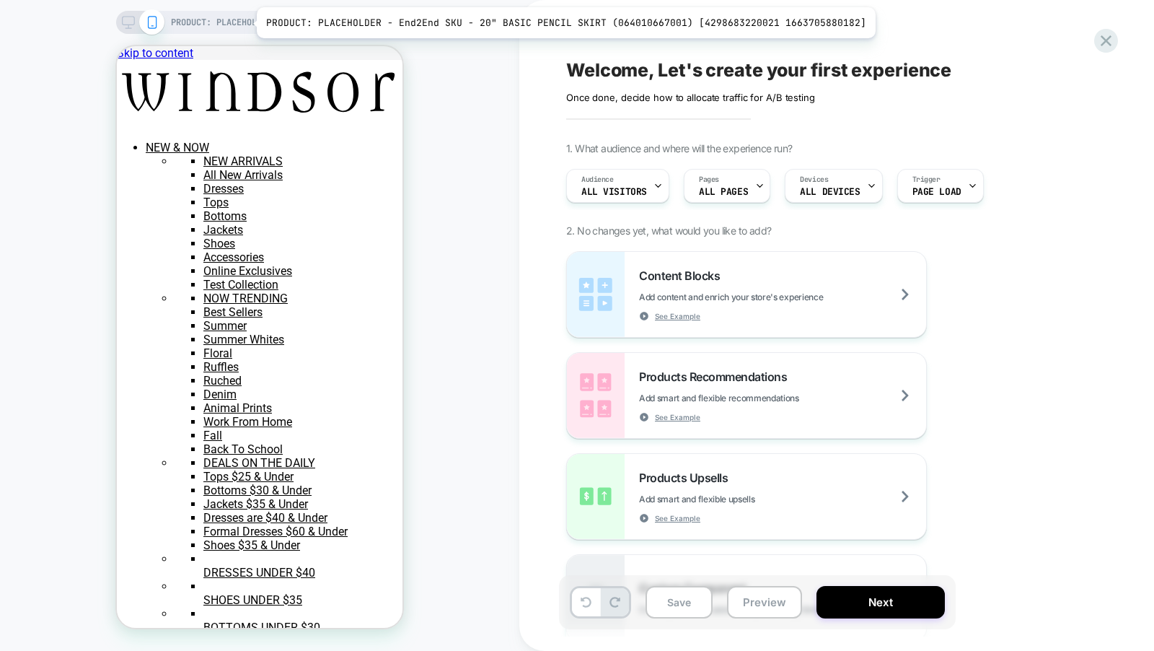
click at [247, 22] on span "PRODUCT: PLACEHOLDER - End2End SKU - 20" BASIC PENCIL SKIRT (064010667001) [429…" at bounding box center [228, 22] width 115 height 23
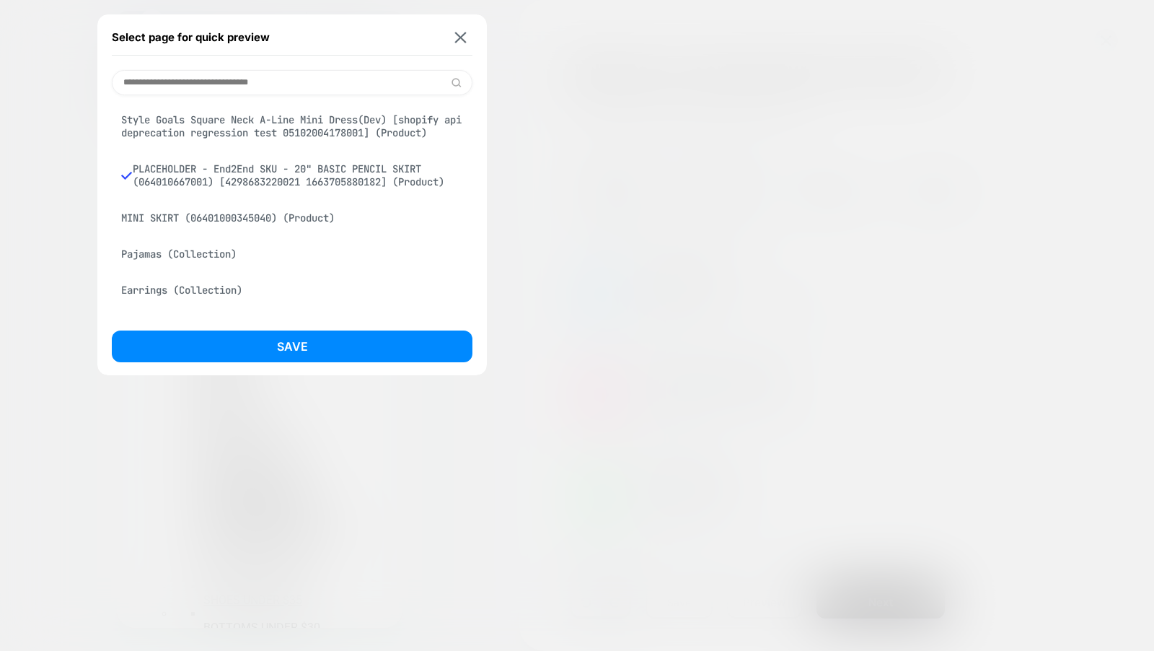
click at [263, 79] on input at bounding box center [292, 82] width 361 height 25
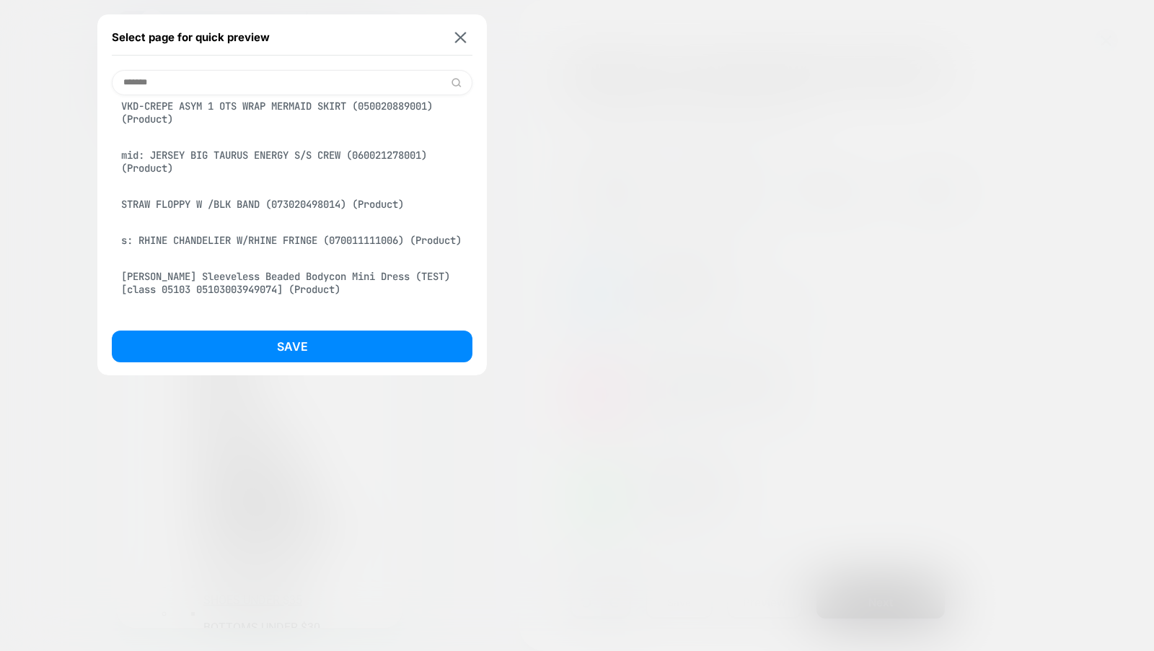
type input "*******"
click at [281, 182] on div "mid: JERSEY BIG TAURUS ENERGY S/S CREW (060021278001) (Product)" at bounding box center [292, 161] width 361 height 40
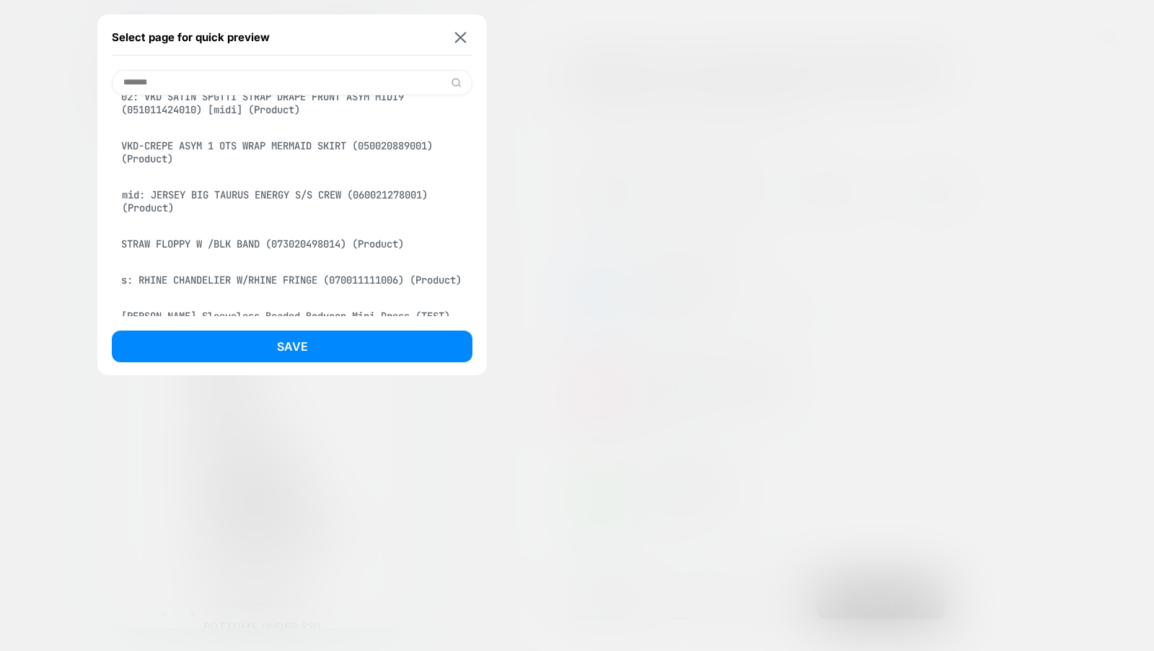
scroll to position [345, 0]
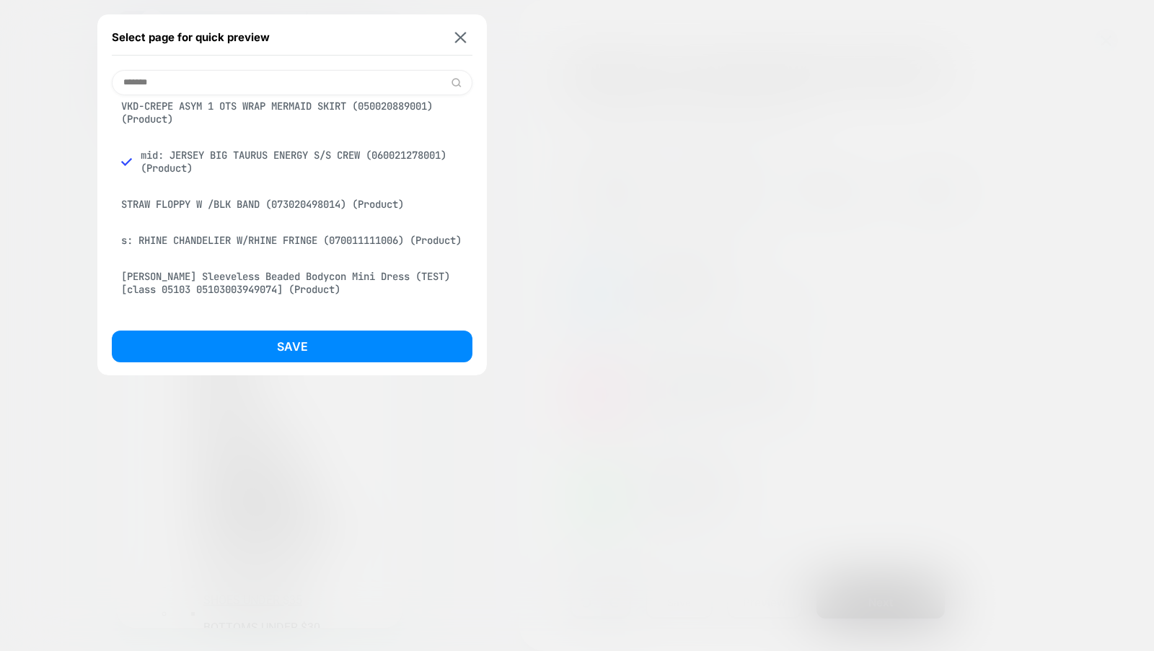
click at [286, 218] on div "STRAW FLOPPY W /BLK BAND (073020498014) (Product)" at bounding box center [292, 203] width 361 height 27
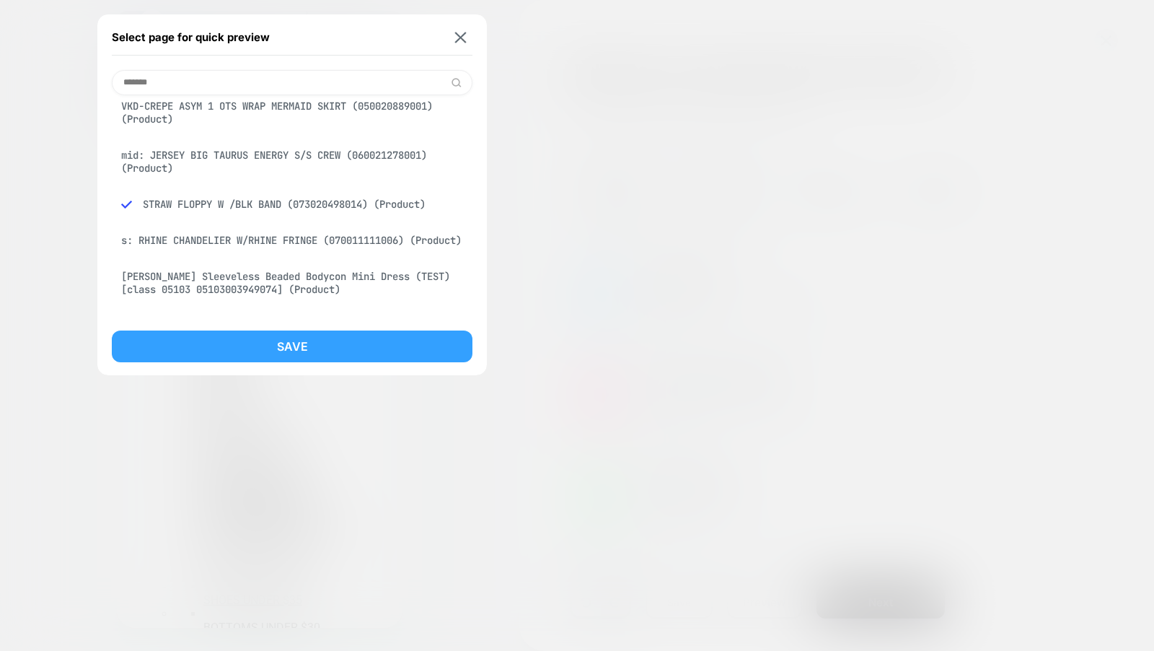
click at [293, 353] on button "Save" at bounding box center [292, 346] width 361 height 32
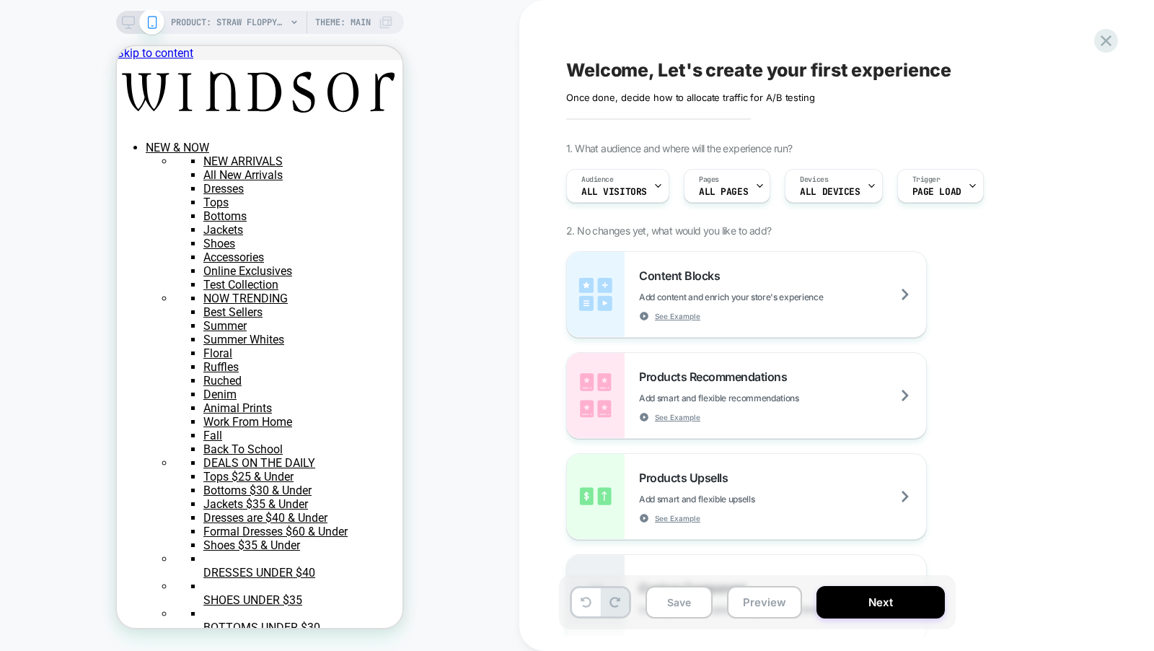
scroll to position [219, 0]
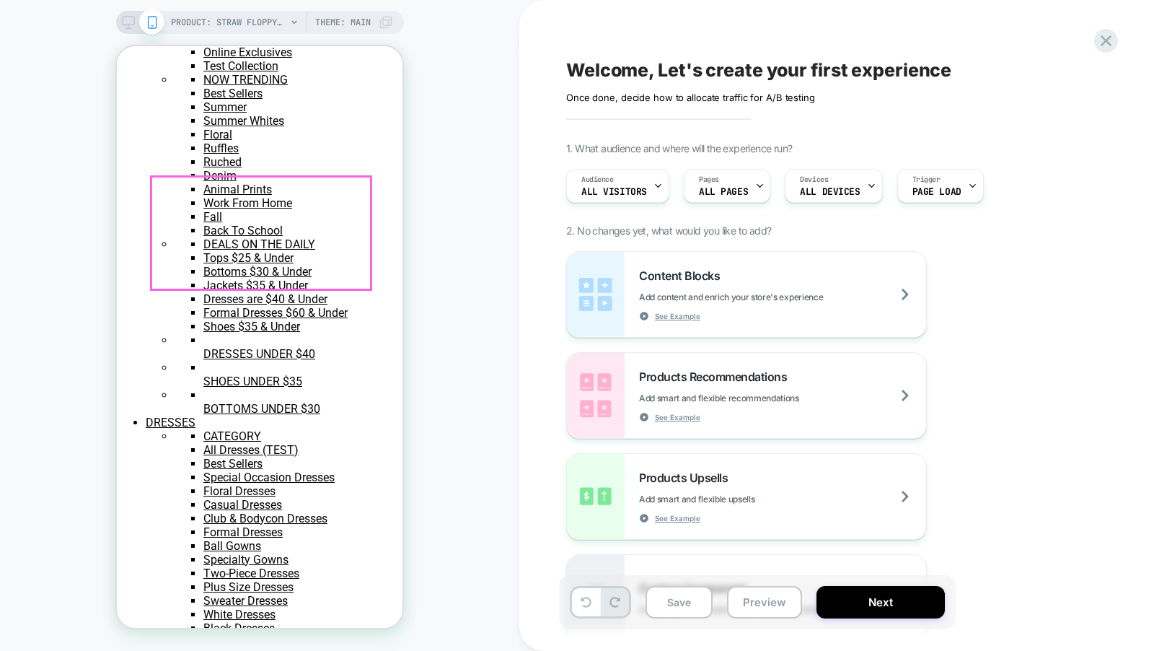
scroll to position [0, 0]
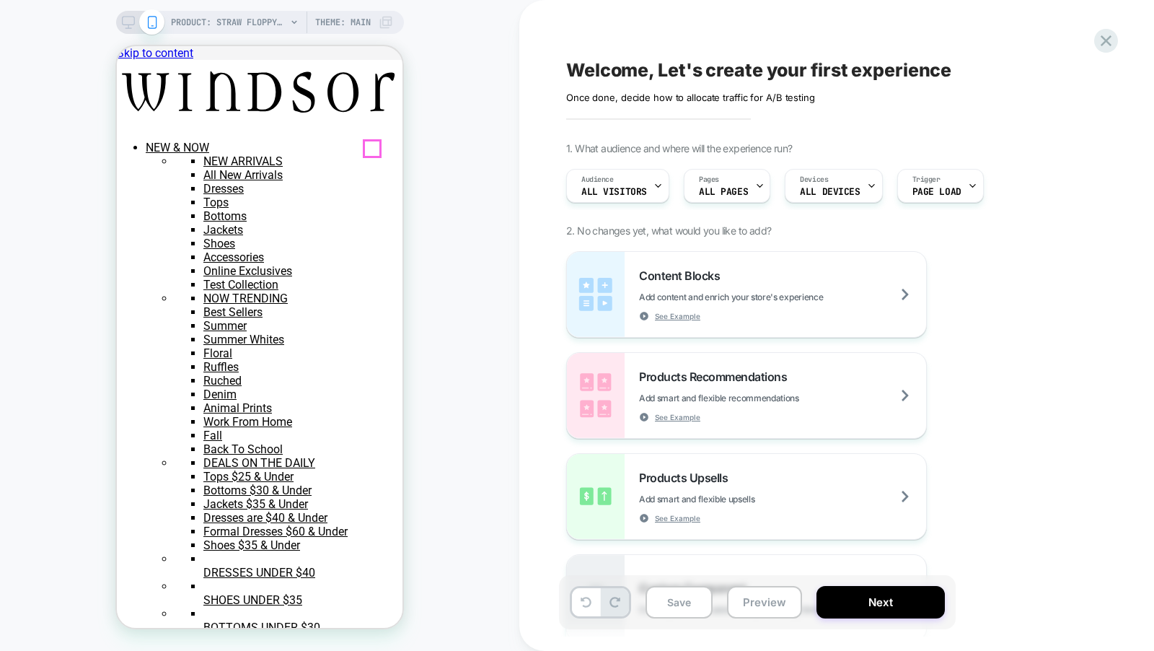
click at [198, 129] on div at bounding box center [168, 141] width 83 height 39
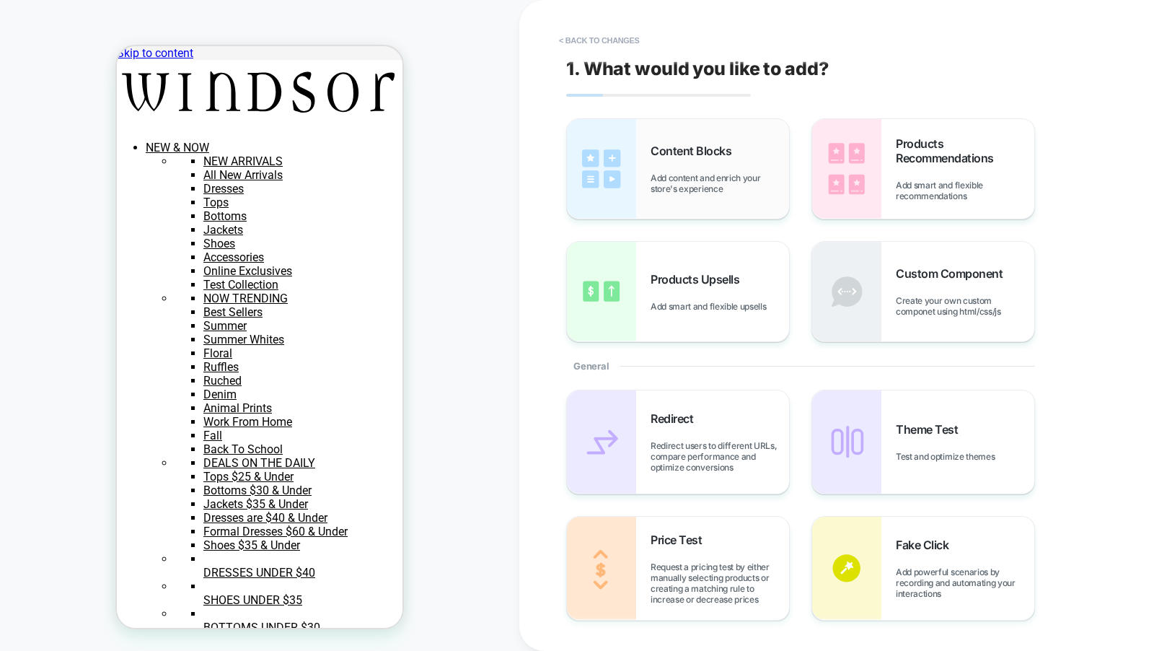
click at [721, 171] on div "Content Blocks Add content and enrich your store's experience" at bounding box center [720, 169] width 139 height 50
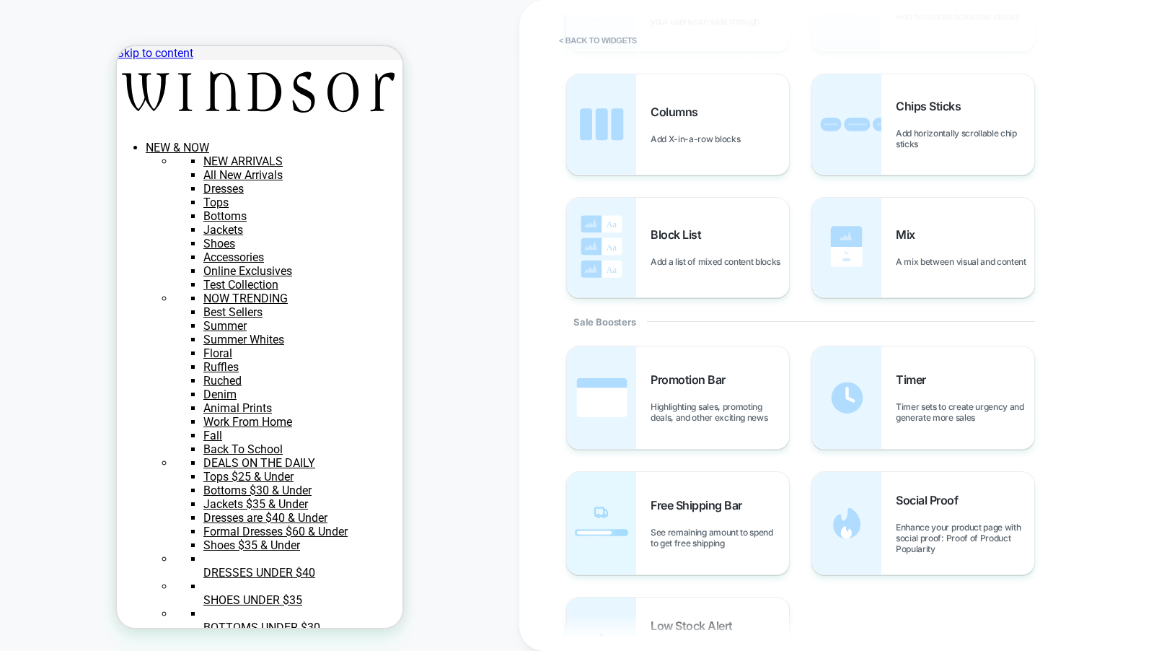
scroll to position [560, 0]
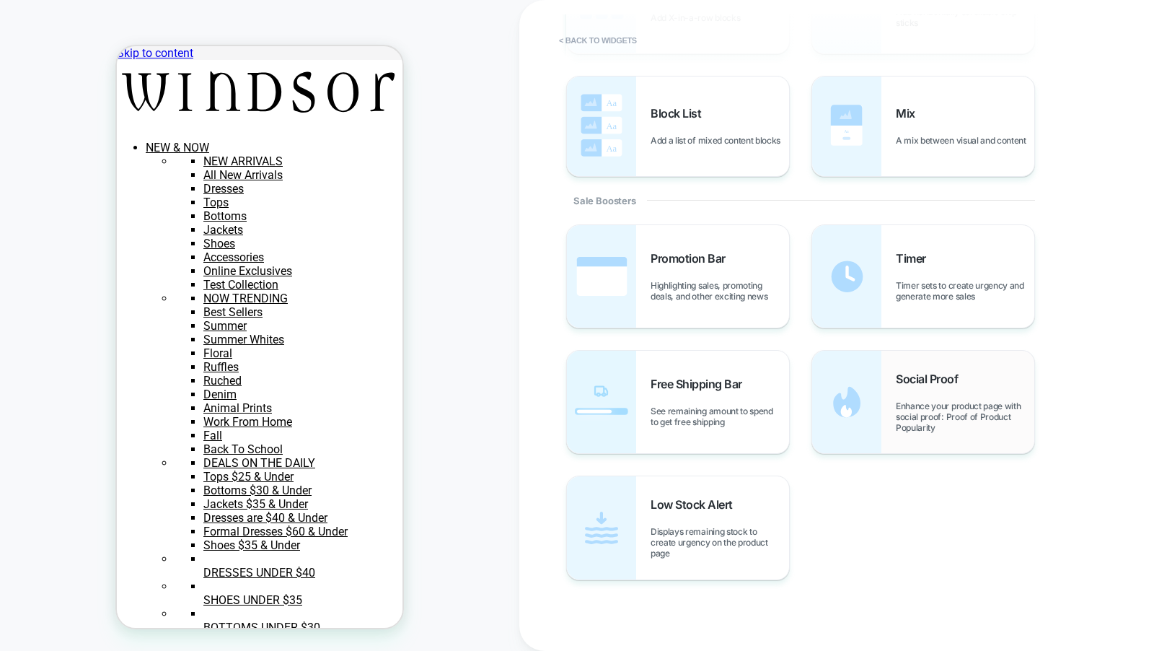
click at [884, 390] on div "Social Proof Enhance your product page with social proof: Proof of Product Popu…" at bounding box center [923, 402] width 222 height 102
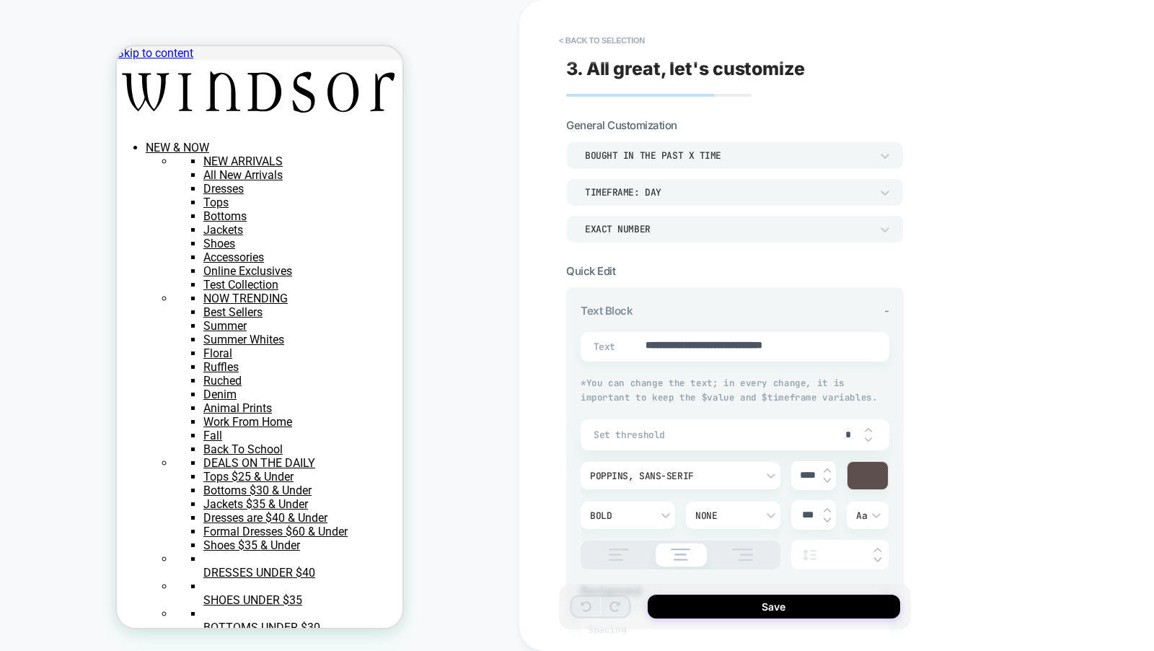
click at [713, 149] on div "bought in the past x time" at bounding box center [728, 155] width 300 height 15
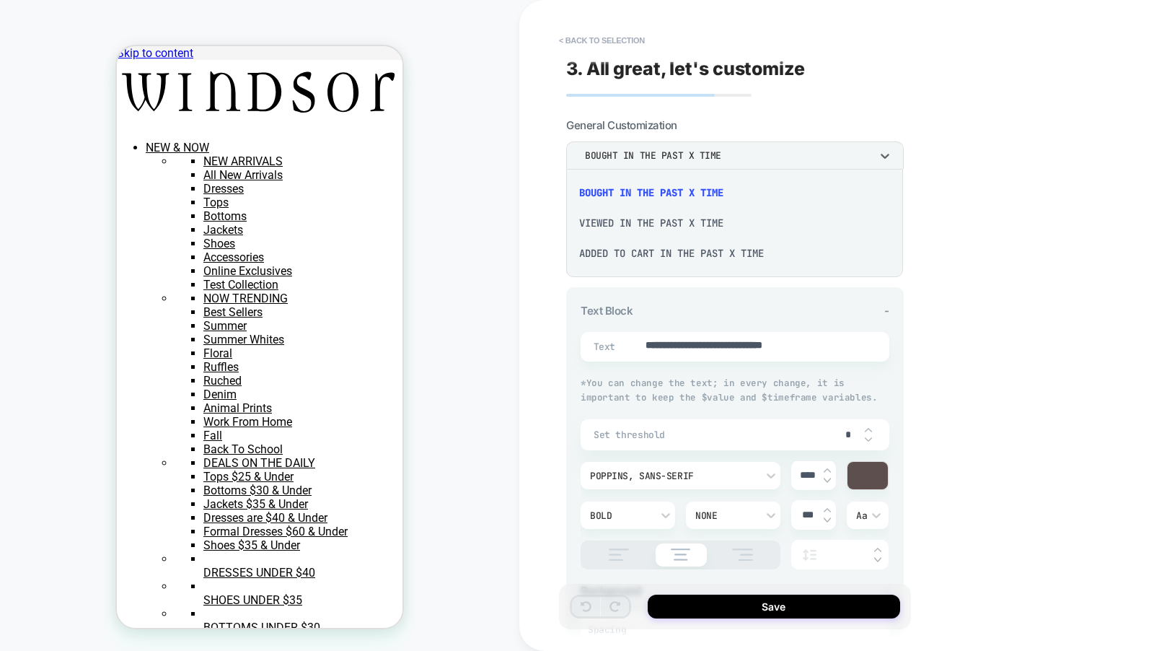
click at [713, 214] on div "viewed in the past x time" at bounding box center [734, 223] width 325 height 30
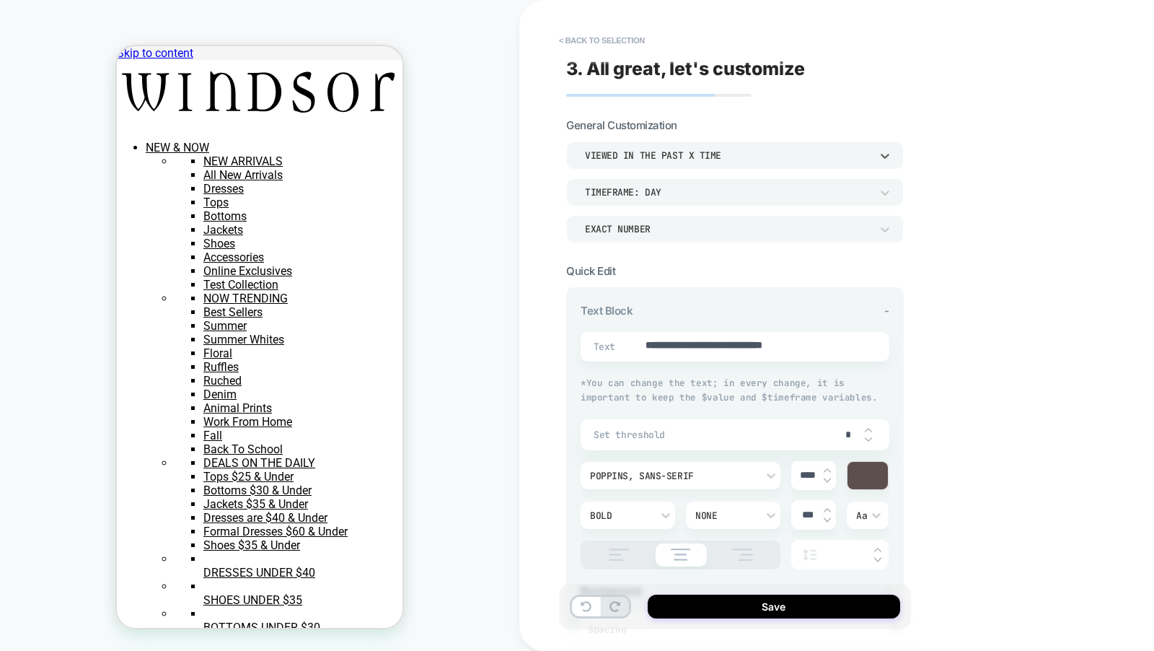
click at [714, 219] on div "EXACT NUMBER" at bounding box center [735, 228] width 338 height 27
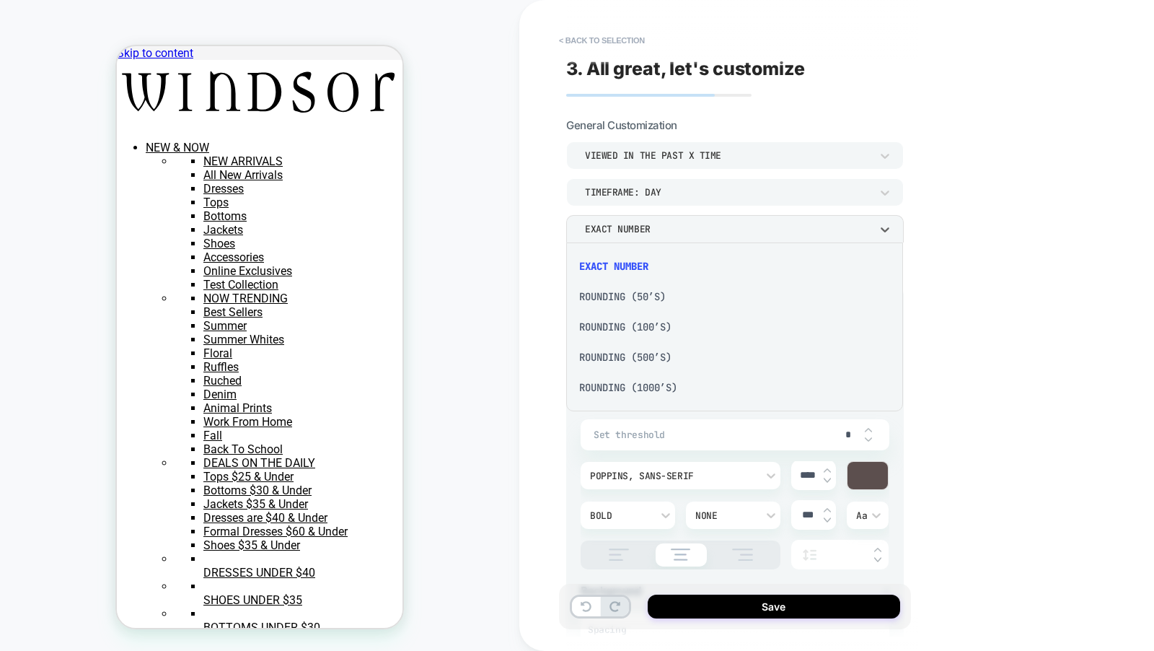
click at [706, 282] on div "Rounding (50’s)" at bounding box center [734, 296] width 325 height 30
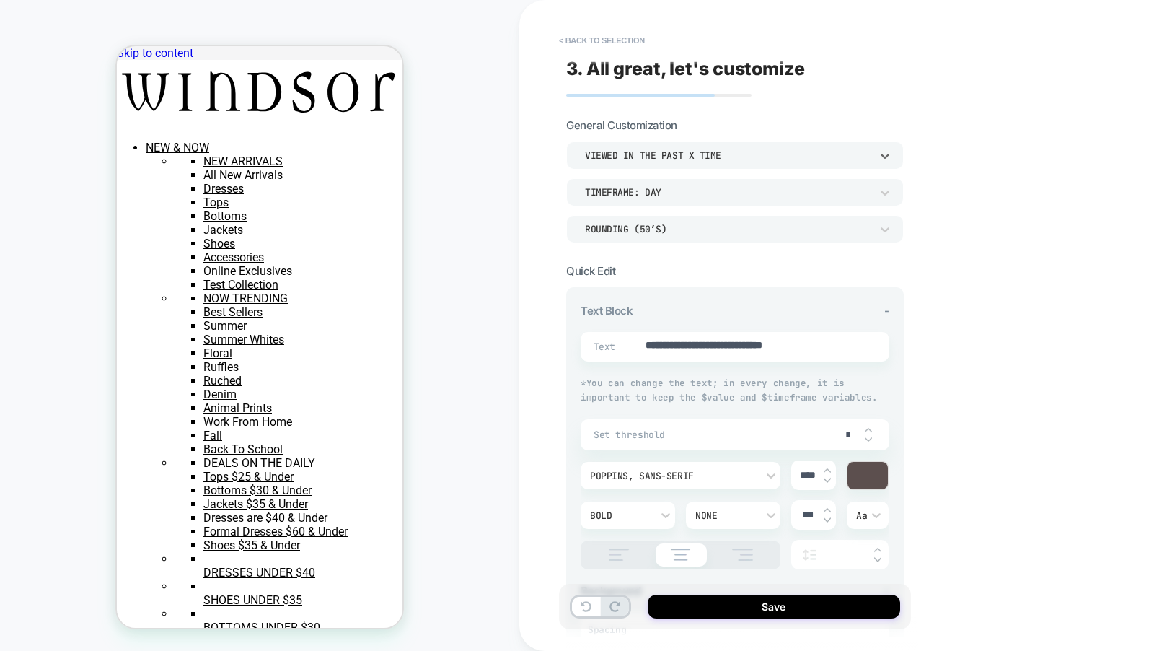
click at [736, 145] on div "viewed in the past x time" at bounding box center [735, 154] width 338 height 27
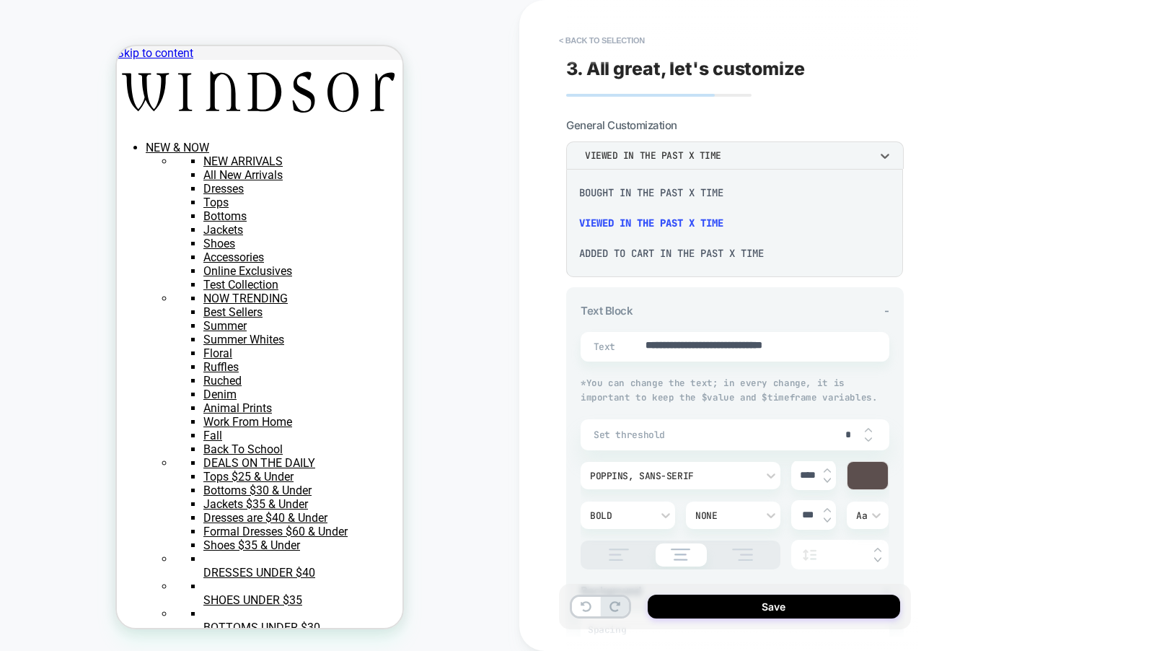
click at [700, 249] on div "Added to cart in the past x time" at bounding box center [734, 253] width 325 height 30
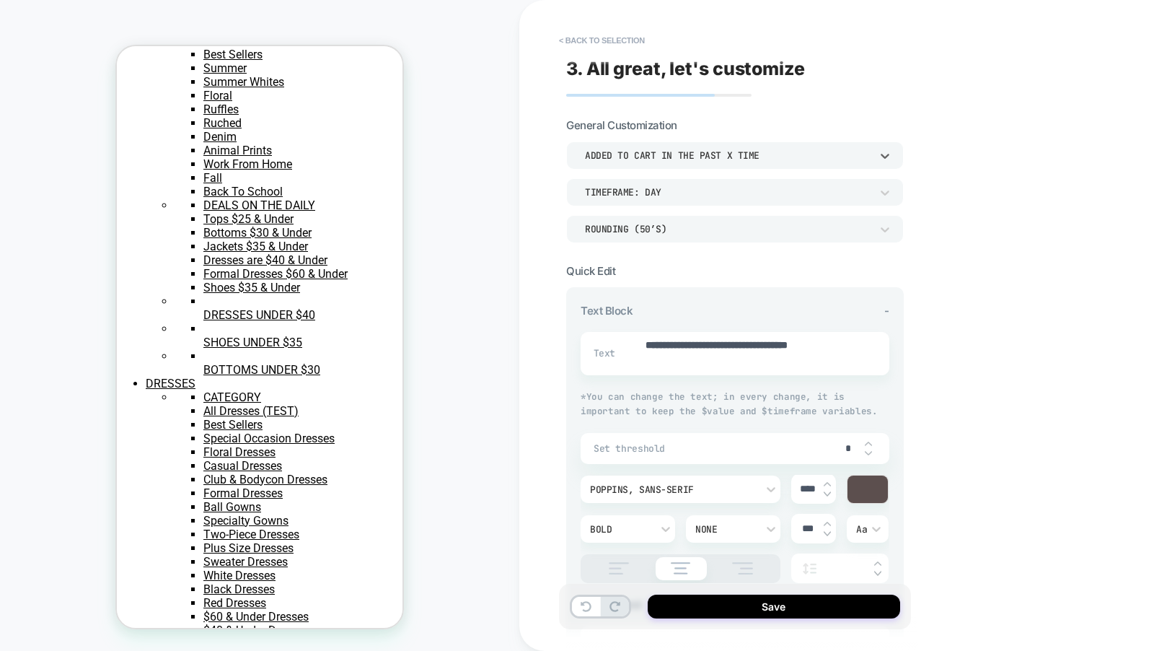
scroll to position [341, 0]
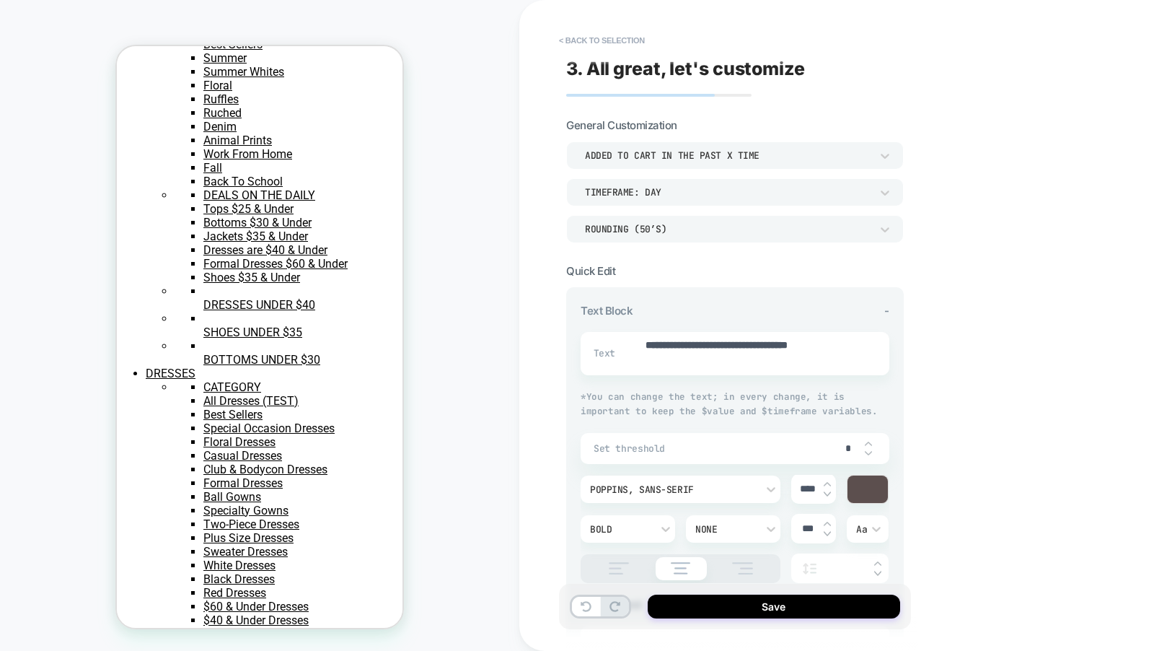
scroll to position [0, 0]
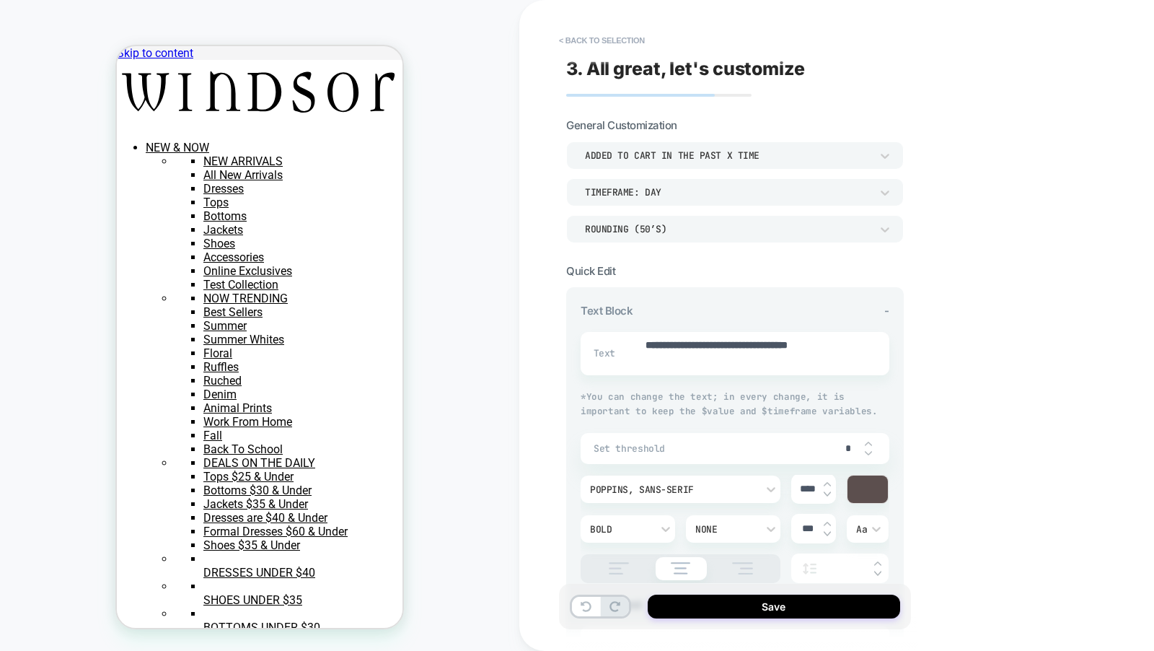
click at [638, 157] on div "Added to cart in the past x time" at bounding box center [728, 155] width 286 height 12
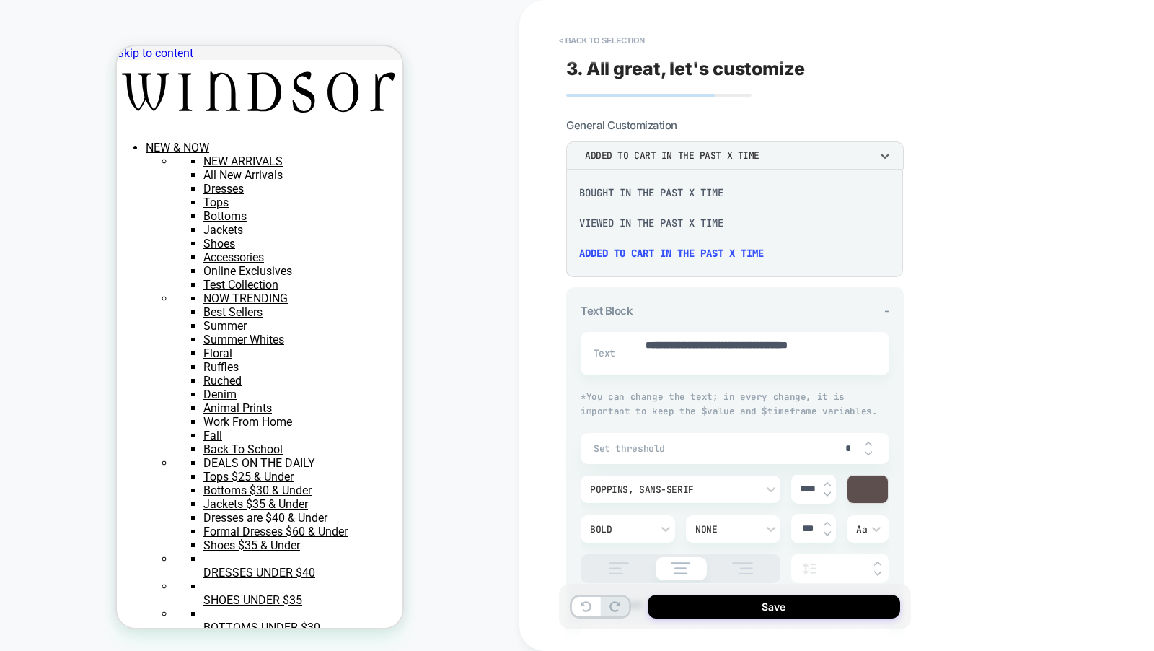
click at [645, 198] on div "bought in the past x time" at bounding box center [734, 192] width 325 height 30
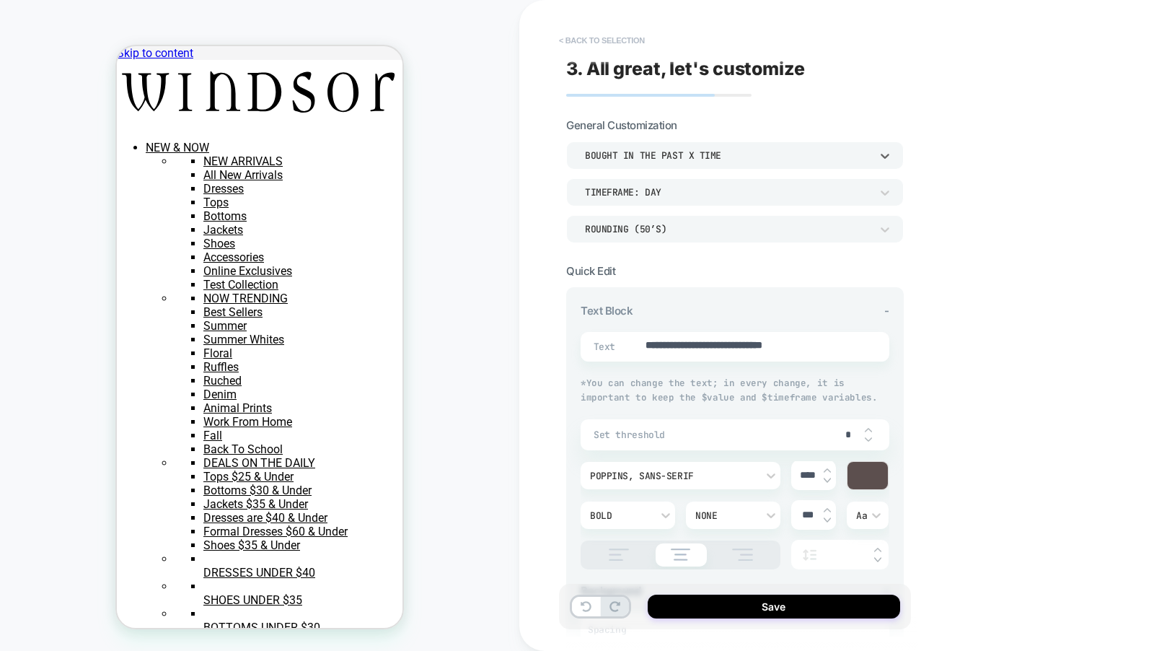
click at [597, 47] on button "< Back to selection" at bounding box center [602, 40] width 100 height 23
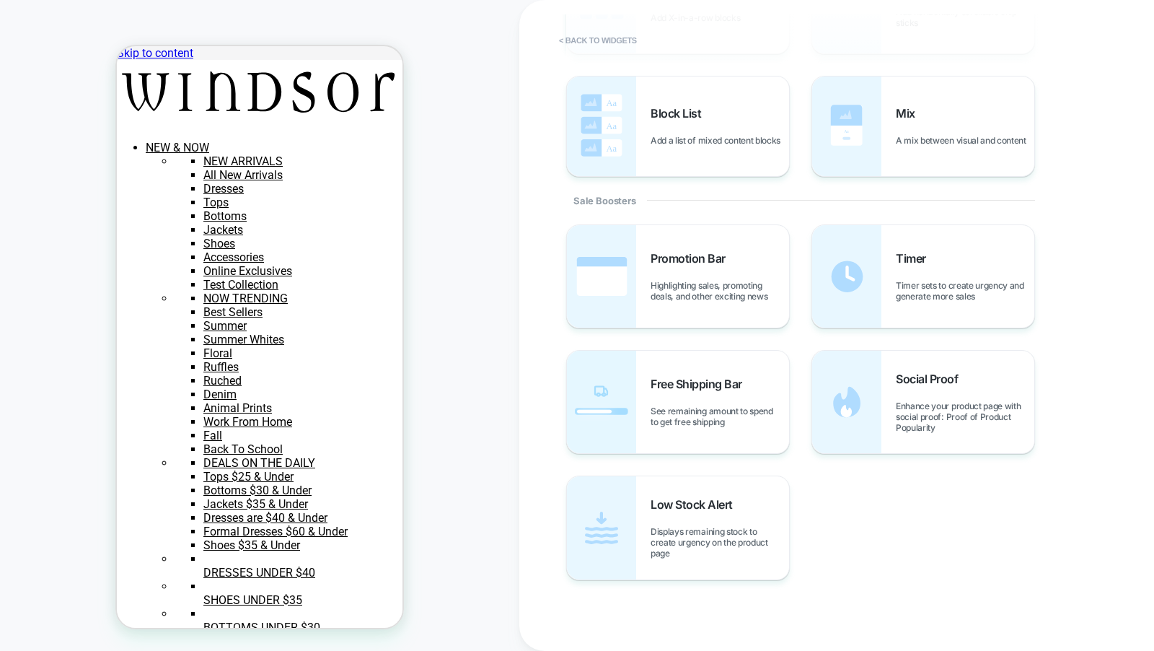
scroll to position [552, 0]
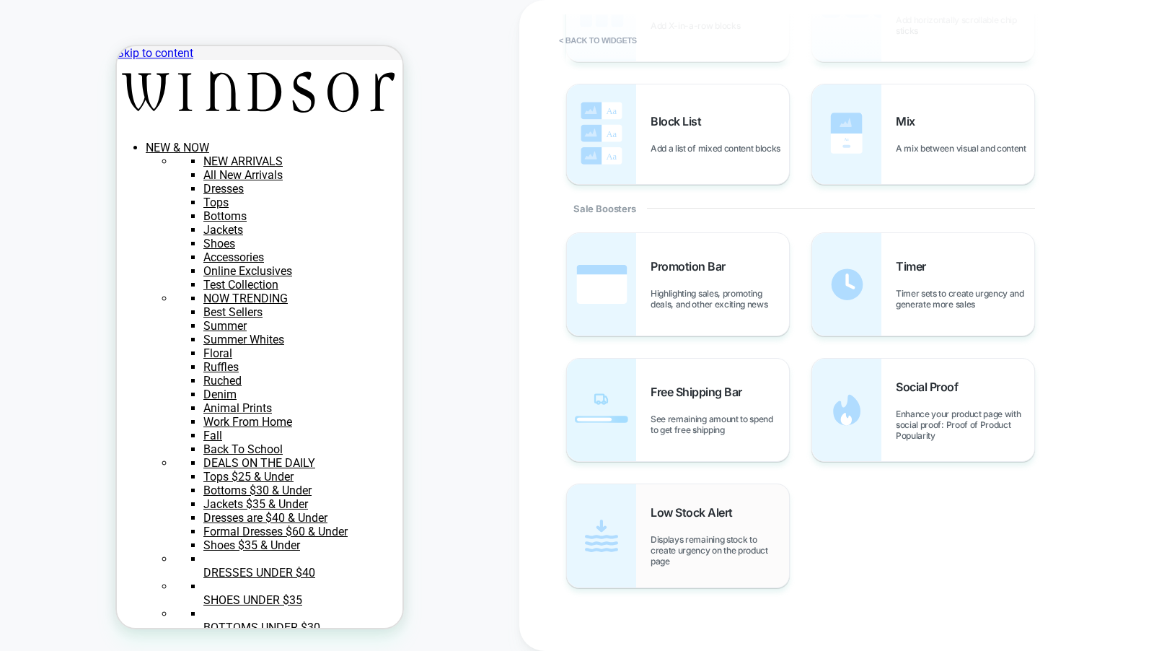
click at [720, 530] on div "Low Stock Alert Displays remaining stock to create urgency on the product page" at bounding box center [720, 535] width 139 height 61
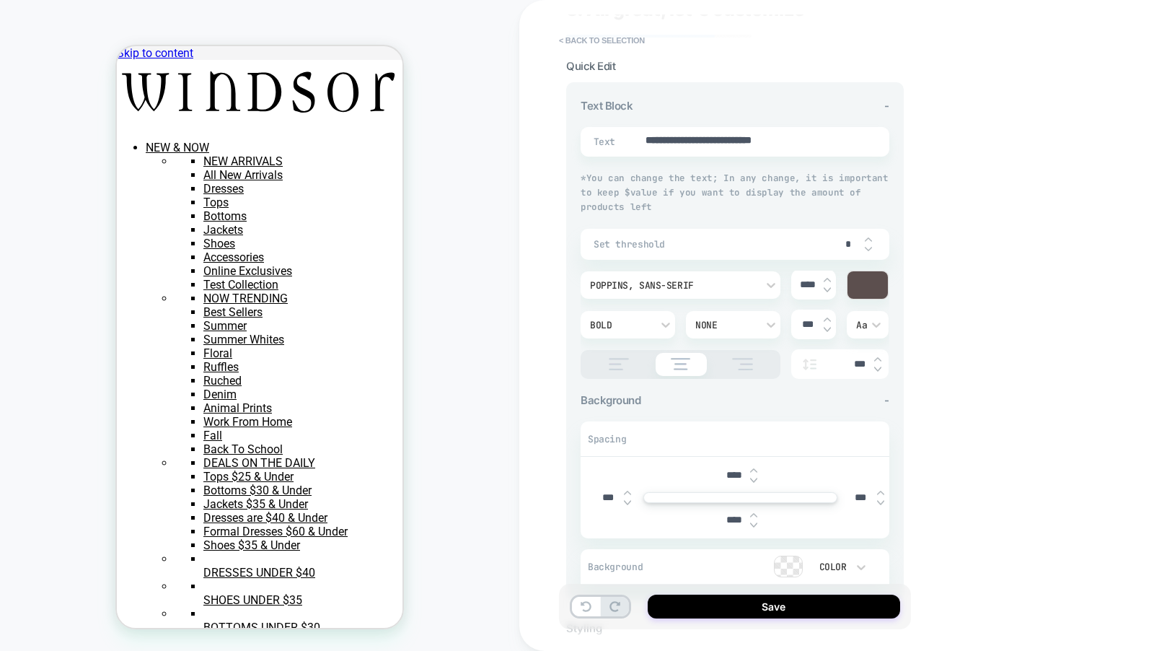
scroll to position [0, 0]
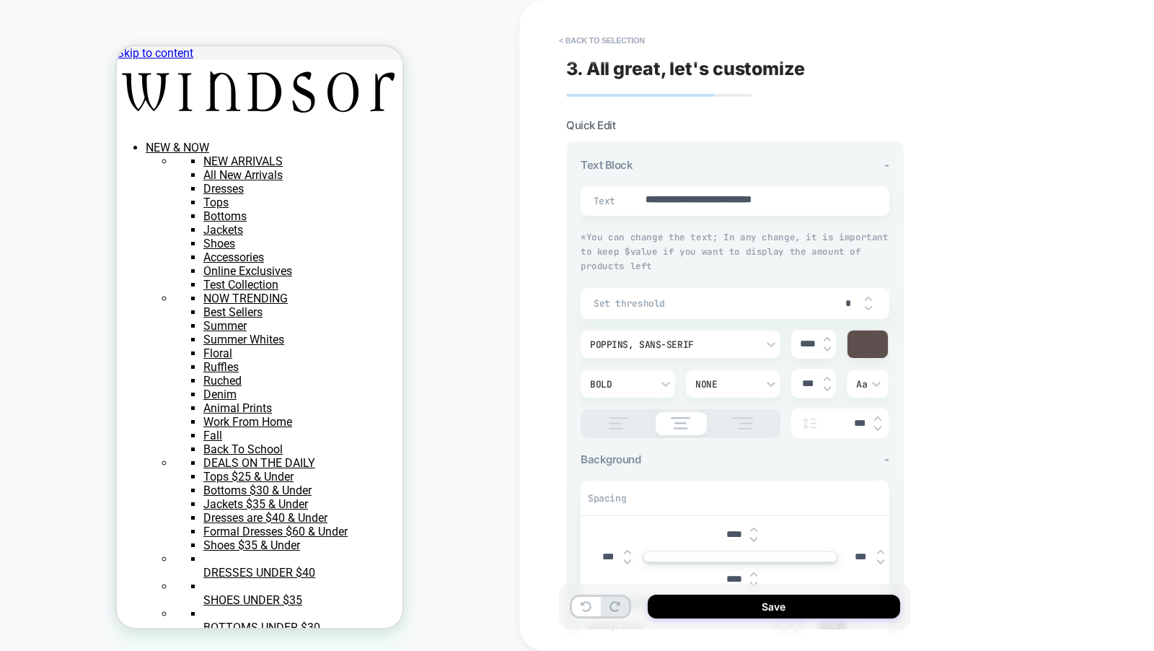
click at [713, 297] on span "Set threshold" at bounding box center [714, 303] width 240 height 12
type textarea "**********"
click at [632, 429] on div at bounding box center [681, 423] width 200 height 29
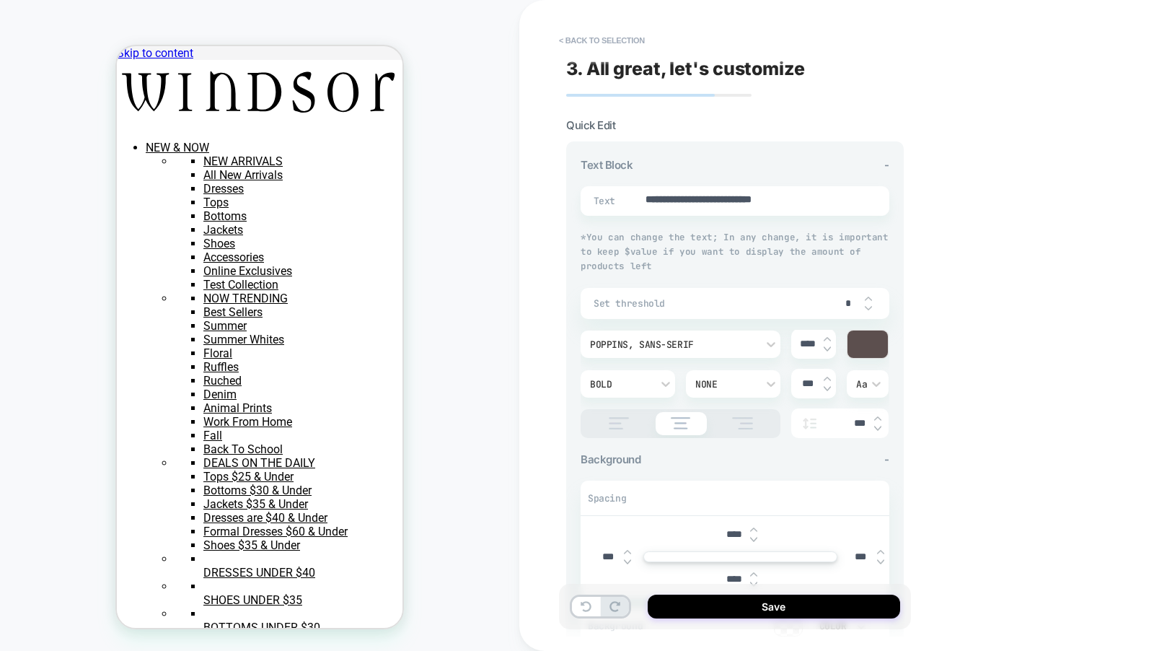
click at [619, 422] on img at bounding box center [619, 423] width 36 height 12
click at [656, 187] on div "**********" at bounding box center [735, 201] width 309 height 30
click at [659, 197] on textarea "**********" at bounding box center [749, 201] width 211 height 17
click at [864, 343] on div at bounding box center [868, 343] width 40 height 27
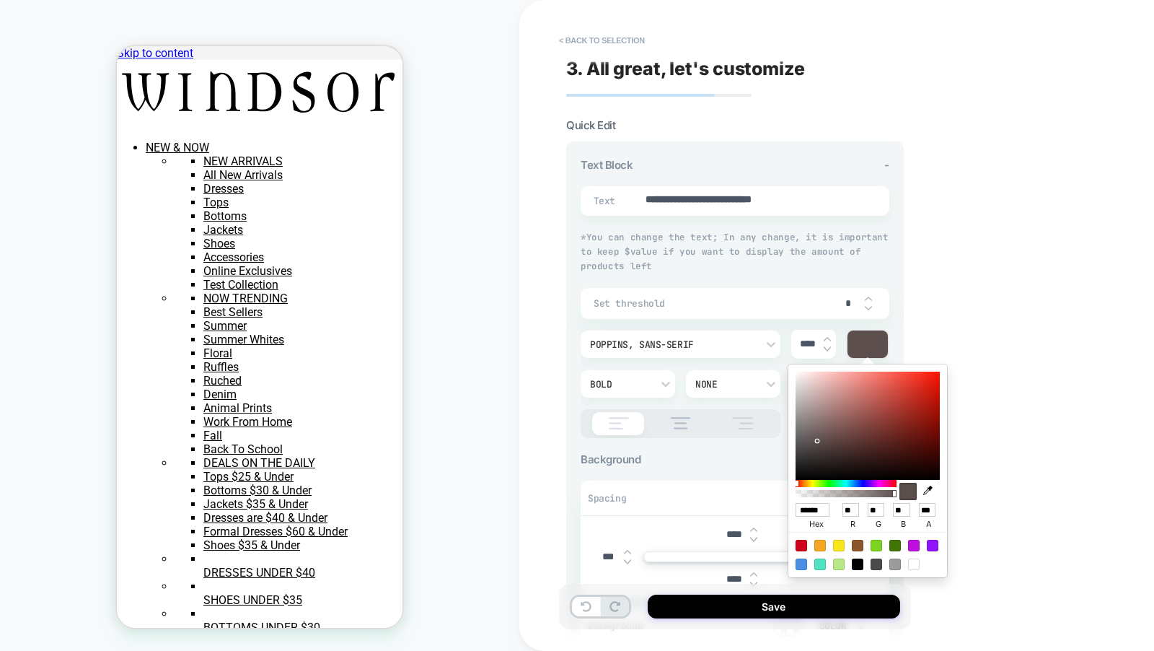
type input "******"
type input "***"
type input "**"
click at [923, 398] on div at bounding box center [868, 426] width 144 height 108
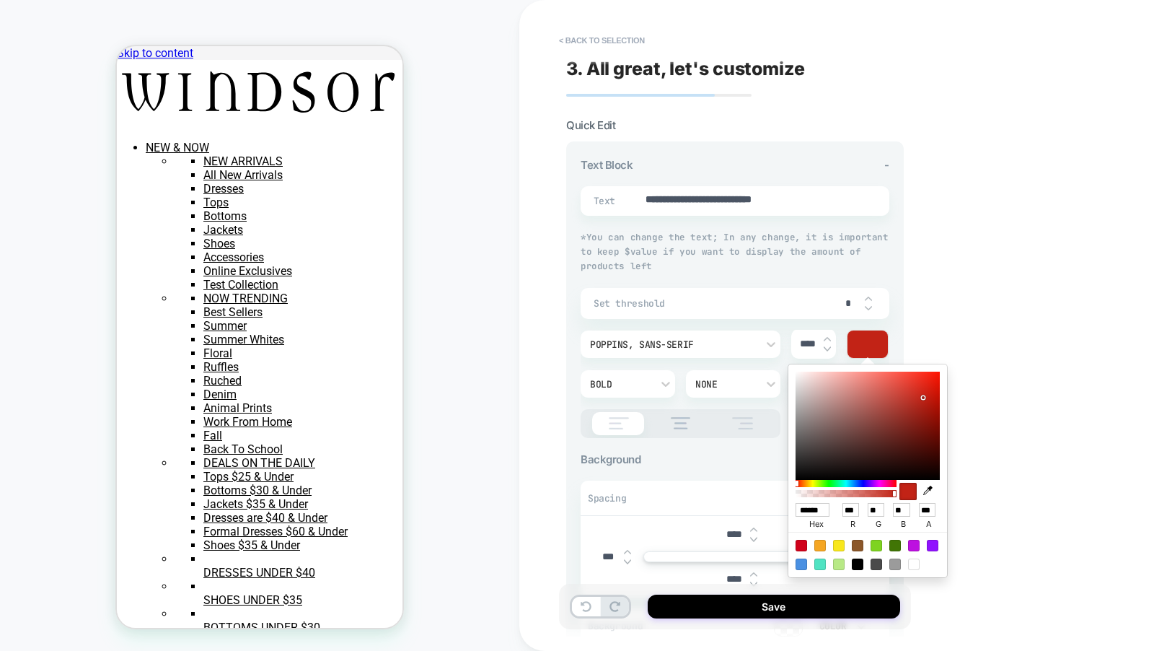
type input "******"
type input "**"
type input "*"
click at [931, 465] on div at bounding box center [868, 426] width 144 height 108
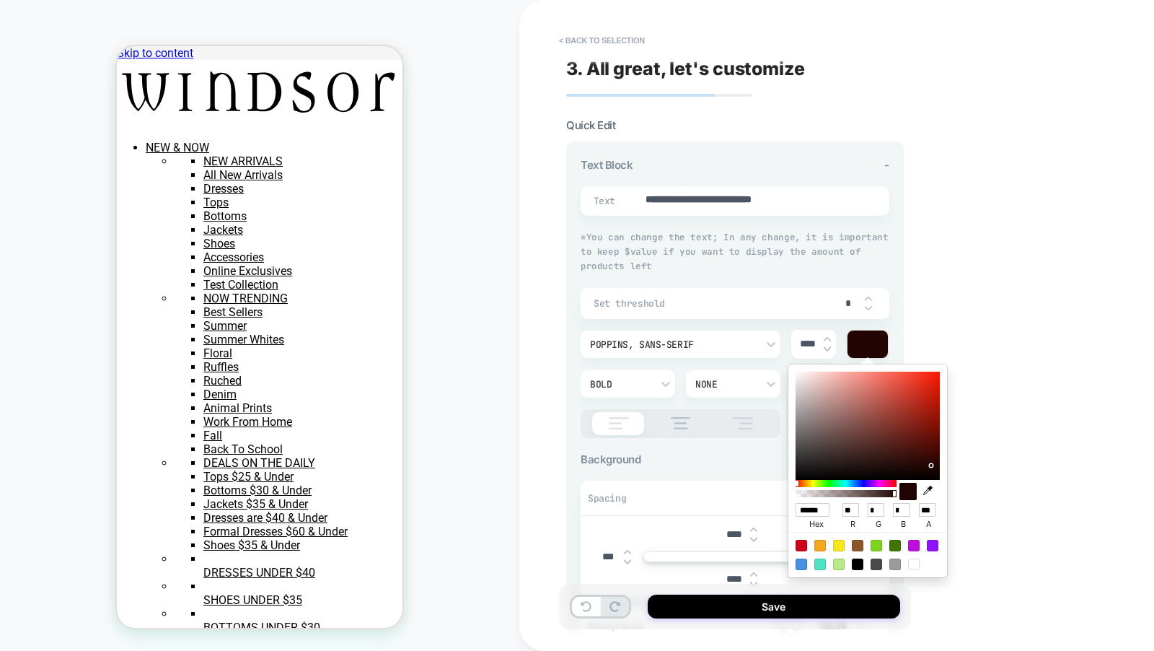
click at [971, 347] on div "**********" at bounding box center [836, 325] width 635 height 651
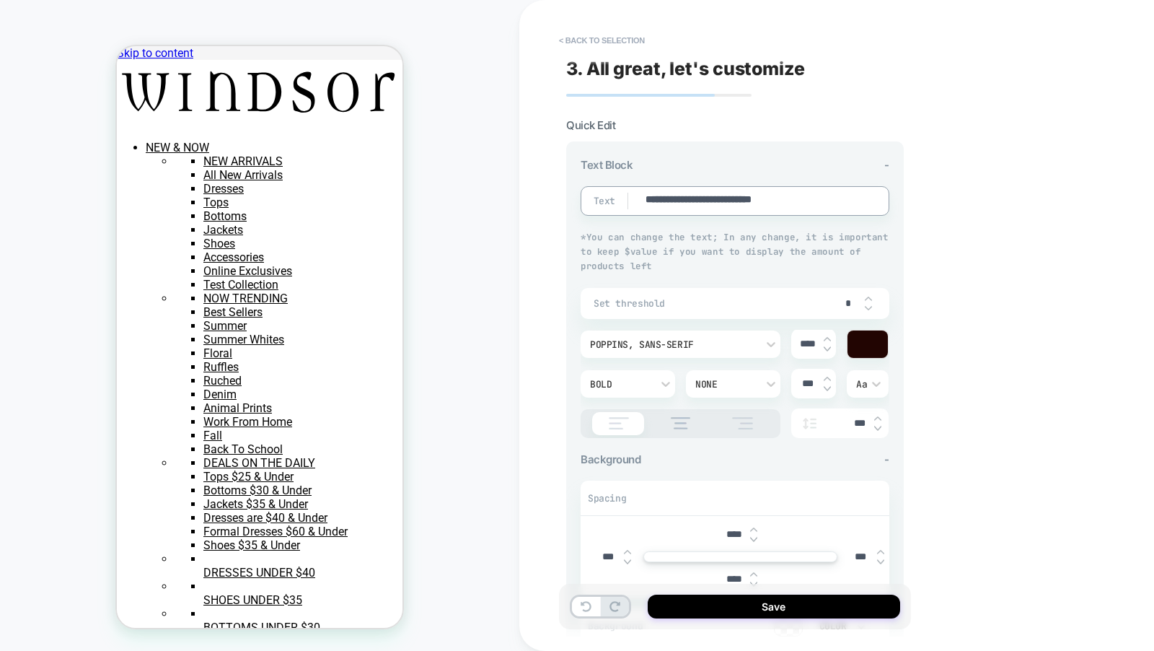
click at [644, 198] on textarea "**********" at bounding box center [749, 201] width 211 height 17
click at [726, 205] on textarea "**********" at bounding box center [749, 201] width 211 height 17
click at [621, 558] on input "***" at bounding box center [608, 556] width 32 height 12
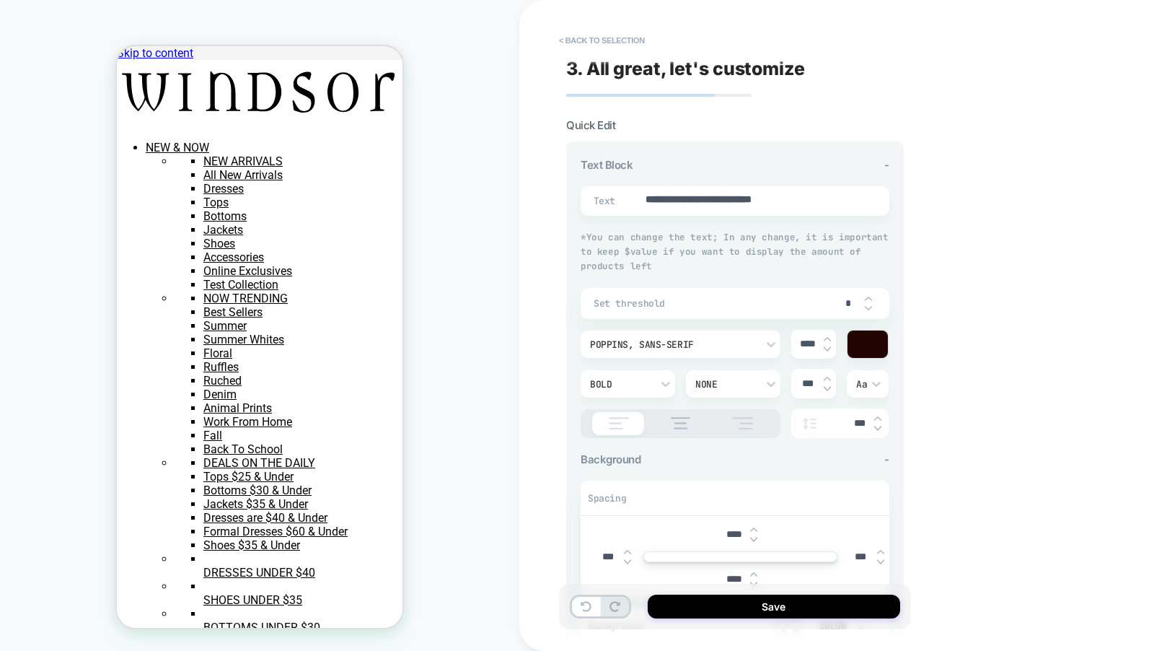
click at [610, 558] on input "***" at bounding box center [608, 556] width 32 height 12
type input "*****"
click at [610, 38] on button "< Back to selection" at bounding box center [602, 40] width 100 height 23
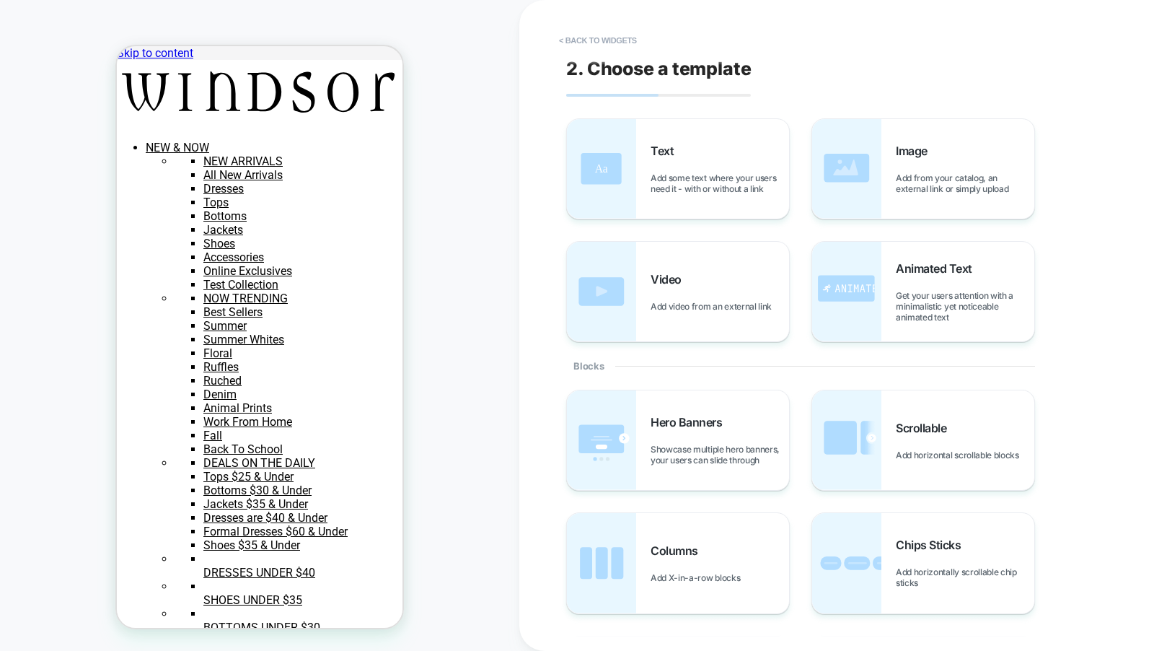
click at [610, 38] on button "< Back to widgets" at bounding box center [598, 40] width 92 height 23
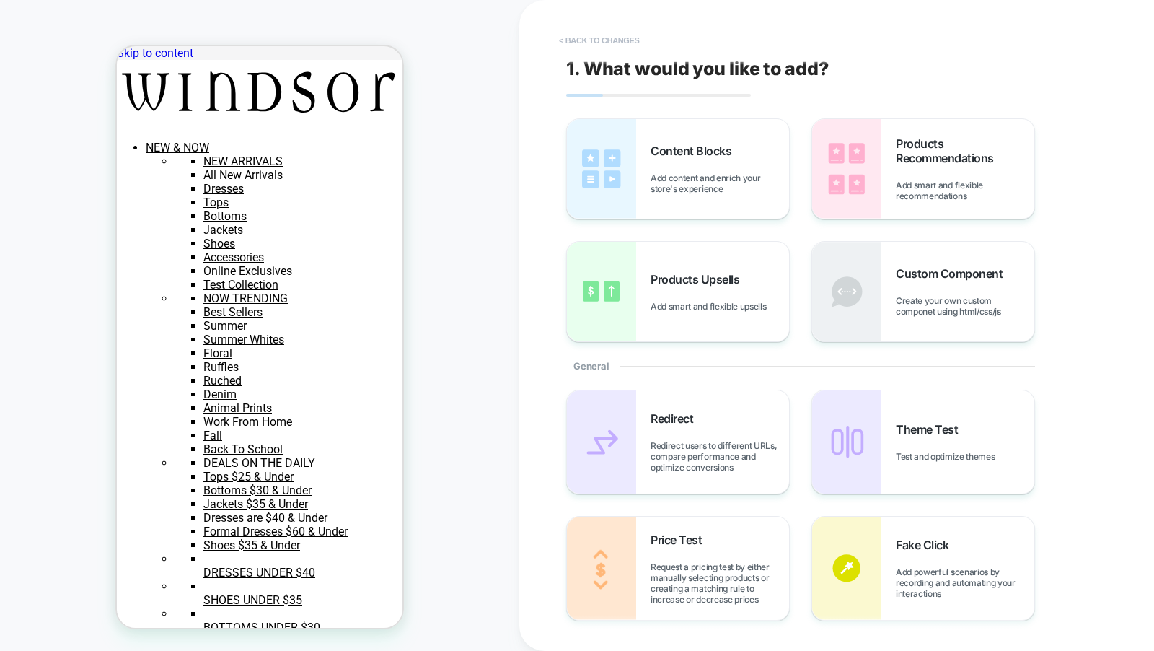
click at [599, 45] on button "< Back to changes" at bounding box center [599, 40] width 95 height 23
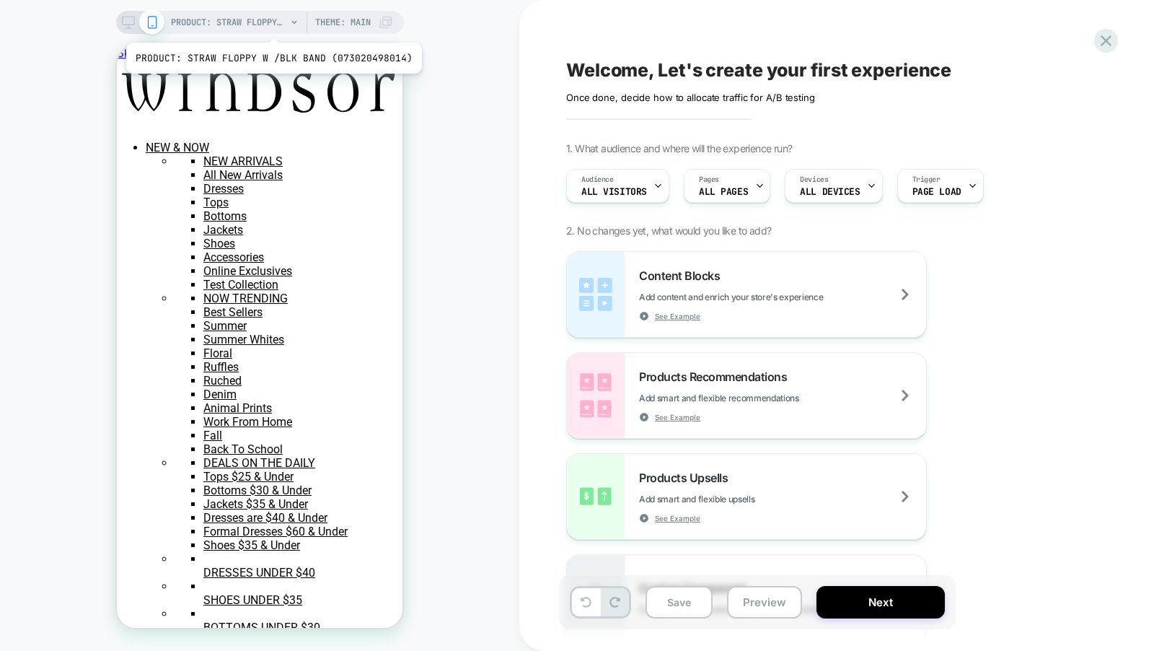
click at [271, 25] on span "PRODUCT: STRAW FLOPPY W /BLK BAND (073020498014)" at bounding box center [228, 22] width 115 height 23
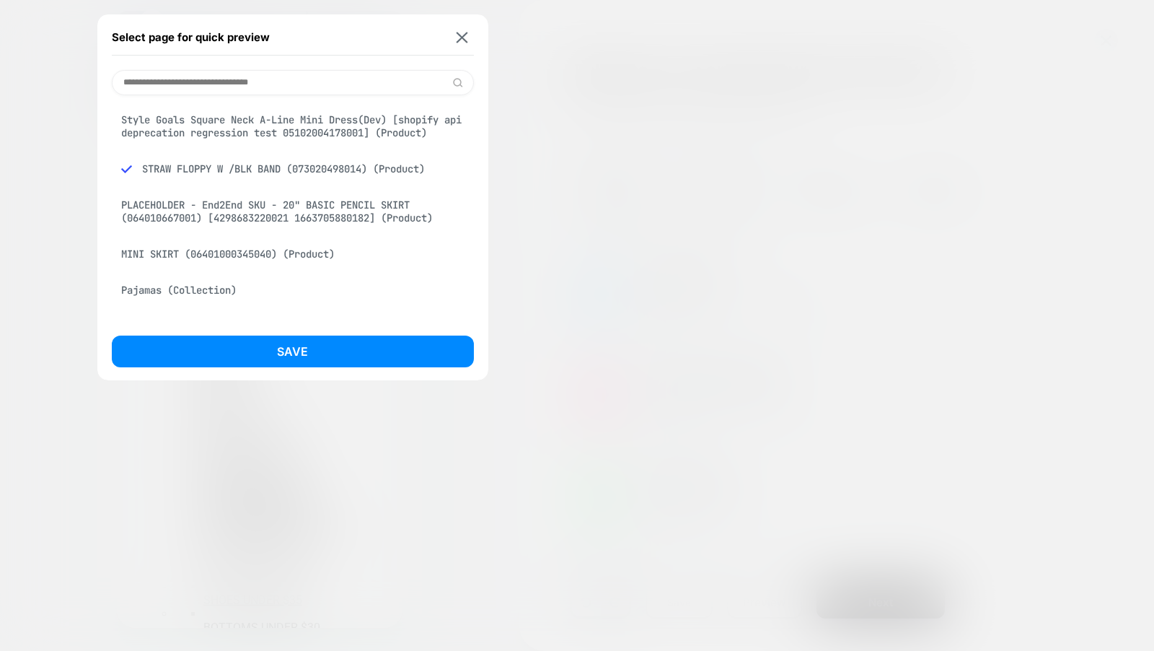
click at [245, 76] on input at bounding box center [293, 82] width 362 height 25
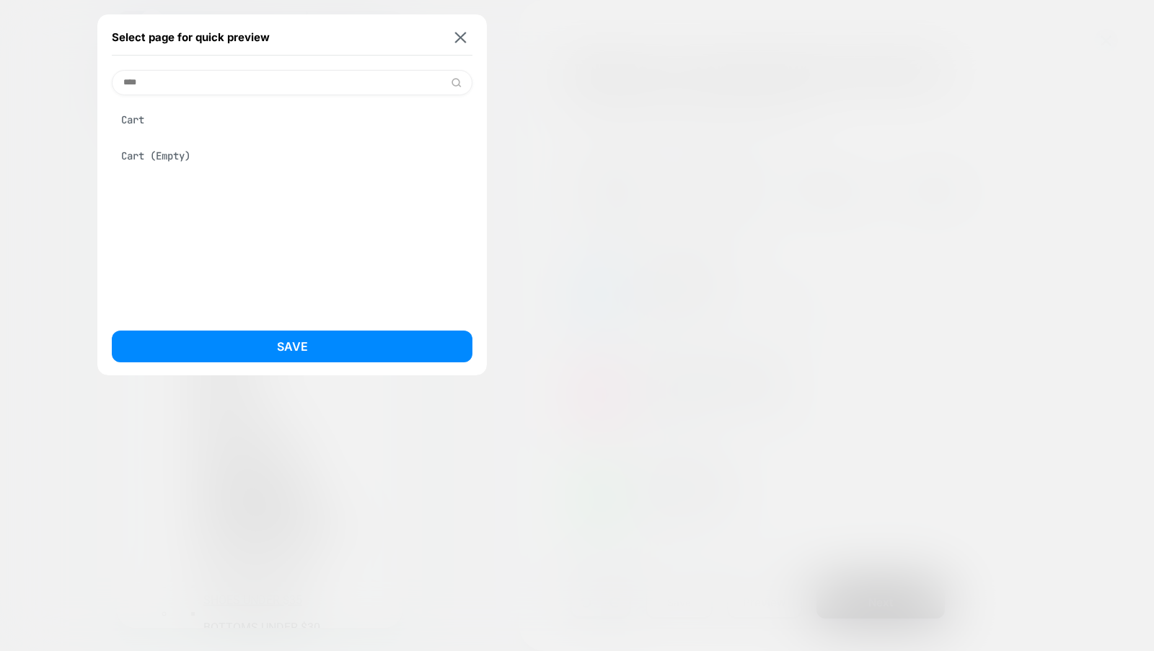
type input "****"
click at [265, 117] on div "Cart" at bounding box center [292, 119] width 361 height 27
click at [281, 328] on div "Select page for quick preview **** Cart Cart (Empty) Save" at bounding box center [292, 194] width 390 height 361
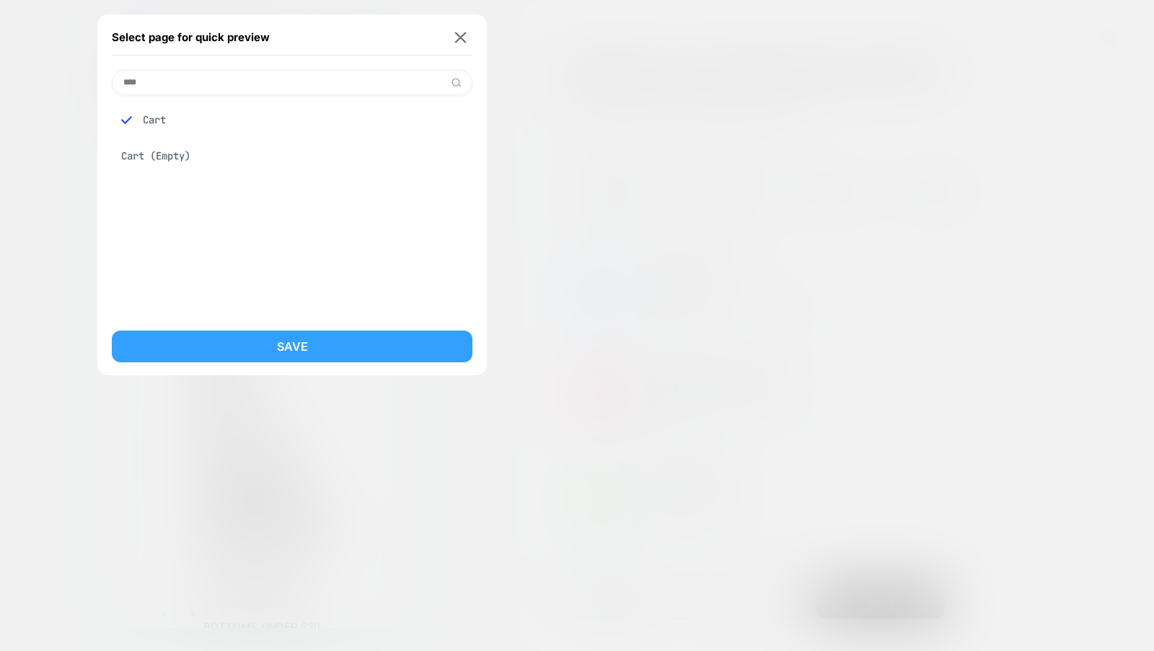
click at [286, 342] on button "Save" at bounding box center [292, 346] width 361 height 32
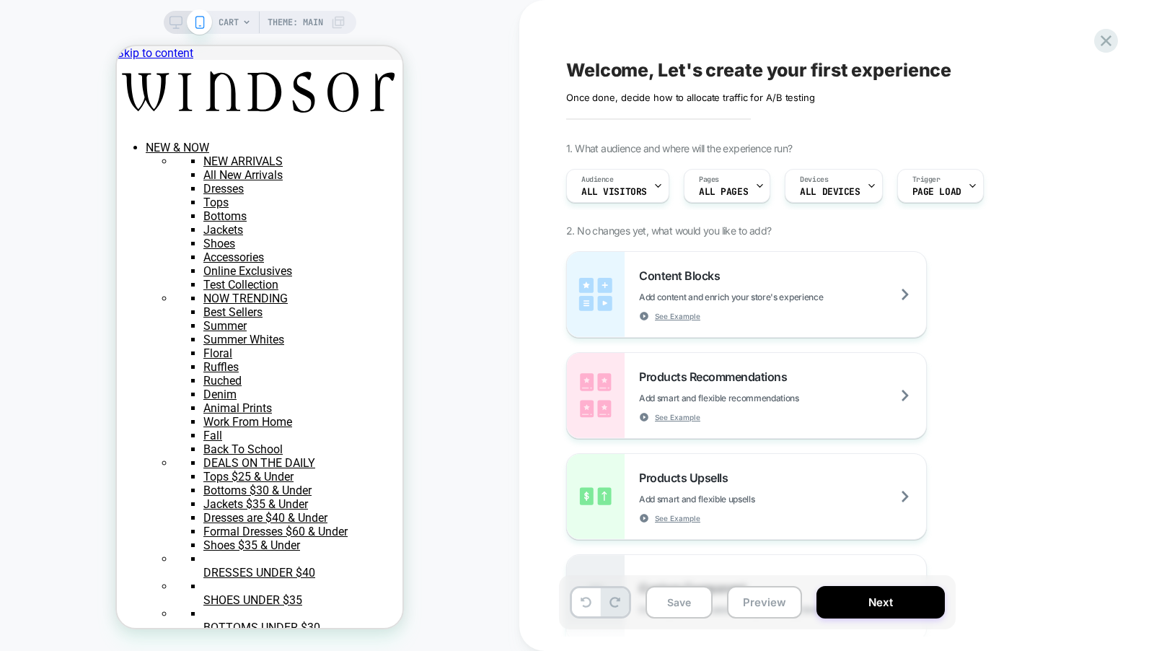
click at [233, 22] on span "CART" at bounding box center [229, 22] width 20 height 23
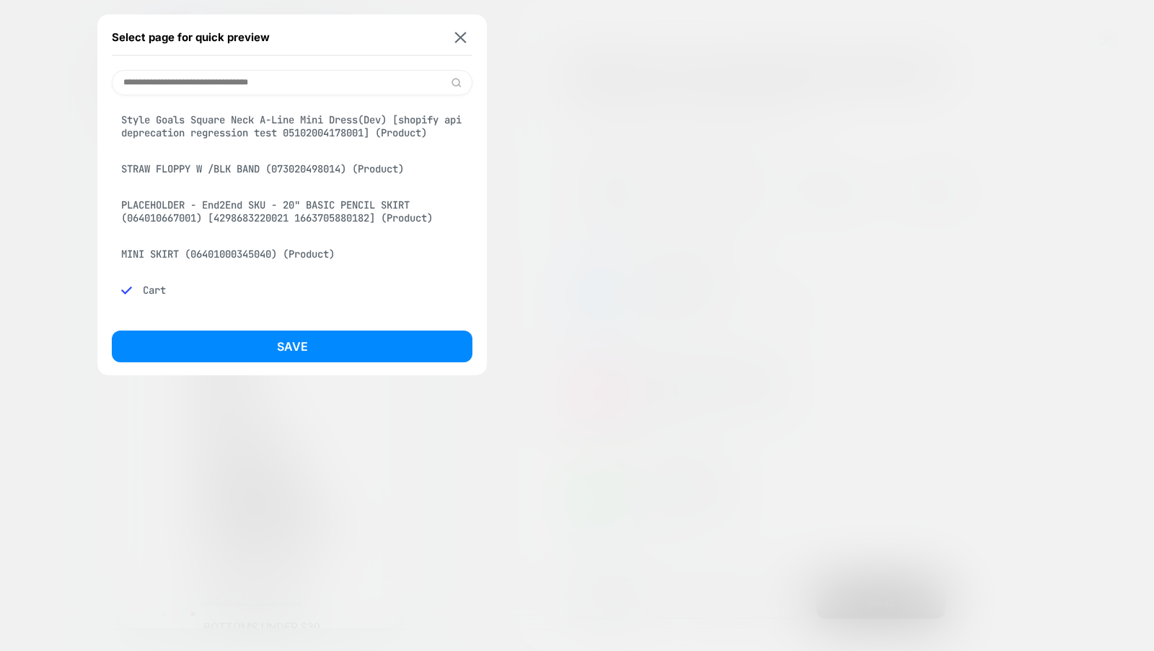
click at [258, 82] on input at bounding box center [292, 82] width 361 height 25
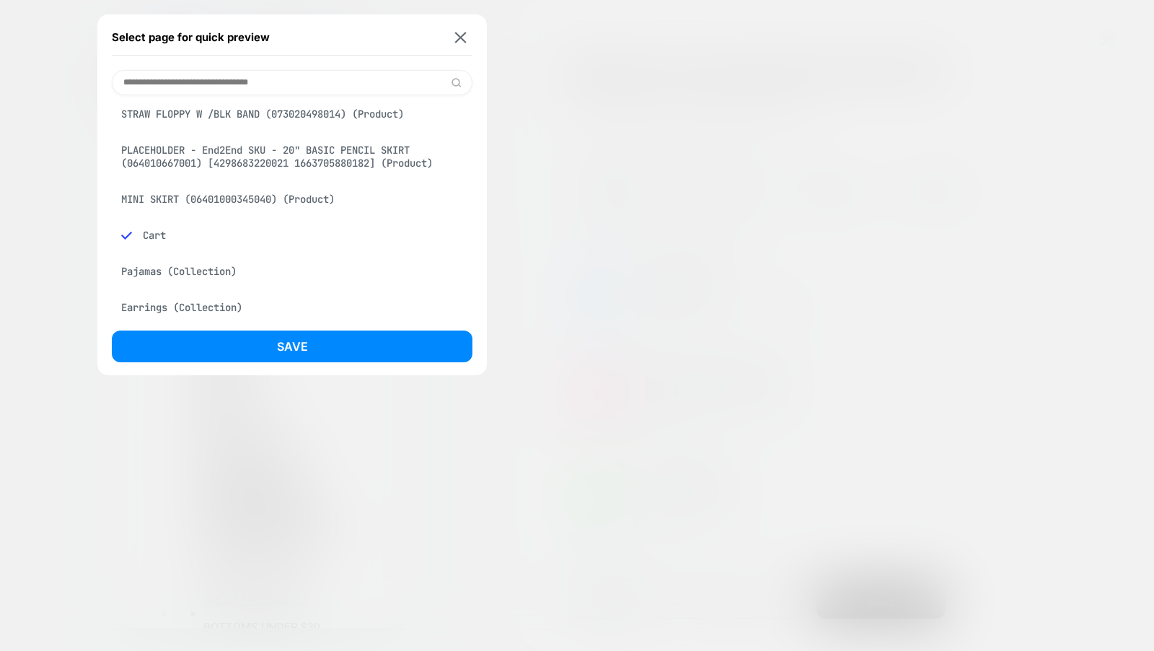
scroll to position [79, 0]
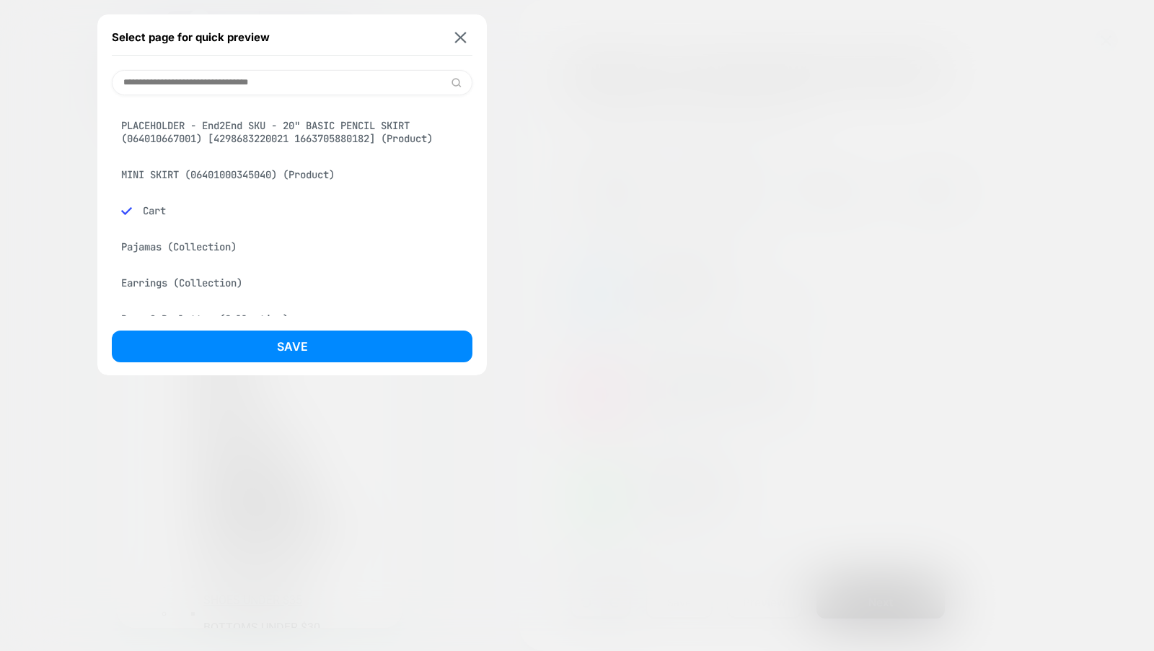
click at [66, 118] on div at bounding box center [577, 325] width 1154 height 651
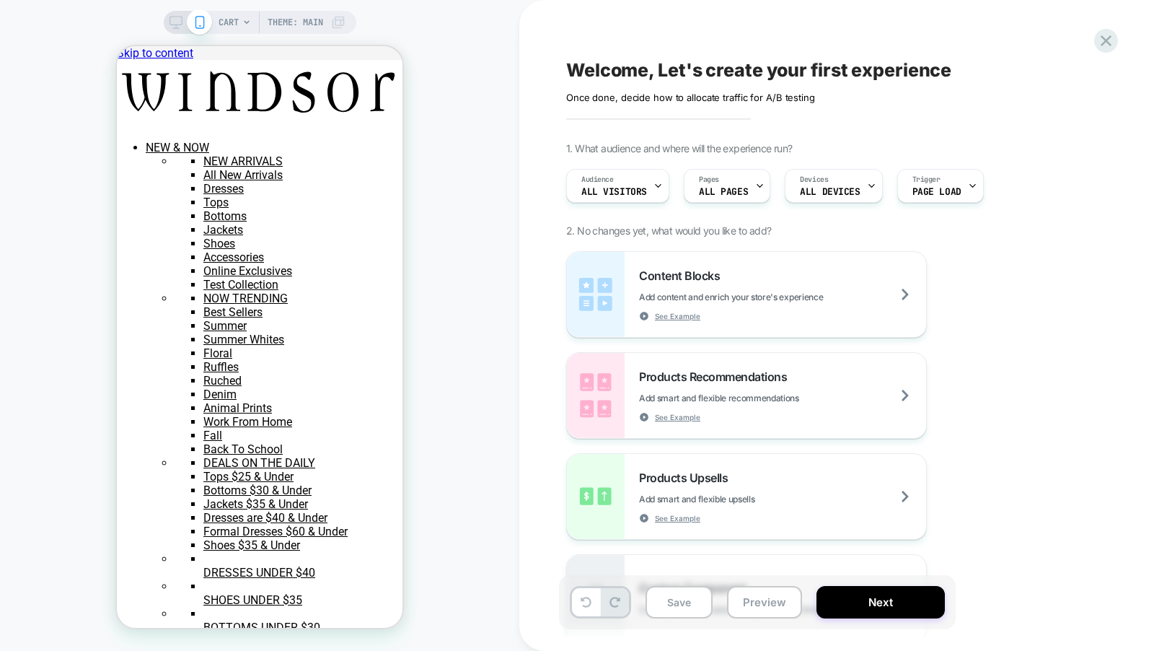
click at [235, 22] on span "CART" at bounding box center [229, 22] width 20 height 23
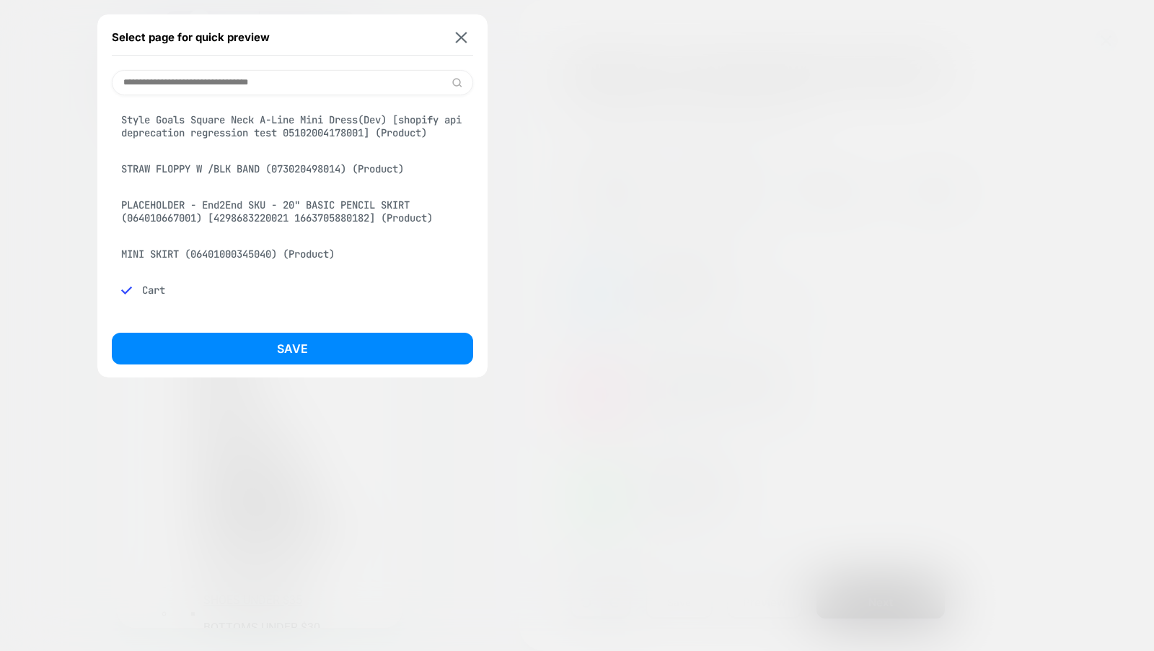
click at [234, 92] on input at bounding box center [292, 82] width 361 height 25
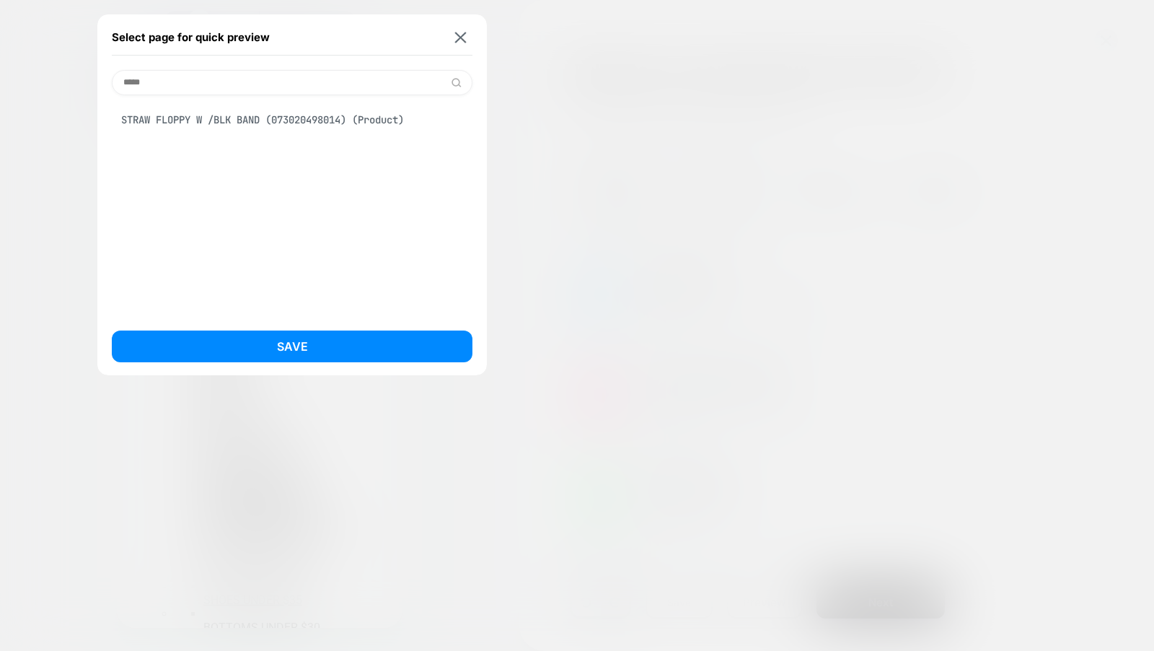
type input "*****"
click at [263, 118] on div "STRAW FLOPPY W /BLK BAND (073020498014) (Product)" at bounding box center [292, 119] width 361 height 27
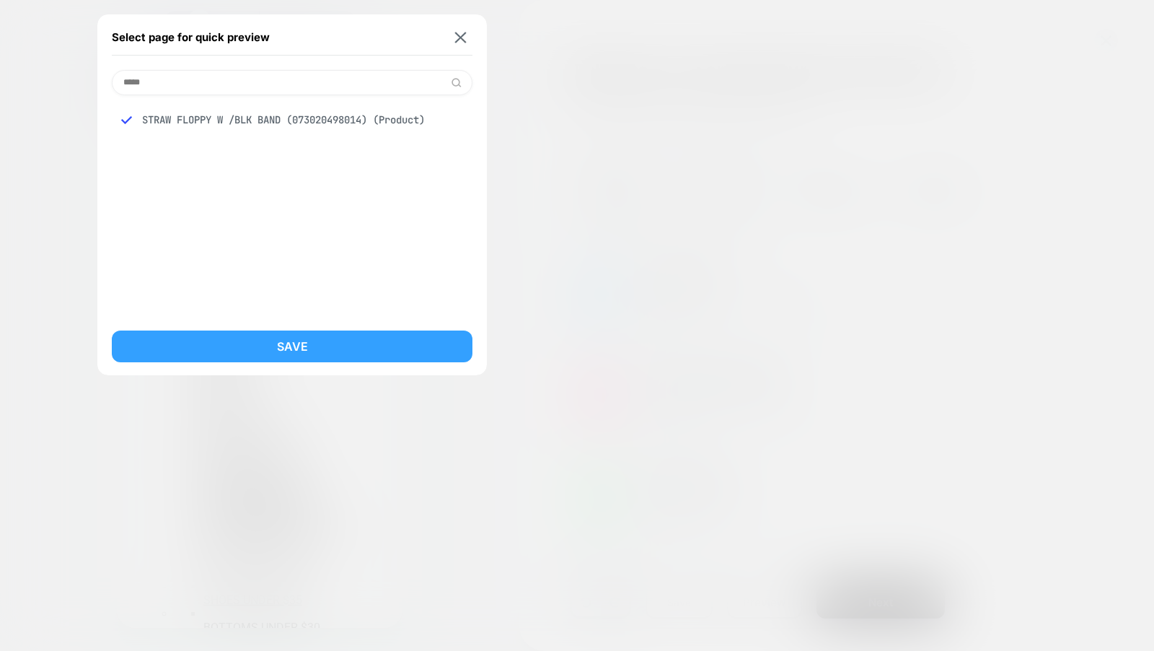
click at [303, 351] on button "Save" at bounding box center [292, 346] width 361 height 32
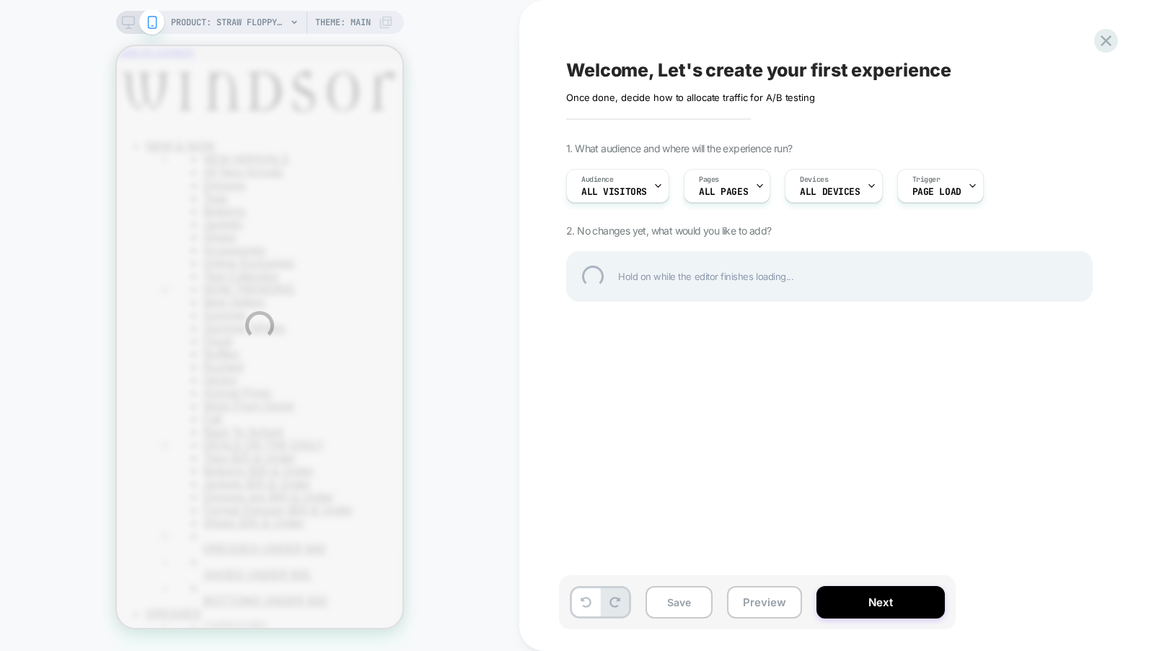
scroll to position [0, 0]
click at [244, 22] on div "PRODUCT: STRAW FLOPPY W /BLK BAND (073020498014) PRODUCT: STRAW FLOPPY W /BLK B…" at bounding box center [577, 325] width 1154 height 651
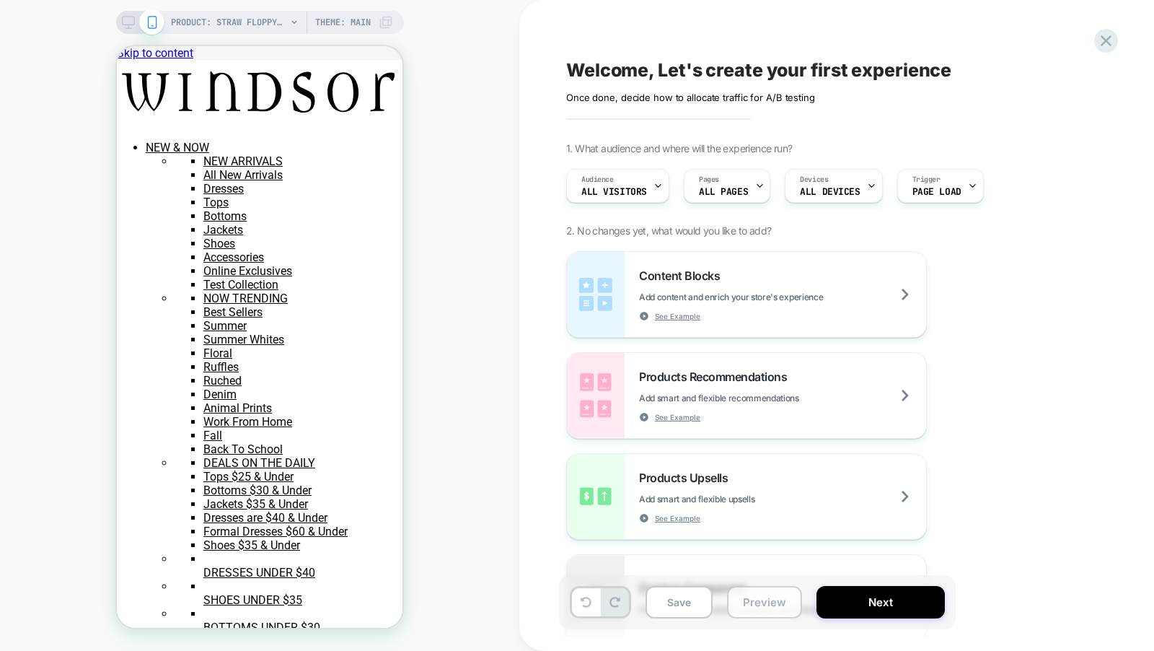
click at [749, 603] on button "Preview" at bounding box center [764, 602] width 75 height 32
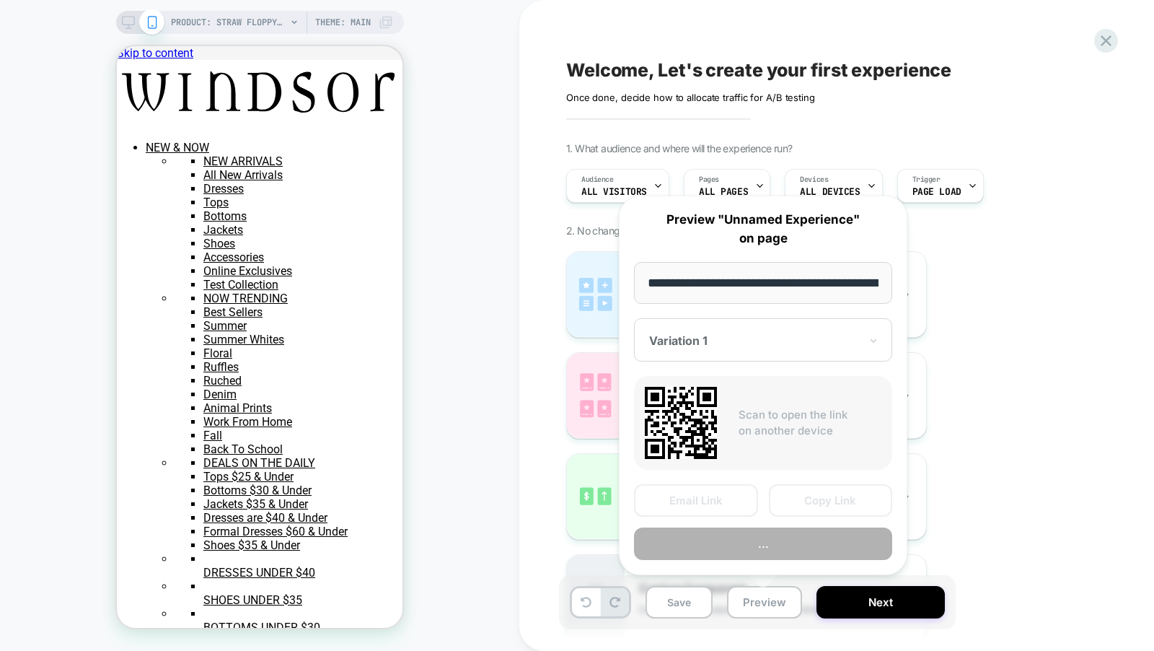
scroll to position [0, 302]
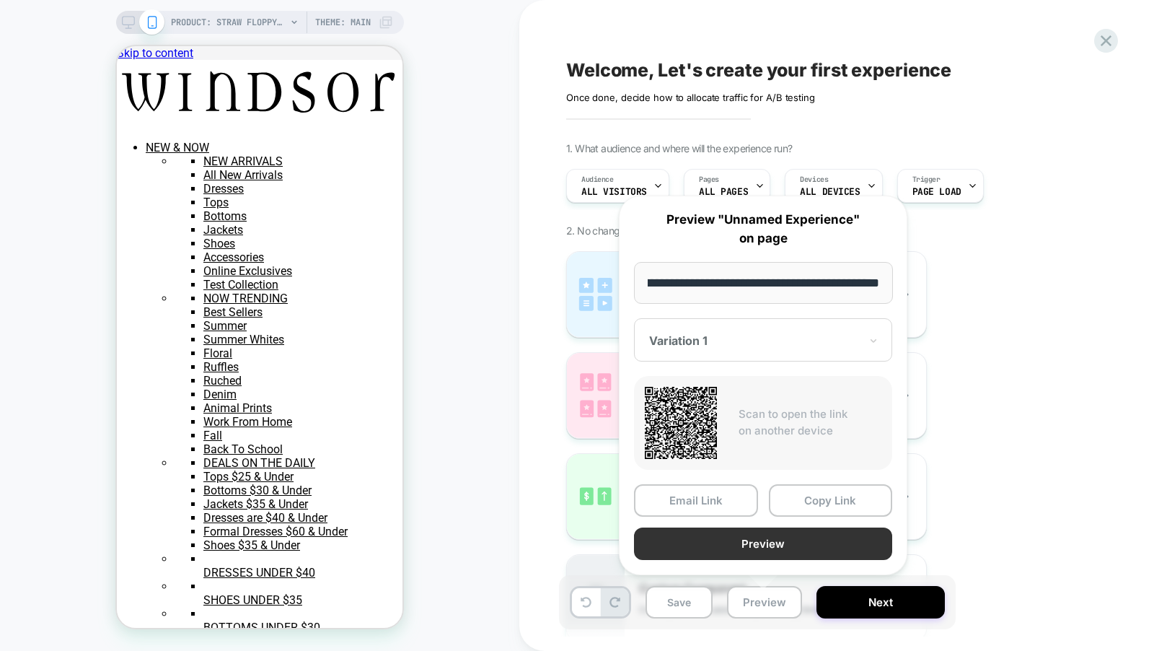
click at [754, 545] on button "Preview" at bounding box center [763, 543] width 258 height 32
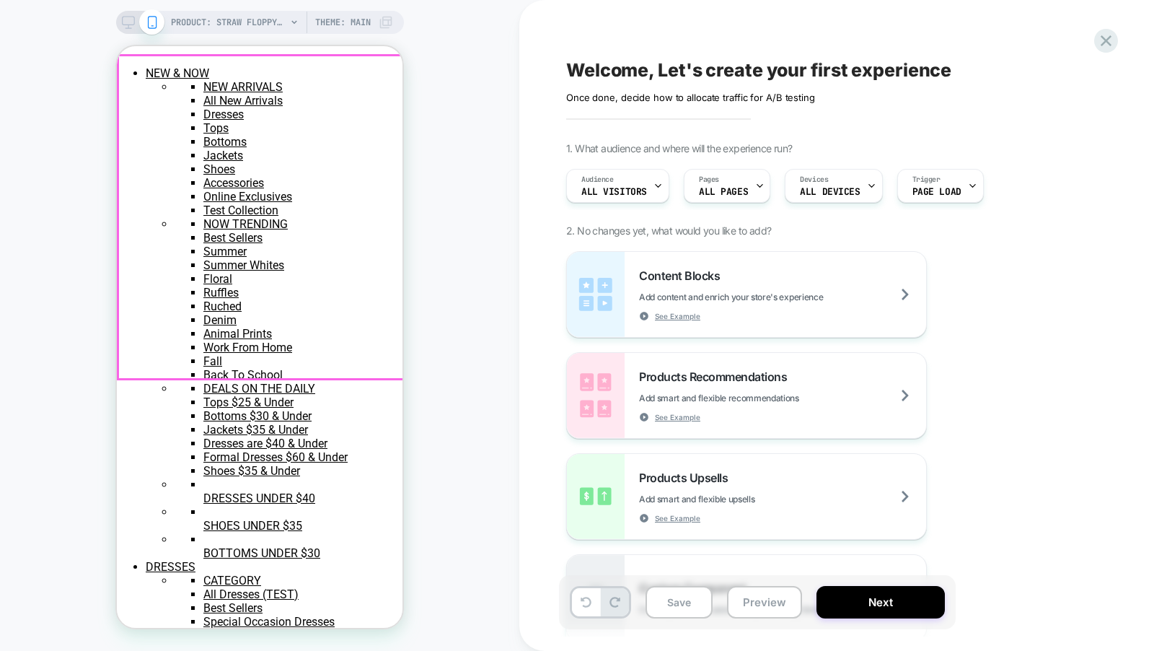
scroll to position [0, 0]
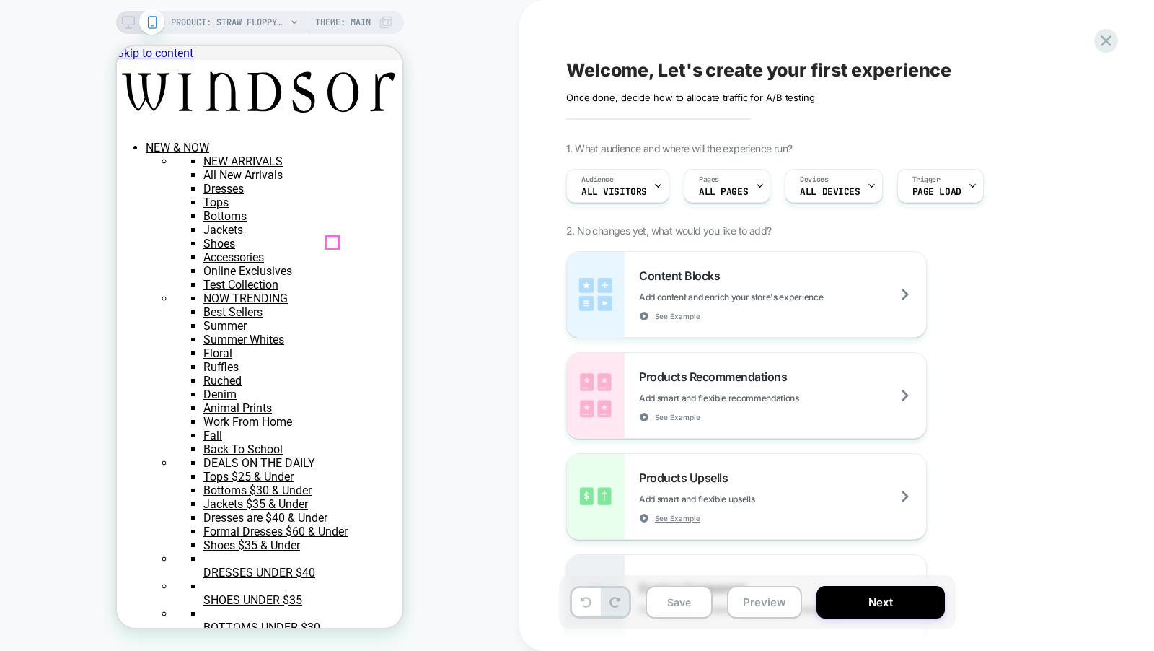
click at [117, 46] on div at bounding box center [117, 46] width 0 height 0
click at [117, 46] on span "NOW TRENDING" at bounding box center [117, 46] width 0 height 0
click at [117, 46] on div "DRESSES" at bounding box center [117, 46] width 0 height 0
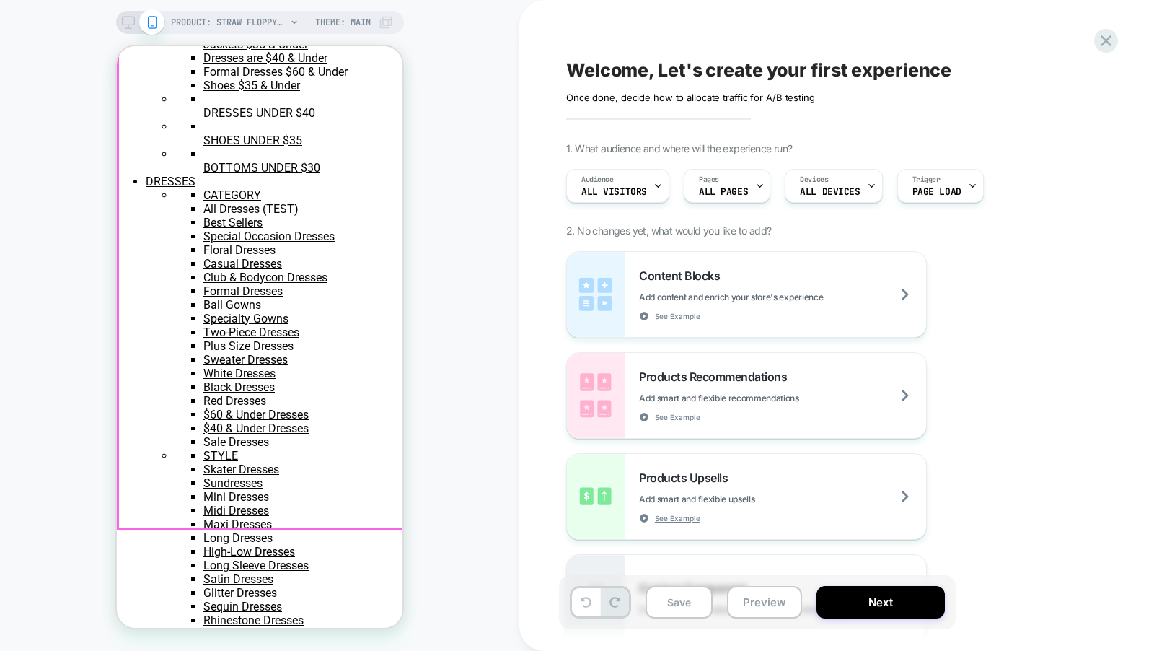
scroll to position [465, 0]
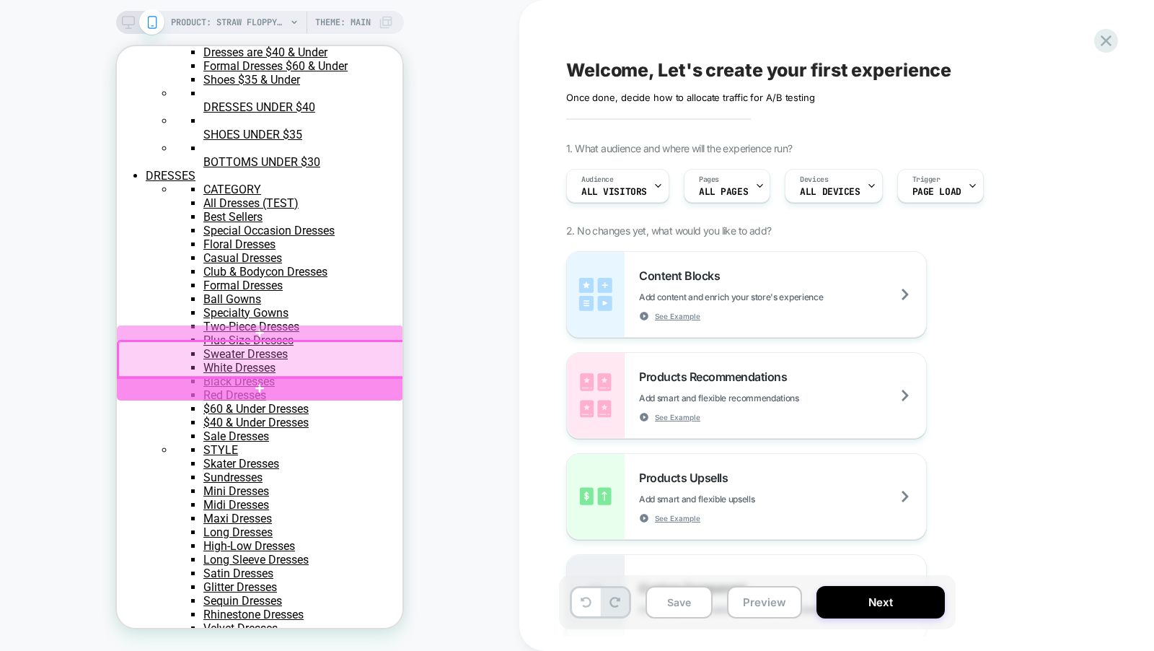
click at [326, 389] on div at bounding box center [260, 388] width 286 height 25
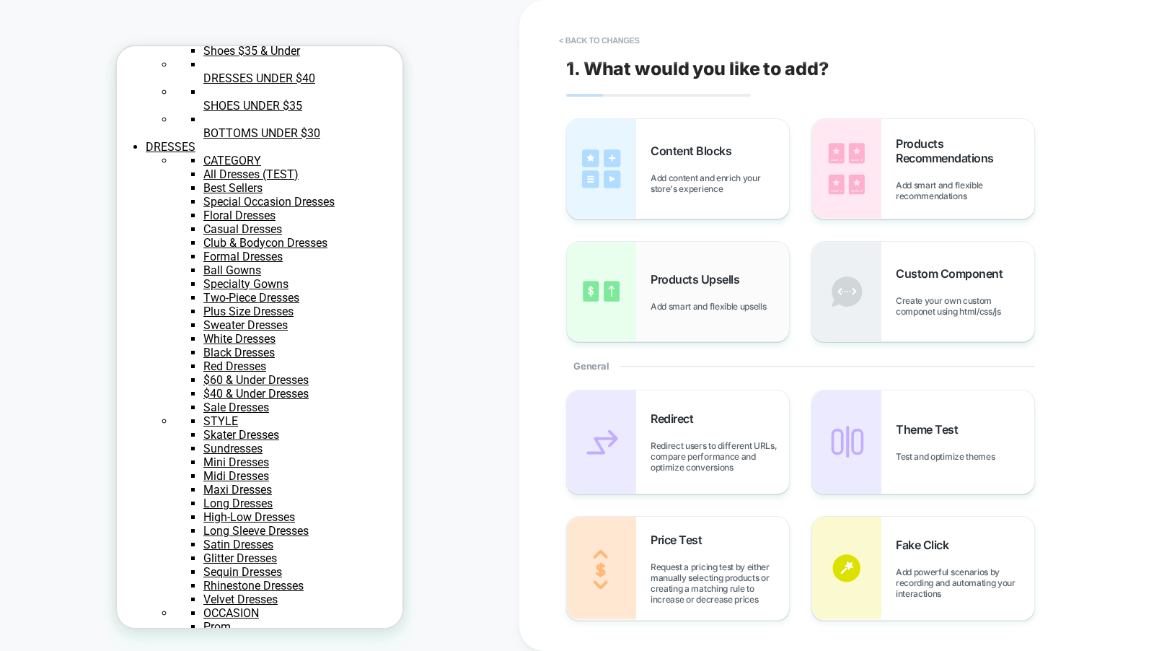
scroll to position [531, 0]
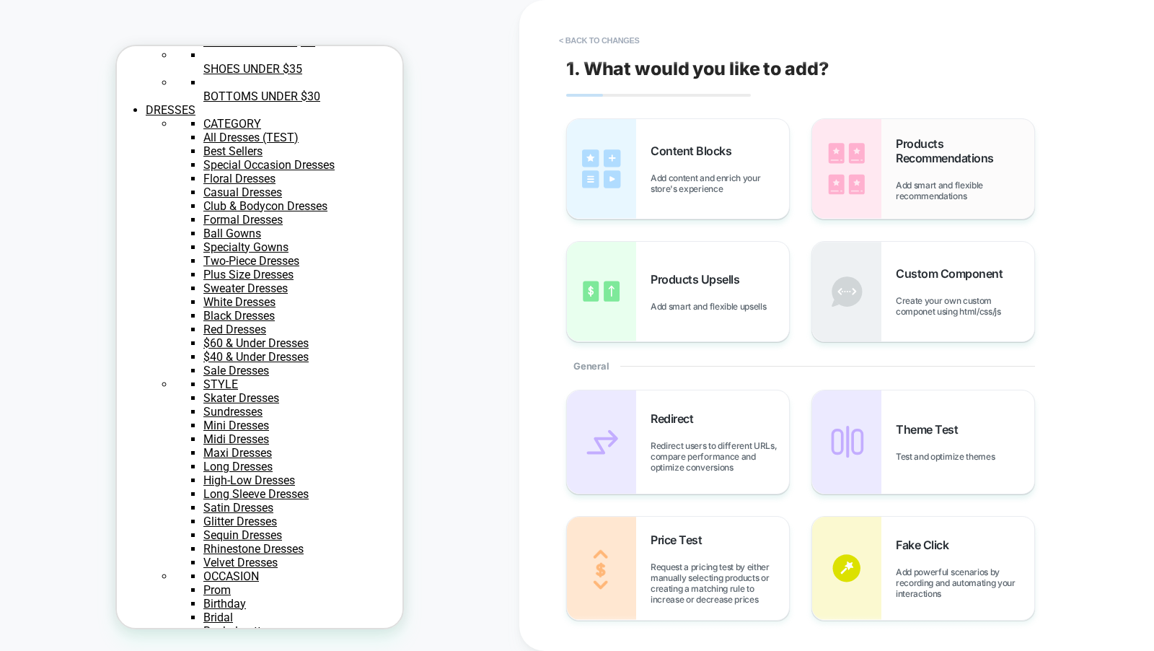
click at [866, 162] on img at bounding box center [846, 169] width 69 height 100
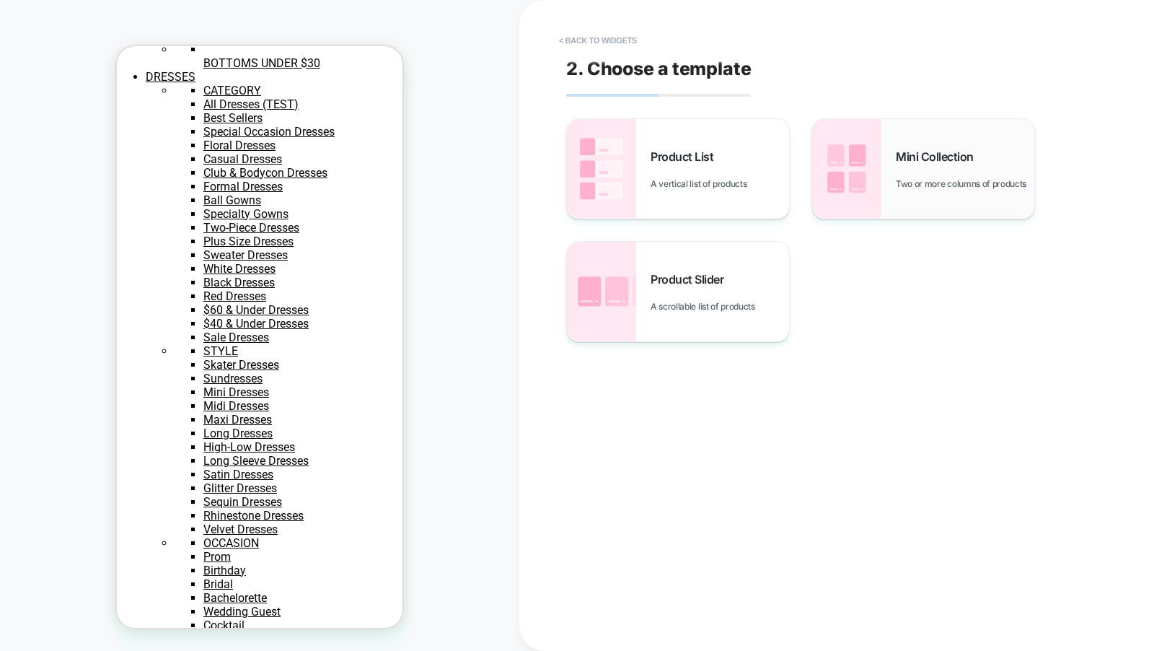
scroll to position [566, 0]
click at [861, 172] on img at bounding box center [846, 169] width 69 height 100
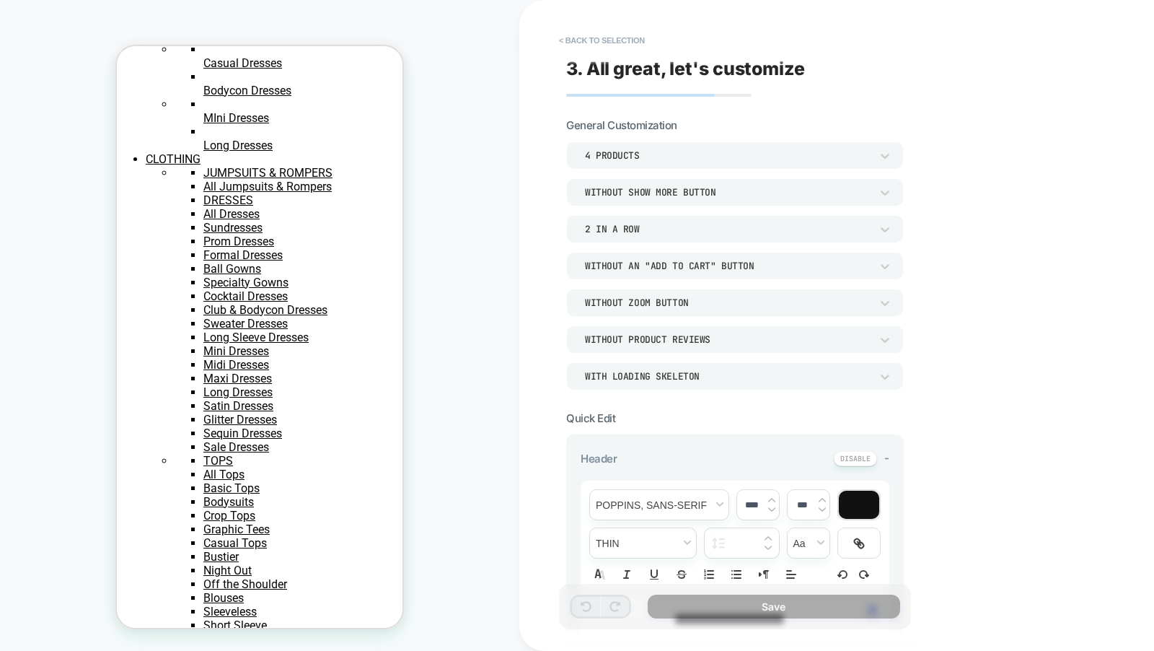
scroll to position [1018, 0]
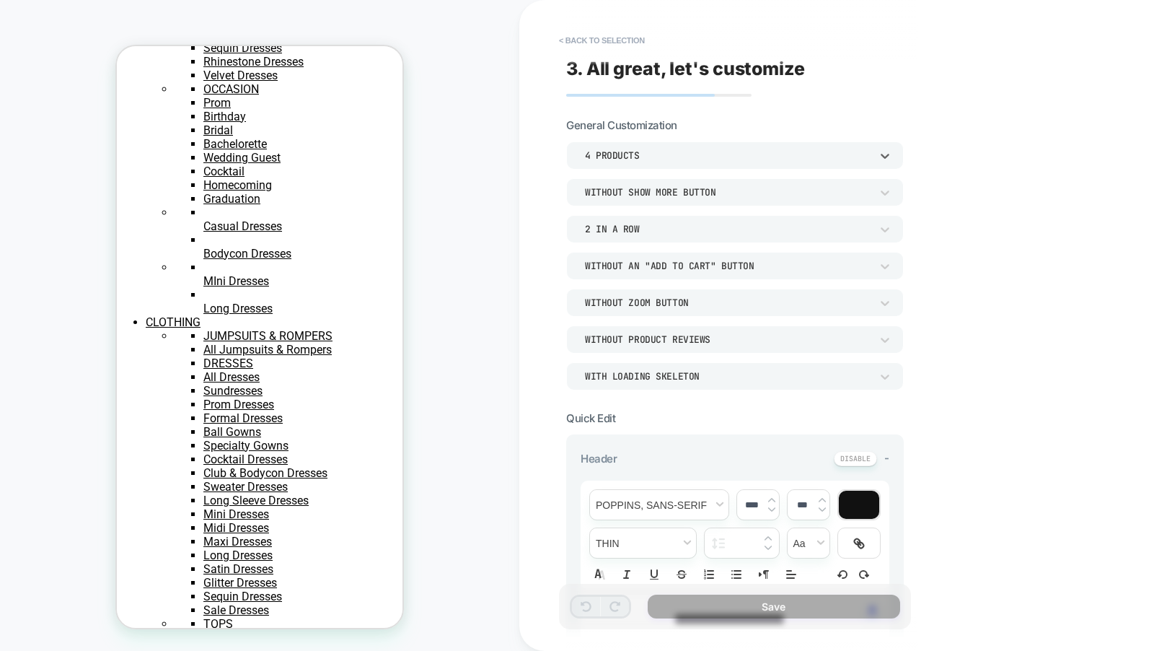
click at [673, 154] on div "4 Products" at bounding box center [728, 155] width 286 height 12
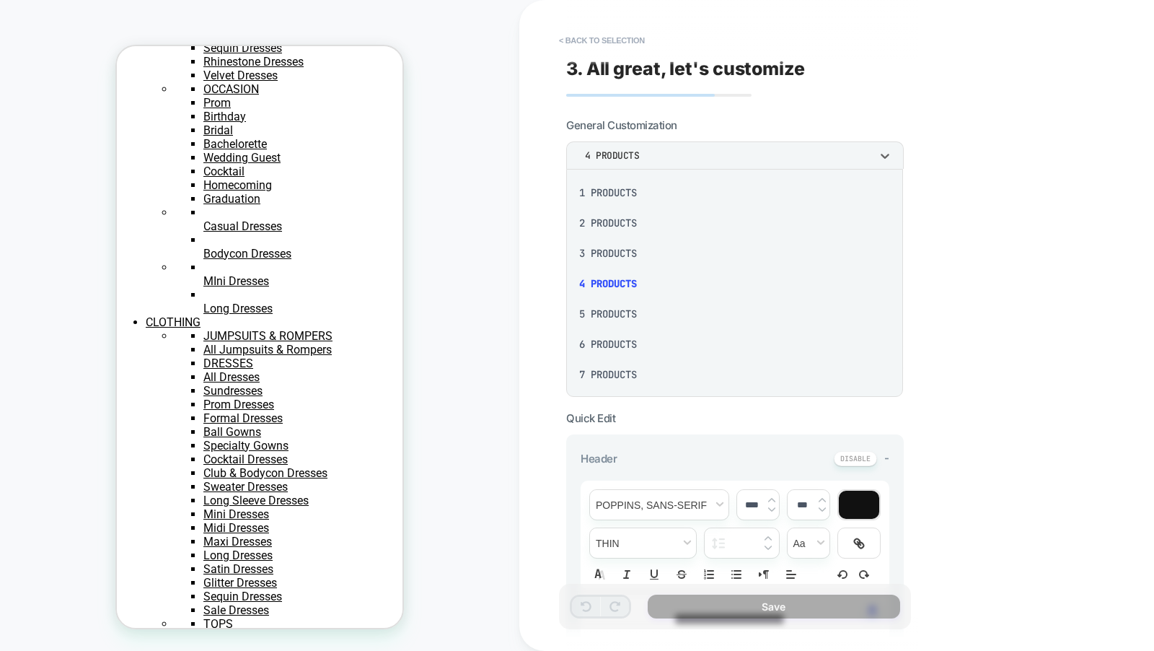
scroll to position [191, 0]
click at [625, 339] on div "14 Products" at bounding box center [734, 343] width 325 height 30
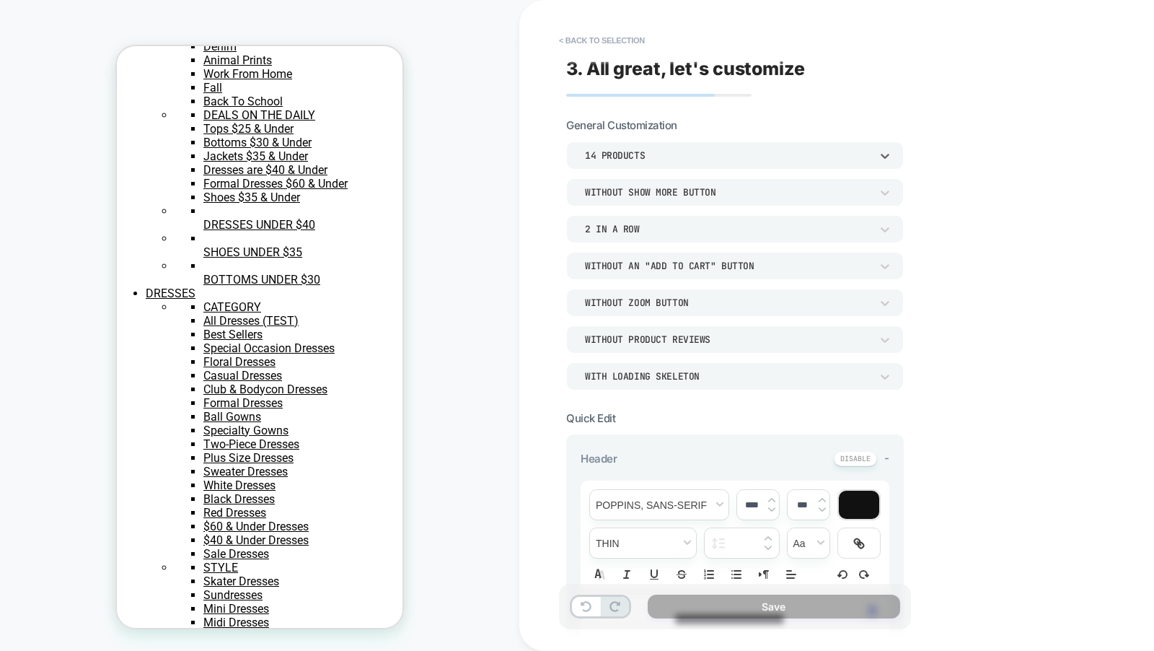
scroll to position [267, 0]
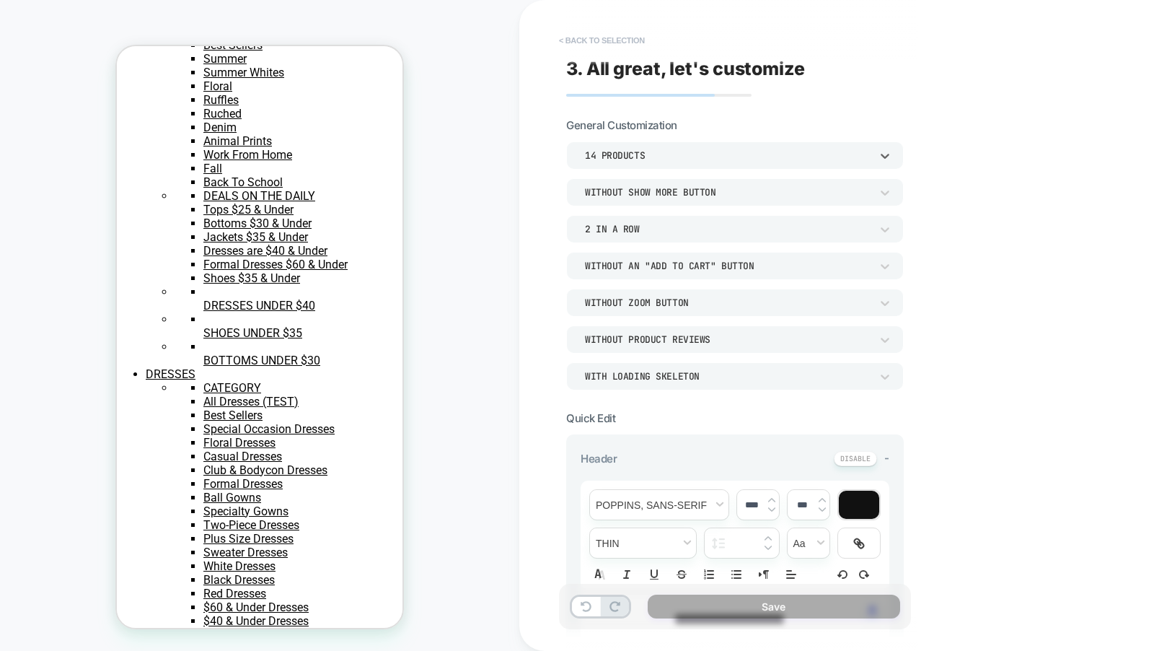
click at [585, 35] on button "< Back to selection" at bounding box center [602, 40] width 100 height 23
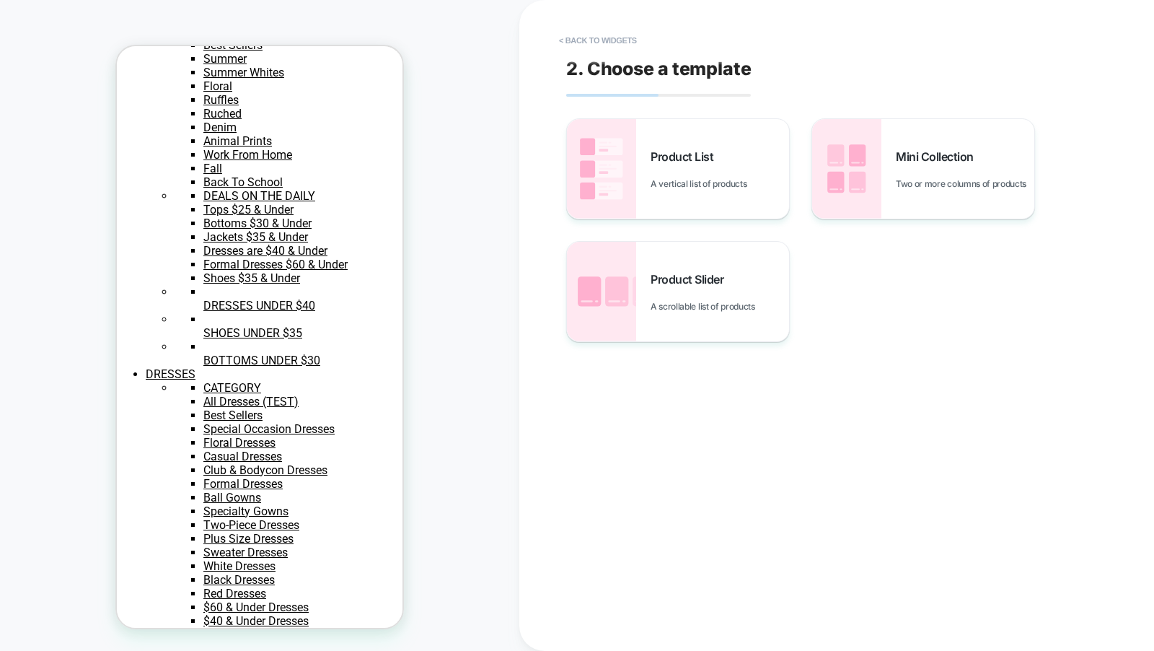
click at [585, 35] on button "< Back to widgets" at bounding box center [598, 40] width 92 height 23
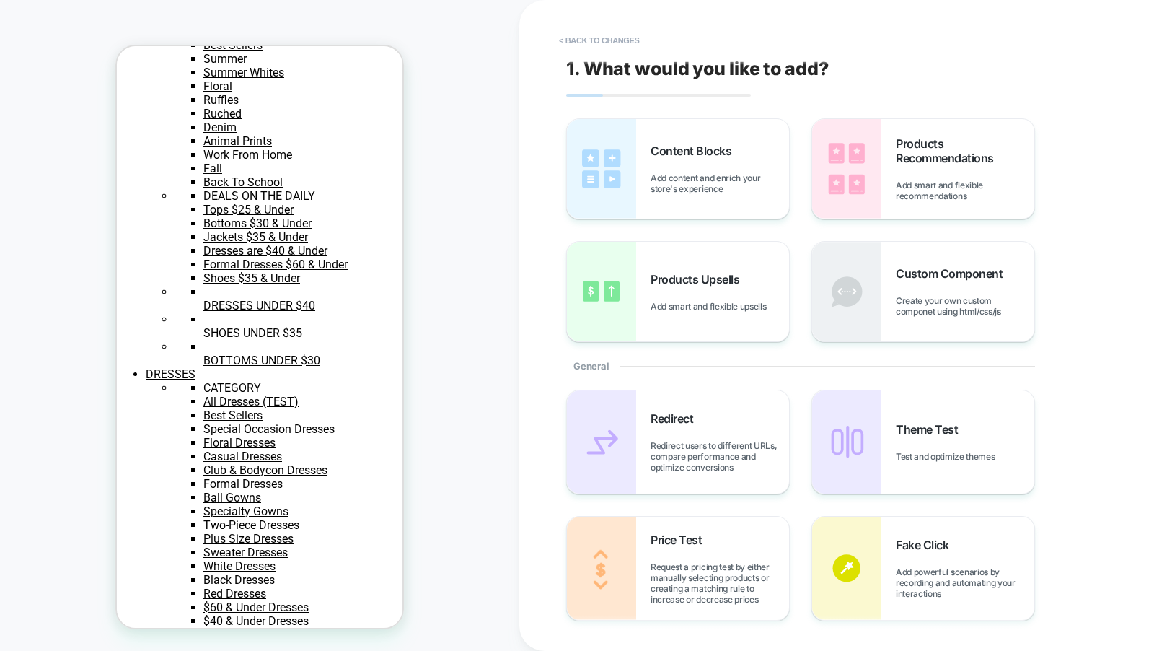
click at [585, 35] on button "< Back to changes" at bounding box center [599, 40] width 95 height 23
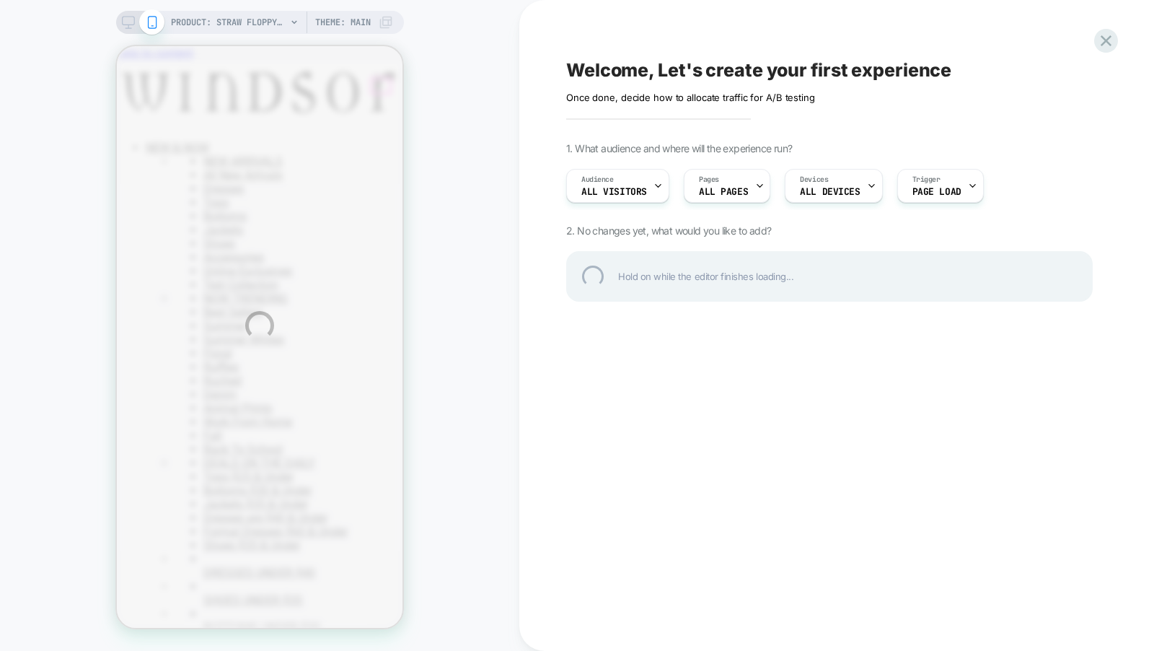
click at [359, 84] on div "PRODUCT: STRAW FLOPPY W /BLK BAND (073020498014) PRODUCT: STRAW FLOPPY W /BLK B…" at bounding box center [577, 325] width 1154 height 651
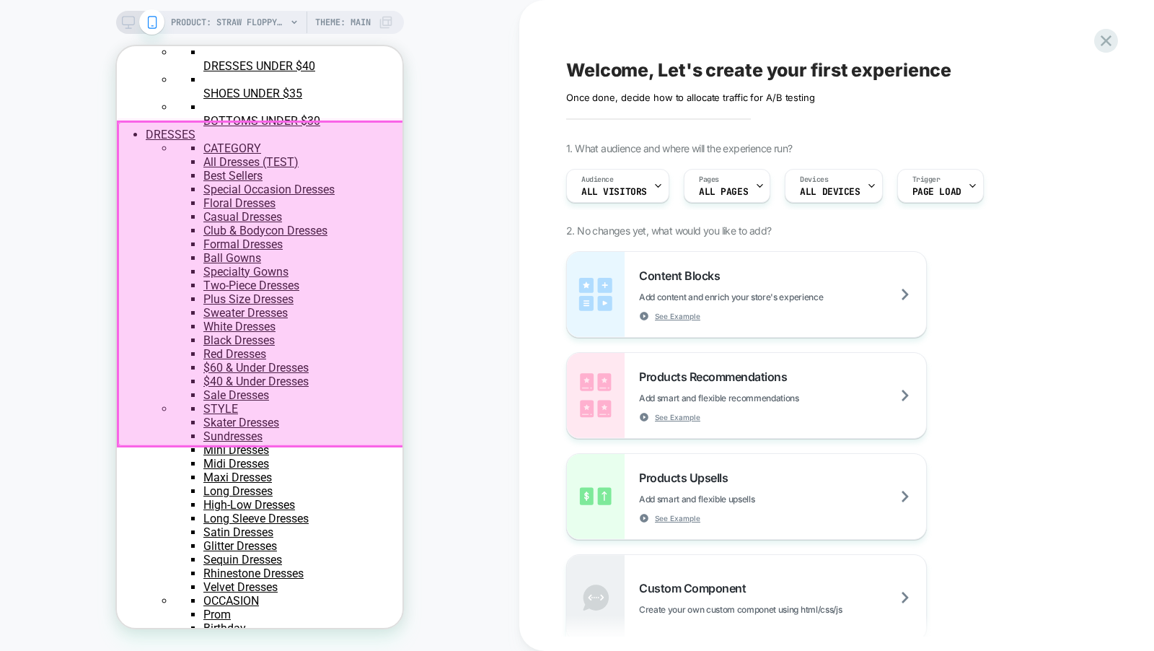
scroll to position [510, 0]
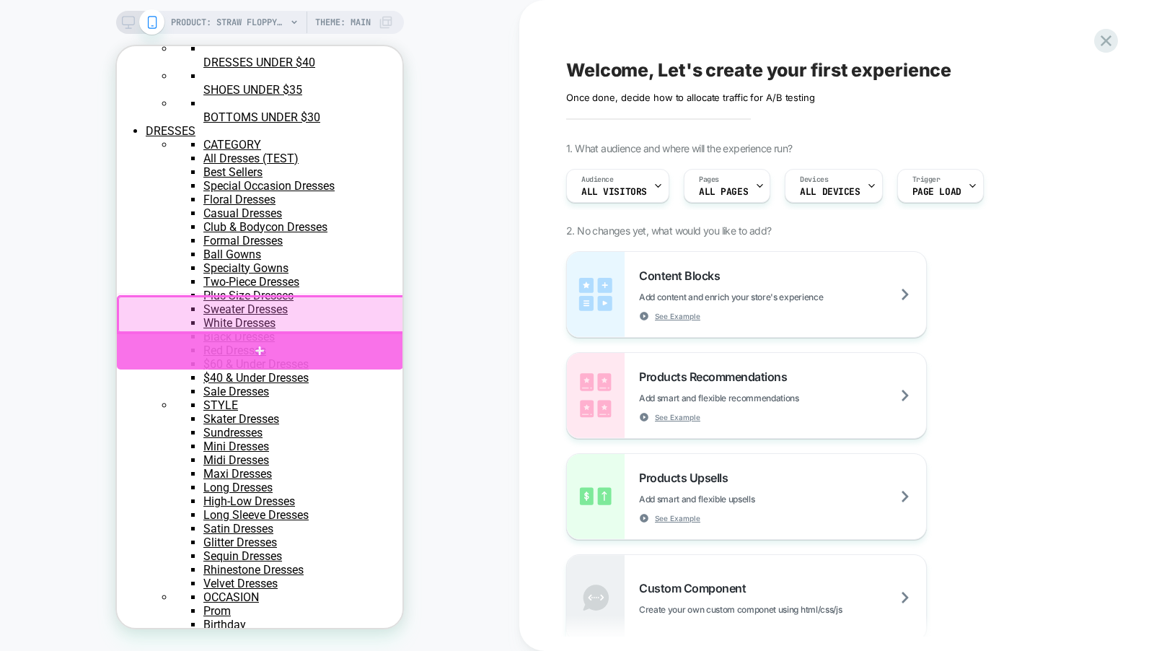
click at [386, 353] on div at bounding box center [260, 350] width 286 height 38
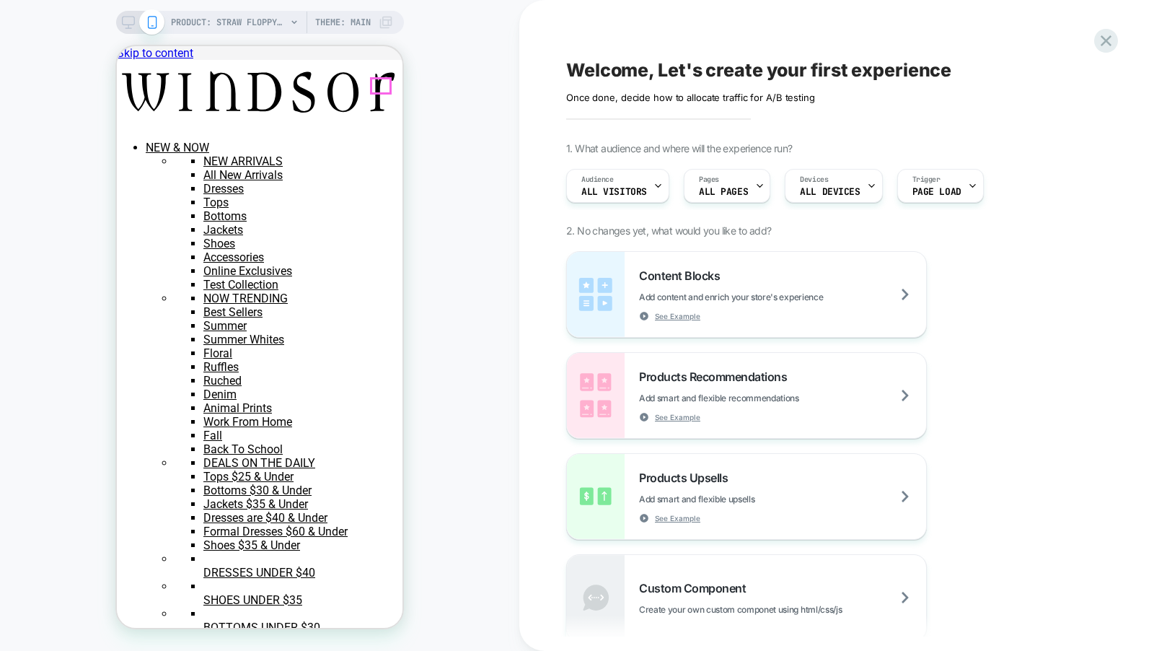
click at [117, 46] on span "NEW ARRIVALS" at bounding box center [117, 46] width 0 height 0
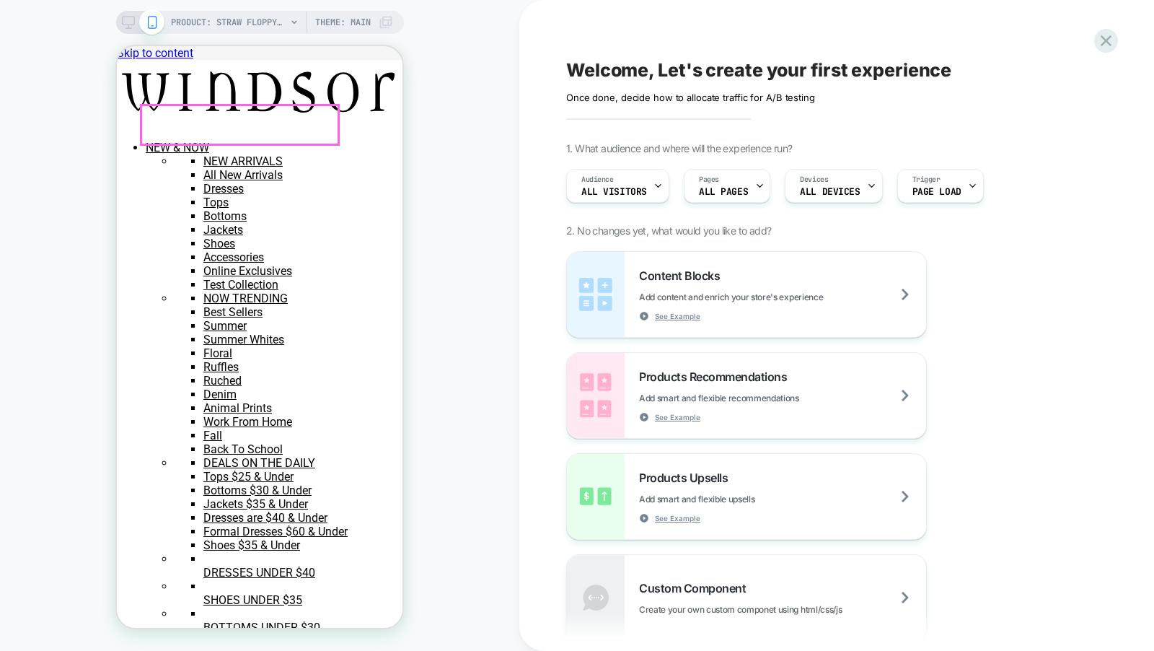
click at [117, 46] on div "NEW ARRIVALS" at bounding box center [117, 46] width 0 height 0
click at [117, 46] on span "DEALS ON THE DAILY" at bounding box center [117, 46] width 0 height 0
click at [117, 46] on div "DEALS ON THE DAILY" at bounding box center [117, 46] width 0 height 0
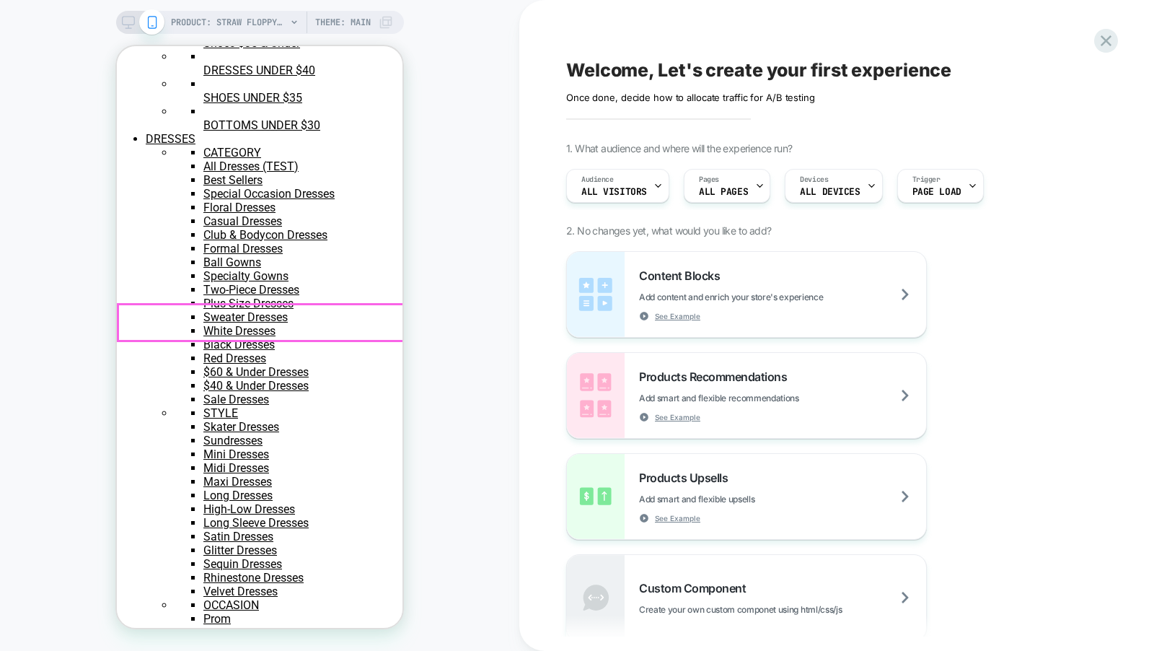
scroll to position [524, 0]
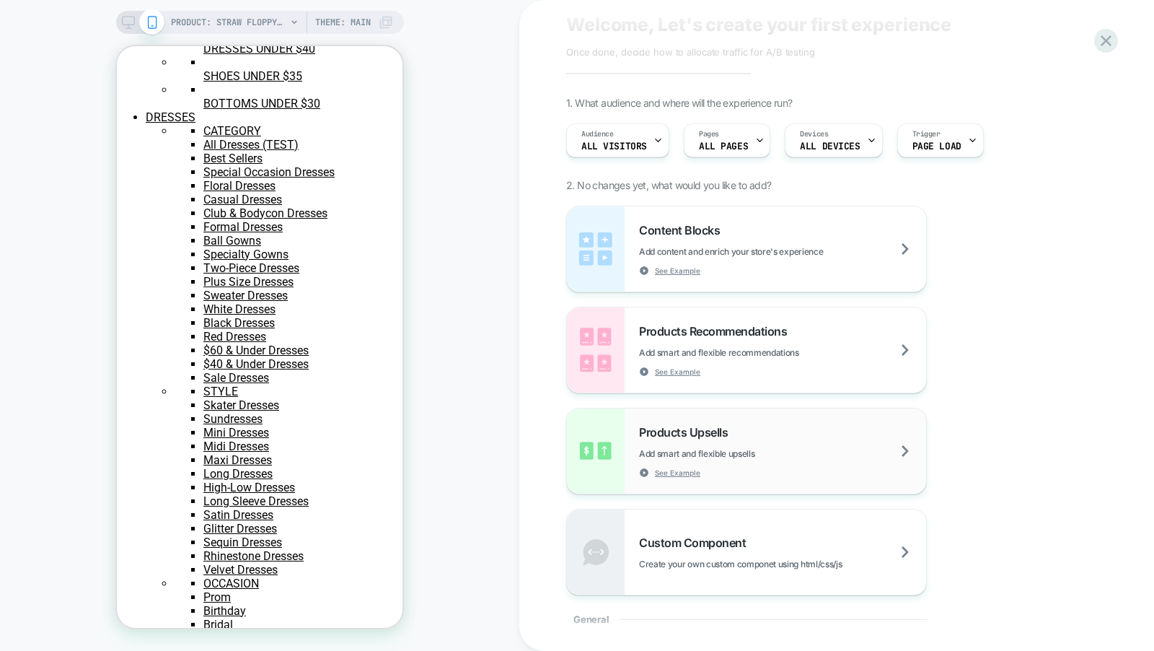
scroll to position [62, 0]
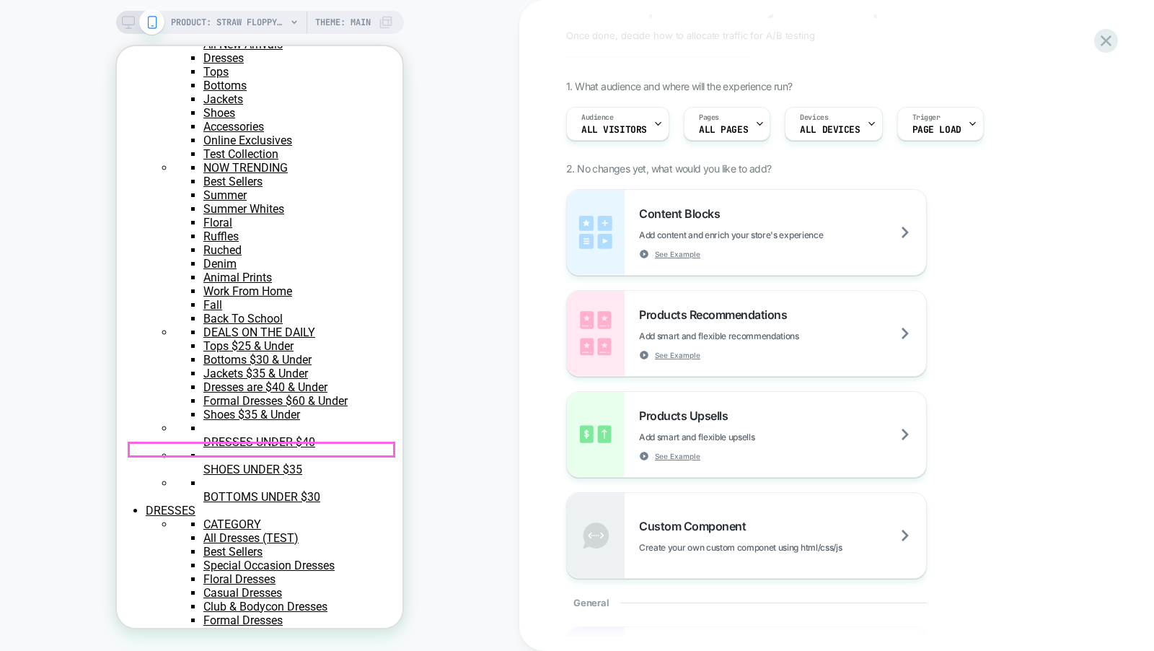
scroll to position [0, 0]
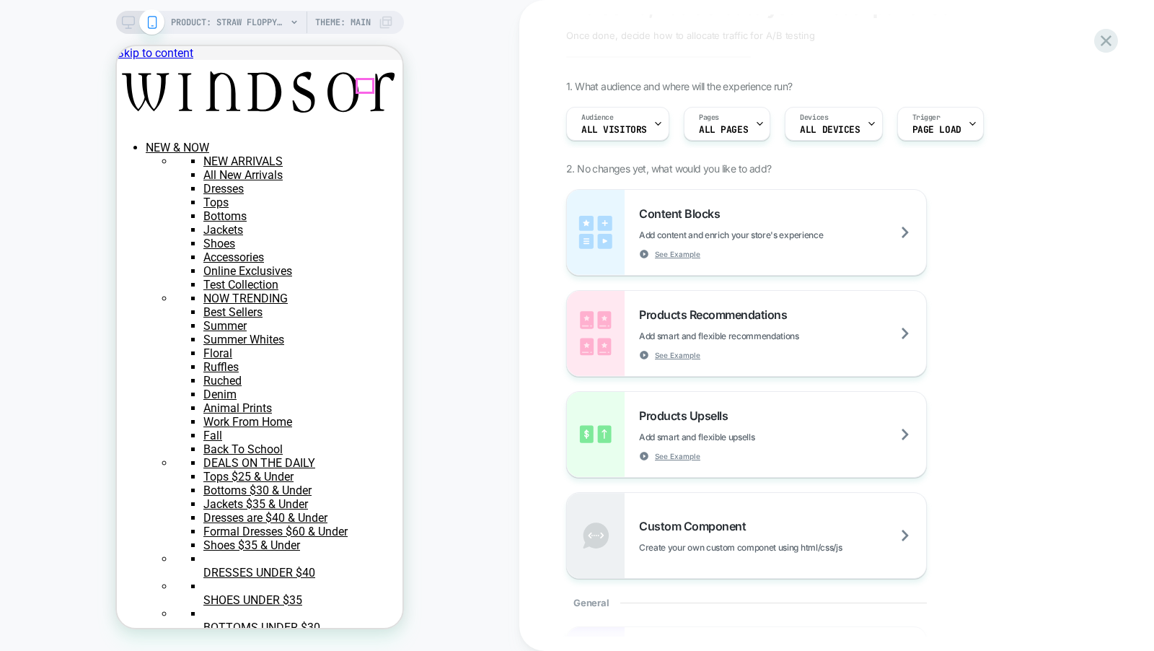
click at [259, 18] on span "PRODUCT: STRAW FLOPPY W /BLK BAND (073020498014)" at bounding box center [228, 22] width 115 height 23
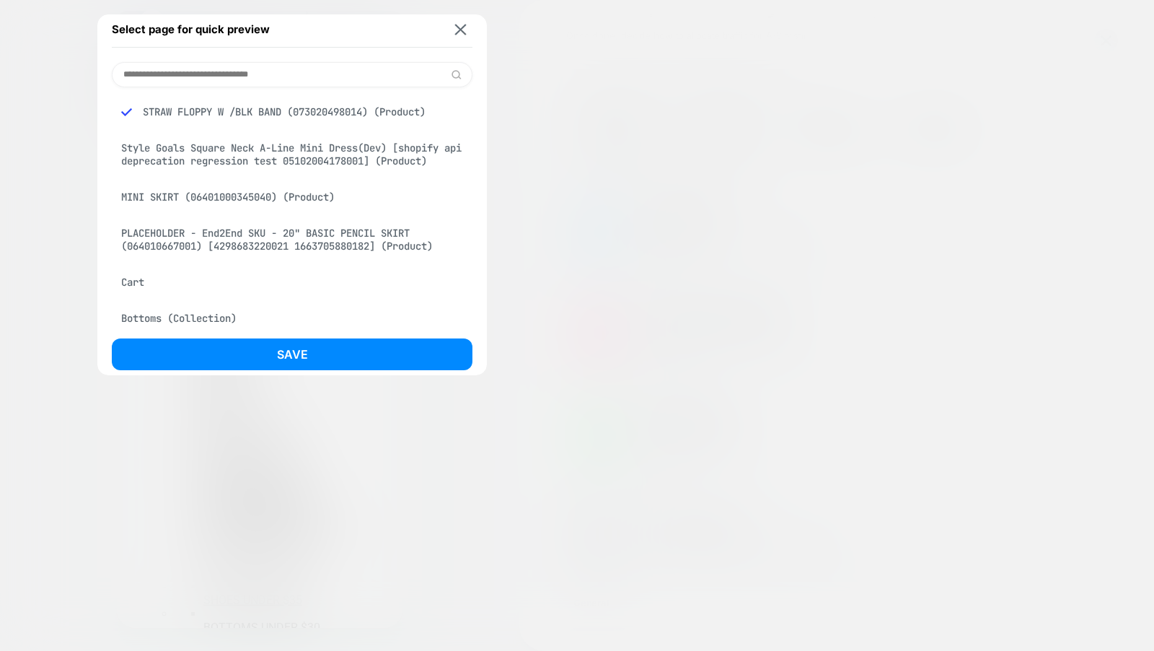
click at [215, 84] on input at bounding box center [292, 74] width 361 height 25
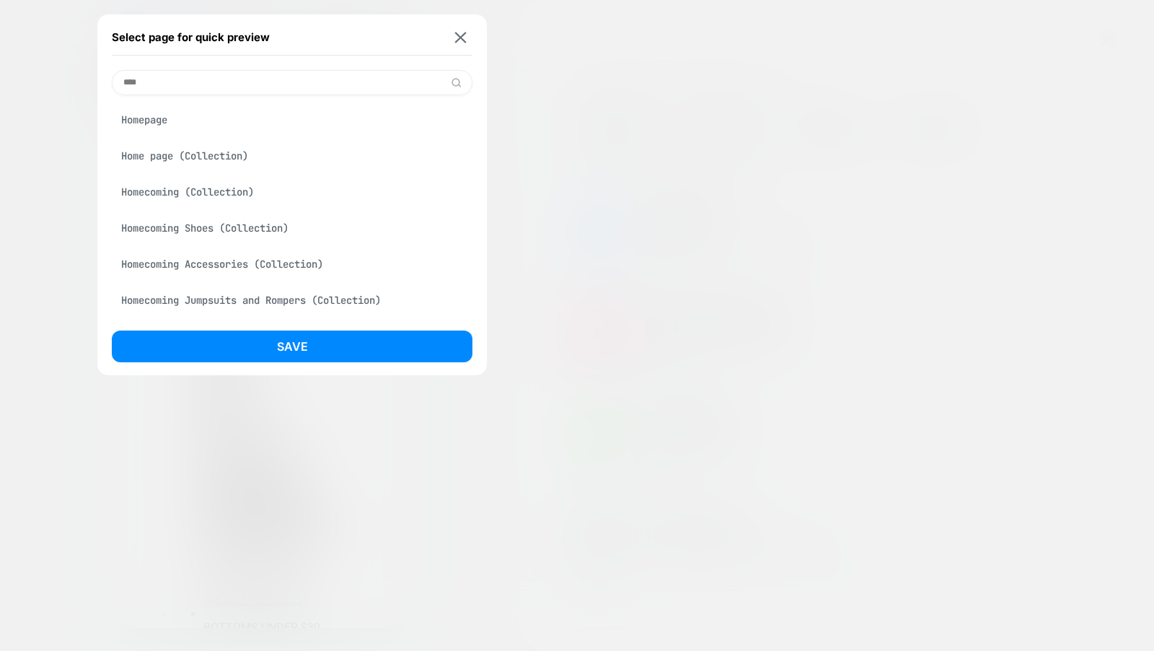
type input "****"
click at [222, 127] on div "Homepage" at bounding box center [292, 119] width 361 height 27
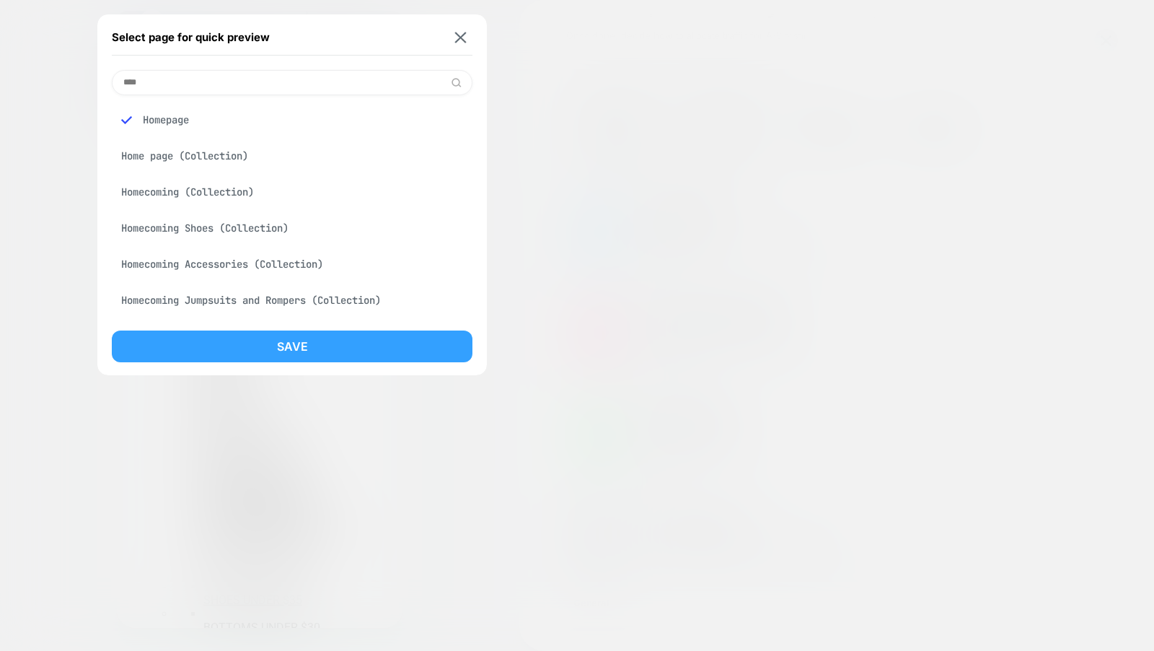
click at [244, 342] on button "Save" at bounding box center [292, 346] width 361 height 32
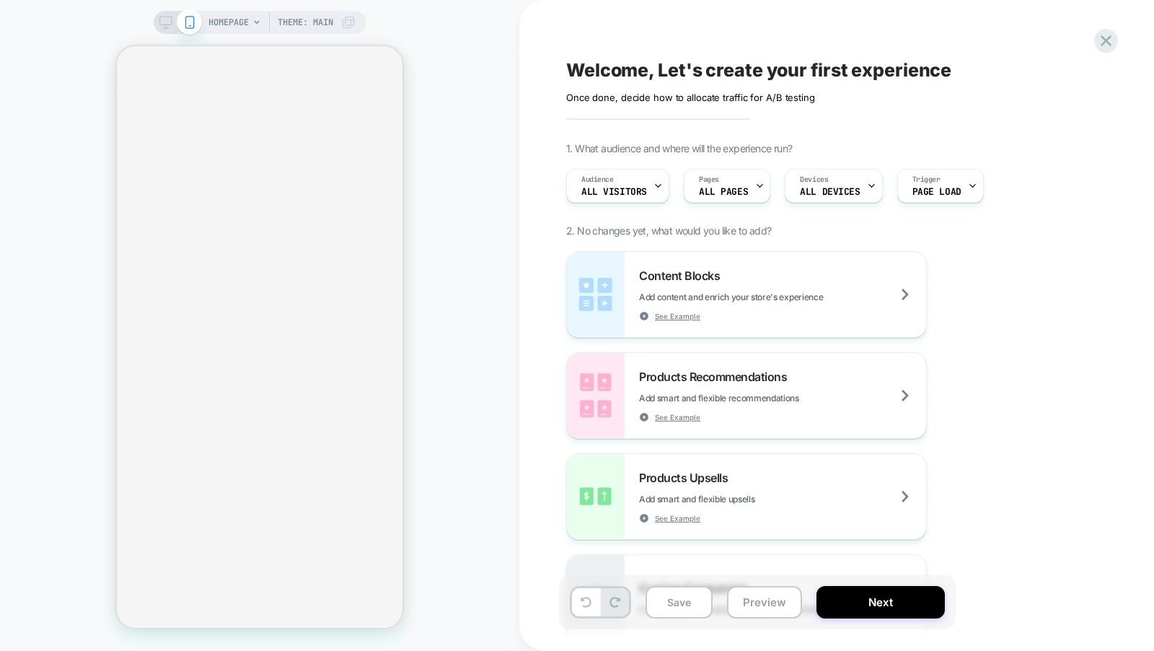
select select "******"
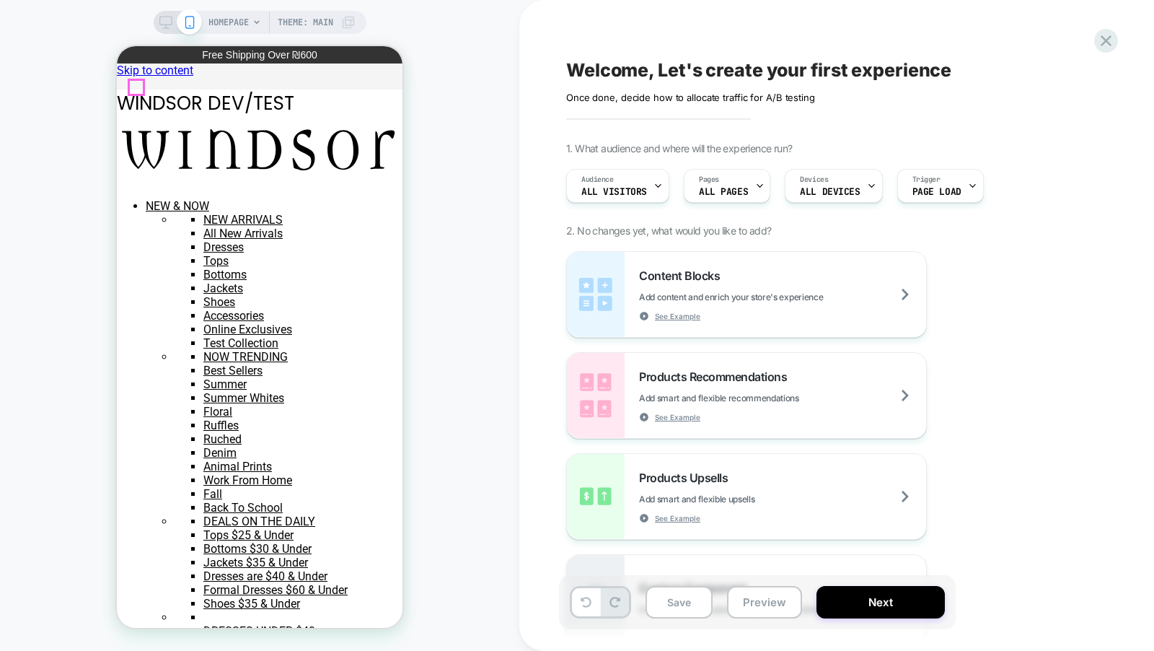
click at [752, 602] on button "Preview" at bounding box center [764, 602] width 75 height 32
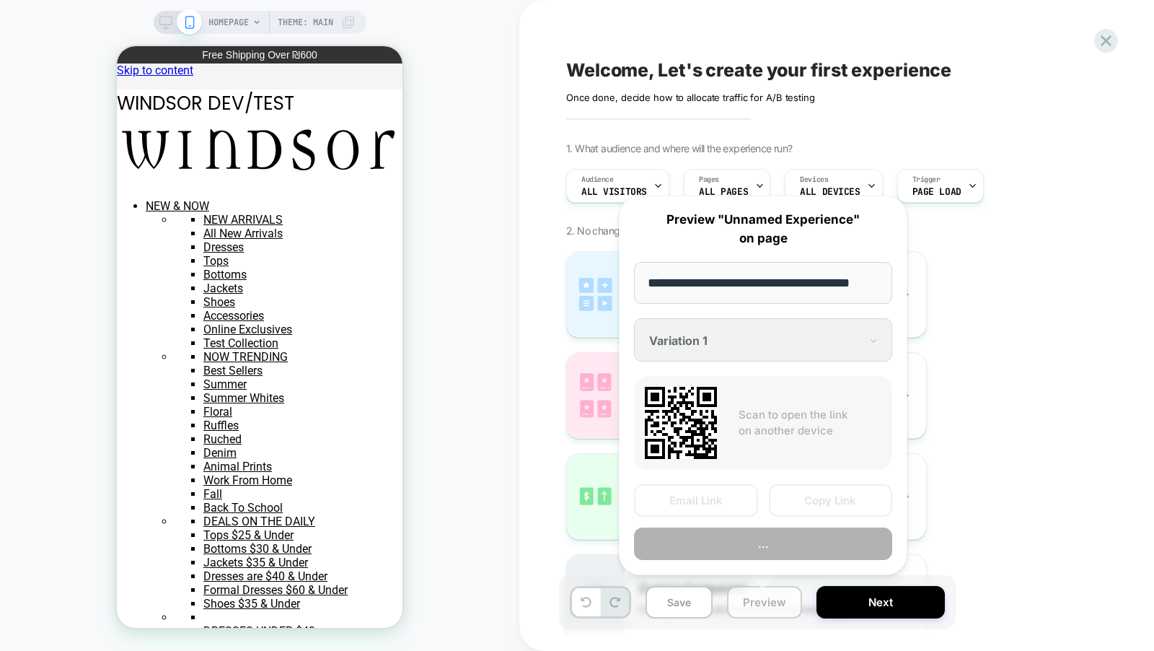
scroll to position [0, 19]
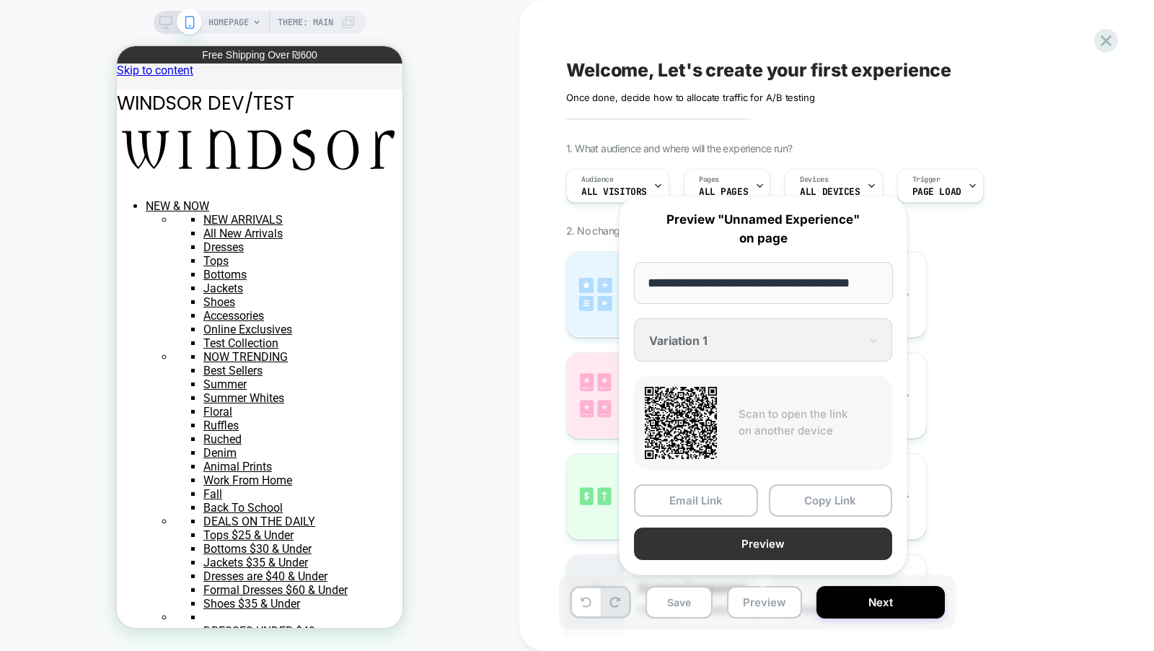
click at [753, 547] on button "Preview" at bounding box center [763, 543] width 258 height 32
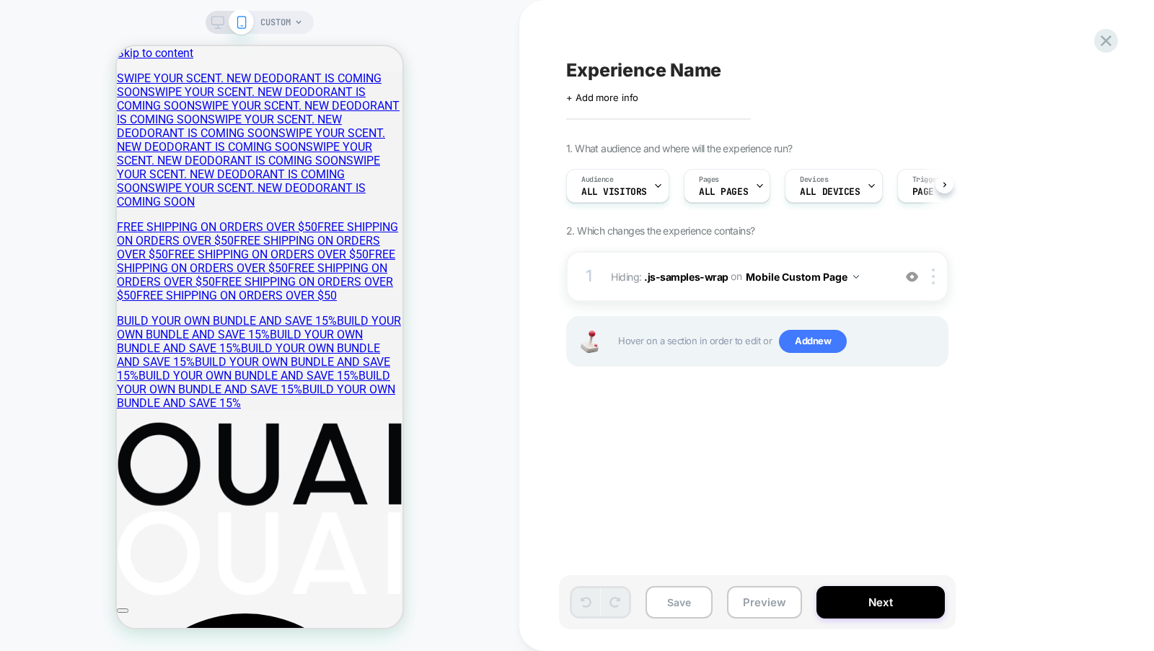
scroll to position [0, 1]
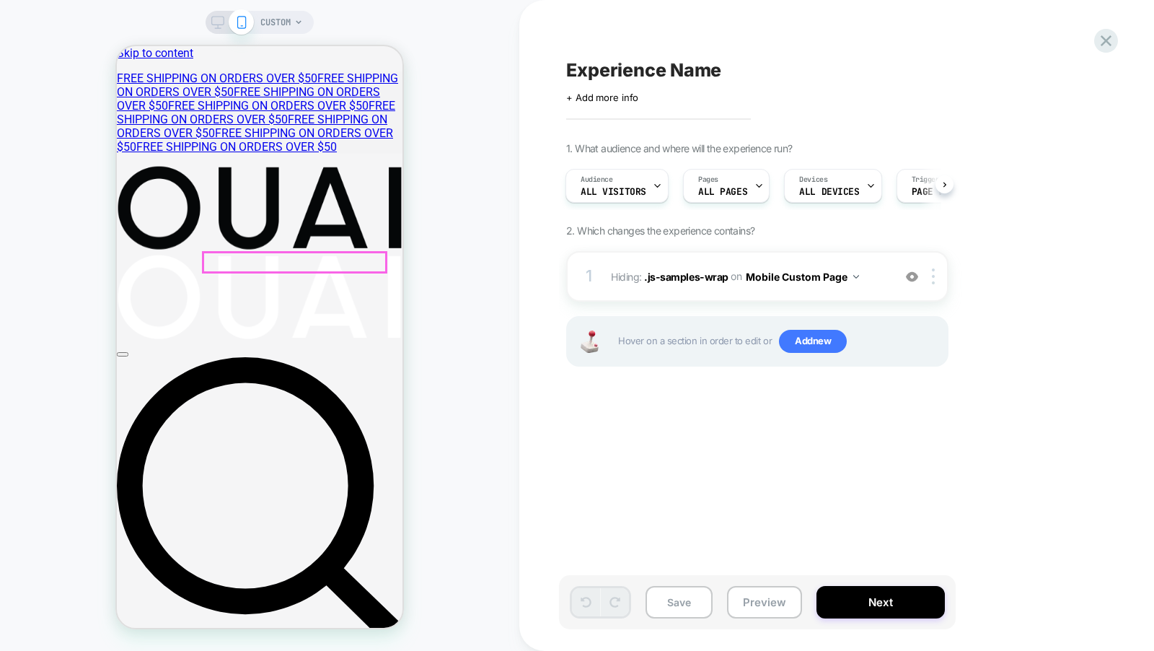
click at [212, 258] on div at bounding box center [294, 261] width 183 height 19
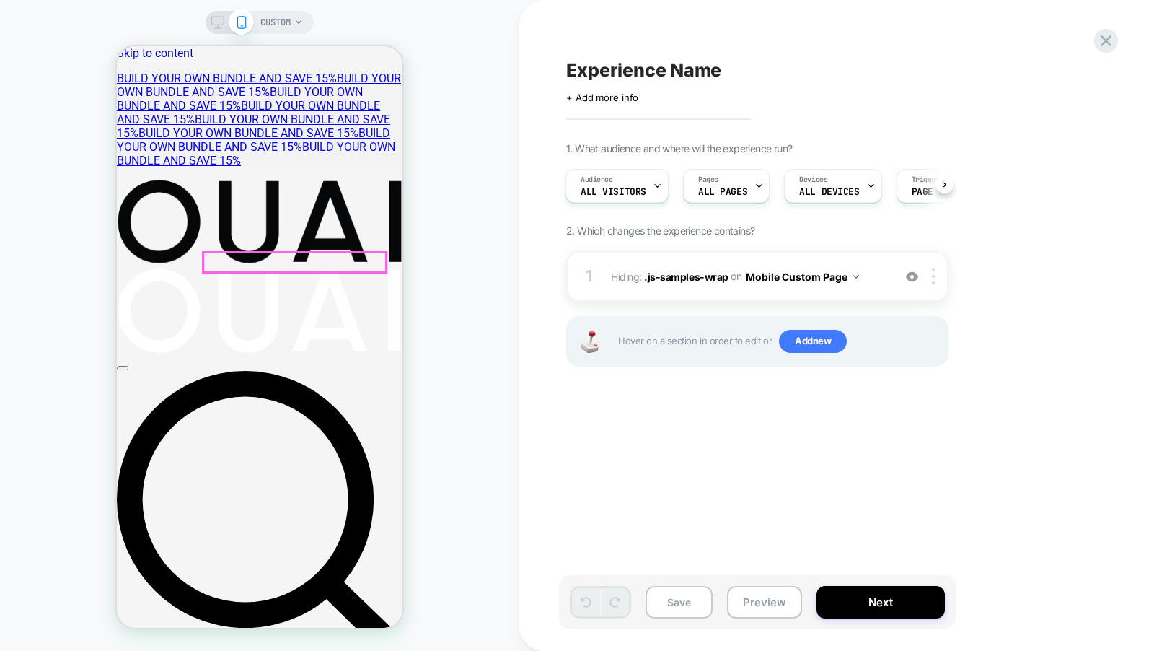
type input "*"
click at [273, 12] on span "CUSTOM" at bounding box center [275, 22] width 30 height 23
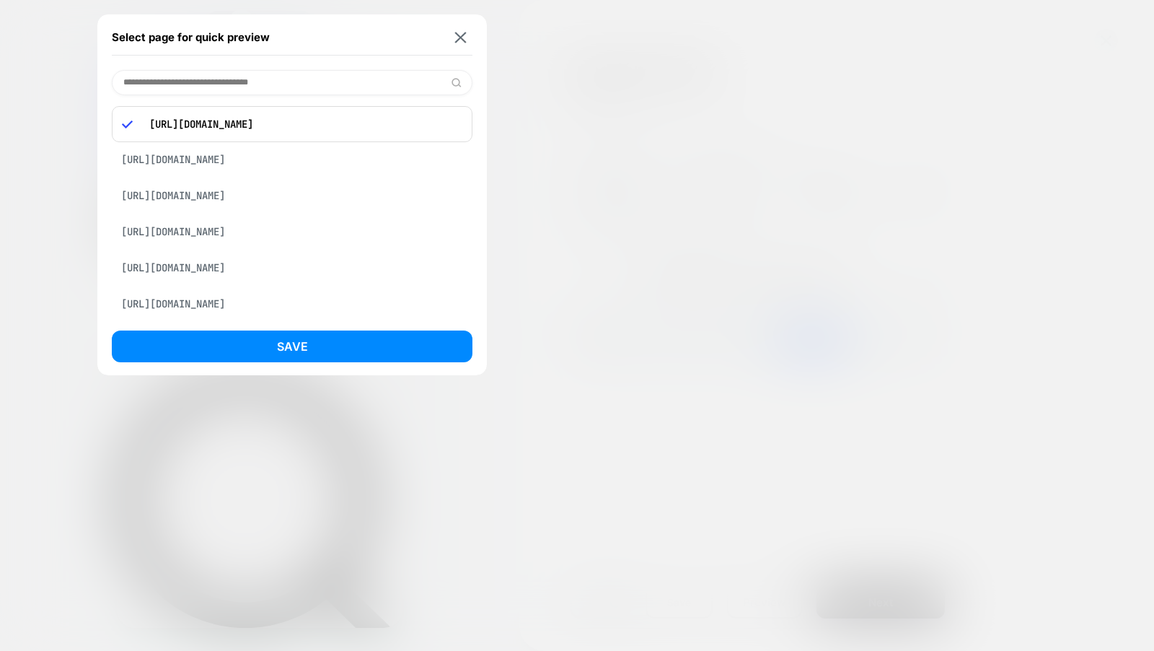
click at [232, 76] on input at bounding box center [292, 82] width 361 height 25
paste input "**********"
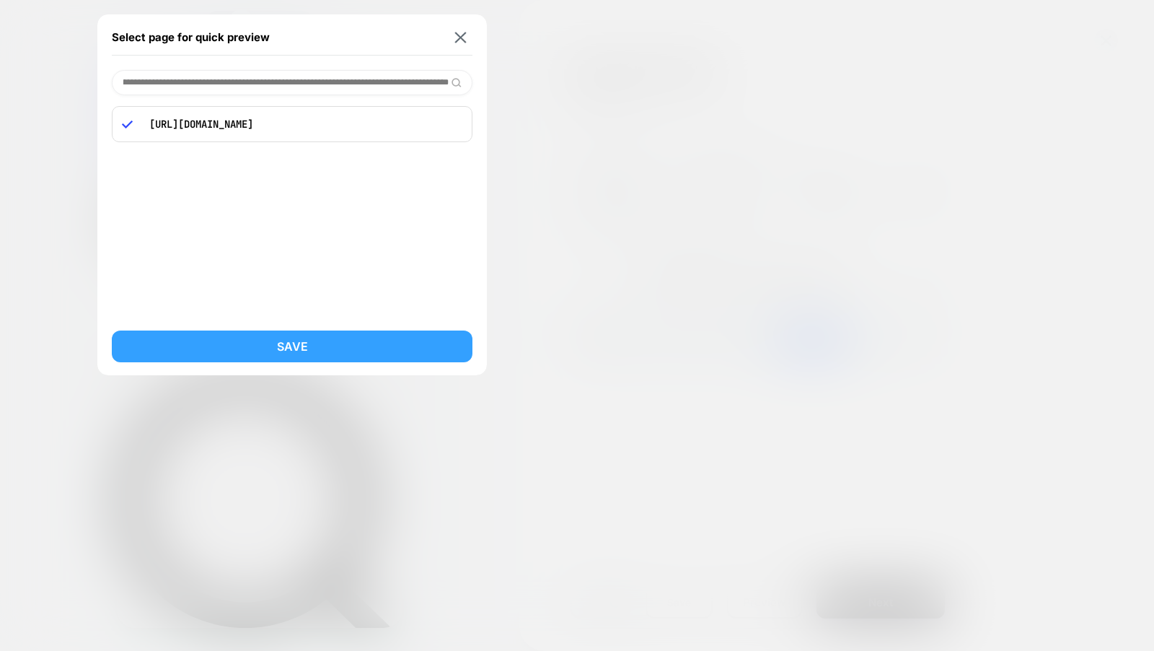
type input "**********"
click at [307, 343] on button "Save" at bounding box center [292, 346] width 361 height 32
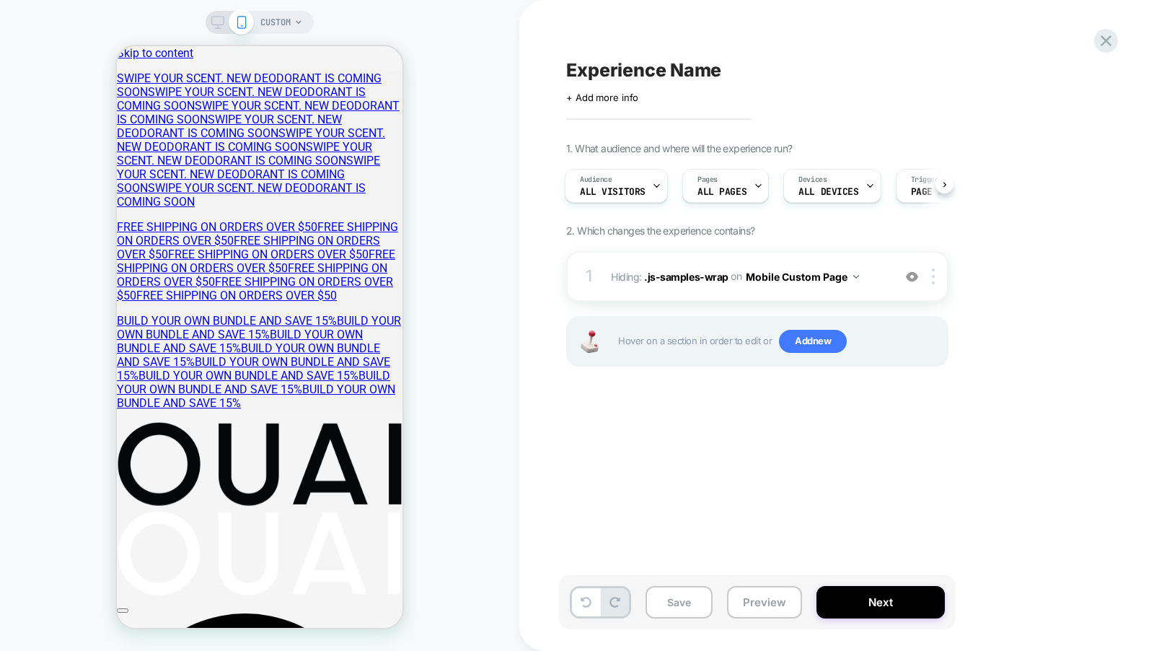
scroll to position [0, 0]
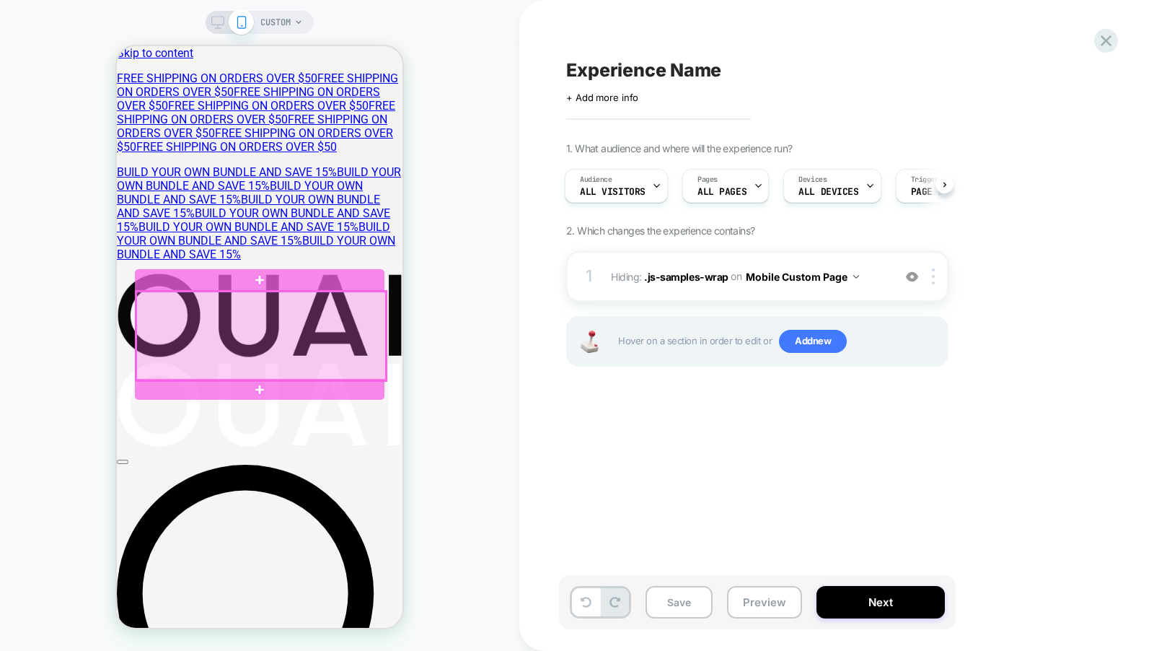
click at [382, 294] on div at bounding box center [261, 335] width 250 height 89
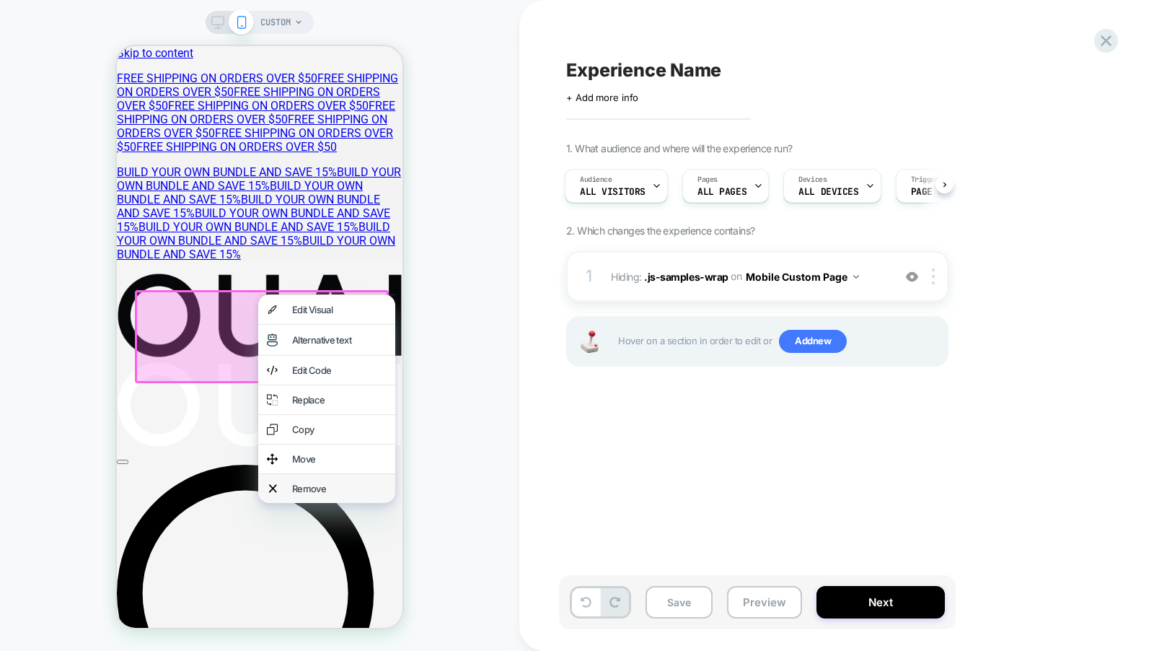
click at [345, 494] on div "Remove" at bounding box center [339, 489] width 95 height 12
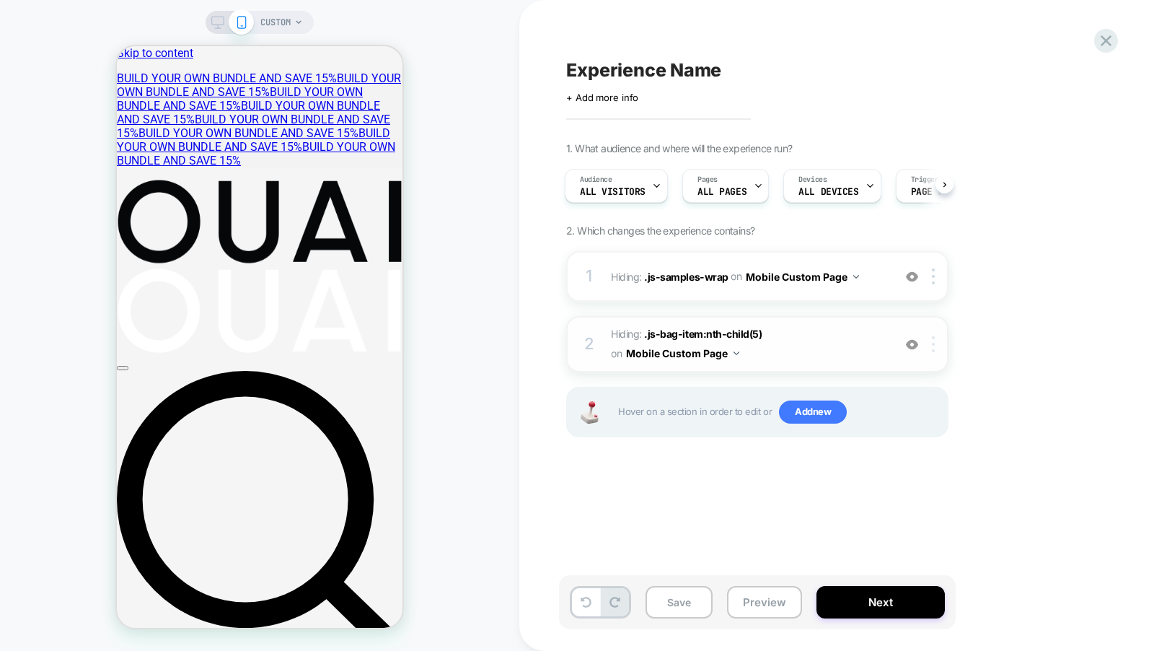
click at [940, 347] on div at bounding box center [936, 344] width 24 height 16
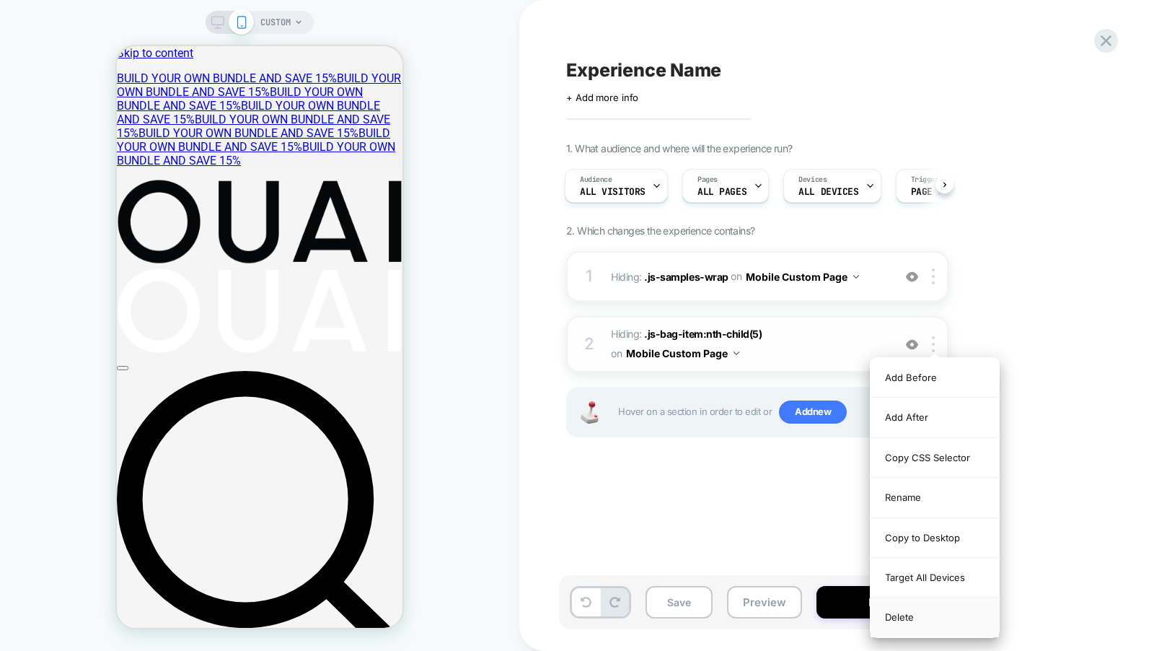
click at [915, 614] on div "Delete" at bounding box center [935, 616] width 128 height 39
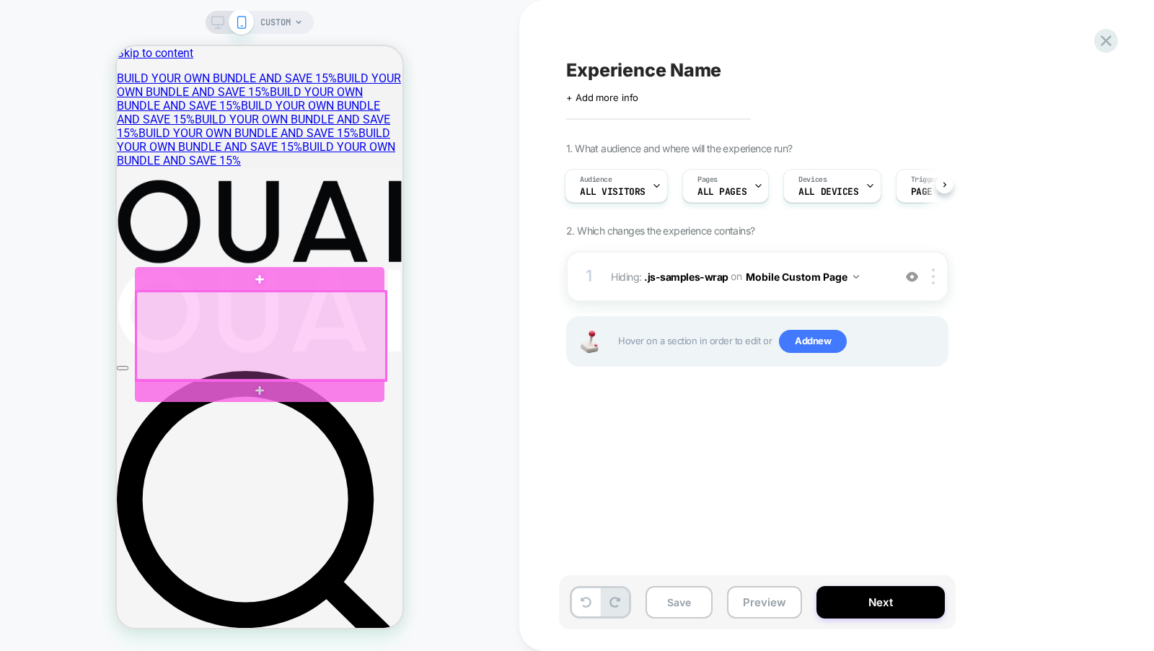
click at [369, 305] on div at bounding box center [261, 335] width 250 height 89
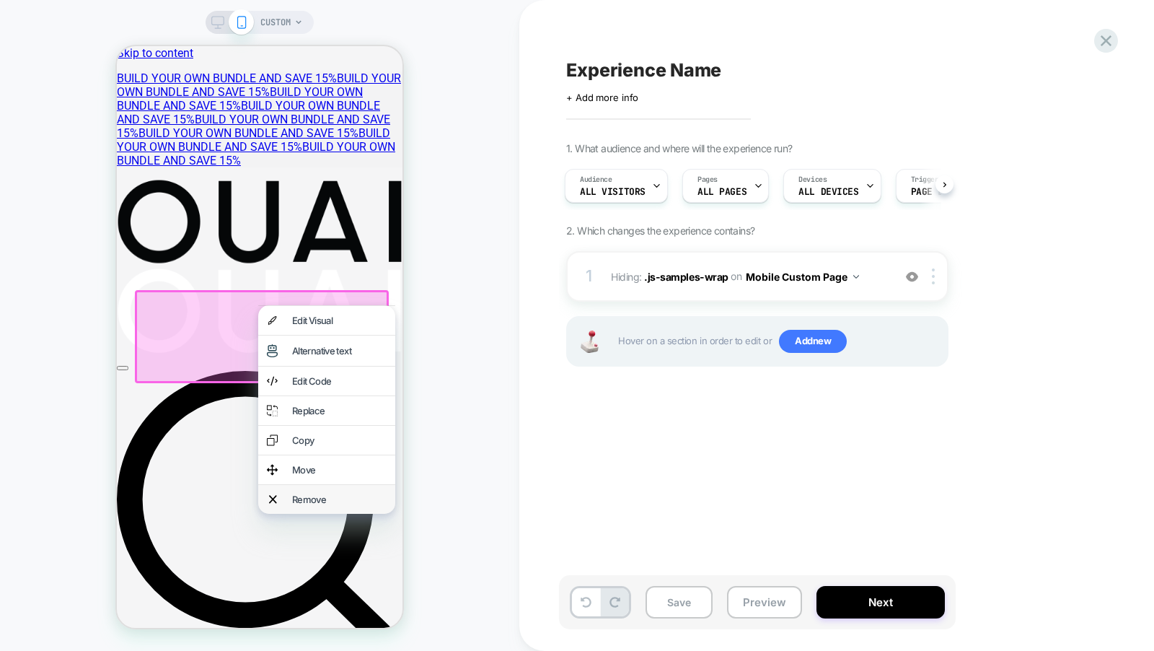
click at [355, 505] on div "Remove" at bounding box center [339, 499] width 95 height 12
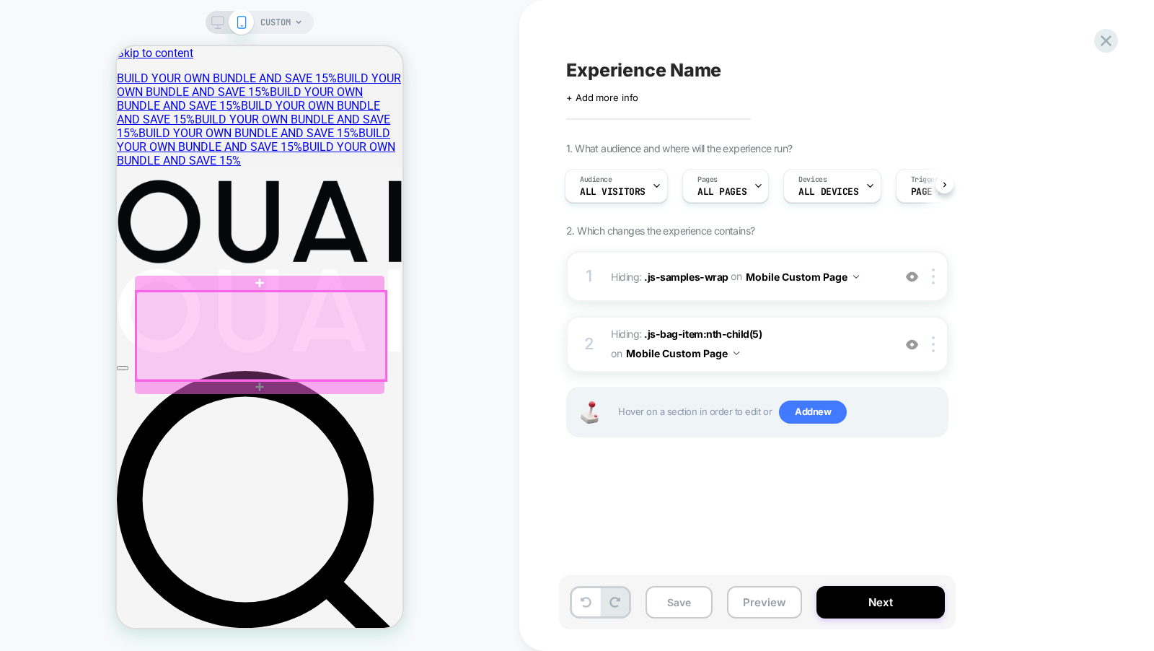
click at [369, 300] on div at bounding box center [261, 335] width 250 height 89
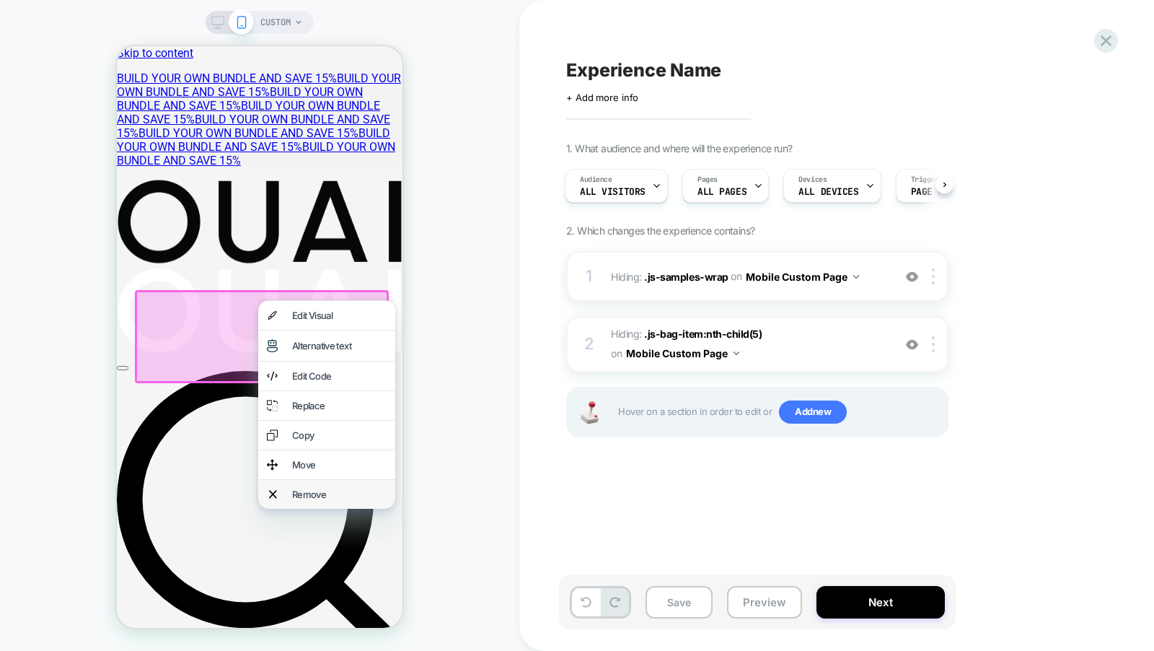
click at [344, 501] on div "Remove" at bounding box center [326, 494] width 137 height 29
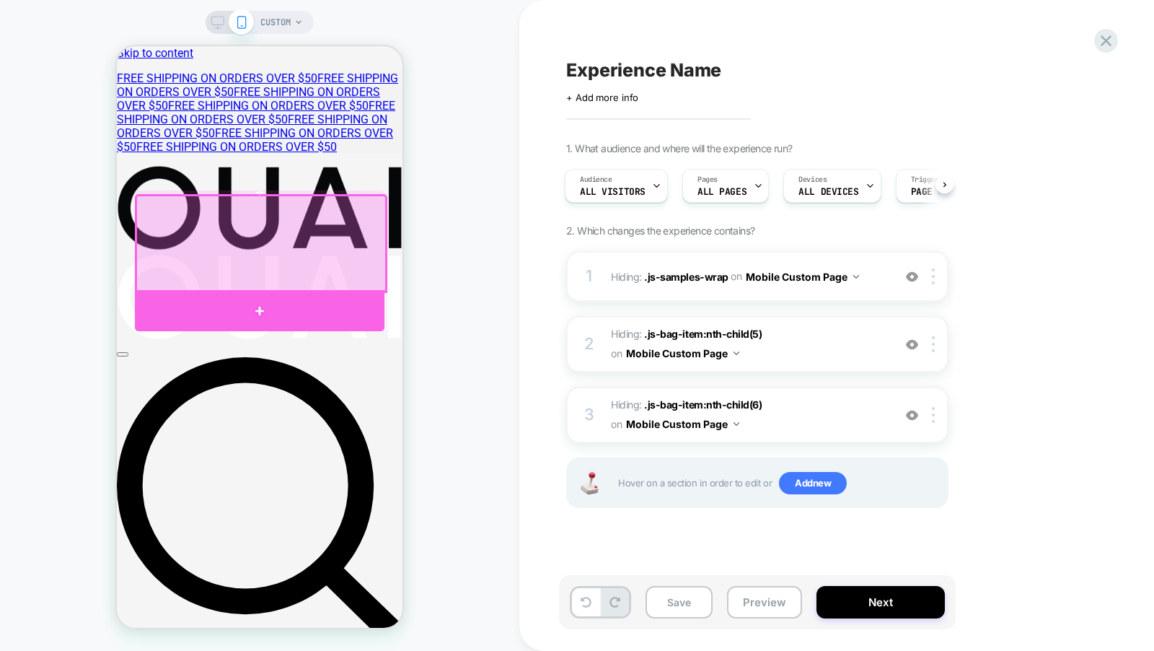
click at [366, 297] on div at bounding box center [260, 310] width 250 height 41
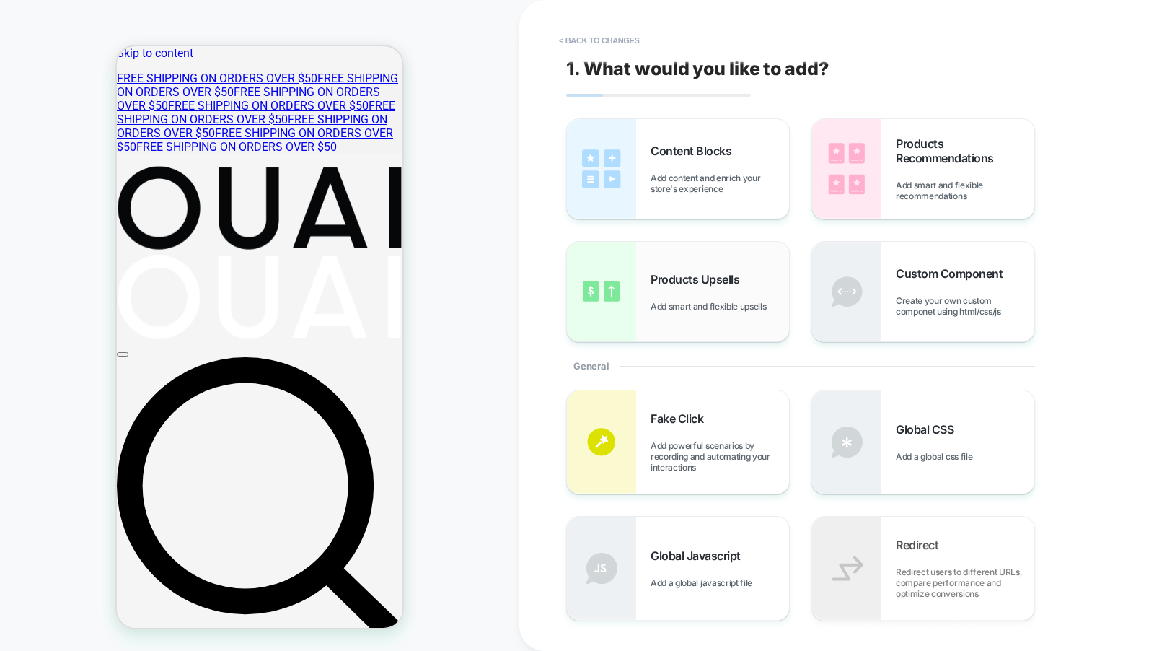
click at [752, 289] on div "Products Upsells Add smart and flexible upsells" at bounding box center [720, 292] width 139 height 40
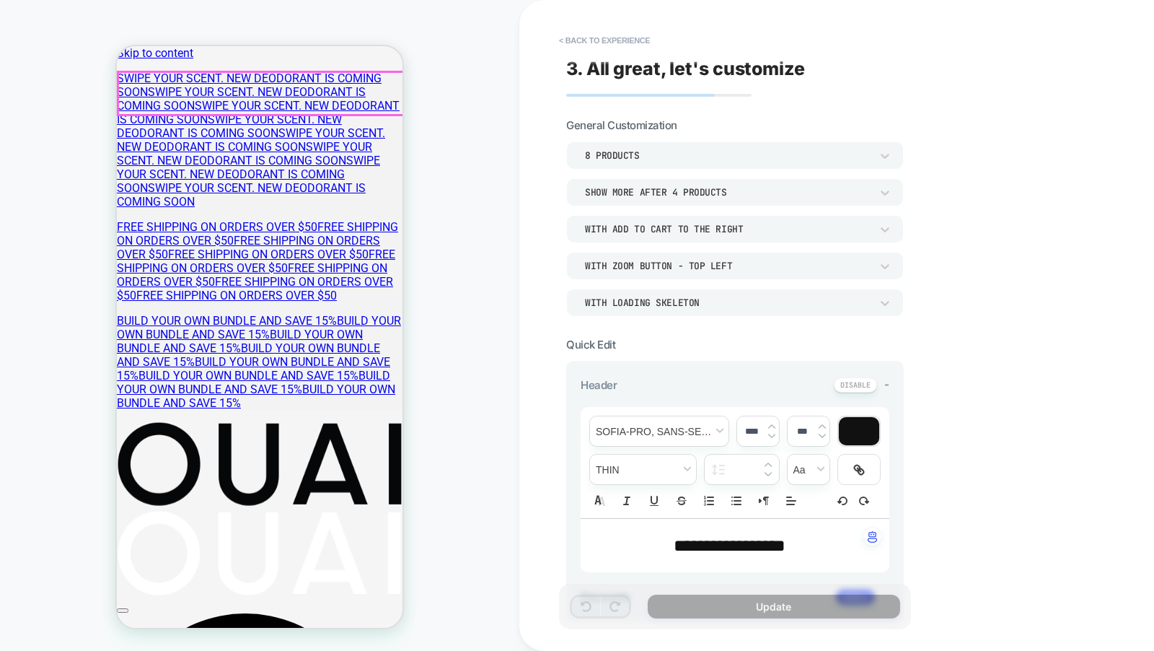
click at [592, 48] on button "< Back to experience" at bounding box center [604, 40] width 105 height 23
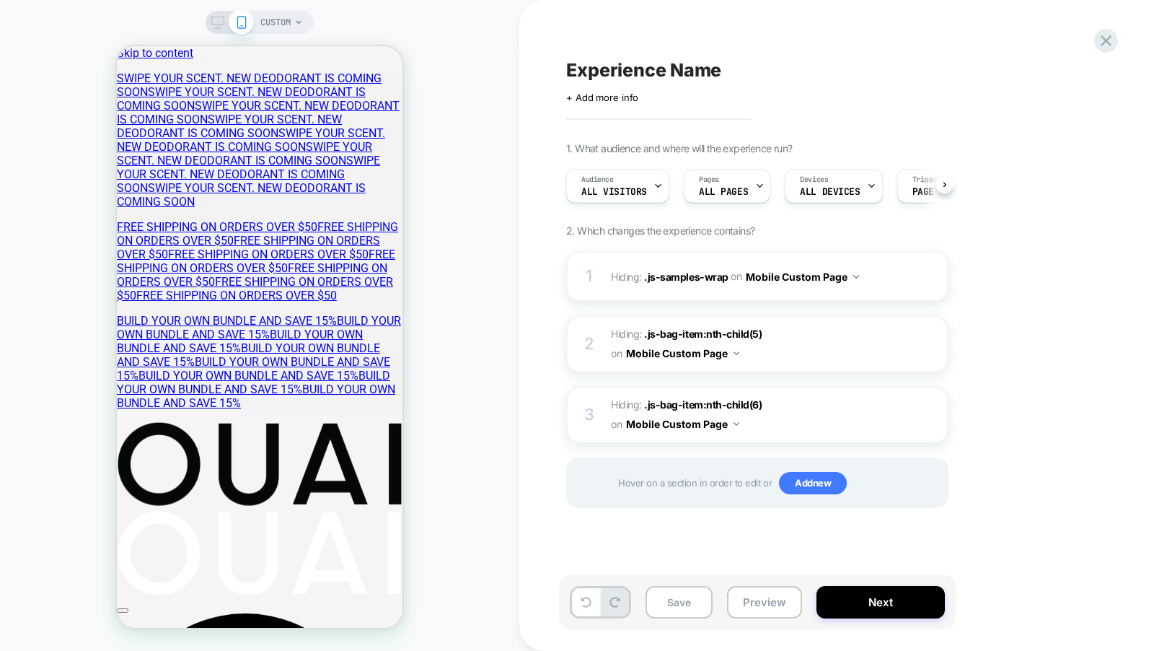
click at [600, 47] on div "Experience Name Click to edit experience details + Add more info 1. What audien…" at bounding box center [829, 325] width 541 height 622
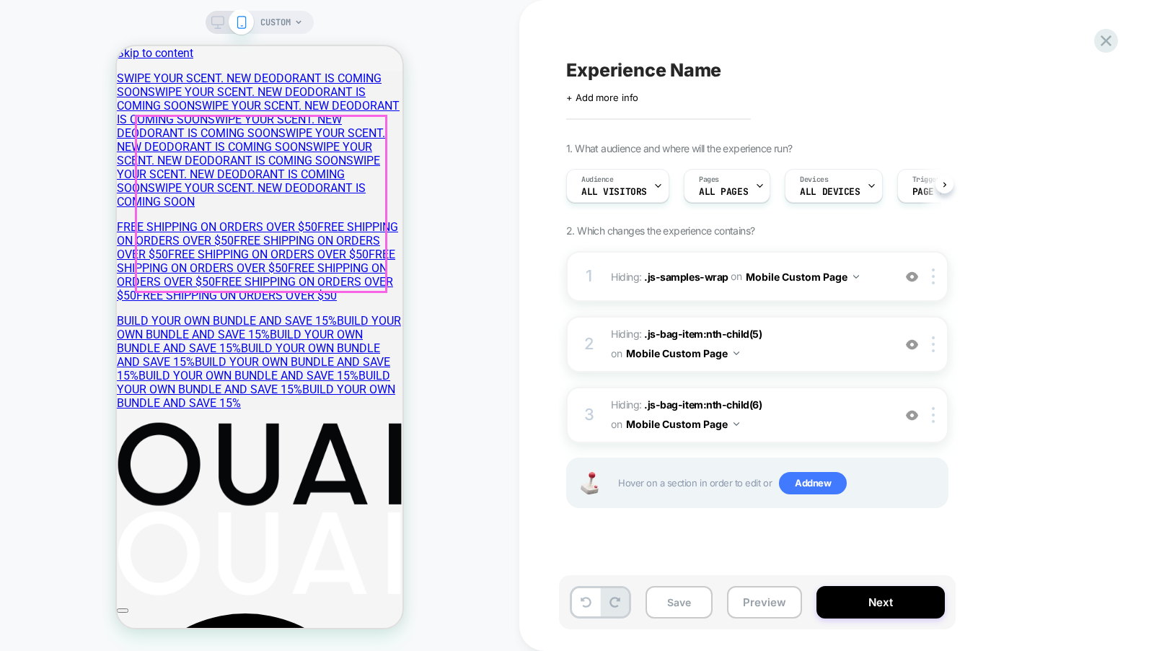
scroll to position [0, 1]
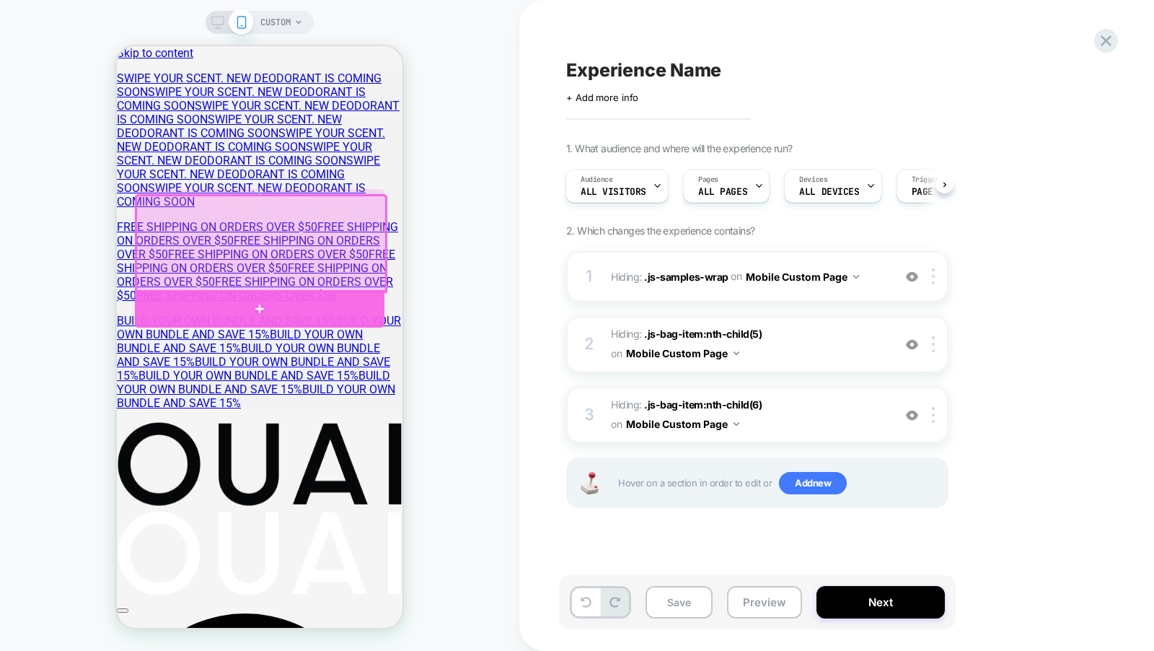
click at [331, 308] on div at bounding box center [260, 309] width 250 height 38
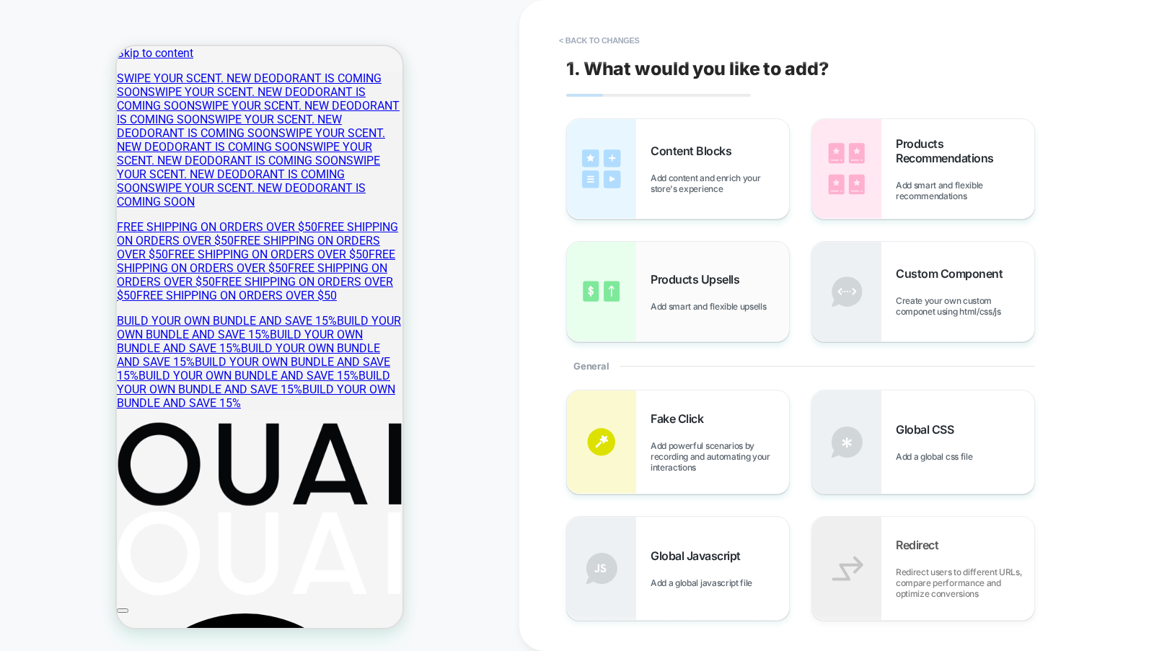
click at [685, 308] on span "Add smart and flexible upsells" at bounding box center [712, 306] width 123 height 11
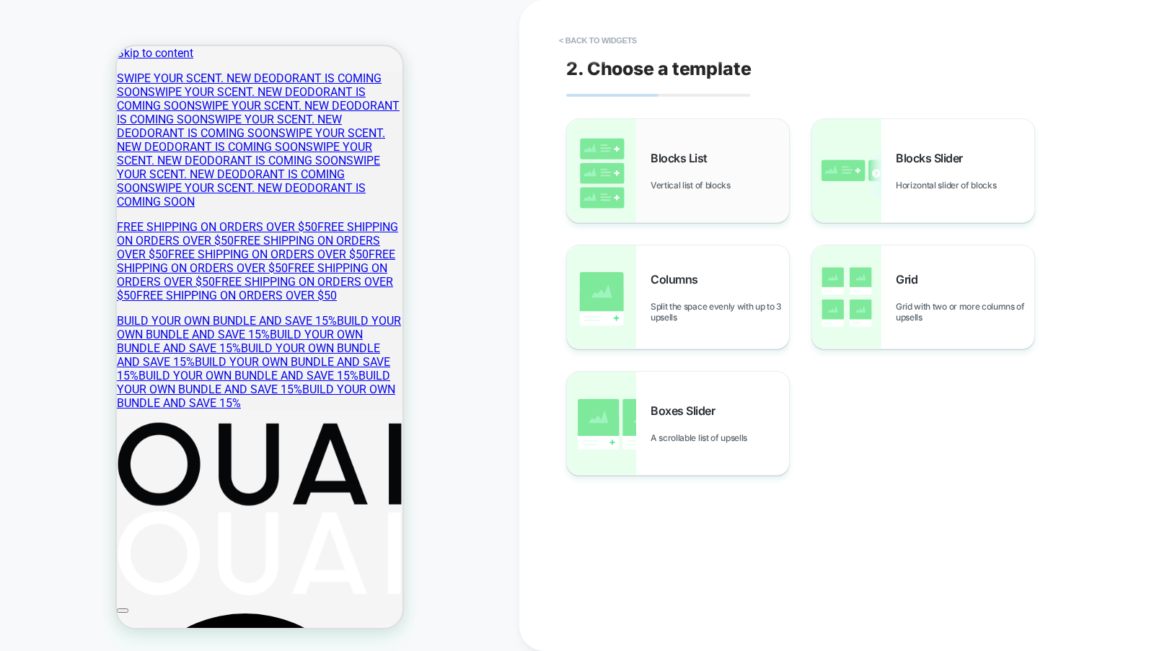
scroll to position [211, 0]
click at [713, 142] on div "Blocks List Vertical list of blocks" at bounding box center [678, 170] width 222 height 103
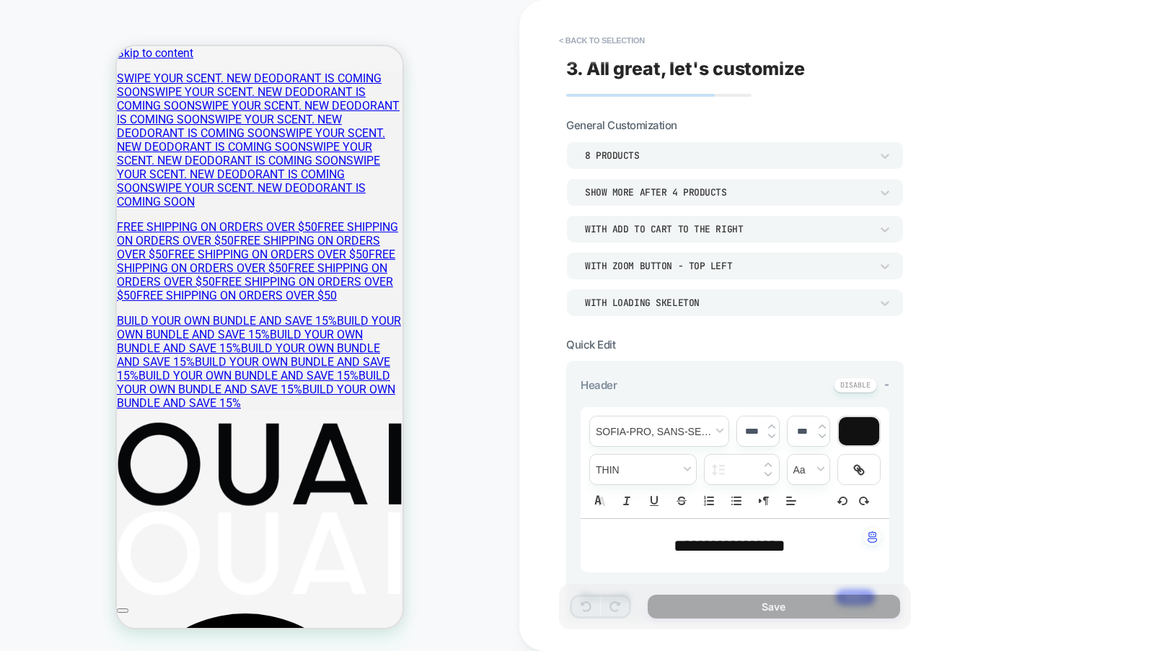
type textarea "*"
click at [638, 31] on button "< Back to selection" at bounding box center [602, 40] width 100 height 23
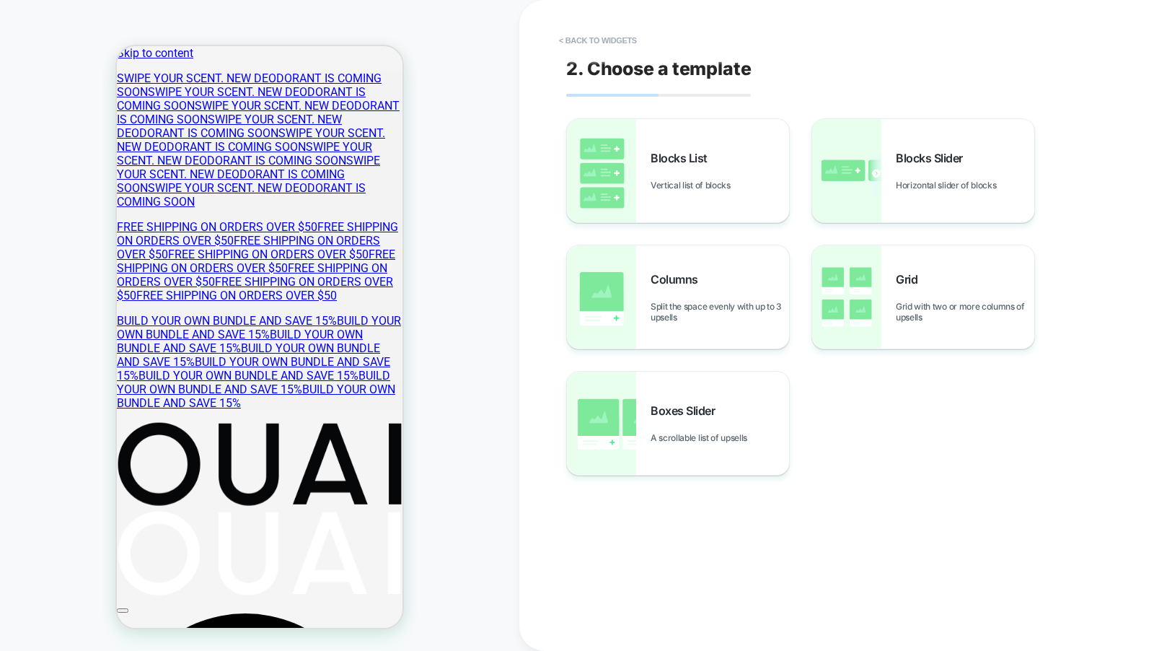
scroll to position [0, 0]
click at [600, 41] on button "< Back to widgets" at bounding box center [598, 40] width 92 height 23
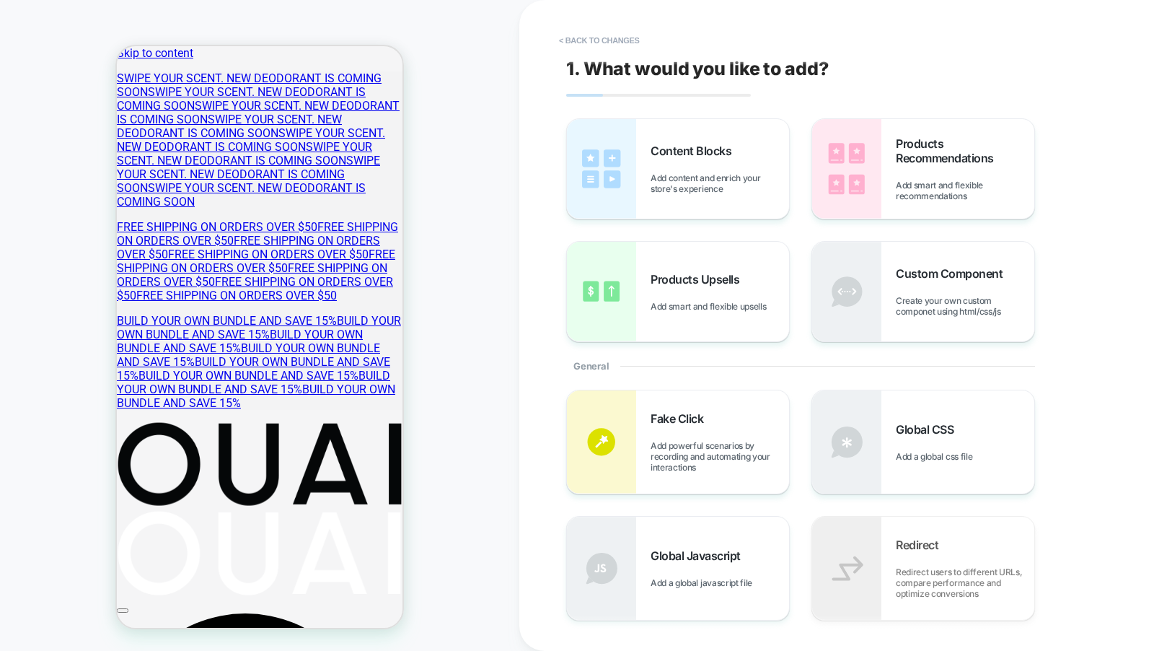
click at [581, 27] on div "1. What would you like to add? Content Blocks Add content and enrich your store…" at bounding box center [829, 325] width 541 height 622
click at [581, 33] on button "< Back to changes" at bounding box center [599, 40] width 95 height 23
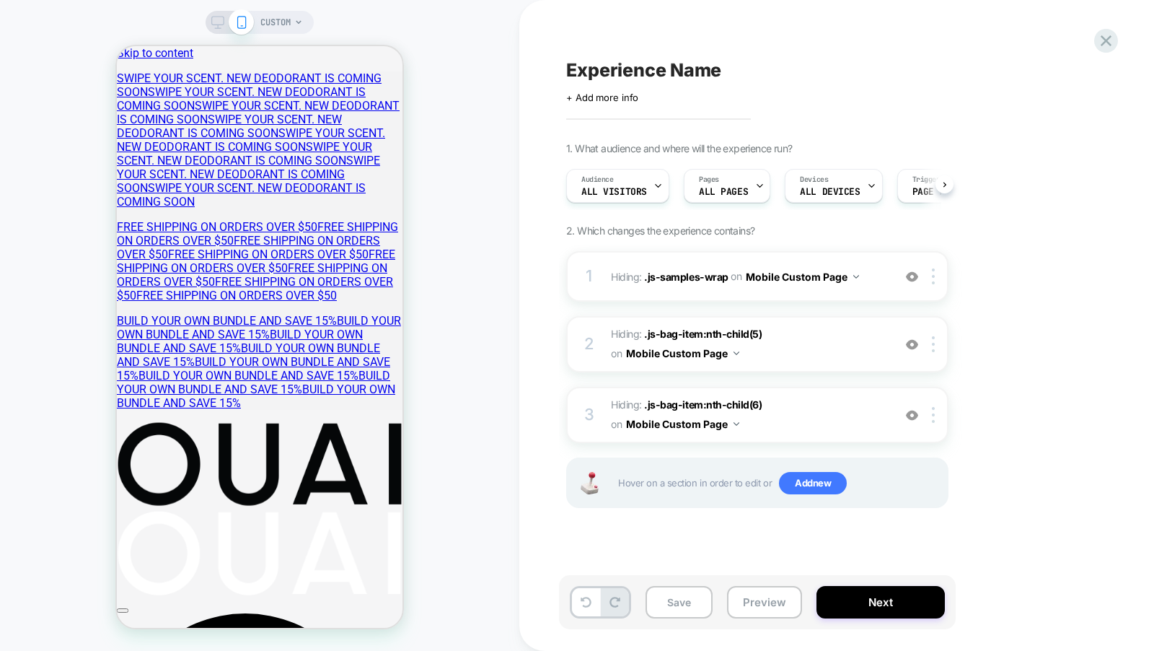
scroll to position [0, 1]
click at [1110, 44] on icon at bounding box center [1106, 40] width 11 height 11
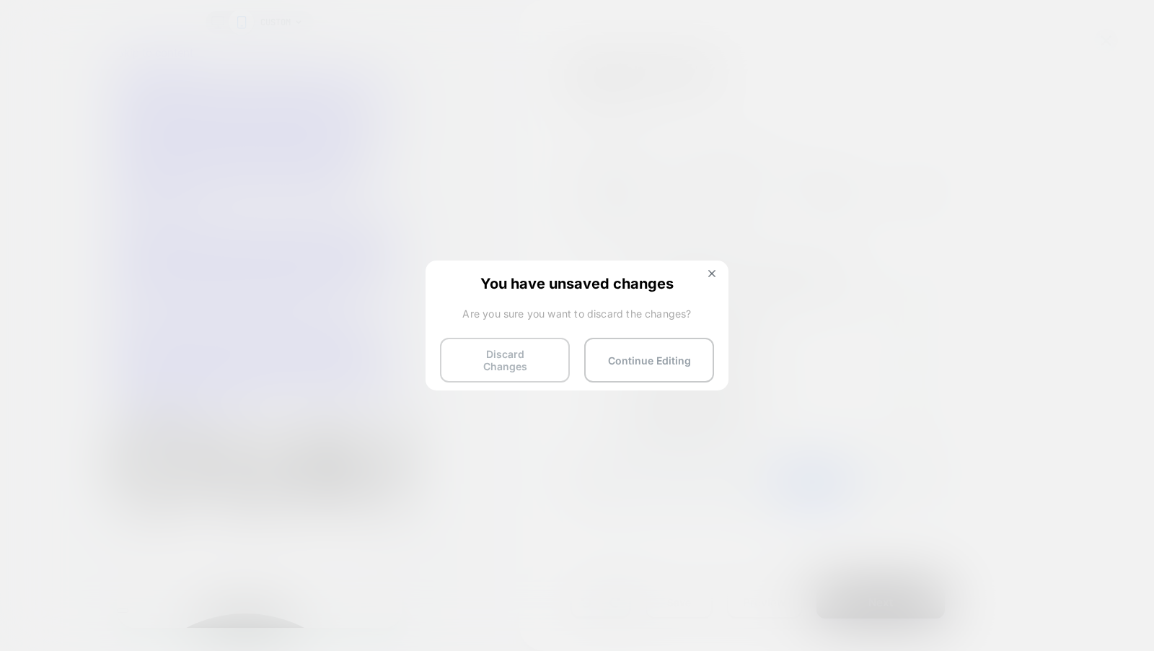
click at [555, 354] on button "Discard Changes" at bounding box center [505, 360] width 130 height 45
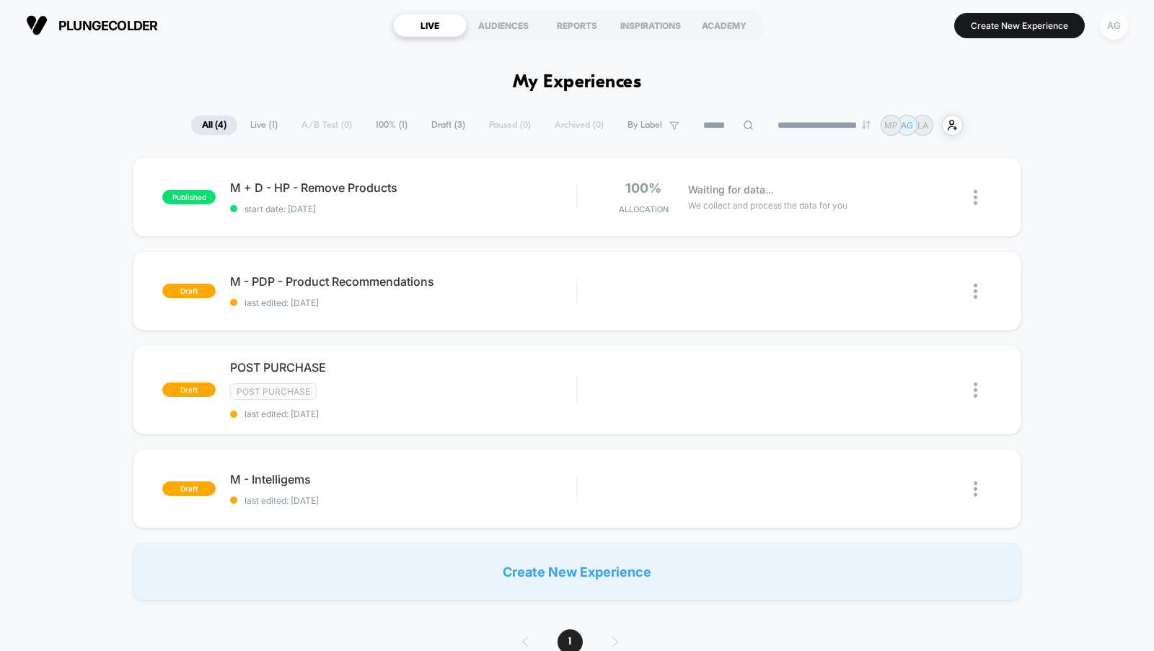
click at [1120, 27] on div "AG" at bounding box center [1114, 26] width 28 height 28
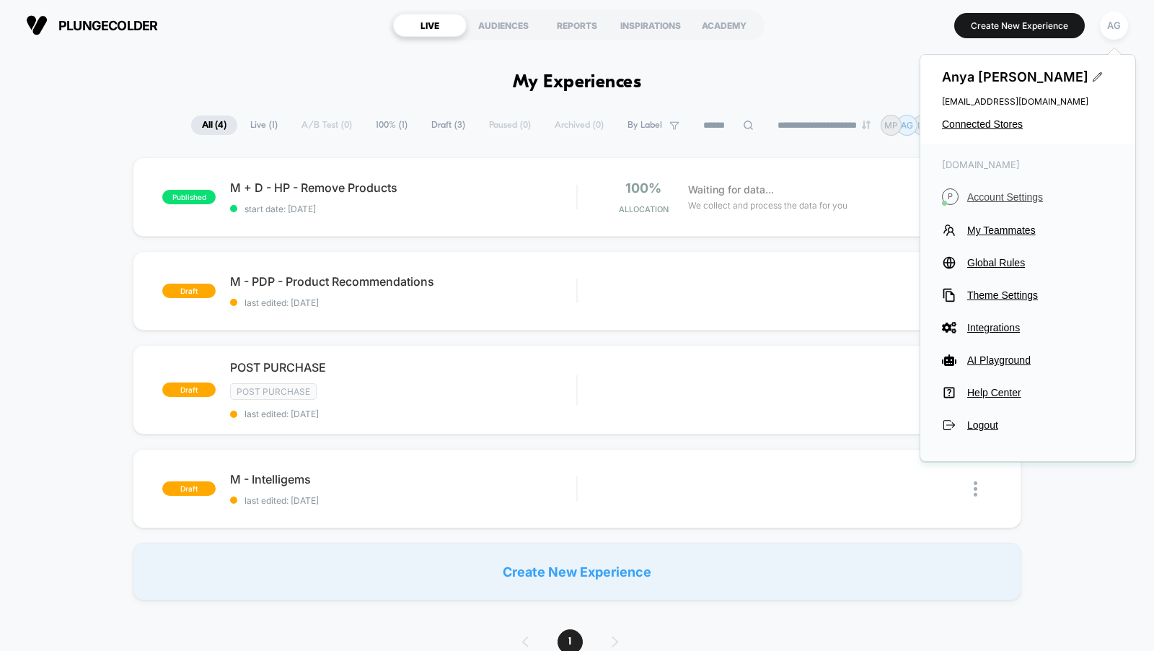
click at [1019, 198] on span "Account Settings" at bounding box center [1040, 197] width 146 height 12
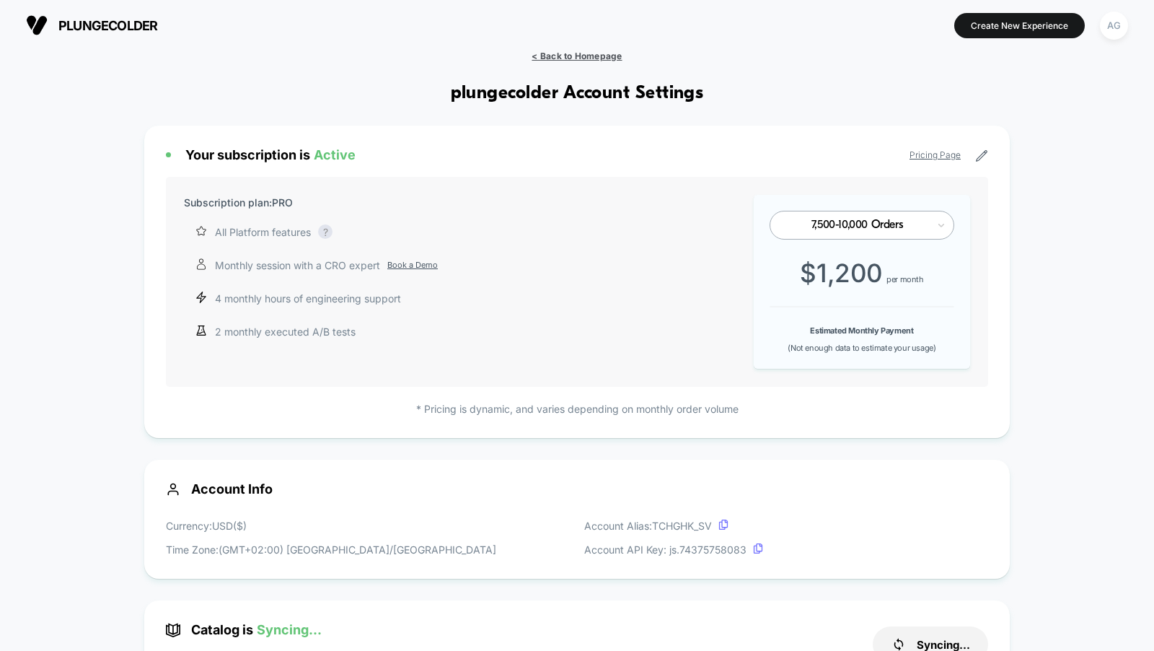
click at [604, 55] on span "< Back to Homepage" at bounding box center [577, 55] width 90 height 11
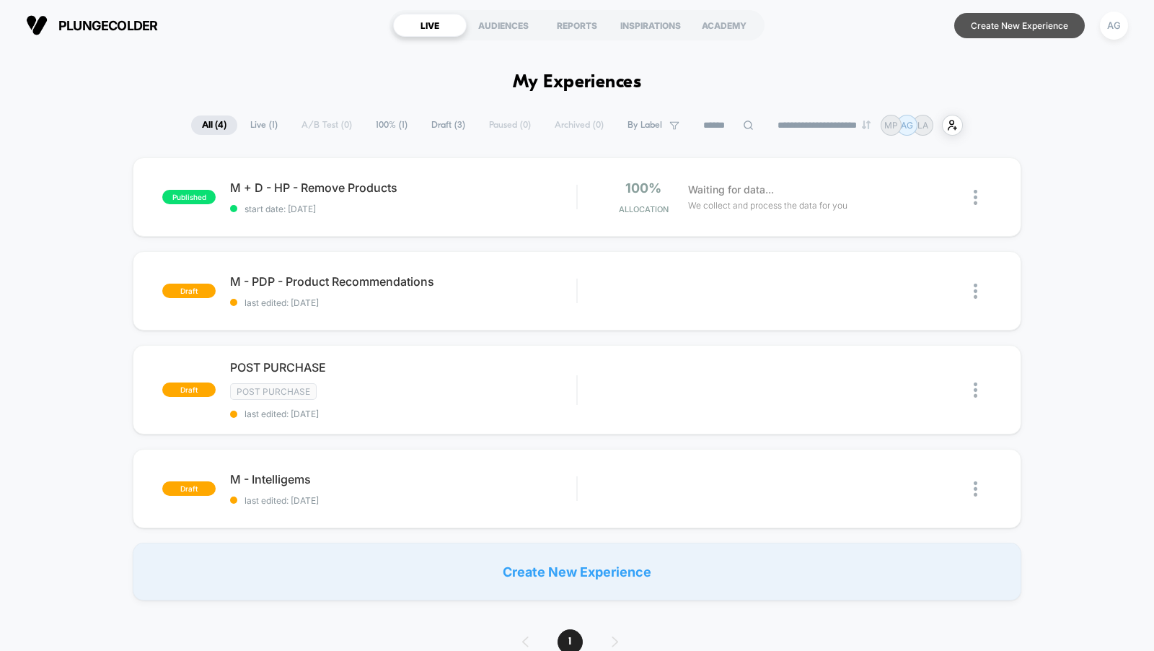
click at [983, 34] on button "Create New Experience" at bounding box center [1019, 25] width 131 height 25
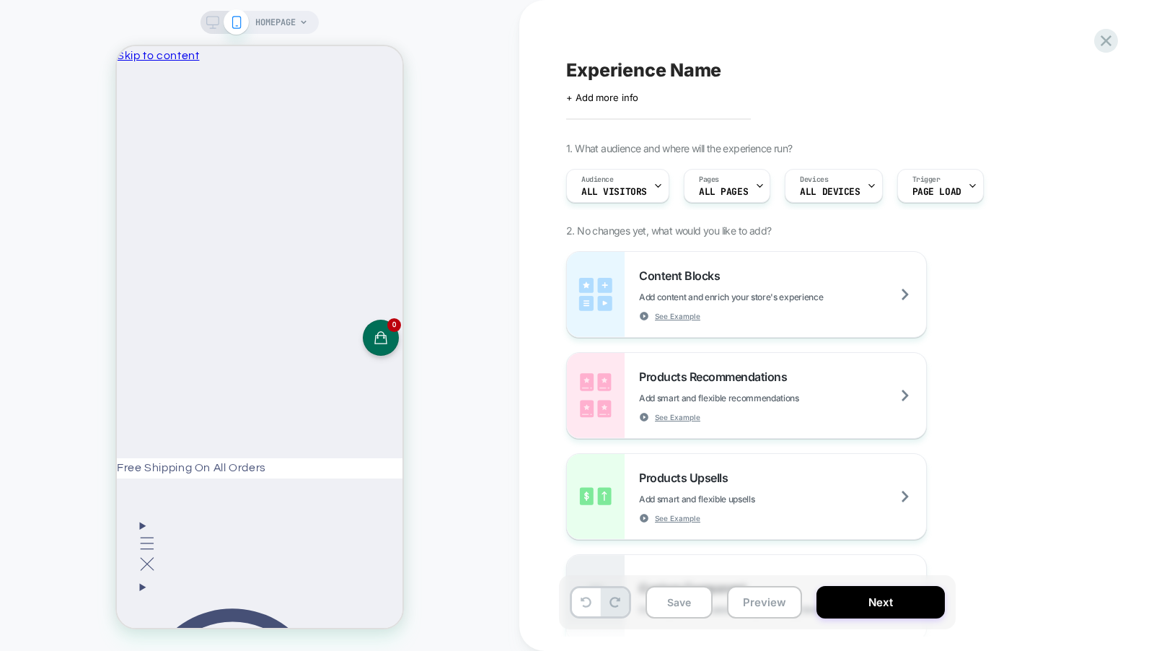
click at [273, 17] on span "HOMEPAGE" at bounding box center [275, 22] width 40 height 23
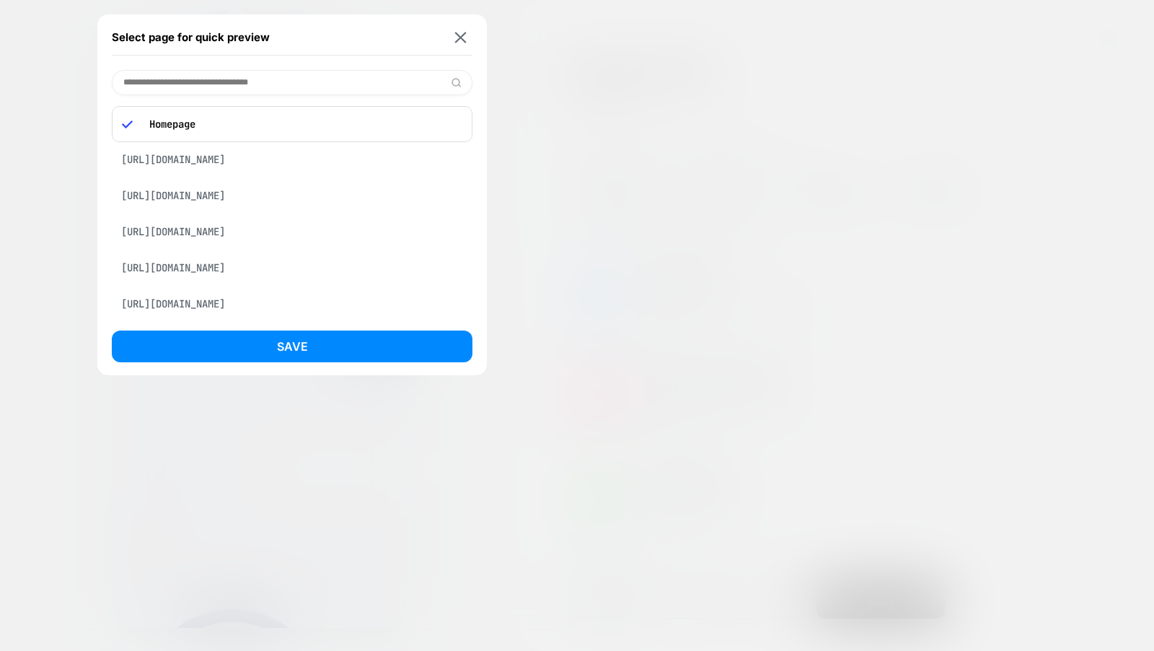
click at [460, 41] on img at bounding box center [461, 37] width 12 height 11
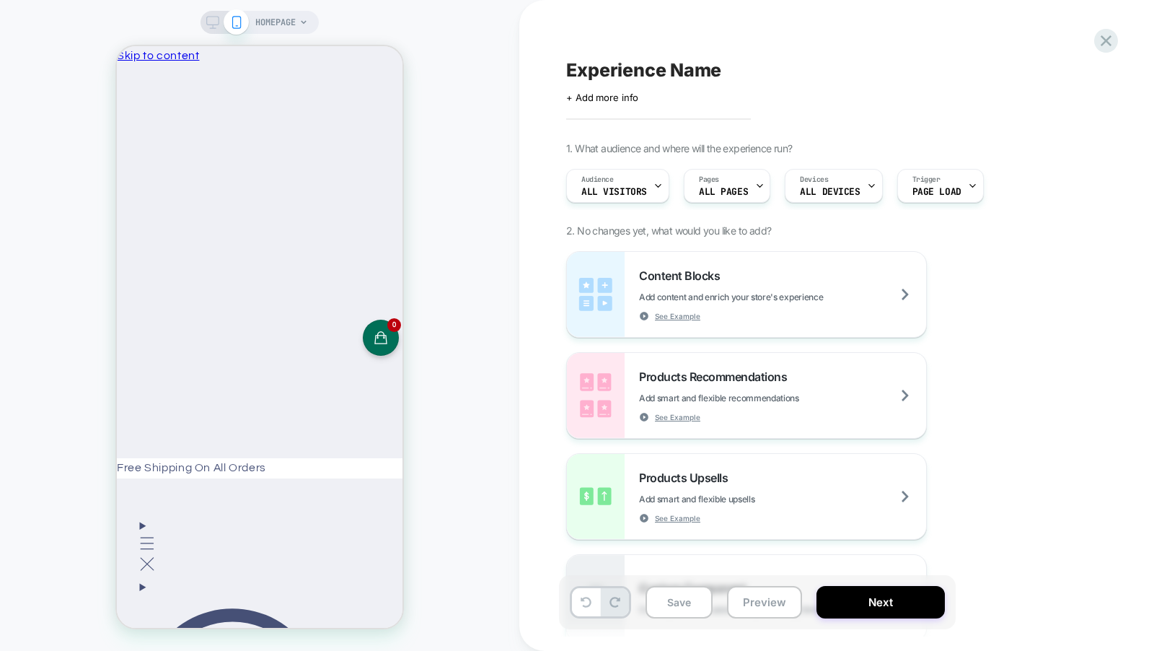
click at [275, 7] on div "HOMEPAGE" at bounding box center [259, 325] width 519 height 651
click at [275, 15] on span "HOMEPAGE" at bounding box center [275, 22] width 40 height 23
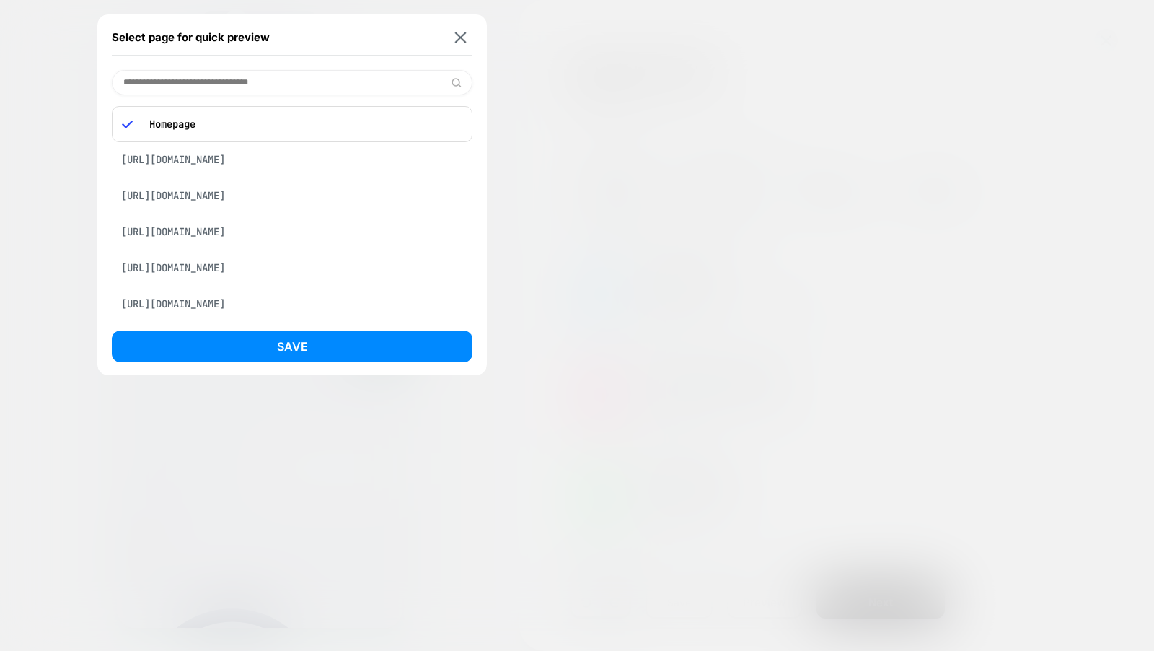
click at [279, 67] on div "Select page for quick preview Homepage https://www.reebok.com/collections/back-…" at bounding box center [292, 194] width 390 height 361
click at [279, 74] on input at bounding box center [292, 82] width 361 height 25
paste input "**********"
type input "**********"
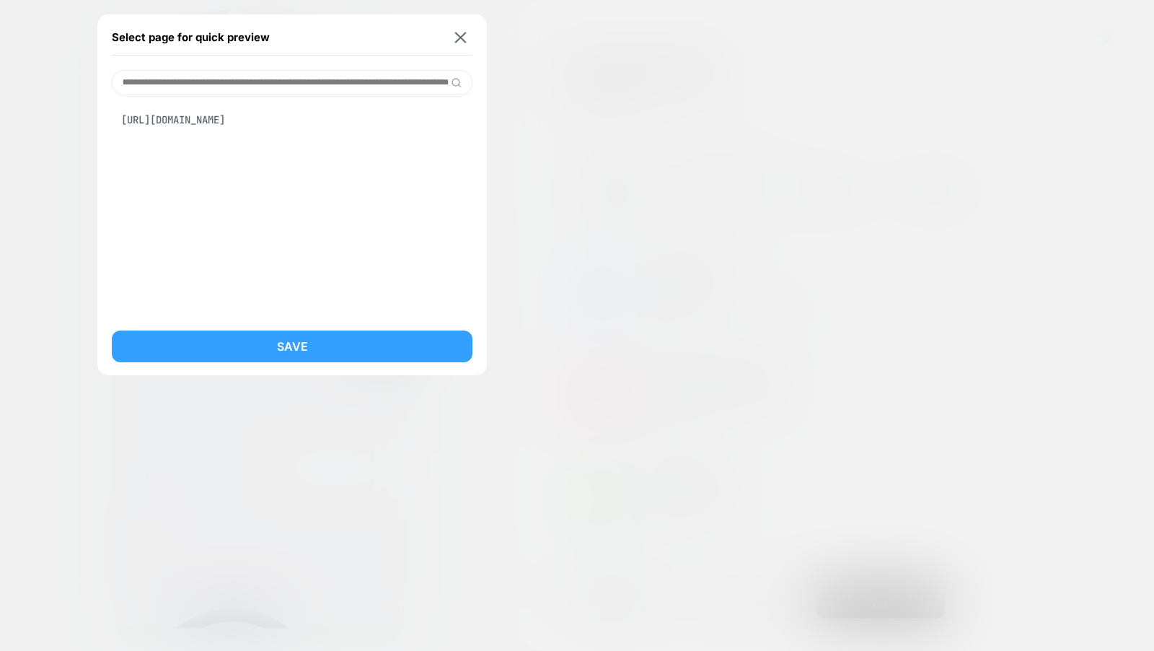
click at [296, 356] on button "Save" at bounding box center [292, 346] width 361 height 32
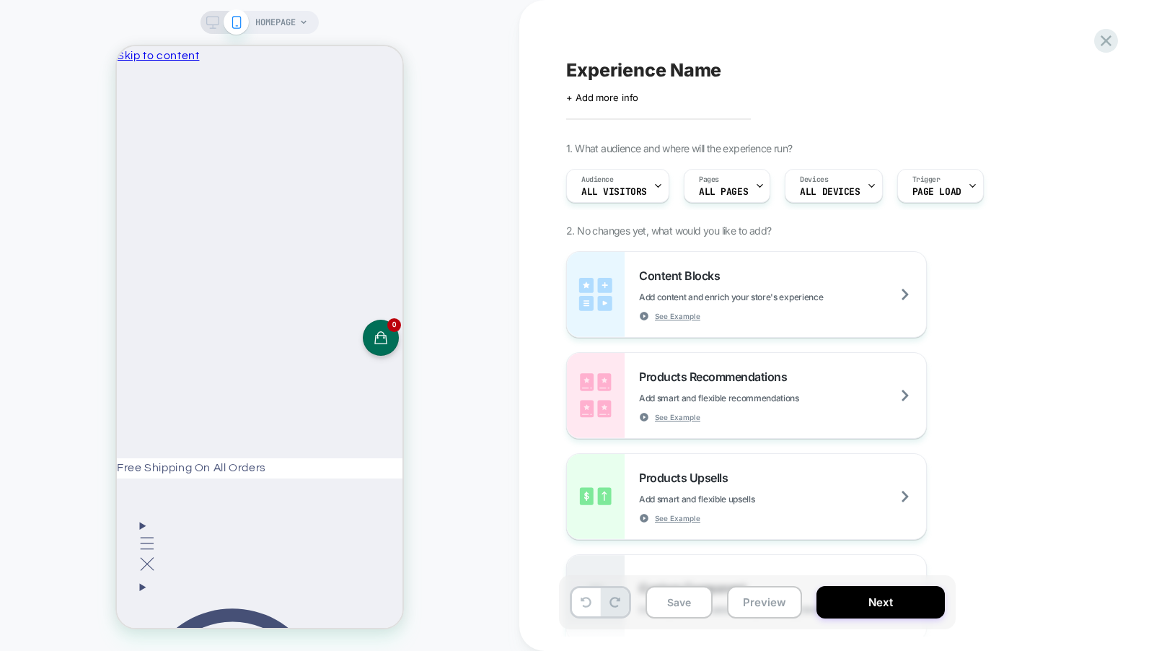
click at [283, 17] on span "HOMEPAGE" at bounding box center [275, 22] width 40 height 23
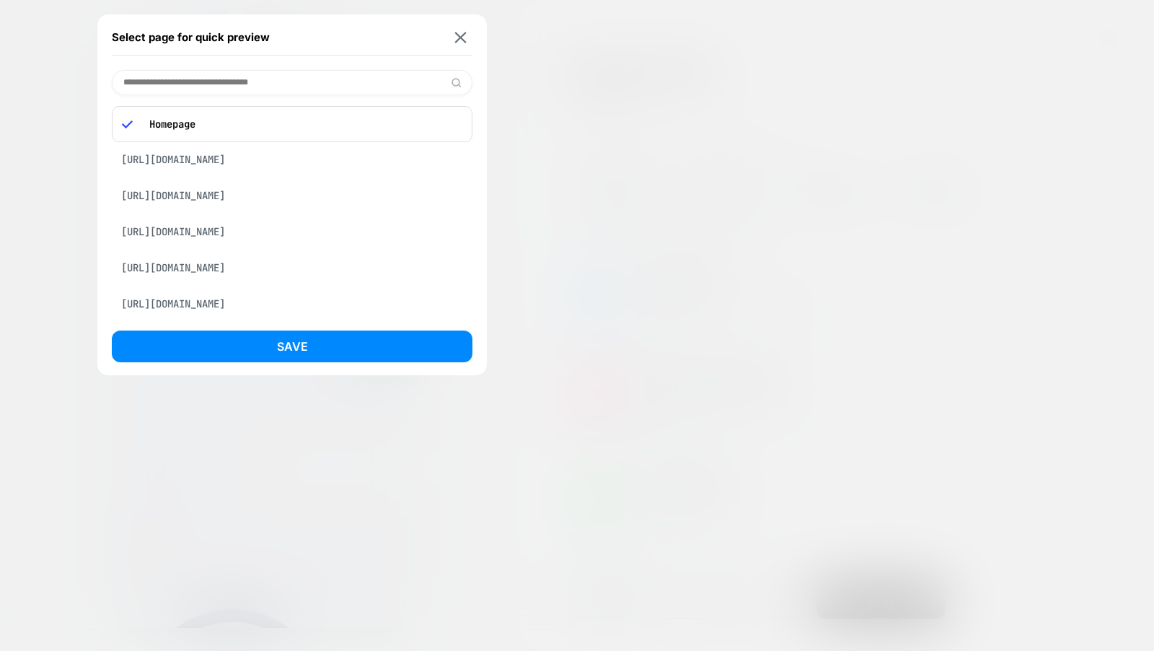
click at [274, 89] on input at bounding box center [292, 82] width 361 height 25
paste input "**********"
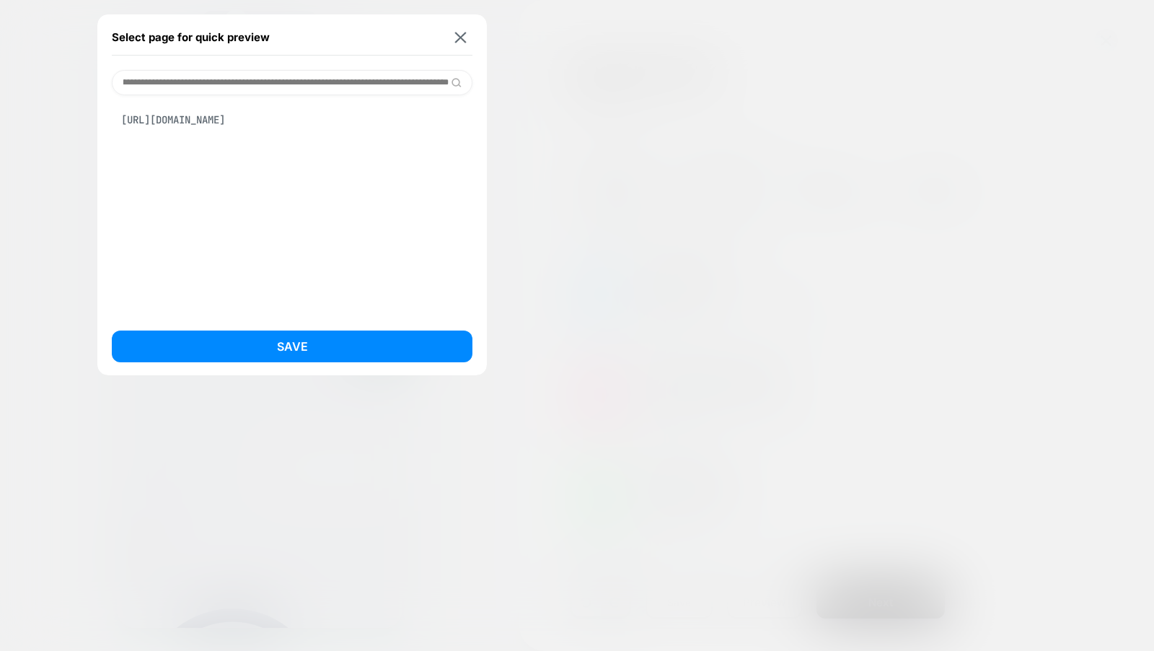
type input "**********"
click at [266, 133] on div "https://theouai.com/collections/body?_gl=1*1qkts8w*_up*MQ..*_gs*MQ..&gclid=CjwK…" at bounding box center [292, 119] width 361 height 27
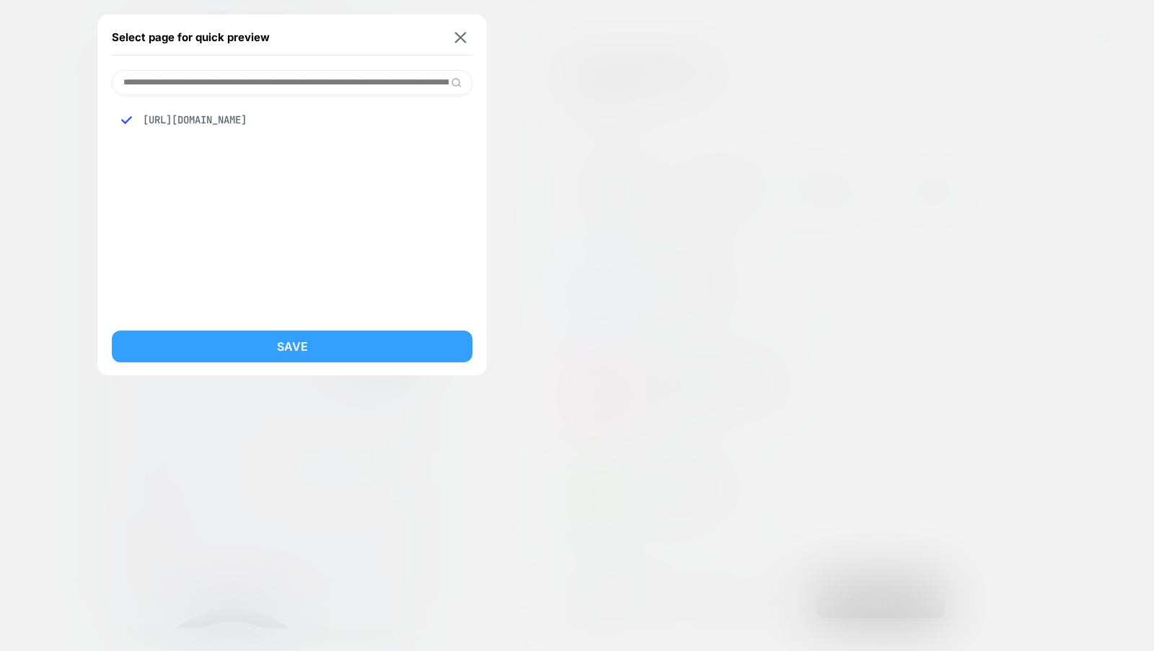
click at [228, 347] on button "Save" at bounding box center [292, 346] width 361 height 32
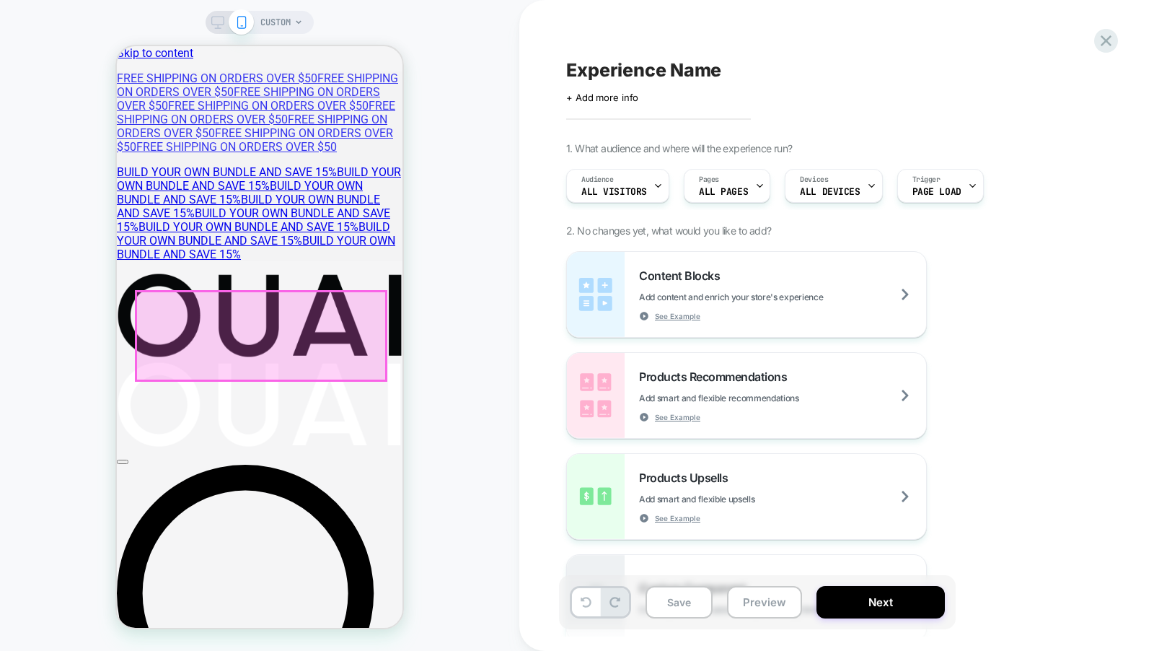
click at [368, 299] on div at bounding box center [261, 335] width 250 height 89
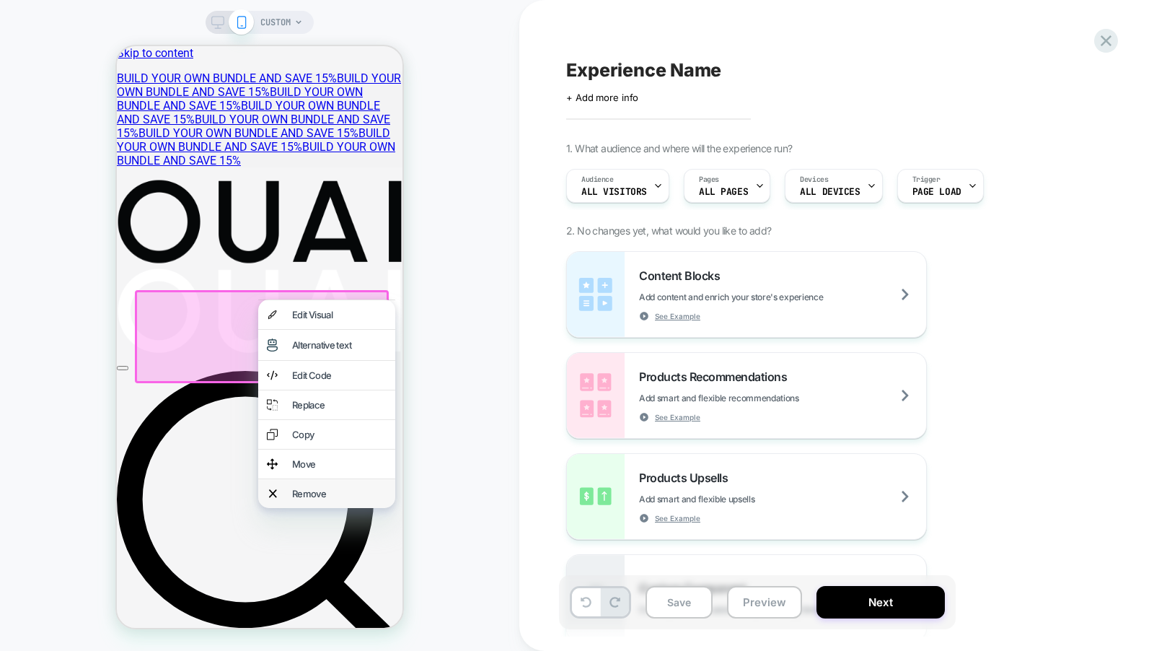
click at [312, 504] on div "Remove" at bounding box center [326, 493] width 137 height 29
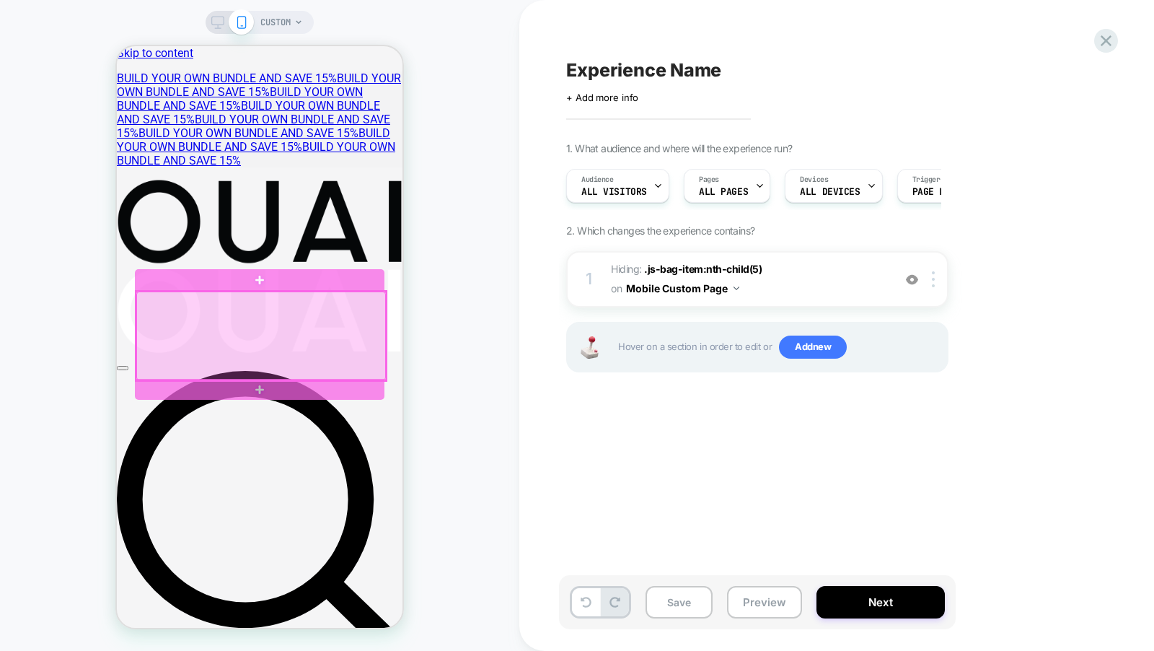
click at [348, 297] on div at bounding box center [261, 335] width 250 height 89
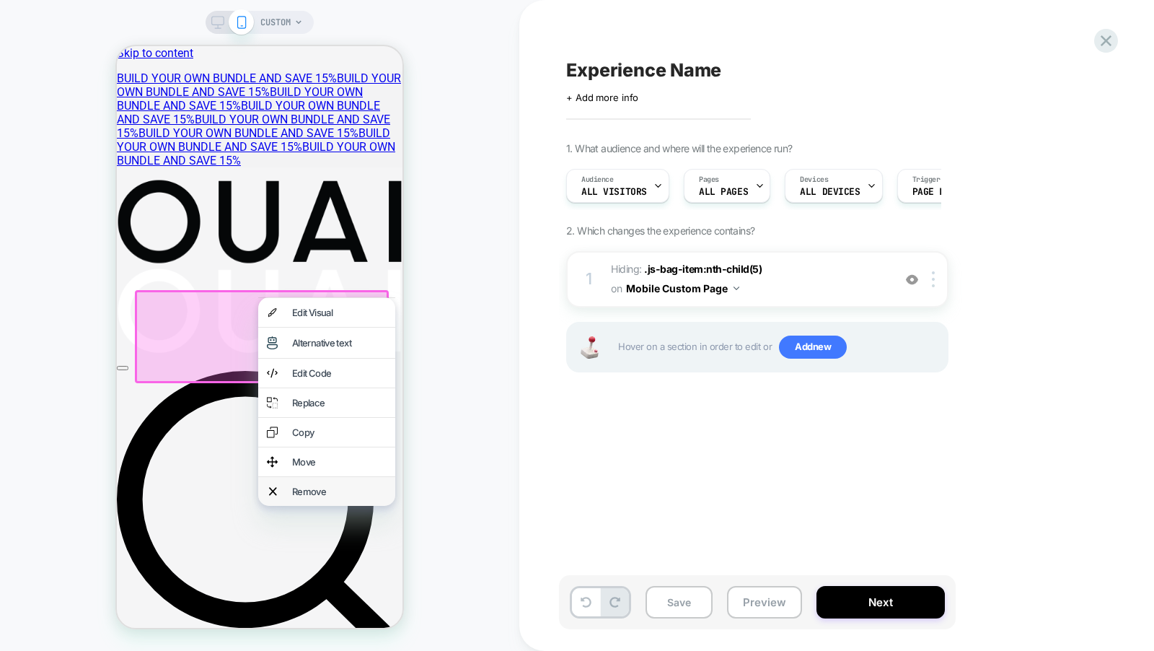
click at [333, 497] on div "Remove" at bounding box center [339, 492] width 95 height 12
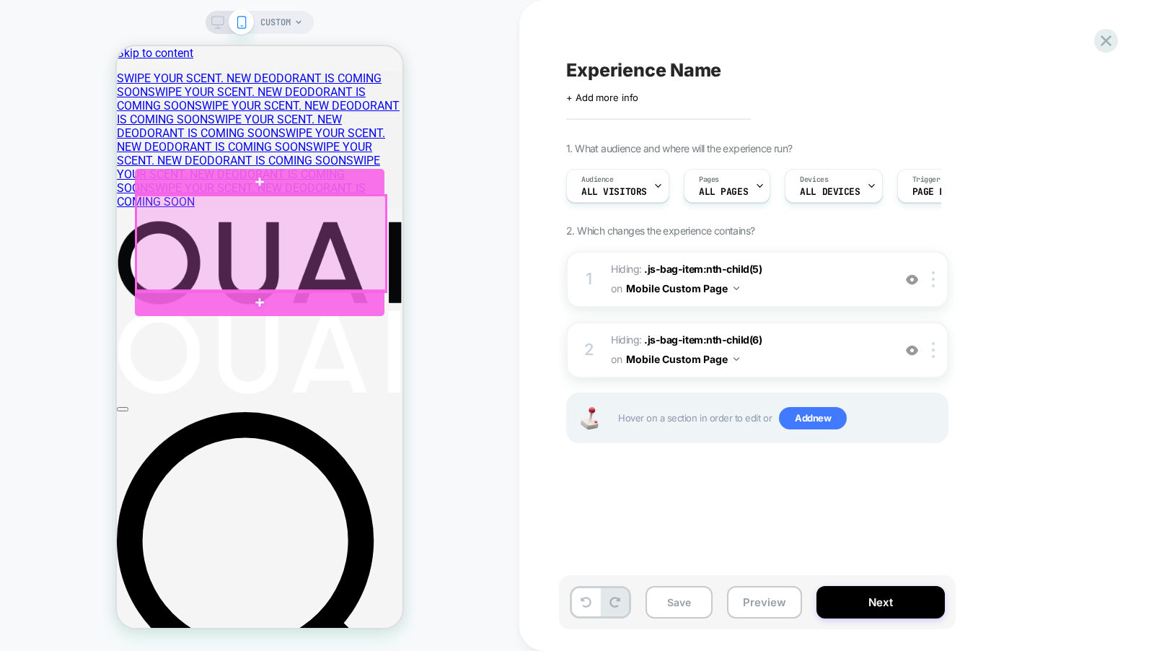
click at [339, 311] on div at bounding box center [260, 302] width 250 height 26
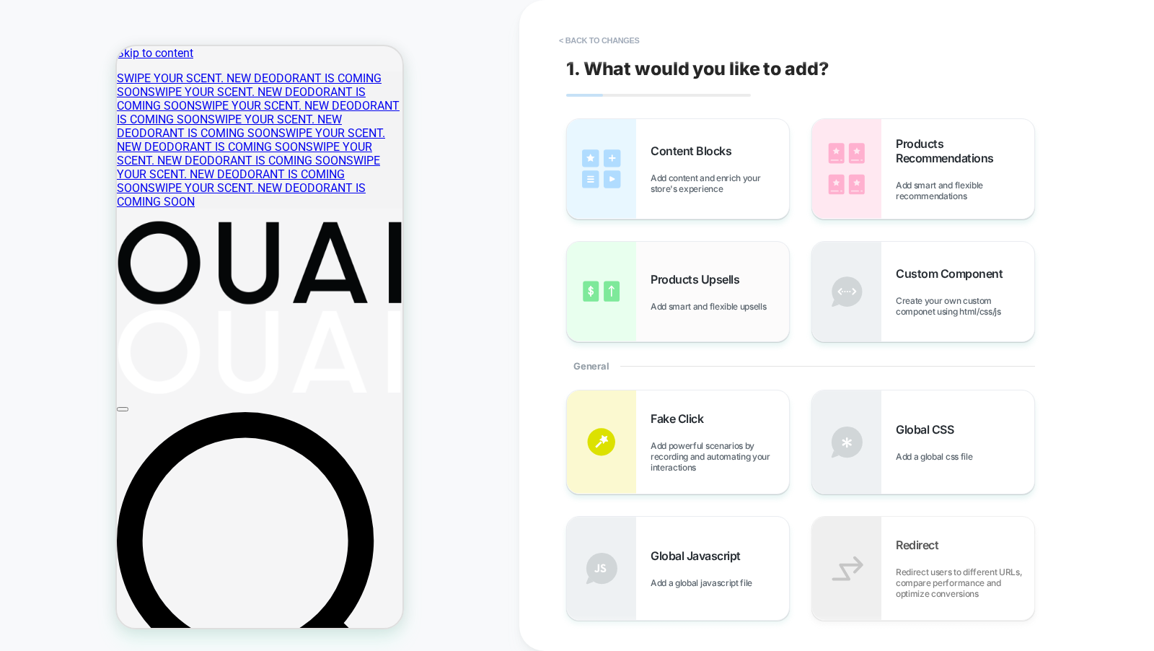
click at [707, 286] on div "Products Upsells Add smart and flexible upsells" at bounding box center [720, 292] width 139 height 40
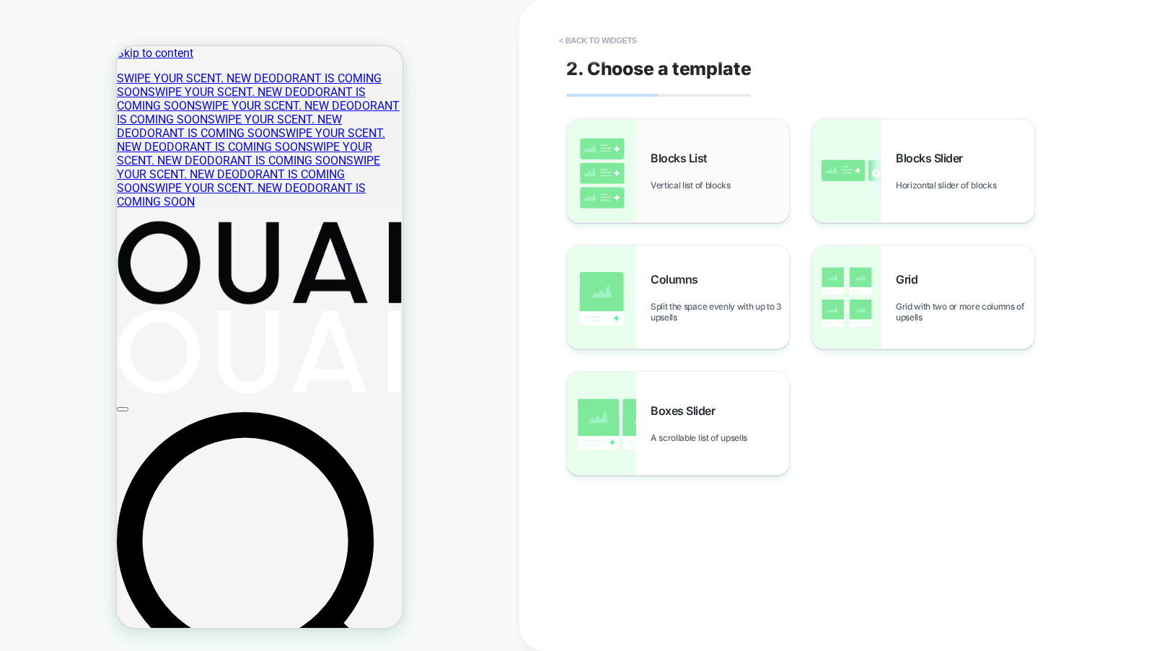
click at [667, 194] on div "Blocks List Vertical list of blocks" at bounding box center [678, 170] width 222 height 103
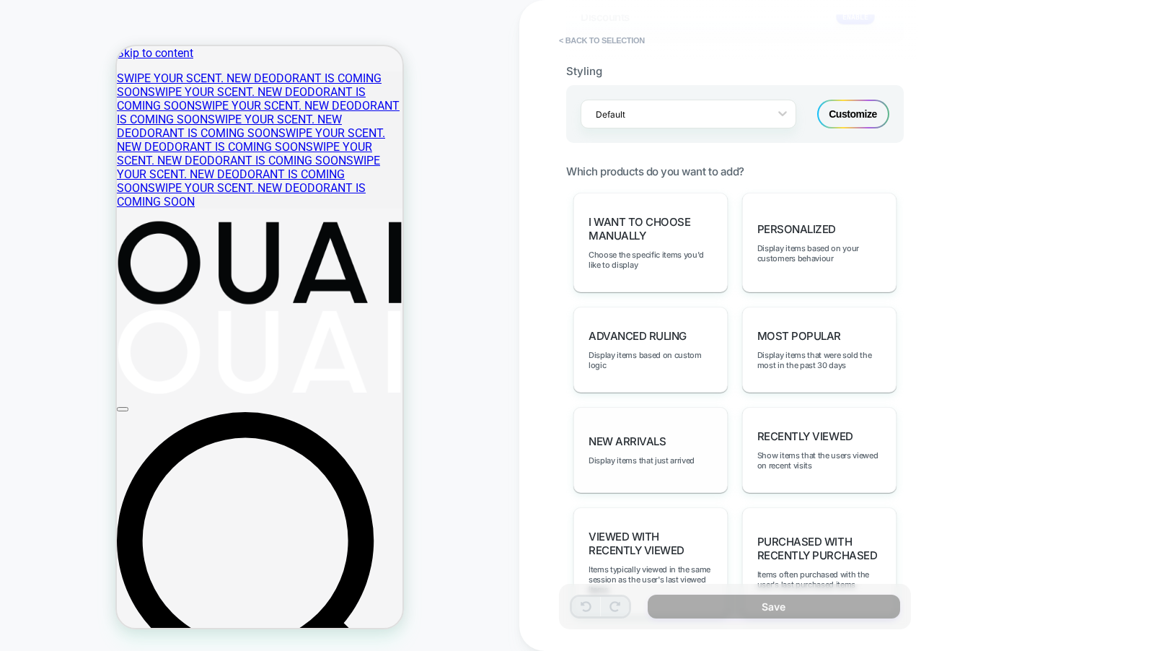
scroll to position [625, 0]
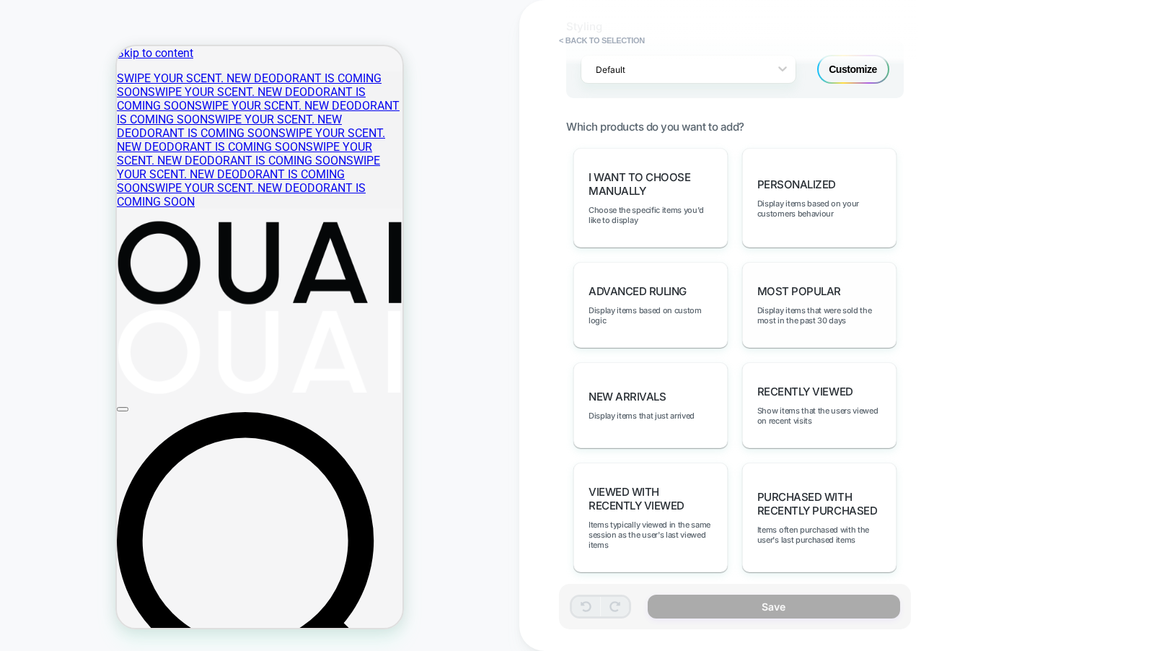
click at [799, 317] on div "Most Popular Display items that were sold the most in the past 30 days" at bounding box center [819, 305] width 154 height 86
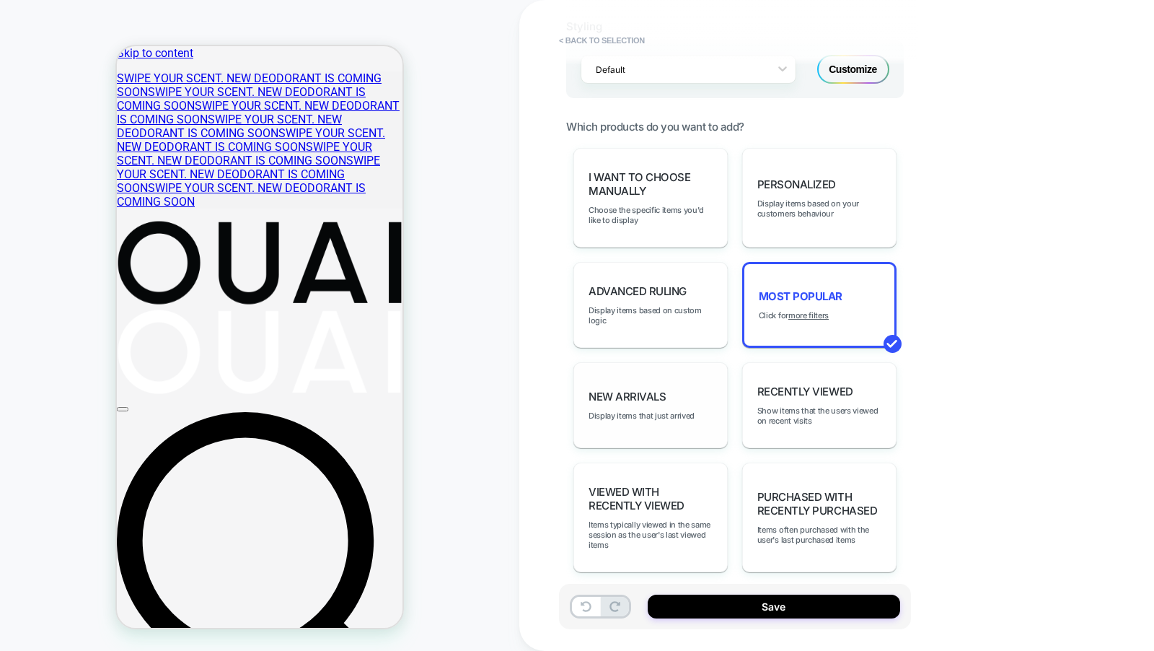
click at [713, 403] on div "New Arrivals Display items that just arrived" at bounding box center [651, 405] width 154 height 86
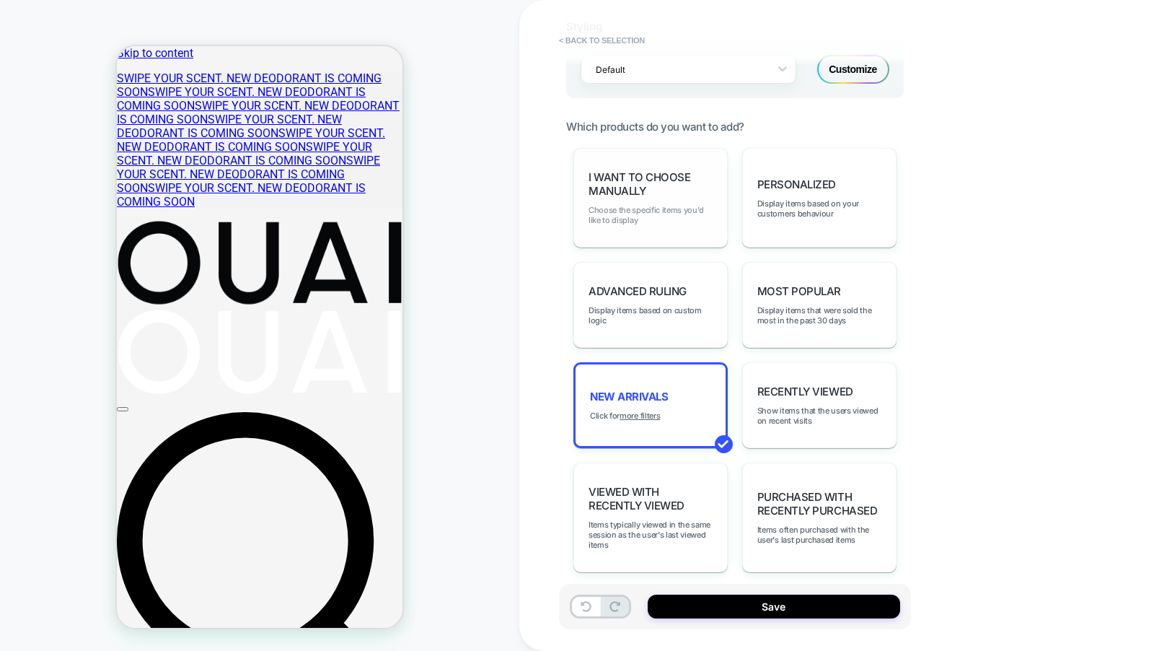
click at [703, 208] on span "Choose the specific items you'd like to display" at bounding box center [651, 215] width 124 height 20
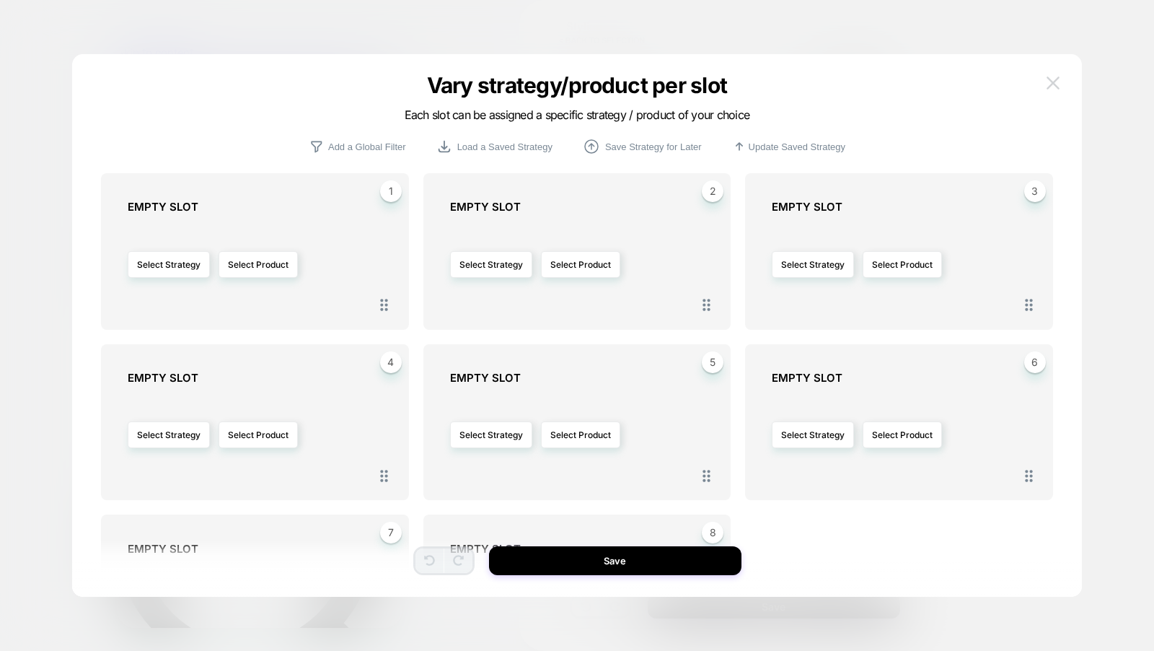
click at [1045, 79] on button at bounding box center [1053, 83] width 22 height 22
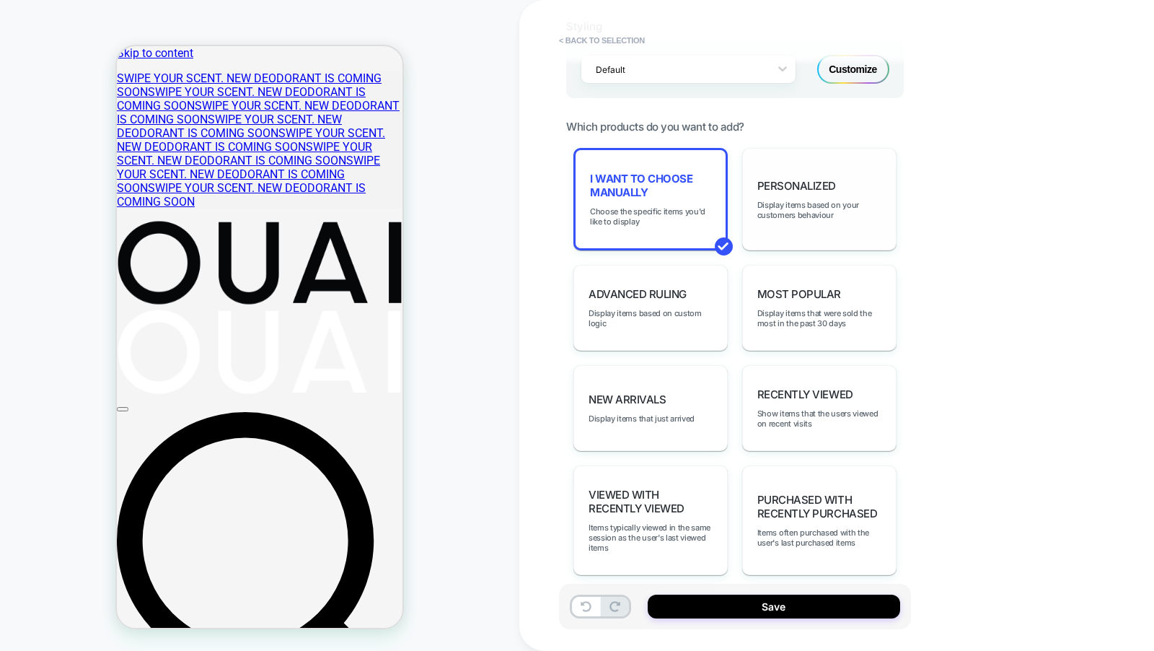
click at [807, 189] on div "personalized Display items based on your customers behaviour" at bounding box center [819, 199] width 154 height 102
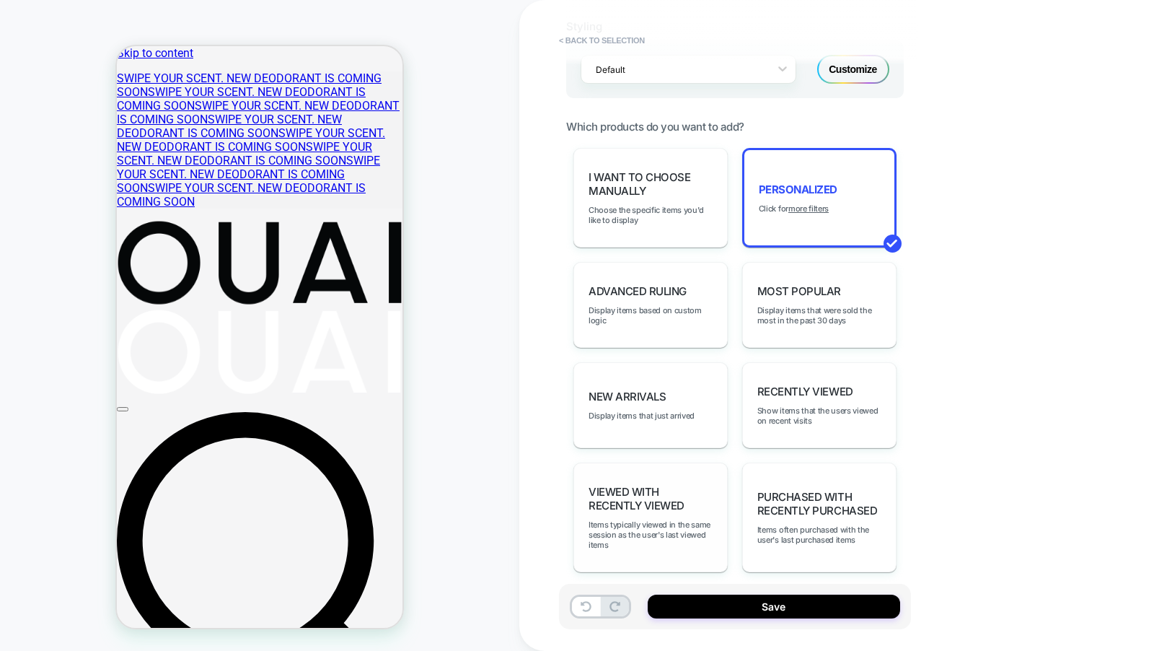
click at [658, 485] on span "Viewed with Recently Viewed" at bounding box center [651, 498] width 124 height 27
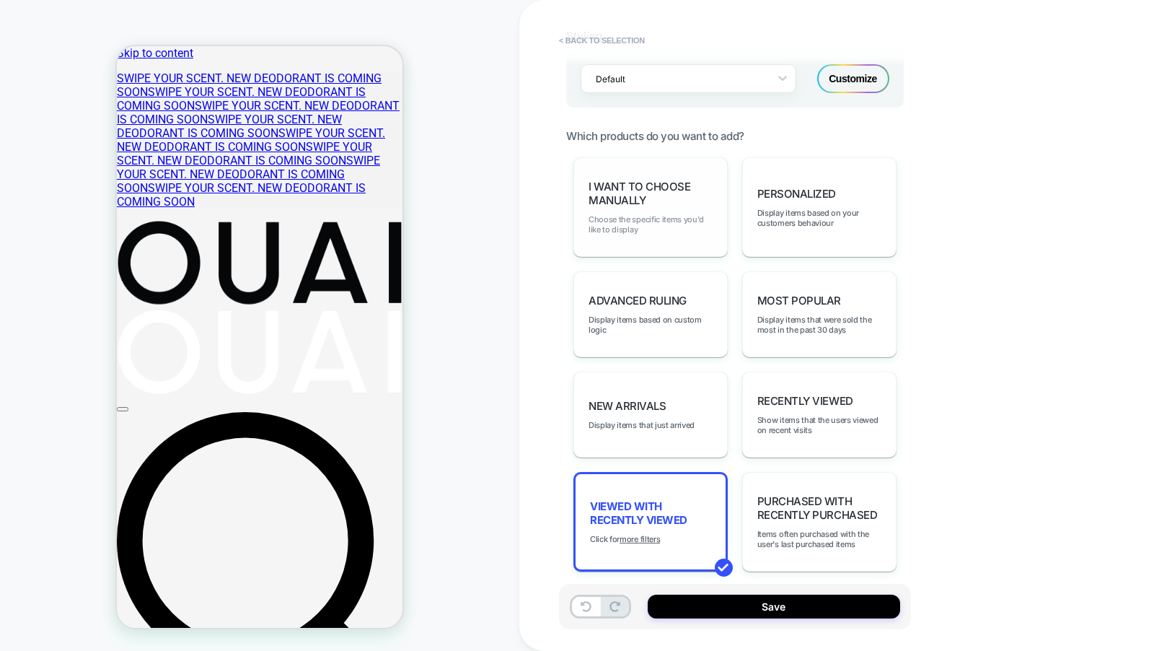
click at [677, 214] on span "Choose the specific items you'd like to display" at bounding box center [651, 224] width 124 height 20
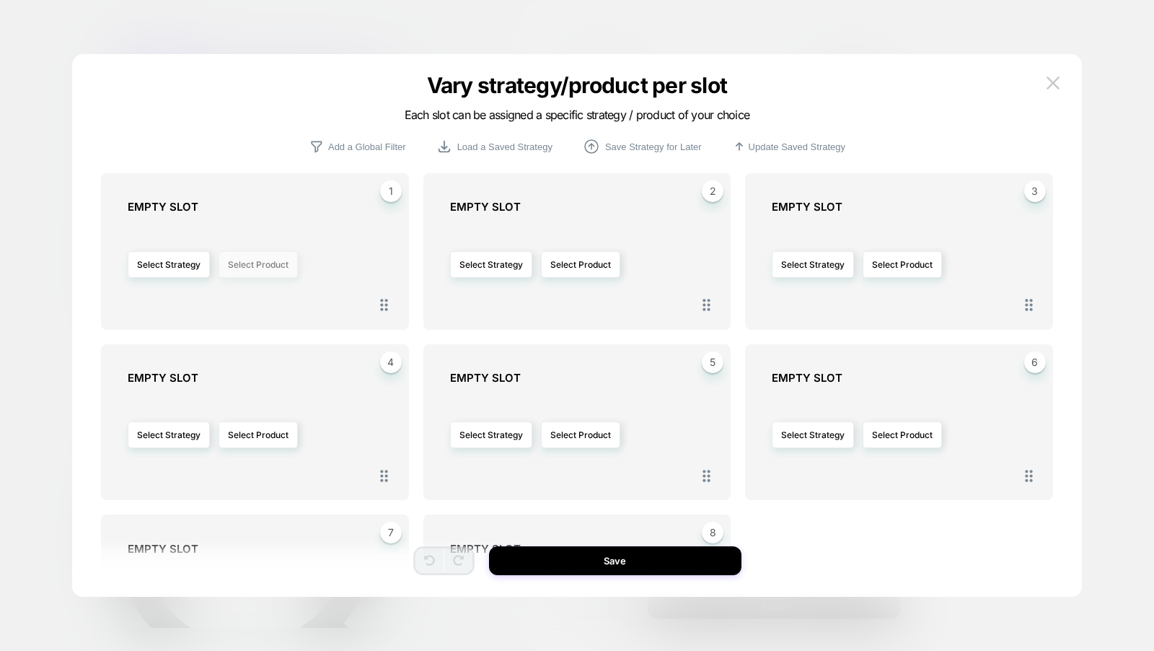
click at [263, 257] on button "Select Product" at bounding box center [258, 264] width 79 height 27
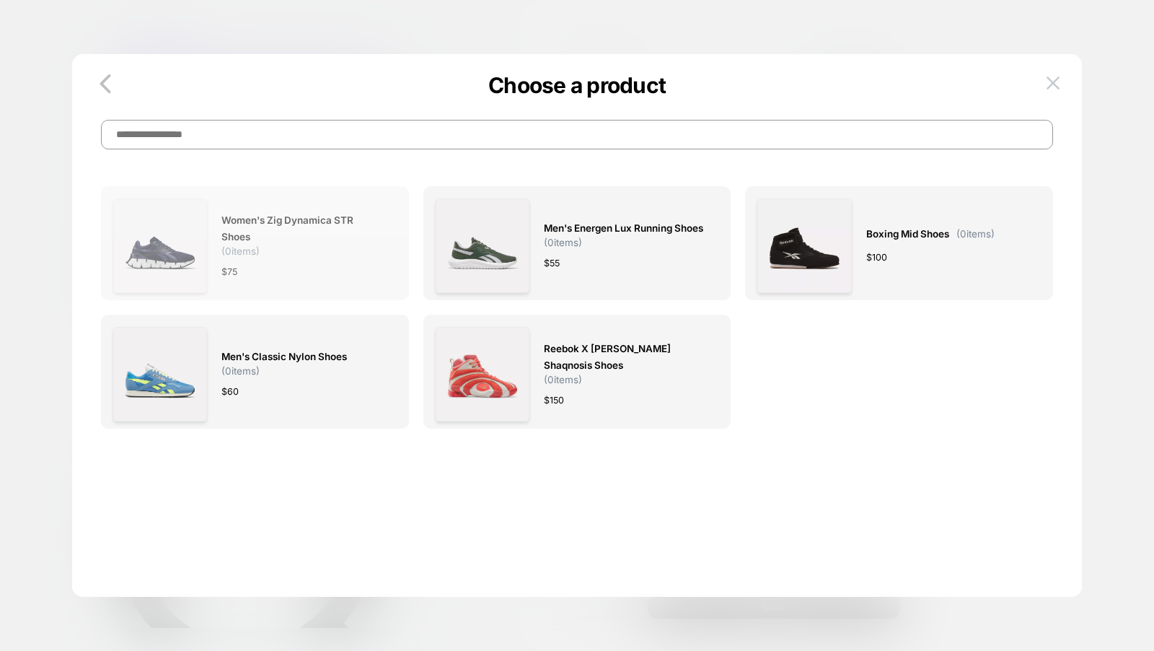
click at [322, 257] on div "Women's Zig Dynamica STR Shoes ( 0 items) $ 75" at bounding box center [301, 245] width 160 height 94
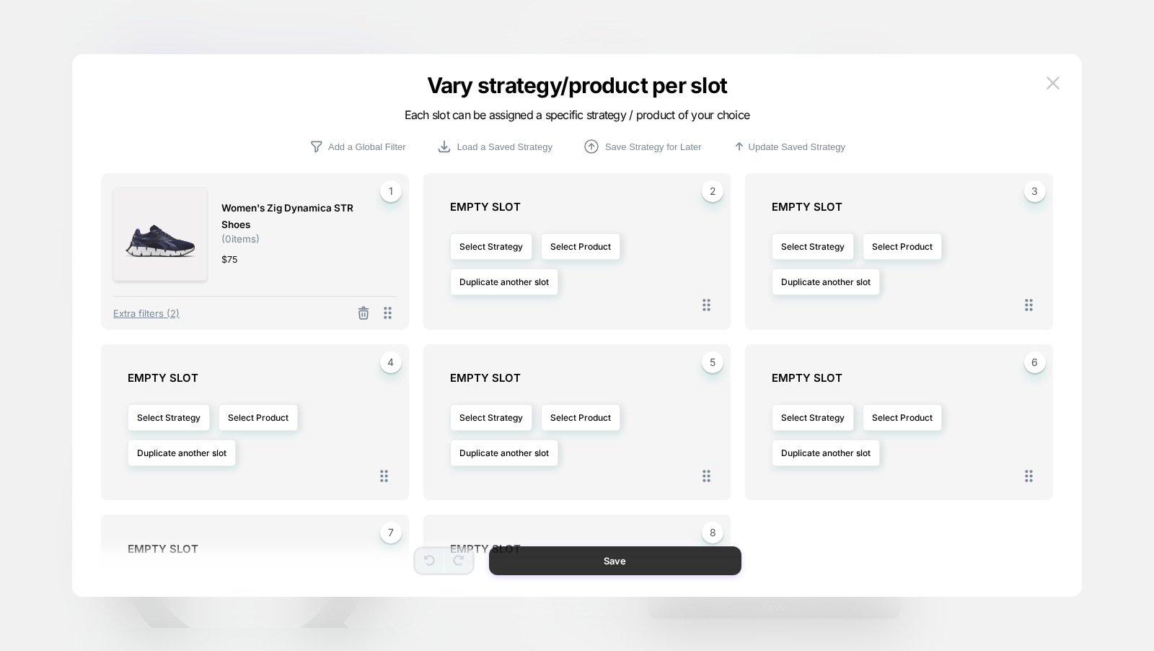
click at [593, 558] on button "Save" at bounding box center [615, 560] width 252 height 29
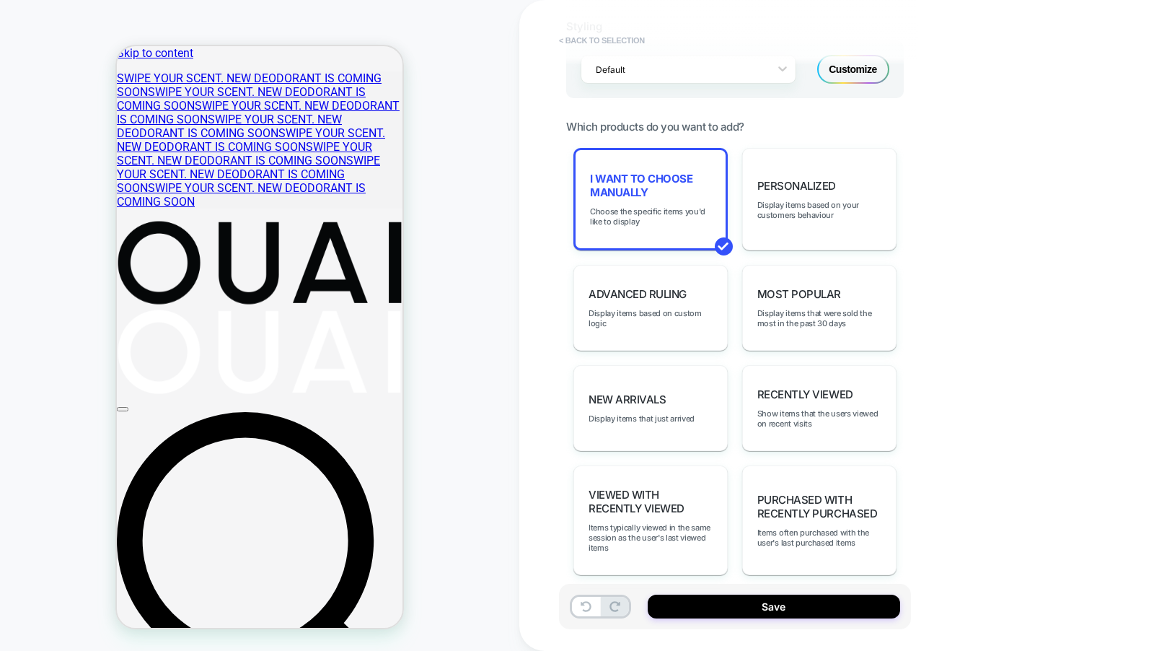
click at [607, 45] on button "< Back to selection" at bounding box center [602, 40] width 100 height 23
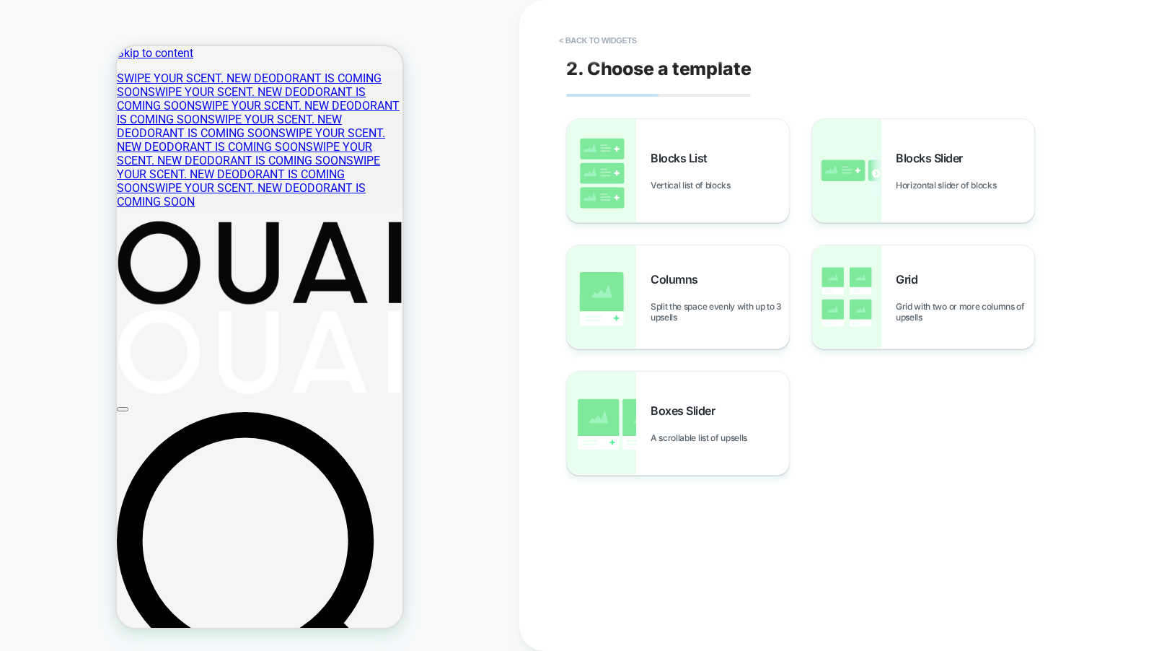
click at [607, 45] on button "< Back to widgets" at bounding box center [598, 40] width 92 height 23
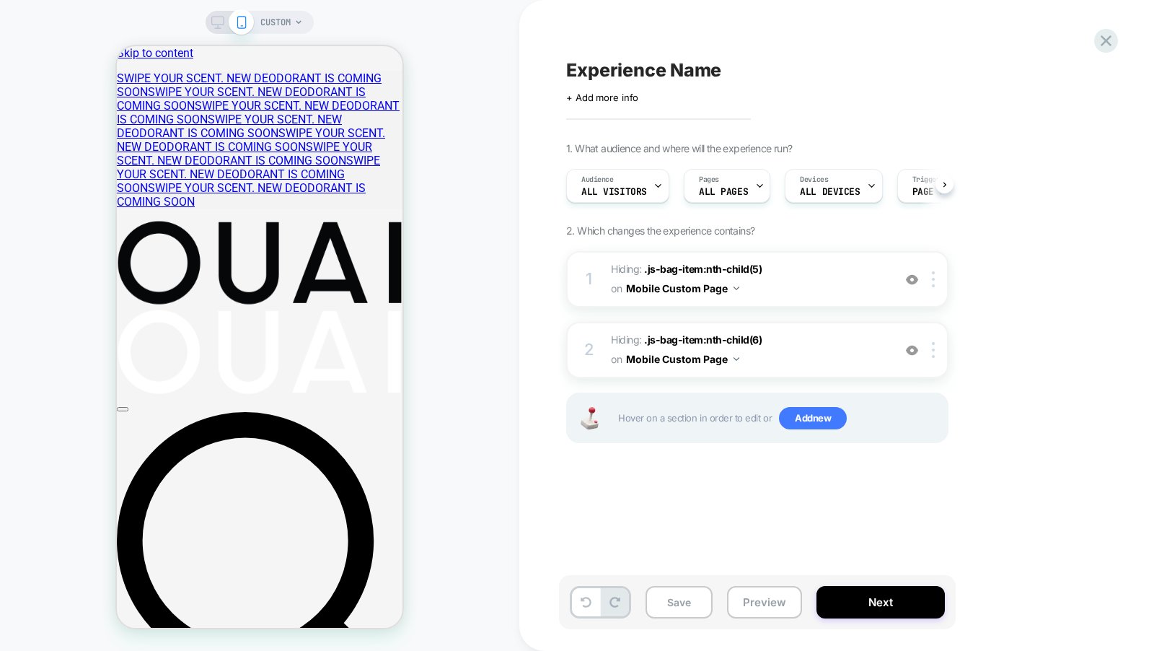
scroll to position [0, 1]
click at [607, 45] on div "Experience Name Click to edit experience details + Add more info 1. What audien…" at bounding box center [829, 325] width 541 height 622
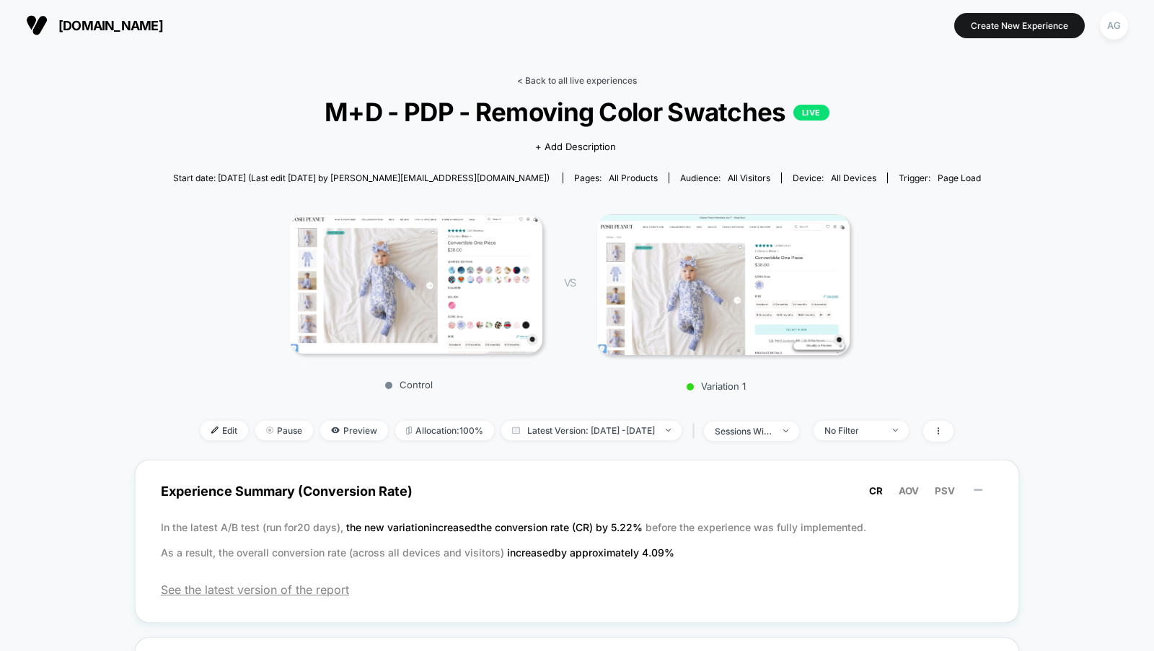
click at [595, 81] on link "< Back to all live experiences" at bounding box center [577, 80] width 120 height 11
